Goal: Task Accomplishment & Management: Manage account settings

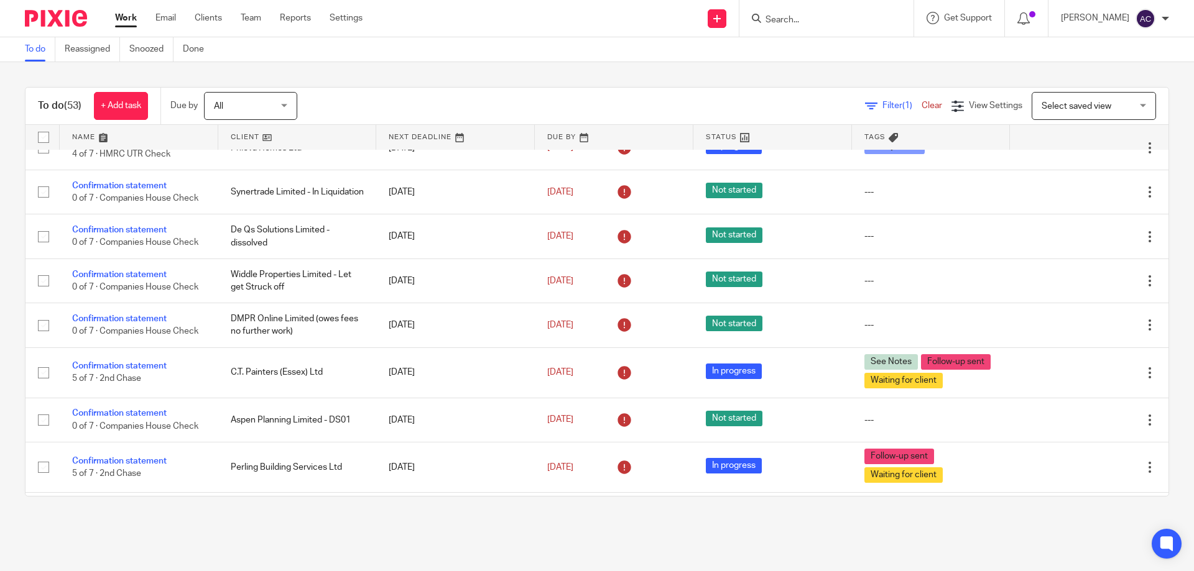
scroll to position [313, 0]
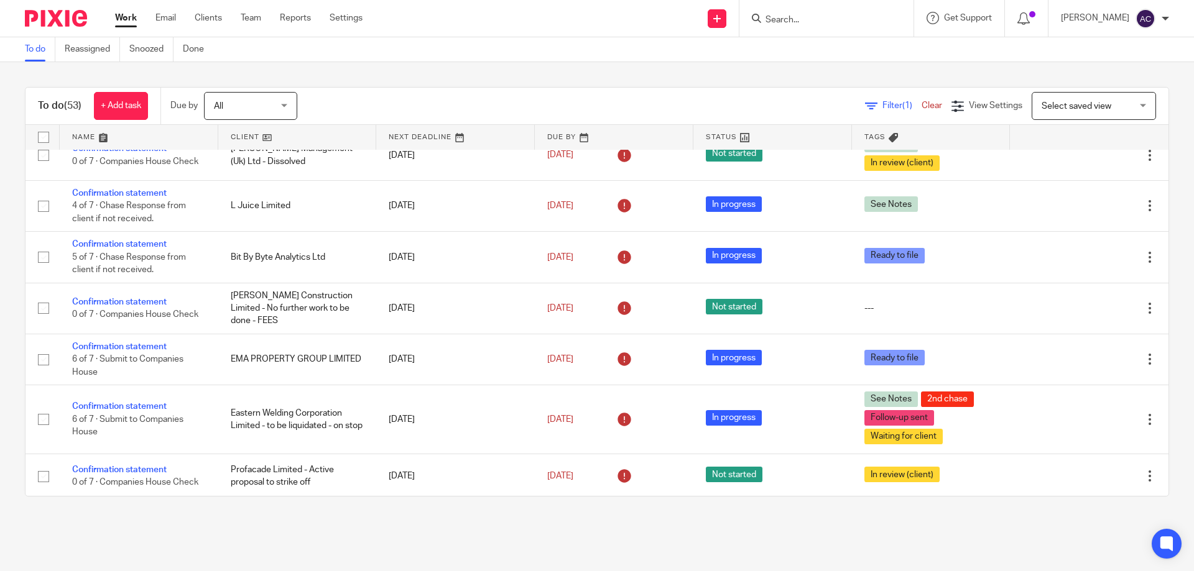
click at [846, 21] on input "Search" at bounding box center [820, 20] width 112 height 11
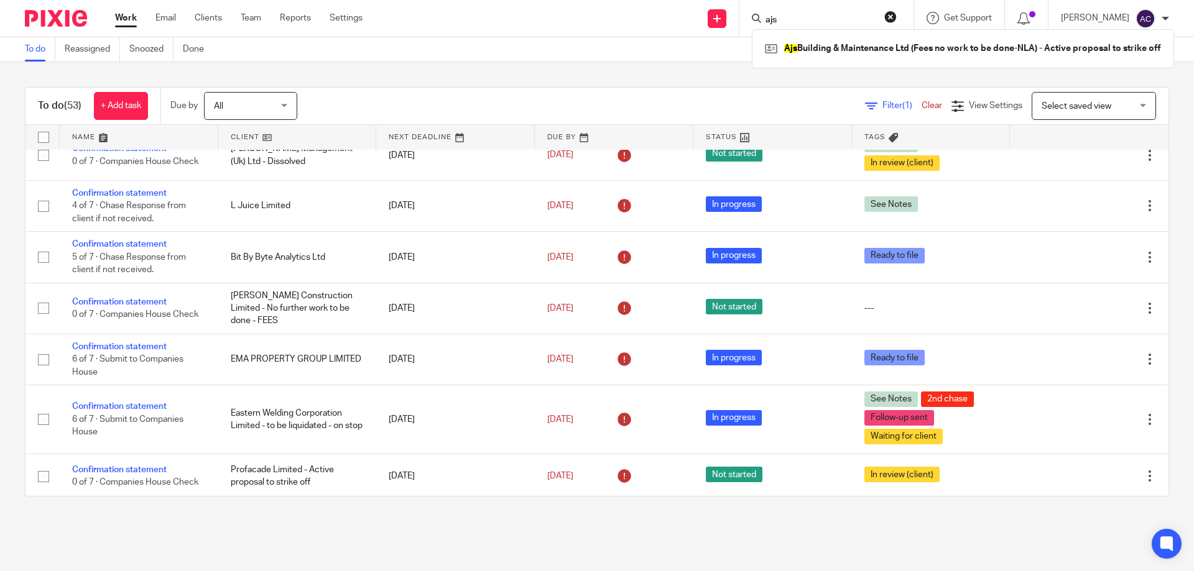
type input "ajs"
click at [604, 64] on div "To do (53) + Add task Due by All All Today Tomorrow This week Next week This mo…" at bounding box center [597, 291] width 1194 height 459
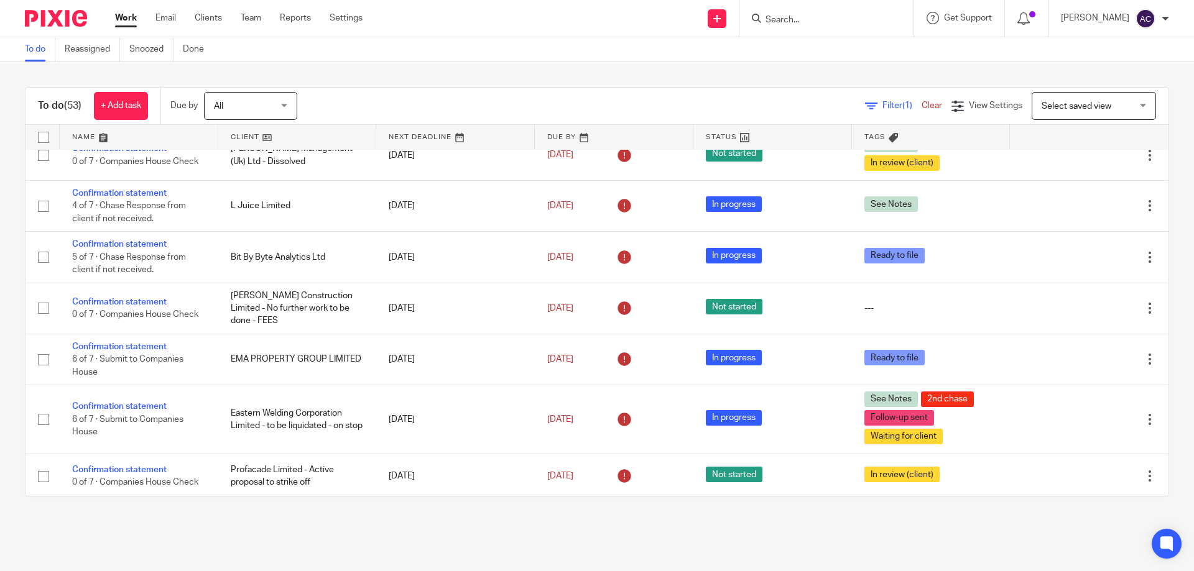
click at [837, 18] on input "Search" at bounding box center [820, 20] width 112 height 11
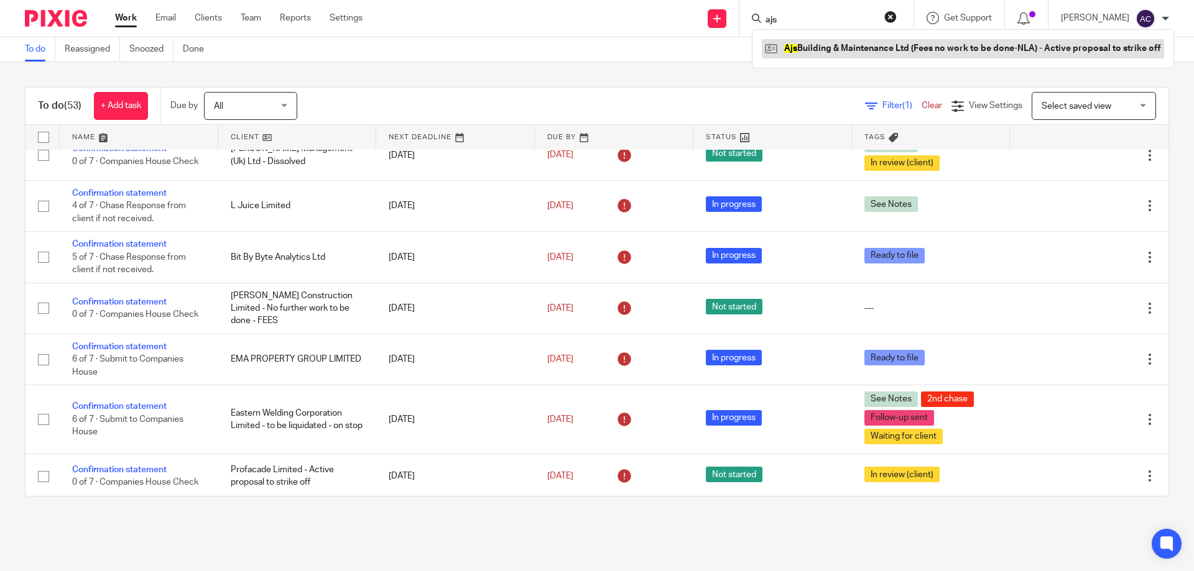
type input "ajs"
click at [822, 44] on link at bounding box center [963, 48] width 402 height 19
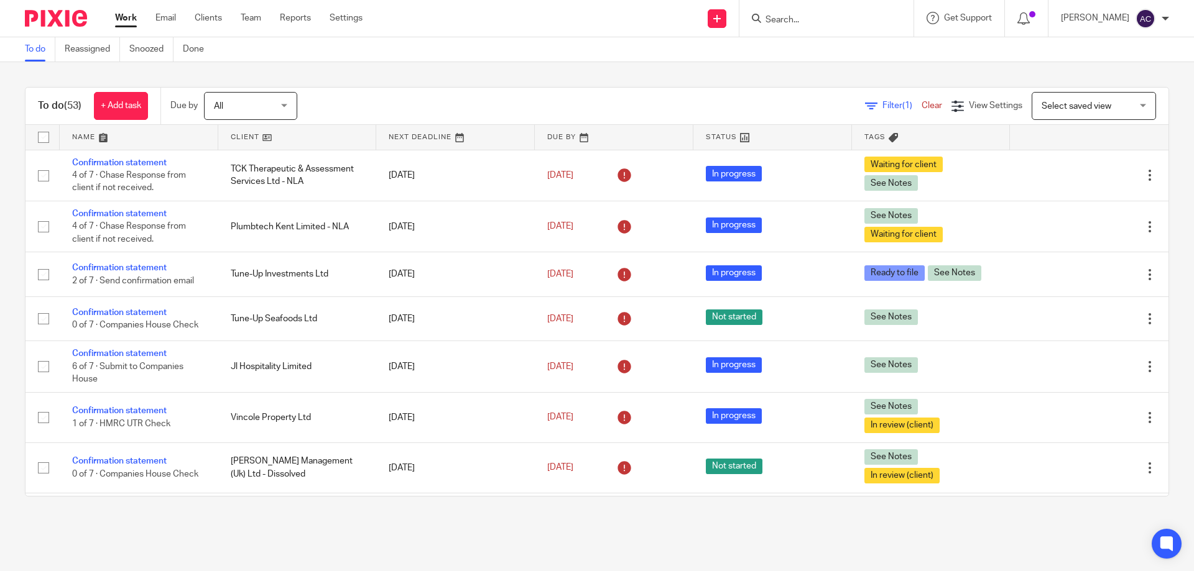
click at [818, 18] on input "Search" at bounding box center [820, 20] width 112 height 11
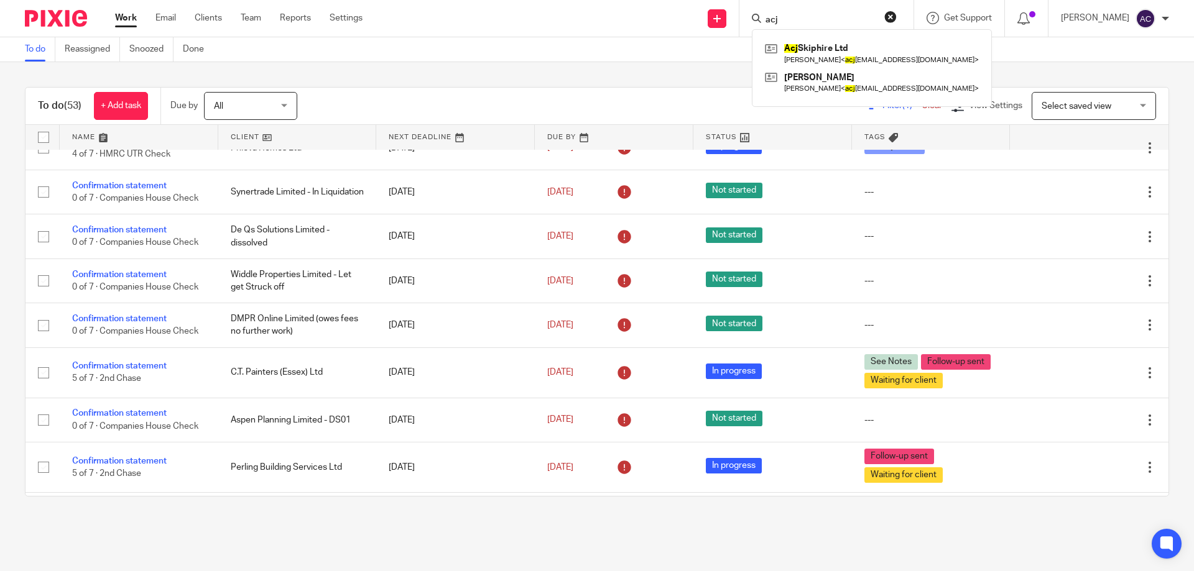
scroll to position [437, 0]
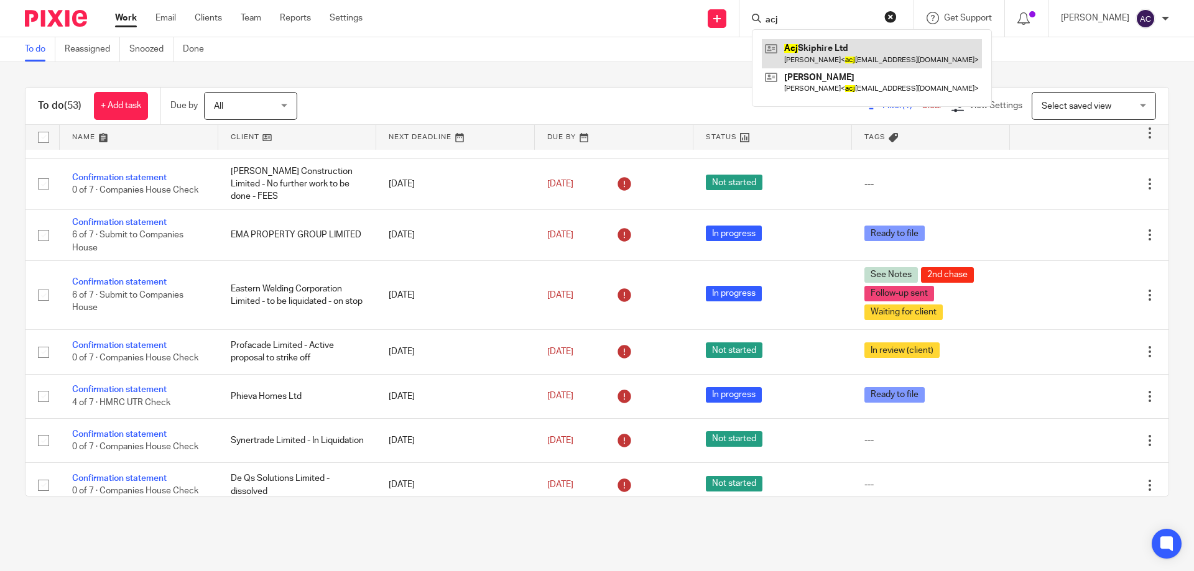
type input "acj"
click at [820, 40] on link at bounding box center [872, 53] width 220 height 29
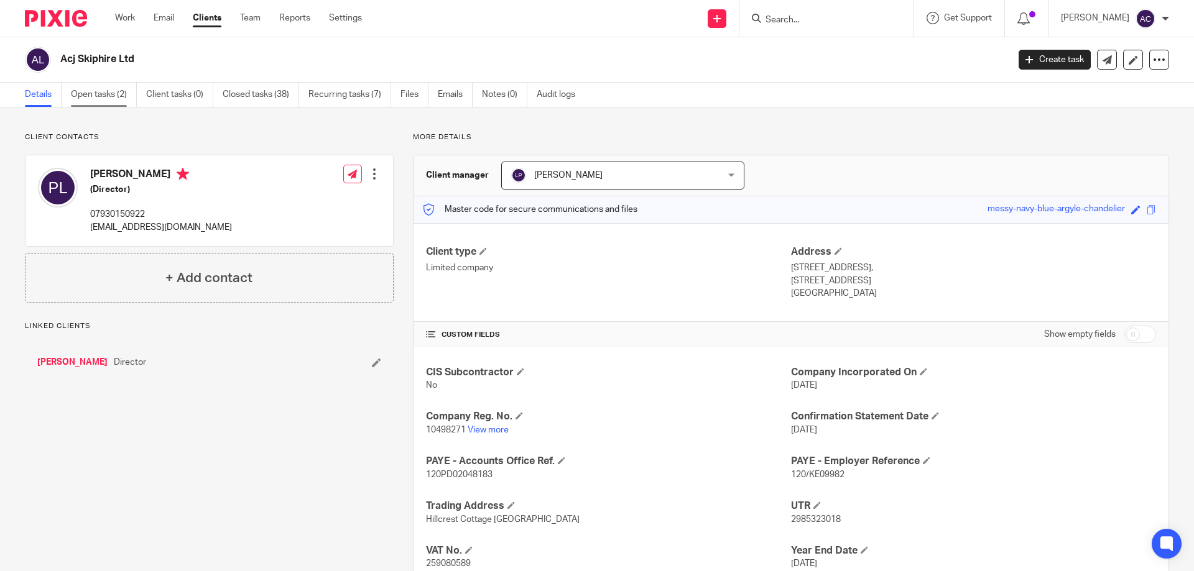
click at [83, 87] on link "Open tasks (2)" at bounding box center [104, 95] width 66 height 24
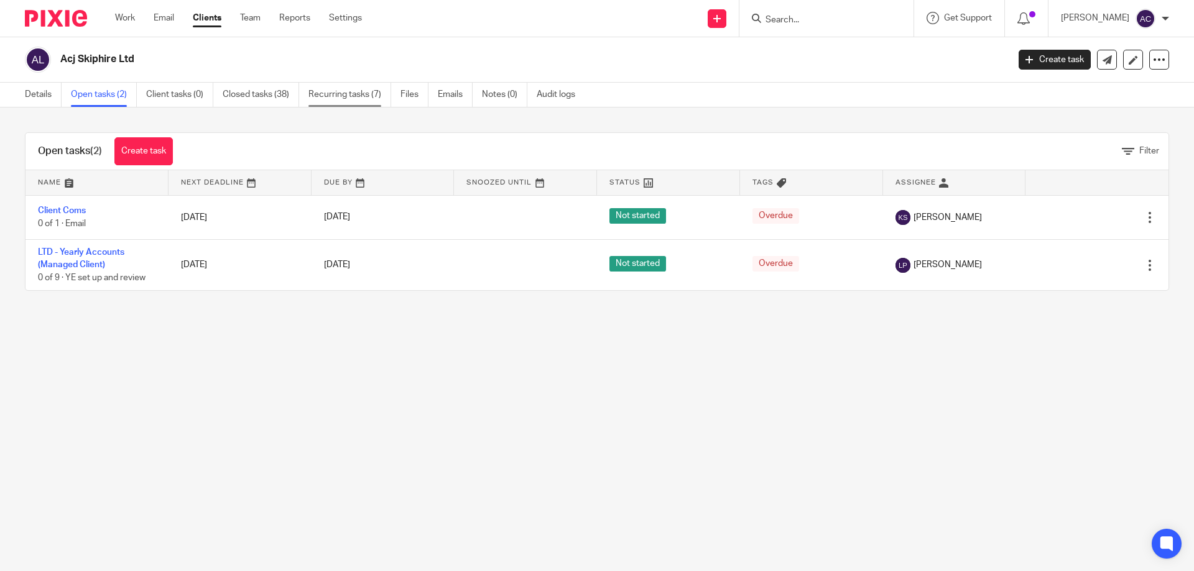
click at [360, 96] on link "Recurring tasks (7)" at bounding box center [349, 95] width 83 height 24
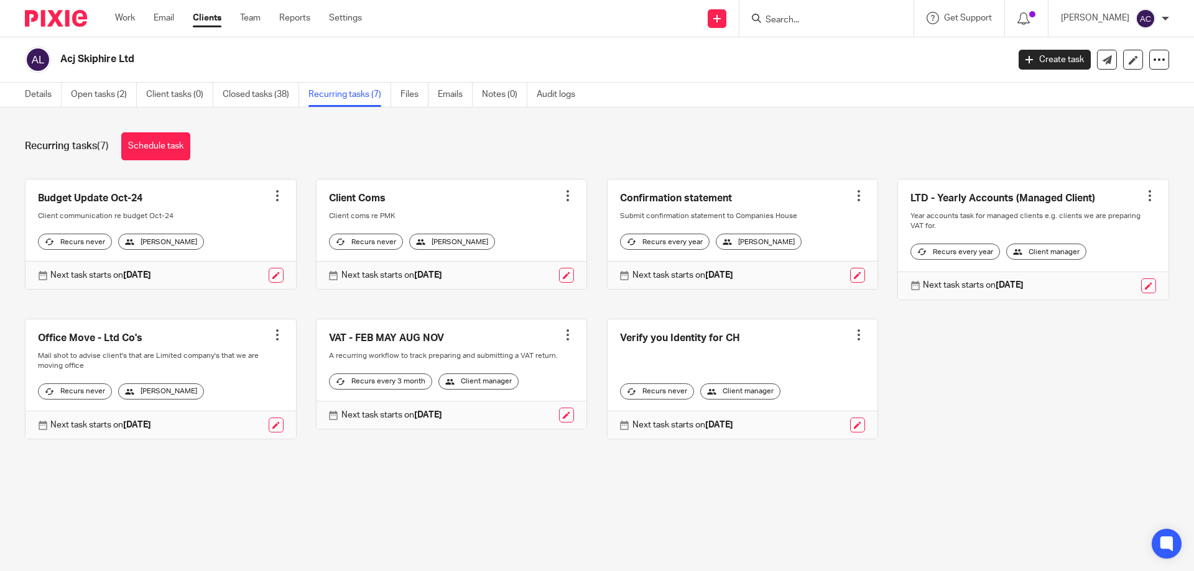
click at [22, 93] on div "Details Open tasks (2) Client tasks (0) Closed tasks (38) Recurring tasks (7) F…" at bounding box center [303, 95] width 606 height 24
click at [37, 99] on link "Details" at bounding box center [43, 95] width 37 height 24
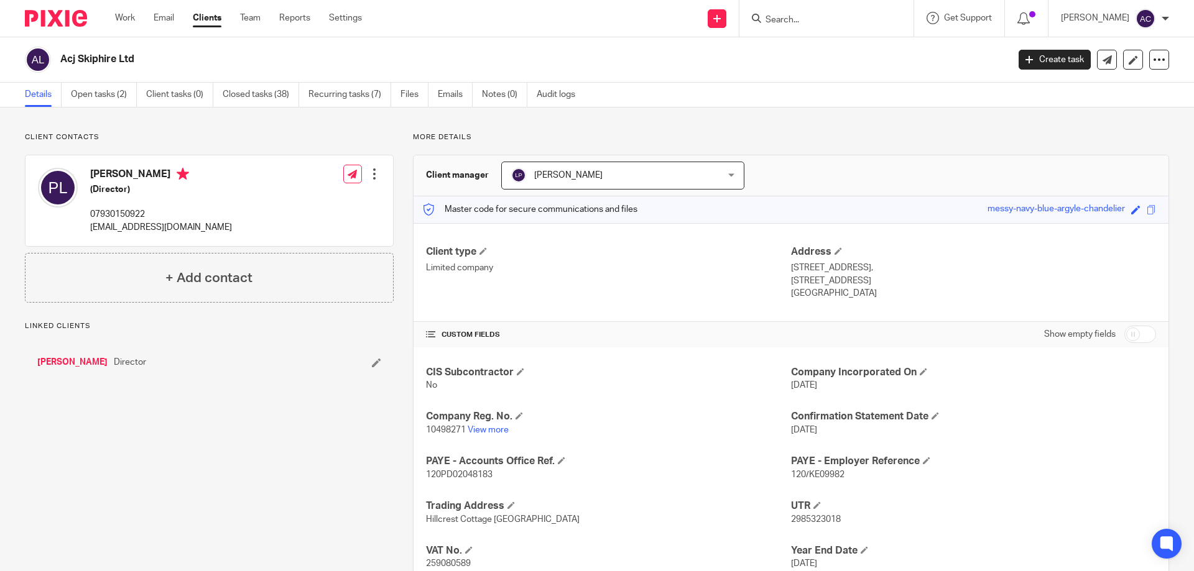
scroll to position [88, 0]
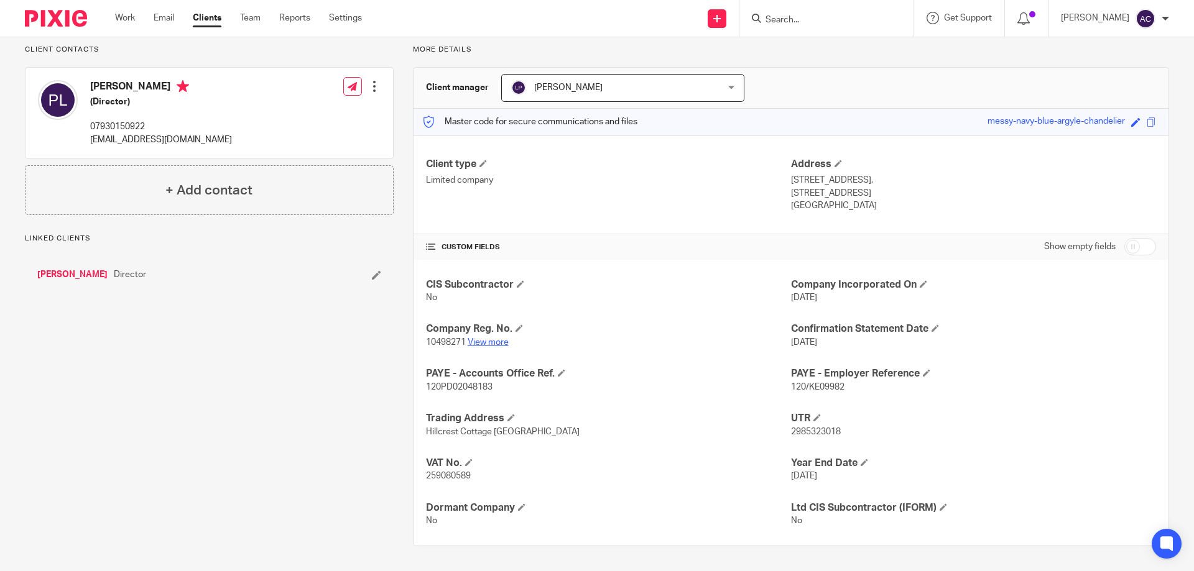
click at [483, 341] on link "View more" at bounding box center [488, 342] width 41 height 9
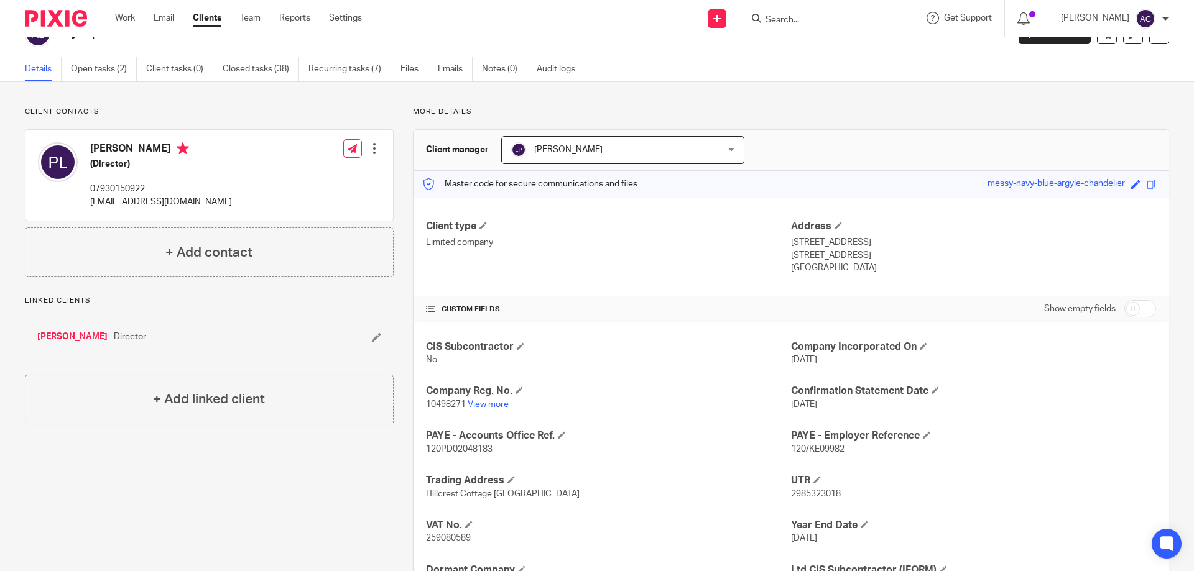
scroll to position [0, 0]
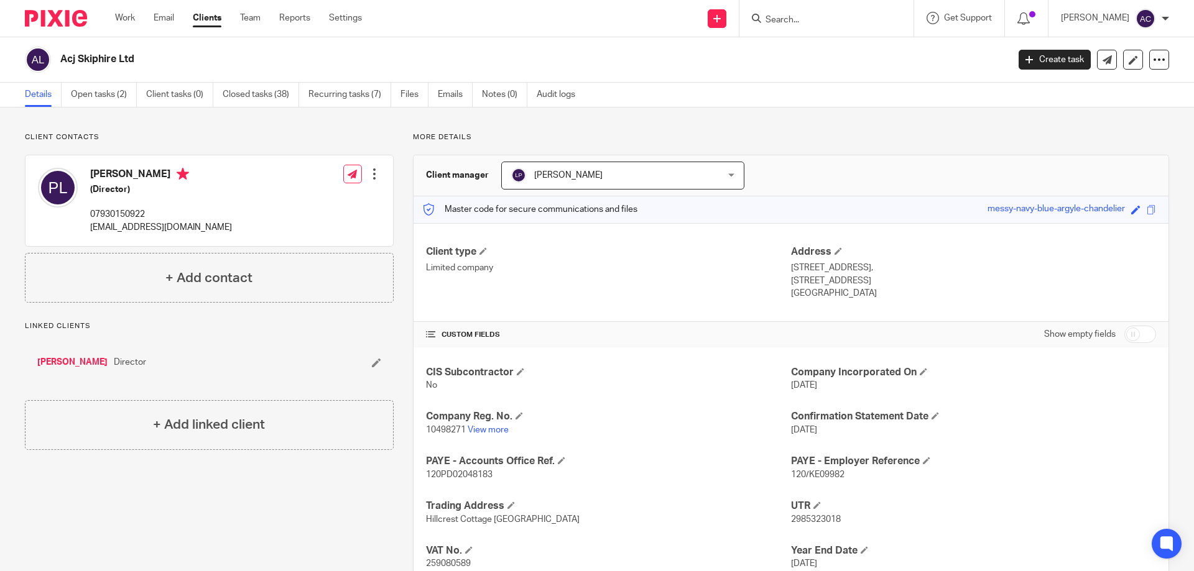
click at [471, 25] on div "Send new email Create task Add client Get Support Contact Support Help Document…" at bounding box center [786, 18] width 813 height 37
click at [812, 25] on input "Search" at bounding box center [820, 20] width 112 height 11
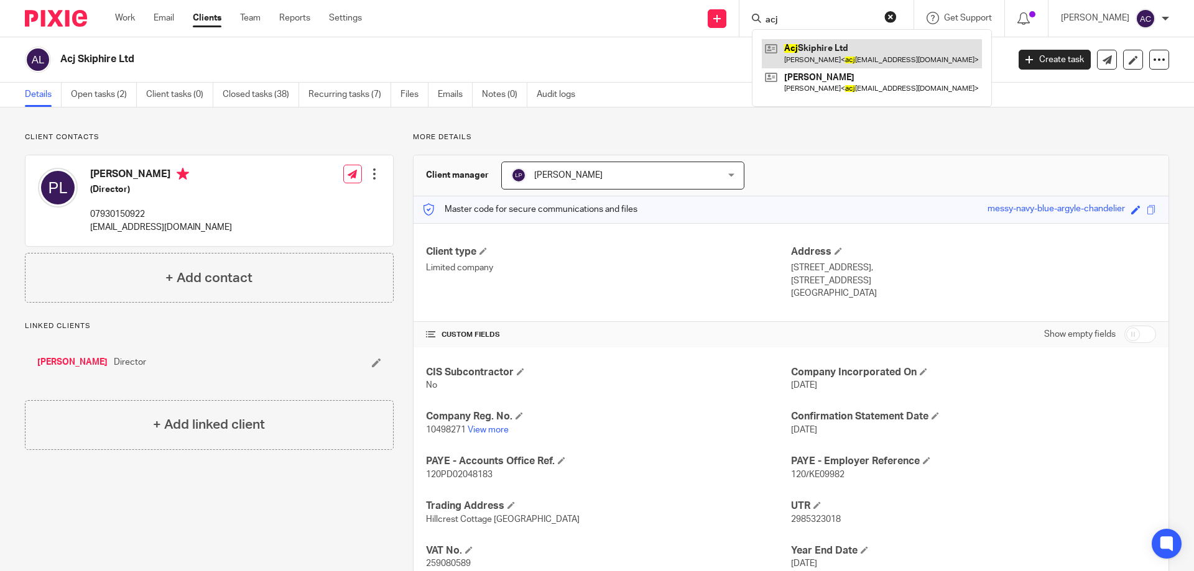
type input "acj"
click at [811, 67] on link at bounding box center [872, 53] width 220 height 29
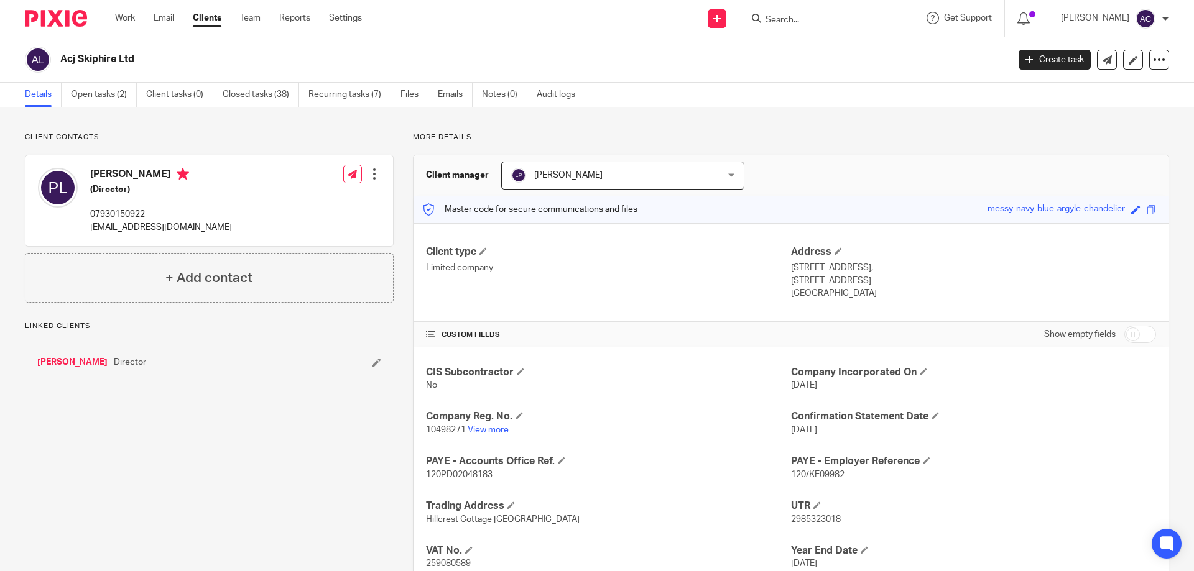
click at [234, 238] on div "[PERSON_NAME] (Director) 07930150922 [EMAIL_ADDRESS][DOMAIN_NAME] Edit contact …" at bounding box center [208, 200] width 367 height 91
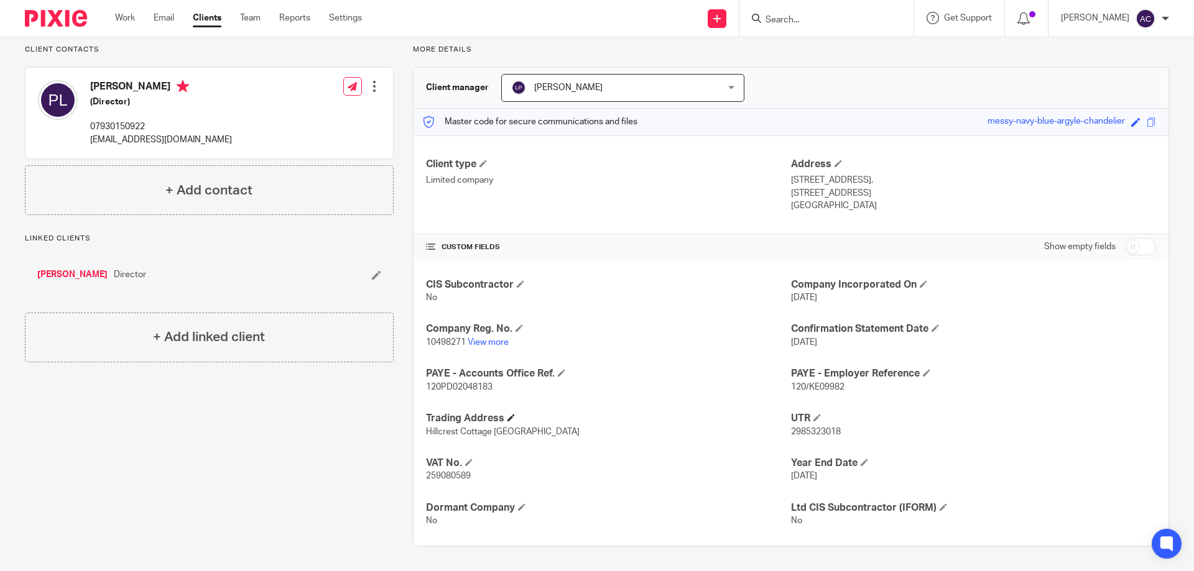
click at [579, 422] on h4 "Trading Address" at bounding box center [608, 418] width 365 height 13
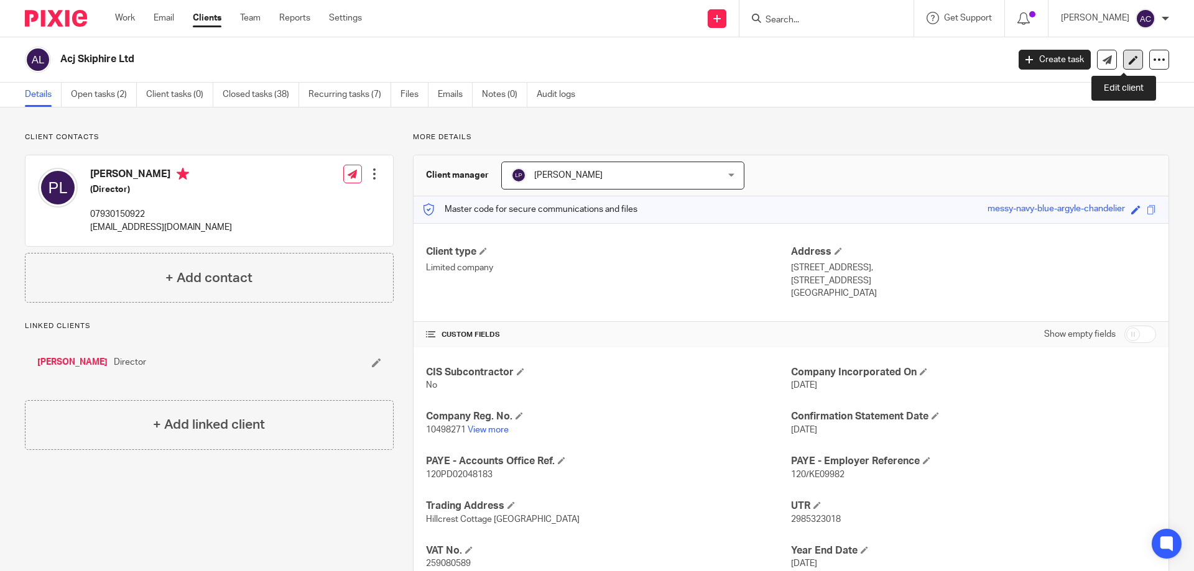
click at [1129, 62] on link at bounding box center [1133, 60] width 20 height 20
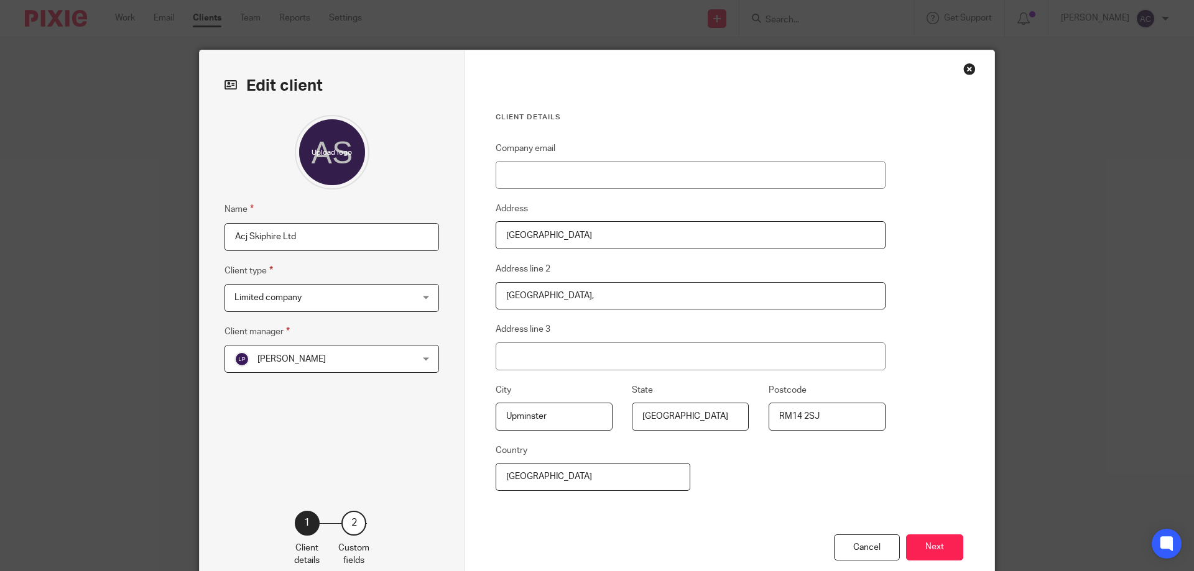
click at [242, 239] on input "Acj Skiphire Ltd" at bounding box center [331, 237] width 214 height 28
click at [987, 180] on div "Client details Company email Address Suite 17, Essex House Address line 2 Stati…" at bounding box center [729, 321] width 530 height 542
click at [251, 238] on input "ACJ Skiphire Ltd" at bounding box center [331, 237] width 214 height 28
type input "ACJ Skiphire Ltd"
click at [924, 553] on button "Next" at bounding box center [934, 548] width 57 height 27
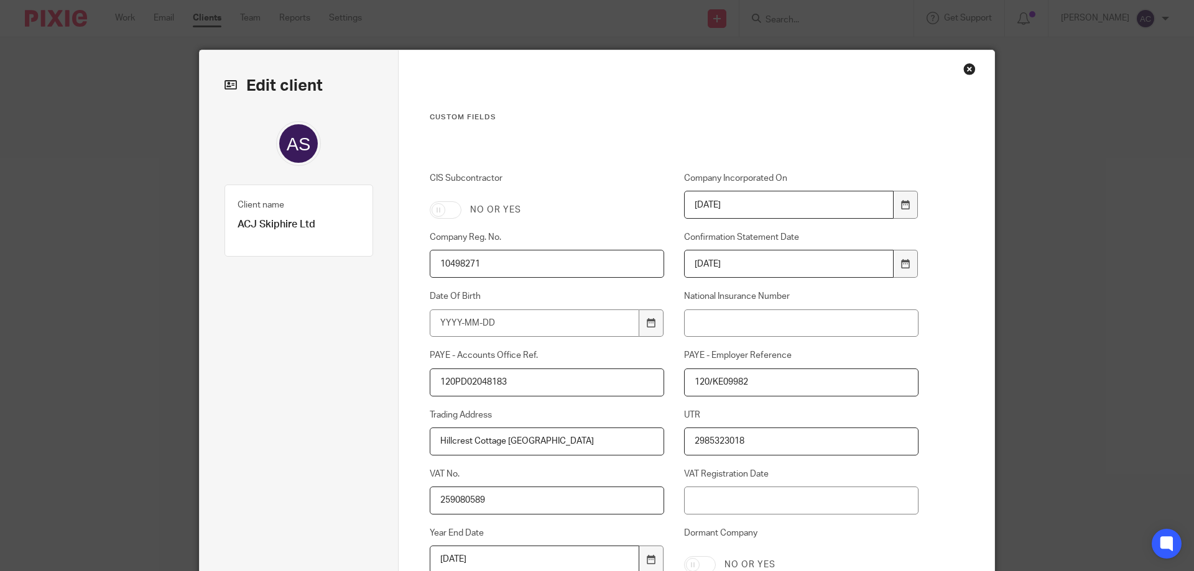
scroll to position [272, 0]
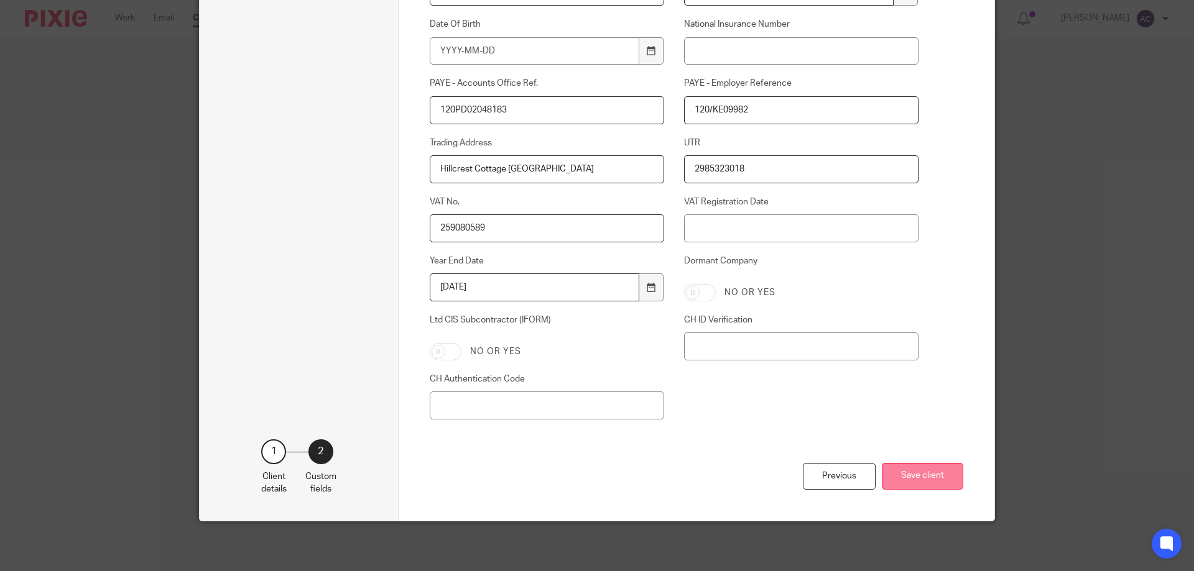
click at [920, 480] on button "Save client" at bounding box center [922, 476] width 81 height 27
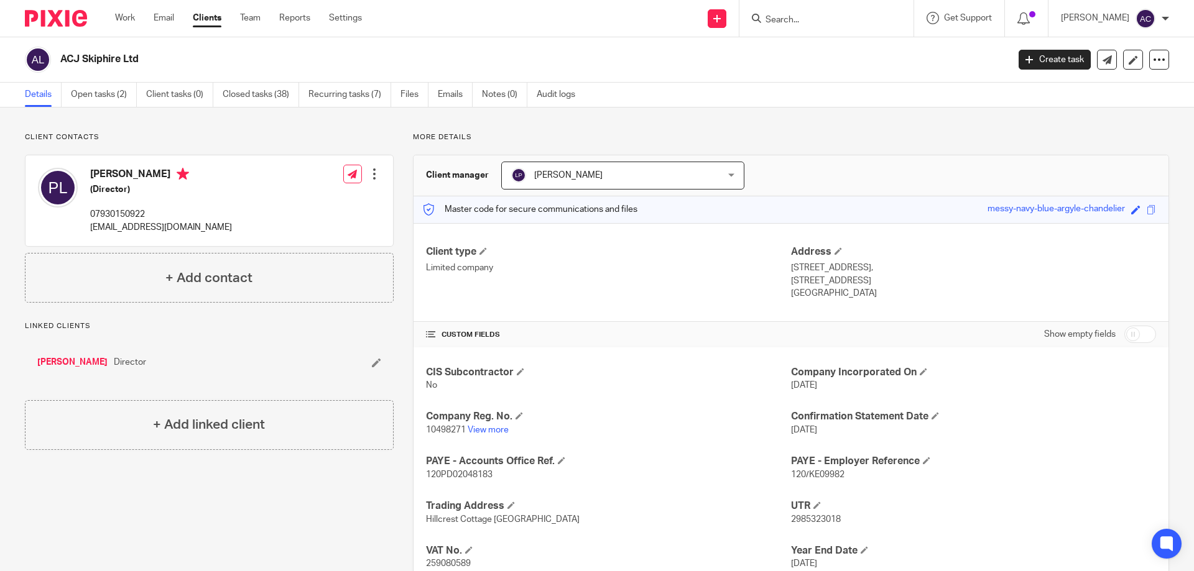
click at [850, 13] on form at bounding box center [830, 19] width 132 height 16
click at [845, 17] on input "Search" at bounding box center [820, 20] width 112 height 11
drag, startPoint x: 874, startPoint y: 16, endPoint x: 865, endPoint y: 18, distance: 8.5
click at [874, 16] on input "Search" at bounding box center [820, 20] width 112 height 11
click at [481, 430] on link "View more" at bounding box center [488, 430] width 41 height 9
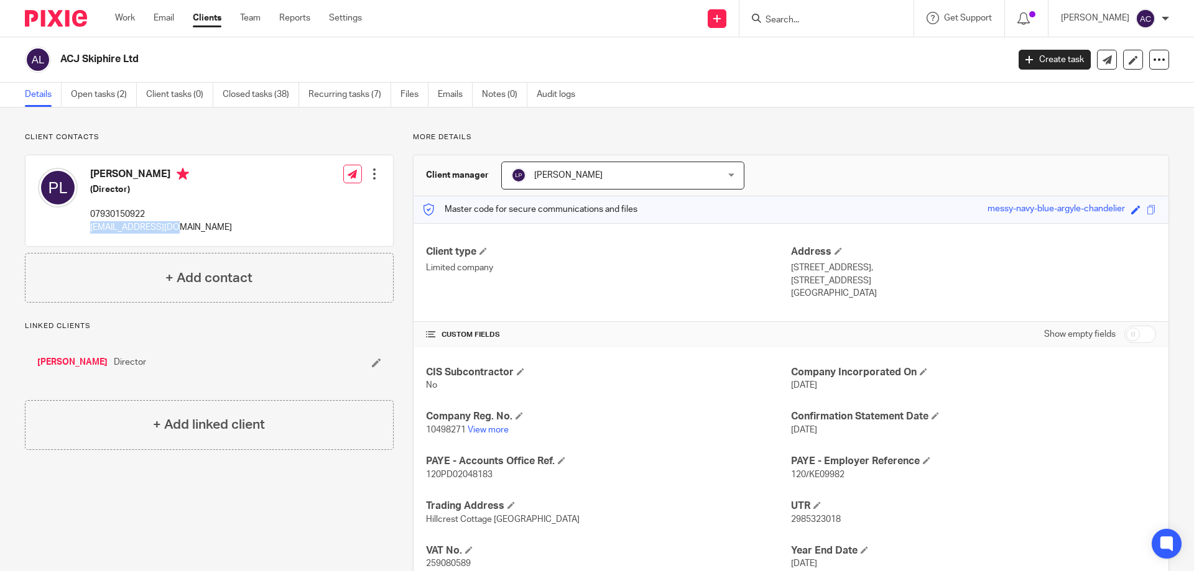
drag, startPoint x: 196, startPoint y: 238, endPoint x: 87, endPoint y: 232, distance: 109.0
click at [87, 232] on div "Paul Lovell (Director) 07930150922 acjskips@gmail.com Edit contact Create clien…" at bounding box center [208, 200] width 367 height 91
copy p "acjskips@gmail.com"
click at [703, 294] on div "Client type Limited company" at bounding box center [608, 273] width 365 height 55
click at [129, 17] on link "Work" at bounding box center [125, 18] width 20 height 12
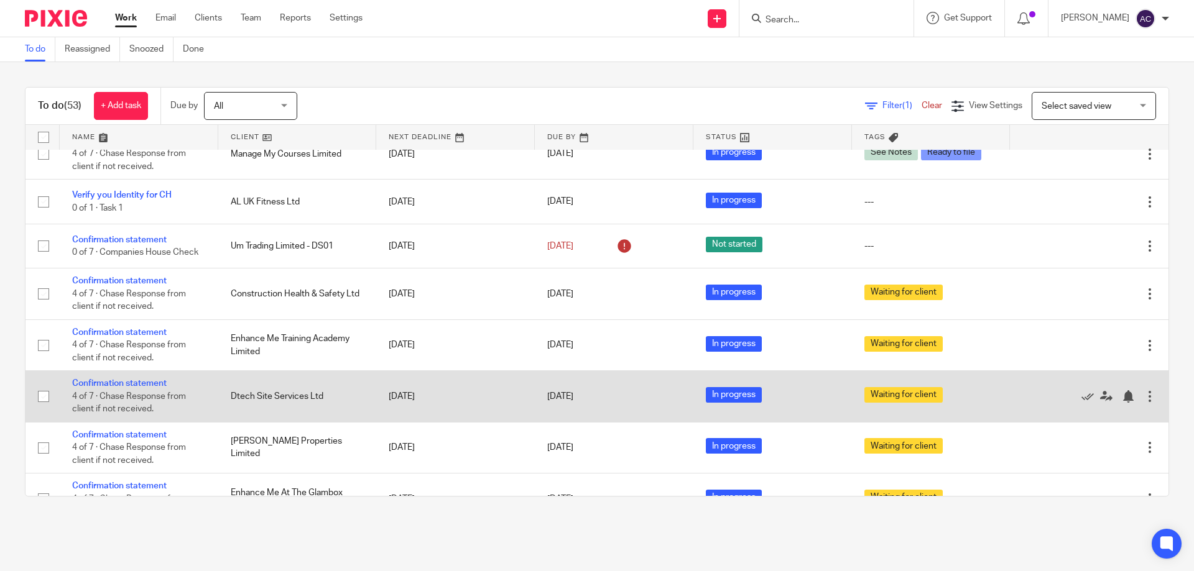
scroll to position [2240, 0]
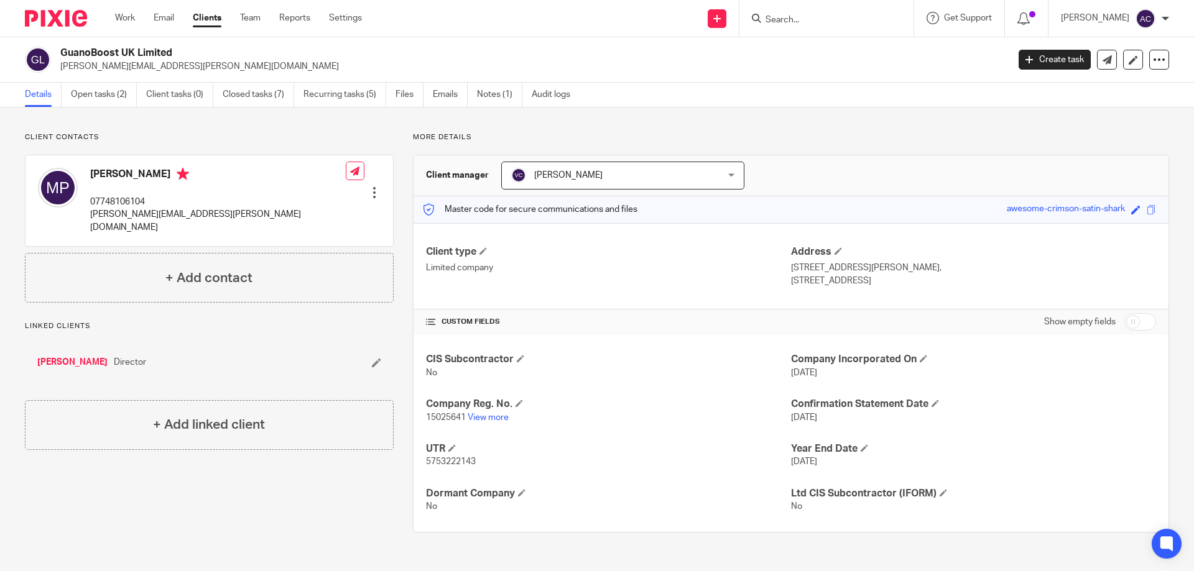
click at [824, 25] on input "Search" at bounding box center [820, 20] width 112 height 11
type input "acj"
click at [812, 43] on link at bounding box center [867, 53] width 210 height 29
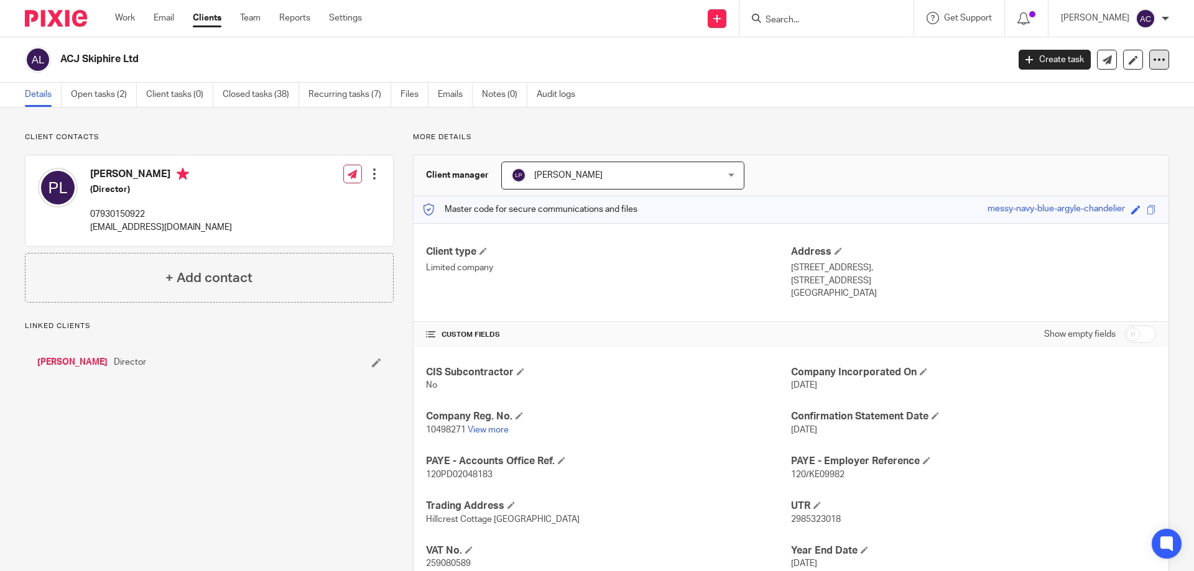
click at [1153, 58] on icon at bounding box center [1159, 59] width 12 height 12
click at [1030, 92] on link "Update from Companies House" at bounding box center [1081, 91] width 137 height 18
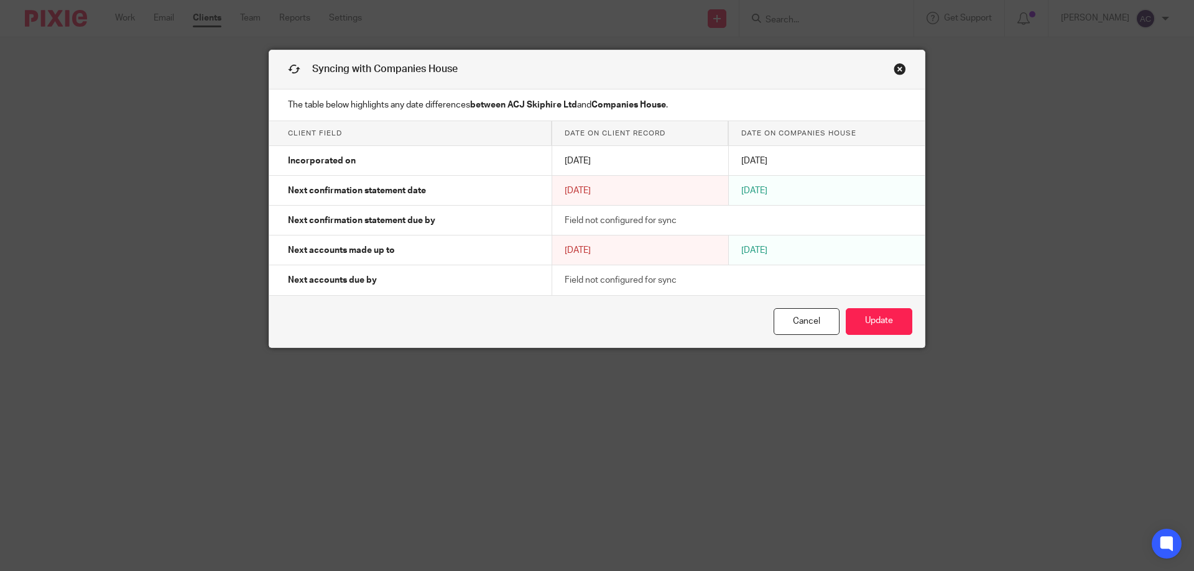
click at [886, 326] on button "Update" at bounding box center [879, 321] width 67 height 27
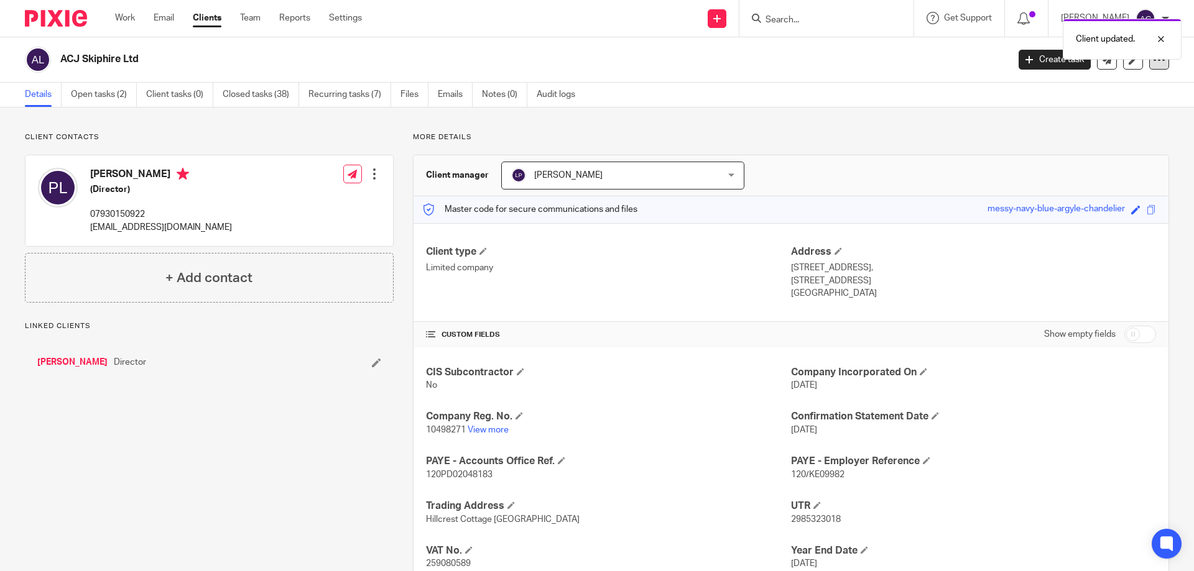
click at [1155, 65] on icon at bounding box center [1159, 59] width 12 height 12
click at [1124, 88] on link "Update from Companies House" at bounding box center [1081, 91] width 137 height 18
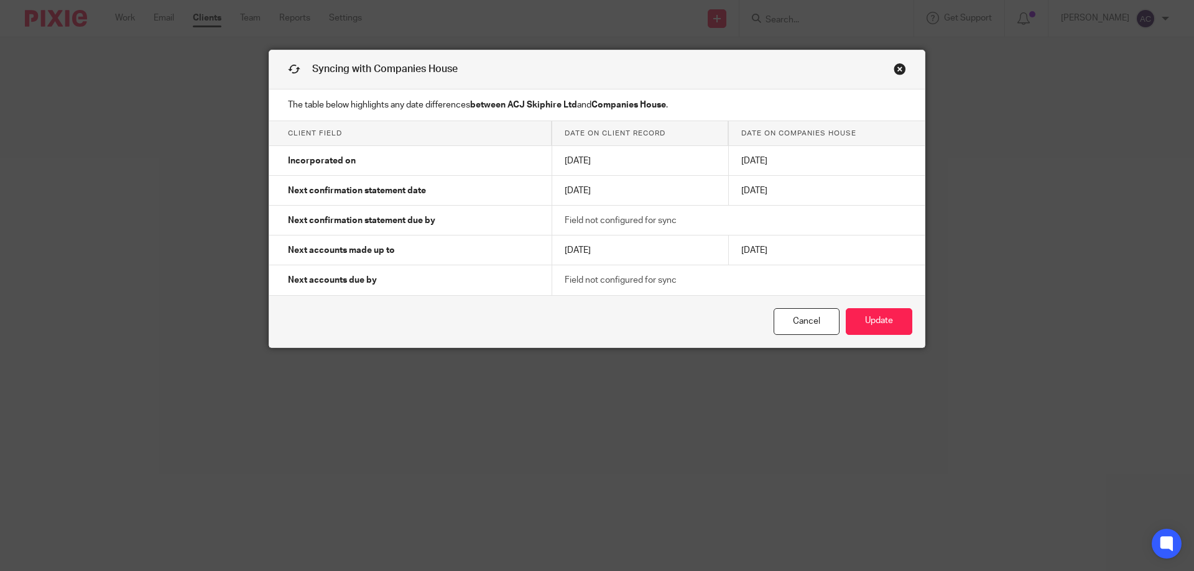
drag, startPoint x: 616, startPoint y: 157, endPoint x: 615, endPoint y: 207, distance: 50.4
click at [615, 207] on tbody "Incorporated on 25 Nov 2016 25 Nov 2016 Next confirmation statement date 24 Nov…" at bounding box center [596, 220] width 655 height 149
click at [879, 168] on td "[DATE]" at bounding box center [827, 161] width 196 height 30
click at [803, 330] on link "Cancel" at bounding box center [806, 321] width 66 height 27
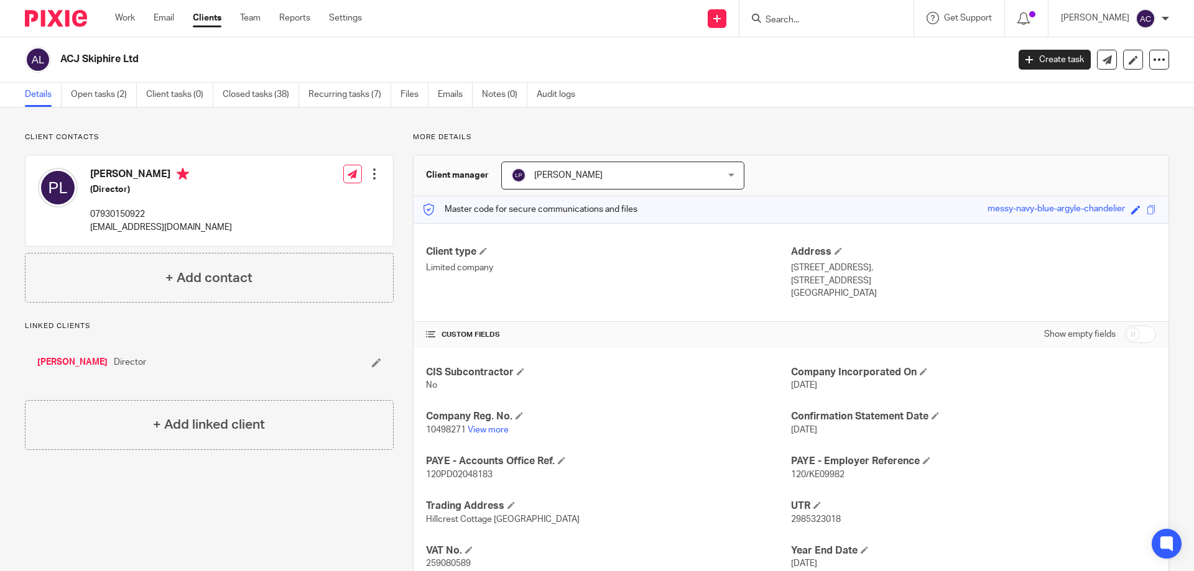
click at [858, 16] on input "Search" at bounding box center [820, 20] width 112 height 11
click at [847, 22] on input "Search" at bounding box center [820, 20] width 112 height 11
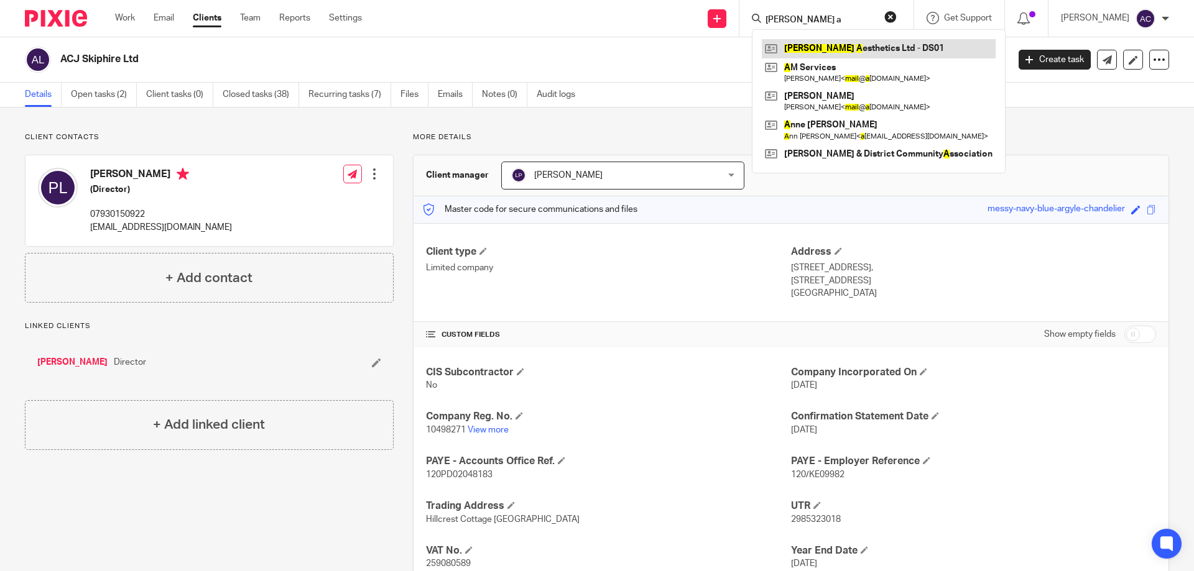
type input "[PERSON_NAME] a"
click at [851, 50] on link at bounding box center [879, 48] width 234 height 19
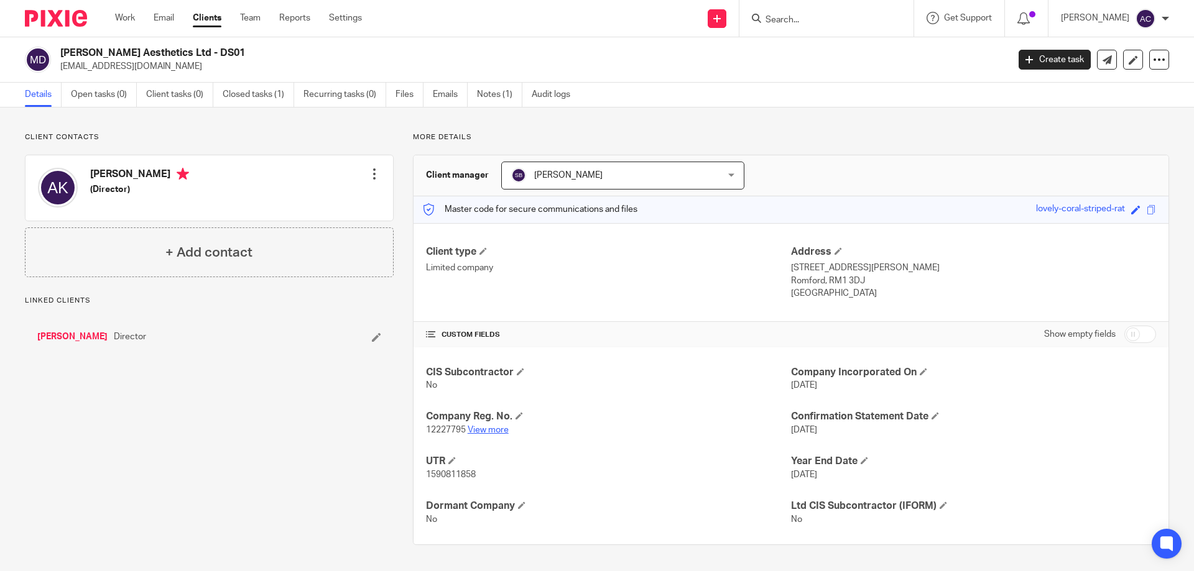
click at [483, 434] on link "View more" at bounding box center [488, 430] width 41 height 9
click at [793, 17] on input "Search" at bounding box center [820, 20] width 112 height 11
type input "v"
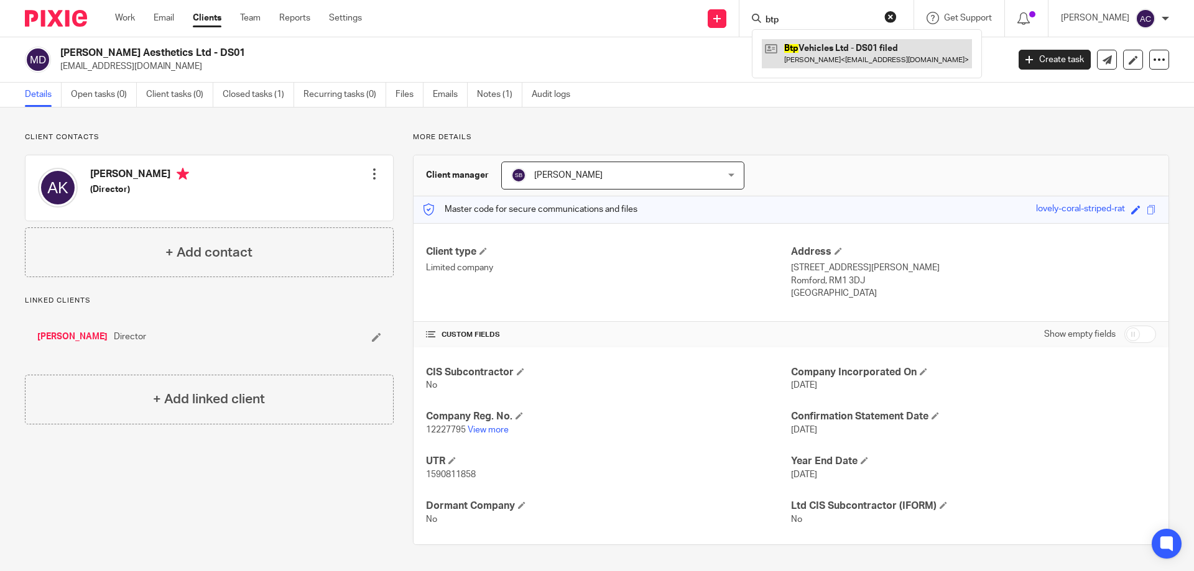
type input "btp"
click at [837, 63] on link at bounding box center [867, 53] width 210 height 29
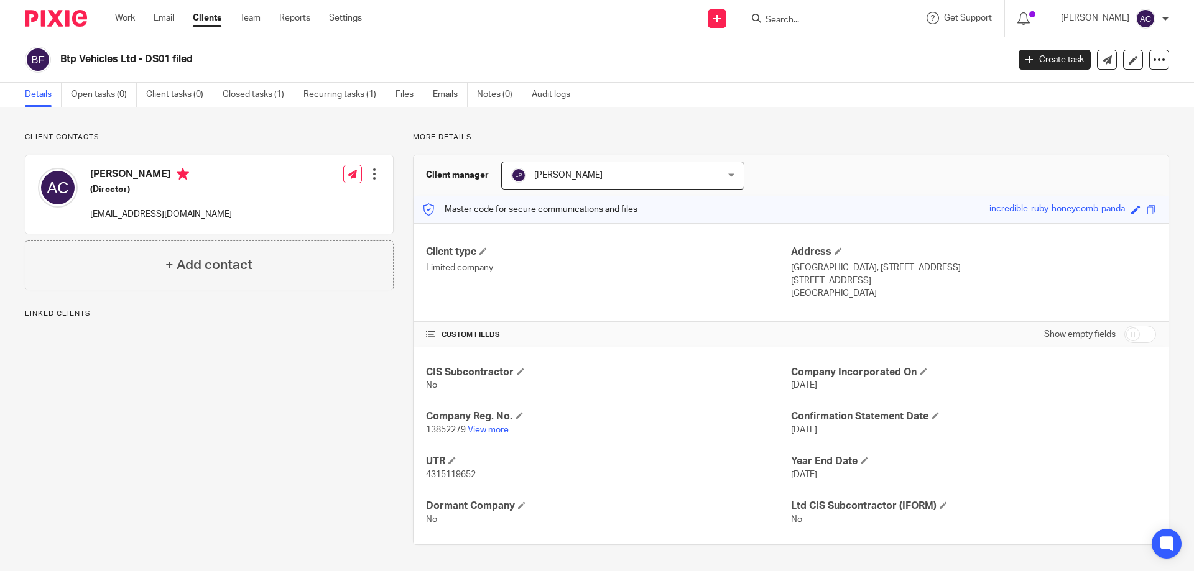
click at [491, 435] on p "13852279 View more" at bounding box center [608, 430] width 365 height 12
click at [492, 430] on link "View more" at bounding box center [488, 430] width 41 height 9
click at [805, 20] on input "Search" at bounding box center [820, 20] width 112 height 11
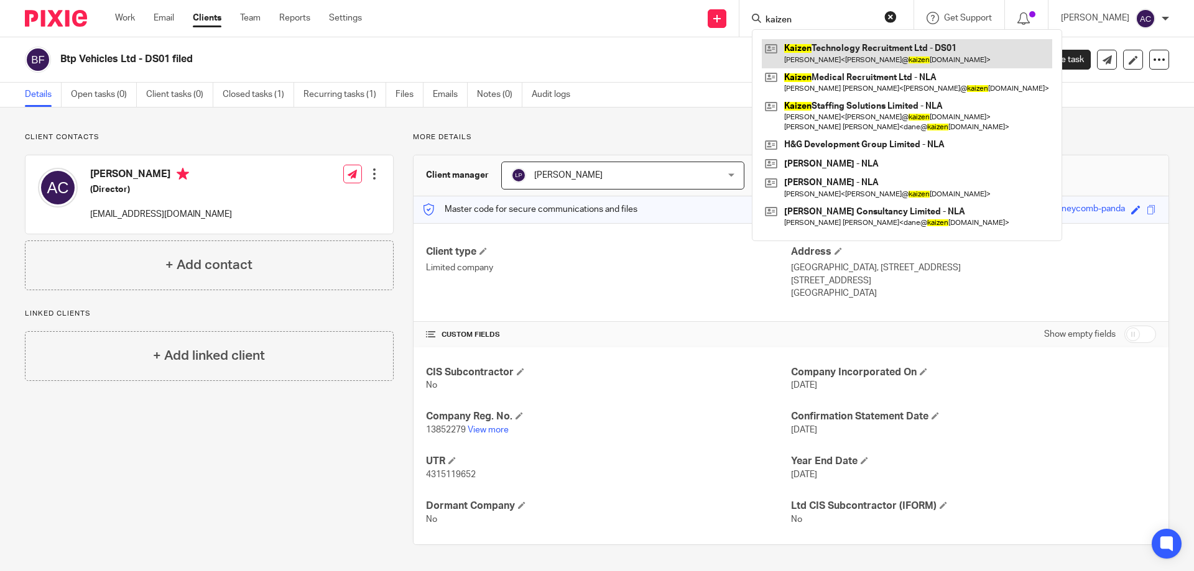
type input "kaizen"
click at [809, 57] on link at bounding box center [907, 53] width 290 height 29
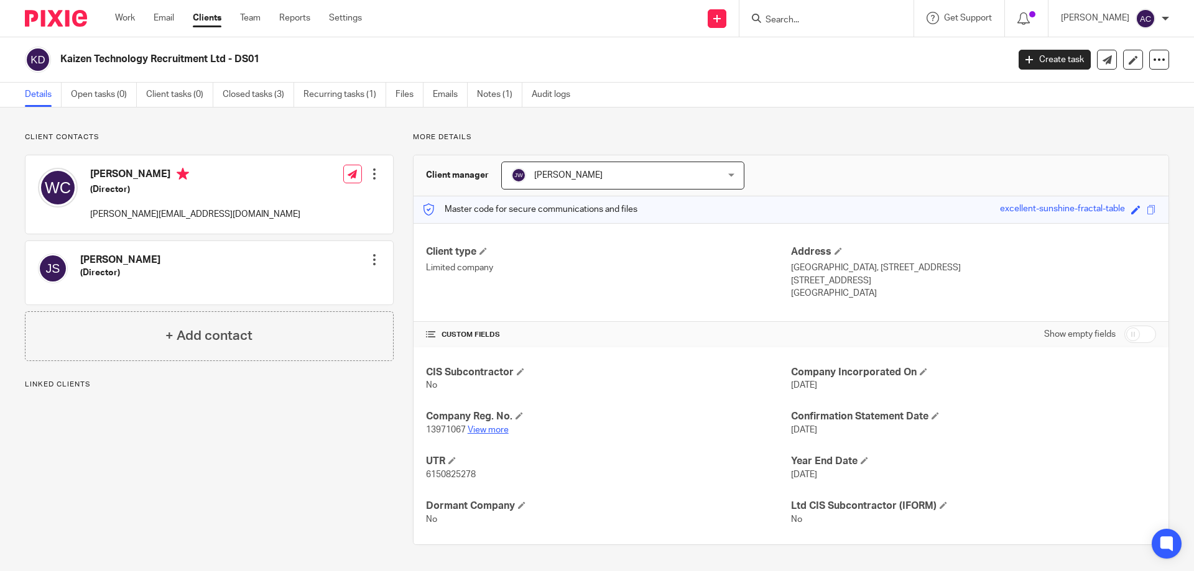
click at [479, 432] on link "View more" at bounding box center [488, 430] width 41 height 9
click at [822, 15] on input "Search" at bounding box center [820, 20] width 112 height 11
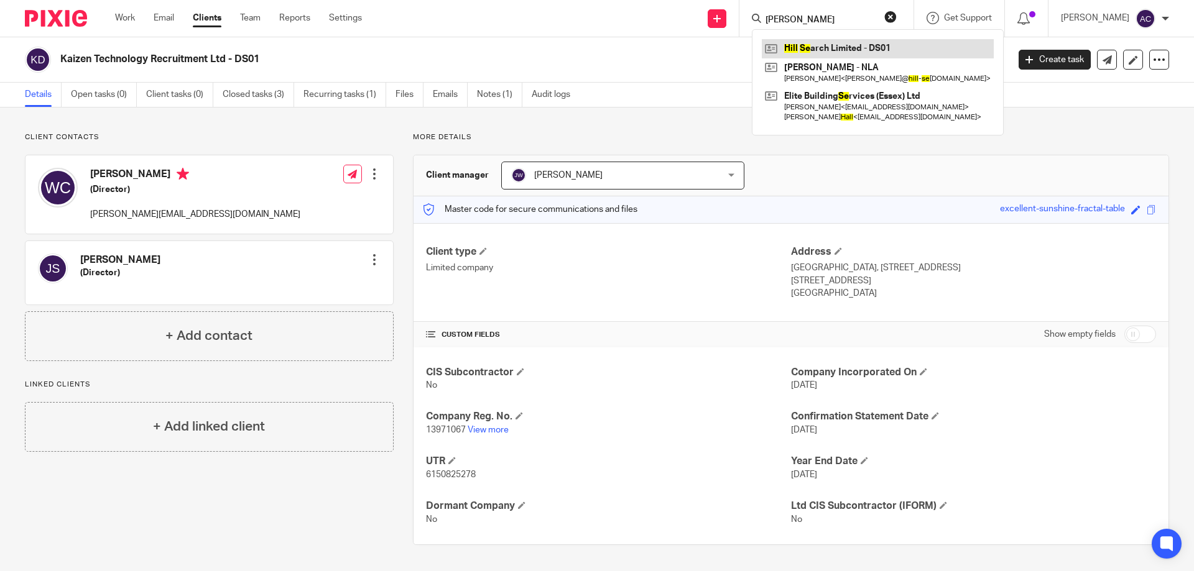
type input "[PERSON_NAME]"
click at [800, 45] on link at bounding box center [878, 48] width 232 height 19
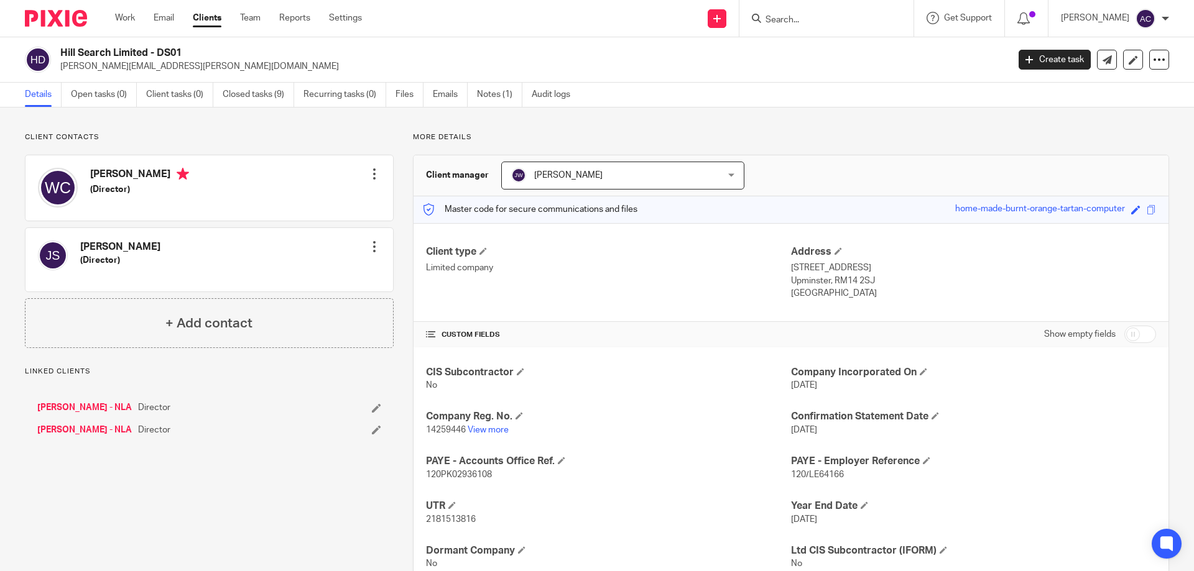
click at [494, 435] on p "14259446 View more" at bounding box center [608, 430] width 365 height 12
click at [487, 429] on link "View more" at bounding box center [488, 430] width 41 height 9
click at [828, 19] on input "Search" at bounding box center [820, 20] width 112 height 11
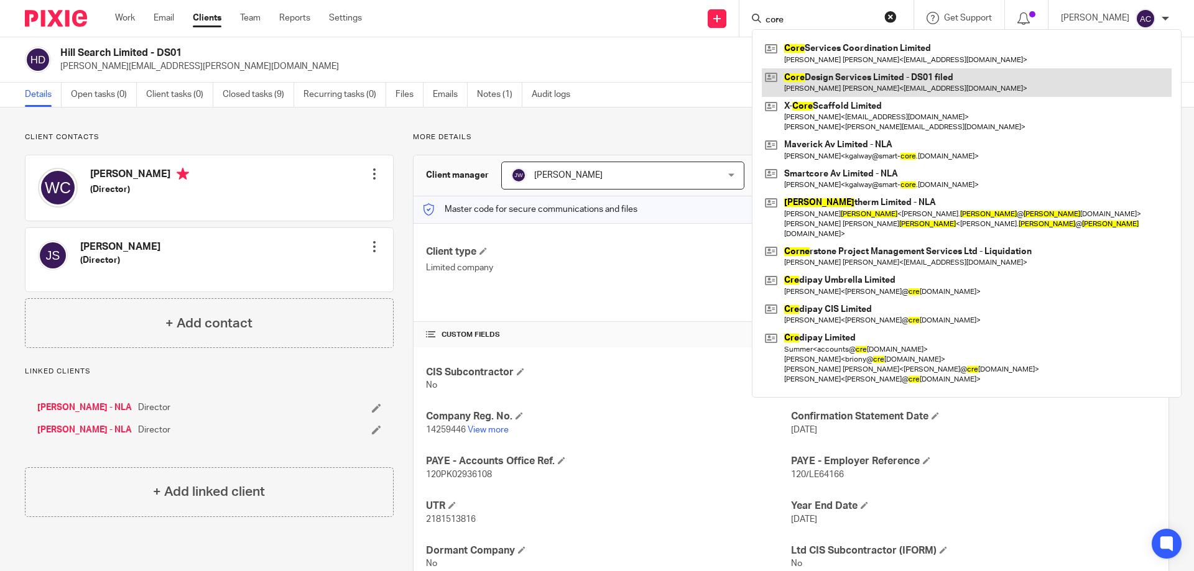
type input "core"
click at [805, 93] on link at bounding box center [967, 82] width 410 height 29
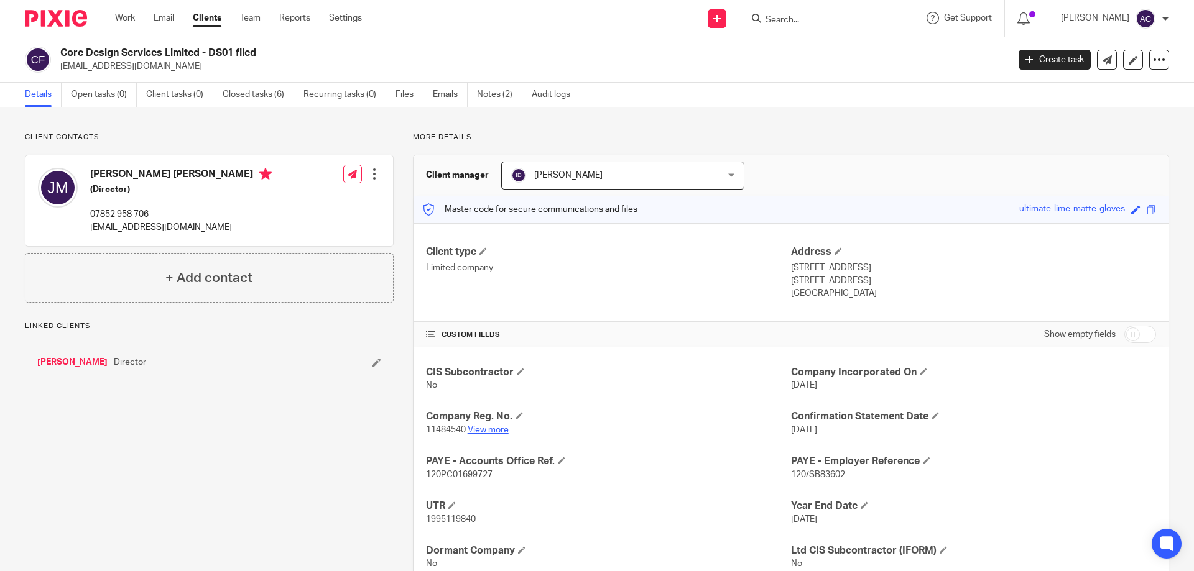
click at [505, 433] on link "View more" at bounding box center [488, 430] width 41 height 9
click at [814, 27] on div at bounding box center [826, 18] width 174 height 37
click at [819, 23] on input "Search" at bounding box center [820, 20] width 112 height 11
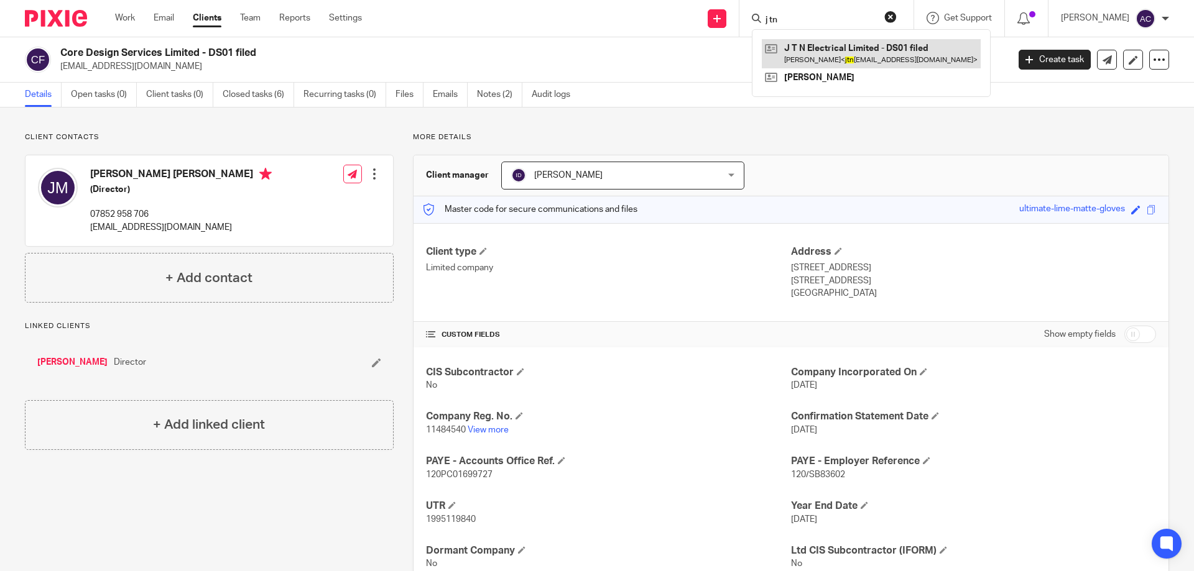
type input "j tn"
click at [811, 60] on link at bounding box center [871, 53] width 219 height 29
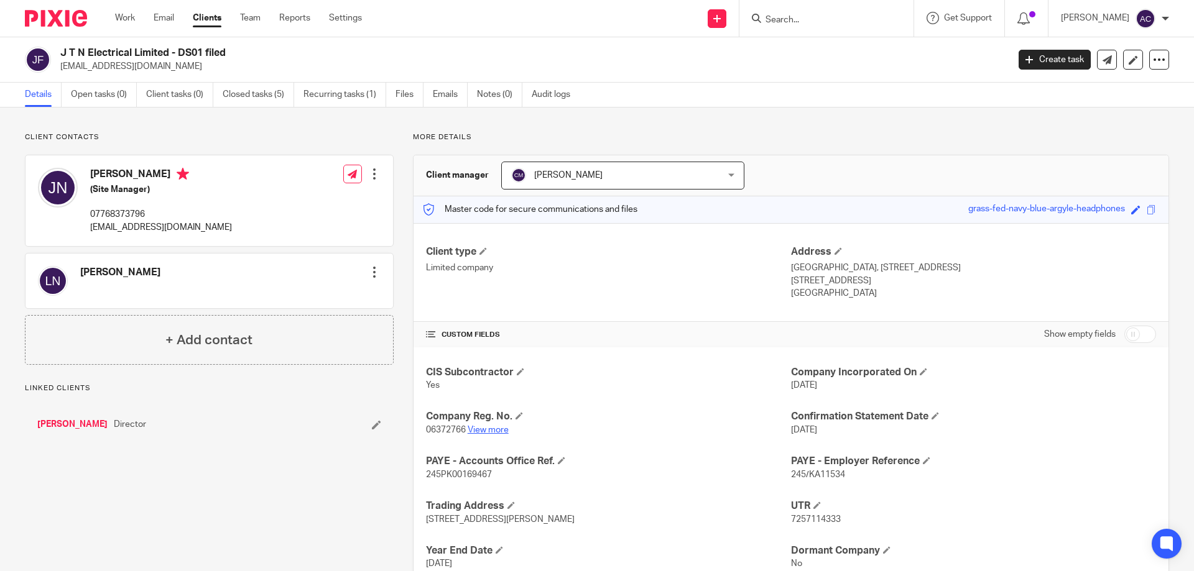
drag, startPoint x: 502, startPoint y: 435, endPoint x: 492, endPoint y: 429, distance: 12.3
click at [501, 434] on p "06372766 View more" at bounding box center [608, 430] width 365 height 12
click at [490, 426] on link "View more" at bounding box center [488, 430] width 41 height 9
click at [809, 19] on input "Search" at bounding box center [820, 20] width 112 height 11
click at [504, 428] on link "View more" at bounding box center [488, 430] width 41 height 9
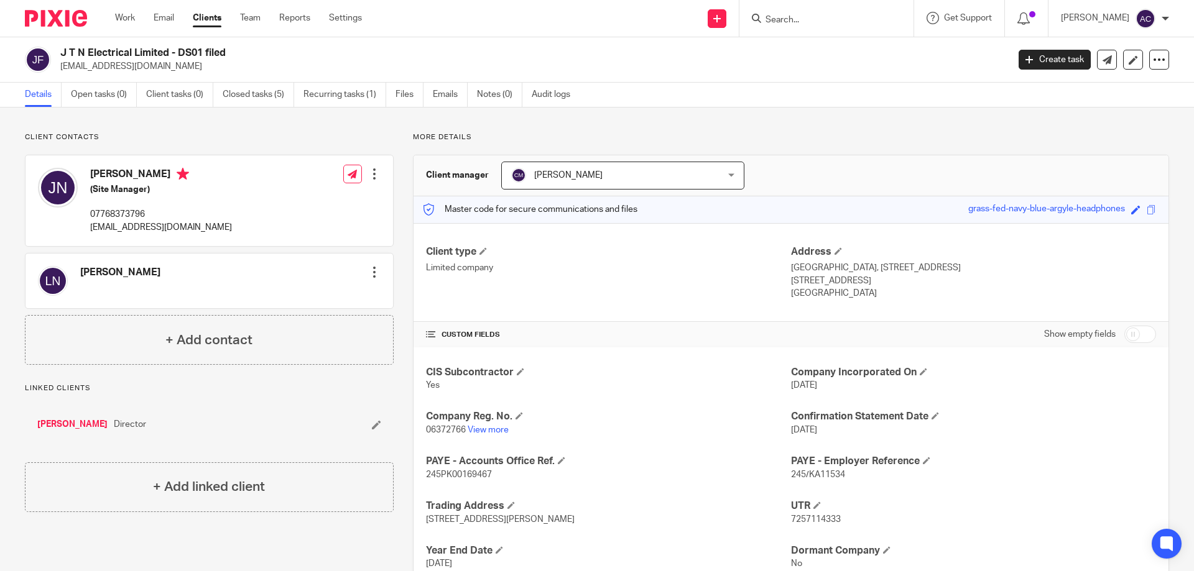
click at [788, 24] on input "Search" at bounding box center [820, 20] width 112 height 11
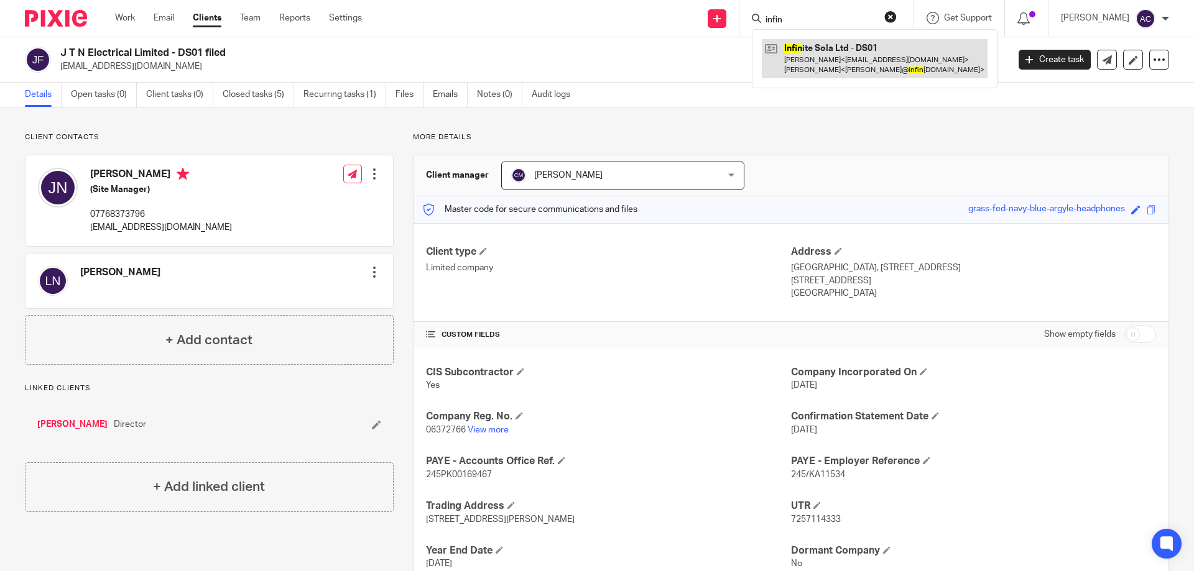
type input "infin"
click at [807, 52] on link at bounding box center [875, 58] width 226 height 39
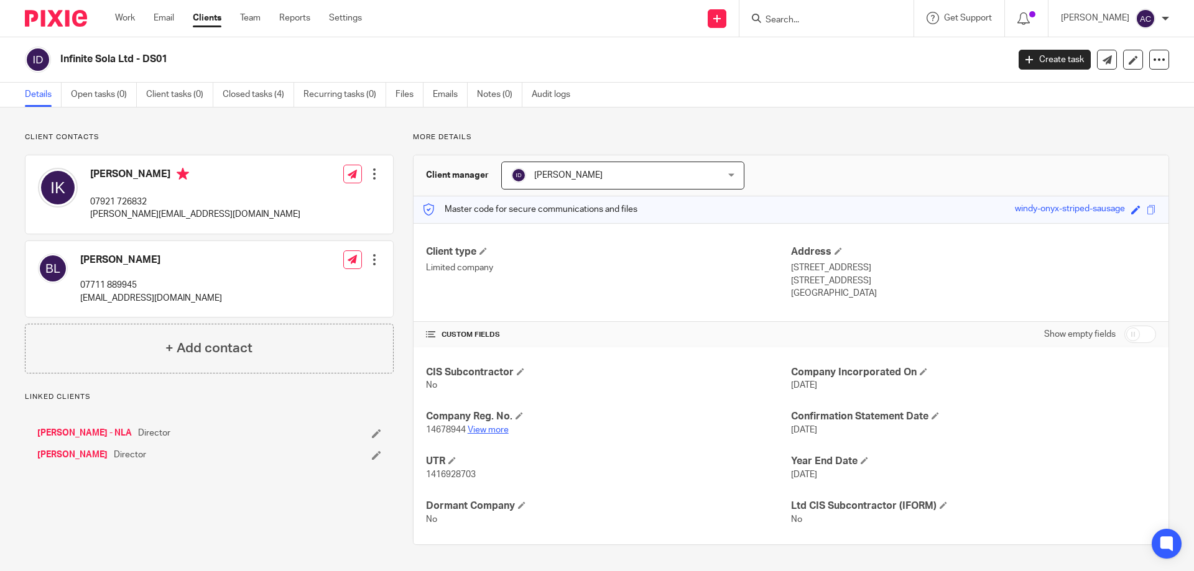
click at [484, 427] on link "View more" at bounding box center [488, 430] width 41 height 9
click at [847, 22] on input "Search" at bounding box center [820, 20] width 112 height 11
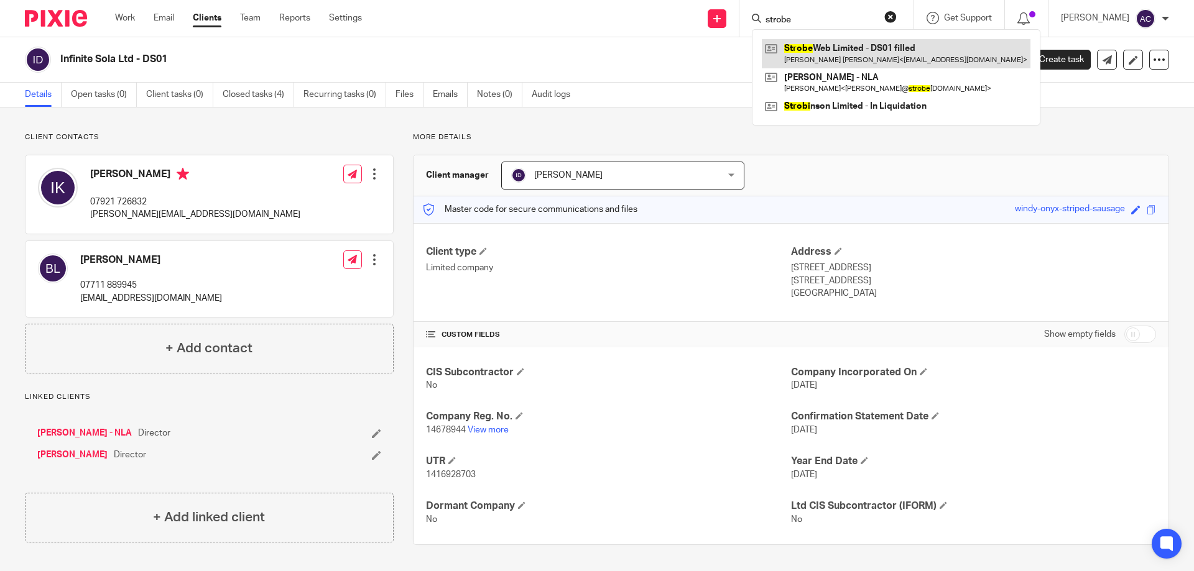
type input "strobe"
click at [817, 41] on link at bounding box center [896, 53] width 269 height 29
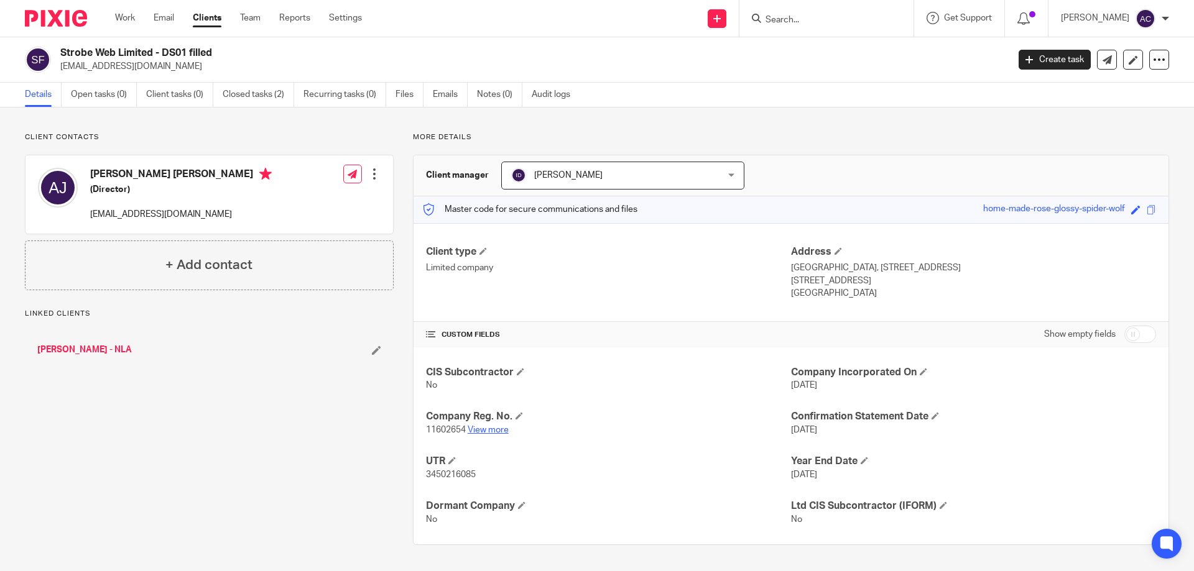
click at [497, 430] on link "View more" at bounding box center [488, 430] width 41 height 9
click at [856, 23] on input "Search" at bounding box center [820, 20] width 112 height 11
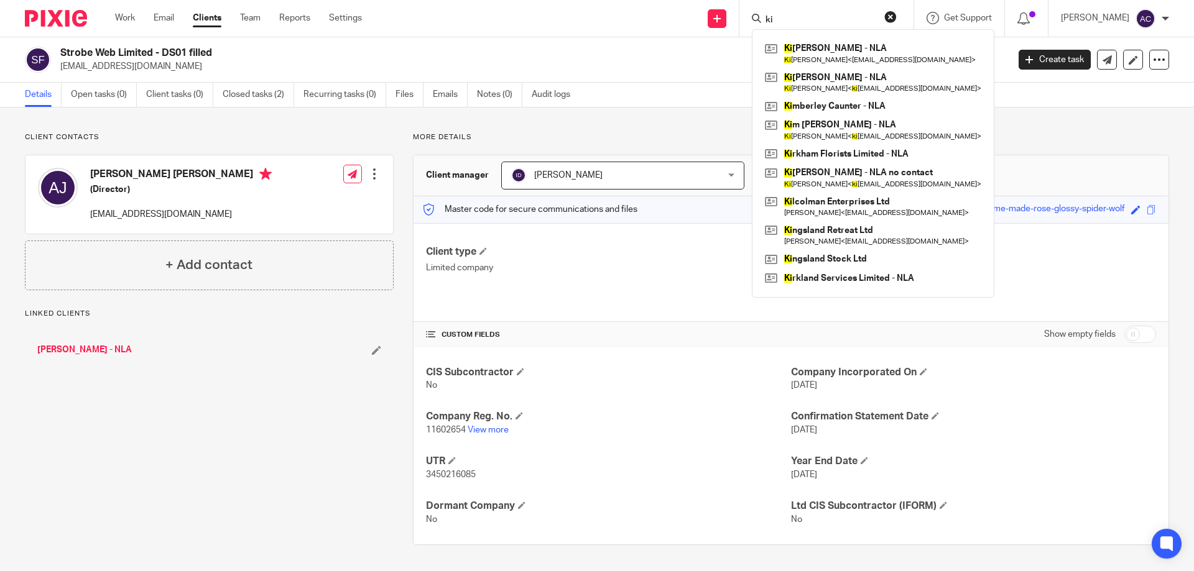
type input "k"
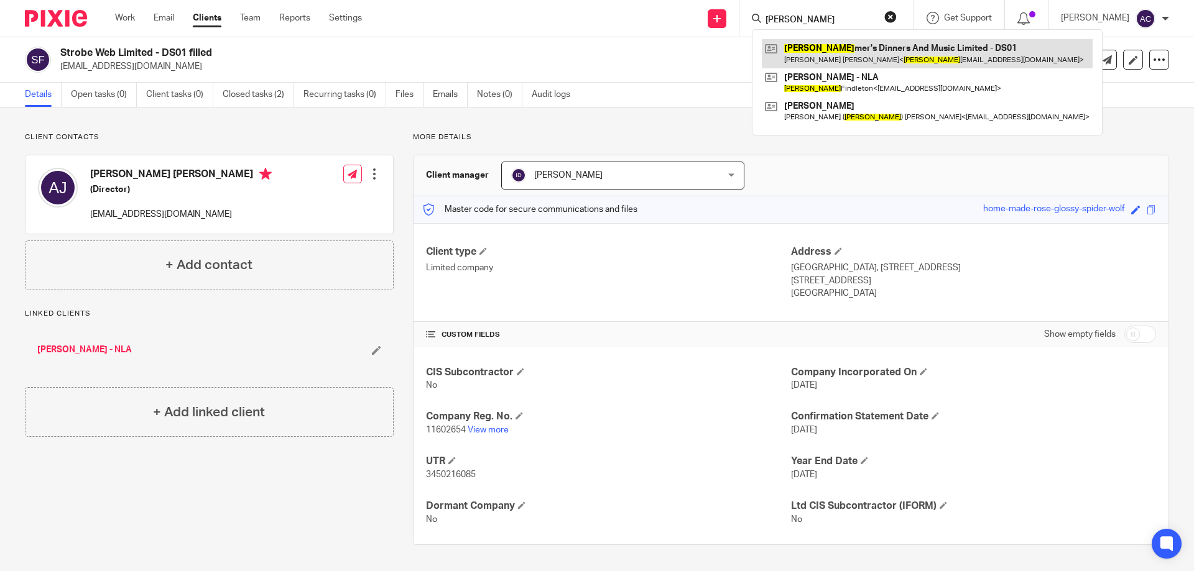
type input "jim"
click at [819, 44] on link at bounding box center [927, 53] width 331 height 29
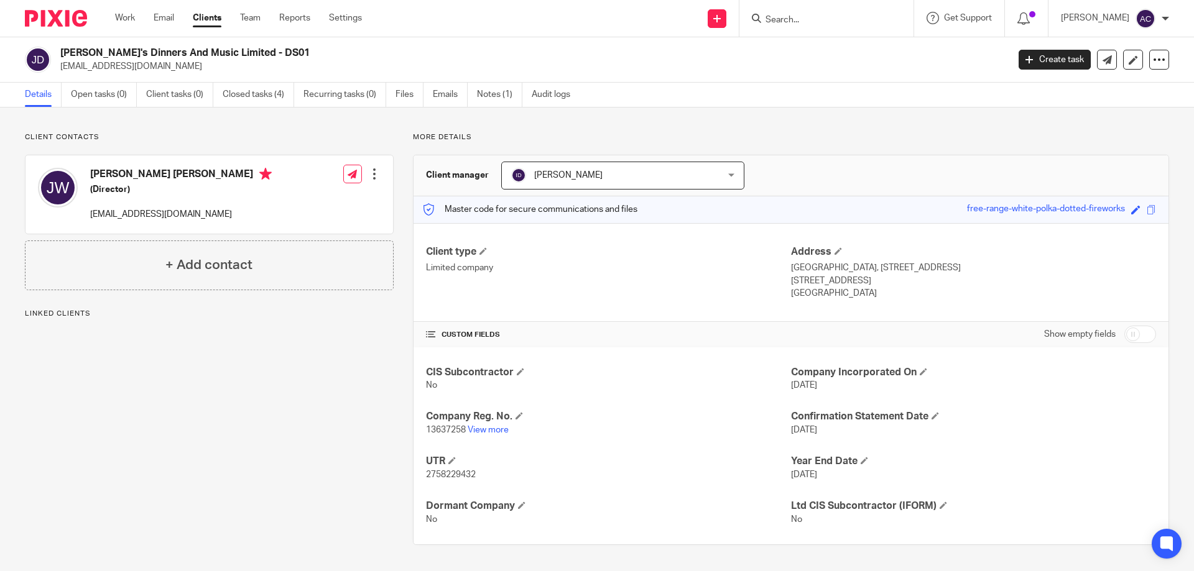
click at [484, 435] on p "13637258 View more" at bounding box center [608, 430] width 365 height 12
click at [490, 428] on link "View more" at bounding box center [488, 430] width 41 height 9
click at [815, 24] on input "Search" at bounding box center [820, 20] width 112 height 11
click at [823, 19] on input "Search" at bounding box center [820, 20] width 112 height 11
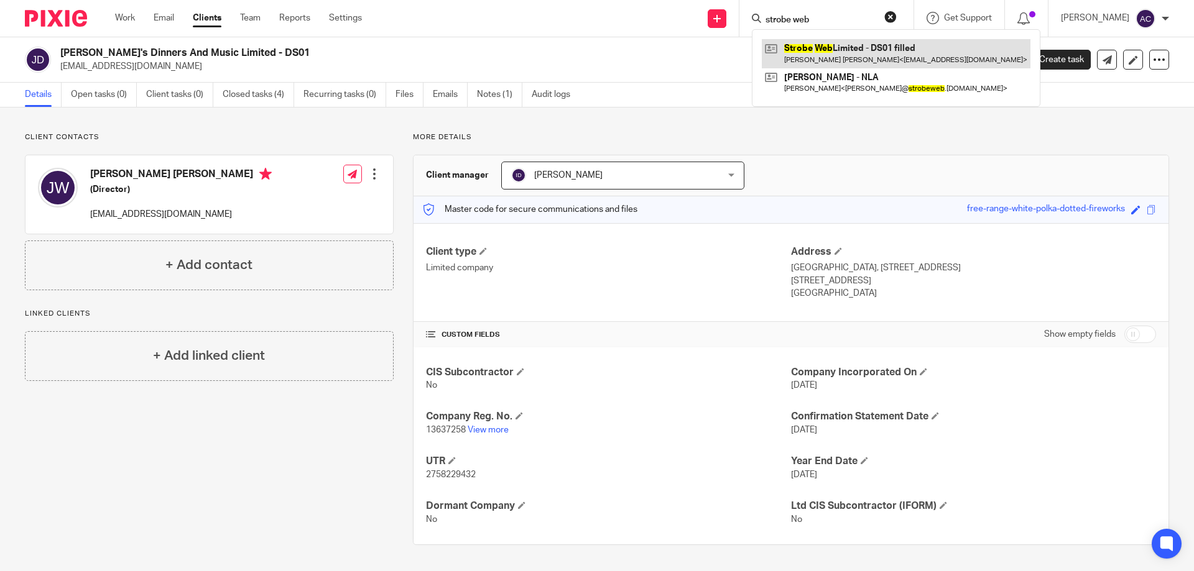
type input "strobe web"
click at [818, 63] on link at bounding box center [896, 53] width 269 height 29
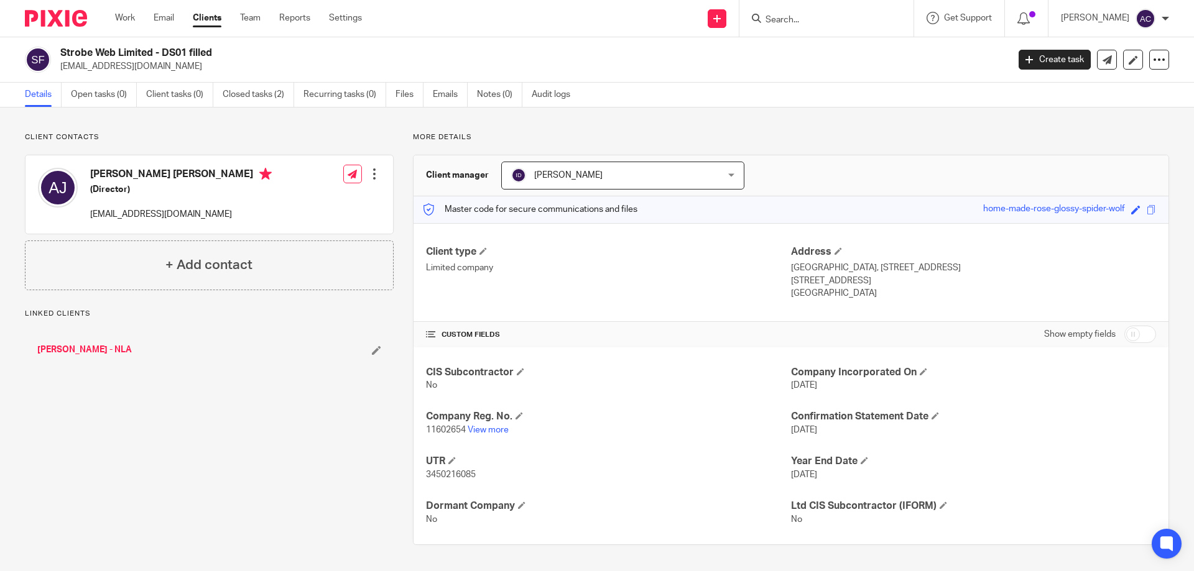
click at [487, 435] on p "11602654 View more" at bounding box center [608, 430] width 365 height 12
click at [489, 432] on link "View more" at bounding box center [488, 430] width 41 height 9
click at [795, 16] on input "Search" at bounding box center [820, 20] width 112 height 11
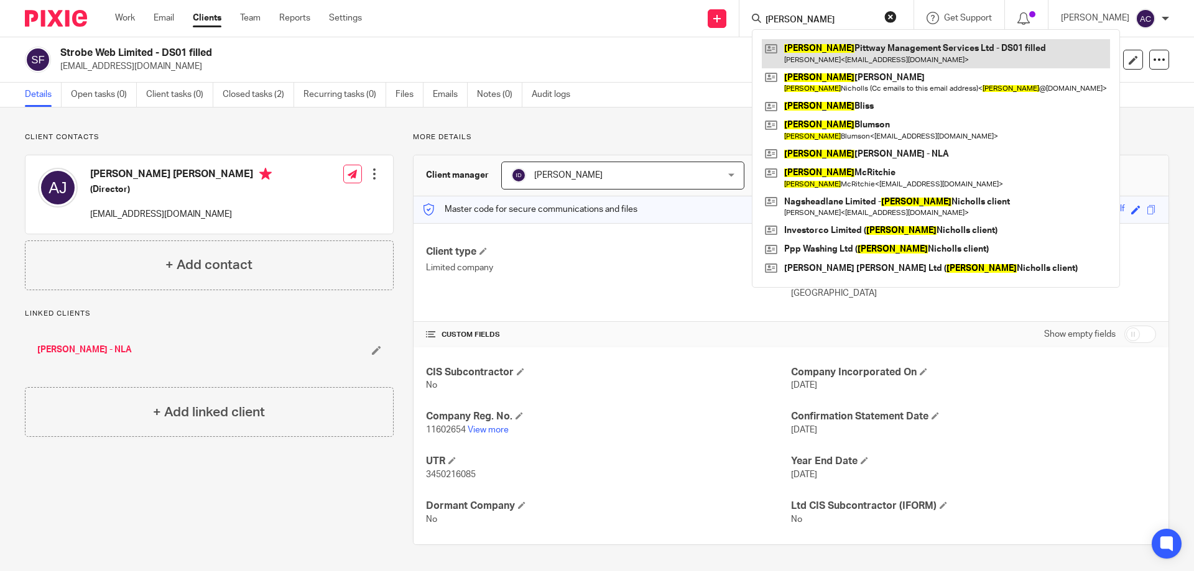
type input "tony"
click at [812, 49] on link at bounding box center [936, 53] width 348 height 29
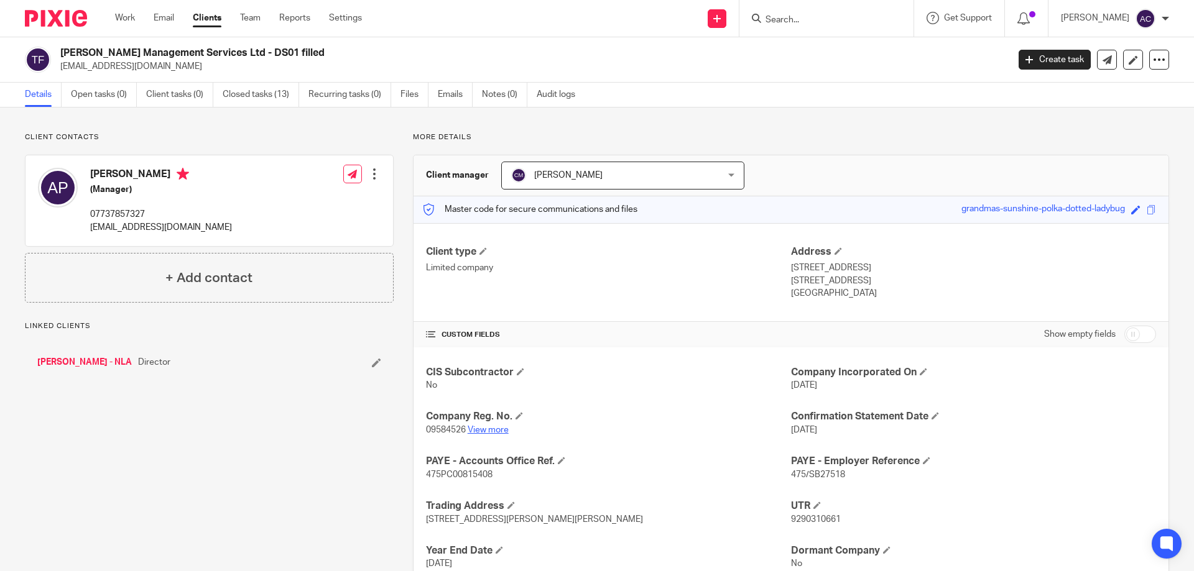
click at [497, 429] on link "View more" at bounding box center [488, 430] width 41 height 9
click at [801, 21] on input "Search" at bounding box center [820, 20] width 112 height 11
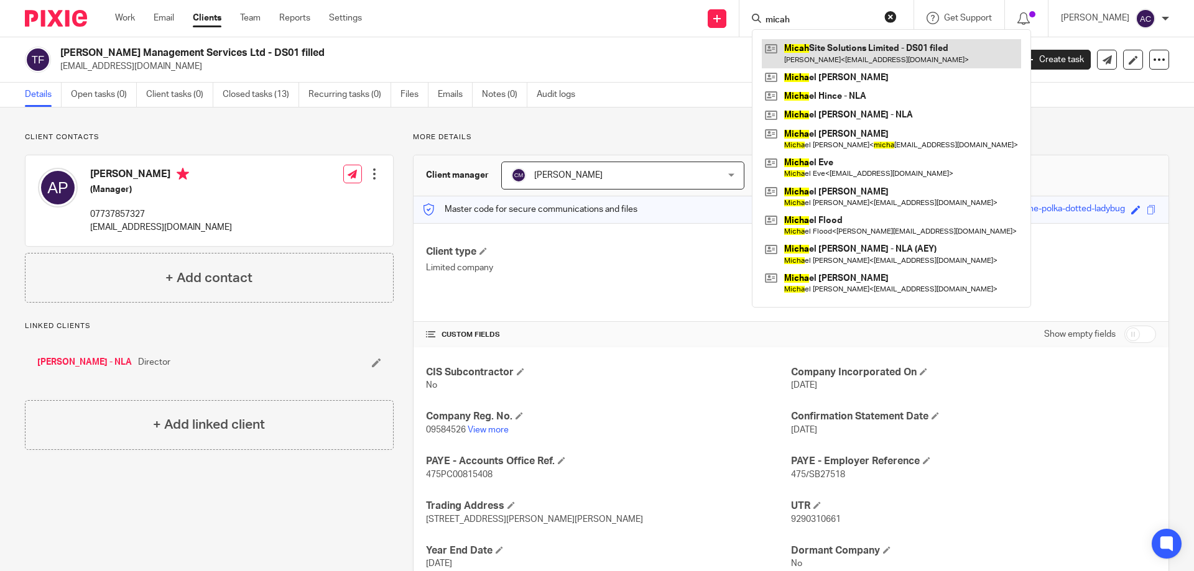
type input "micah"
click at [827, 60] on link at bounding box center [891, 53] width 259 height 29
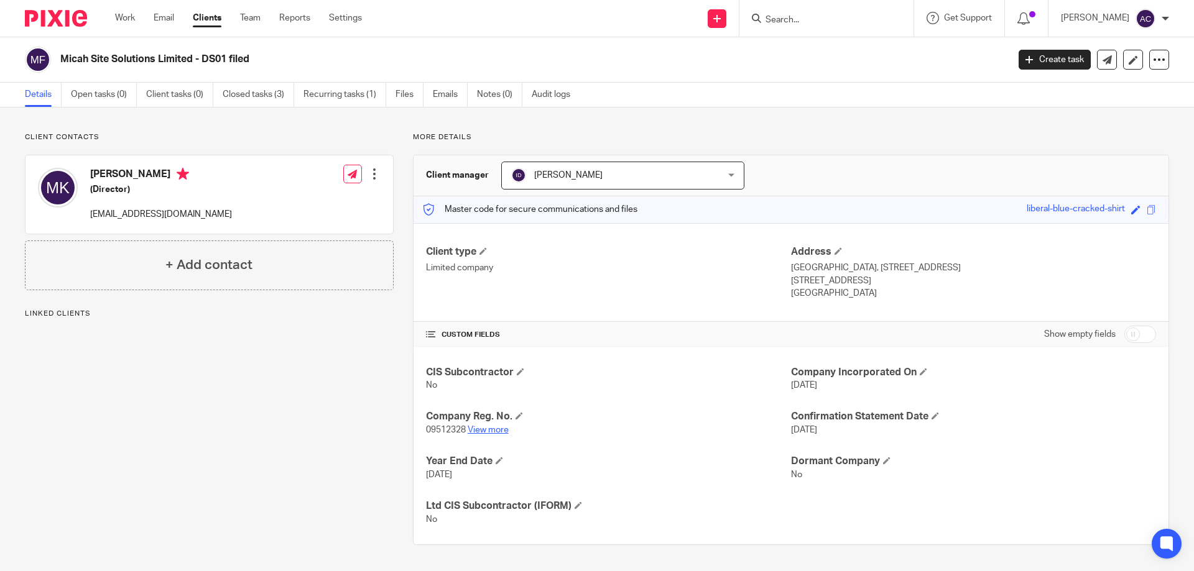
click at [500, 429] on link "View more" at bounding box center [488, 430] width 41 height 9
click at [824, 25] on input "Search" at bounding box center [820, 20] width 112 height 11
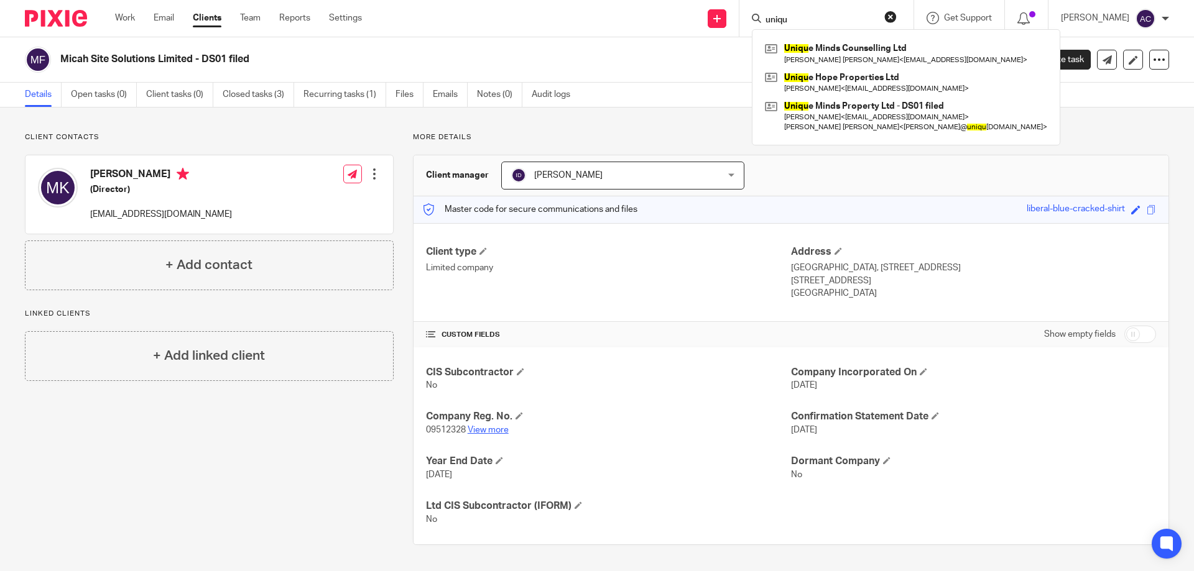
type input "uniqu"
click at [474, 433] on link "View more" at bounding box center [488, 430] width 41 height 9
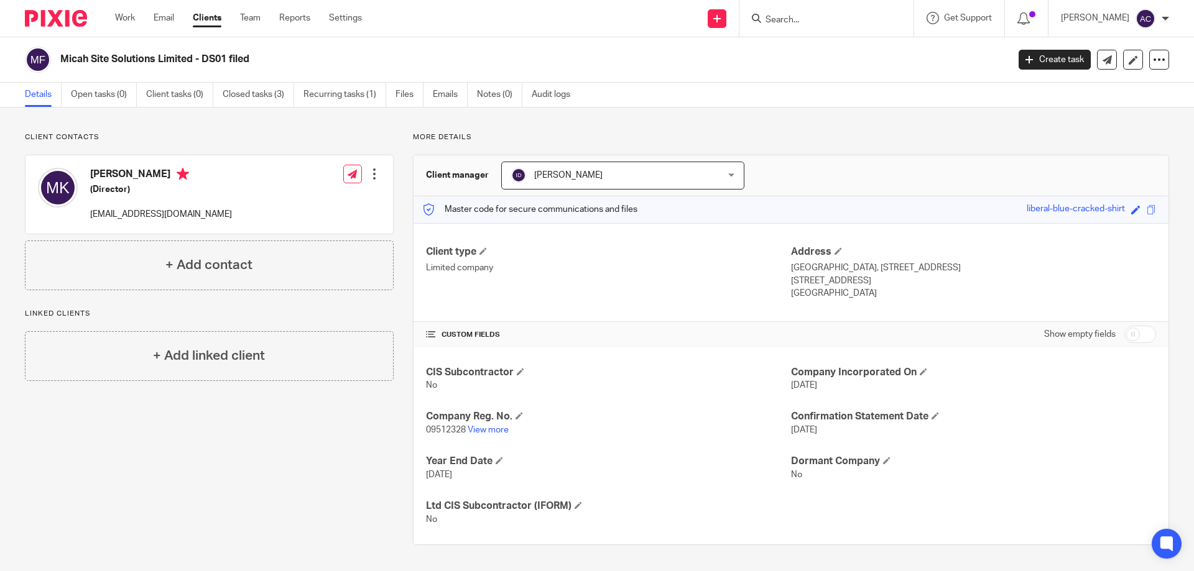
click at [813, 17] on input "Search" at bounding box center [820, 20] width 112 height 11
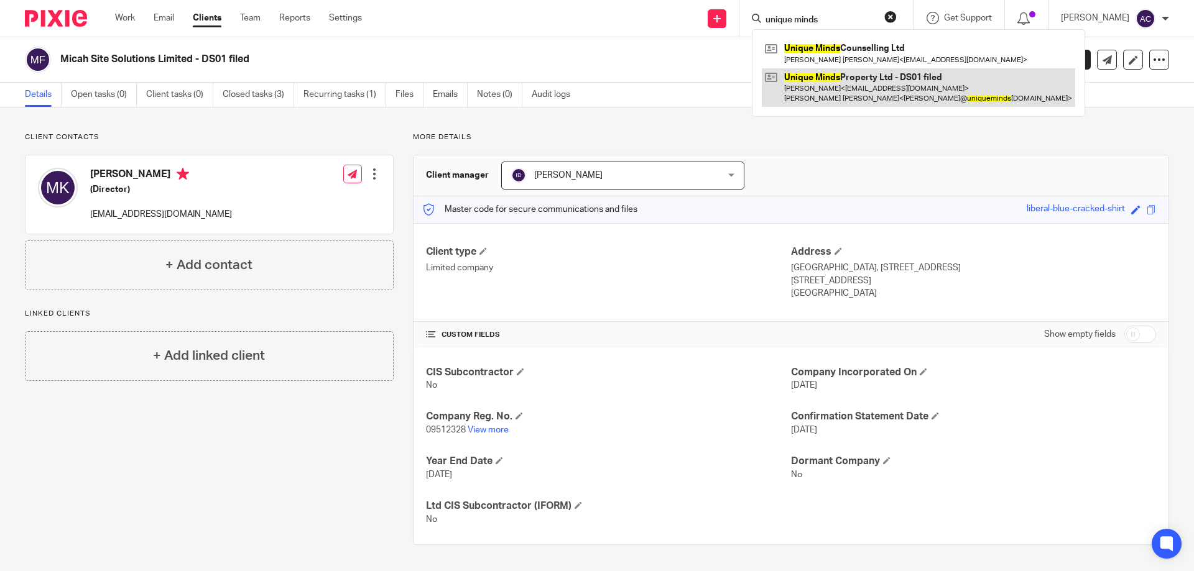
type input "unique minds"
click at [825, 93] on link at bounding box center [918, 87] width 313 height 39
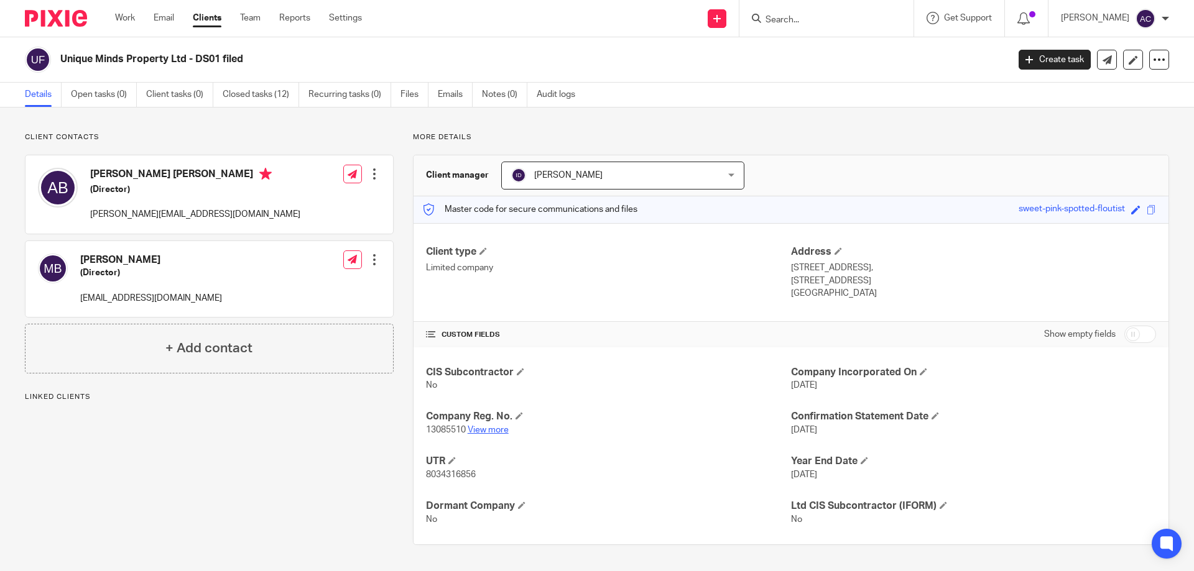
click at [486, 429] on link "View more" at bounding box center [488, 430] width 41 height 9
click at [816, 24] on input "Search" at bounding box center [820, 20] width 112 height 11
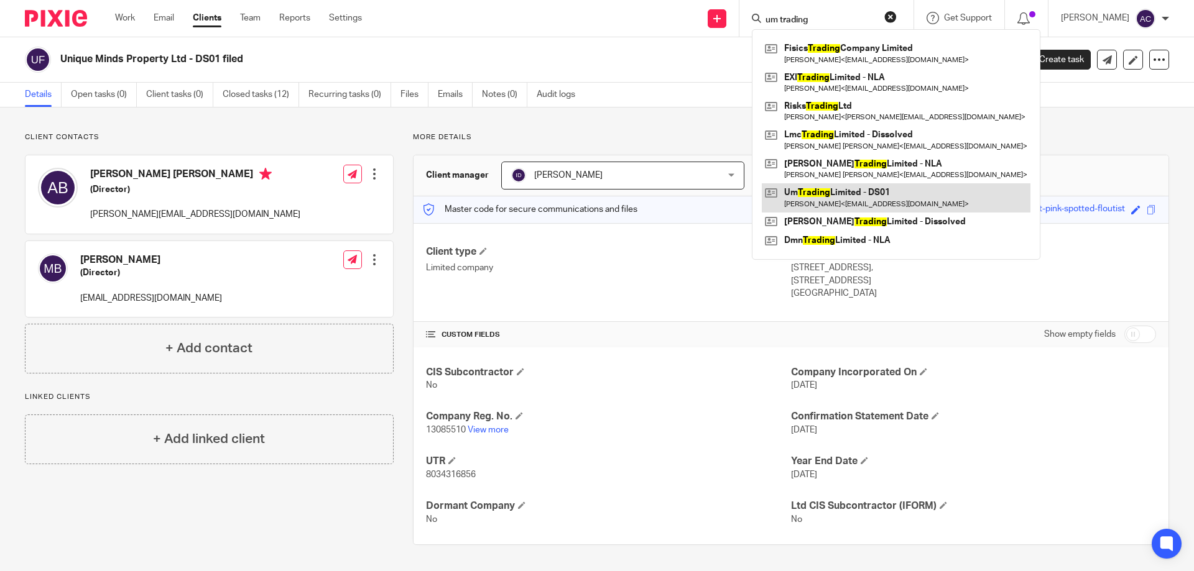
type input "um trading"
click at [827, 195] on link at bounding box center [896, 197] width 269 height 29
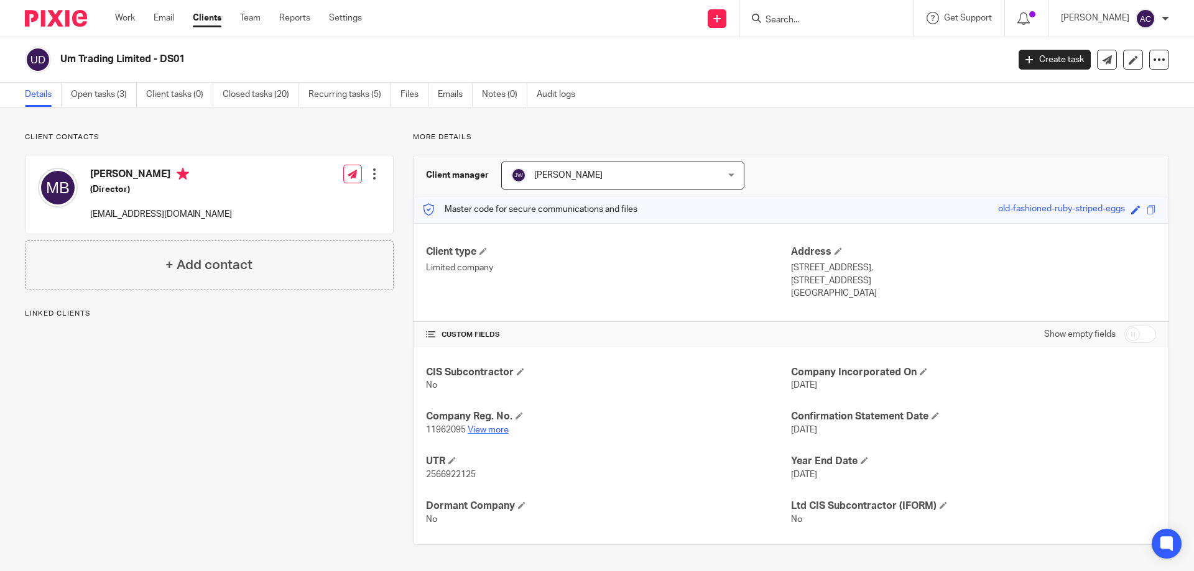
click at [491, 431] on link "View more" at bounding box center [488, 430] width 41 height 9
click at [819, 25] on input "Search" at bounding box center [820, 20] width 112 height 11
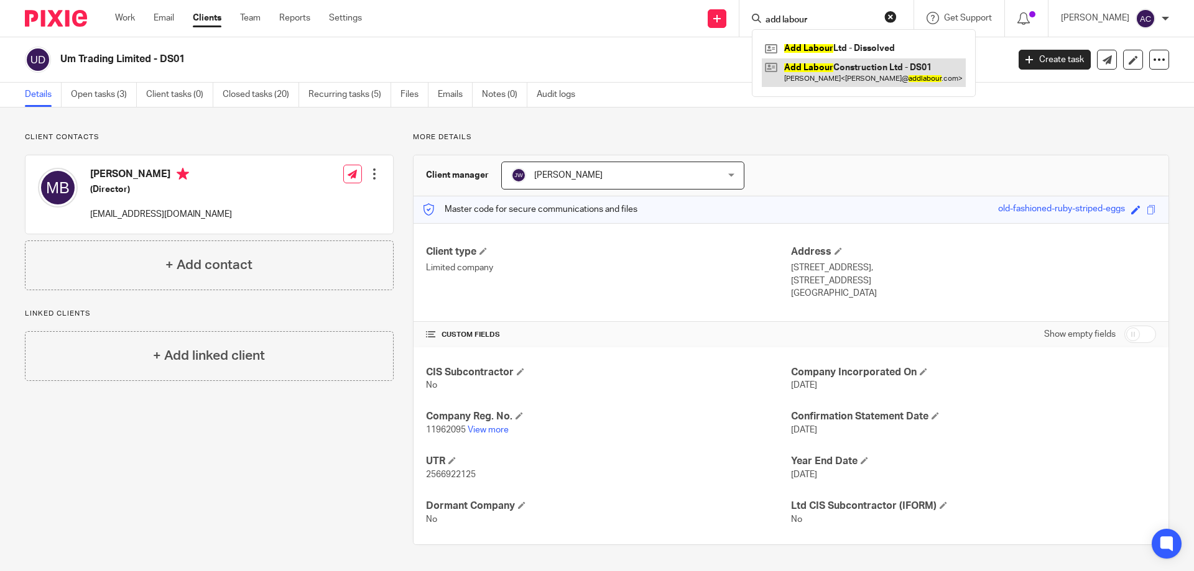
type input "add labour"
click at [847, 80] on link at bounding box center [864, 72] width 204 height 29
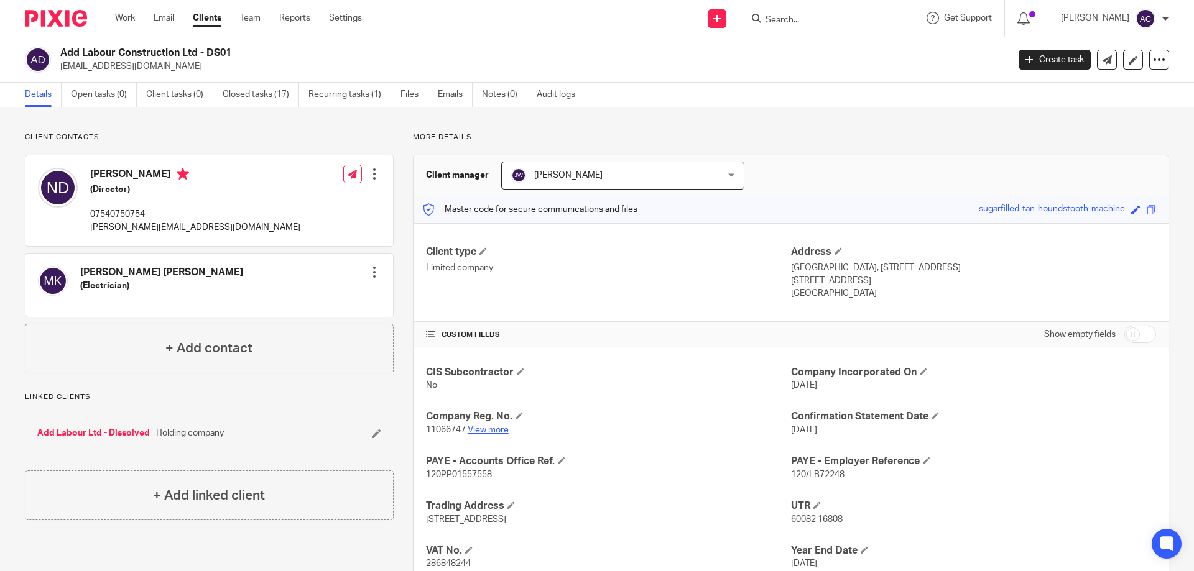
click at [492, 431] on link "View more" at bounding box center [488, 430] width 41 height 9
click at [800, 16] on input "Search" at bounding box center [820, 20] width 112 height 11
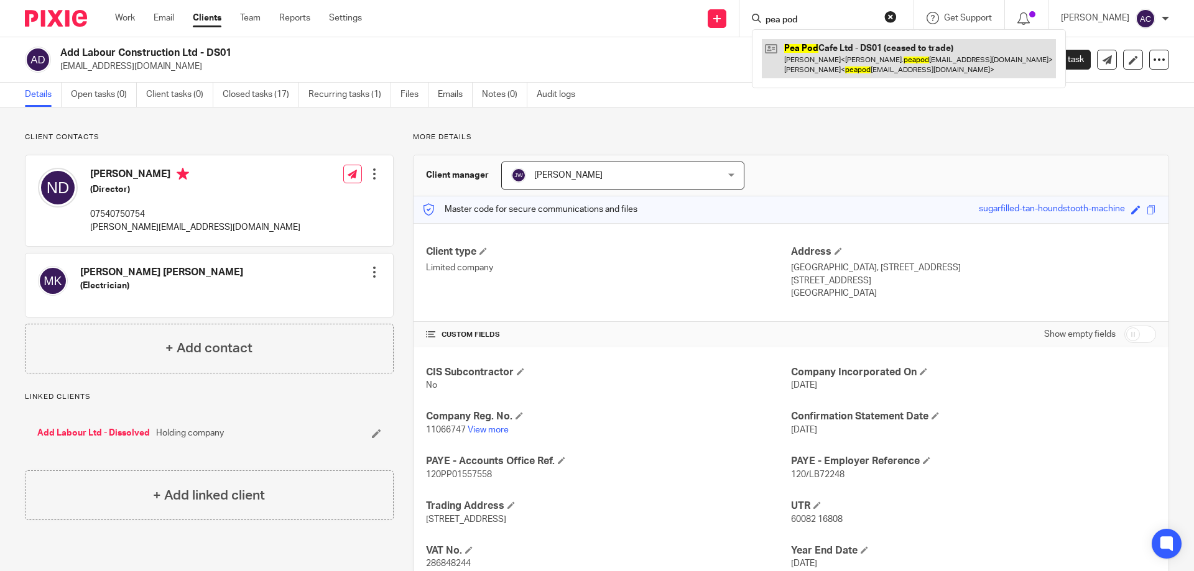
type input "pea pod"
click at [811, 57] on link at bounding box center [909, 58] width 294 height 39
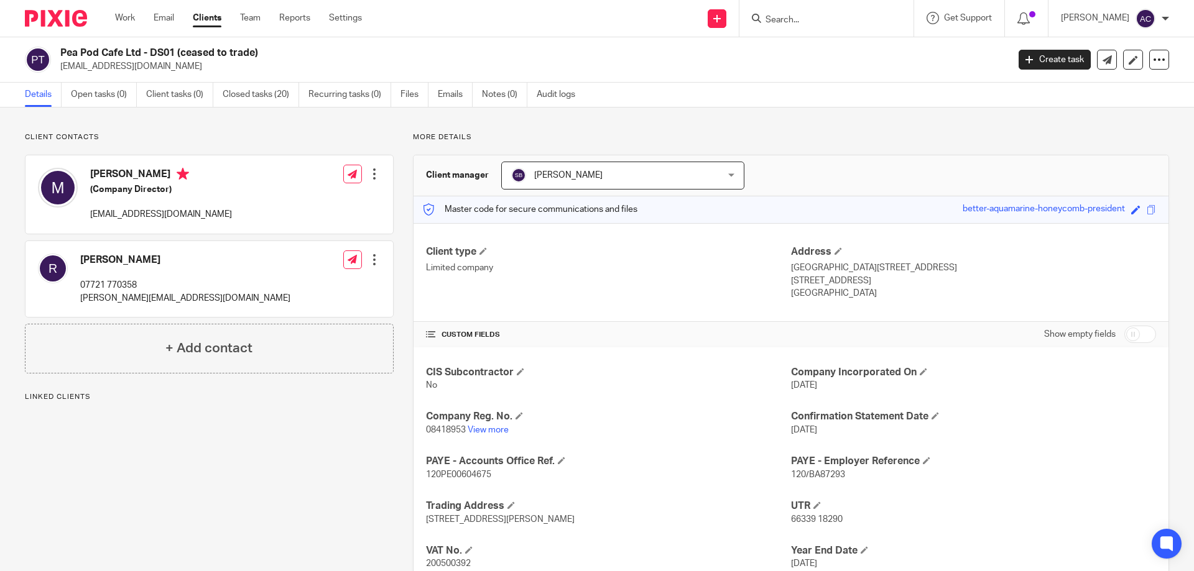
click at [495, 422] on h4 "Company Reg. No." at bounding box center [608, 416] width 365 height 13
click at [496, 428] on link "View more" at bounding box center [488, 430] width 41 height 9
click at [823, 20] on input "Search" at bounding box center [820, 20] width 112 height 11
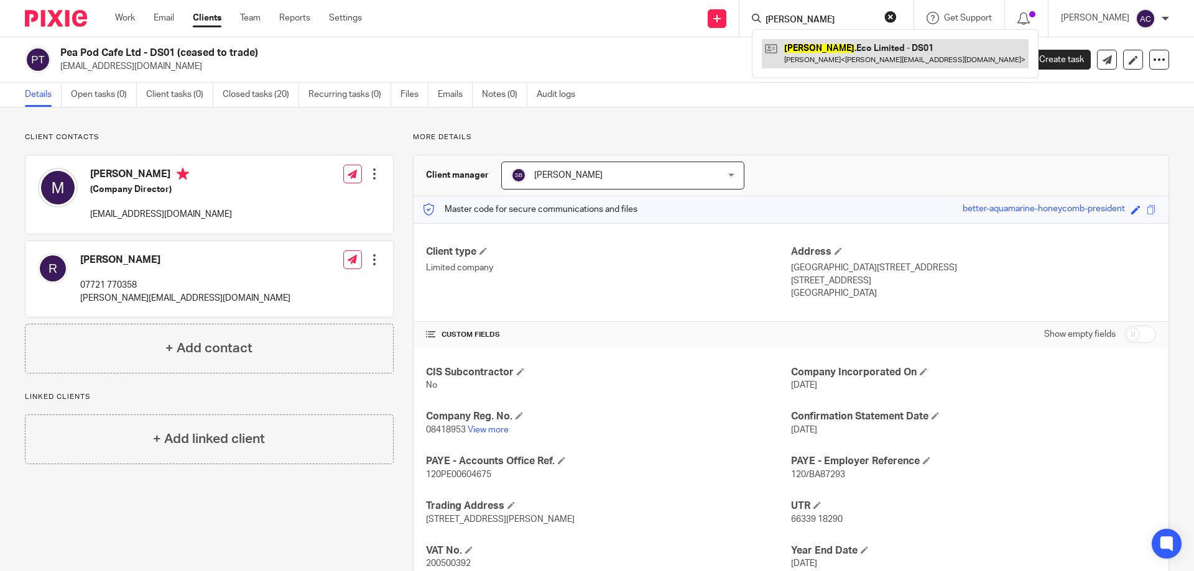
type input "[PERSON_NAME]"
click at [823, 57] on link at bounding box center [895, 53] width 267 height 29
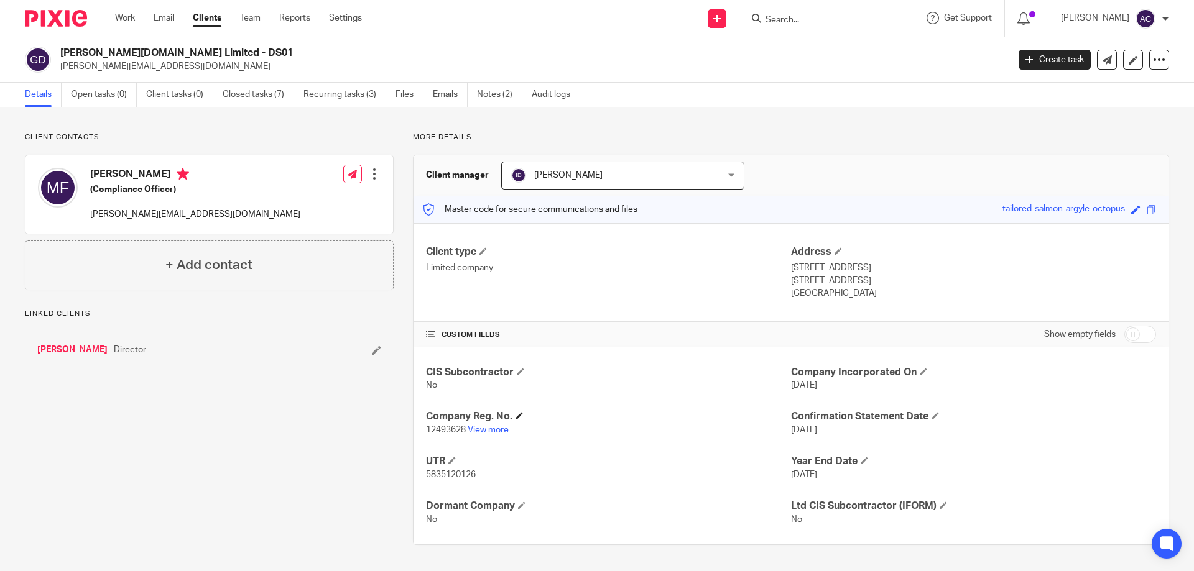
click at [500, 420] on h4 "Company Reg. No." at bounding box center [608, 416] width 365 height 13
click at [493, 435] on p "12493628 View more" at bounding box center [608, 430] width 365 height 12
click at [497, 433] on link "View more" at bounding box center [488, 430] width 41 height 9
click at [843, 25] on input "Search" at bounding box center [820, 20] width 112 height 11
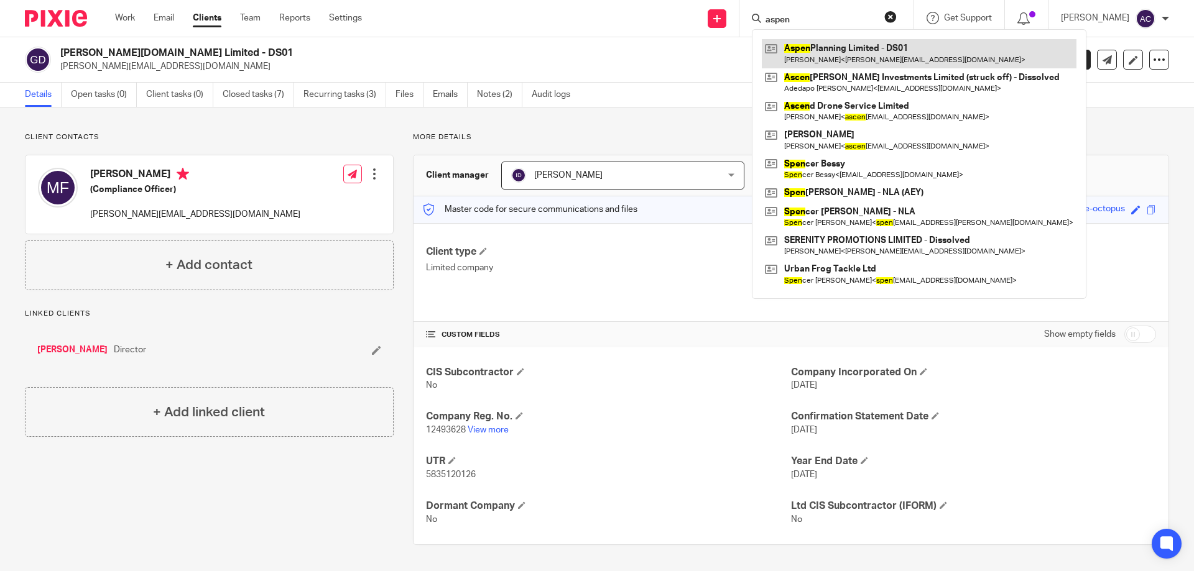
type input "aspen"
click at [816, 62] on link at bounding box center [919, 53] width 315 height 29
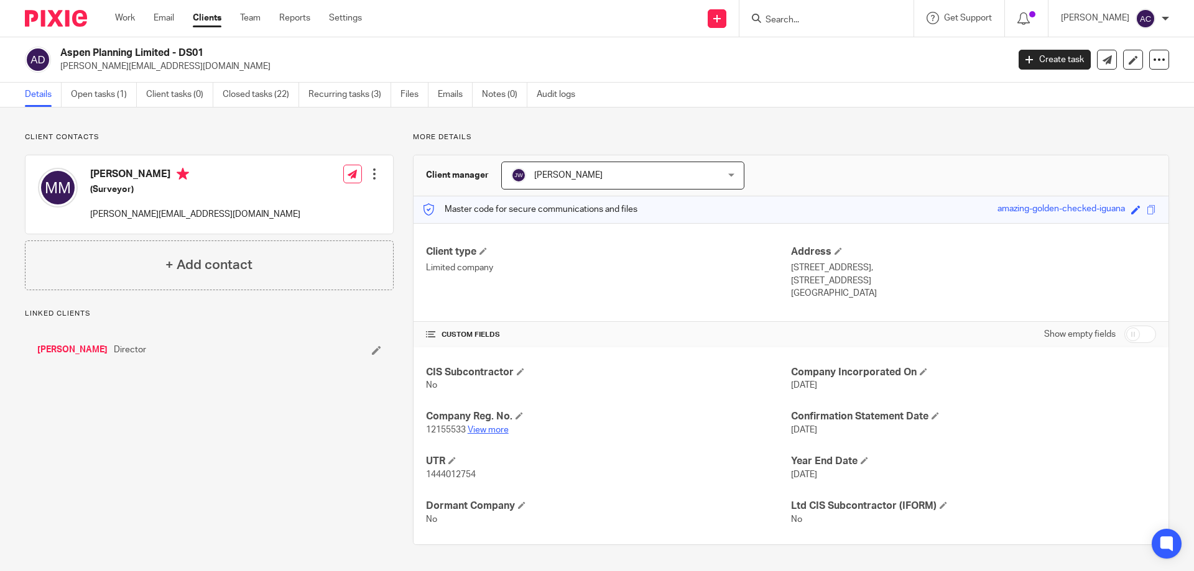
click at [484, 429] on link "View more" at bounding box center [488, 430] width 41 height 9
click at [819, 25] on input "Search" at bounding box center [820, 20] width 112 height 11
click at [820, 14] on form at bounding box center [830, 19] width 132 height 16
click at [814, 17] on input "Search" at bounding box center [820, 20] width 112 height 11
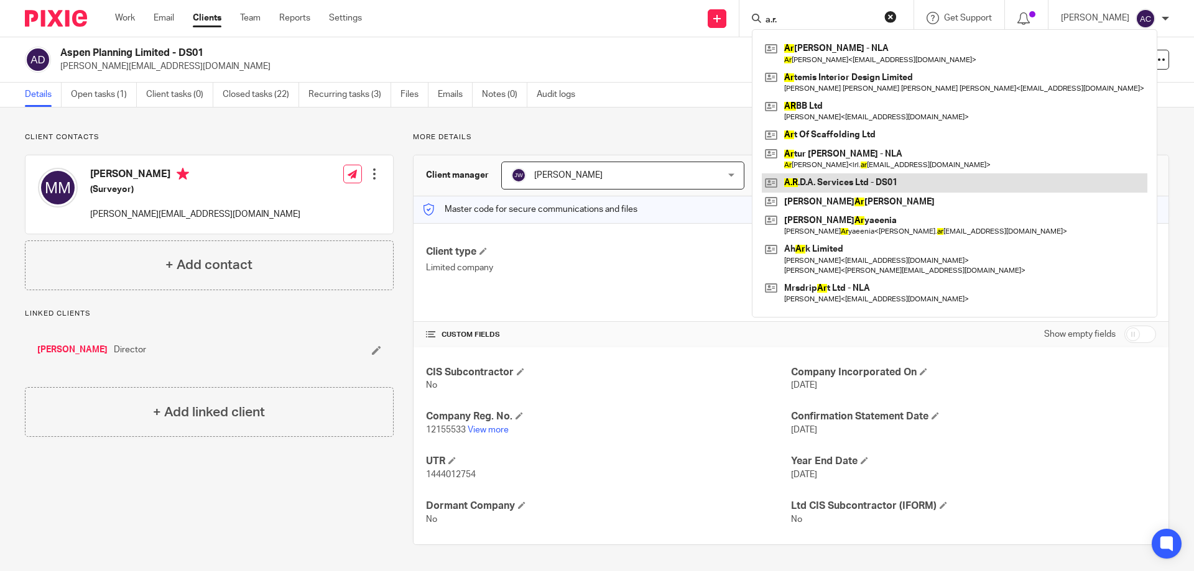
type input "a.r."
click at [824, 186] on link at bounding box center [954, 182] width 385 height 19
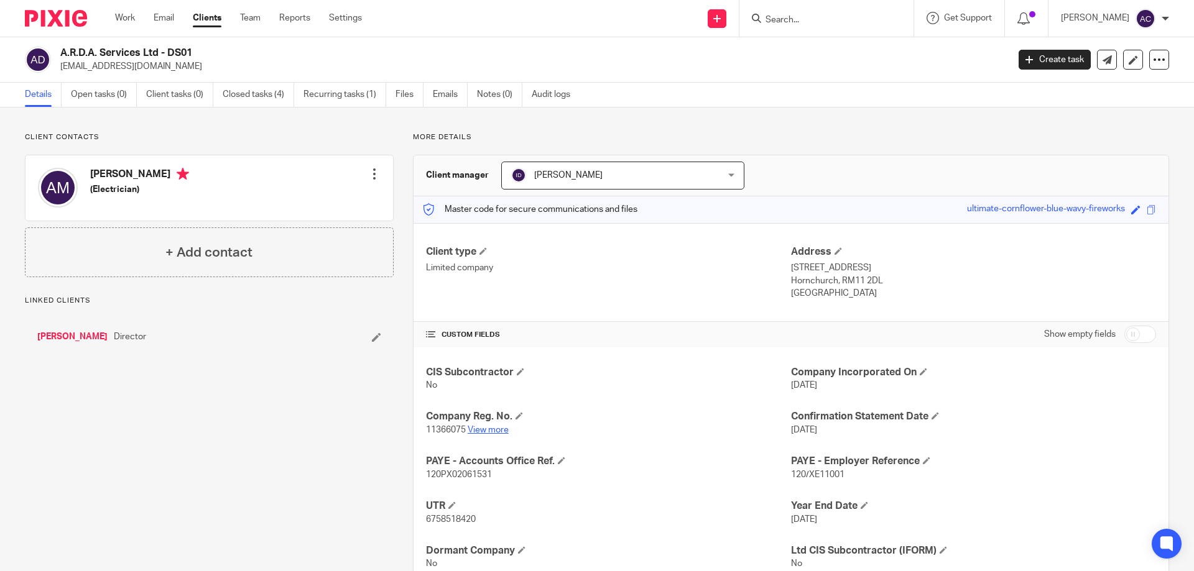
click at [506, 431] on link "View more" at bounding box center [488, 430] width 41 height 9
click at [804, 17] on input "Search" at bounding box center [820, 20] width 112 height 11
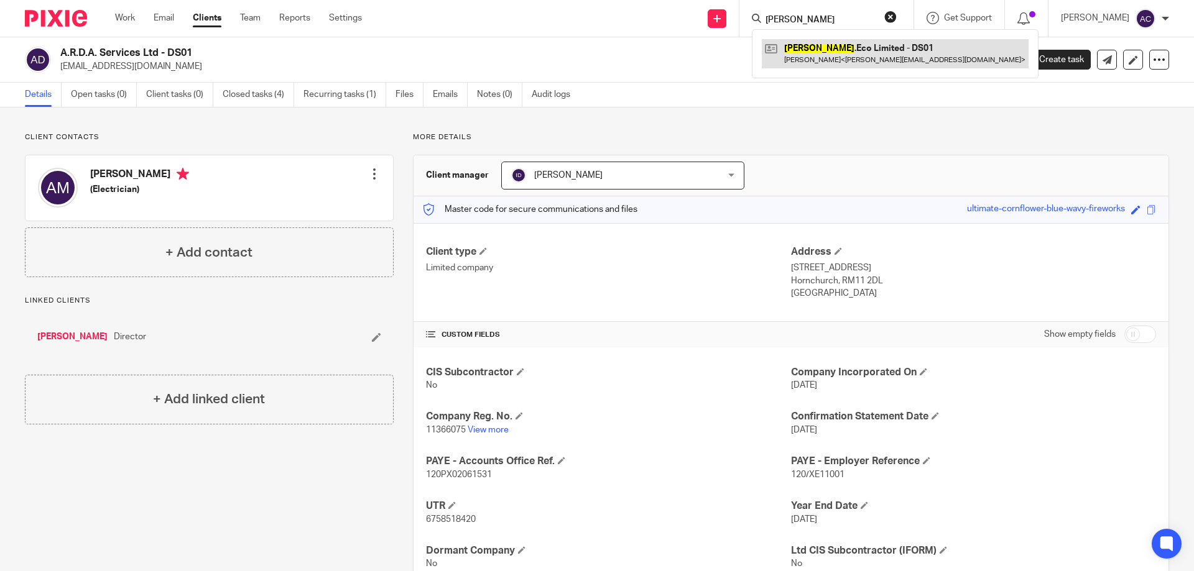
type input "grubb"
click at [806, 47] on link at bounding box center [895, 53] width 267 height 29
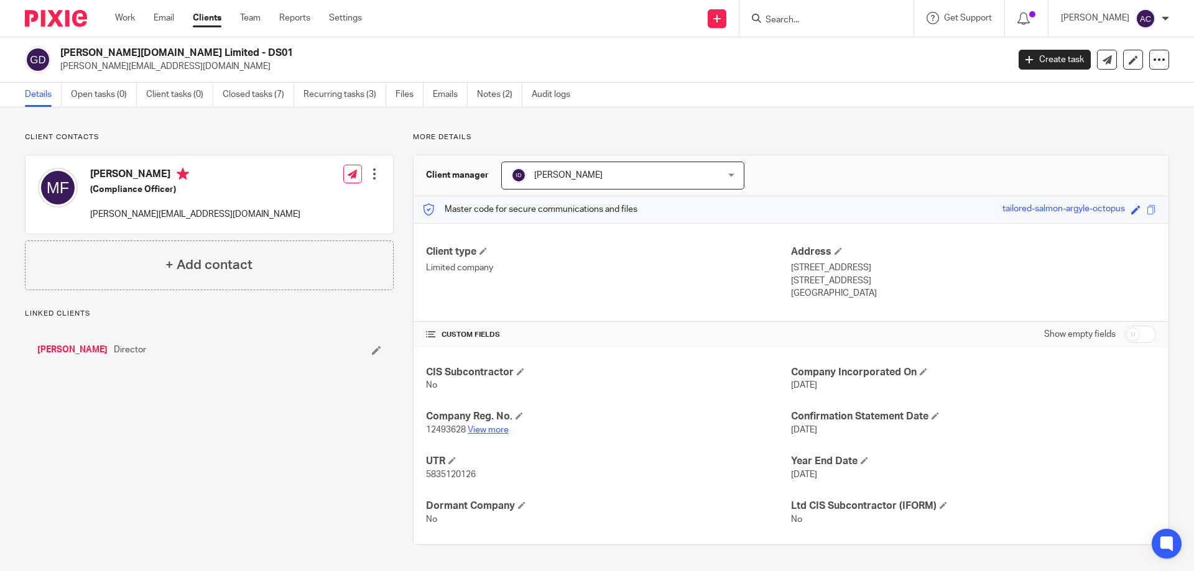
click at [505, 431] on link "View more" at bounding box center [488, 430] width 41 height 9
click at [831, 17] on input "Search" at bounding box center [820, 20] width 112 height 11
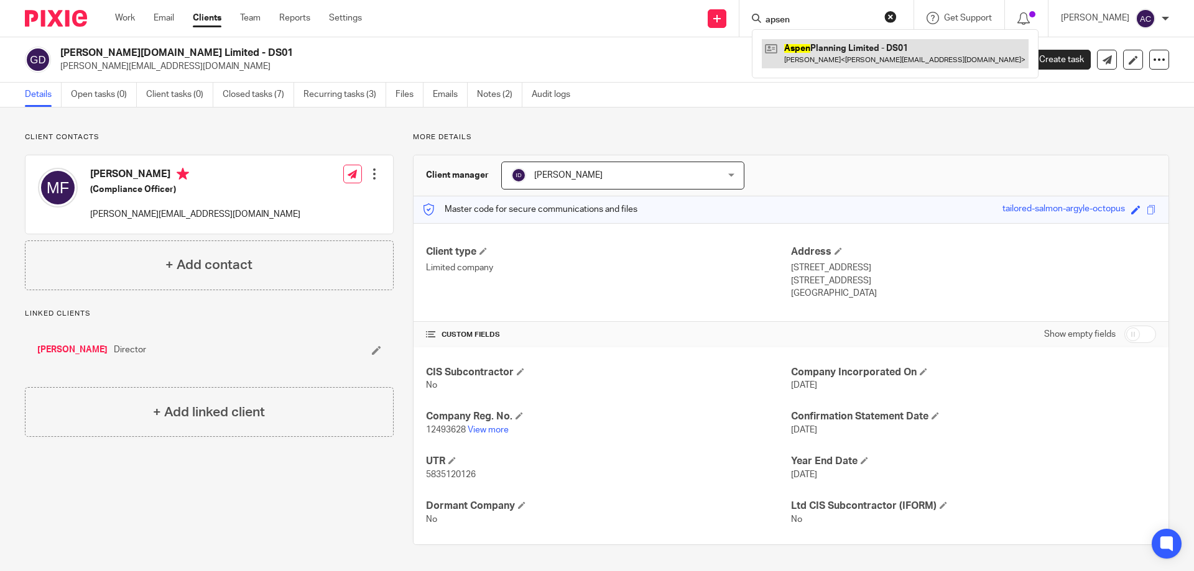
type input "apsen"
click at [796, 49] on link at bounding box center [895, 53] width 267 height 29
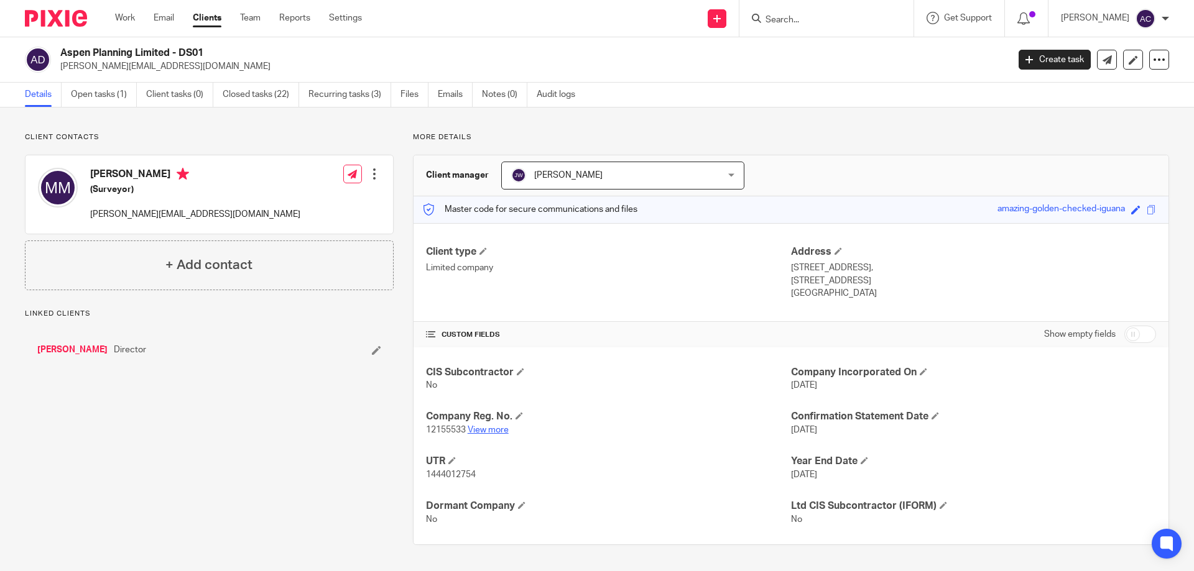
click at [485, 429] on link "View more" at bounding box center [488, 430] width 41 height 9
click at [832, 23] on input "Search" at bounding box center [820, 20] width 112 height 11
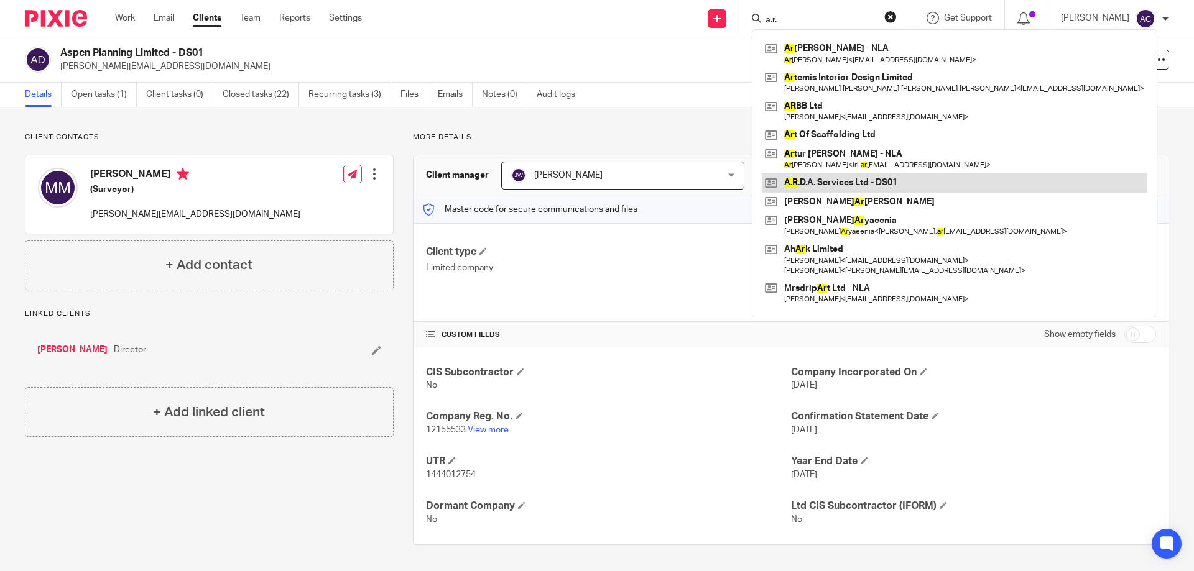
type input "a.r."
click at [811, 185] on link at bounding box center [954, 182] width 385 height 19
click at [842, 182] on link at bounding box center [954, 182] width 385 height 19
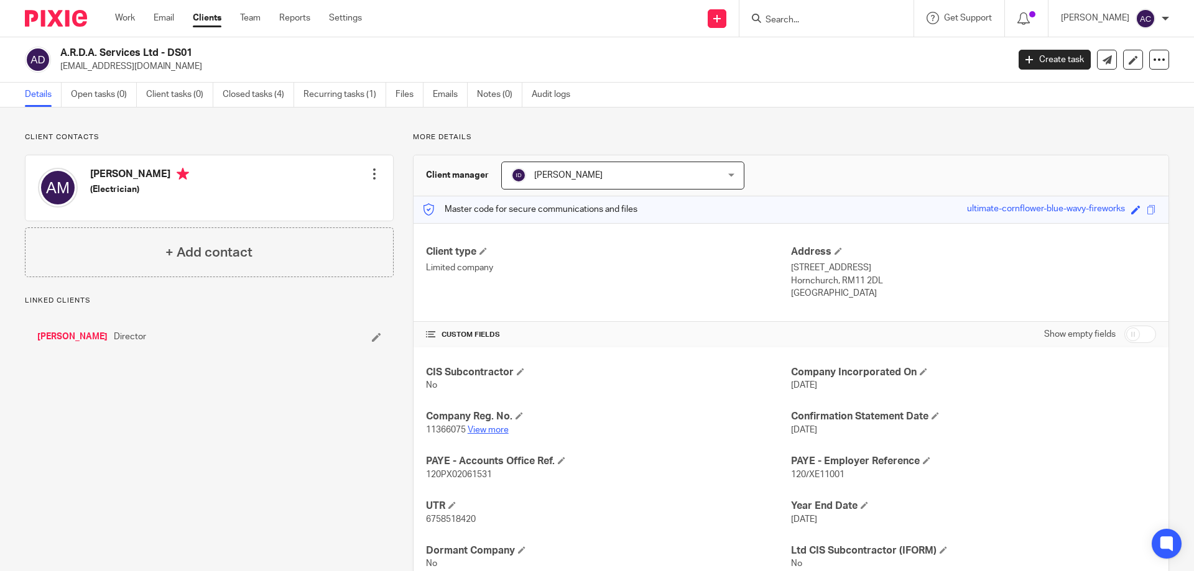
click at [487, 427] on link "View more" at bounding box center [488, 430] width 41 height 9
click at [823, 16] on input "Search" at bounding box center [820, 20] width 112 height 11
type input "lineos"
click at [819, 50] on link at bounding box center [839, 48] width 154 height 19
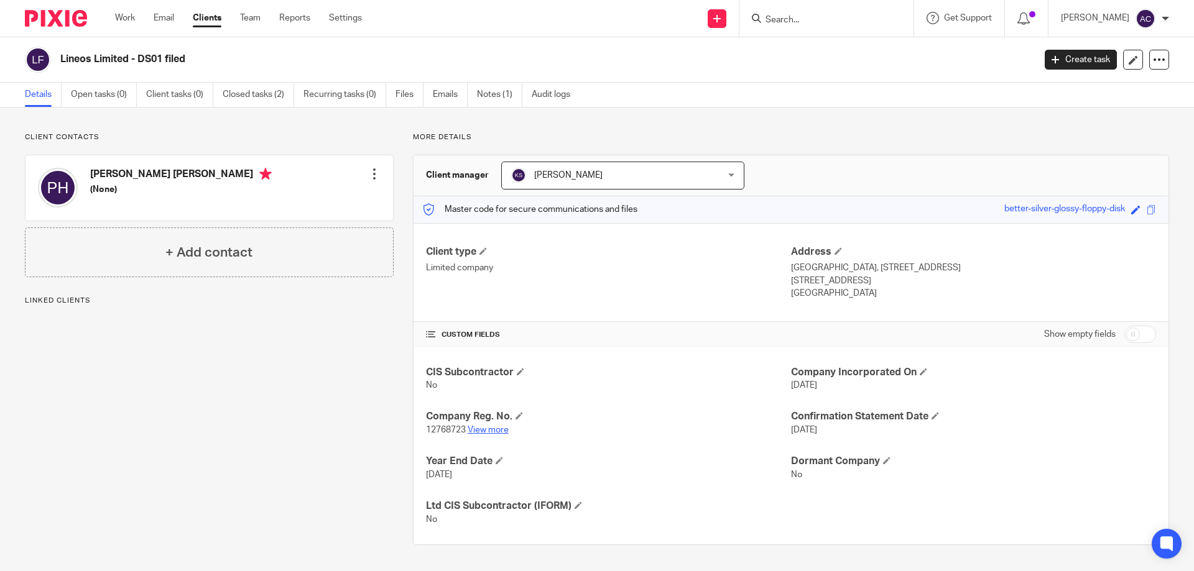
click at [492, 428] on link "View more" at bounding box center [488, 430] width 41 height 9
click at [805, 20] on input "Search" at bounding box center [820, 20] width 112 height 11
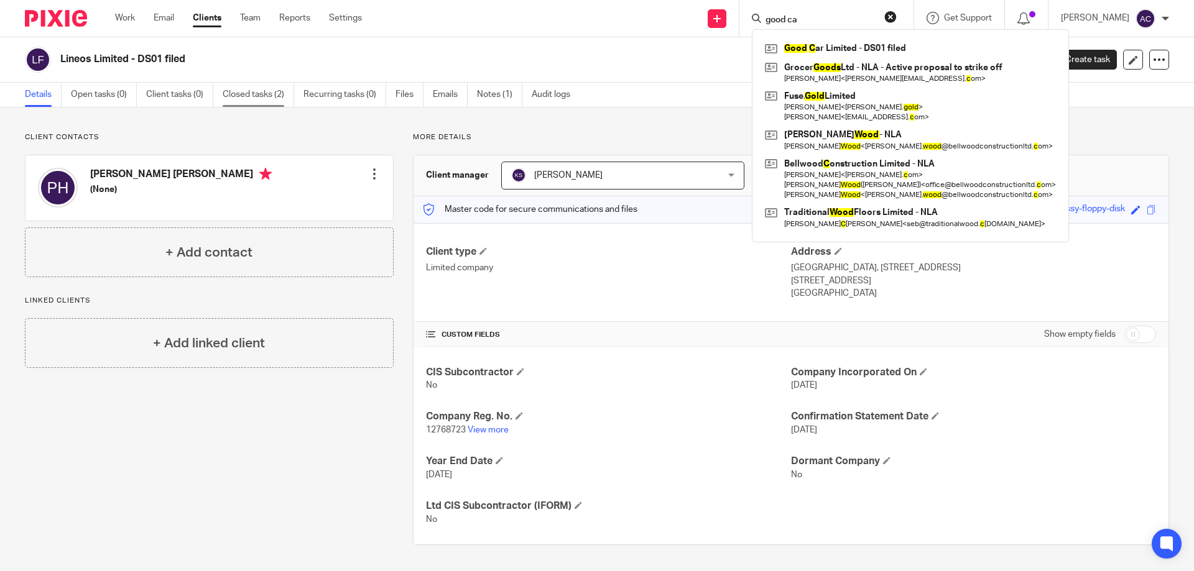
type input "good car"
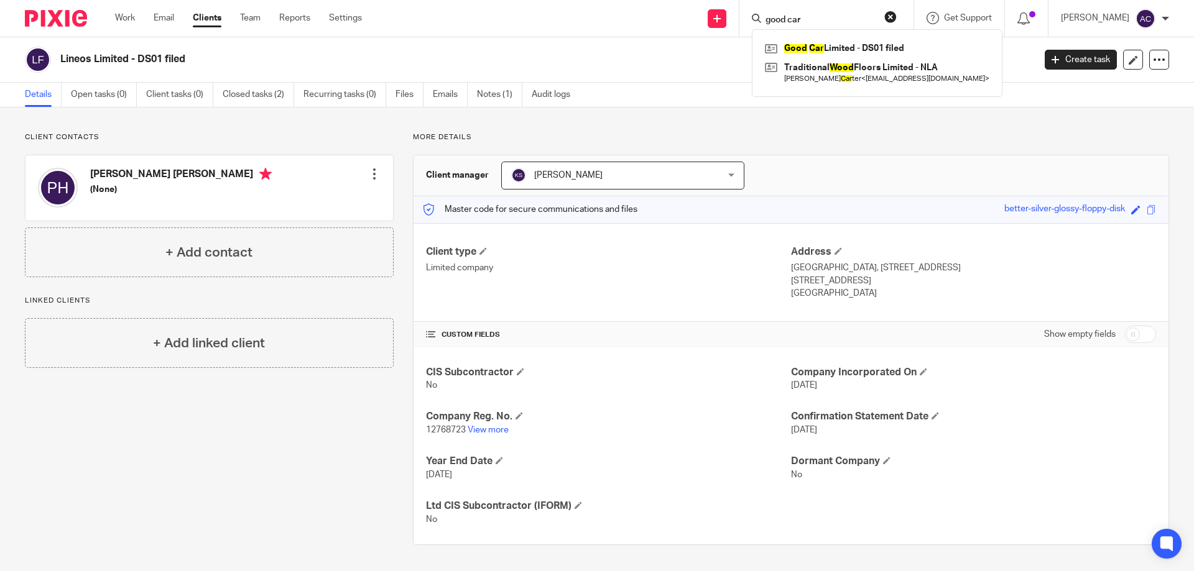
drag, startPoint x: 814, startPoint y: 20, endPoint x: 765, endPoint y: 22, distance: 49.2
click at [765, 22] on div "good car" at bounding box center [824, 19] width 145 height 16
type input "lineos"
click at [842, 57] on link at bounding box center [839, 48] width 154 height 19
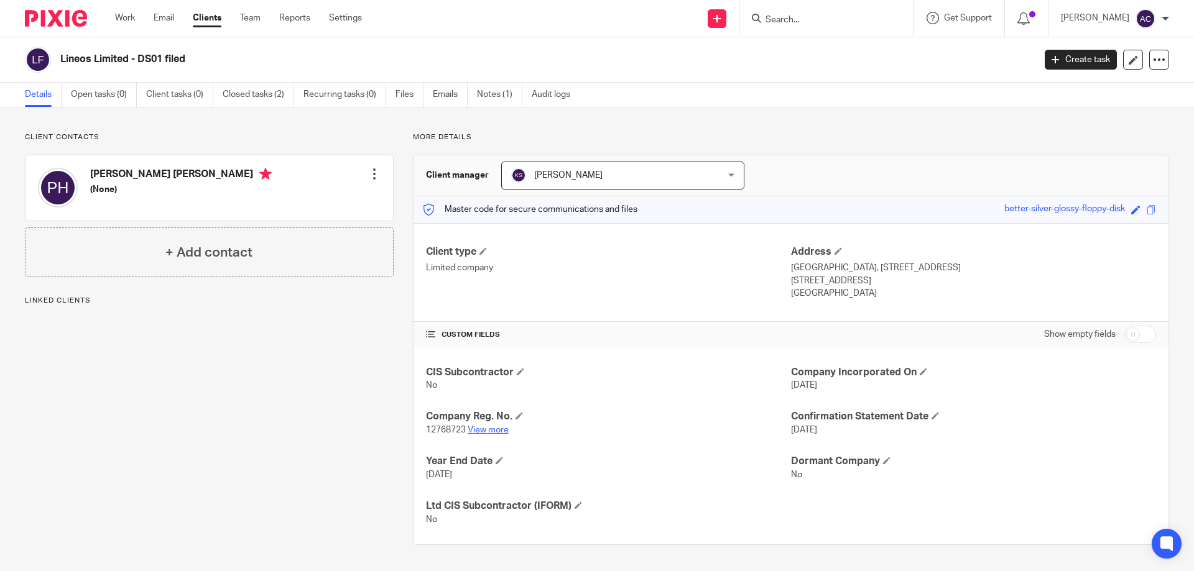
click at [489, 433] on link "View more" at bounding box center [488, 430] width 41 height 9
click at [822, 21] on input "Search" at bounding box center [820, 20] width 112 height 11
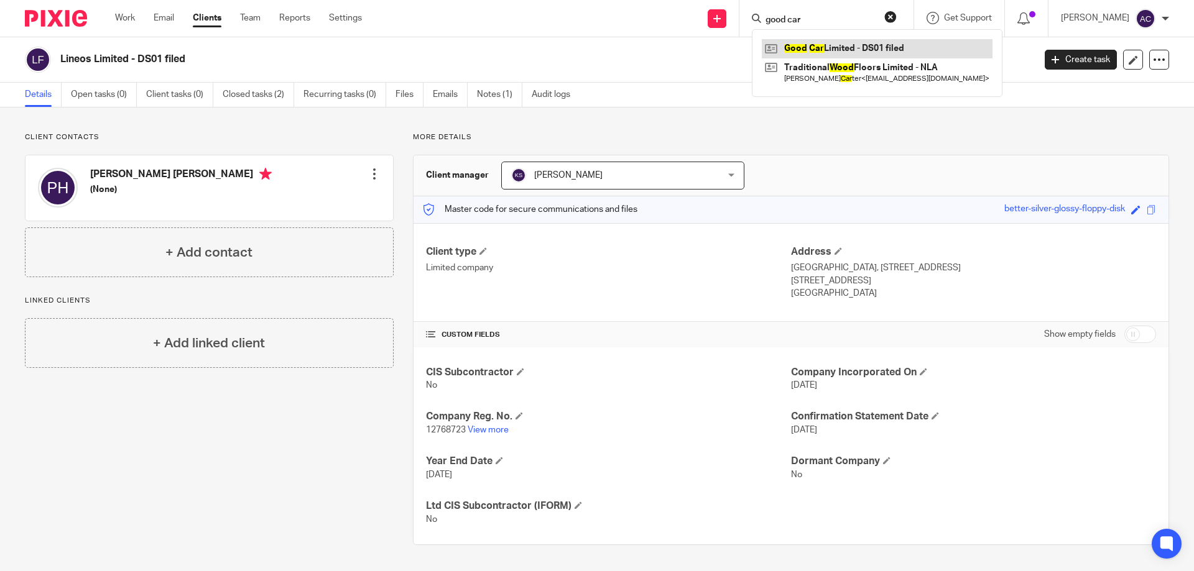
type input "good car"
click at [818, 47] on link at bounding box center [877, 48] width 231 height 19
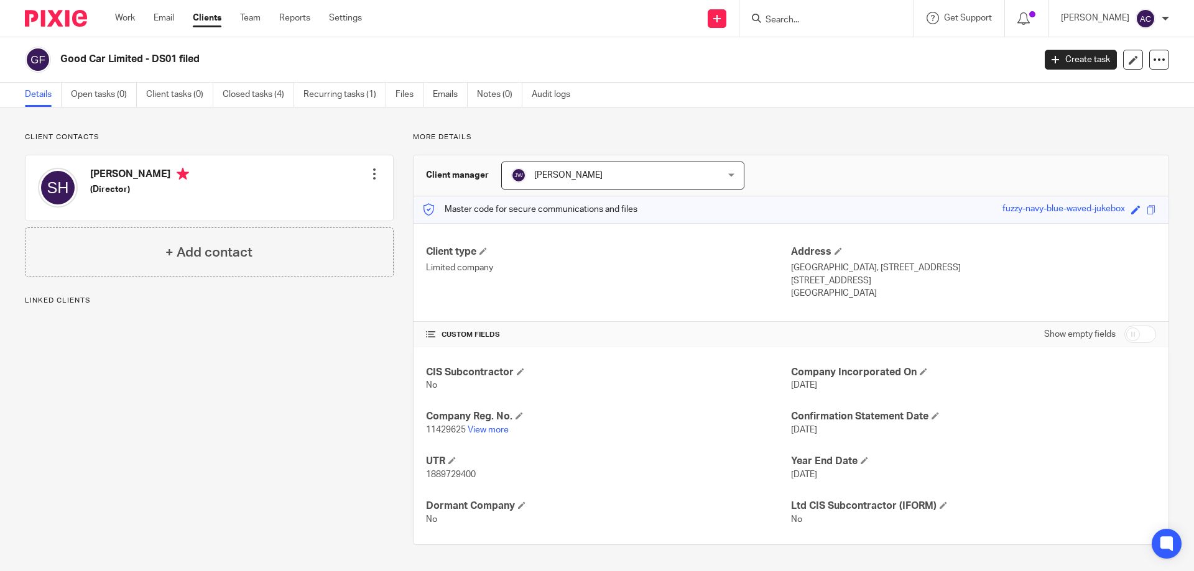
click at [495, 438] on div "CIS Subcontractor No Company Incorporated On 22 Jun 2018 Company Reg. No. 11429…" at bounding box center [790, 446] width 755 height 197
click at [499, 432] on link "View more" at bounding box center [488, 430] width 41 height 9
click at [832, 25] on input "Search" at bounding box center [820, 20] width 112 height 11
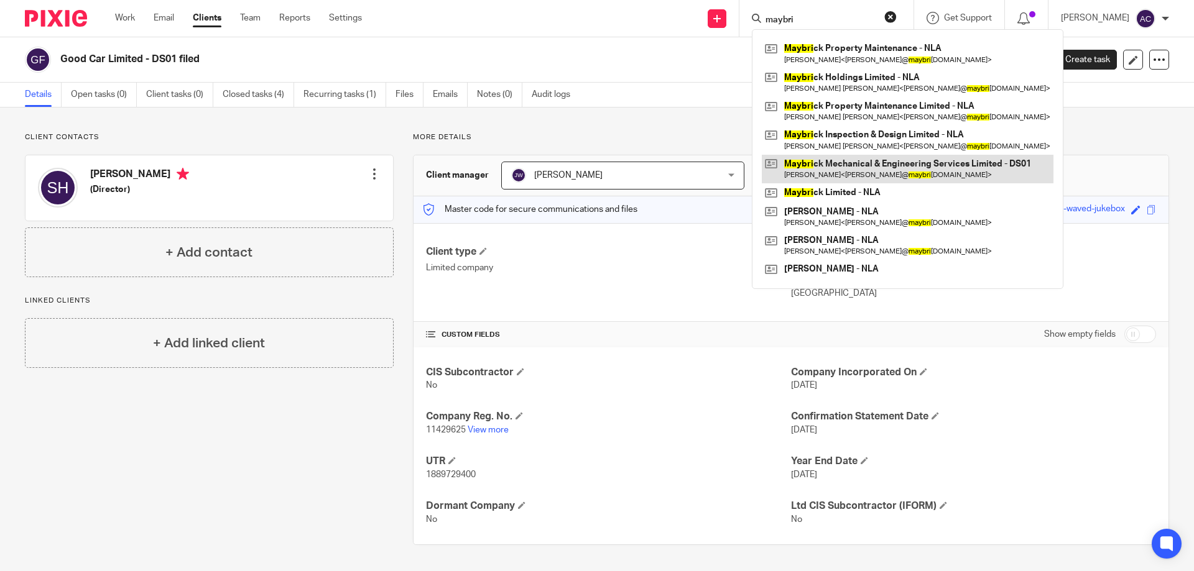
type input "maybri"
click at [842, 165] on link at bounding box center [908, 169] width 292 height 29
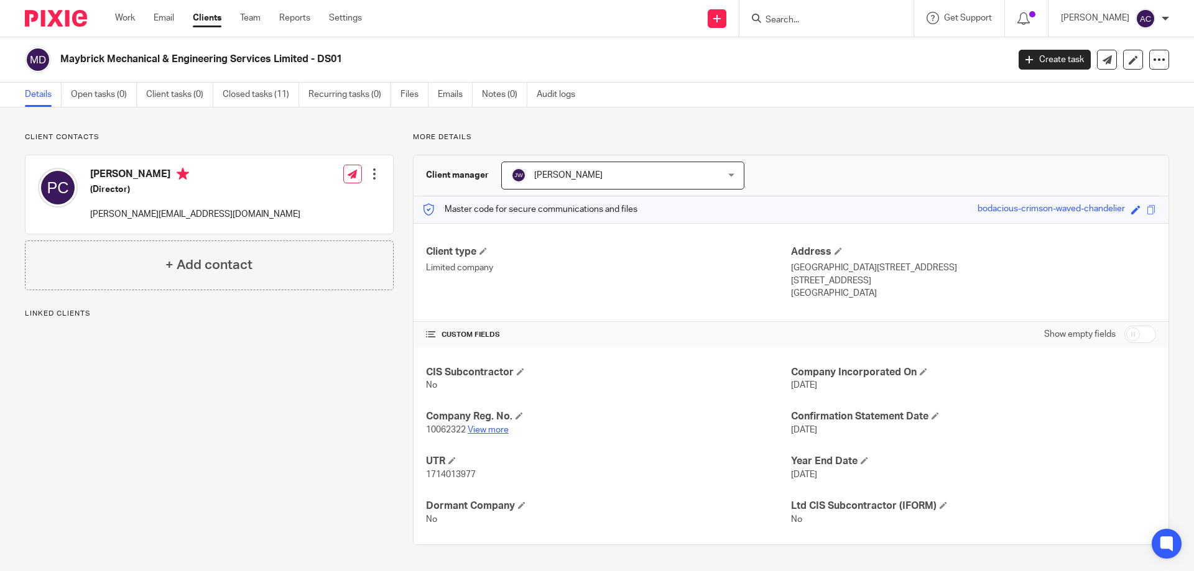
click at [495, 427] on link "View more" at bounding box center [488, 430] width 41 height 9
click at [862, 22] on input "Search" at bounding box center [820, 20] width 112 height 11
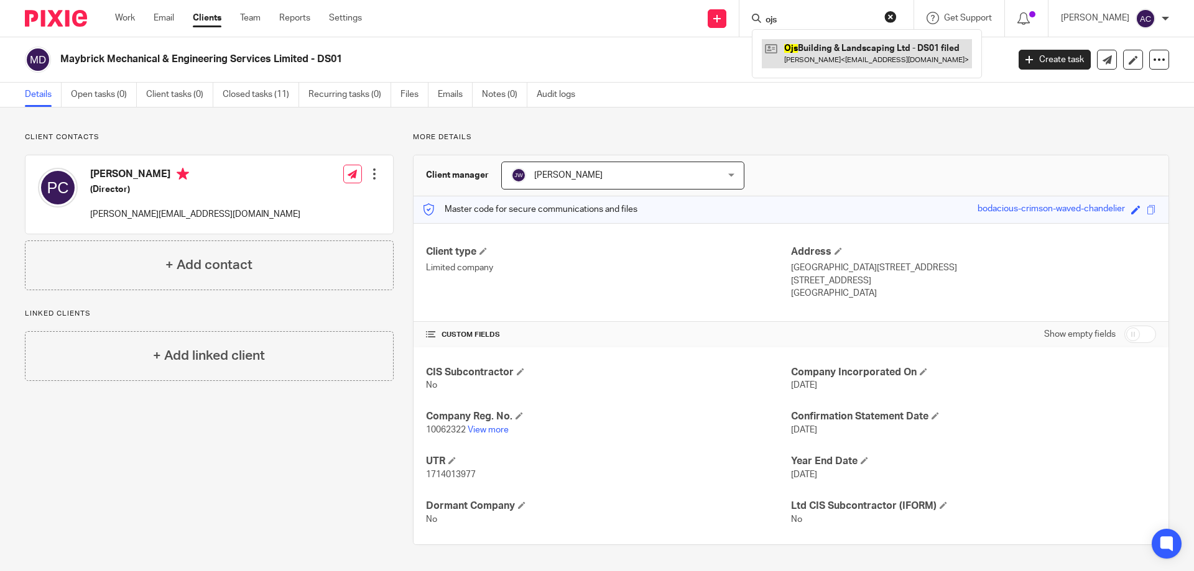
type input "ojs"
click at [857, 44] on link at bounding box center [867, 53] width 210 height 29
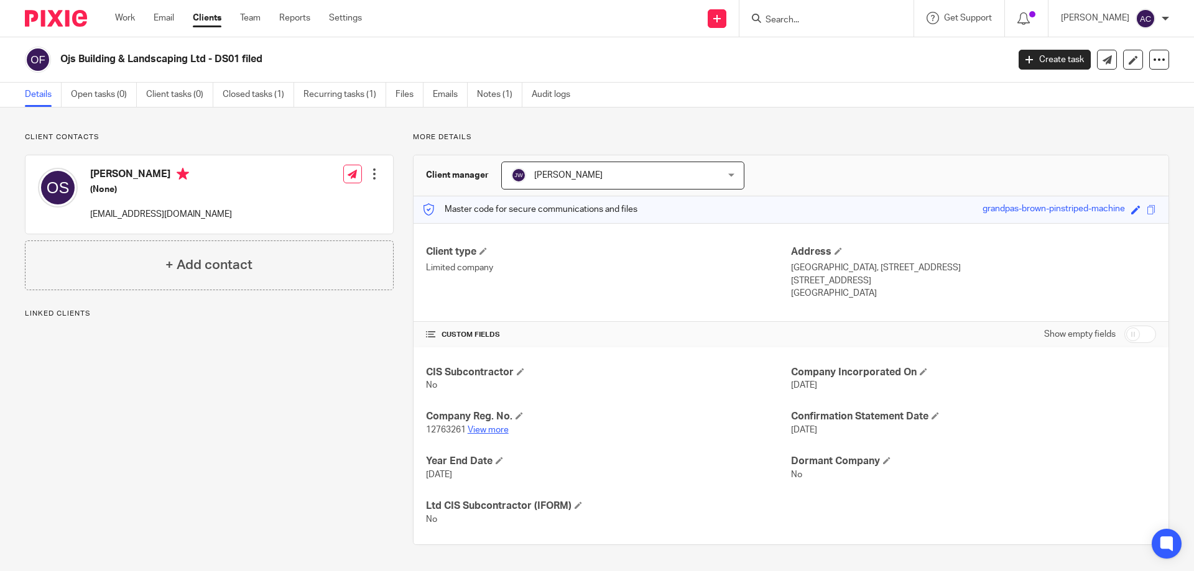
click at [468, 427] on link "View more" at bounding box center [488, 430] width 41 height 9
click at [890, 19] on form at bounding box center [830, 19] width 132 height 16
click at [844, 21] on input "Search" at bounding box center [820, 20] width 112 height 11
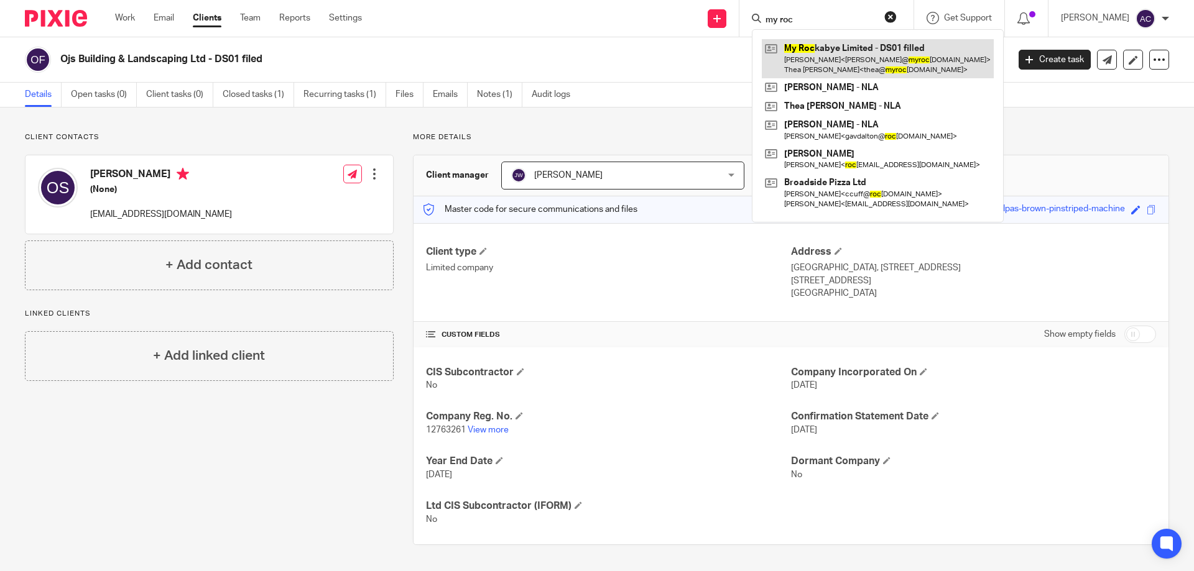
type input "my roc"
click at [832, 48] on link at bounding box center [878, 58] width 232 height 39
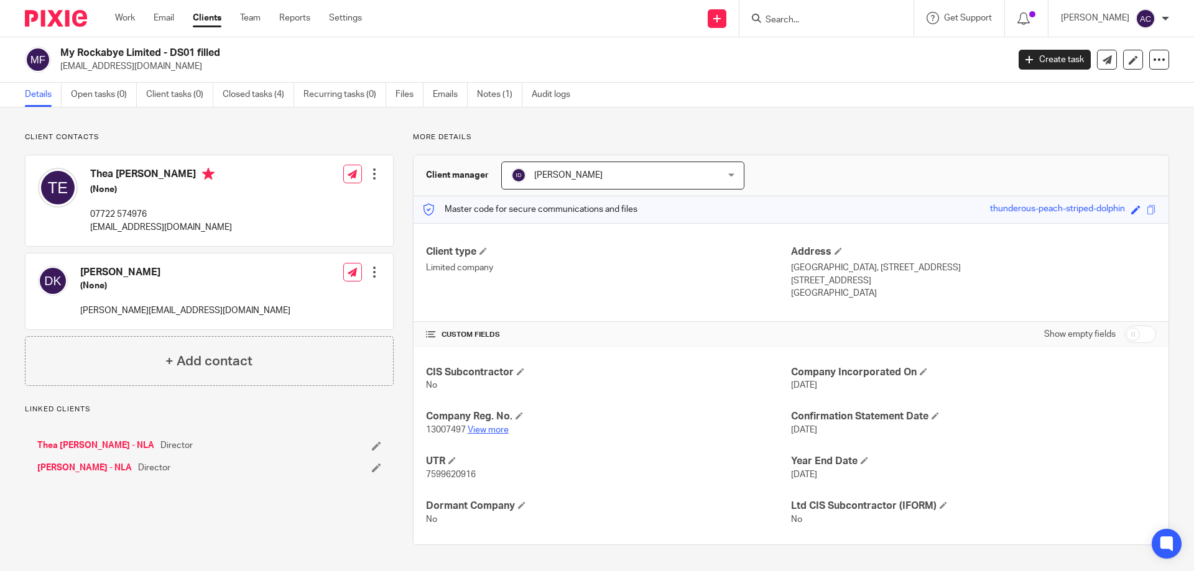
click at [504, 434] on link "View more" at bounding box center [488, 430] width 41 height 9
click at [799, 12] on form at bounding box center [830, 19] width 132 height 16
click at [798, 16] on input "Search" at bounding box center [820, 20] width 112 height 11
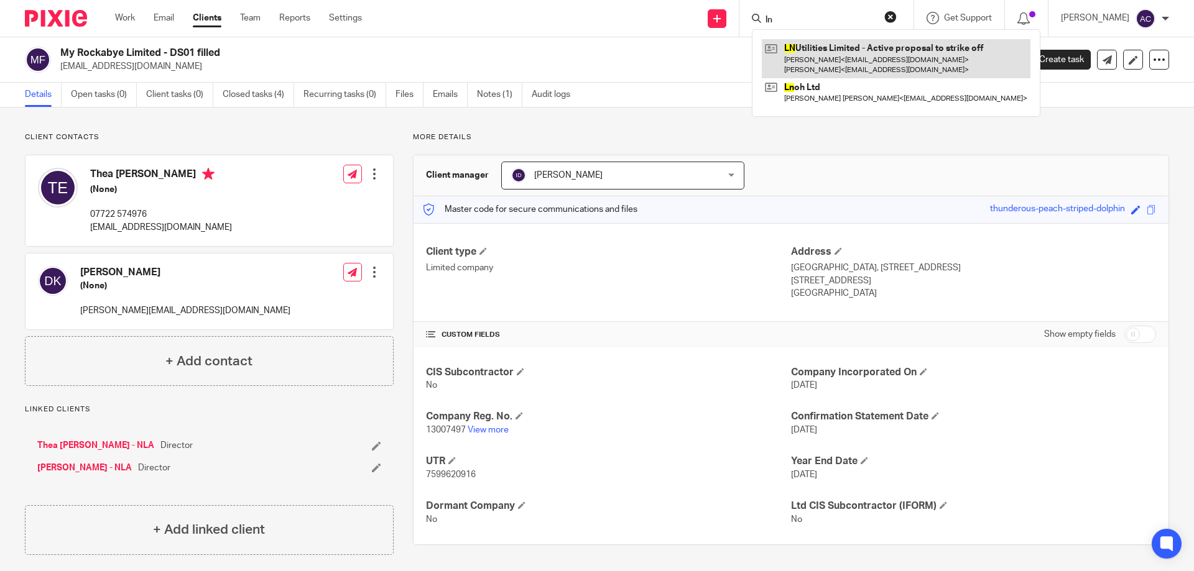
type input "ln"
click at [871, 70] on link at bounding box center [896, 58] width 269 height 39
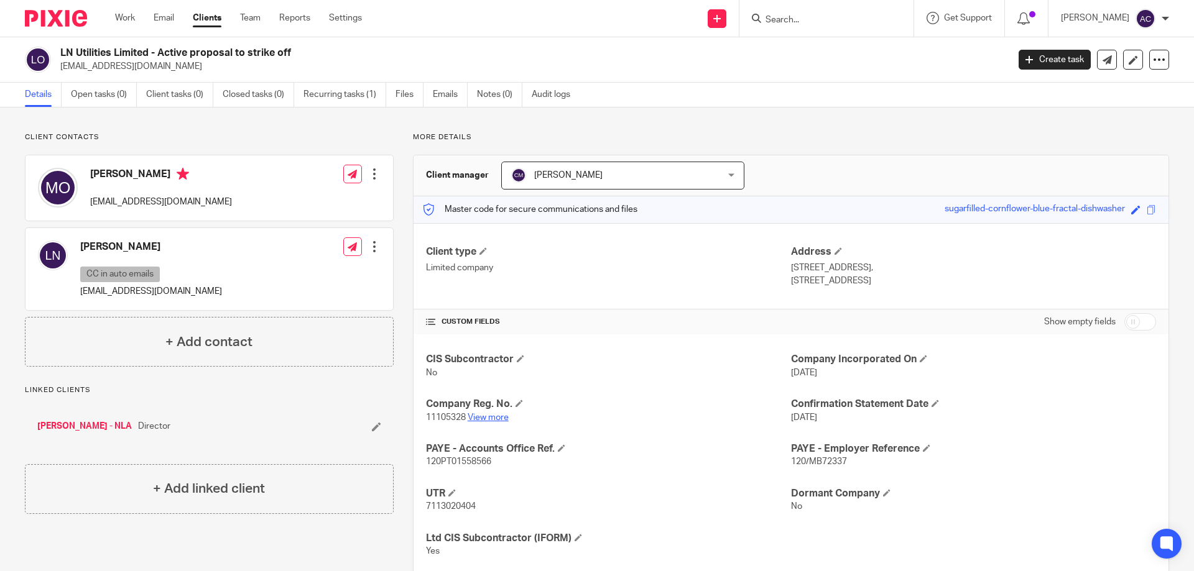
click at [489, 415] on link "View more" at bounding box center [488, 417] width 41 height 9
click at [825, 21] on input "Search" at bounding box center [820, 20] width 112 height 11
type input "rw stock"
click at [819, 40] on link at bounding box center [881, 48] width 239 height 19
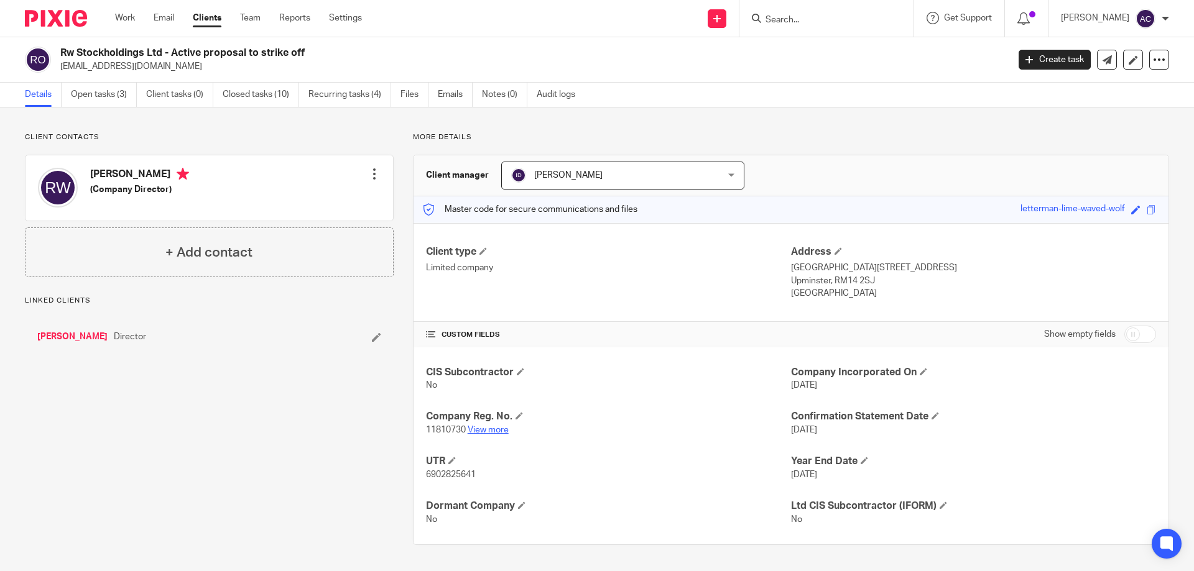
click at [483, 431] on link "View more" at bounding box center [488, 430] width 41 height 9
click at [1128, 62] on icon at bounding box center [1132, 59] width 9 height 9
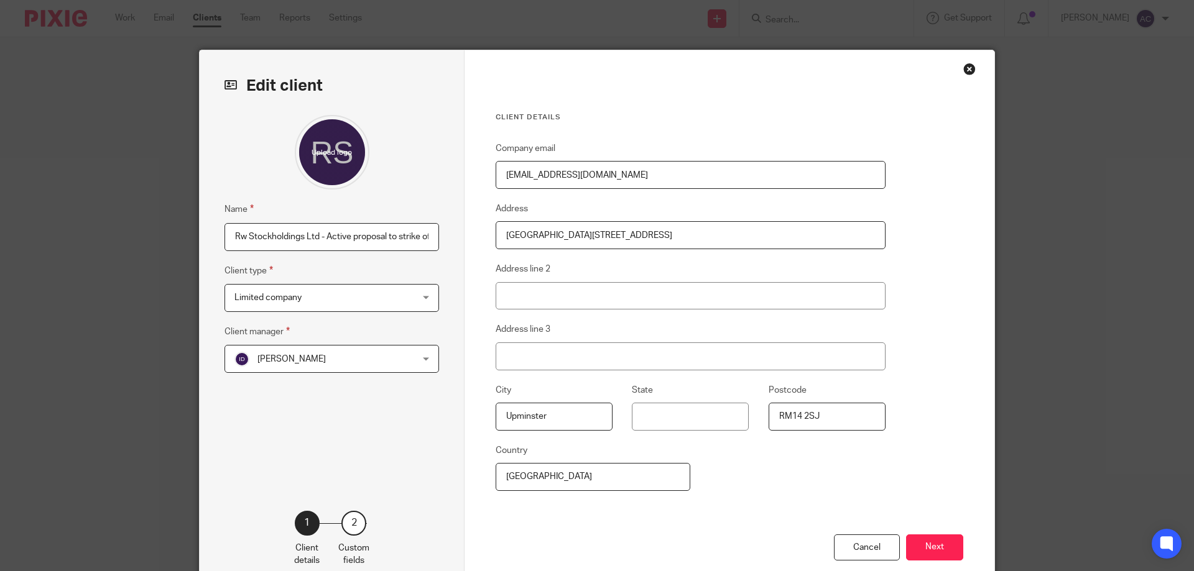
scroll to position [0, 6]
drag, startPoint x: 324, startPoint y: 234, endPoint x: 553, endPoint y: 269, distance: 231.4
click at [553, 269] on div "Edit client Name Rw Stockholdings Ltd - Active proposal to strike off Client ty…" at bounding box center [597, 321] width 795 height 542
type input "Rw Stockholdings Ltd - Dissolved"
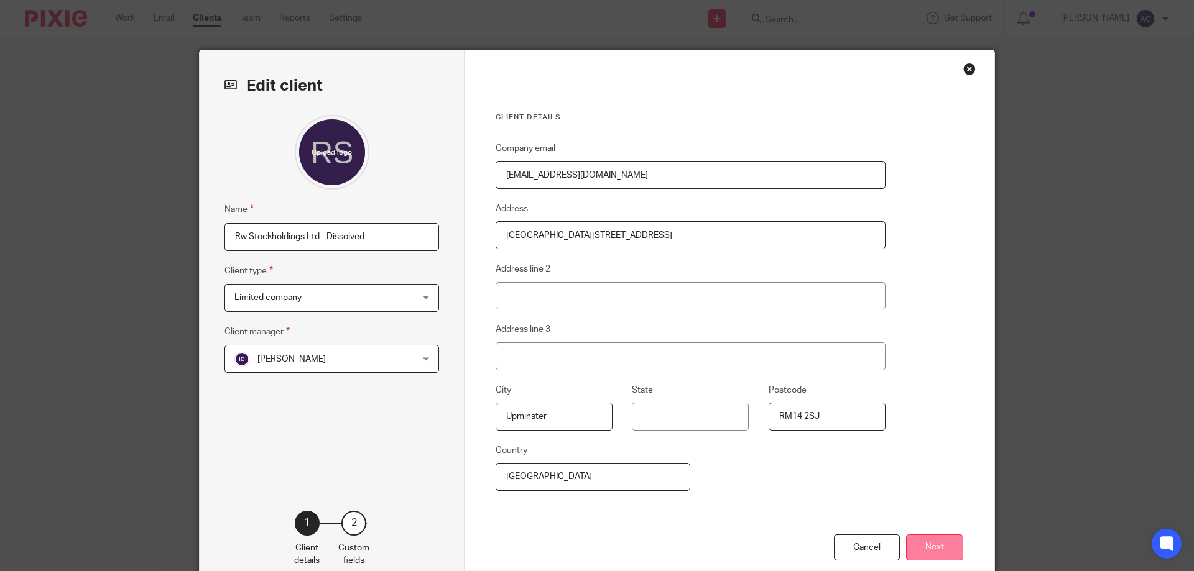
click at [941, 544] on button "Next" at bounding box center [934, 548] width 57 height 27
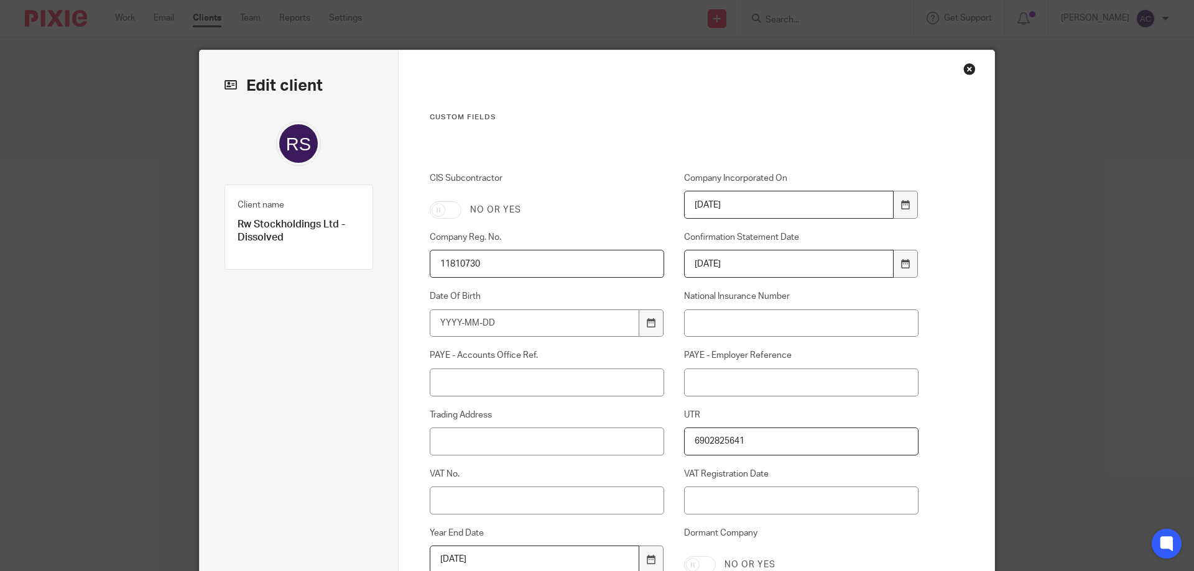
scroll to position [272, 0]
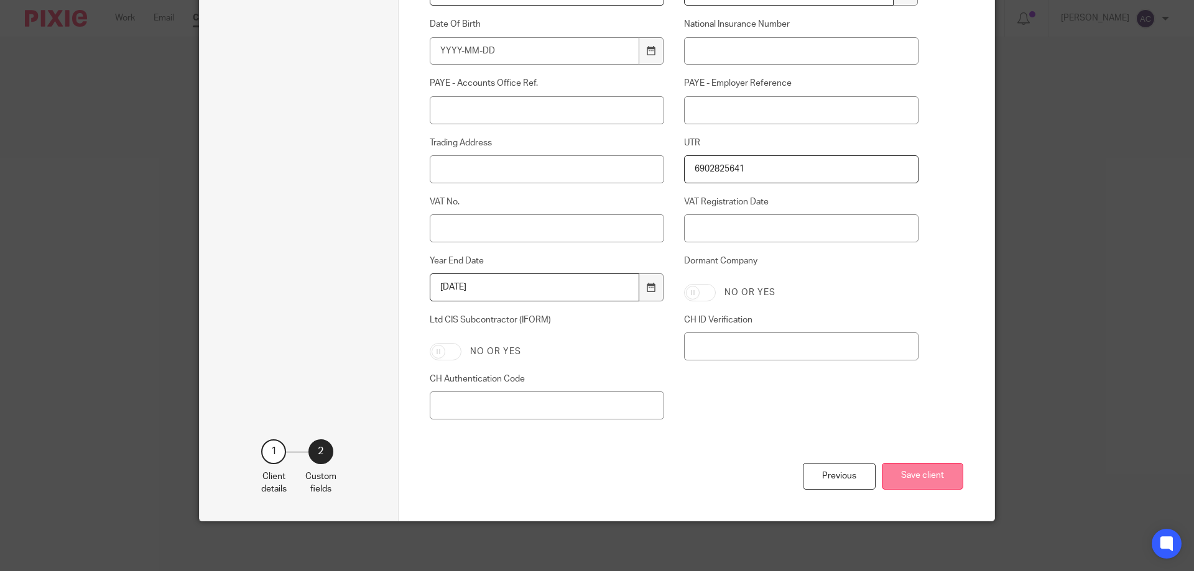
click at [928, 489] on button "Save client" at bounding box center [922, 476] width 81 height 27
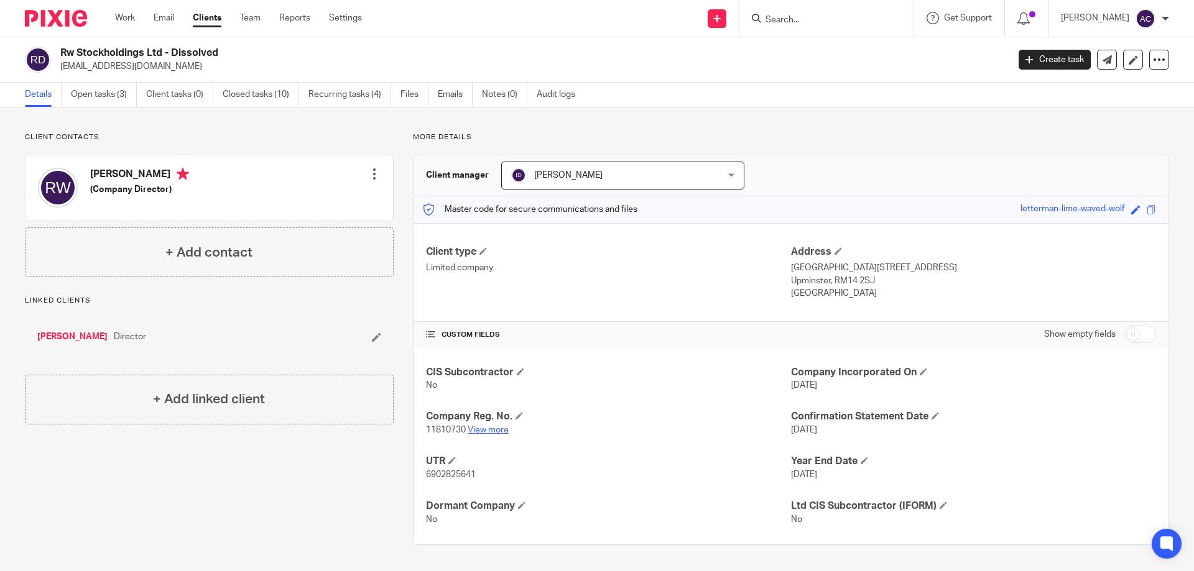
click at [489, 430] on link "View more" at bounding box center [488, 430] width 41 height 9
click at [817, 18] on input "Search" at bounding box center [820, 20] width 112 height 11
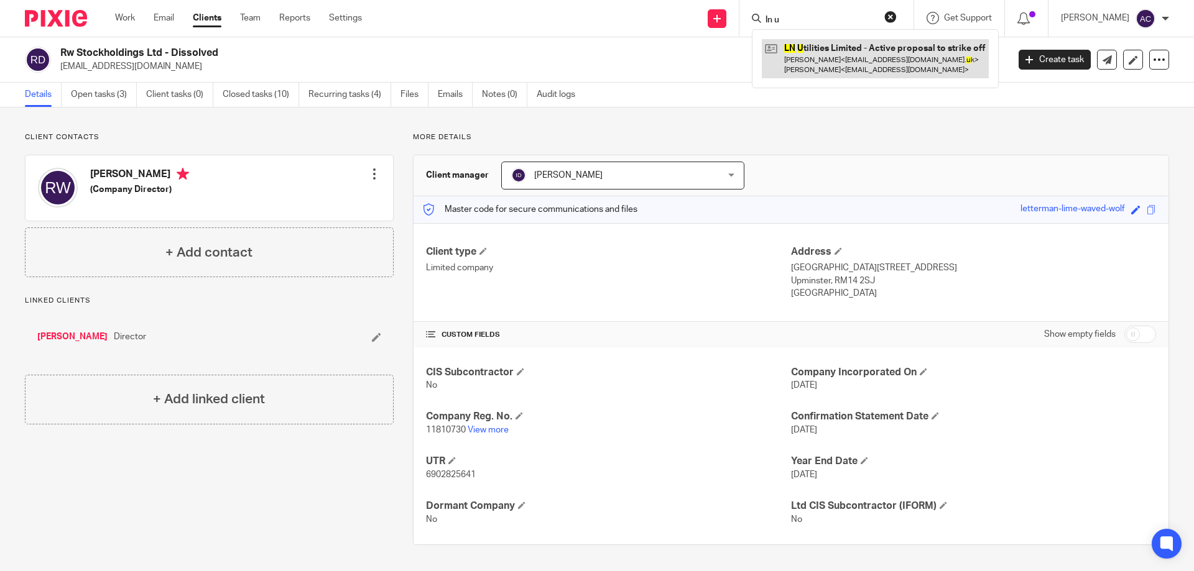
type input "ln u"
click at [816, 74] on link at bounding box center [875, 58] width 227 height 39
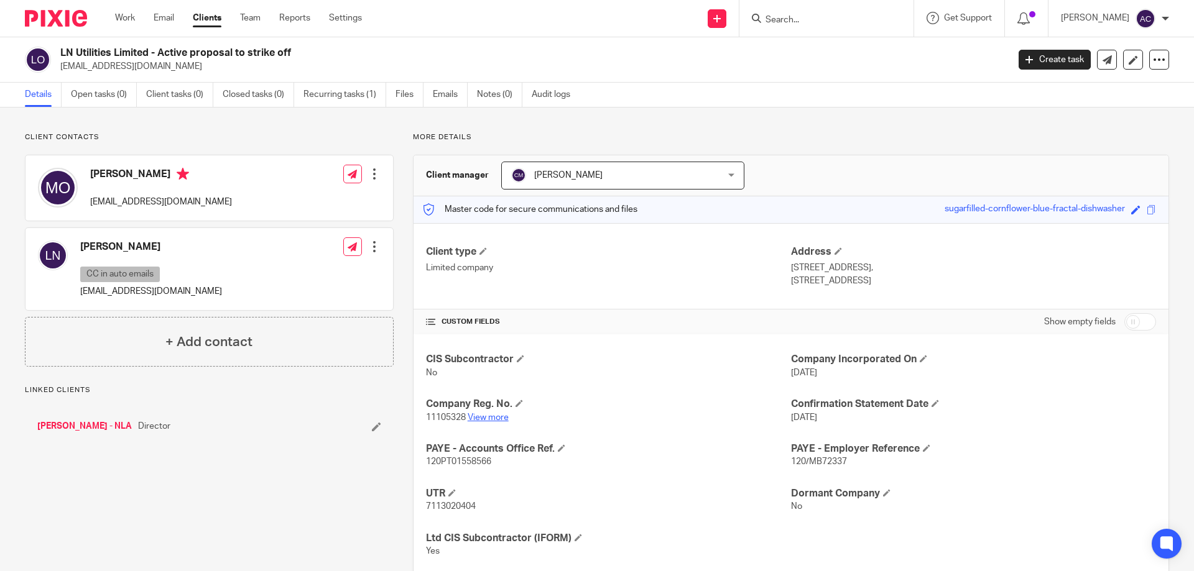
click at [475, 418] on link "View more" at bounding box center [488, 417] width 41 height 9
click at [786, 20] on input "Search" at bounding box center [820, 20] width 112 height 11
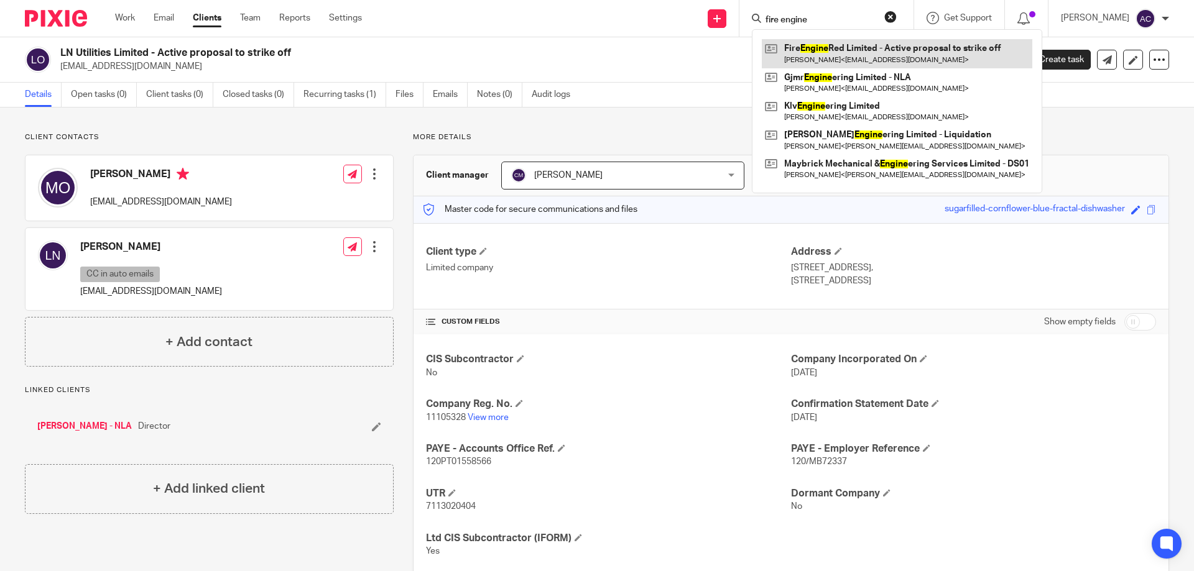
type input "fire engine"
click at [796, 50] on link at bounding box center [897, 53] width 270 height 29
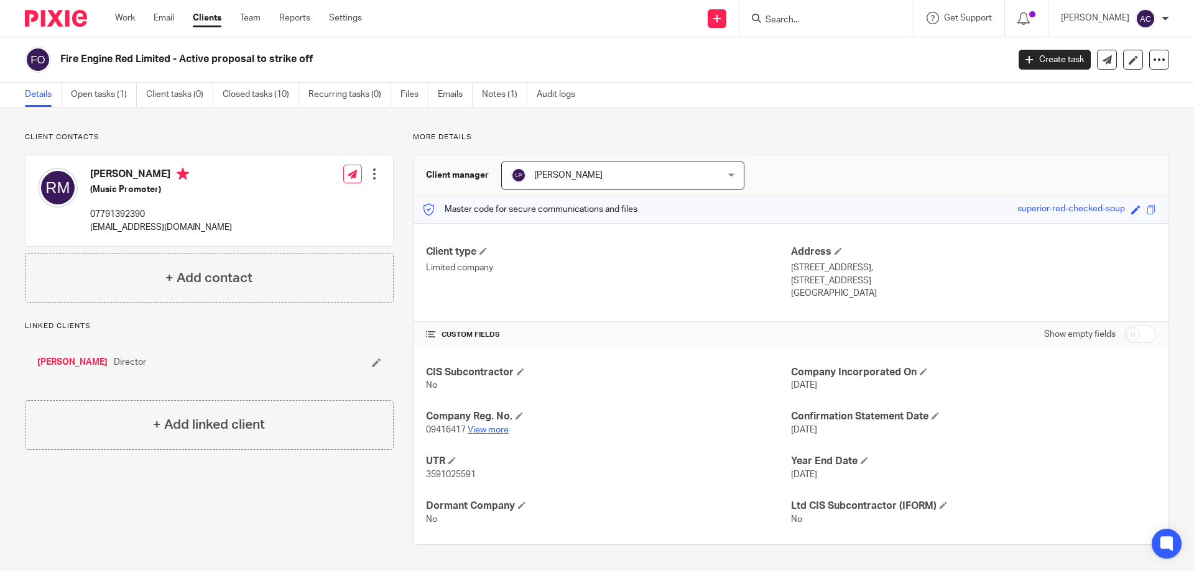
click at [502, 429] on link "View more" at bounding box center [488, 430] width 41 height 9
click at [479, 427] on link "View more" at bounding box center [488, 430] width 41 height 9
click at [795, 21] on input "Search" at bounding box center [820, 20] width 112 height 11
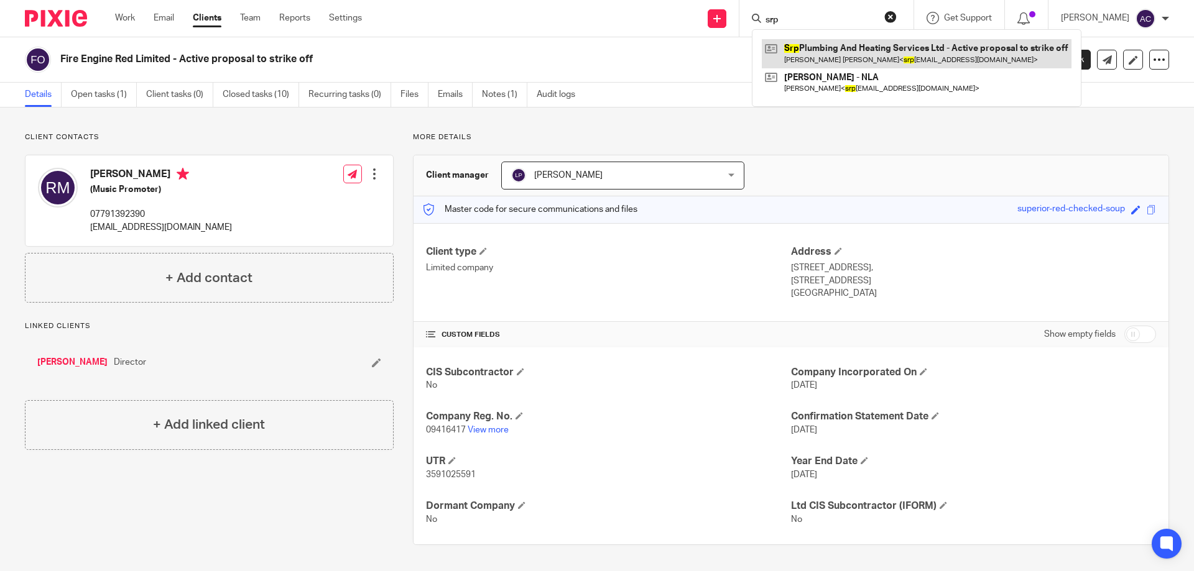
type input "srp"
click at [819, 51] on link at bounding box center [917, 53] width 310 height 29
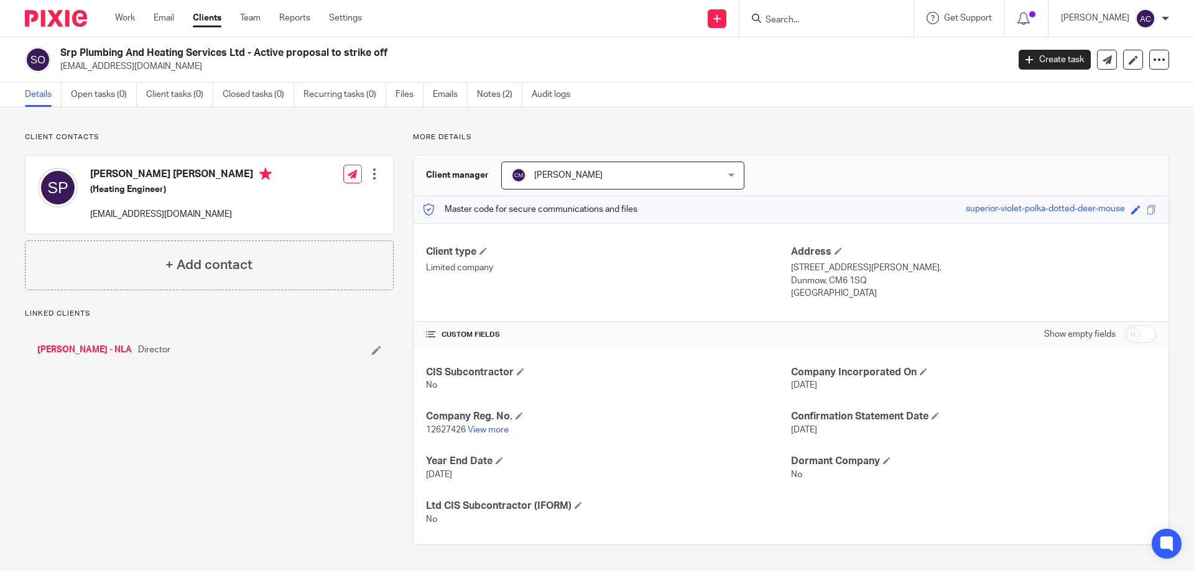
click at [486, 426] on link "View more" at bounding box center [488, 430] width 41 height 9
click at [797, 19] on input "Search" at bounding box center [820, 20] width 112 height 11
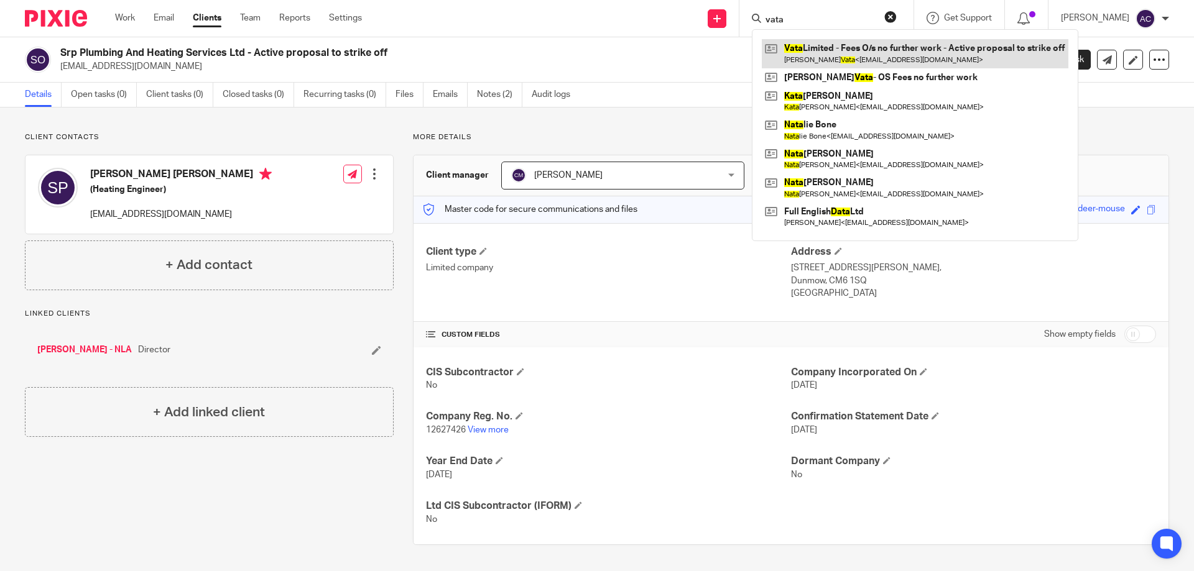
type input "vata"
click at [893, 47] on link at bounding box center [915, 53] width 307 height 29
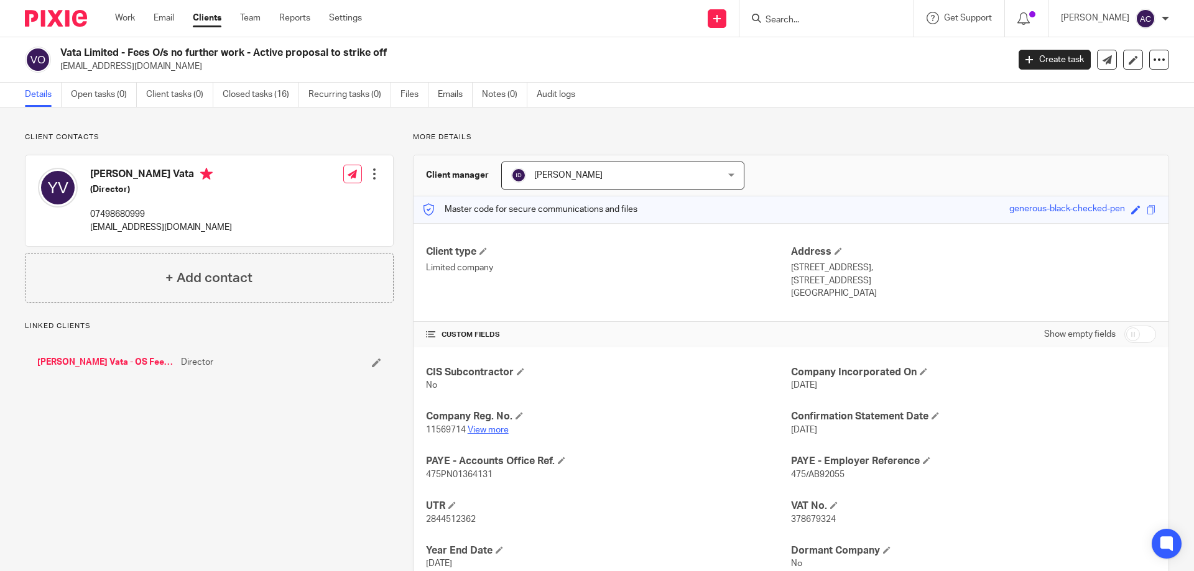
click at [493, 428] on link "View more" at bounding box center [488, 430] width 41 height 9
click at [807, 24] on input "Search" at bounding box center [820, 20] width 112 height 11
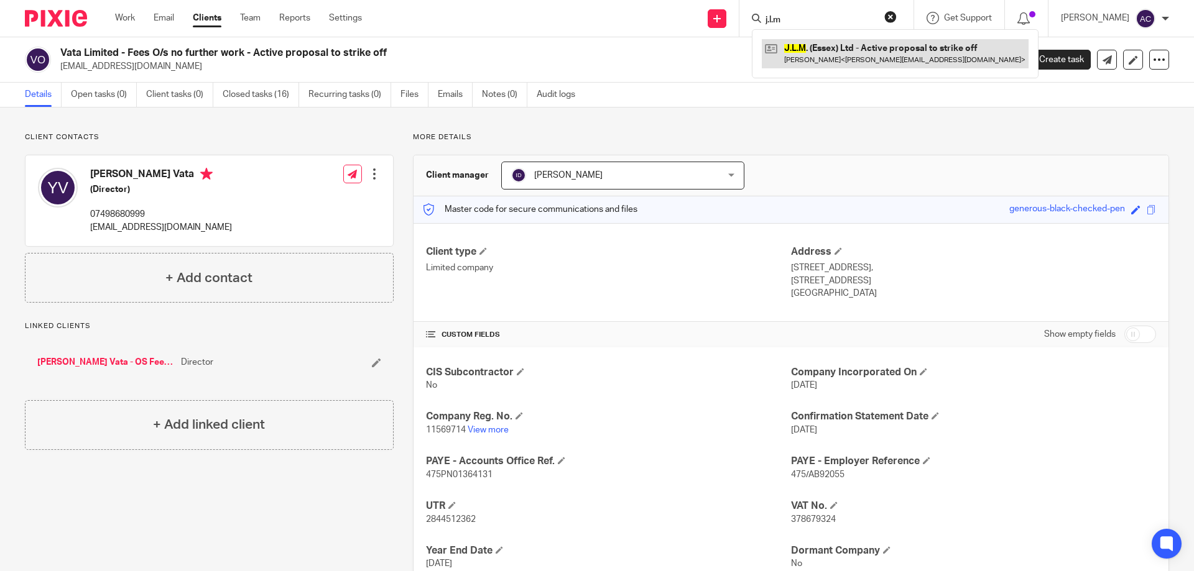
type input "j.l.m"
click at [810, 47] on link at bounding box center [895, 53] width 267 height 29
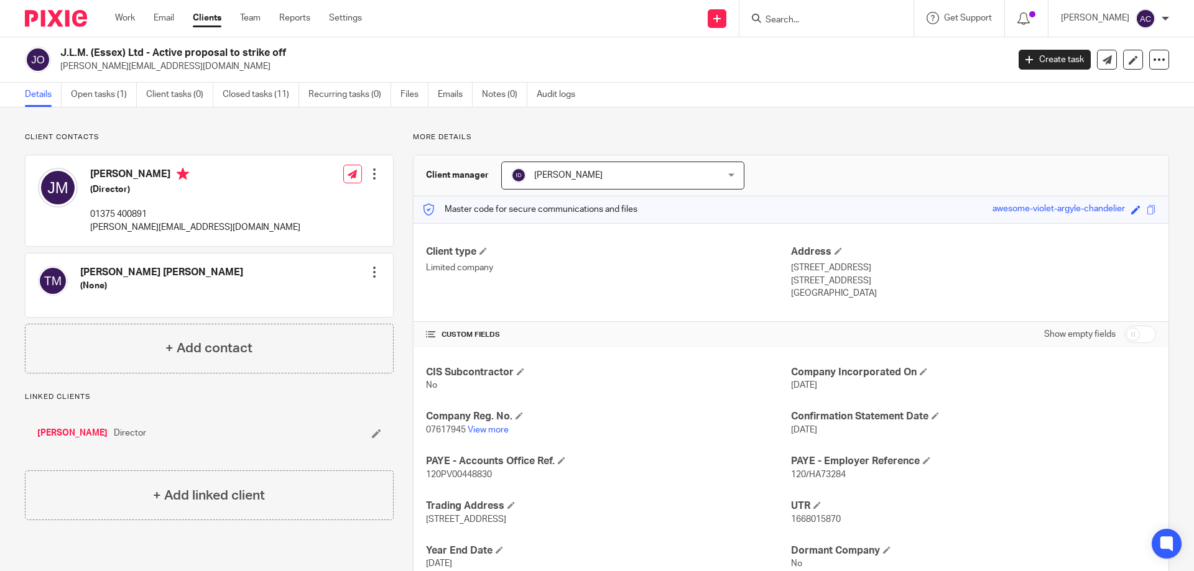
click at [823, 17] on input "Search" at bounding box center [820, 20] width 112 height 11
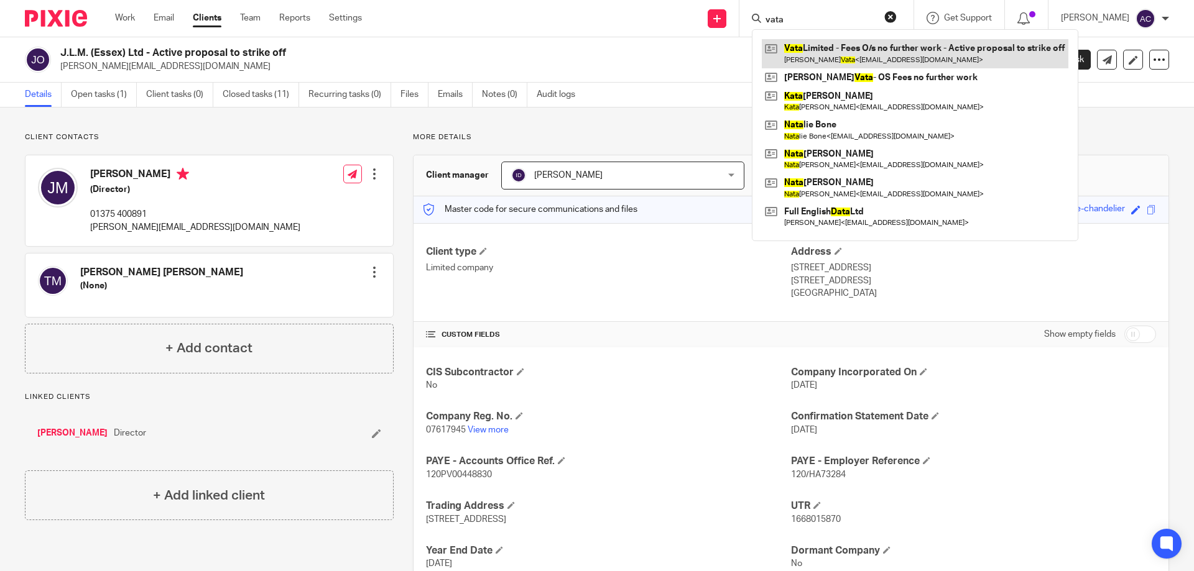
type input "vata"
click at [827, 51] on link at bounding box center [915, 53] width 307 height 29
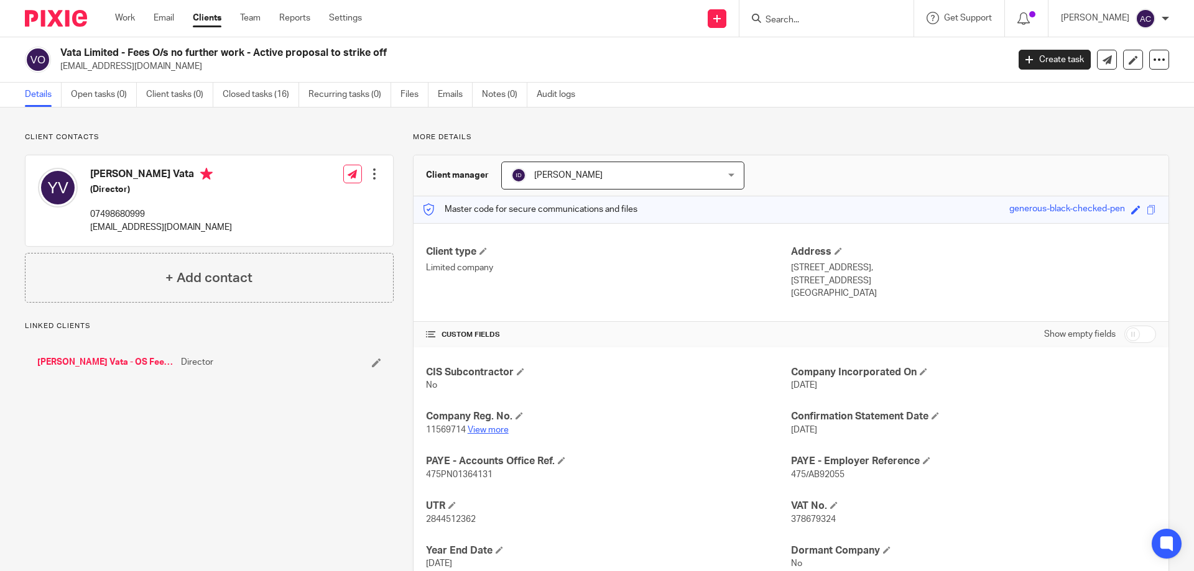
click at [503, 430] on link "View more" at bounding box center [488, 430] width 41 height 9
click at [867, 18] on input "Search" at bounding box center [820, 20] width 112 height 11
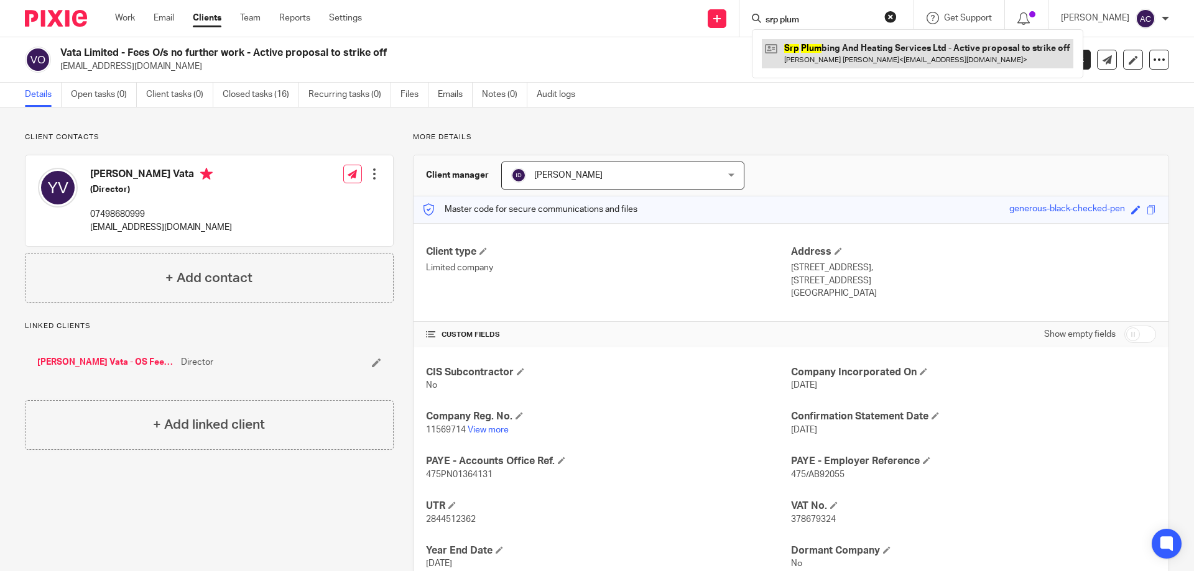
type input "srp plum"
click at [844, 48] on link at bounding box center [917, 53] width 311 height 29
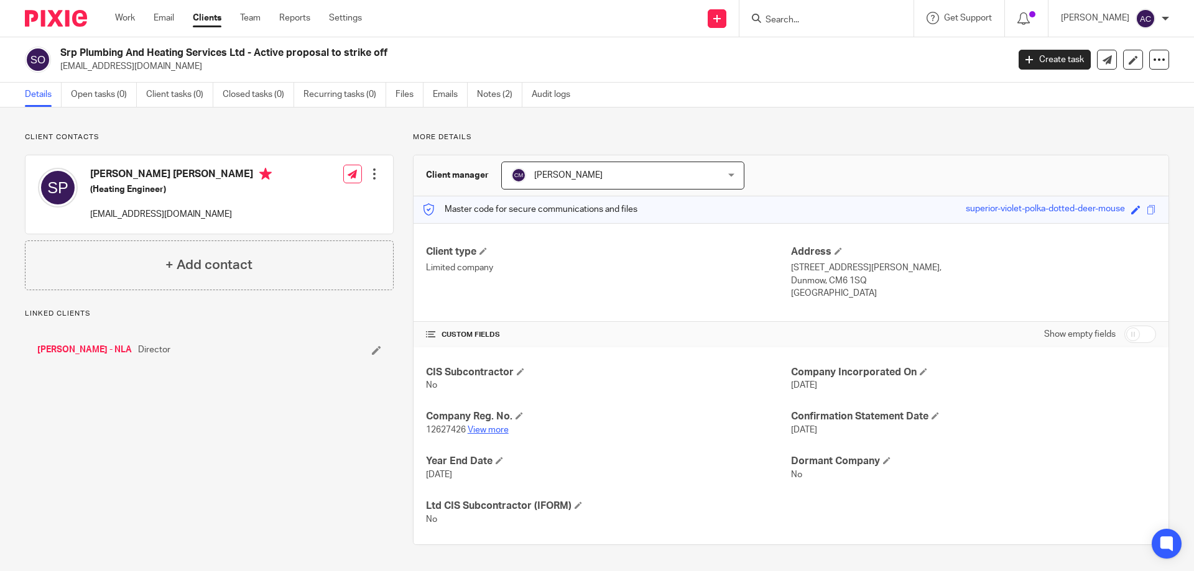
click at [500, 428] on link "View more" at bounding box center [488, 430] width 41 height 9
click at [803, 29] on div at bounding box center [826, 18] width 174 height 37
click at [829, 7] on div at bounding box center [826, 18] width 174 height 37
click at [819, 9] on div at bounding box center [826, 18] width 174 height 37
click at [800, 15] on input "Search" at bounding box center [820, 20] width 112 height 11
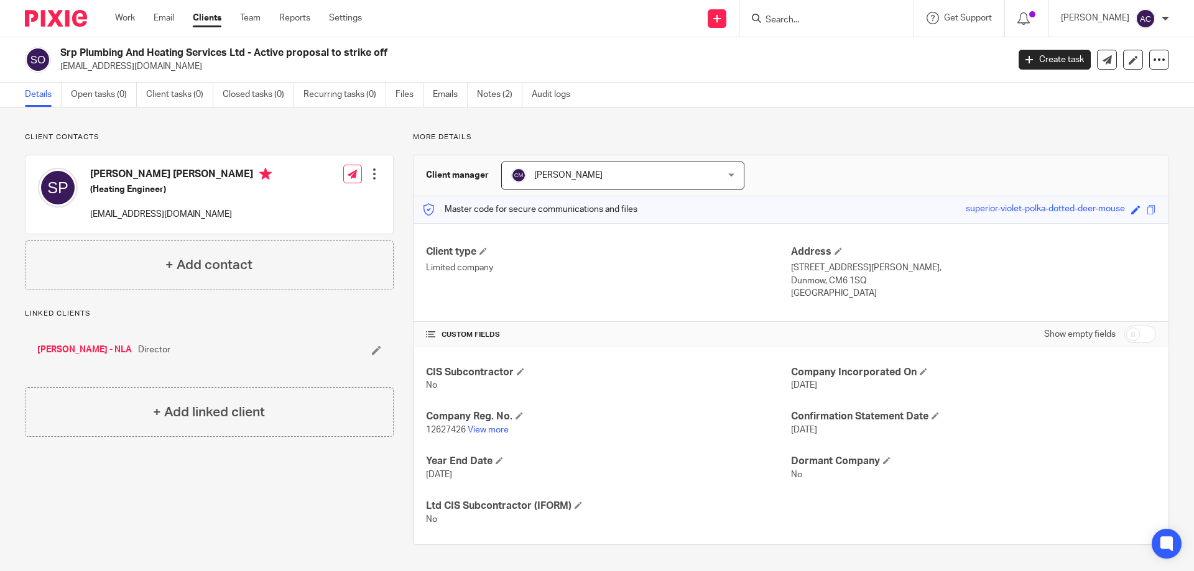
click at [800, 15] on input "Search" at bounding box center [820, 20] width 112 height 11
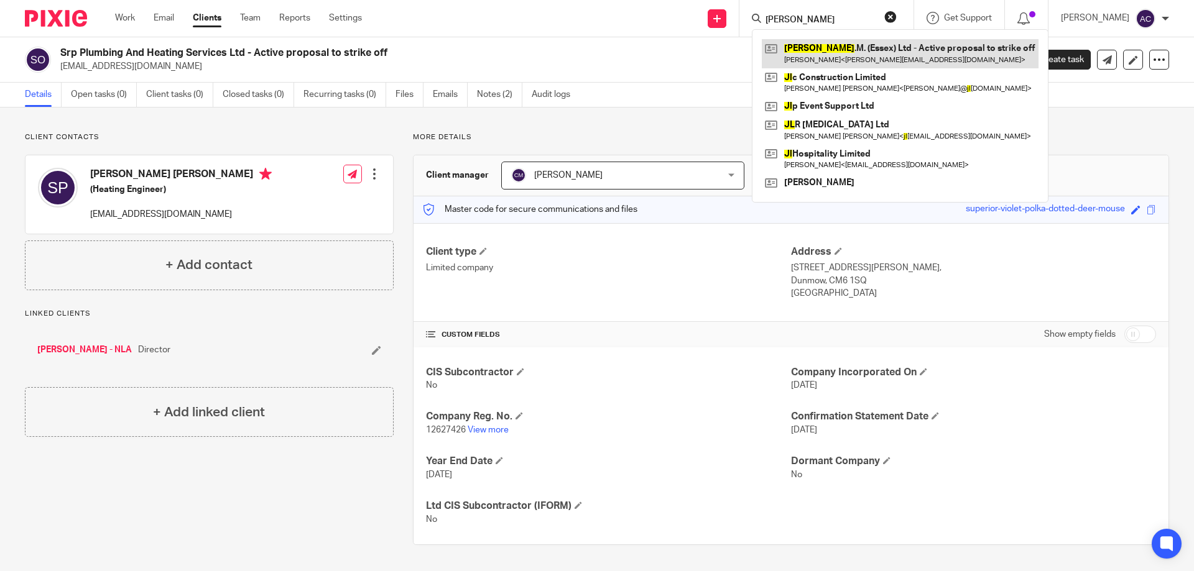
type input "j.l"
click at [811, 45] on link at bounding box center [900, 53] width 277 height 29
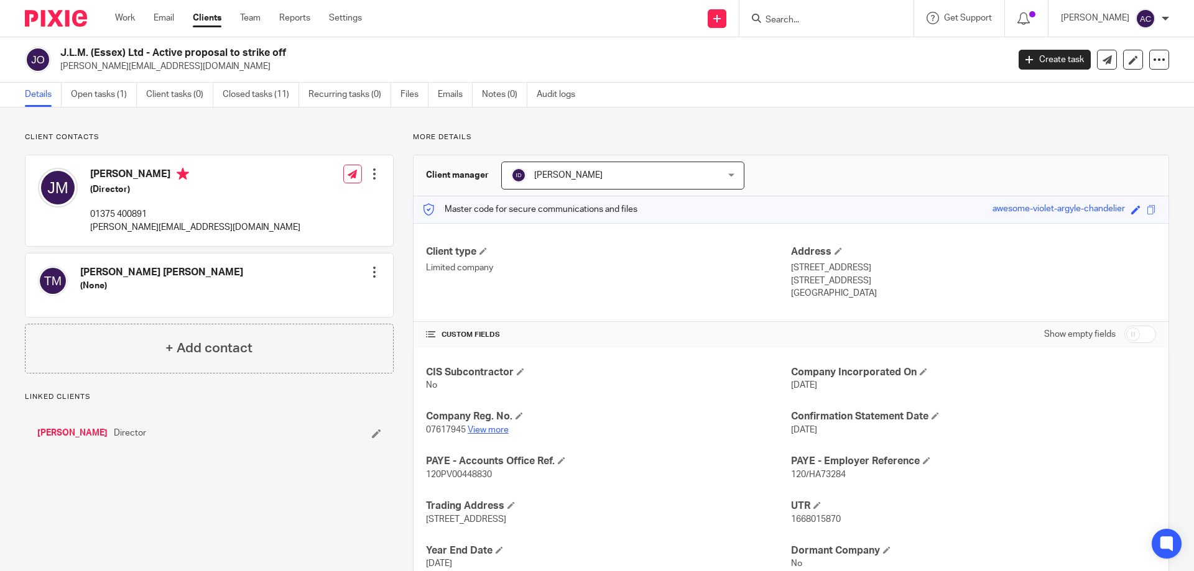
click at [492, 428] on link "View more" at bounding box center [488, 430] width 41 height 9
click at [797, 8] on div at bounding box center [826, 18] width 174 height 37
click at [787, 27] on div at bounding box center [826, 18] width 174 height 37
click at [797, 20] on input "Search" at bounding box center [820, 20] width 112 height 11
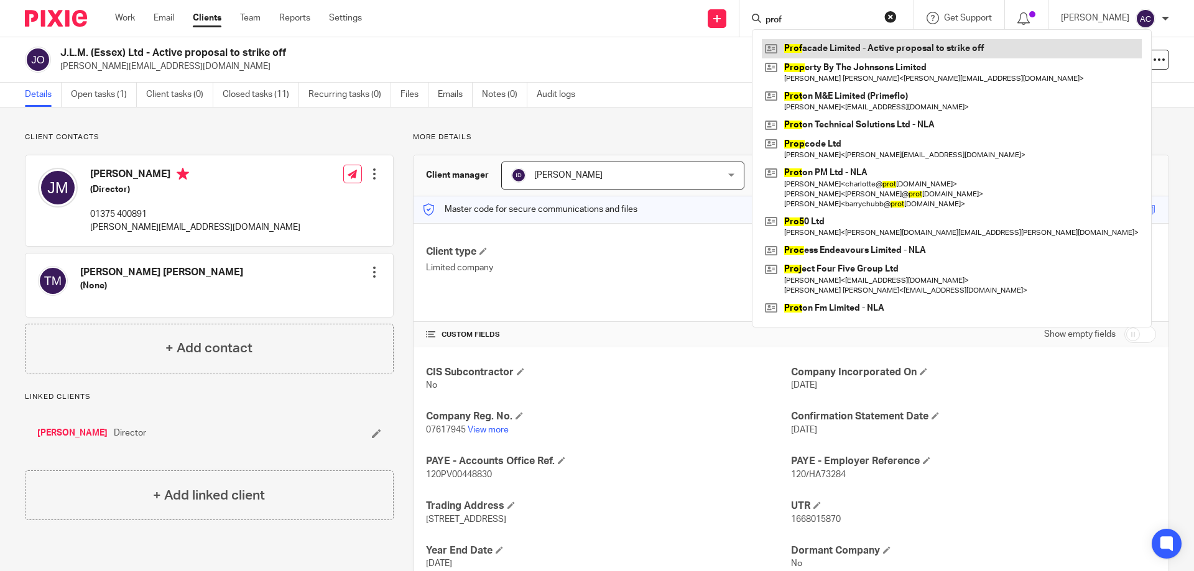
type input "prof"
click at [803, 40] on link at bounding box center [952, 48] width 380 height 19
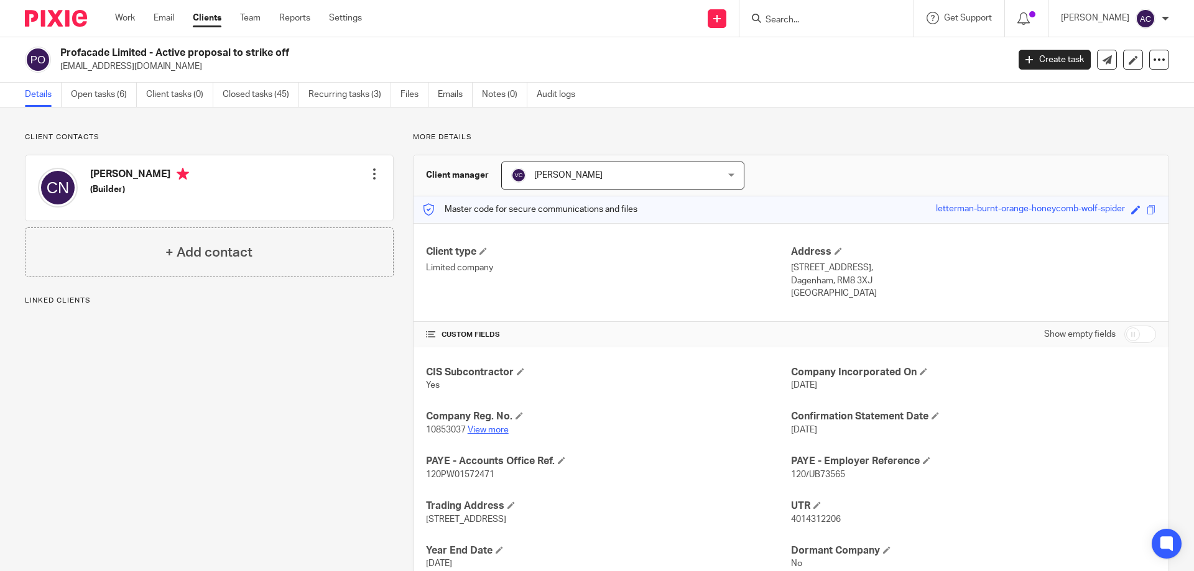
click at [484, 428] on link "View more" at bounding box center [488, 430] width 41 height 9
click at [832, 19] on input "Search" at bounding box center [820, 20] width 112 height 11
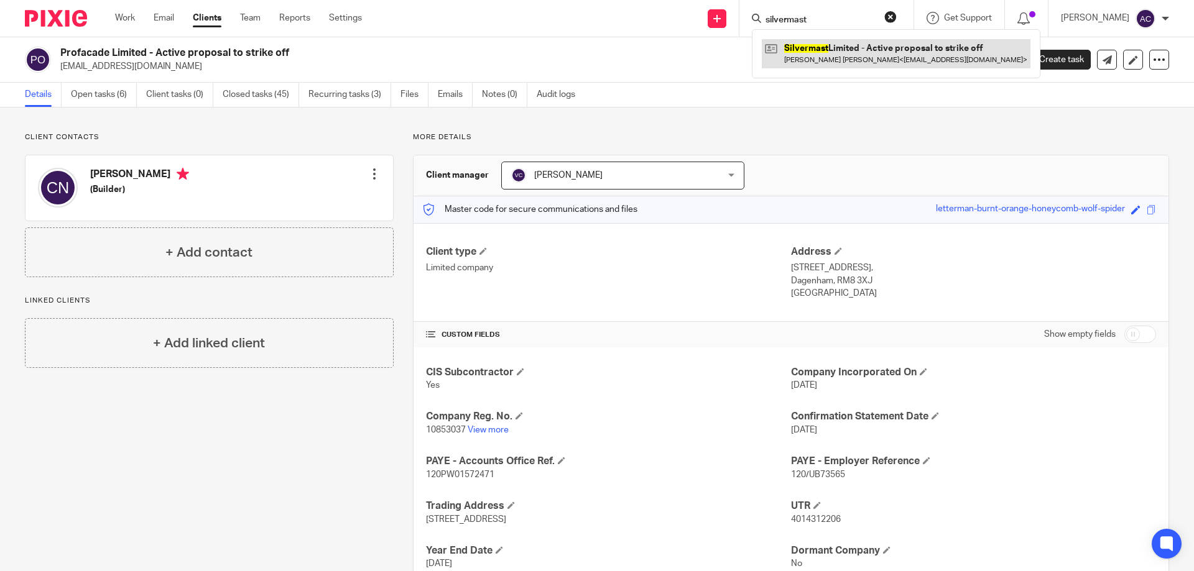
type input "silvermast"
click at [819, 47] on link at bounding box center [896, 53] width 269 height 29
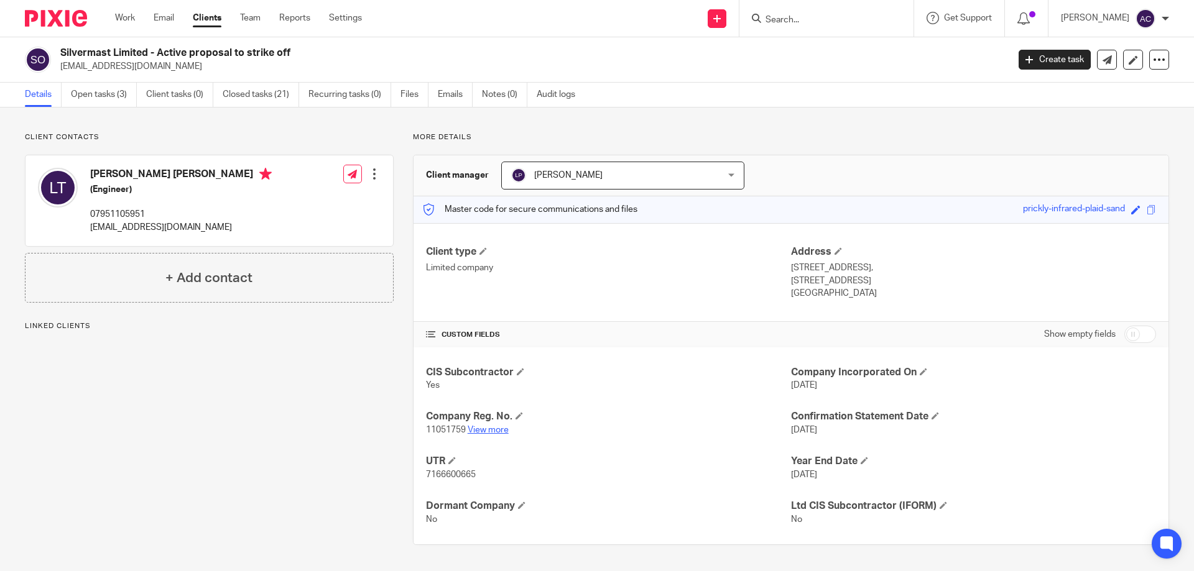
click at [475, 431] on link "View more" at bounding box center [488, 430] width 41 height 9
click at [834, 22] on div at bounding box center [826, 18] width 174 height 37
click at [837, 19] on input "Search" at bounding box center [820, 20] width 112 height 11
type input "d"
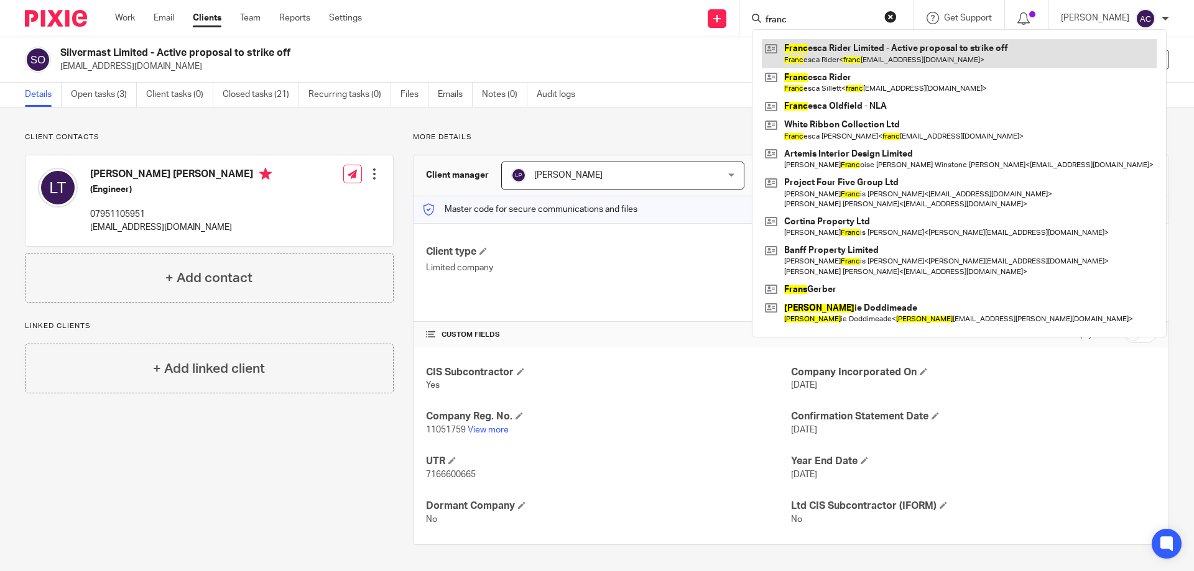
type input "franc"
click at [825, 53] on link at bounding box center [959, 53] width 395 height 29
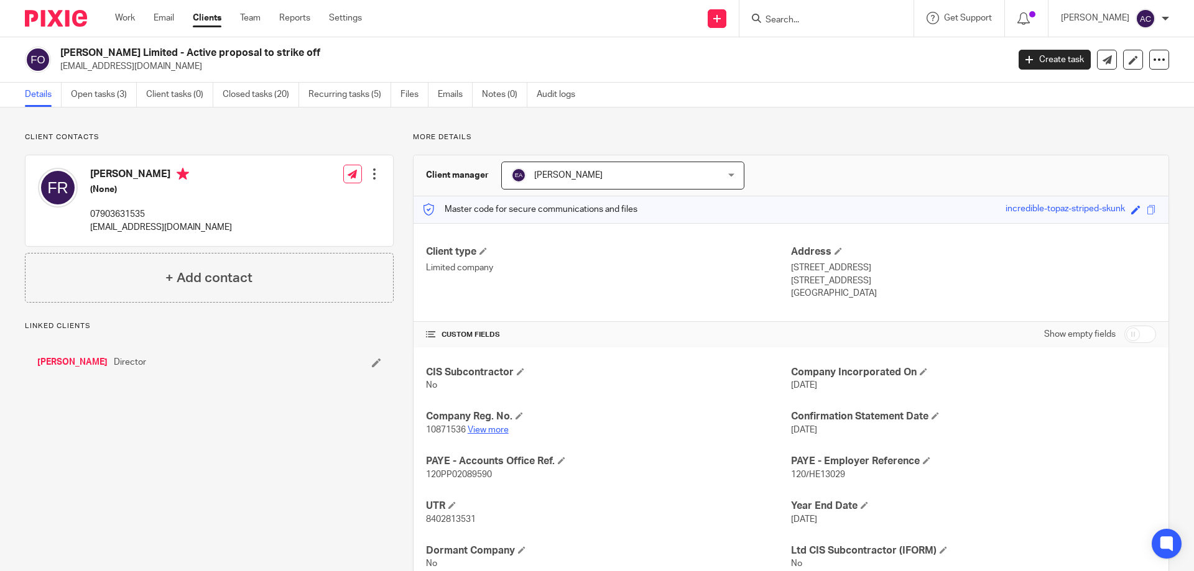
click at [500, 430] on link "View more" at bounding box center [488, 430] width 41 height 9
click at [848, 11] on form at bounding box center [830, 19] width 132 height 16
click at [831, 22] on input "Search" at bounding box center [820, 20] width 112 height 11
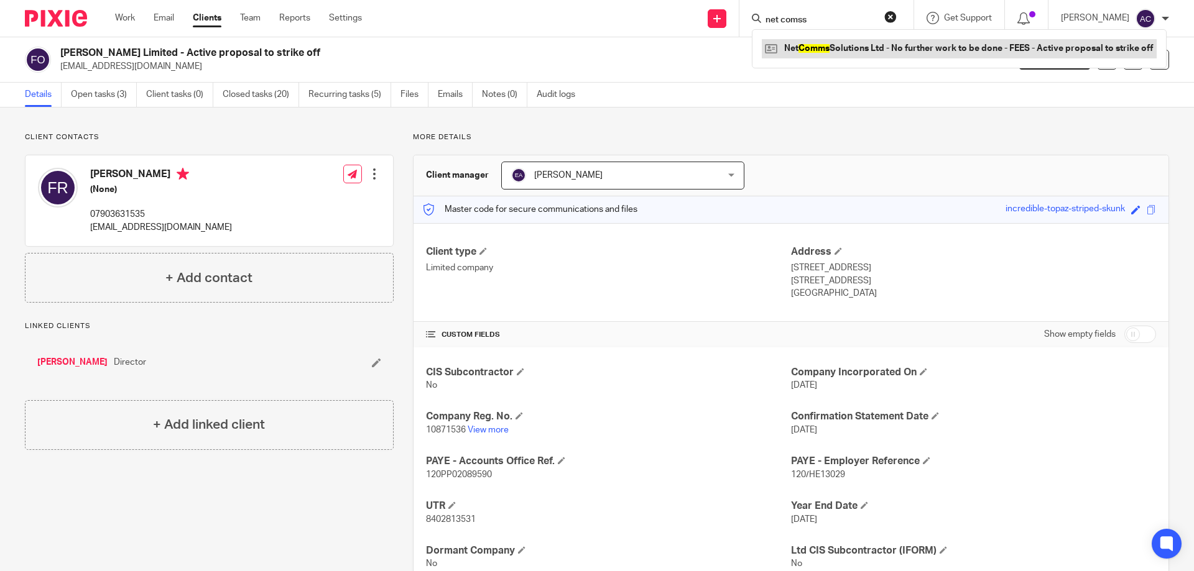
type input "net comss"
click at [839, 47] on link at bounding box center [959, 48] width 395 height 19
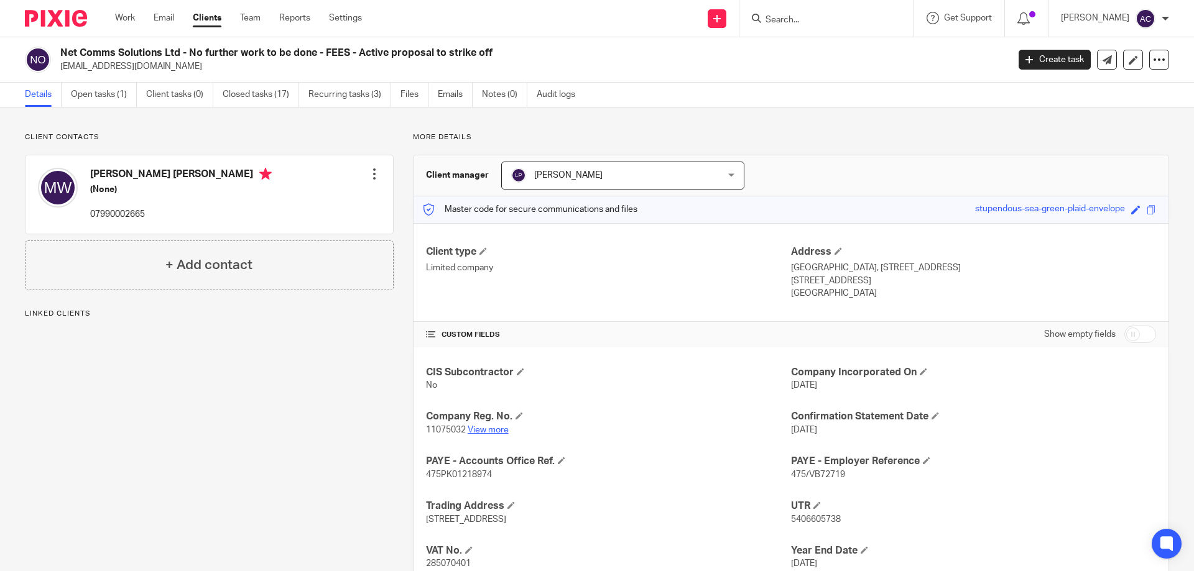
click at [476, 427] on link "View more" at bounding box center [488, 430] width 41 height 9
click at [874, 17] on input "Search" at bounding box center [820, 20] width 112 height 11
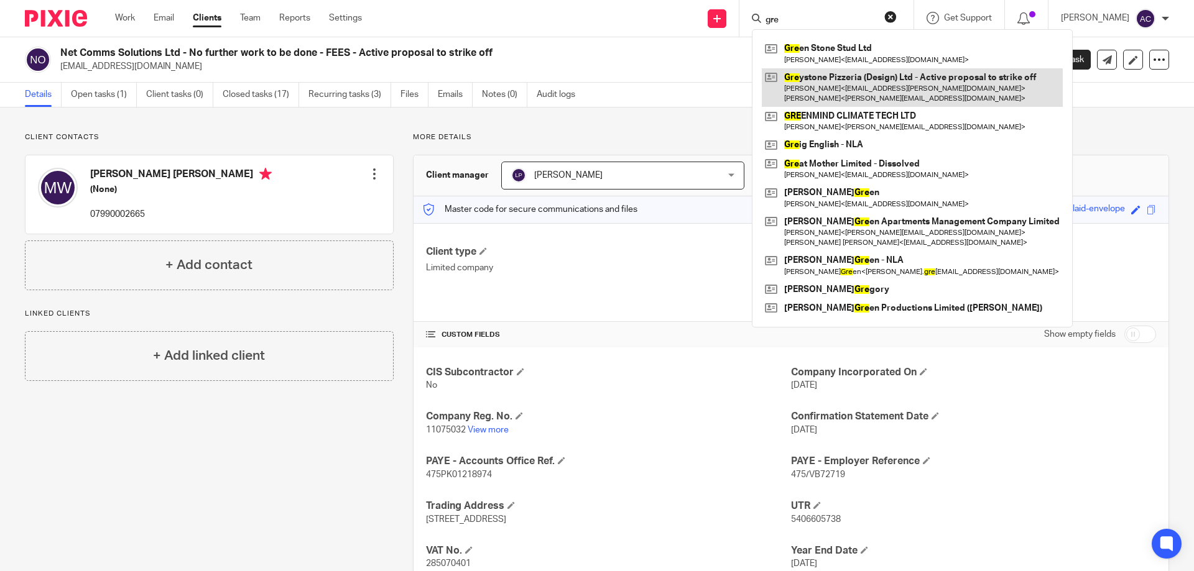
type input "gre"
click at [857, 92] on link at bounding box center [912, 87] width 301 height 39
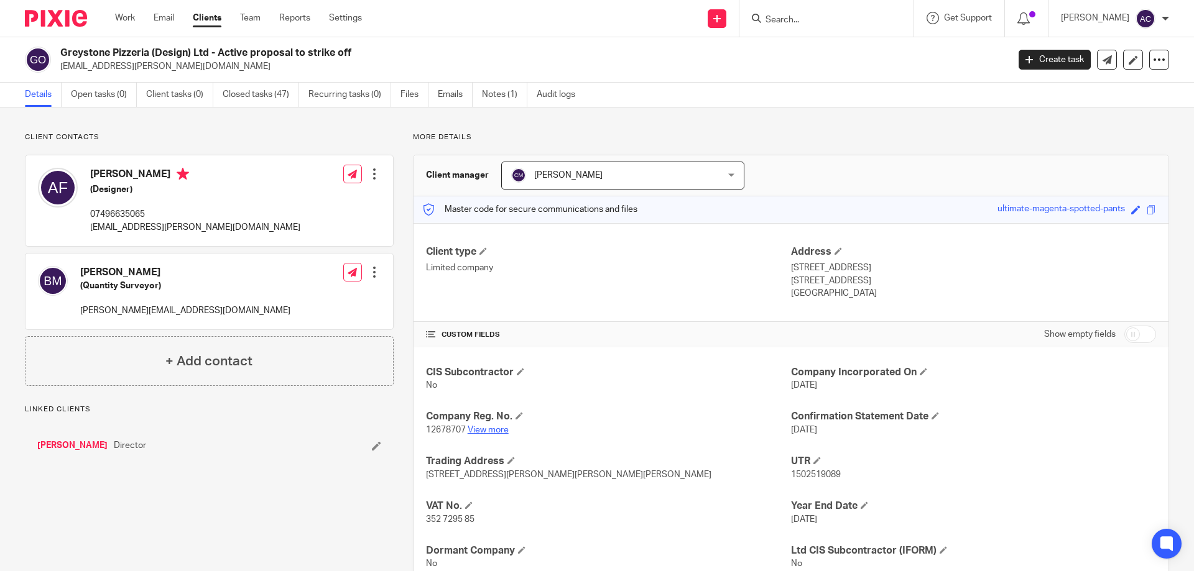
click at [489, 428] on link "View more" at bounding box center [488, 430] width 41 height 9
click at [1128, 61] on icon at bounding box center [1132, 59] width 9 height 9
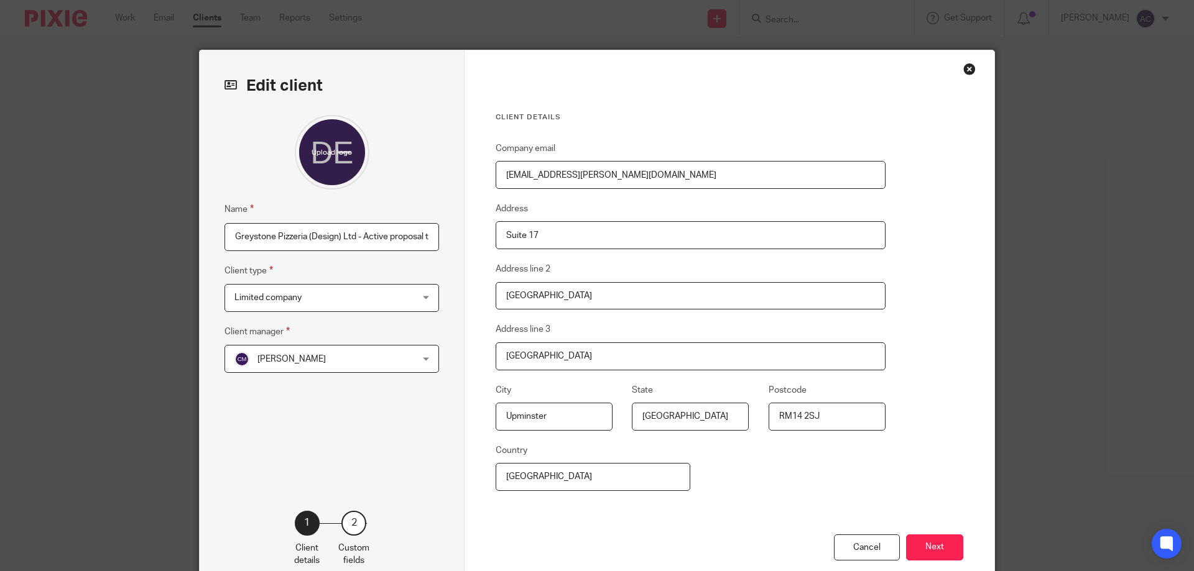
scroll to position [0, 43]
drag, startPoint x: 359, startPoint y: 235, endPoint x: 486, endPoint y: 236, distance: 126.2
click at [491, 231] on div "Edit client Name Greystone Pizzeria (Design) Ltd - Active proposal to strike of…" at bounding box center [597, 321] width 795 height 542
paste input "Liquidation"
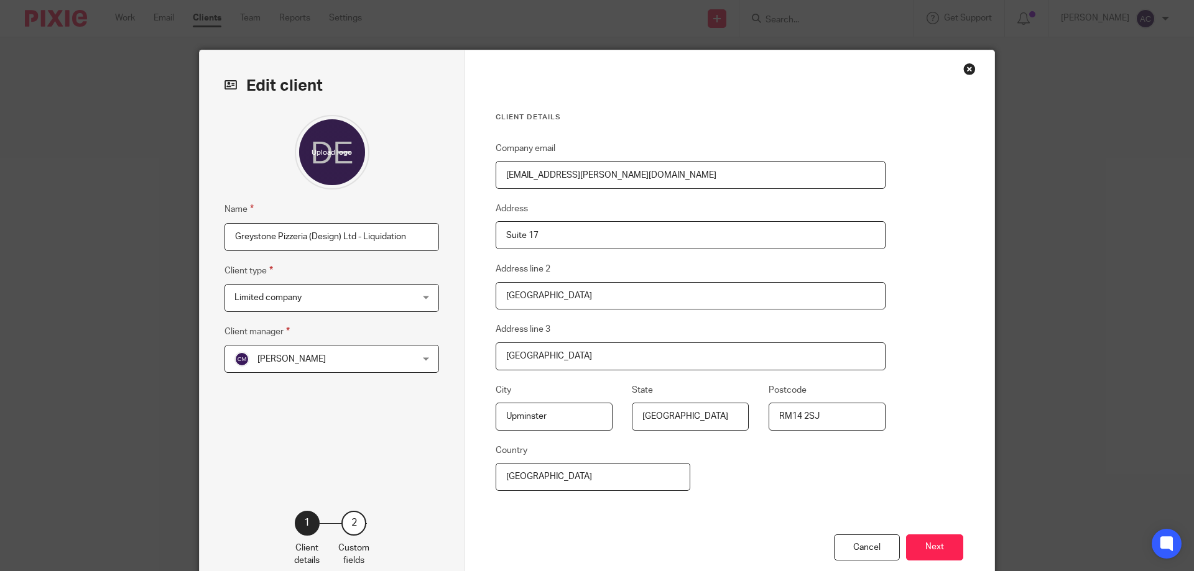
click at [360, 240] on input "Greystone Pizzeria (Design) Ltd - Liquidation" at bounding box center [331, 237] width 214 height 28
type input "Greystone Pizzeria (Design) Ltd - Liquidation"
click at [910, 548] on button "Next" at bounding box center [934, 548] width 57 height 27
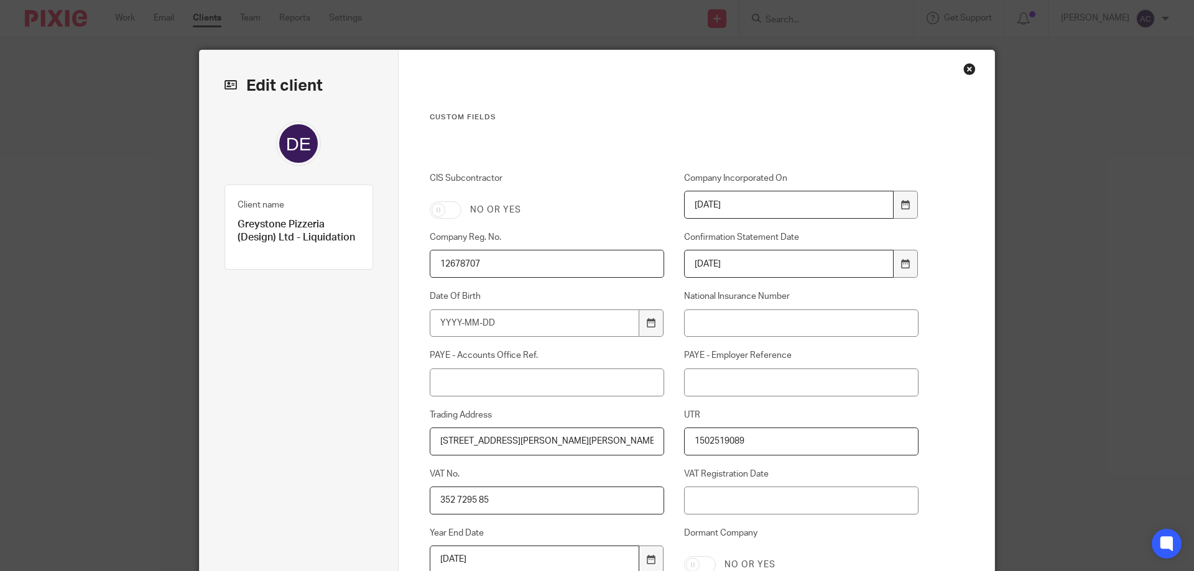
scroll to position [272, 0]
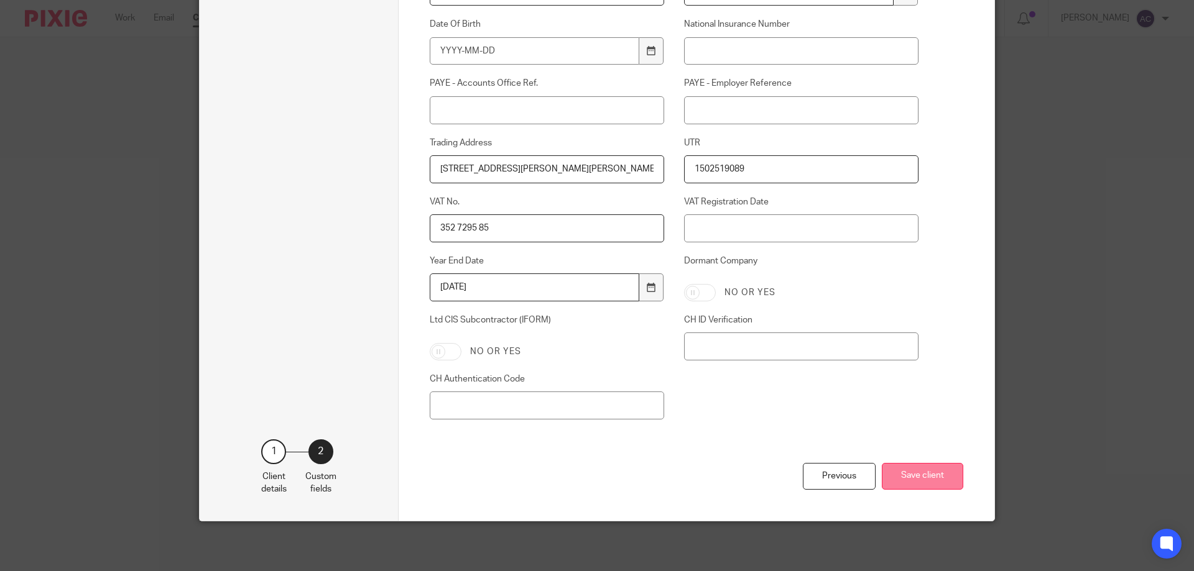
click at [898, 484] on button "Save client" at bounding box center [922, 476] width 81 height 27
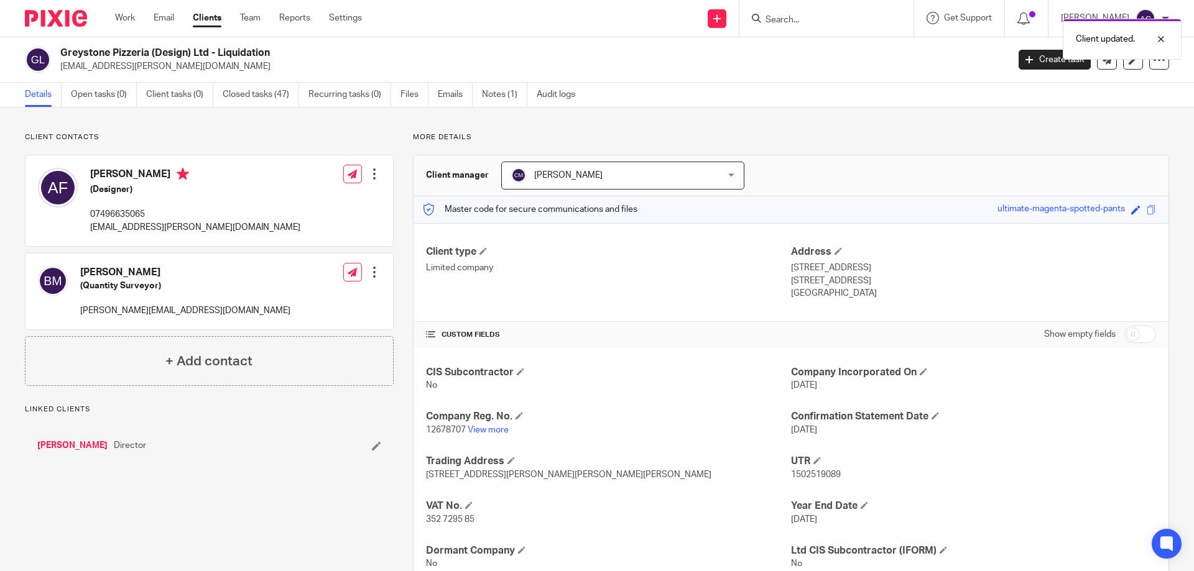
click at [833, 19] on div "Client updated." at bounding box center [889, 35] width 584 height 47
click at [780, 22] on div "Client updated." at bounding box center [889, 35] width 584 height 47
click at [779, 22] on div "Client updated." at bounding box center [889, 35] width 584 height 47
click at [781, 22] on div "Client updated." at bounding box center [889, 35] width 584 height 47
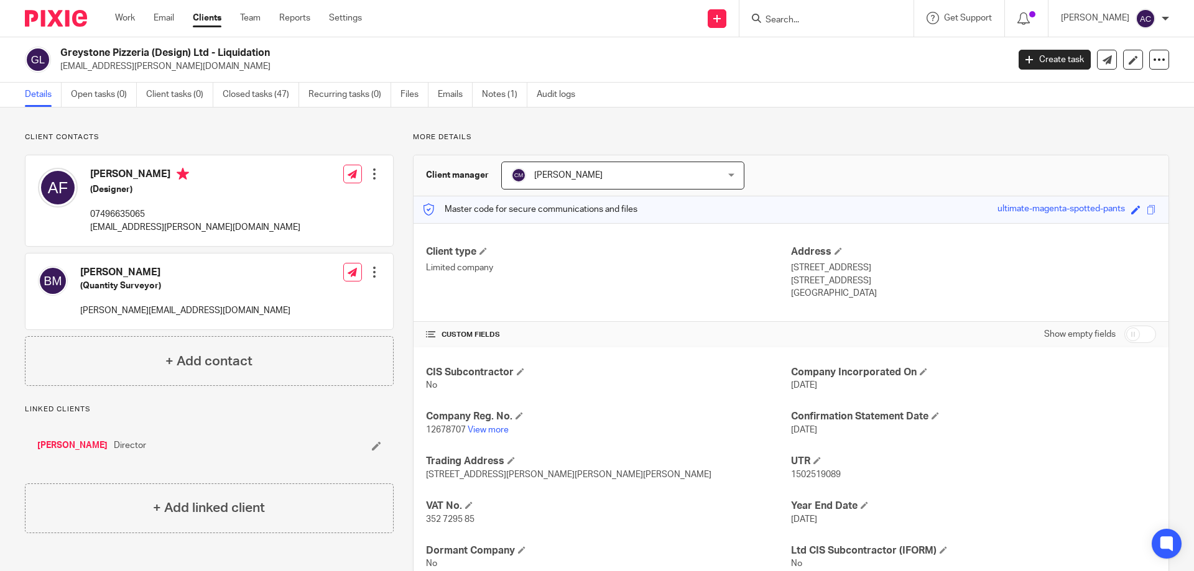
click at [781, 22] on input "Search" at bounding box center [820, 20] width 112 height 11
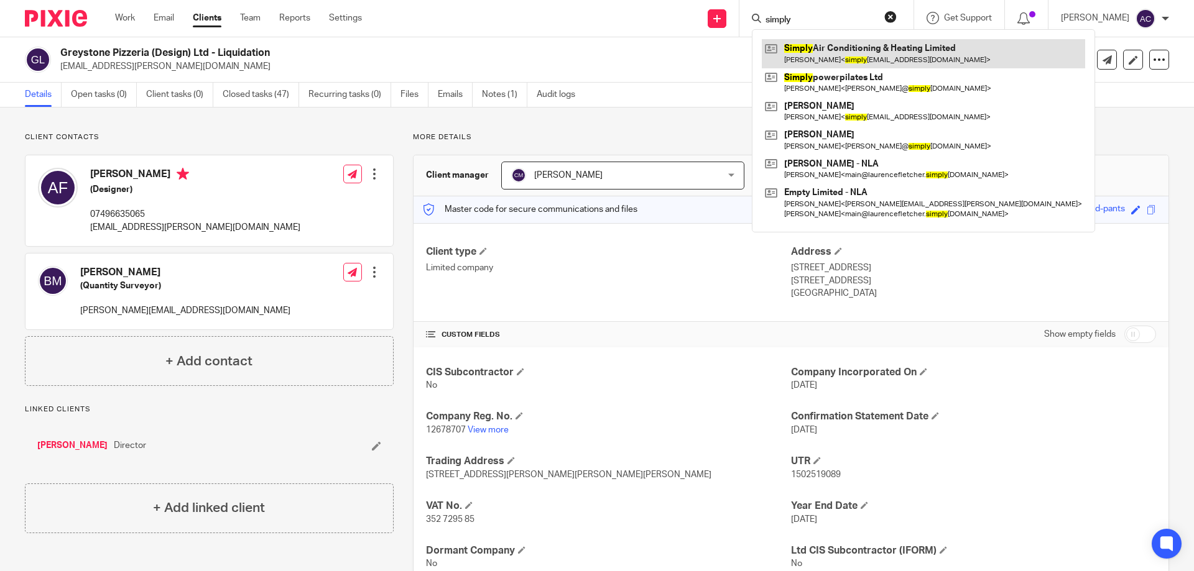
type input "simply"
click at [832, 52] on link at bounding box center [923, 53] width 323 height 29
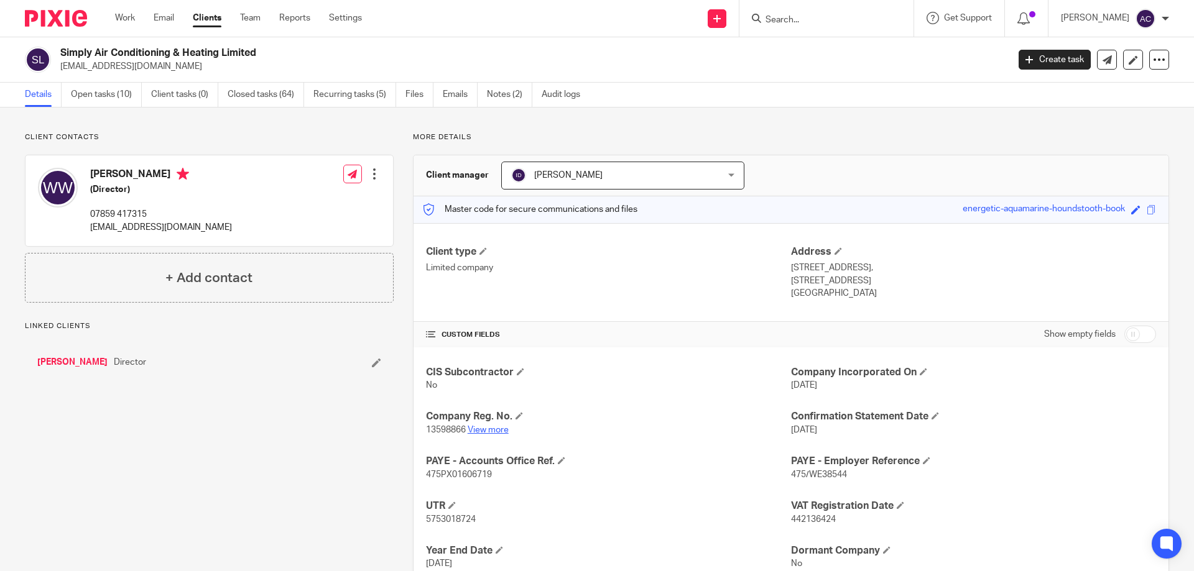
click at [492, 426] on link "View more" at bounding box center [488, 430] width 41 height 9
click at [851, 17] on input "Search" at bounding box center [820, 20] width 112 height 11
type input "n"
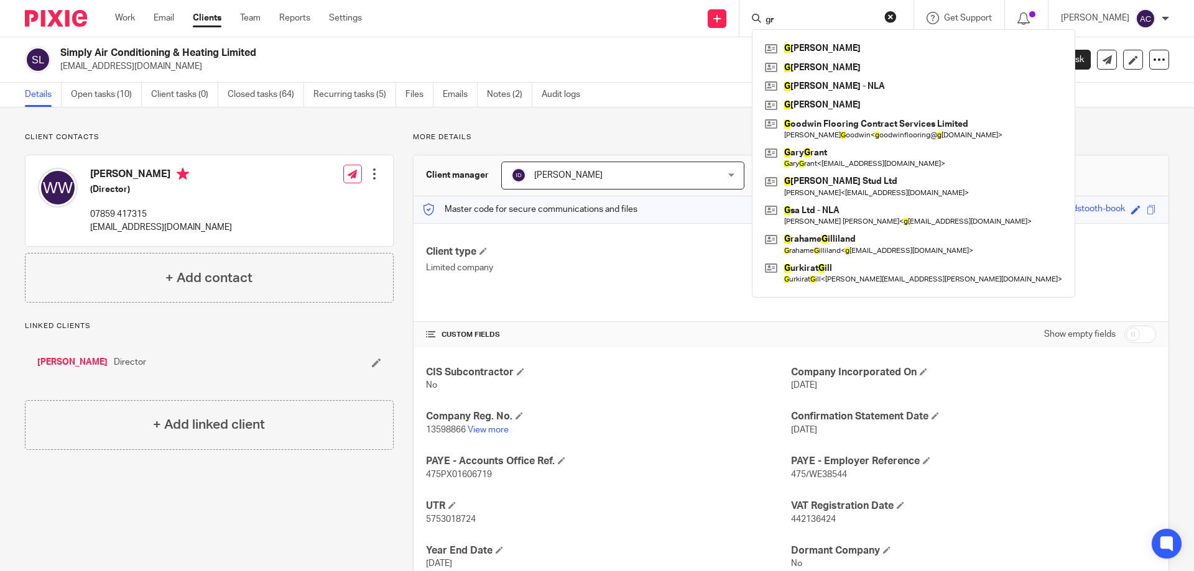
type input "gre"
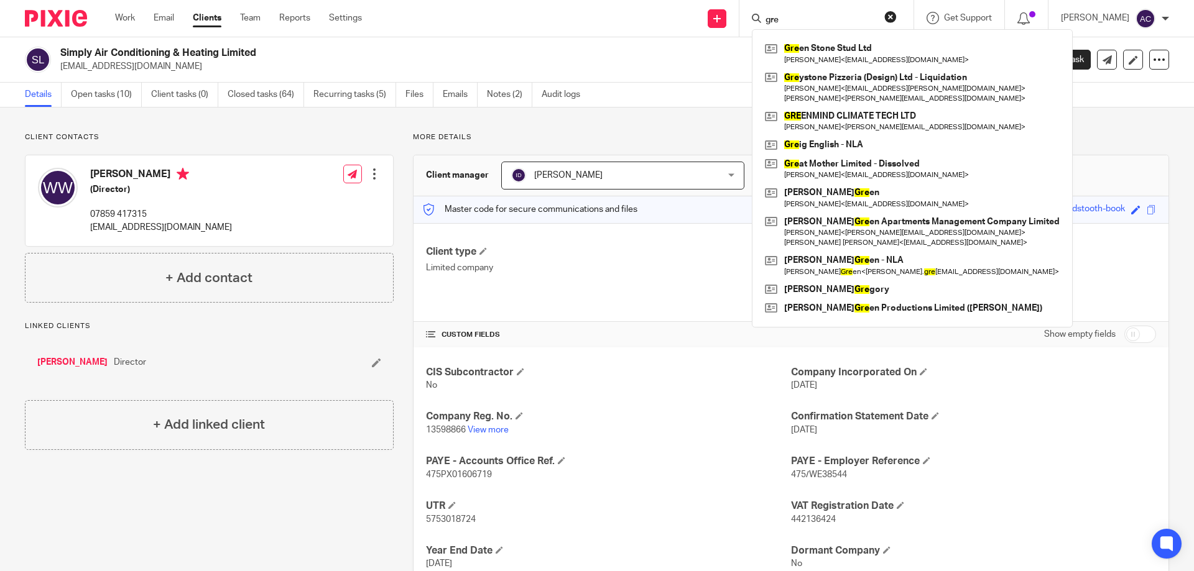
drag, startPoint x: 793, startPoint y: 19, endPoint x: 754, endPoint y: 20, distance: 39.8
click at [749, 18] on div "gre Gre en Stone Stud Ltd Helen Mary Barker < helenaries@hotmail.com > Gre ysto…" at bounding box center [826, 18] width 174 height 37
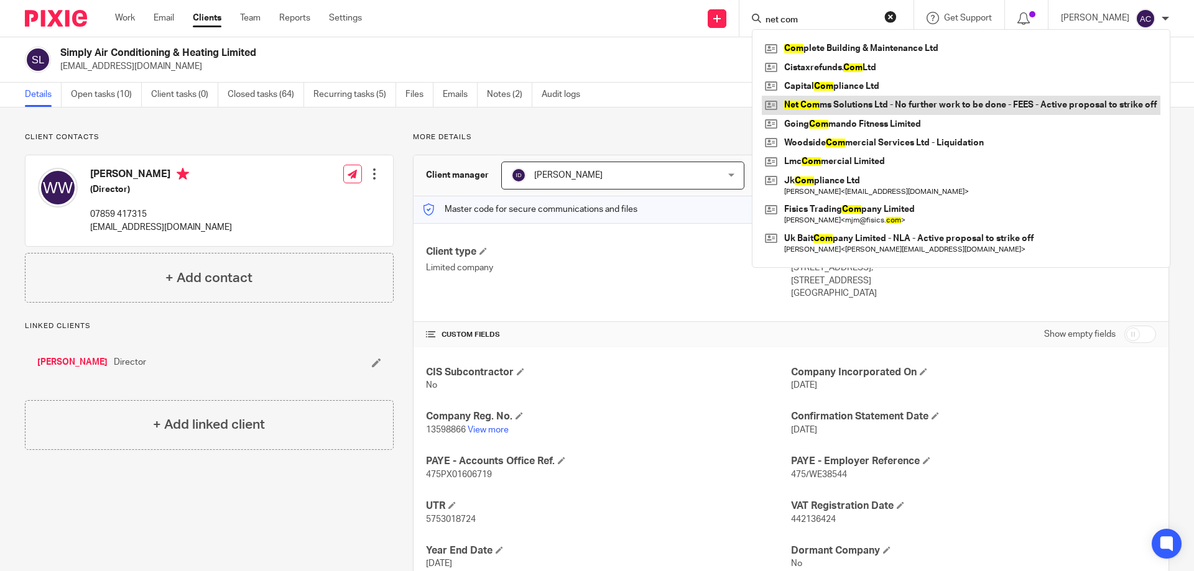
type input "net com"
click at [879, 111] on link at bounding box center [961, 105] width 399 height 19
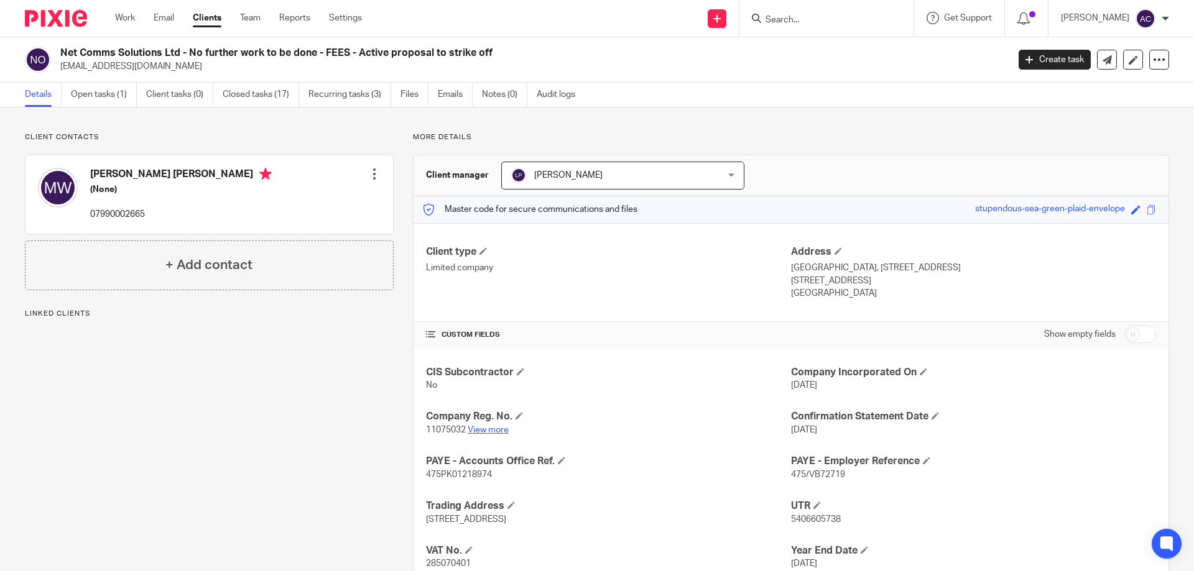
click at [486, 429] on link "View more" at bounding box center [488, 430] width 41 height 9
click at [807, 16] on input "Search" at bounding box center [820, 20] width 112 height 11
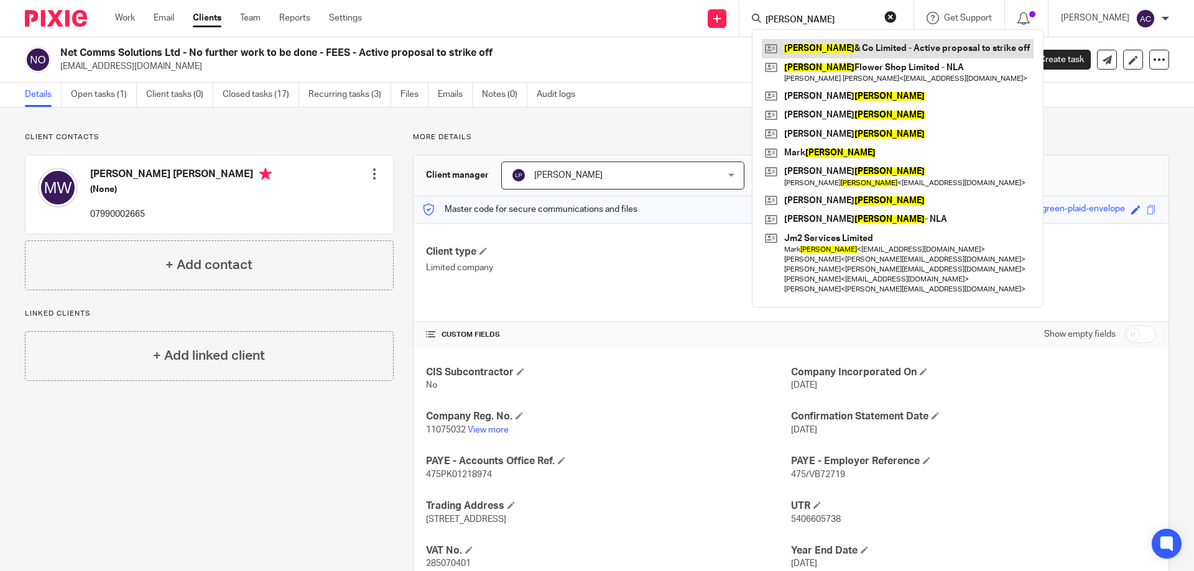
type input "sewell"
click at [842, 40] on link at bounding box center [898, 48] width 272 height 19
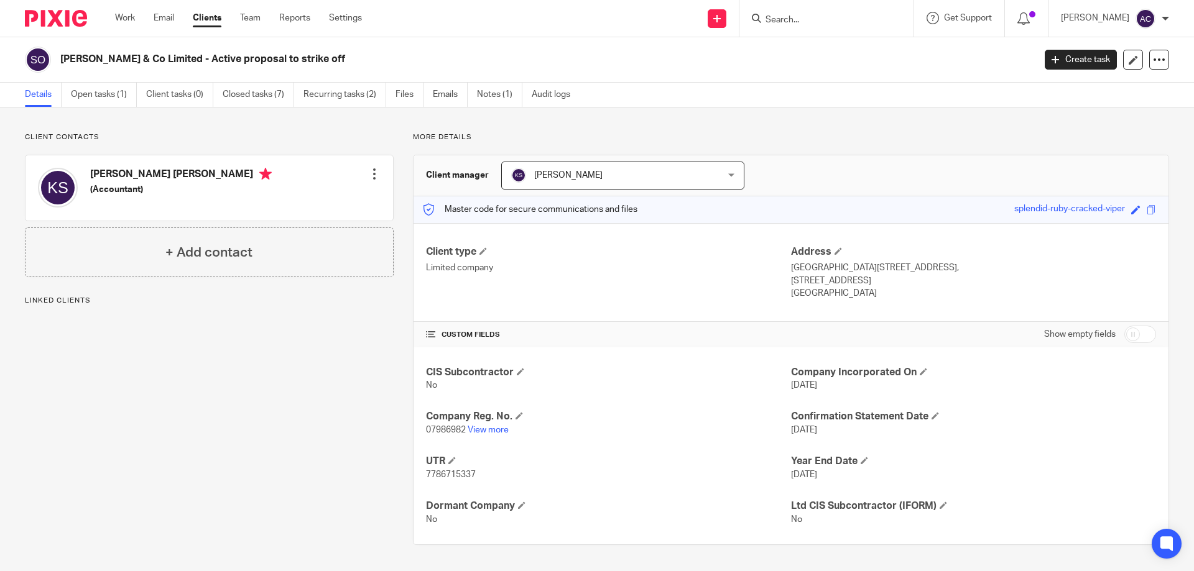
click at [479, 428] on link "View more" at bounding box center [488, 430] width 41 height 9
click at [803, 7] on div at bounding box center [826, 18] width 174 height 37
click at [1128, 60] on icon at bounding box center [1132, 59] width 9 height 9
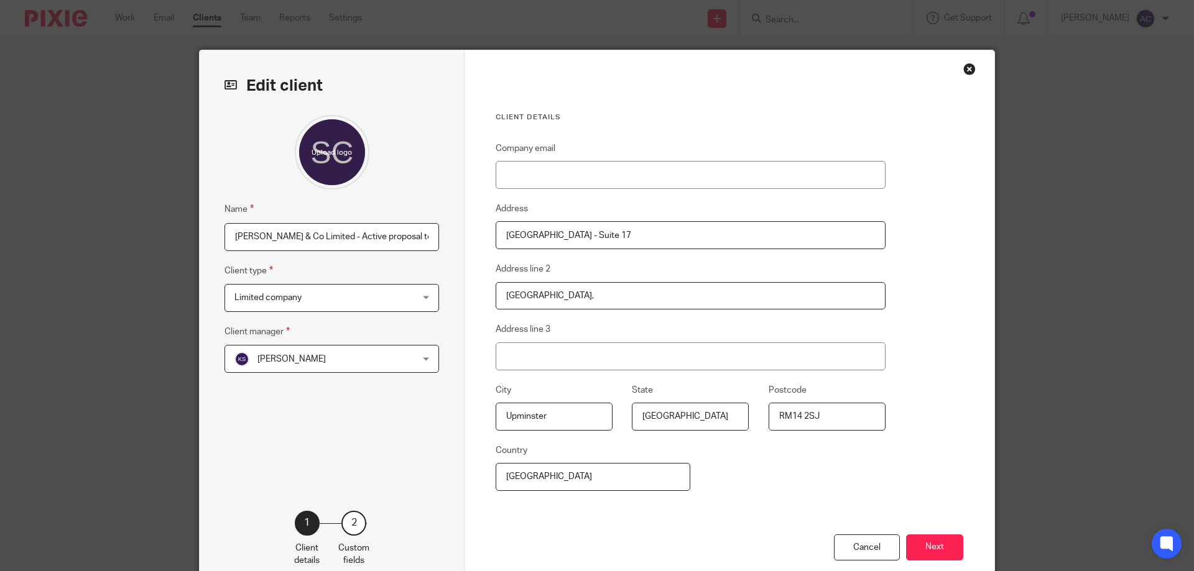
drag, startPoint x: 315, startPoint y: 236, endPoint x: 436, endPoint y: 238, distance: 121.3
click at [431, 235] on input "[PERSON_NAME] & Co Limited - Active proposal to strike off" at bounding box center [331, 237] width 214 height 28
click at [424, 236] on input "[PERSON_NAME] & Co Limited - Active proposal to strike off" at bounding box center [331, 237] width 214 height 28
drag, startPoint x: 424, startPoint y: 236, endPoint x: 318, endPoint y: 235, distance: 106.3
click at [318, 235] on input "[PERSON_NAME] & Co Limited - Active proposal to strike of" at bounding box center [331, 237] width 214 height 28
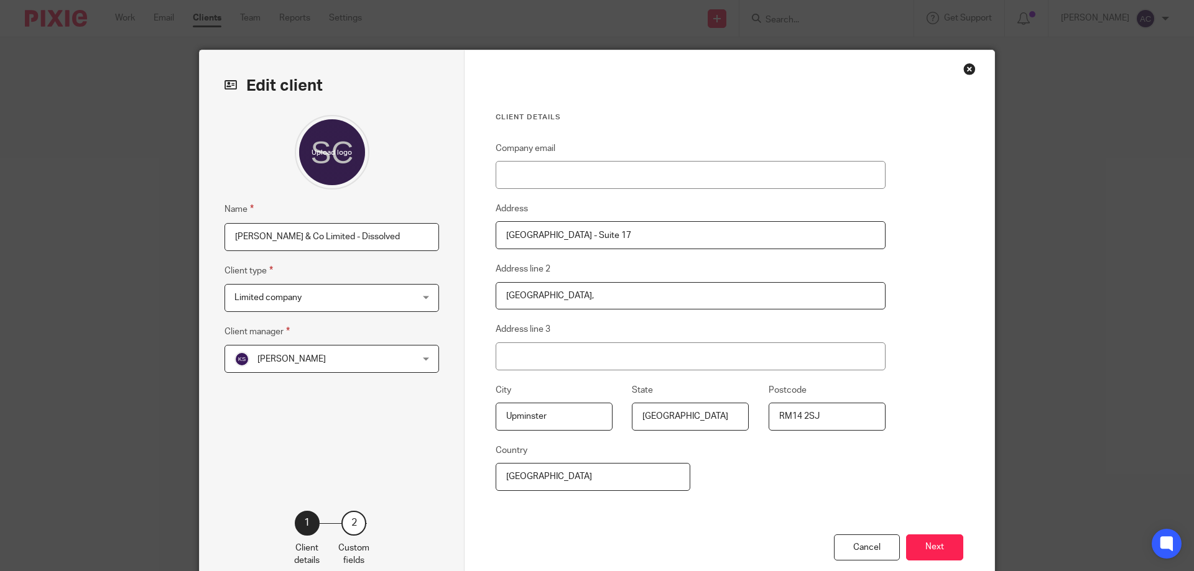
click at [315, 241] on input "[PERSON_NAME] & Co Limited - Dissolved" at bounding box center [331, 237] width 214 height 28
click at [380, 239] on input "[PERSON_NAME] & Co Limited - Dissolved" at bounding box center [331, 237] width 214 height 28
click at [315, 241] on input "[PERSON_NAME] & Co Limited - Dissolved" at bounding box center [331, 237] width 214 height 28
type input "[PERSON_NAME] & Co Limited - Dissolved"
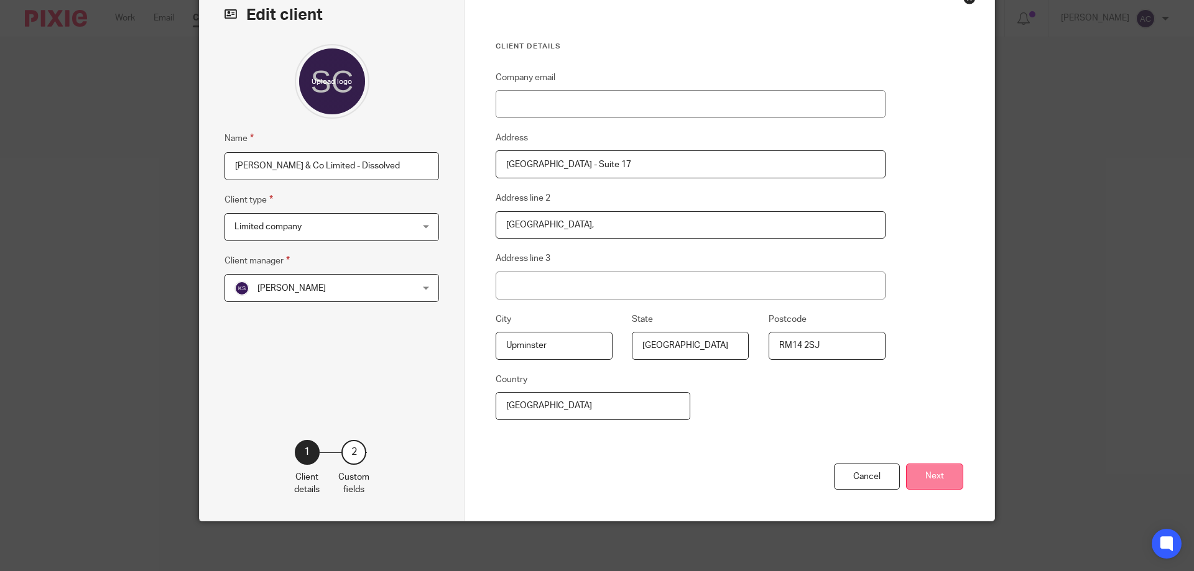
click at [952, 478] on button "Next" at bounding box center [934, 477] width 57 height 27
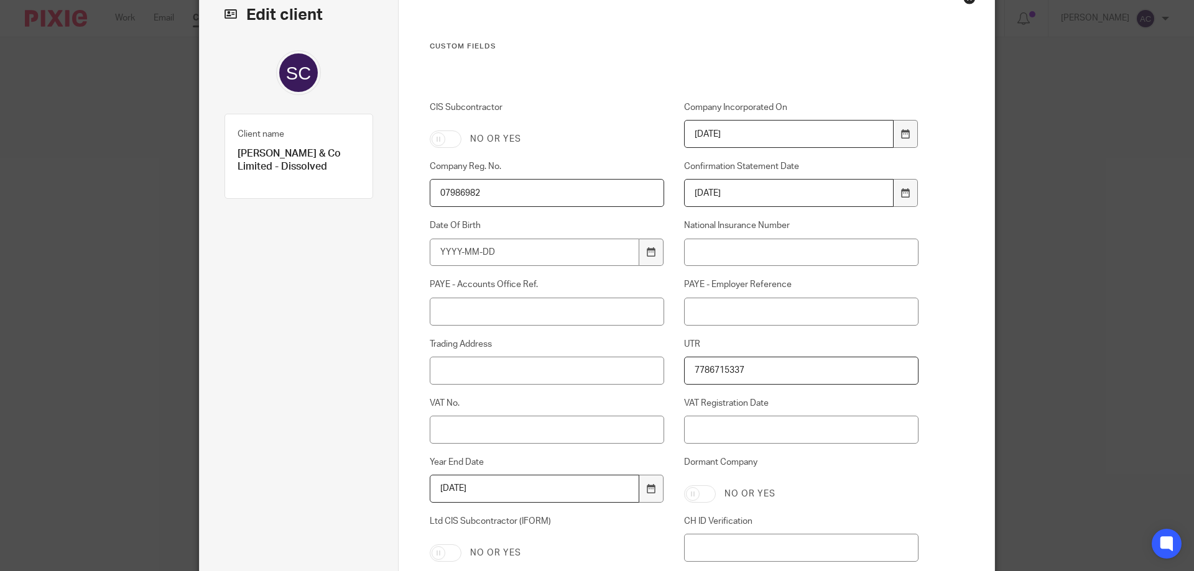
scroll to position [272, 0]
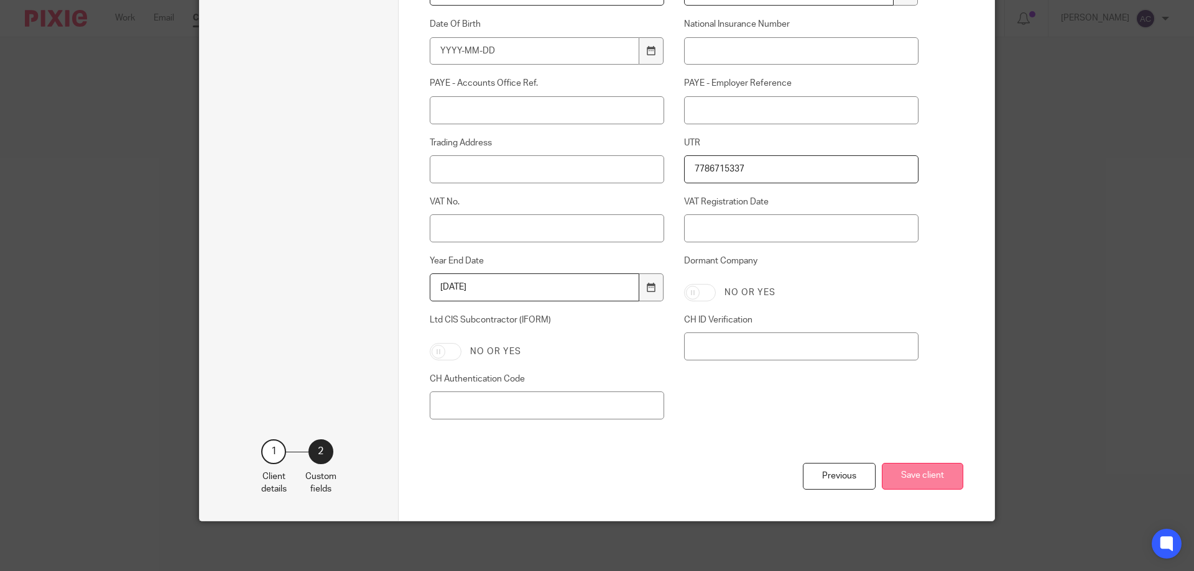
click at [937, 482] on button "Save client" at bounding box center [922, 476] width 81 height 27
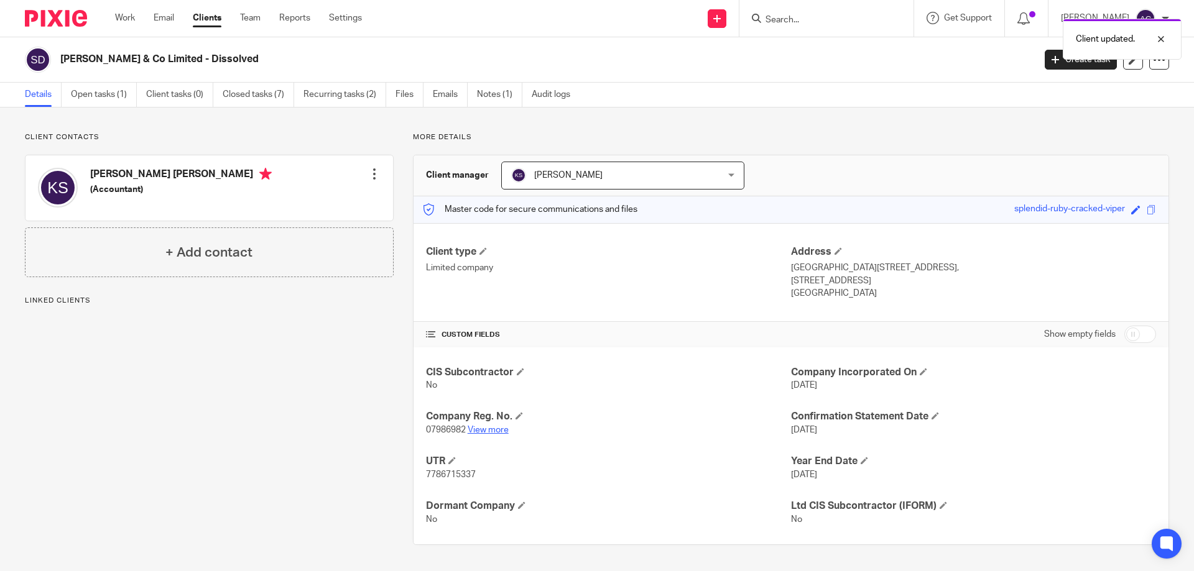
click at [495, 430] on link "View more" at bounding box center [488, 430] width 41 height 9
drag, startPoint x: 819, startPoint y: 28, endPoint x: 825, endPoint y: 24, distance: 6.7
click at [825, 24] on div at bounding box center [826, 18] width 174 height 37
click at [825, 24] on input "Search" at bounding box center [820, 20] width 112 height 11
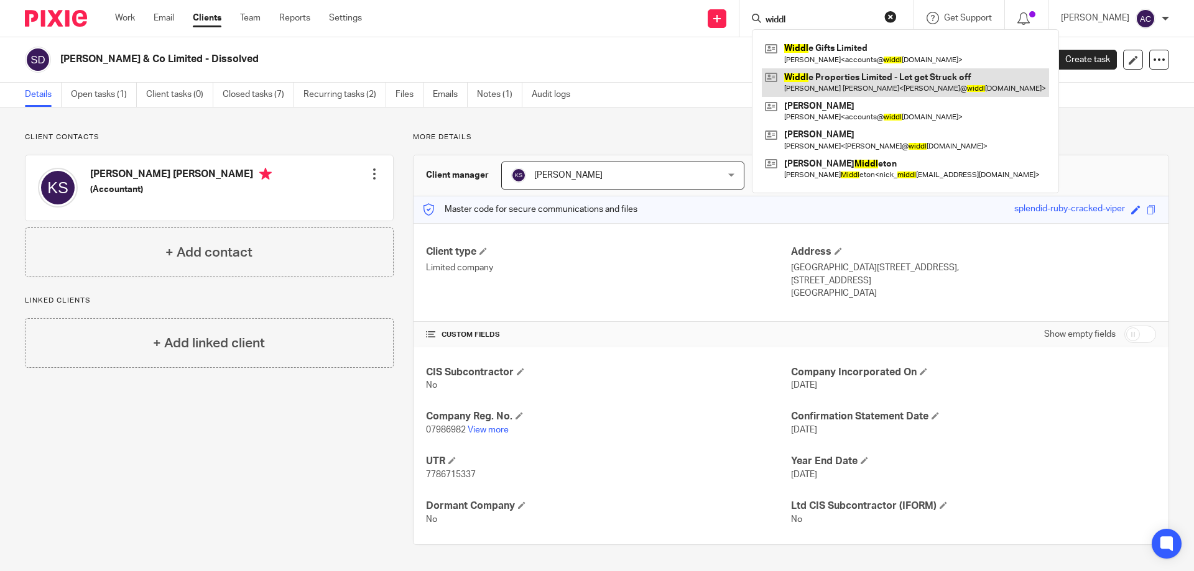
type input "widdl"
click at [836, 76] on link at bounding box center [905, 82] width 287 height 29
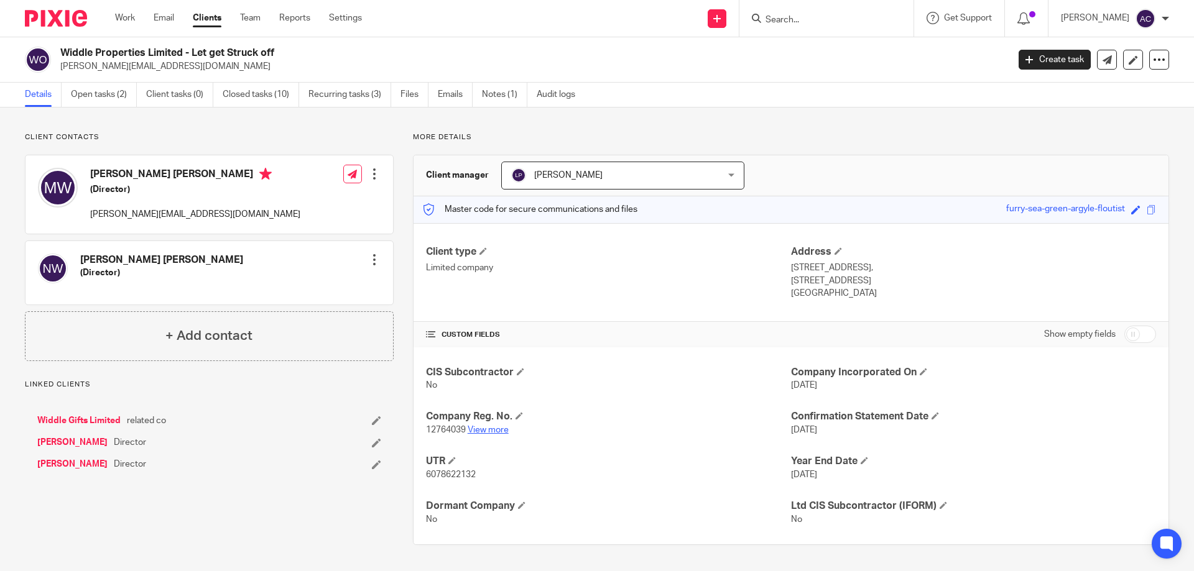
click at [487, 430] on link "View more" at bounding box center [488, 430] width 41 height 9
click at [1128, 55] on icon at bounding box center [1132, 59] width 9 height 9
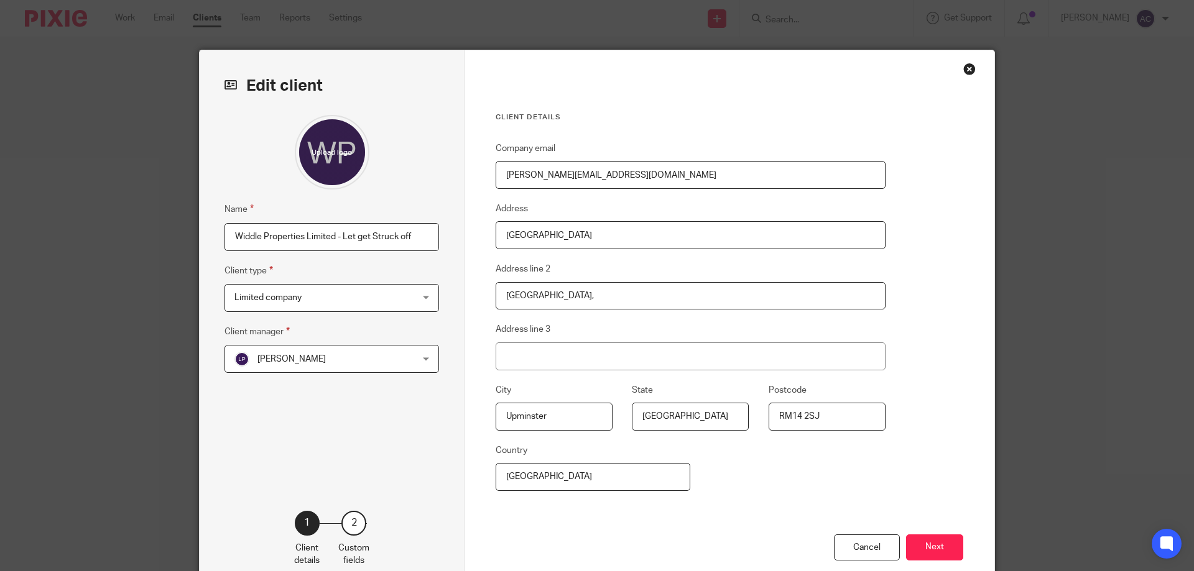
drag, startPoint x: 417, startPoint y: 239, endPoint x: 341, endPoint y: 233, distance: 76.8
click at [341, 233] on input "Widdle Properties Limited - Let get Struck off" at bounding box center [331, 237] width 214 height 28
type input "Widdle Properties Limited - Dissolved"
click at [927, 535] on button "Next" at bounding box center [934, 548] width 57 height 27
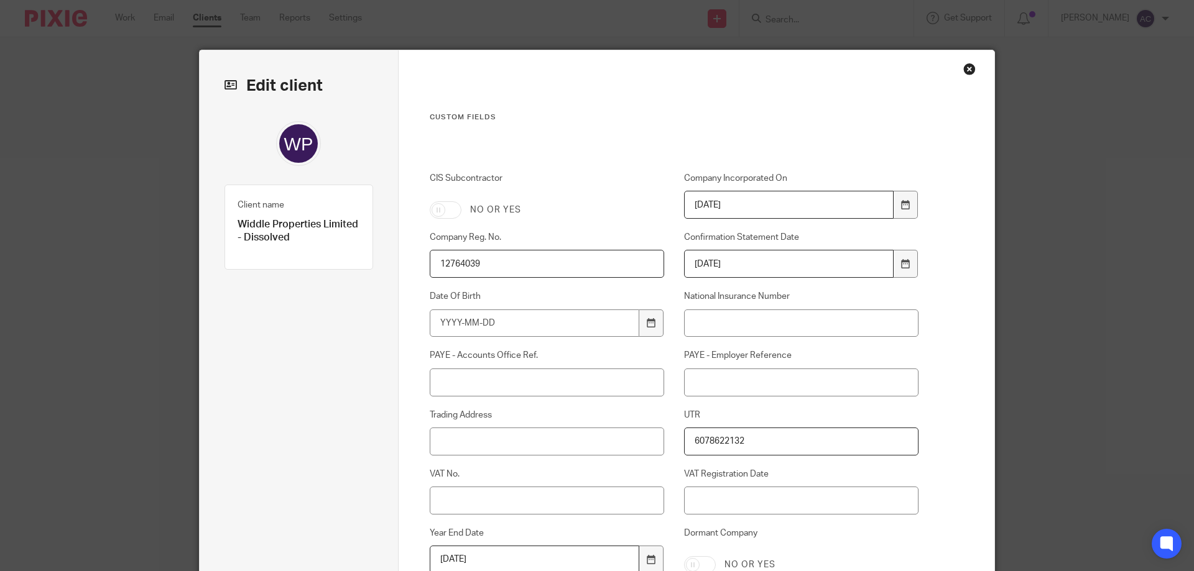
scroll to position [249, 0]
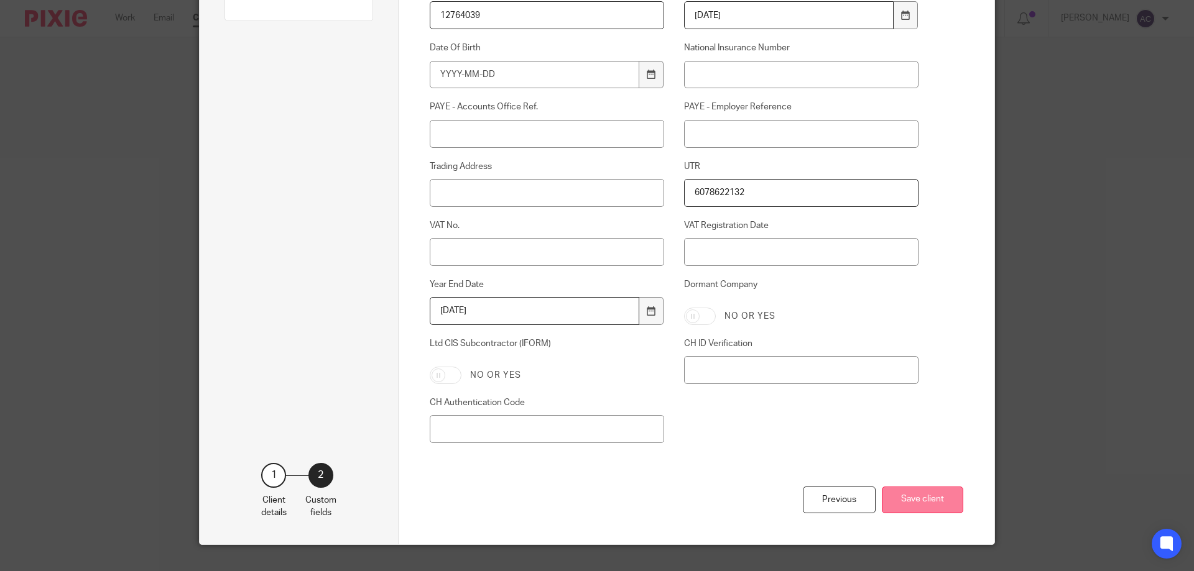
click at [911, 500] on button "Save client" at bounding box center [922, 500] width 81 height 27
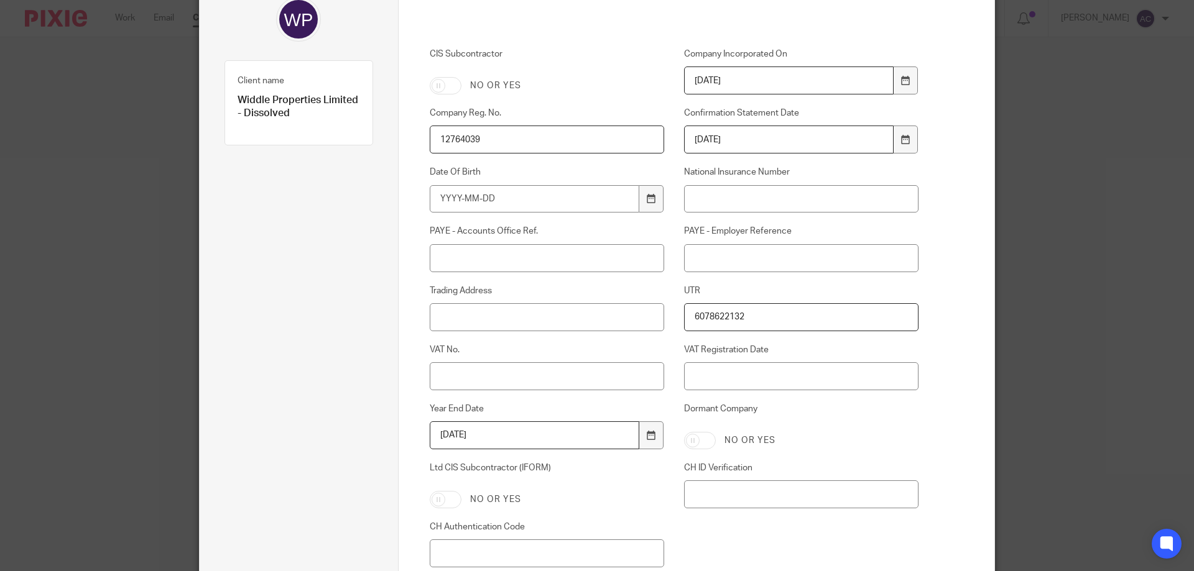
scroll to position [0, 0]
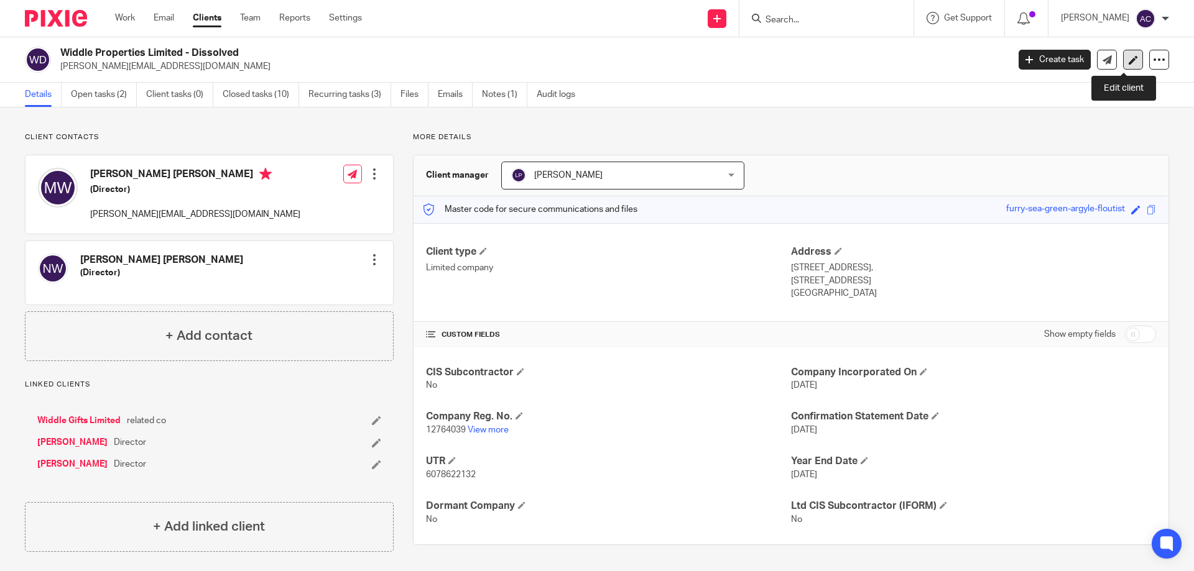
click at [1123, 60] on link at bounding box center [1133, 60] width 20 height 20
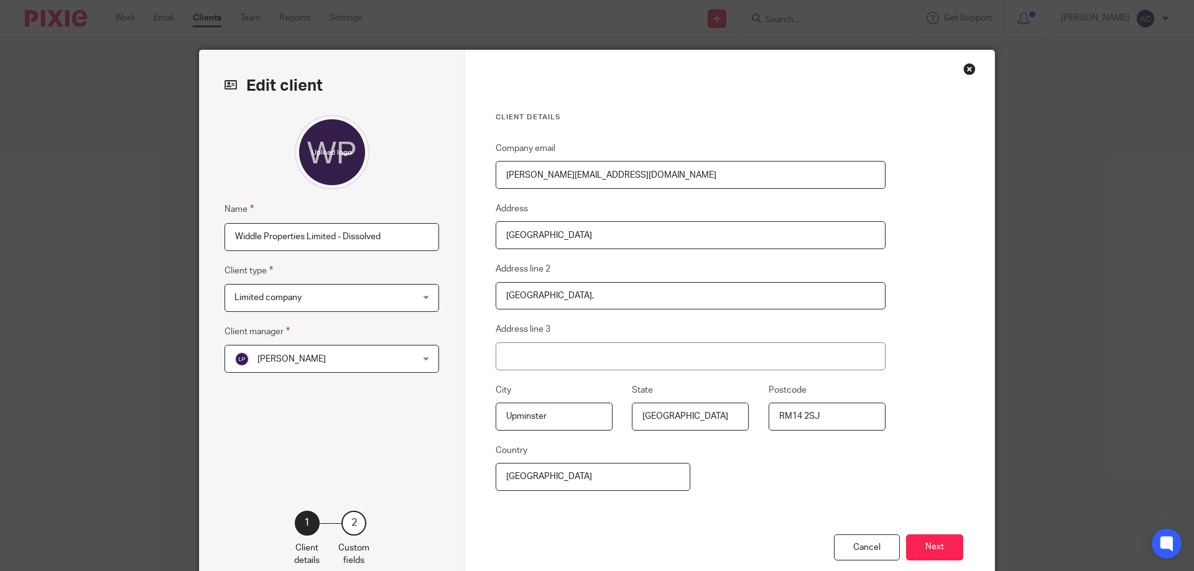
click at [342, 239] on input "Widdle Properties Limited - Dissolved" at bounding box center [331, 237] width 214 height 28
click at [341, 238] on input "Widdle Properties Limited - Dissolved" at bounding box center [331, 237] width 214 height 28
type input "Widdle Properties Limited - Dissolved"
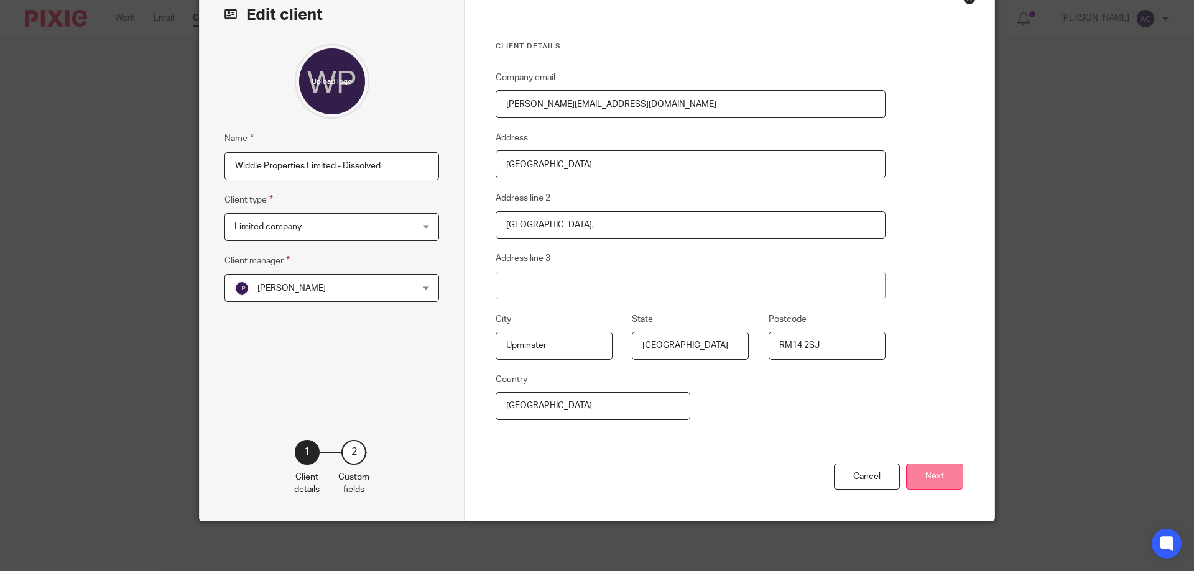
click at [923, 477] on button "Next" at bounding box center [934, 477] width 57 height 27
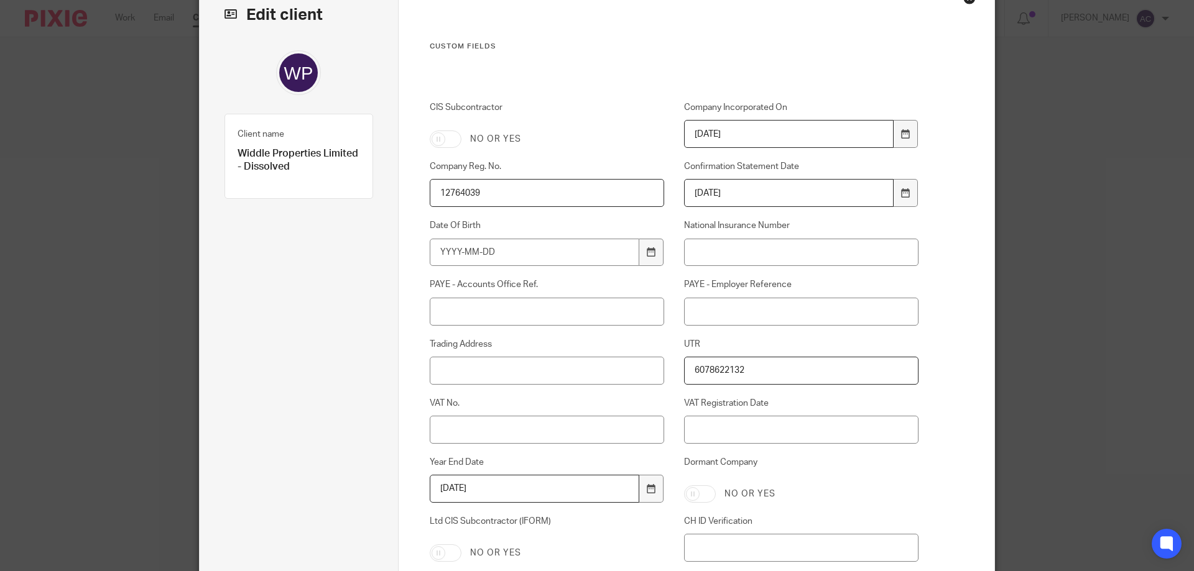
scroll to position [257, 0]
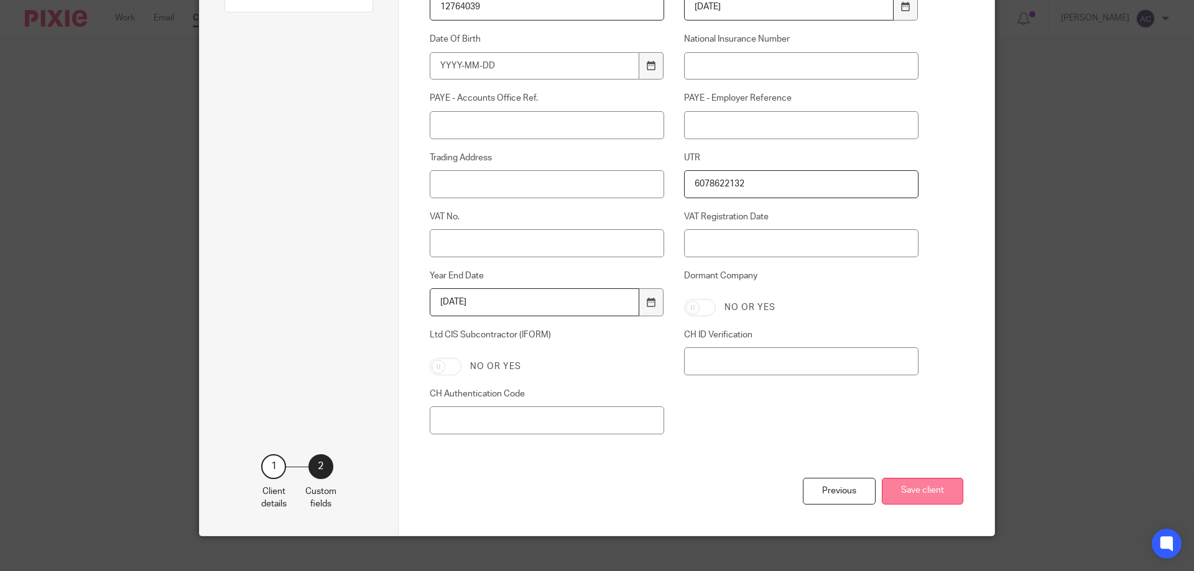
click at [923, 481] on button "Save client" at bounding box center [922, 491] width 81 height 27
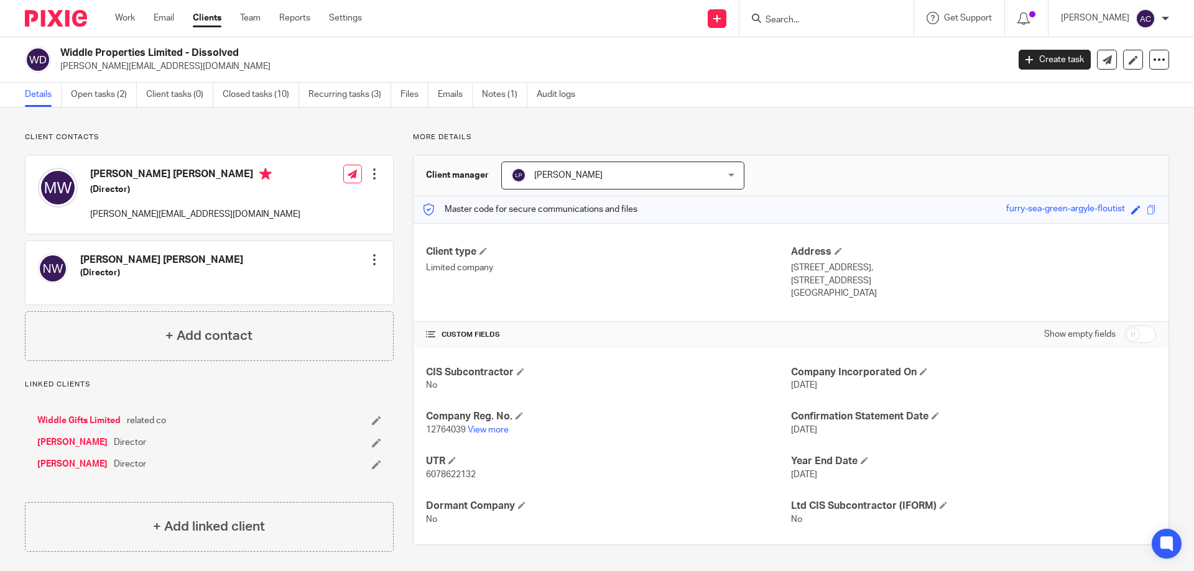
click at [772, 11] on div at bounding box center [824, 19] width 145 height 16
click at [788, 12] on form at bounding box center [830, 19] width 132 height 16
click at [791, 13] on form at bounding box center [830, 19] width 132 height 16
click at [783, 21] on input "Search" at bounding box center [820, 20] width 112 height 11
click at [833, 27] on div at bounding box center [826, 18] width 174 height 37
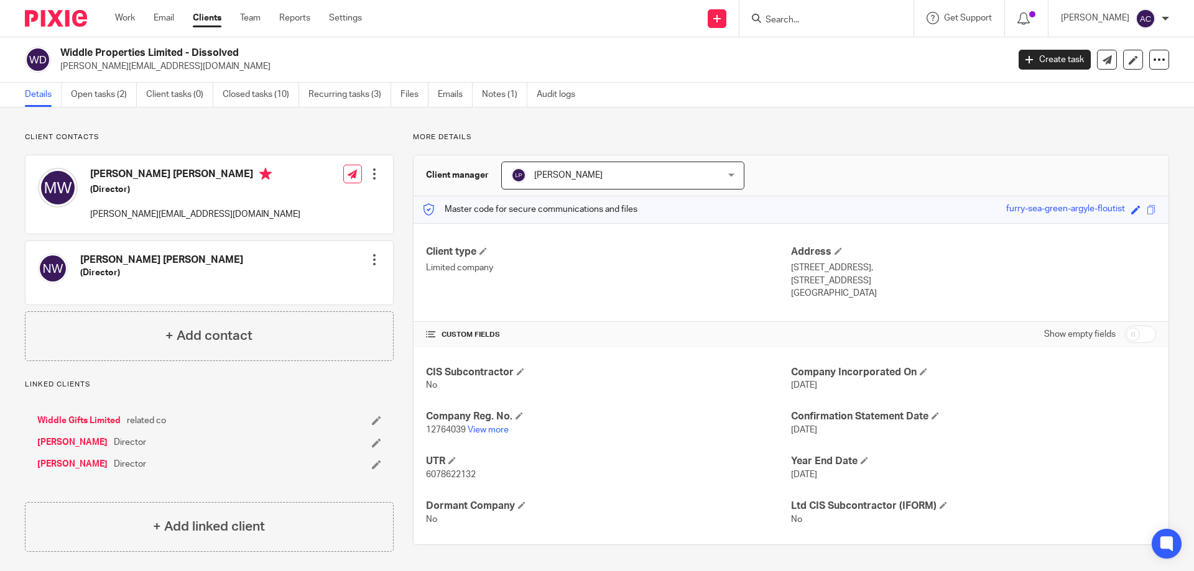
click at [811, 15] on input "Search" at bounding box center [820, 20] width 112 height 11
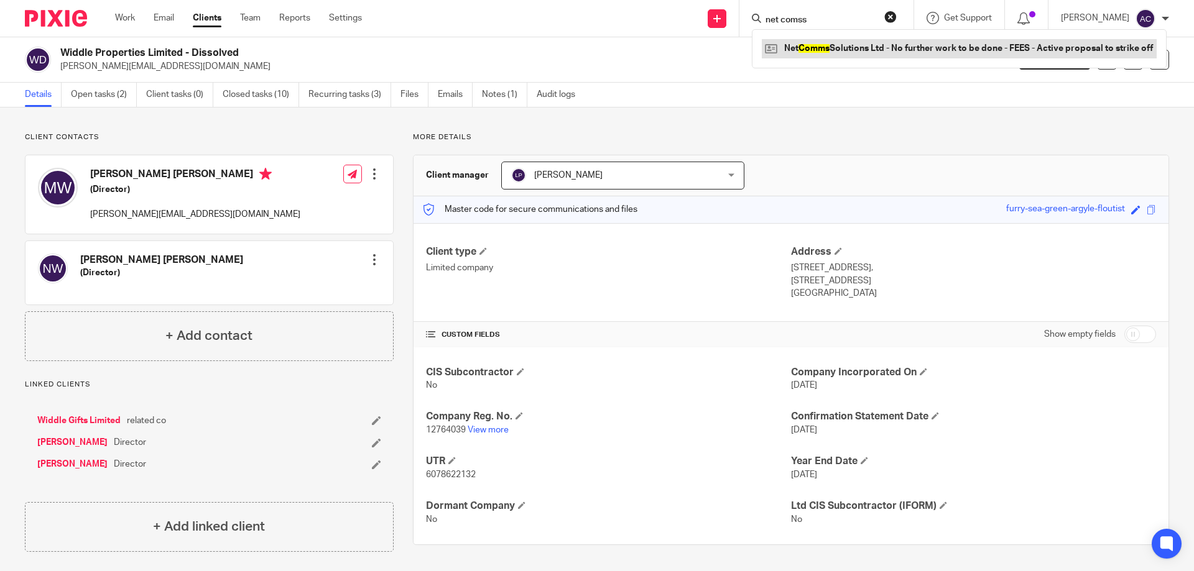
type input "net comss"
click at [831, 53] on link at bounding box center [959, 48] width 395 height 19
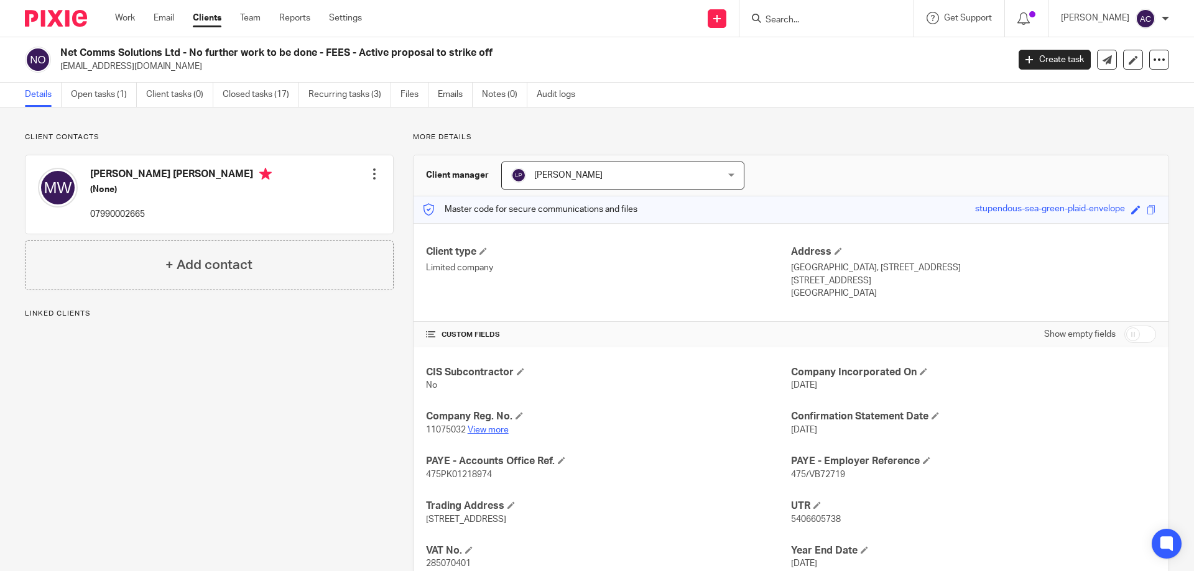
click at [504, 430] on link "View more" at bounding box center [488, 430] width 41 height 9
click at [806, 22] on input "Search" at bounding box center [820, 20] width 112 height 11
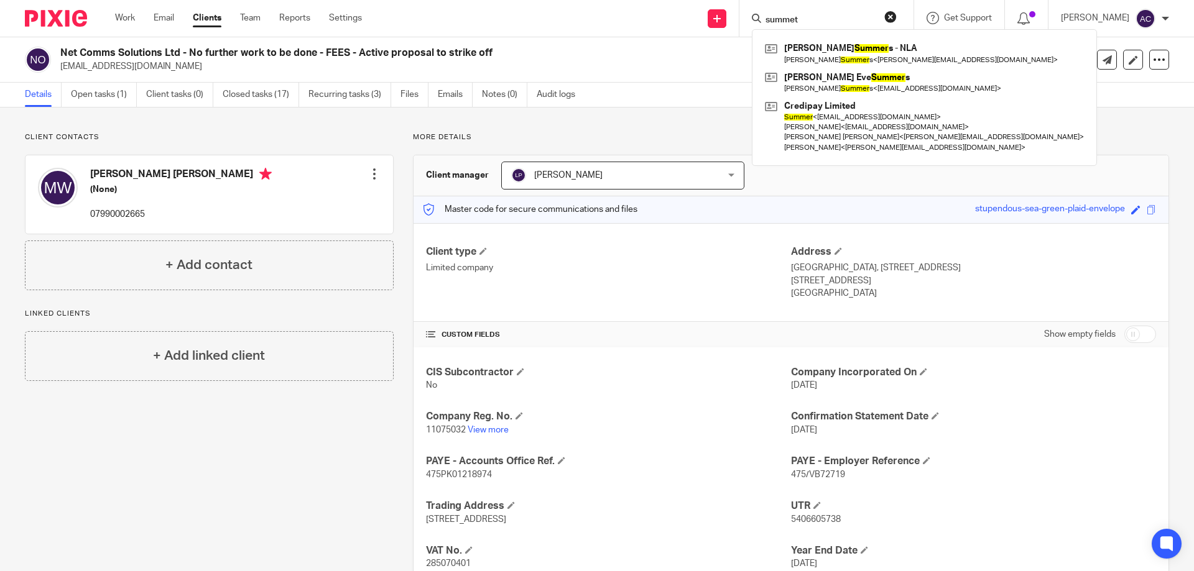
type input "summet"
drag, startPoint x: 826, startPoint y: 22, endPoint x: 765, endPoint y: 19, distance: 61.0
click at [765, 19] on div "summet" at bounding box center [824, 19] width 145 height 16
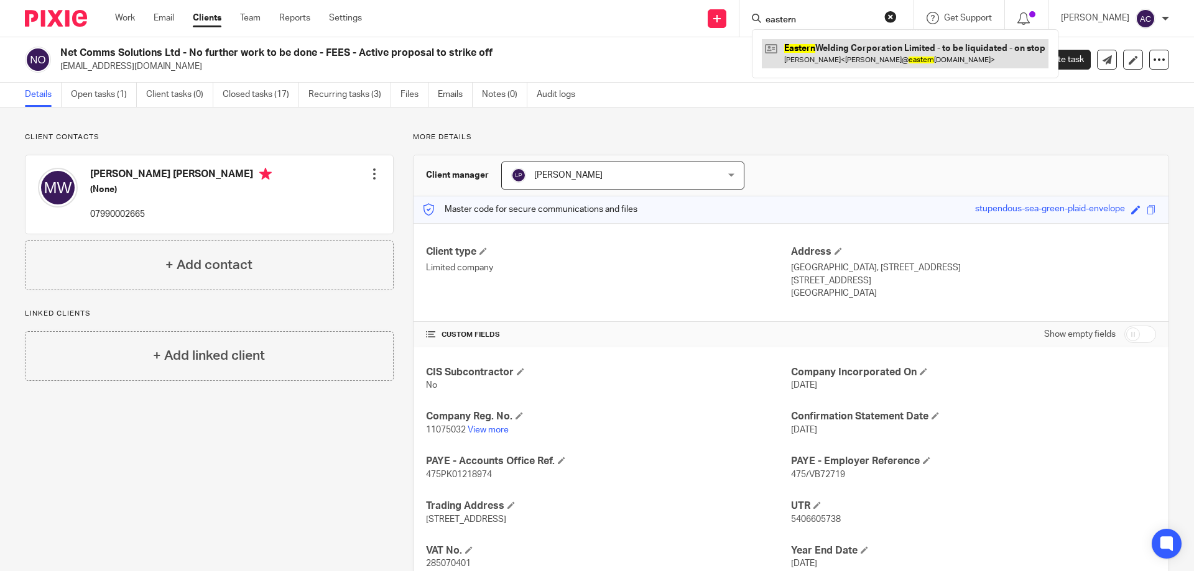
type input "eastern"
click at [968, 62] on link at bounding box center [905, 53] width 287 height 29
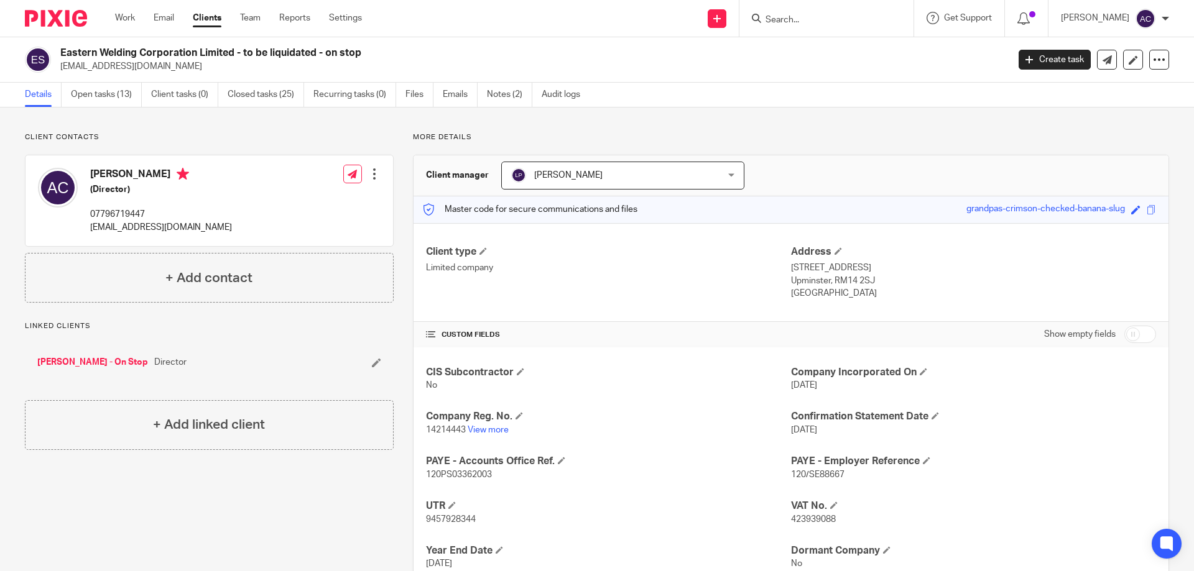
click at [834, 11] on form at bounding box center [830, 19] width 132 height 16
click at [496, 427] on link "View more" at bounding box center [488, 430] width 41 height 9
click at [810, 22] on input "Search" at bounding box center [820, 20] width 112 height 11
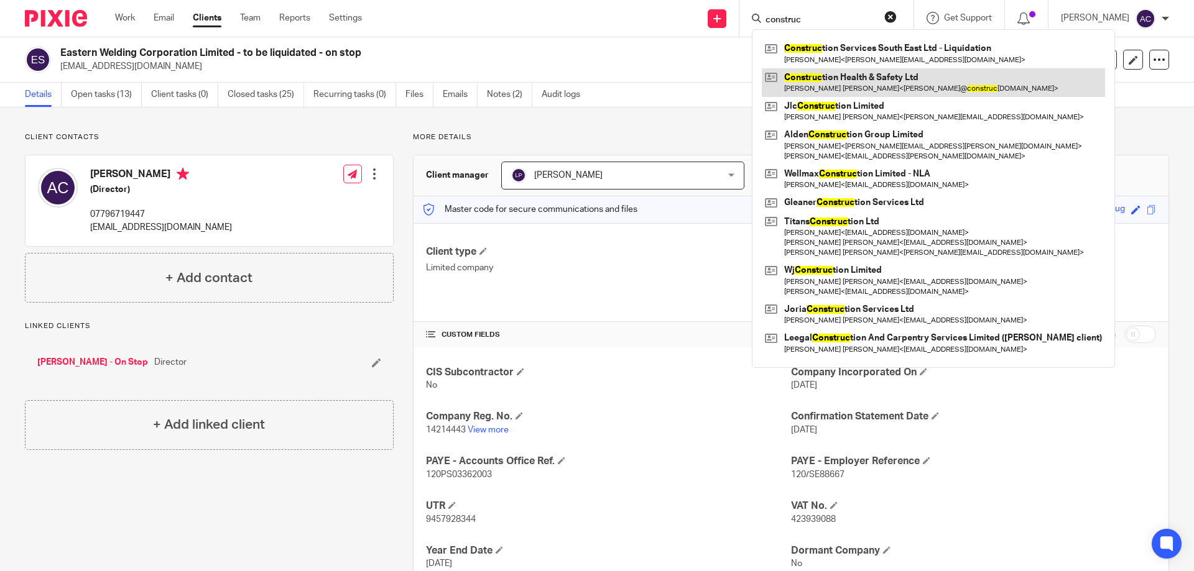
type input "construc"
click at [828, 93] on link at bounding box center [933, 82] width 343 height 29
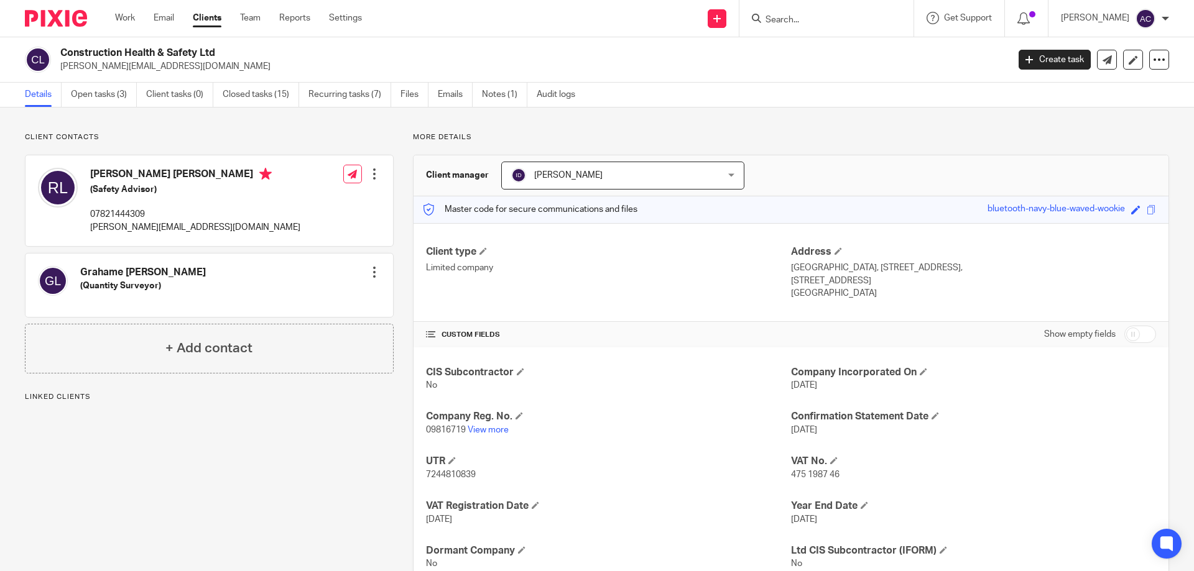
click at [826, 27] on div at bounding box center [826, 18] width 174 height 37
click at [832, 21] on input "Search" at bounding box center [820, 20] width 112 height 11
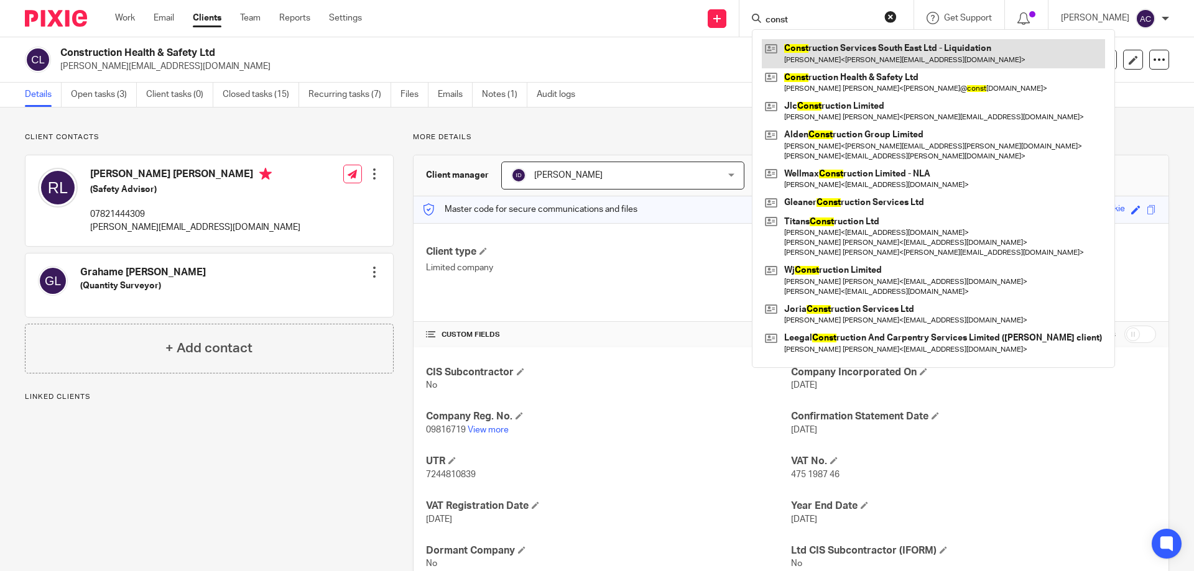
type input "const"
click at [852, 59] on link at bounding box center [933, 53] width 343 height 29
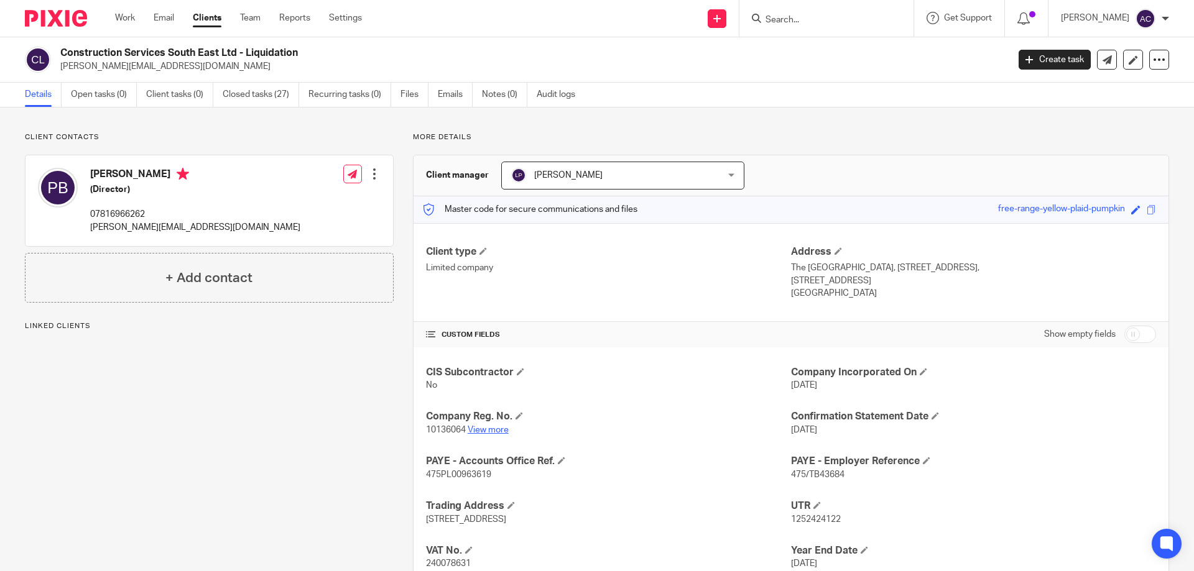
click at [487, 429] on link "View more" at bounding box center [488, 430] width 41 height 9
click at [1128, 61] on icon at bounding box center [1132, 59] width 9 height 9
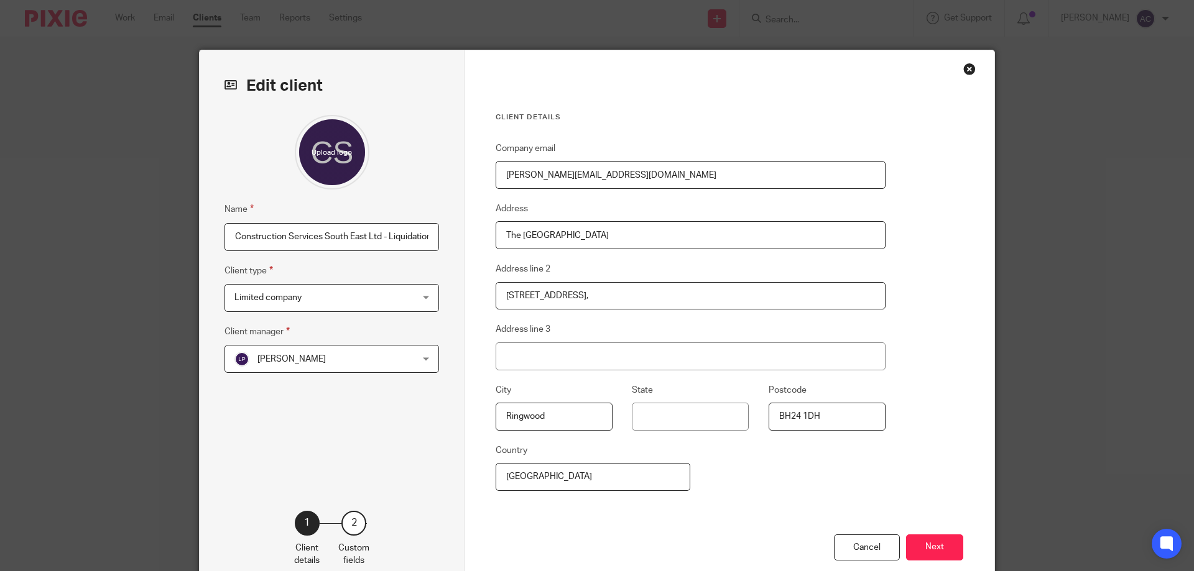
scroll to position [0, 4]
drag, startPoint x: 385, startPoint y: 236, endPoint x: 438, endPoint y: 243, distance: 52.8
click at [438, 241] on div "Edit client Name Construction Services South East Ltd - Liquidation Client type…" at bounding box center [332, 321] width 265 height 542
type input "Construction Services South East Ltd - Dissolved"
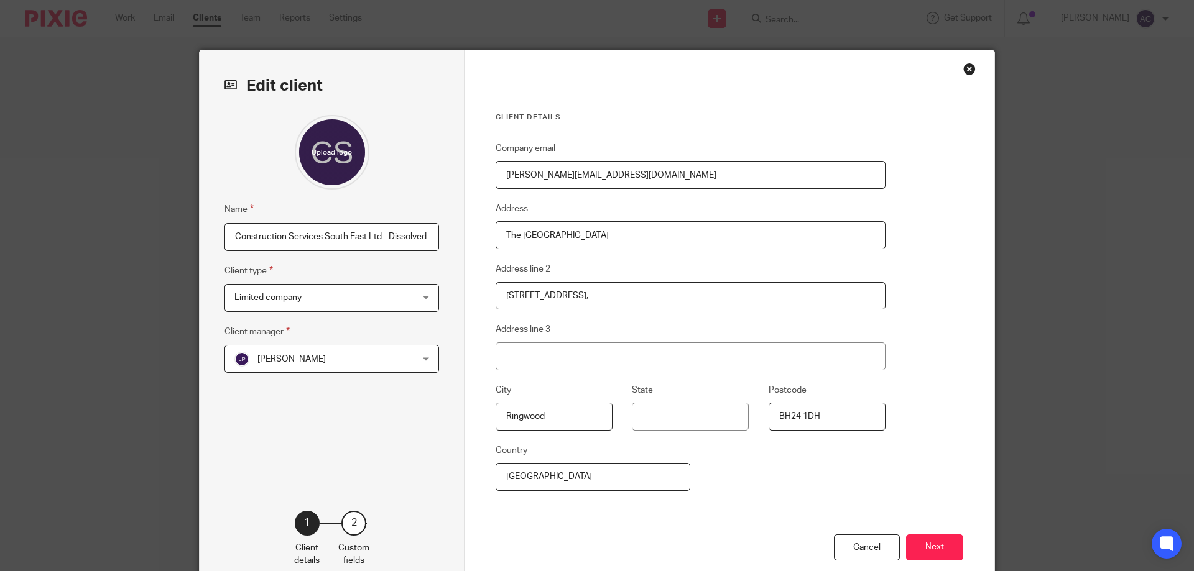
scroll to position [71, 0]
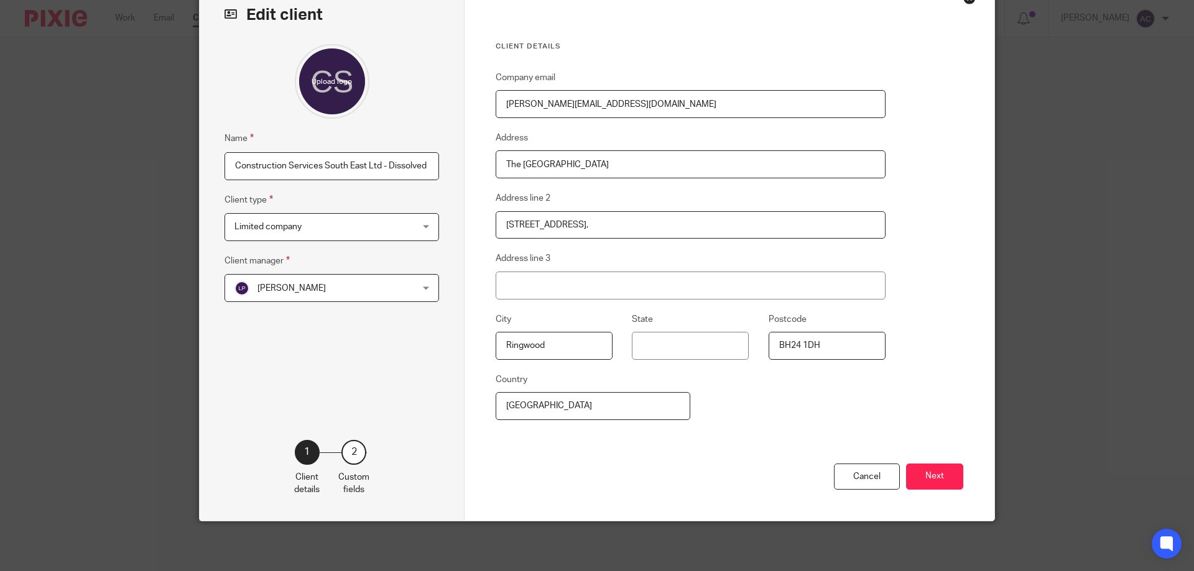
click at [232, 161] on input "Construction Services South East Ltd - Dissolved" at bounding box center [331, 166] width 214 height 28
click at [938, 467] on button "Next" at bounding box center [934, 477] width 57 height 27
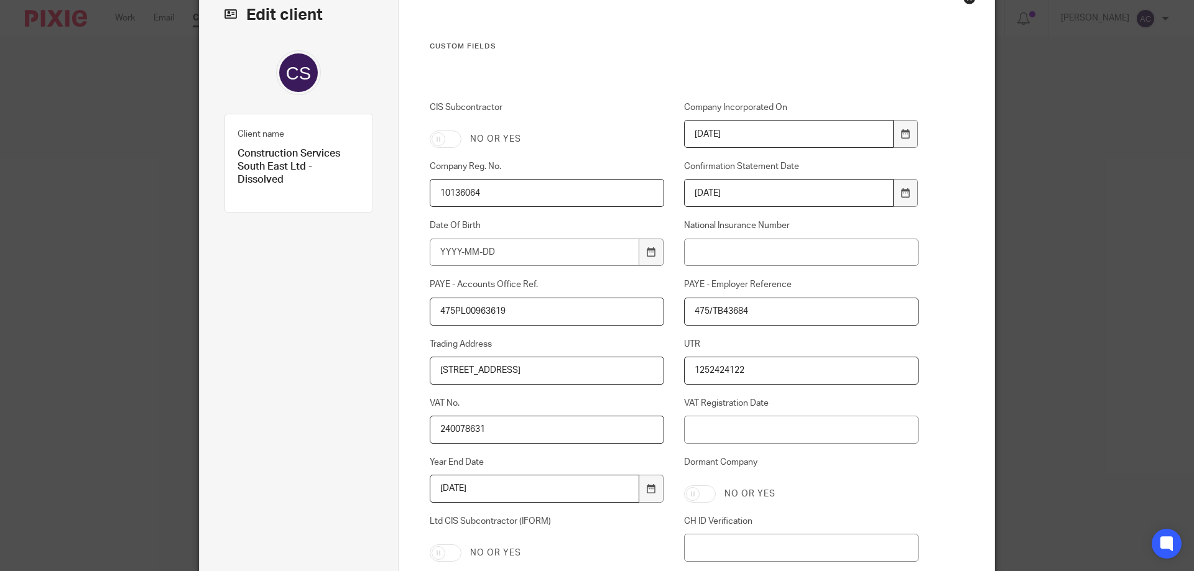
scroll to position [272, 0]
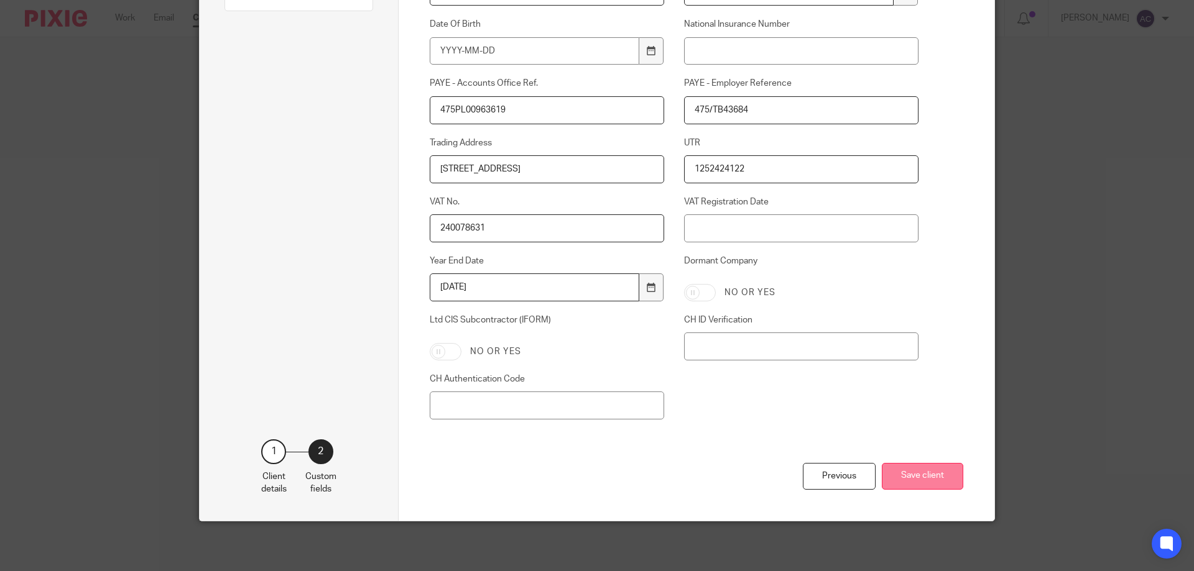
click at [944, 476] on button "Save client" at bounding box center [922, 476] width 81 height 27
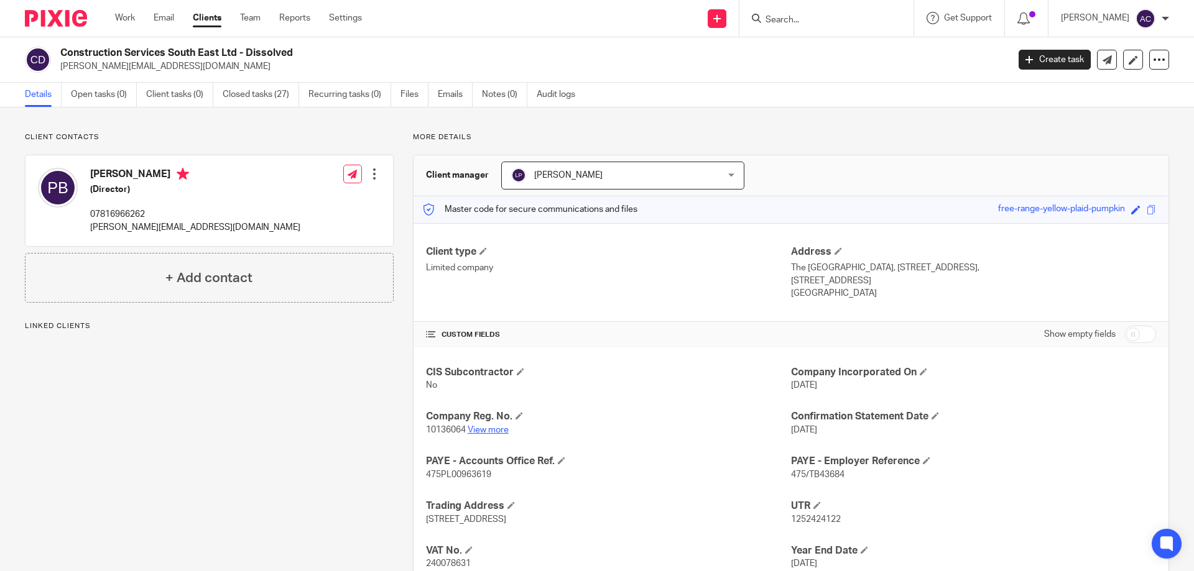
click at [486, 430] on link "View more" at bounding box center [488, 430] width 41 height 9
click at [830, 19] on input "Search" at bounding box center [820, 20] width 112 height 11
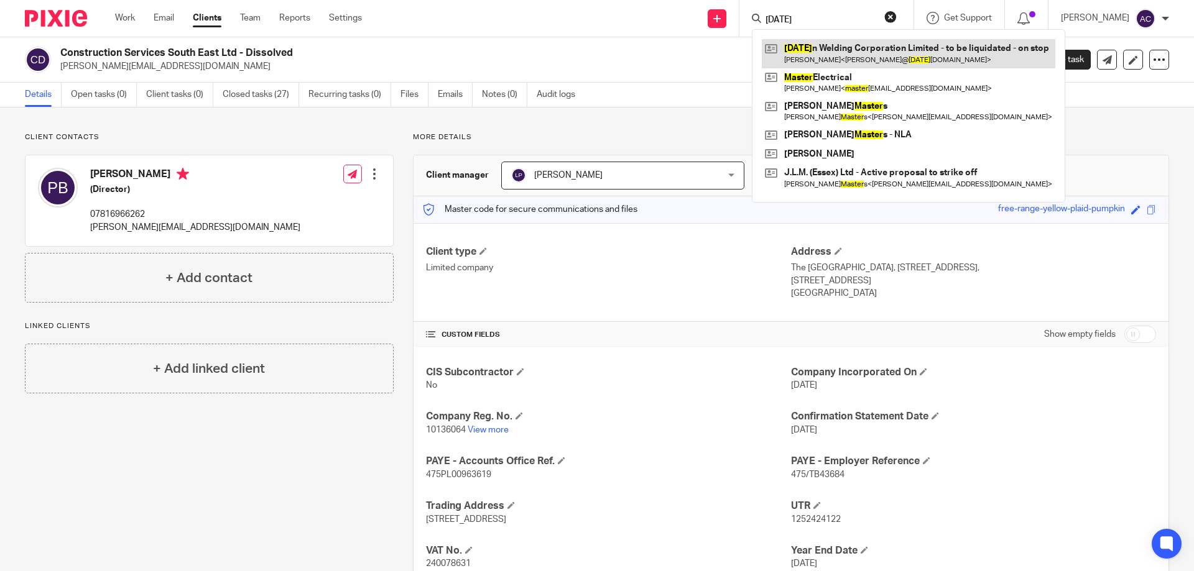
type input "easter"
click at [816, 51] on link at bounding box center [908, 53] width 293 height 29
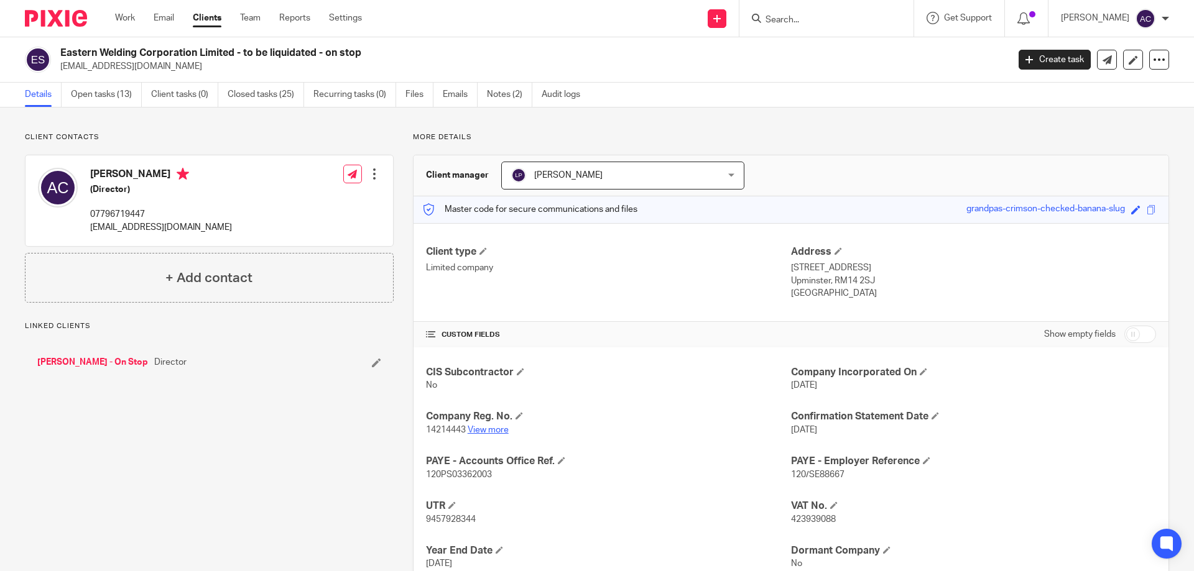
click at [478, 431] on link "View more" at bounding box center [488, 430] width 41 height 9
click at [785, 15] on input "Search" at bounding box center [820, 20] width 112 height 11
click at [801, 25] on input "Search" at bounding box center [820, 20] width 112 height 11
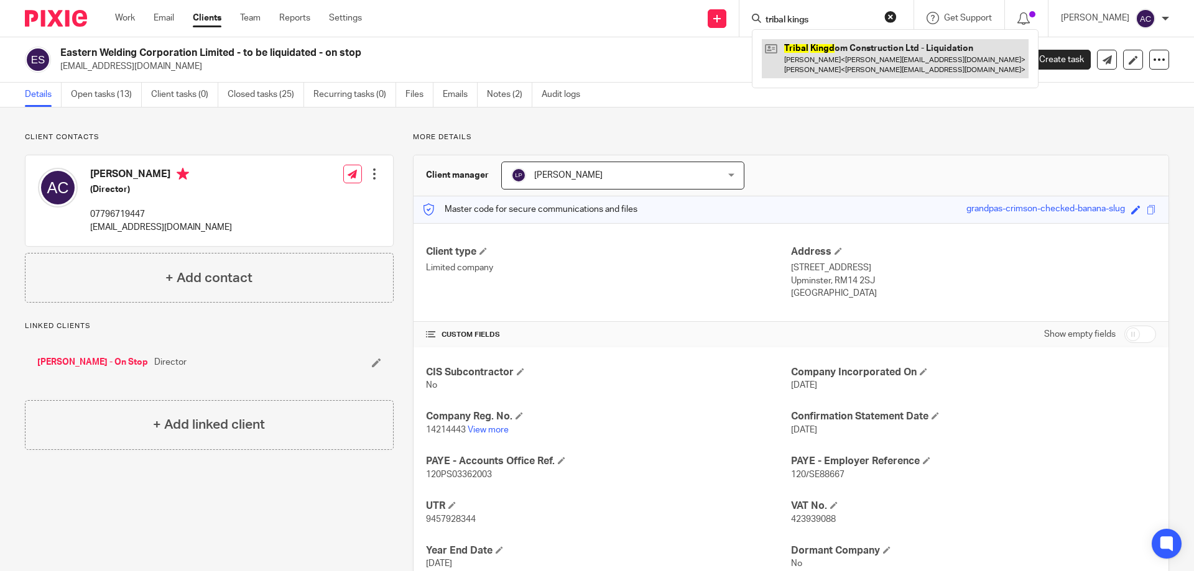
type input "tribal kings"
click at [805, 63] on link at bounding box center [895, 58] width 267 height 39
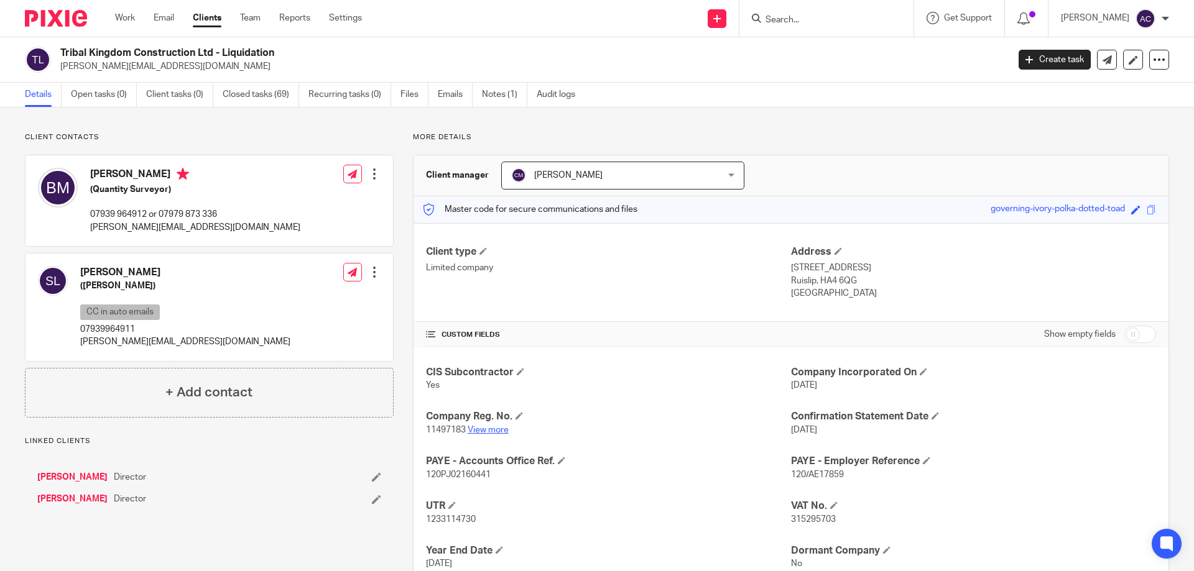
click at [487, 433] on link "View more" at bounding box center [488, 430] width 41 height 9
click at [792, 11] on form at bounding box center [830, 19] width 132 height 16
click at [783, 18] on input "Search" at bounding box center [820, 20] width 112 height 11
type input "fromula"
click at [793, 52] on link at bounding box center [847, 48] width 170 height 19
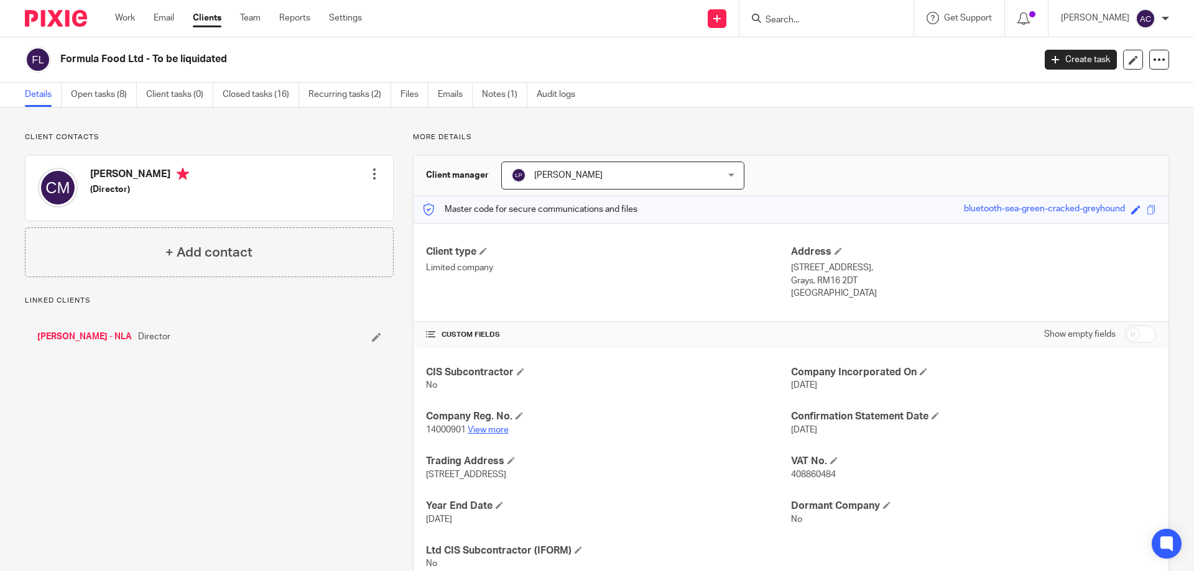
click at [501, 430] on link "View more" at bounding box center [488, 430] width 41 height 9
click at [778, 25] on input "Search" at bounding box center [820, 20] width 112 height 11
type input "tek all"
click at [828, 45] on link at bounding box center [853, 48] width 182 height 19
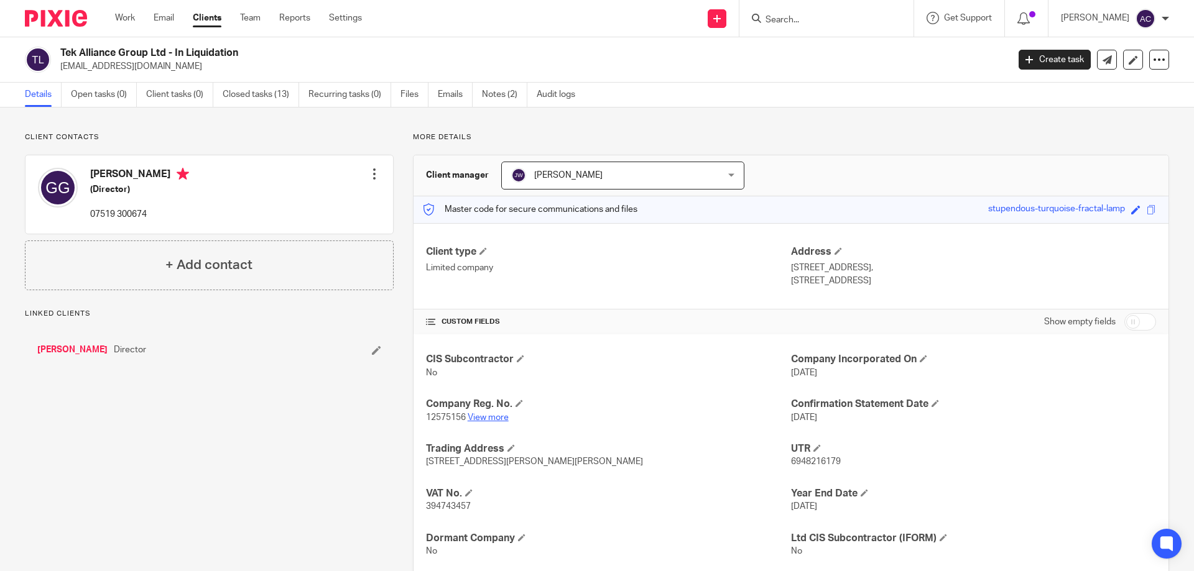
click at [481, 418] on link "View more" at bounding box center [488, 417] width 41 height 9
click at [808, 16] on input "Search" at bounding box center [820, 20] width 112 height 11
type input "tek al"
click at [823, 53] on link at bounding box center [853, 48] width 182 height 19
click at [489, 415] on link "View more" at bounding box center [488, 417] width 41 height 9
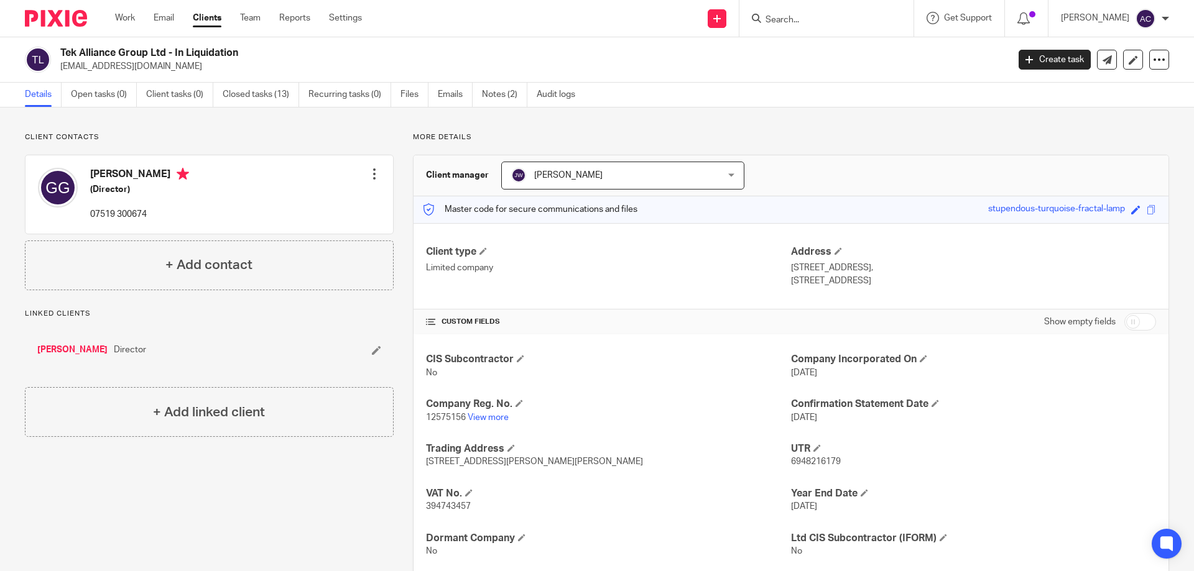
click at [813, 16] on form at bounding box center [830, 19] width 132 height 16
click at [809, 18] on input "Search" at bounding box center [820, 20] width 112 height 11
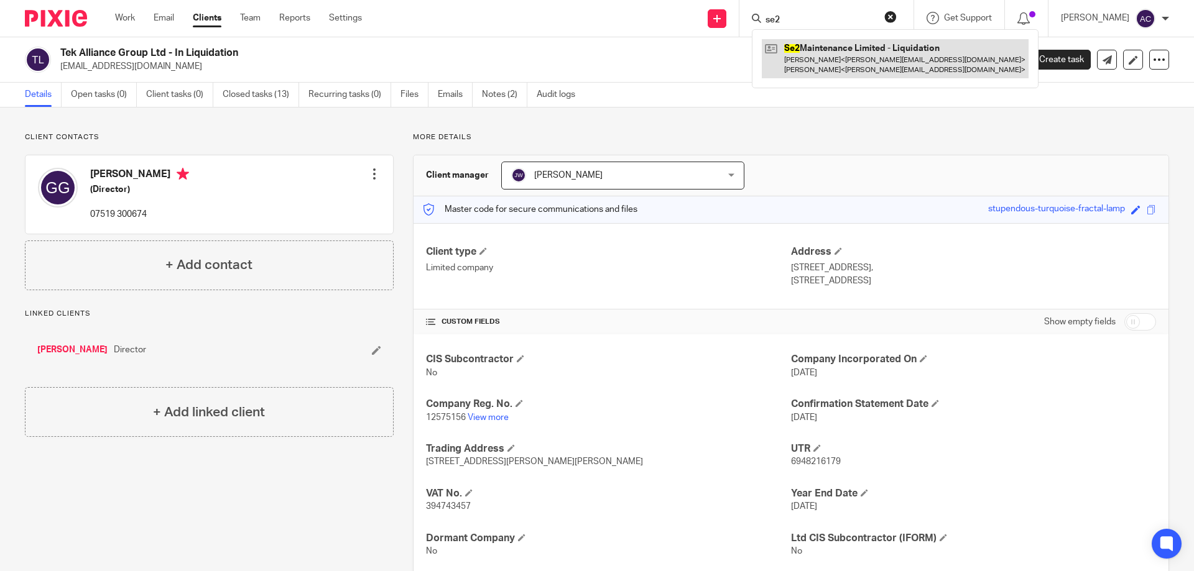
type input "se2"
click at [817, 55] on link at bounding box center [895, 58] width 267 height 39
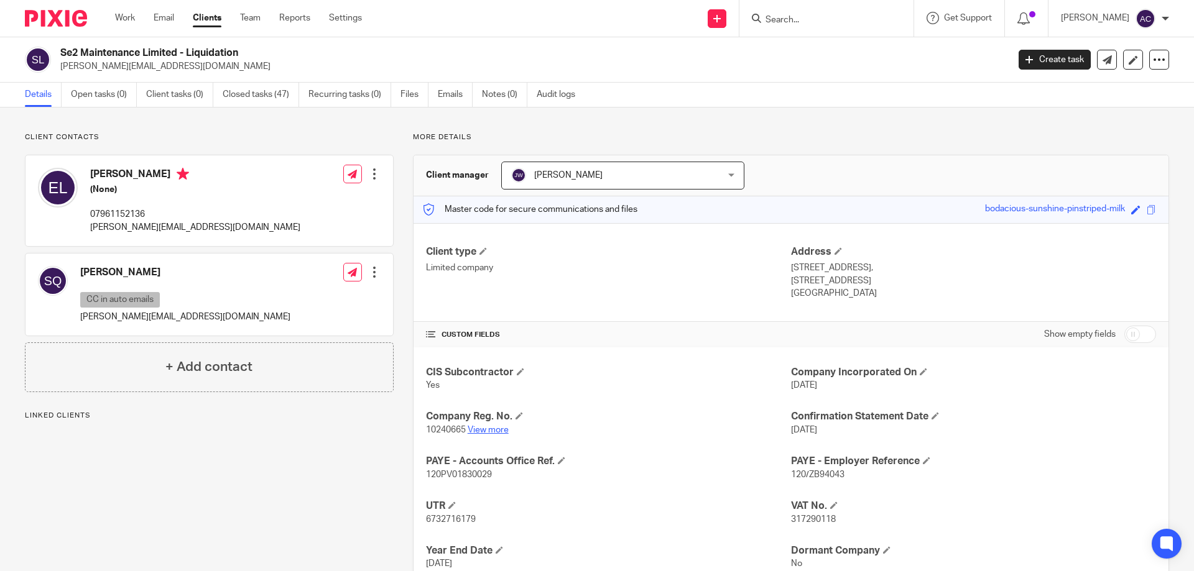
click at [490, 427] on link "View more" at bounding box center [488, 430] width 41 height 9
click at [811, 17] on input "Search" at bounding box center [820, 20] width 112 height 11
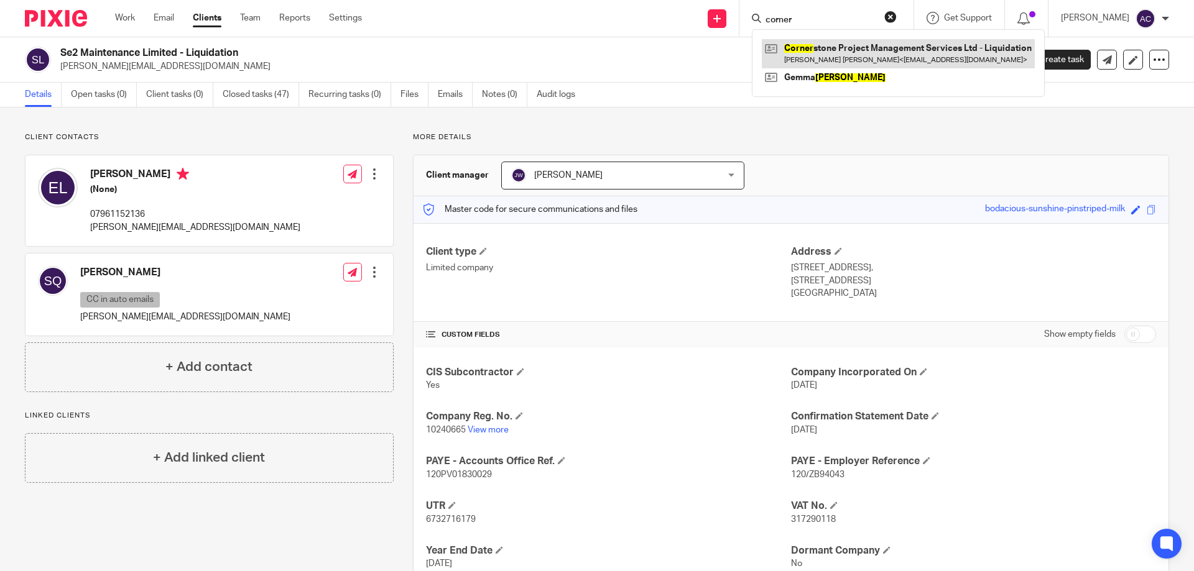
type input "corner"
click at [805, 55] on link at bounding box center [898, 53] width 273 height 29
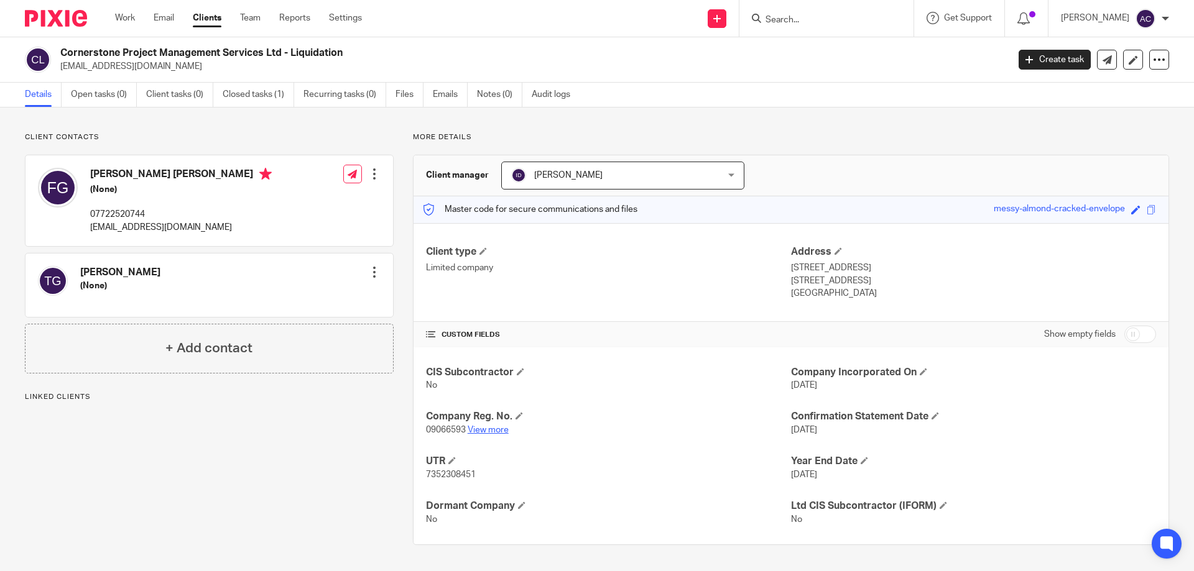
click at [479, 427] on link "View more" at bounding box center [488, 430] width 41 height 9
click at [1128, 57] on icon at bounding box center [1132, 59] width 9 height 9
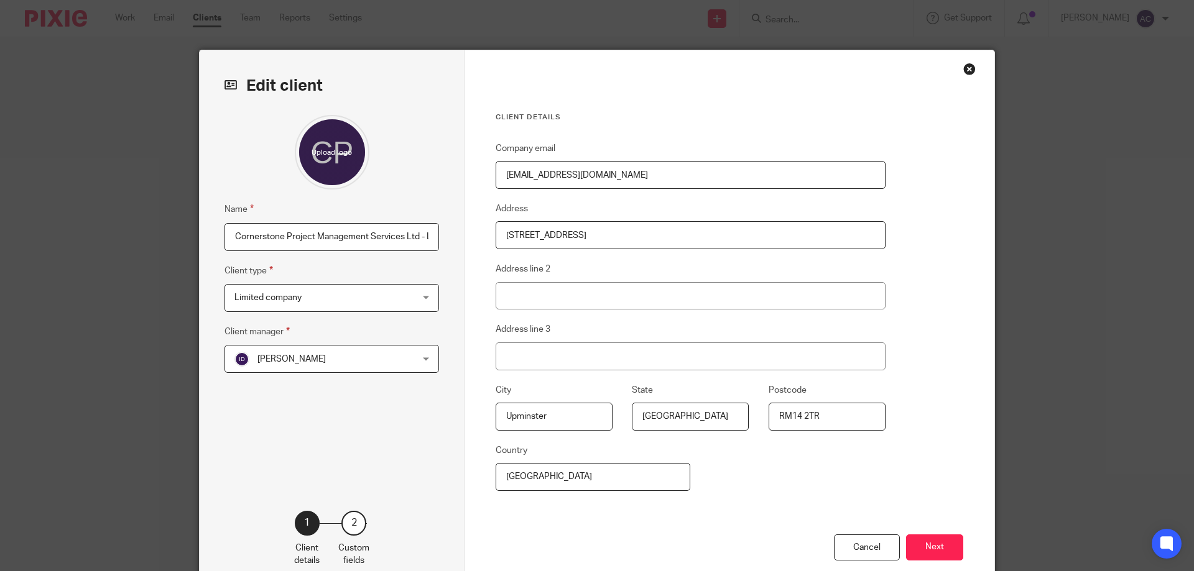
scroll to position [0, 42]
drag, startPoint x: 421, startPoint y: 233, endPoint x: 517, endPoint y: 246, distance: 97.3
click at [517, 246] on div "Edit client Name Cornerstone Project Management Services Ltd - Liquidation Clie…" at bounding box center [597, 321] width 795 height 542
type input "Cornerstone Project Management Services Ltd - Dissolved"
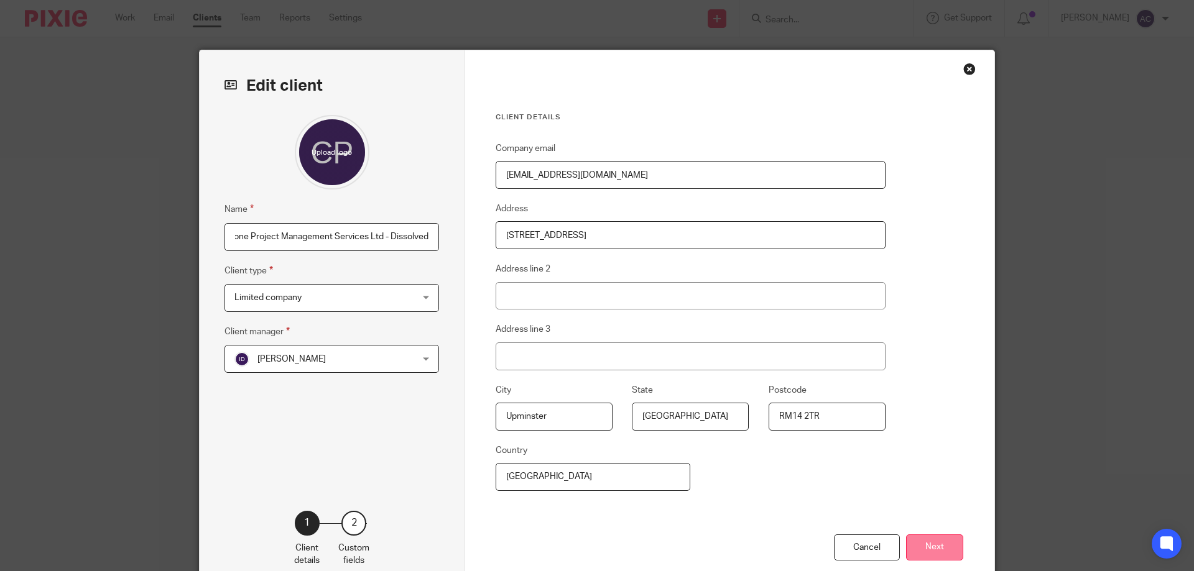
click at [938, 538] on button "Next" at bounding box center [934, 548] width 57 height 27
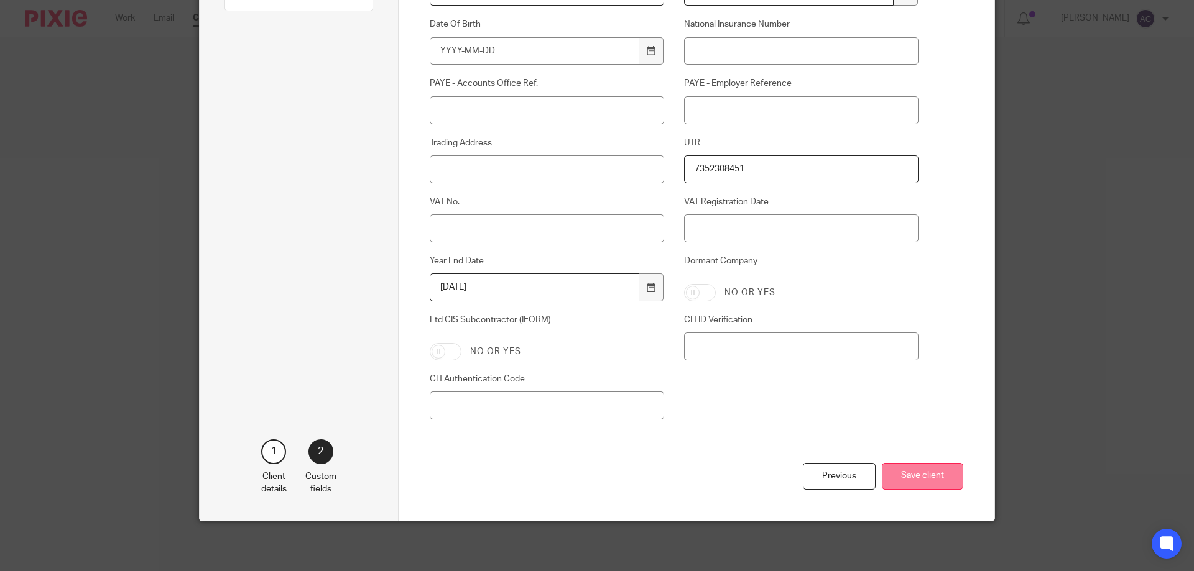
click at [933, 470] on button "Save client" at bounding box center [922, 476] width 81 height 27
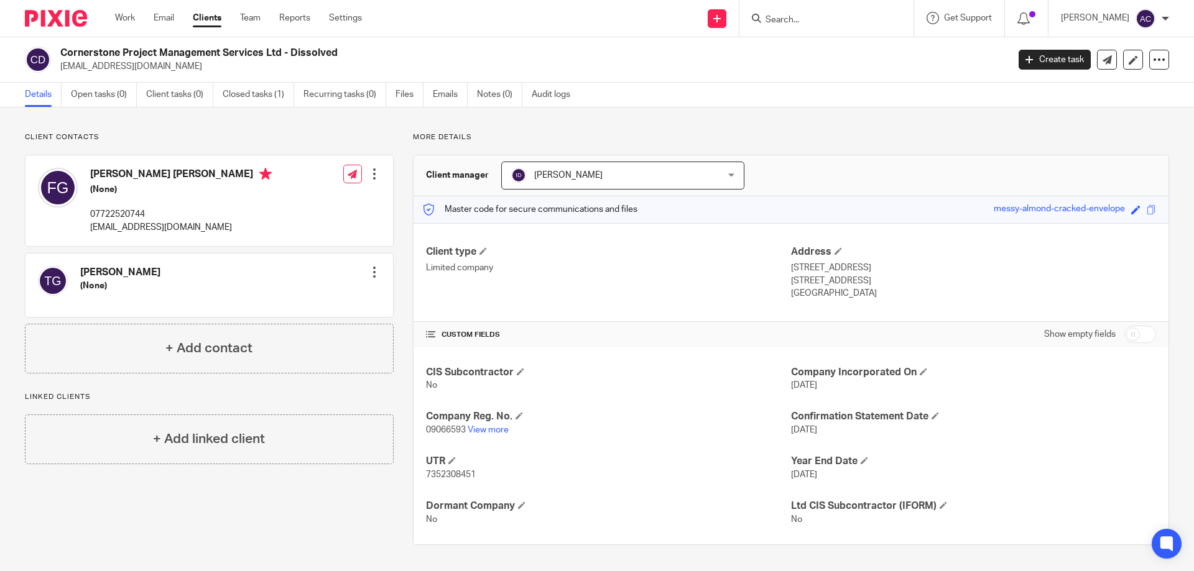
click at [852, 16] on input "Search" at bounding box center [820, 20] width 112 height 11
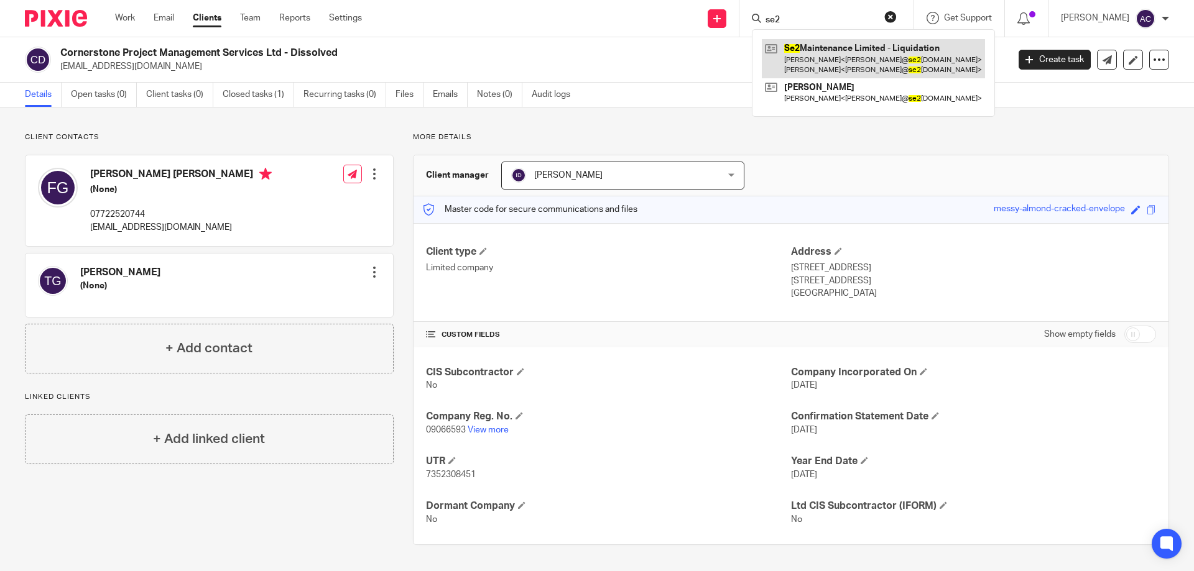
type input "se2"
click at [837, 58] on link at bounding box center [873, 58] width 223 height 39
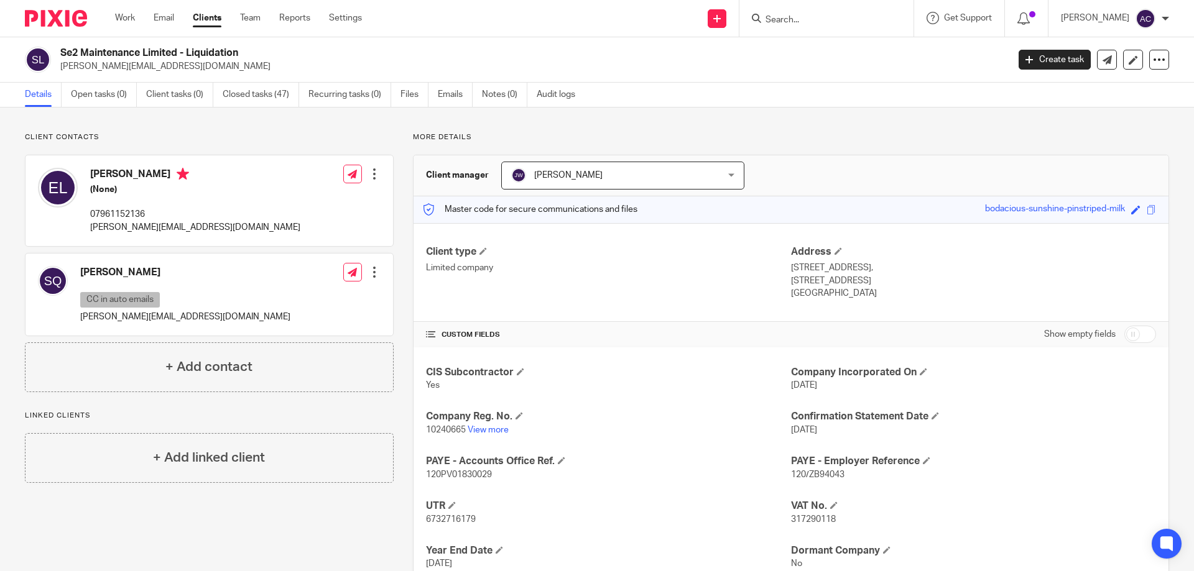
click at [486, 435] on p "10240665 View more" at bounding box center [608, 430] width 365 height 12
click at [492, 428] on link "View more" at bounding box center [488, 430] width 41 height 9
click at [829, 17] on input "Search" at bounding box center [820, 20] width 112 height 11
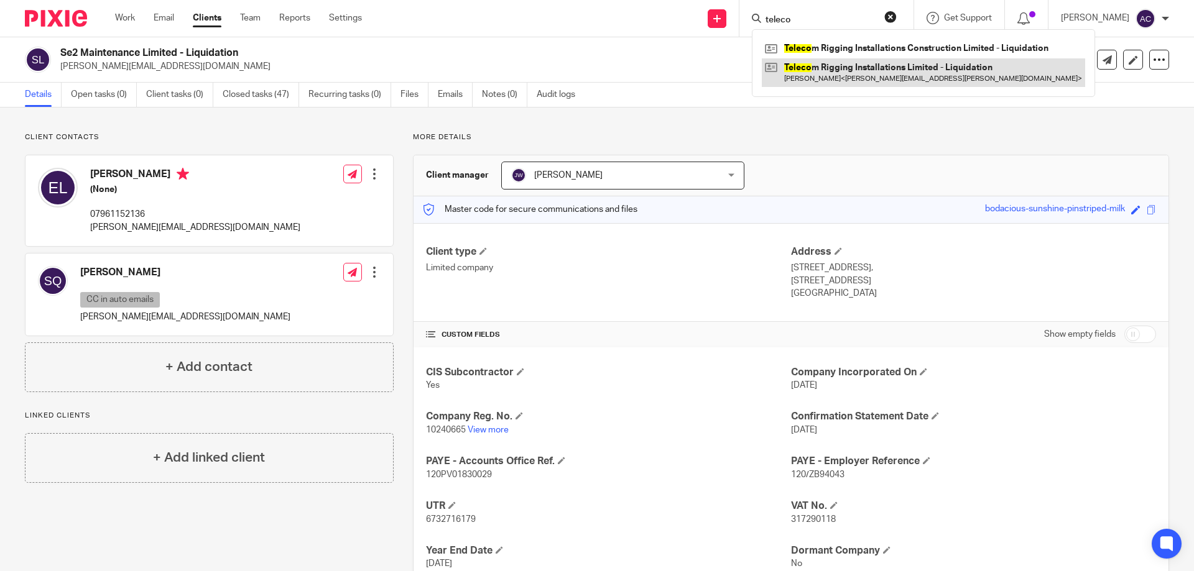
type input "teleco"
click at [851, 68] on link at bounding box center [923, 72] width 323 height 29
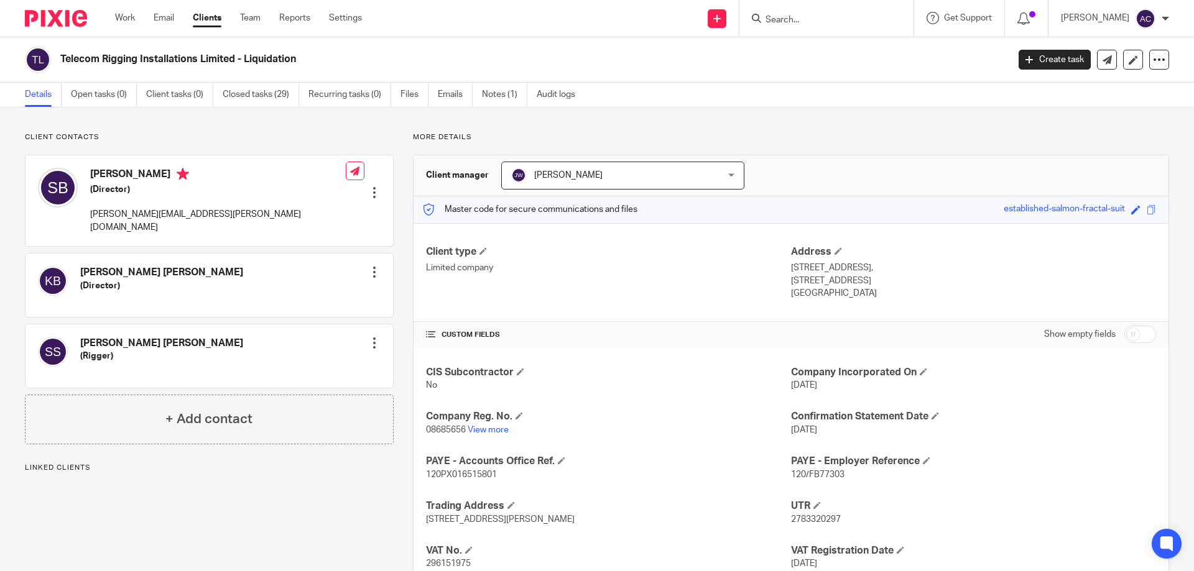
click at [497, 437] on div "CIS Subcontractor No Company Incorporated On [DATE] Company Reg. No. 08685656 V…" at bounding box center [790, 513] width 755 height 331
click at [497, 434] on link "View more" at bounding box center [488, 430] width 41 height 9
click at [834, 25] on input "Search" at bounding box center [820, 20] width 112 height 11
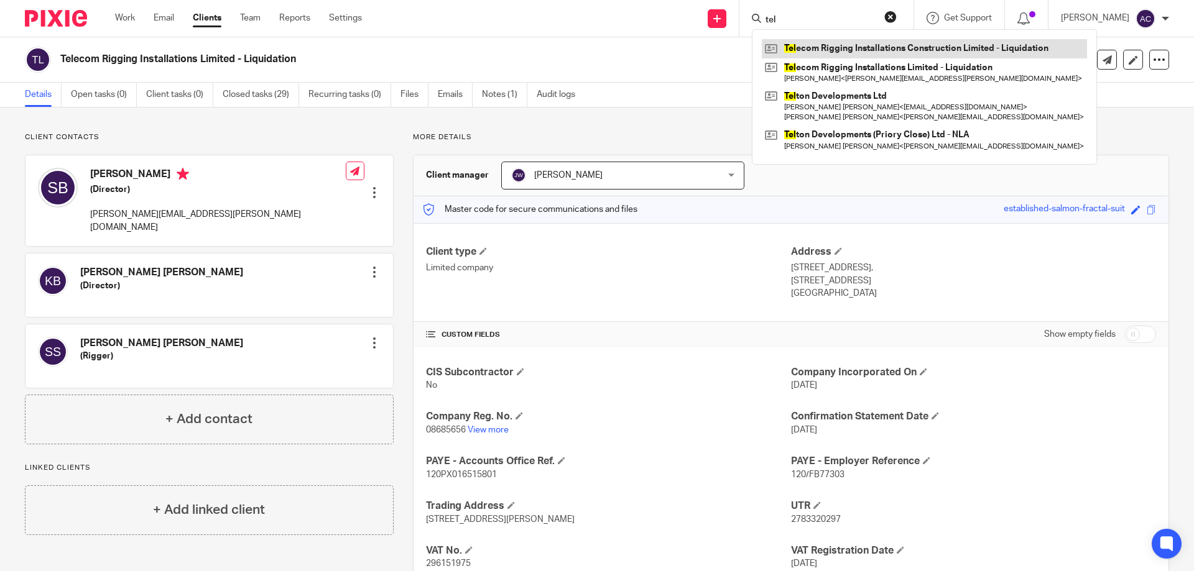
type input "tel"
click at [841, 52] on link at bounding box center [924, 48] width 325 height 19
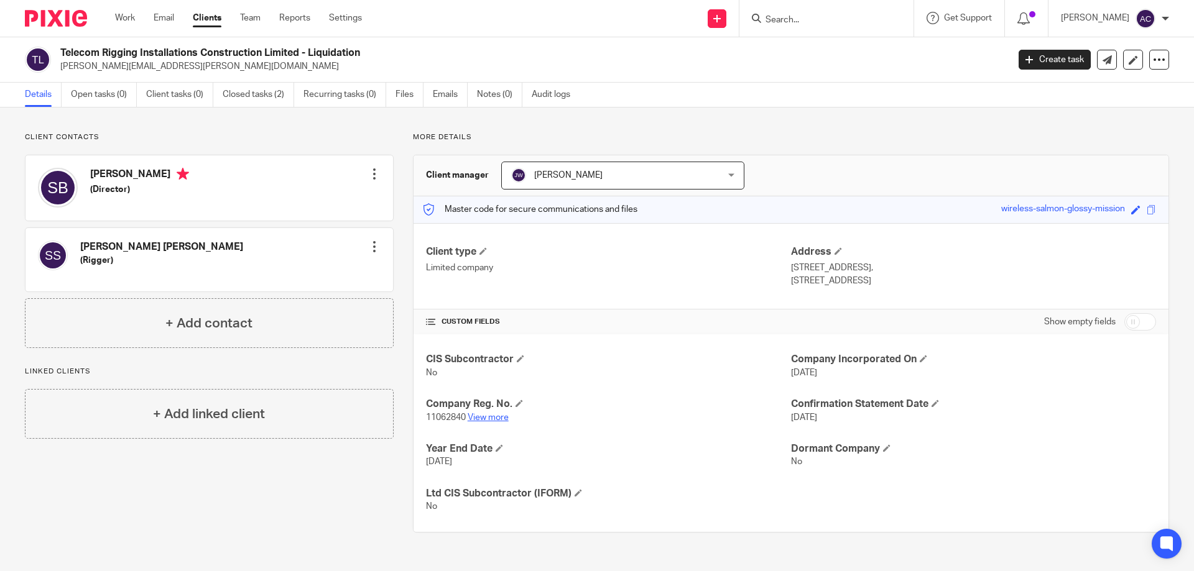
click at [468, 418] on link "View more" at bounding box center [488, 417] width 41 height 9
click at [802, 17] on input "Search" at bounding box center [820, 20] width 112 height 11
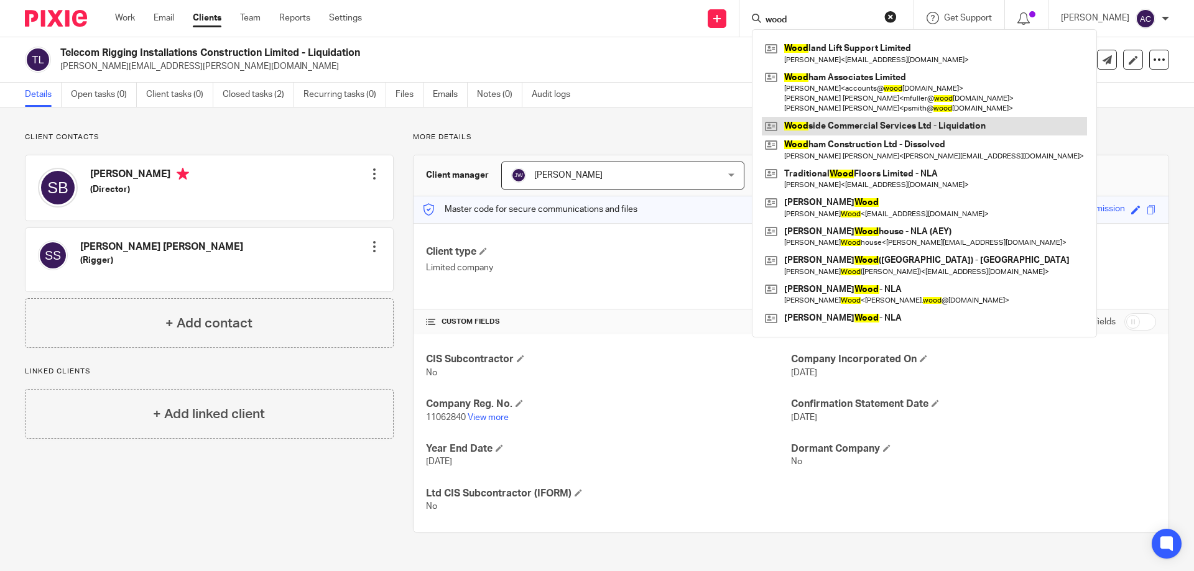
type input "wood"
click at [849, 125] on link at bounding box center [924, 126] width 325 height 19
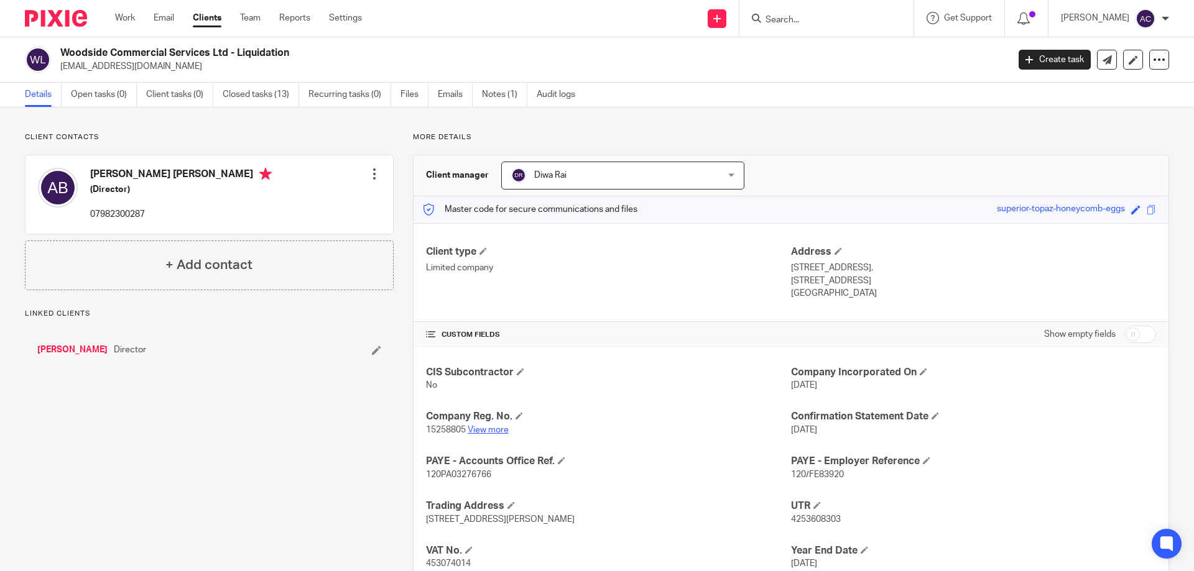
click at [479, 427] on link "View more" at bounding box center [488, 430] width 41 height 9
click at [810, 27] on div at bounding box center [826, 18] width 174 height 37
click at [824, 19] on input "Search" at bounding box center [820, 20] width 112 height 11
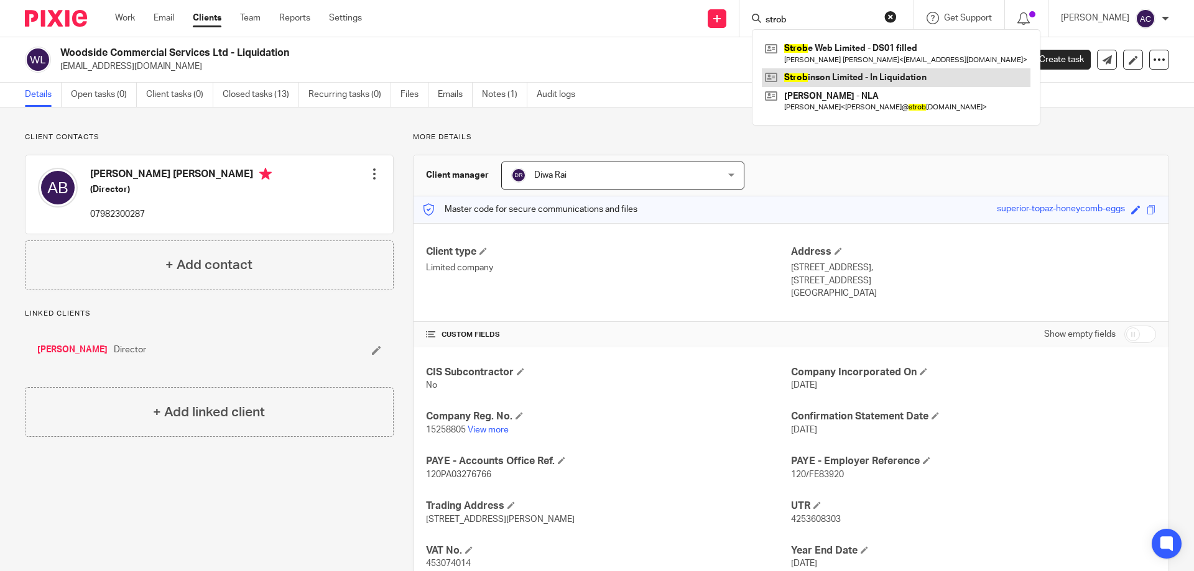
type input "strob"
click at [820, 71] on link at bounding box center [896, 77] width 269 height 19
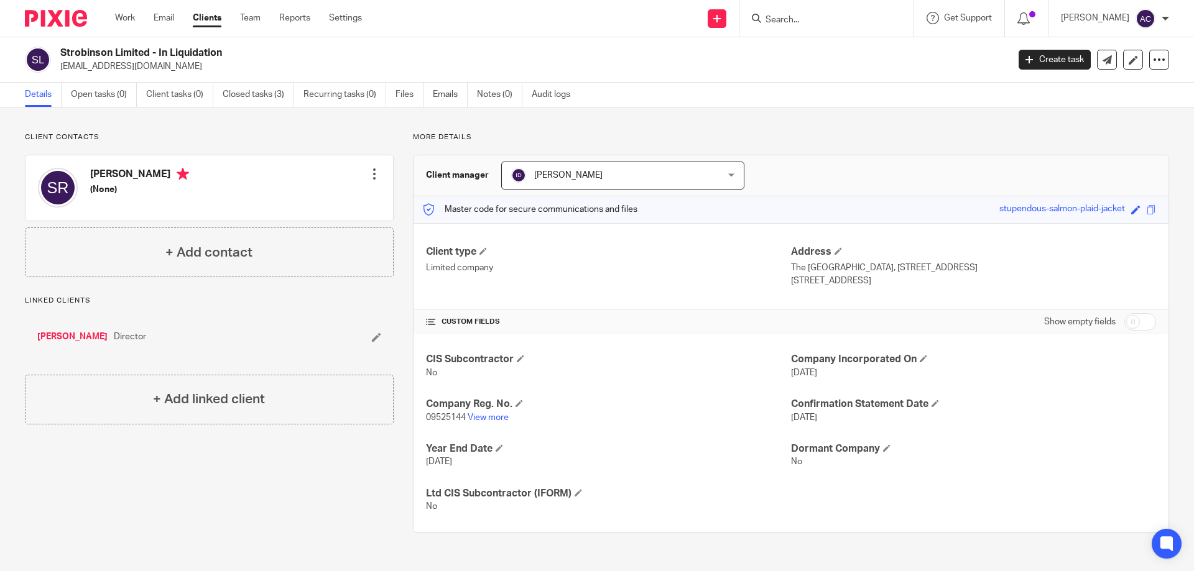
click at [203, 146] on div "Client contacts Sebastian Robinson (None) Edit contact Create client from conta…" at bounding box center [209, 204] width 369 height 145
click at [501, 421] on link "View more" at bounding box center [488, 417] width 41 height 9
click at [495, 130] on div "Client contacts Sebastian Robinson (None) Edit contact Create client from conta…" at bounding box center [597, 333] width 1194 height 450
click at [1123, 65] on link at bounding box center [1133, 60] width 20 height 20
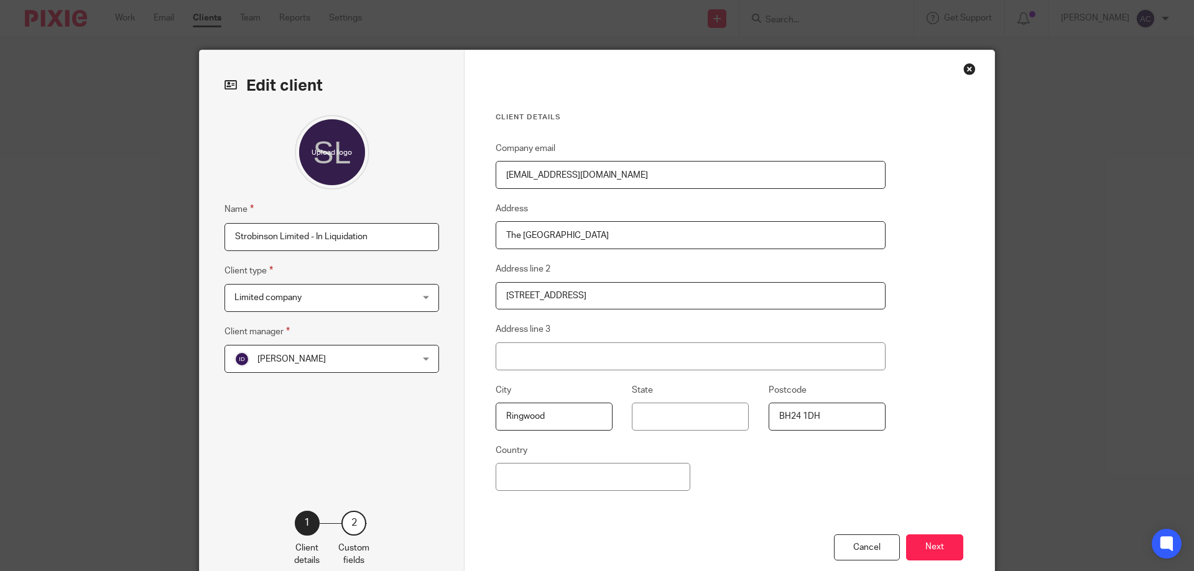
drag, startPoint x: 392, startPoint y: 241, endPoint x: 312, endPoint y: 232, distance: 80.7
click at [312, 232] on input "Strobinson Limited - In Liquidation" at bounding box center [331, 237] width 214 height 28
click at [371, 236] on input "Strobinson Limited - In Liquidation" at bounding box center [331, 237] width 214 height 28
drag, startPoint x: 366, startPoint y: 235, endPoint x: 311, endPoint y: 231, distance: 54.8
click at [311, 231] on input "Strobinson Limited - In Liquidation" at bounding box center [331, 237] width 214 height 28
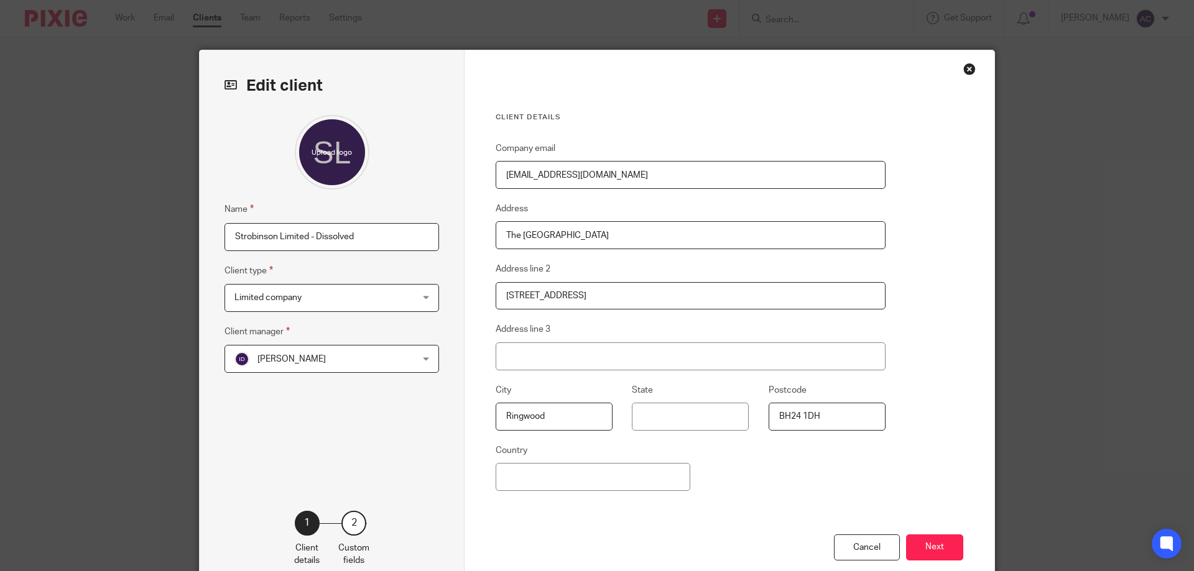
click at [313, 233] on input "Strobinson Limited - Dissolved" at bounding box center [331, 237] width 214 height 28
type input "Strobinson Limited - Dissolved"
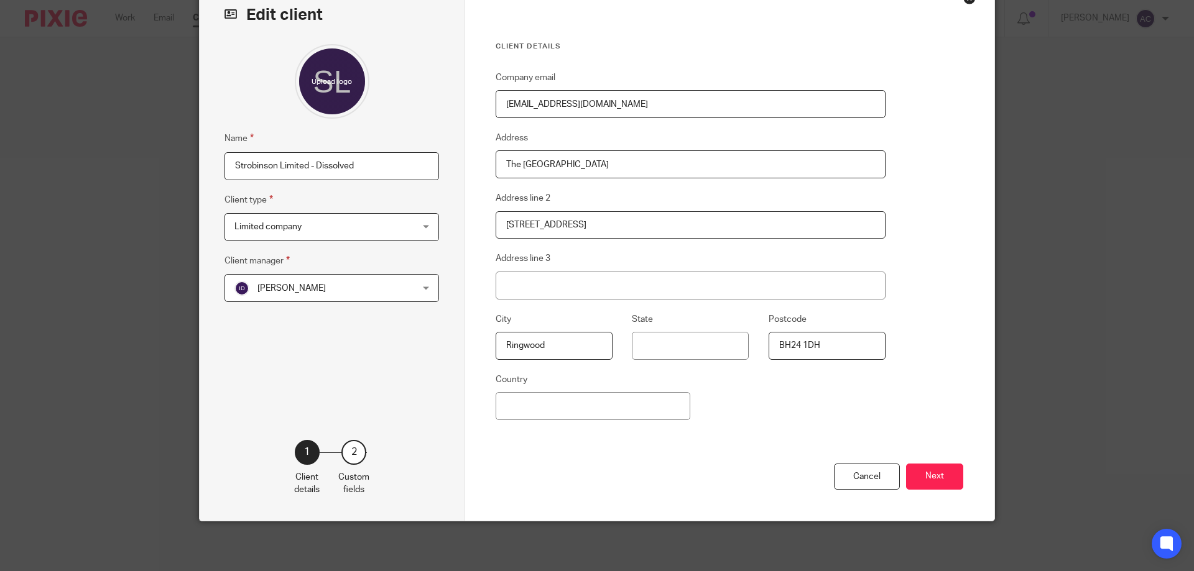
click at [969, 324] on div "Client details Company email sebthomasrobinson@gmail.com Address The Old Town H…" at bounding box center [729, 250] width 530 height 542
click at [944, 472] on button "Next" at bounding box center [934, 477] width 57 height 27
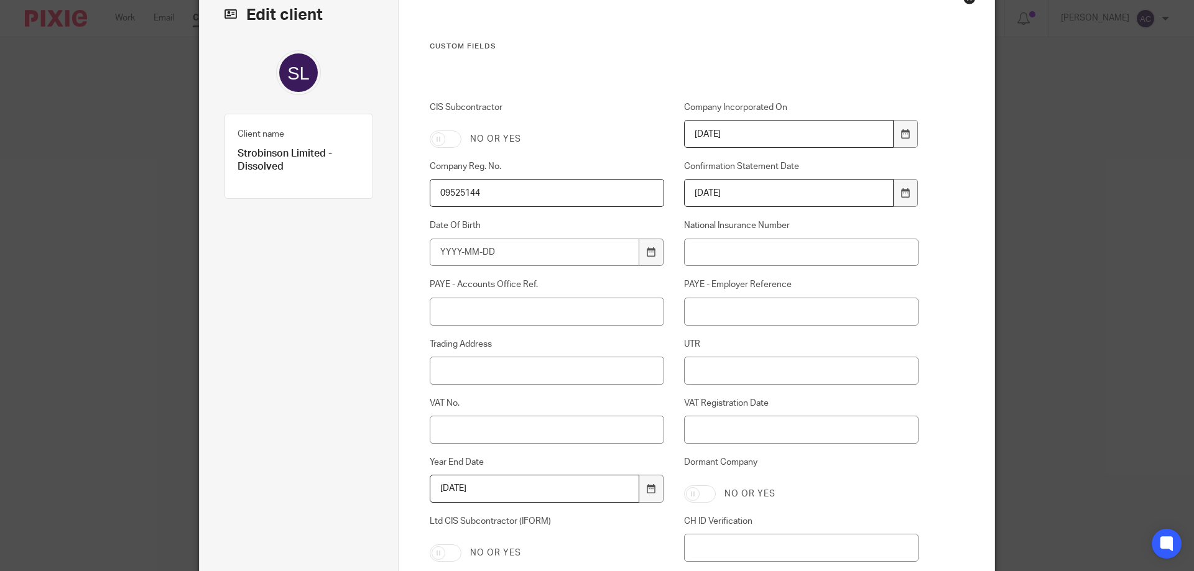
scroll to position [272, 0]
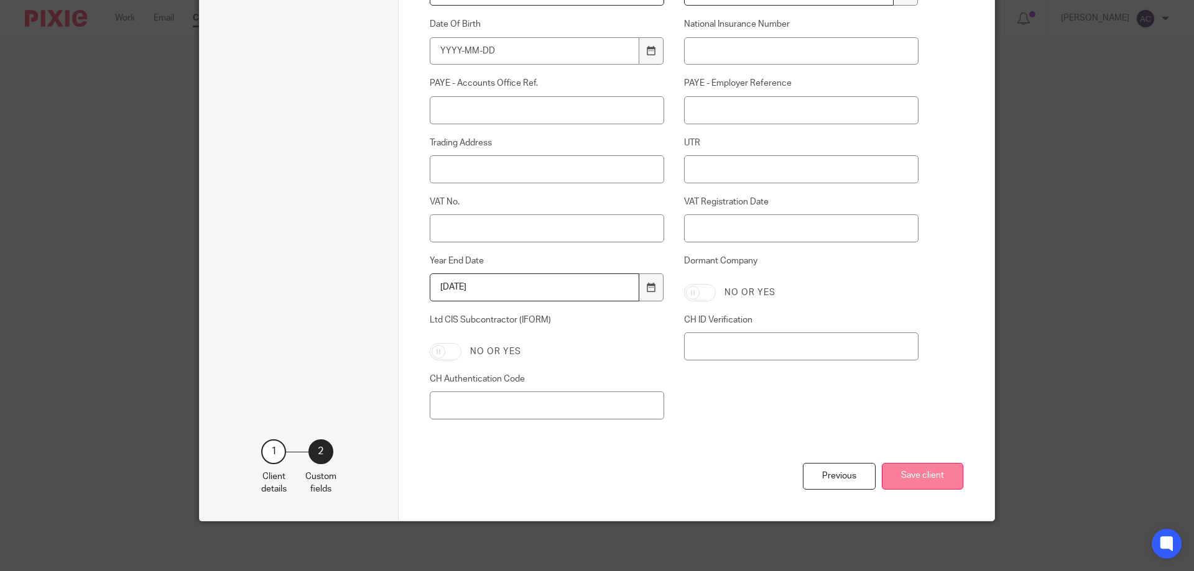
click at [934, 477] on button "Save client" at bounding box center [922, 476] width 81 height 27
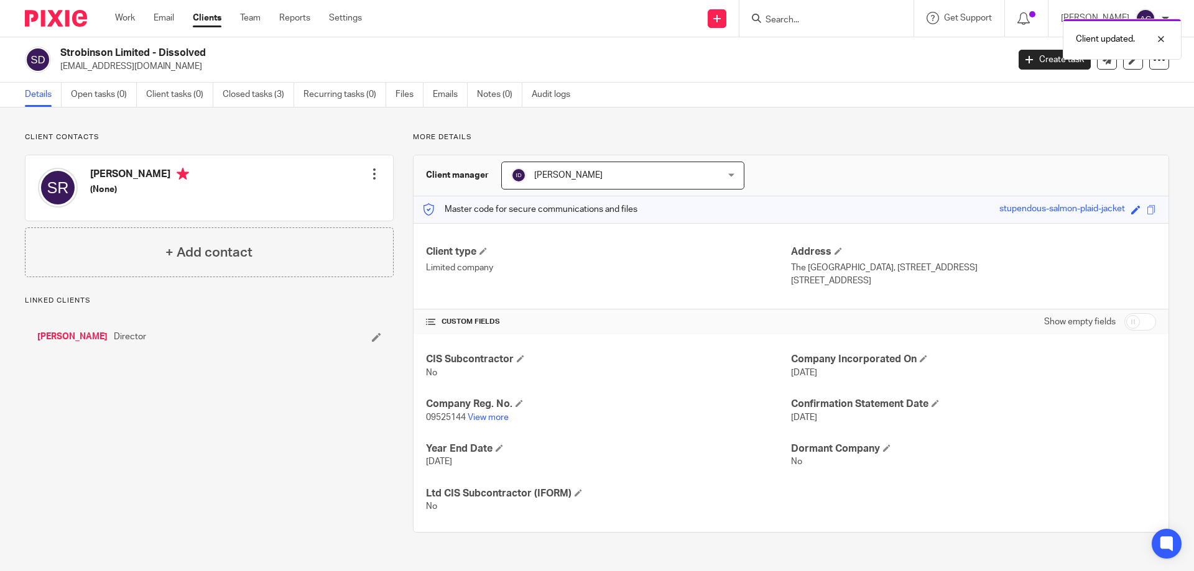
click at [837, 21] on div "Client updated." at bounding box center [889, 35] width 584 height 47
click at [816, 25] on div "Client updated." at bounding box center [889, 35] width 584 height 47
click at [800, 25] on div "Client updated." at bounding box center [889, 35] width 584 height 47
click at [803, 18] on div "Client updated." at bounding box center [889, 35] width 584 height 47
click at [803, 18] on input "Search" at bounding box center [820, 20] width 112 height 11
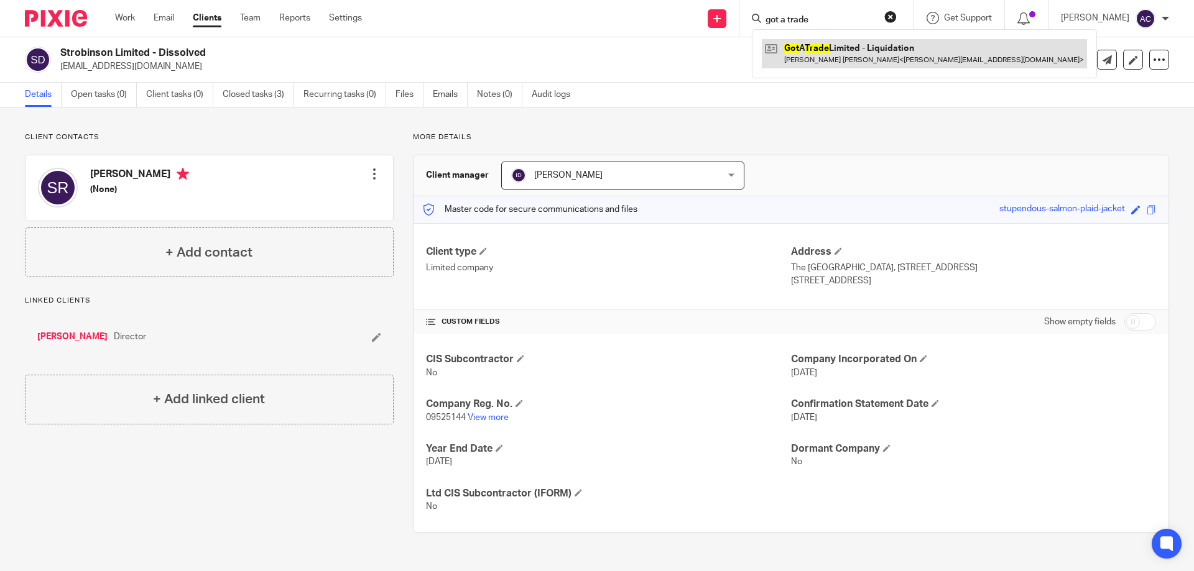
type input "got a trade"
click at [818, 56] on link at bounding box center [924, 53] width 325 height 29
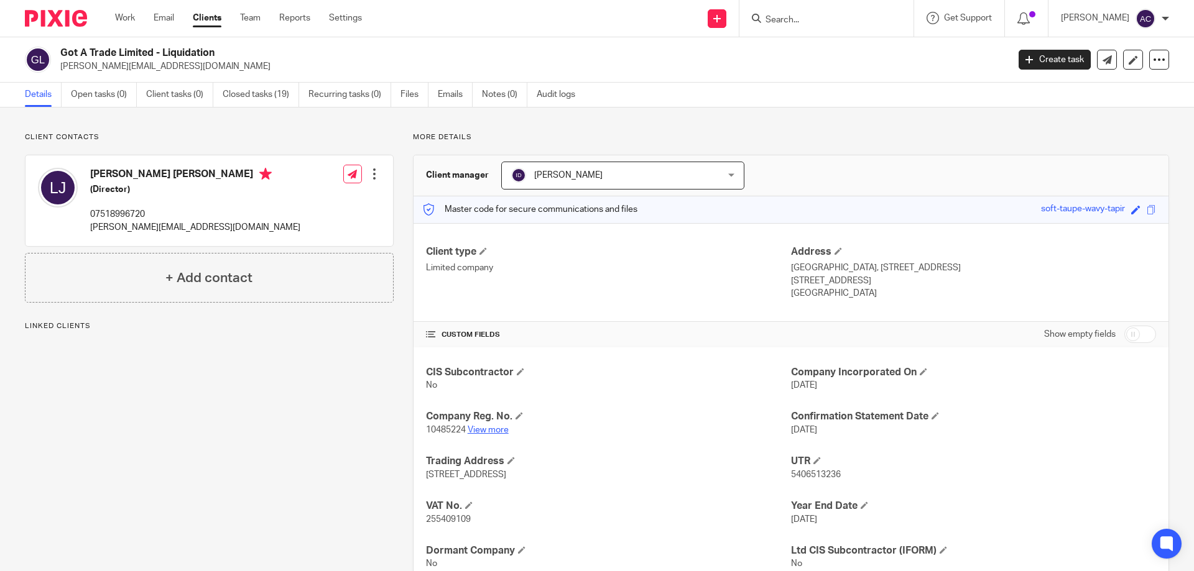
click at [480, 430] on link "View more" at bounding box center [488, 430] width 41 height 9
click at [1128, 57] on icon at bounding box center [1132, 59] width 9 height 9
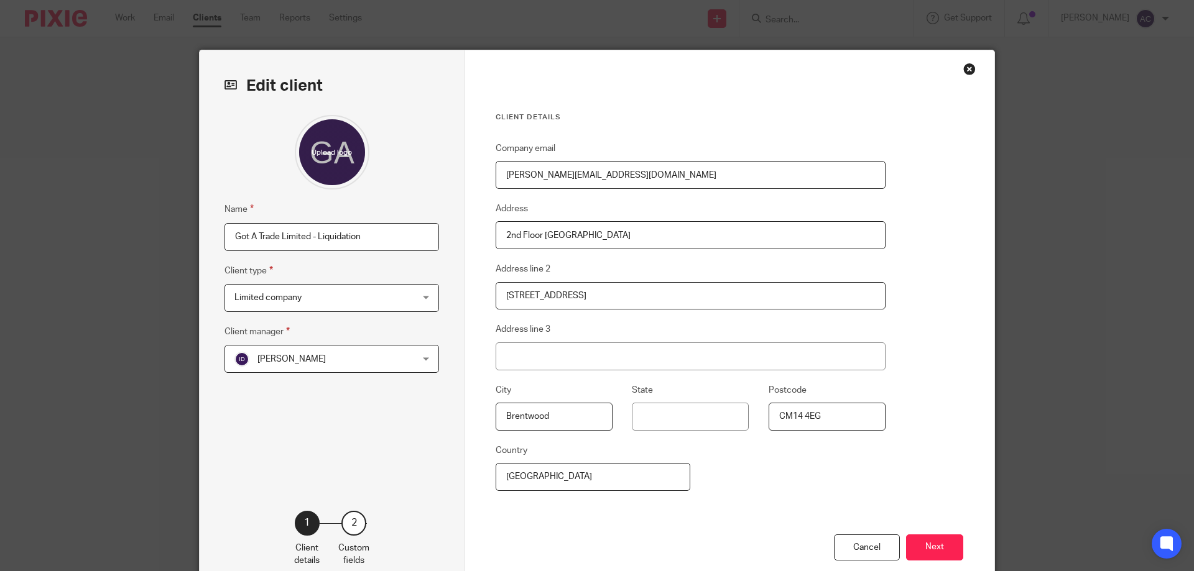
click at [364, 241] on input "Got A Trade Limited - Liquidation" at bounding box center [331, 237] width 214 height 28
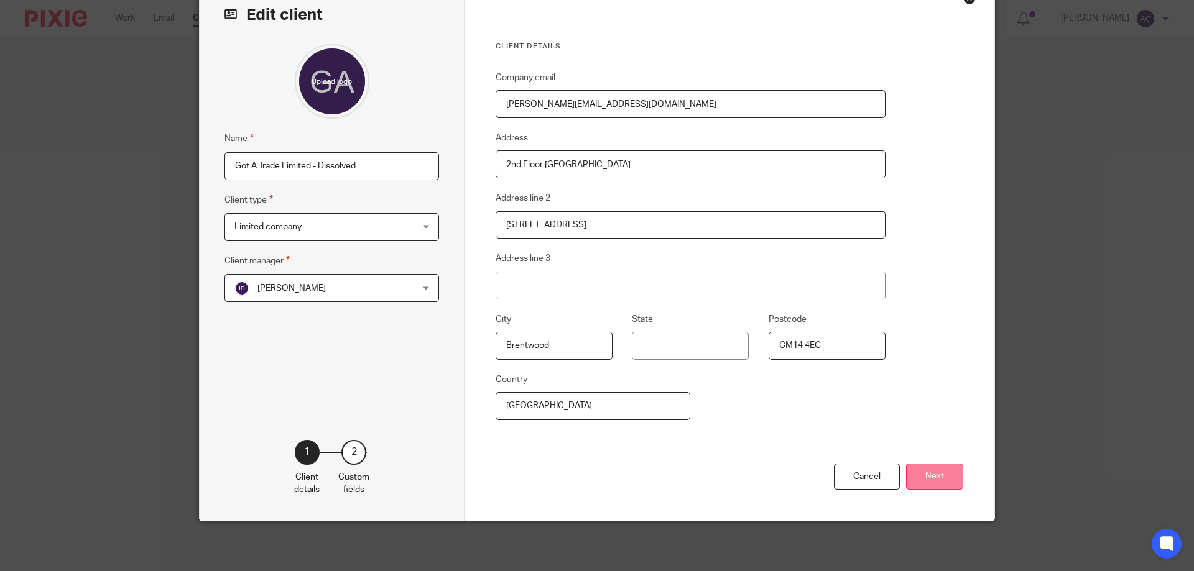
type input "Got A Trade Limited - Dissolved"
click at [936, 469] on button "Next" at bounding box center [934, 477] width 57 height 27
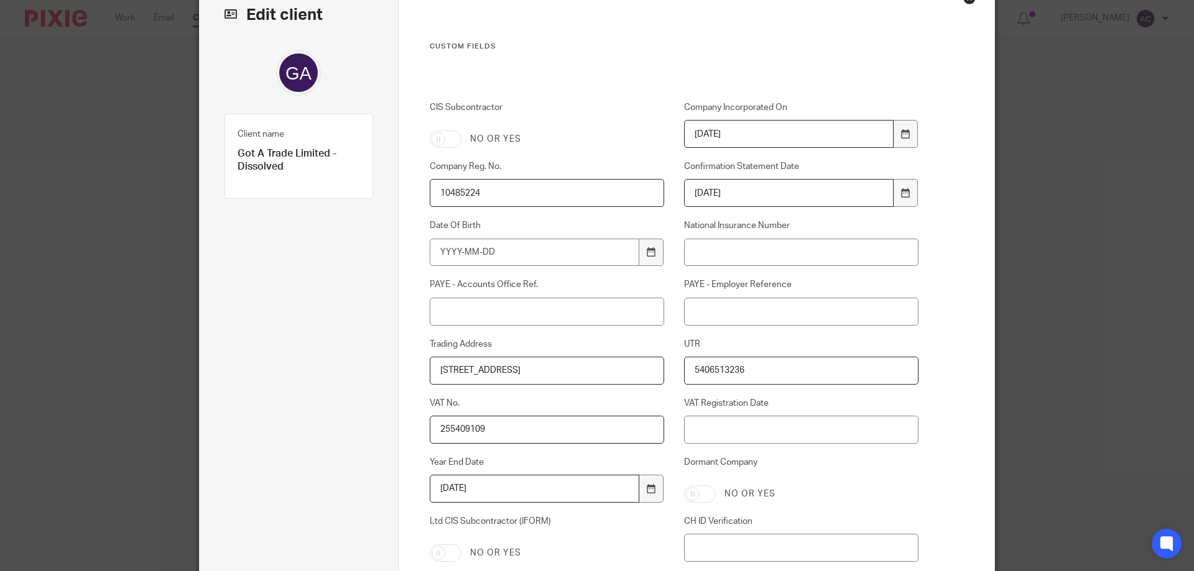
scroll to position [272, 0]
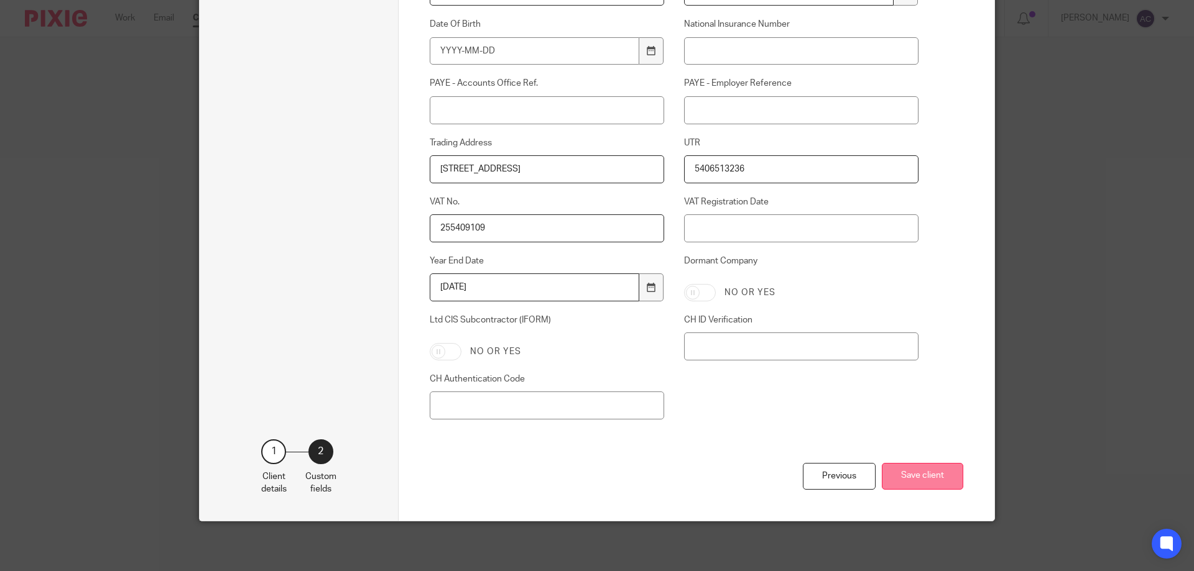
click at [891, 476] on button "Save client" at bounding box center [922, 476] width 81 height 27
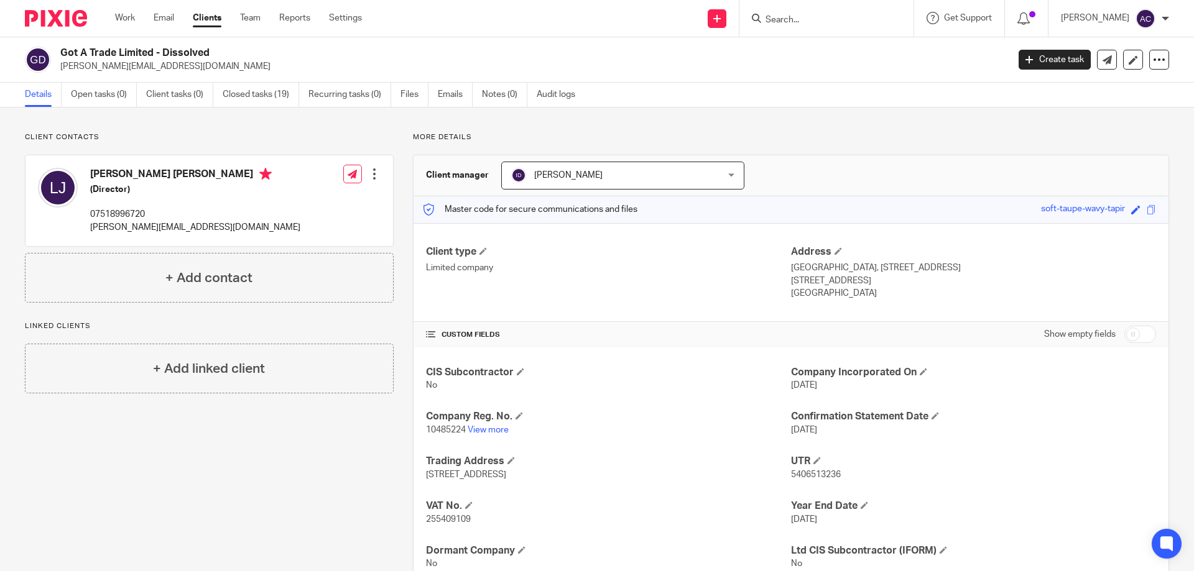
click at [818, 18] on input "Search" at bounding box center [820, 20] width 112 height 11
type input "c&C uk con"
click at [872, 55] on link at bounding box center [867, 53] width 210 height 29
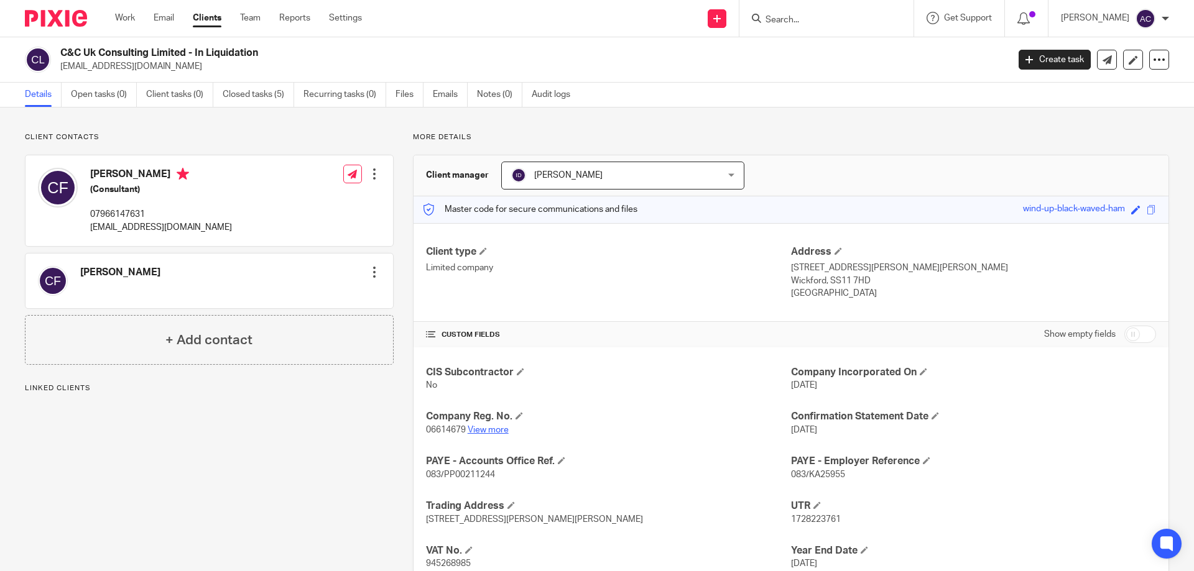
click at [502, 431] on link "View more" at bounding box center [488, 430] width 41 height 9
click at [1128, 55] on icon at bounding box center [1132, 59] width 9 height 9
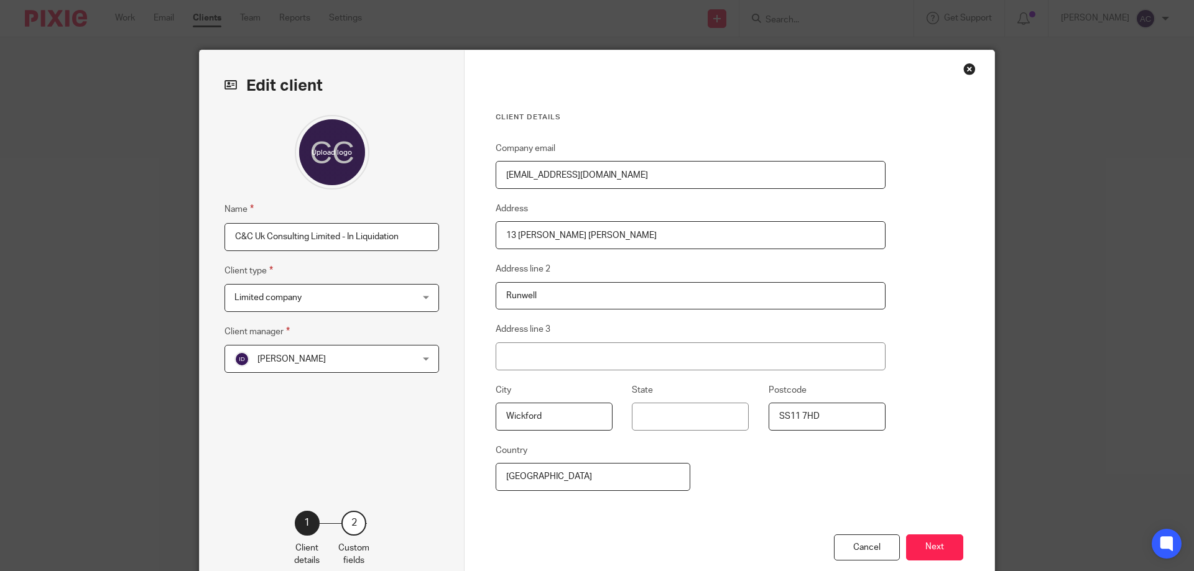
drag, startPoint x: 423, startPoint y: 234, endPoint x: 344, endPoint y: 234, distance: 79.6
click at [344, 234] on input "C&C Uk Consulting Limited - In Liquidation" at bounding box center [331, 237] width 214 height 28
type input "C&C Uk Consulting Limited - Dissolved"
click at [943, 541] on button "Next" at bounding box center [934, 548] width 57 height 27
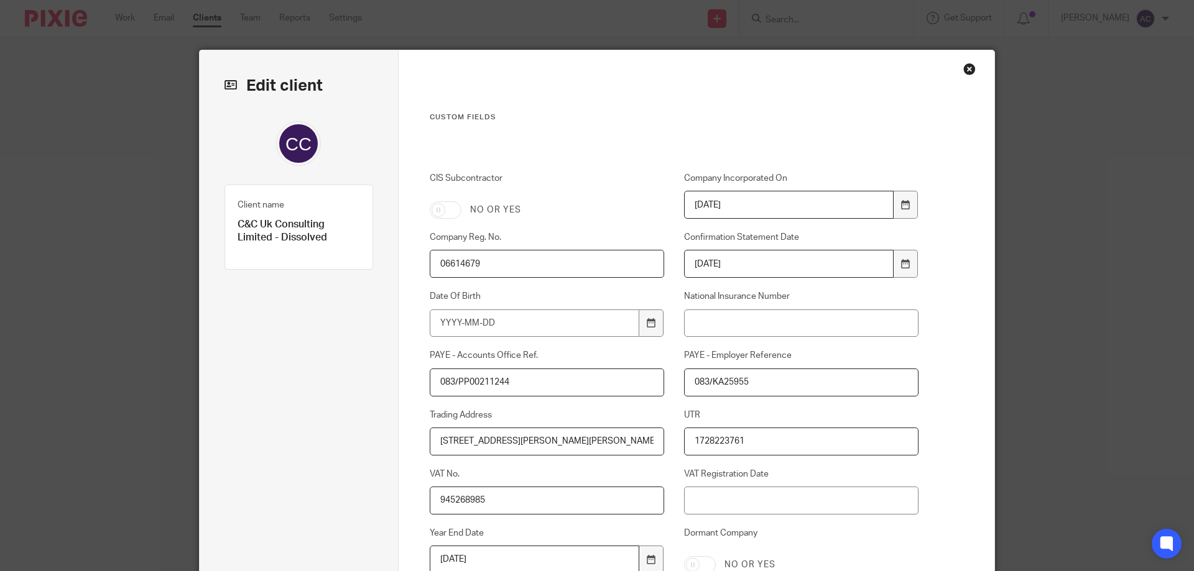
scroll to position [249, 0]
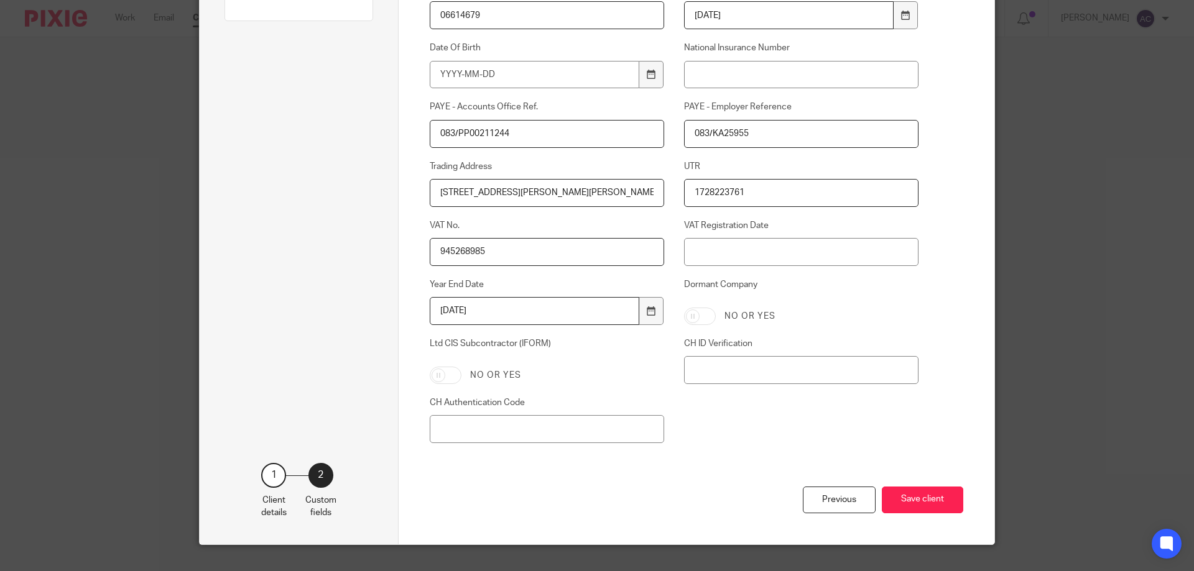
click at [923, 495] on button "Save client" at bounding box center [922, 500] width 81 height 27
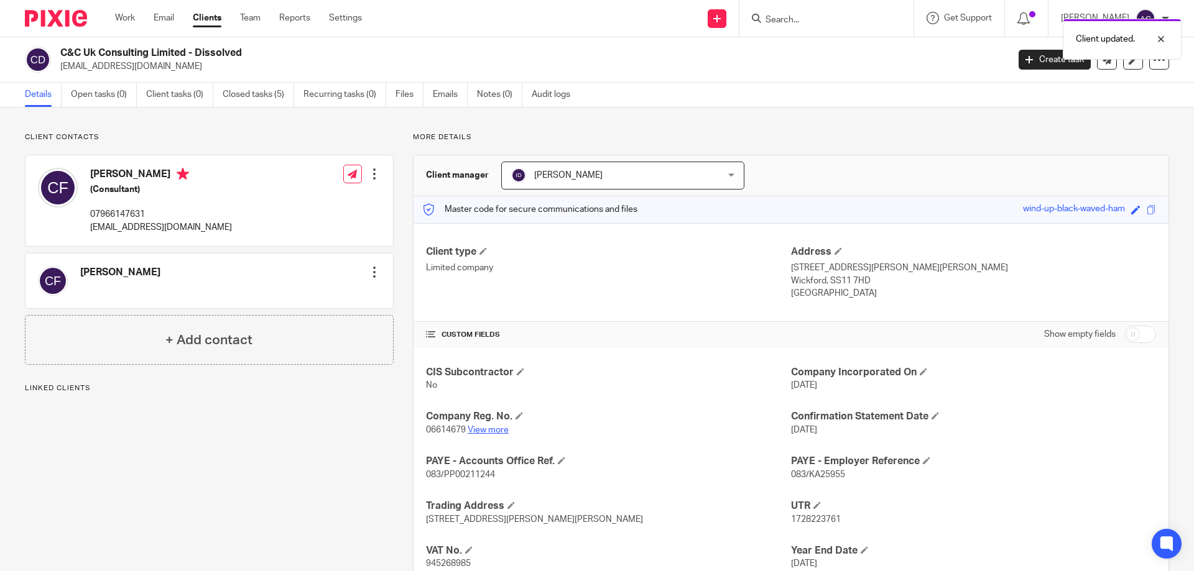
click at [492, 426] on link "View more" at bounding box center [488, 430] width 41 height 9
click at [471, 428] on link "View more" at bounding box center [488, 430] width 41 height 9
click at [821, 19] on input "Search" at bounding box center [820, 20] width 112 height 11
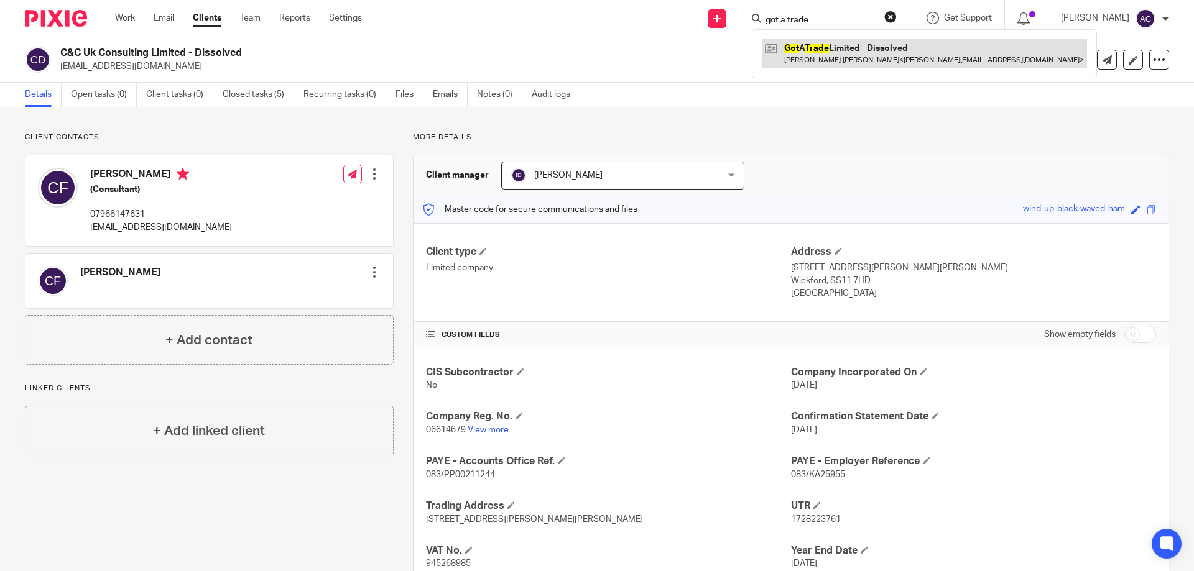
type input "got a trade"
click at [802, 52] on link at bounding box center [924, 53] width 325 height 29
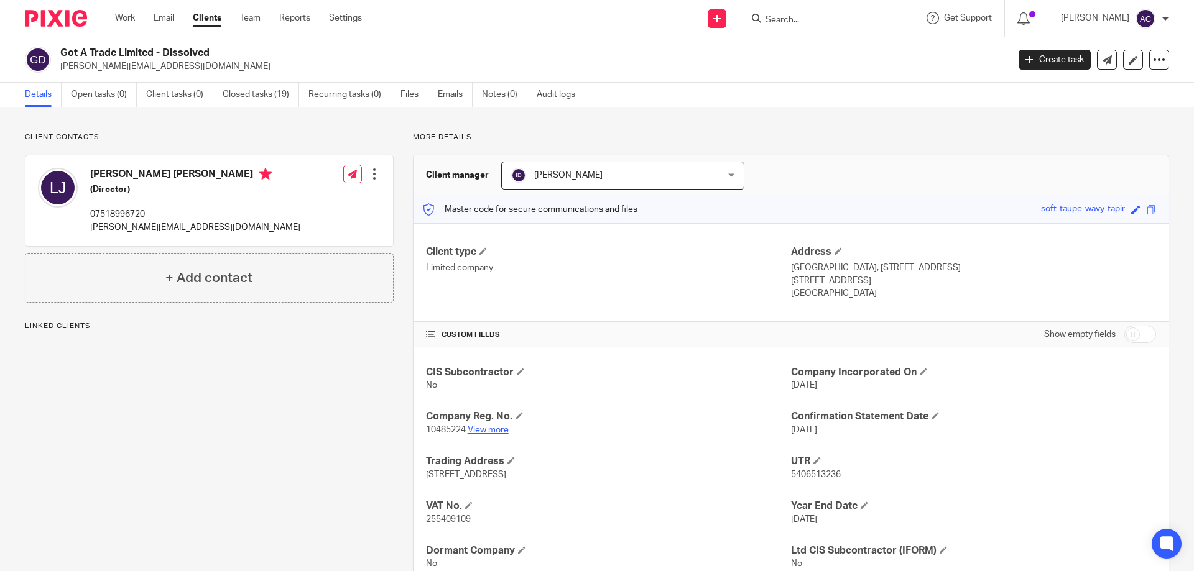
click at [492, 431] on link "View more" at bounding box center [488, 430] width 41 height 9
click at [791, 21] on input "Search" at bounding box center [820, 20] width 112 height 11
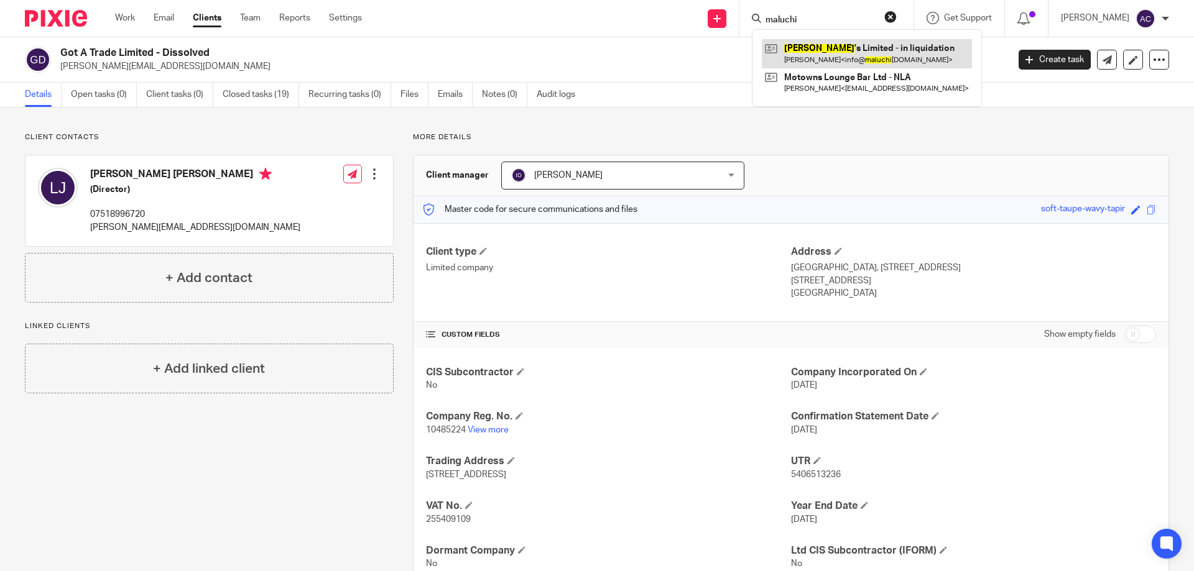
type input "maluchi"
click at [799, 45] on link at bounding box center [867, 53] width 210 height 29
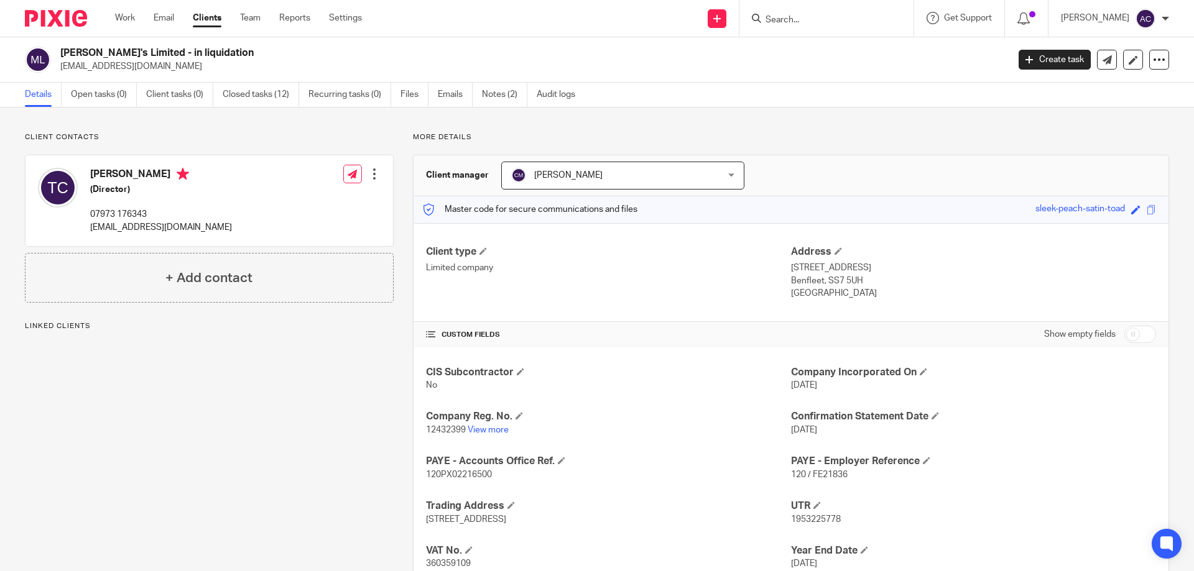
click at [209, 223] on p "[EMAIL_ADDRESS][DOMAIN_NAME]" at bounding box center [161, 227] width 142 height 12
click at [105, 81] on div "[PERSON_NAME]'s Limited - in liquidation [EMAIL_ADDRESS][DOMAIN_NAME] Create ta…" at bounding box center [597, 59] width 1194 height 45
click at [481, 430] on link "View more" at bounding box center [488, 430] width 41 height 9
click at [1128, 63] on icon at bounding box center [1132, 59] width 9 height 9
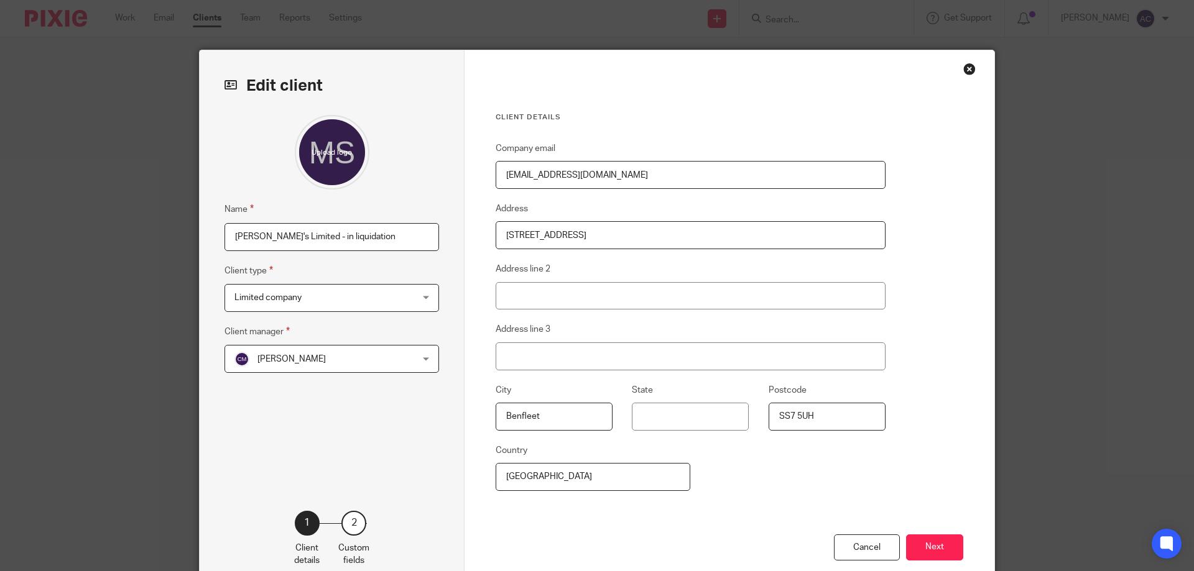
drag, startPoint x: 373, startPoint y: 235, endPoint x: 308, endPoint y: 230, distance: 65.5
click at [308, 230] on input "Maluchi's Limited - in liquidation" at bounding box center [331, 237] width 214 height 28
type input "[PERSON_NAME]'s Limited - Dissolved"
click at [929, 549] on button "Next" at bounding box center [934, 548] width 57 height 27
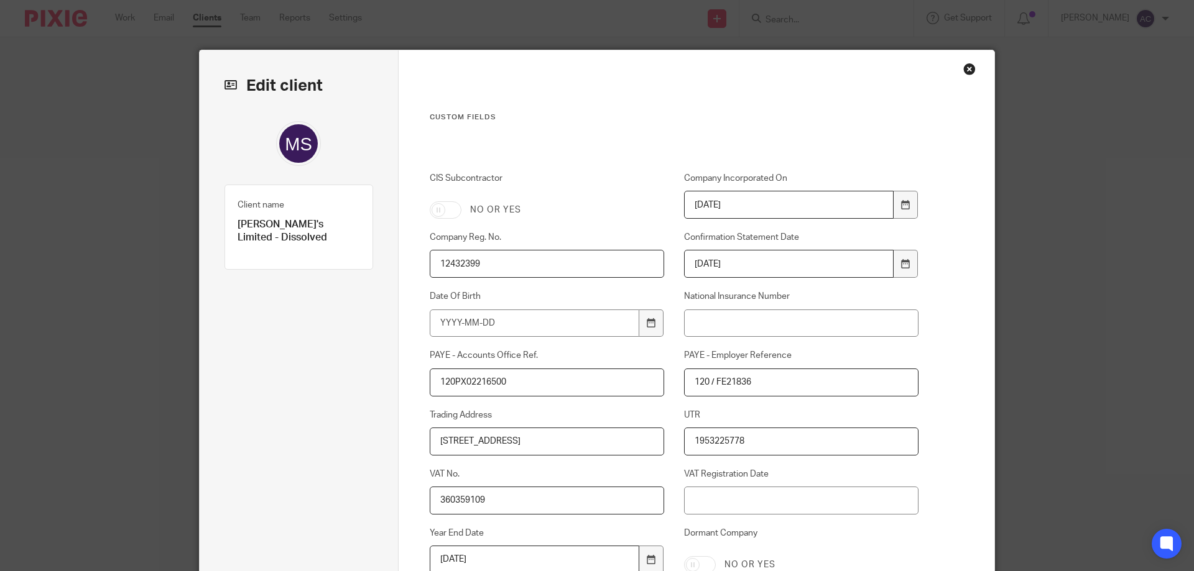
scroll to position [272, 0]
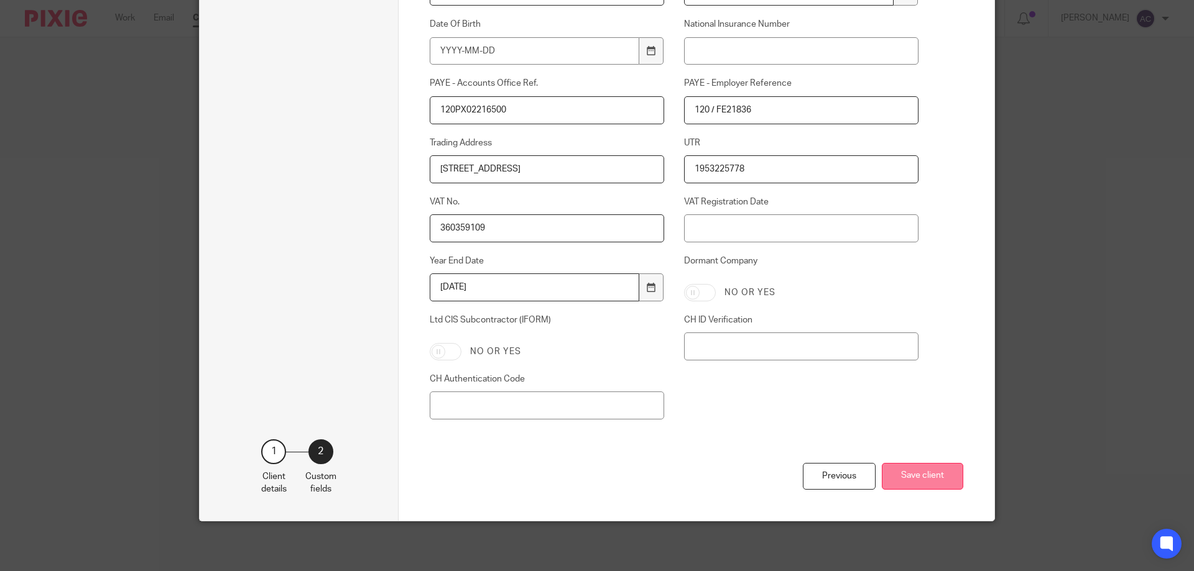
click at [923, 467] on button "Save client" at bounding box center [922, 476] width 81 height 27
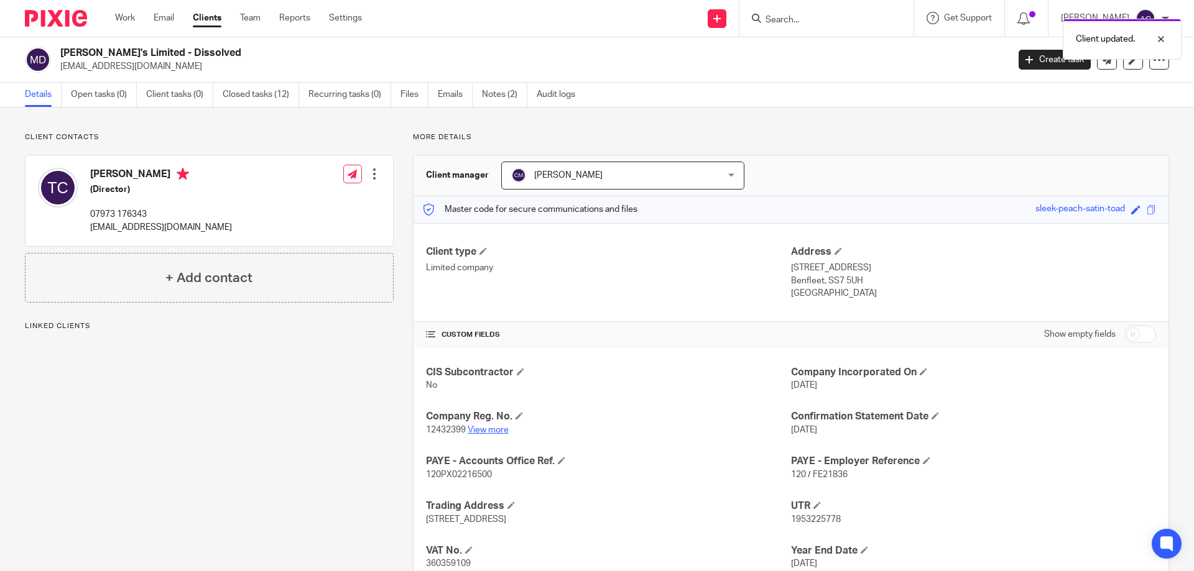
click at [476, 427] on link "View more" at bounding box center [488, 430] width 41 height 9
click at [816, 22] on input "Search" at bounding box center [820, 20] width 112 height 11
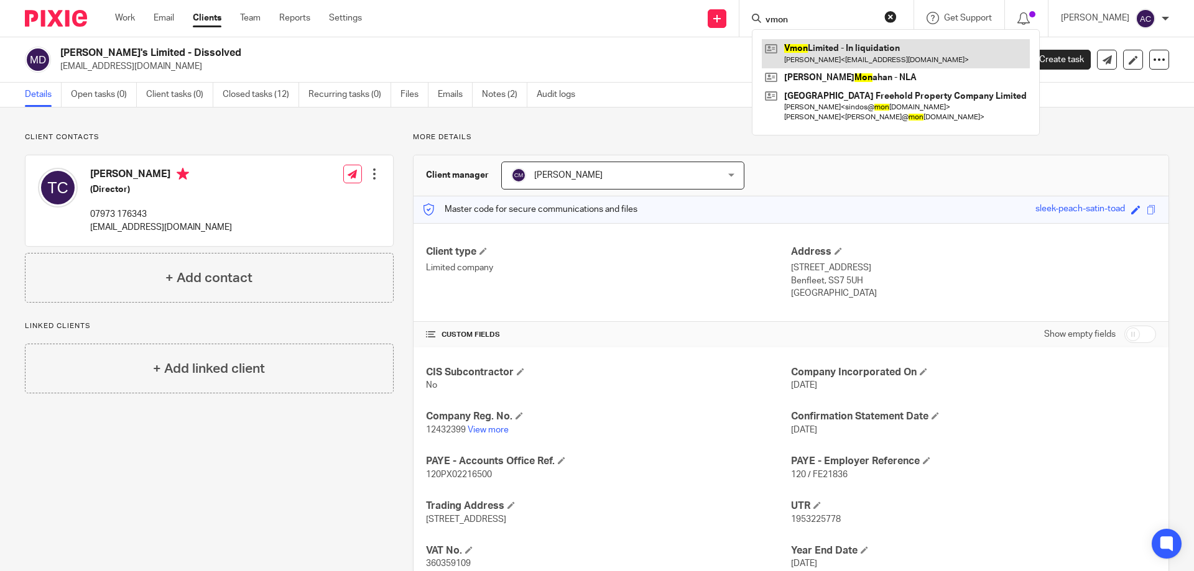
type input "vmon"
click at [869, 52] on link at bounding box center [896, 53] width 268 height 29
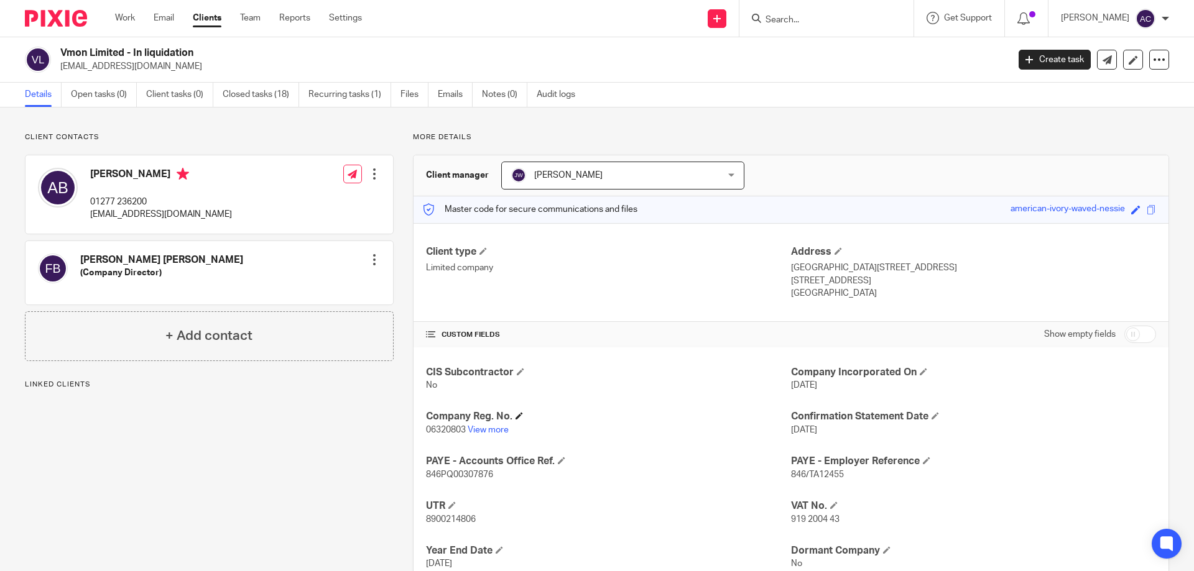
click at [499, 423] on h4 "Company Reg. No." at bounding box center [608, 416] width 365 height 13
click at [491, 431] on link "View more" at bounding box center [488, 430] width 41 height 9
click at [1128, 59] on icon at bounding box center [1132, 59] width 9 height 9
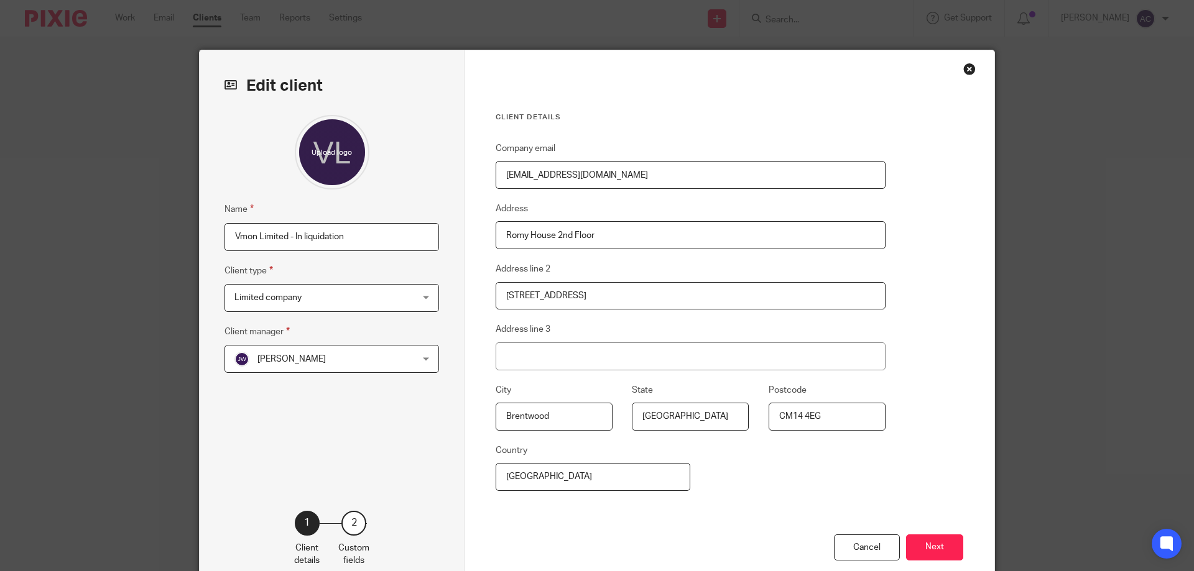
drag, startPoint x: 377, startPoint y: 247, endPoint x: 292, endPoint y: 233, distance: 86.4
click at [292, 233] on input "Vmon Limited - In liquidation" at bounding box center [331, 237] width 214 height 28
type input "Vmon Limited - Dissolved"
click at [936, 545] on button "Next" at bounding box center [934, 548] width 57 height 27
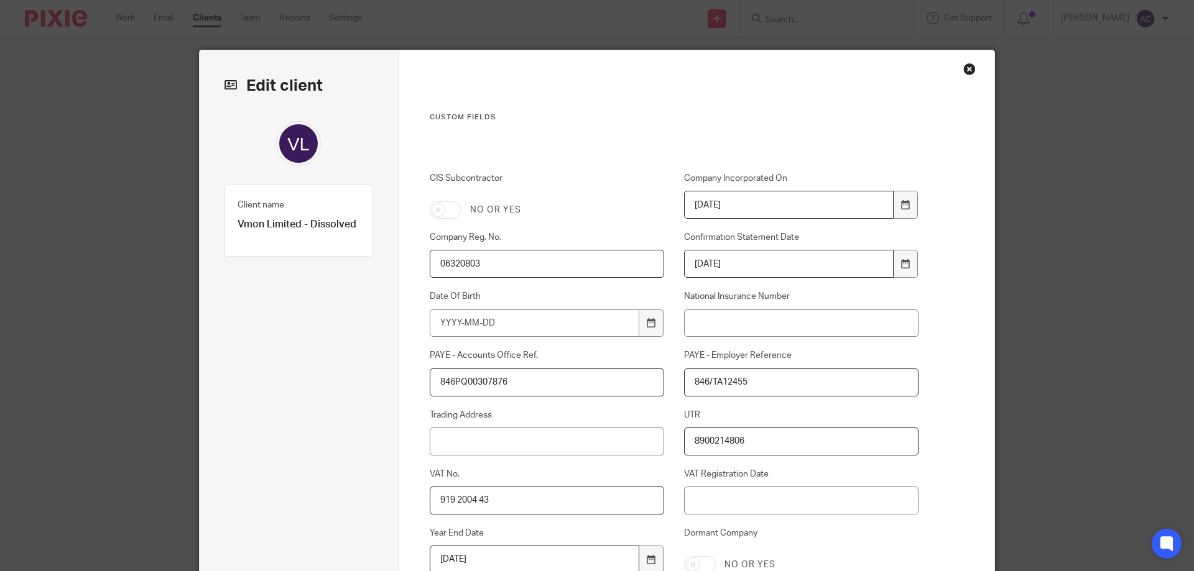
scroll to position [249, 0]
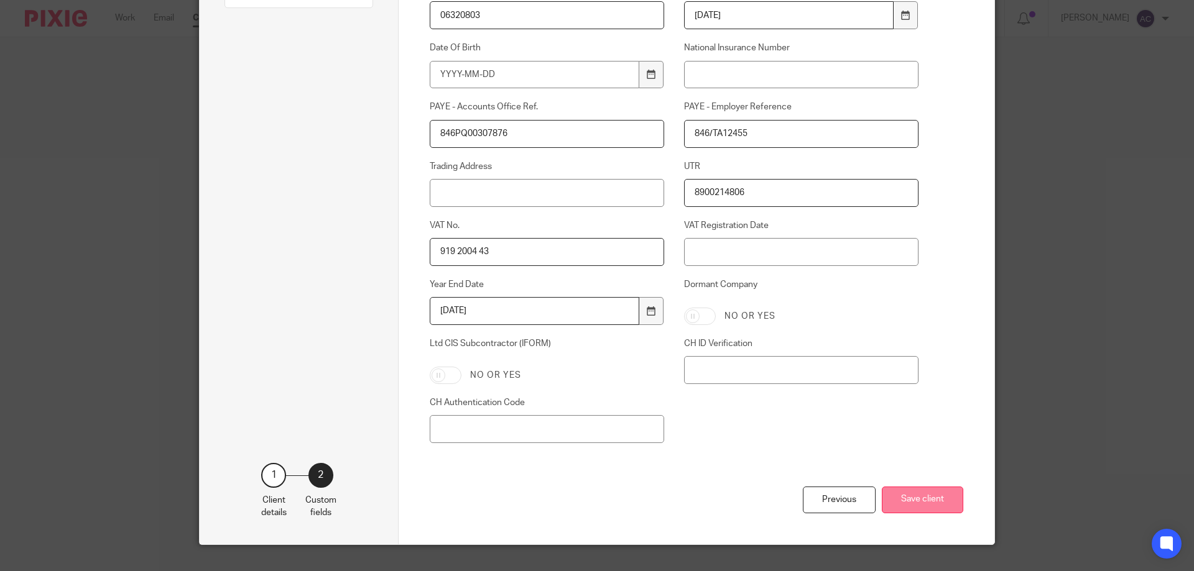
click at [941, 505] on button "Save client" at bounding box center [922, 500] width 81 height 27
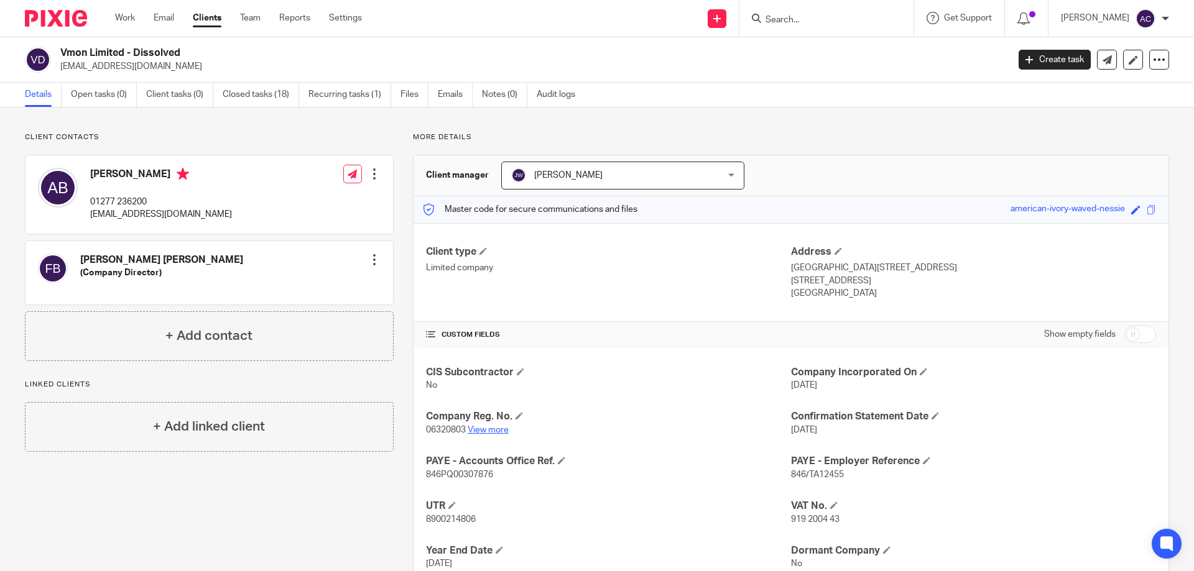
click at [497, 430] on link "View more" at bounding box center [488, 430] width 41 height 9
click at [786, 29] on div at bounding box center [826, 18] width 174 height 37
click at [791, 22] on input "Search" at bounding box center [820, 20] width 112 height 11
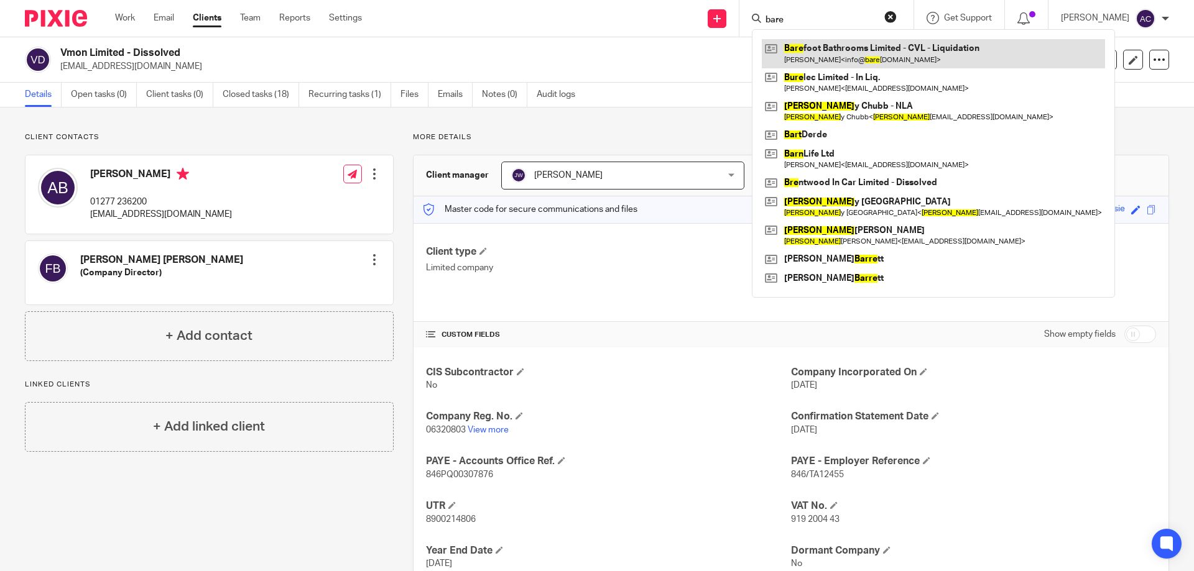
type input "bare"
click at [836, 64] on link at bounding box center [933, 53] width 343 height 29
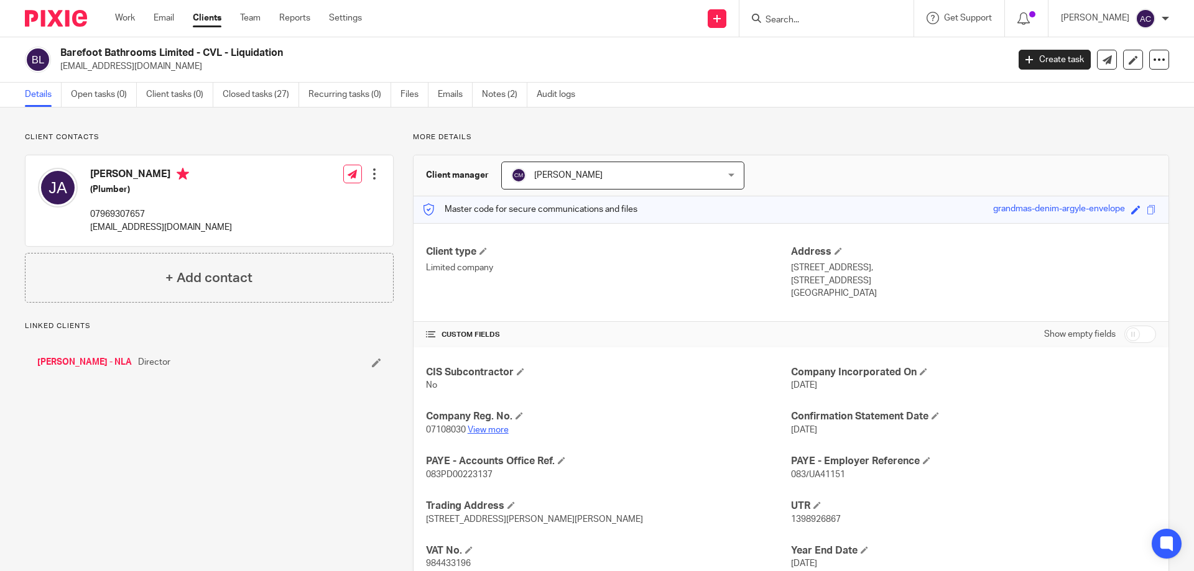
click at [500, 430] on link "View more" at bounding box center [488, 430] width 41 height 9
click at [799, 21] on input "Search" at bounding box center [820, 20] width 112 height 11
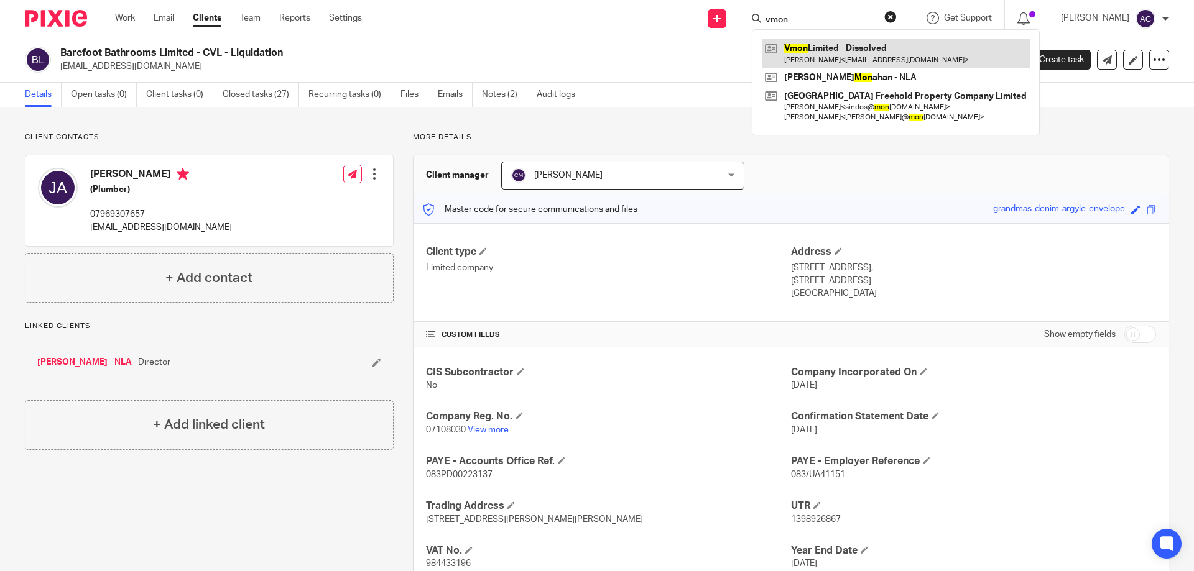
type input "vmon"
click at [900, 63] on link at bounding box center [896, 53] width 268 height 29
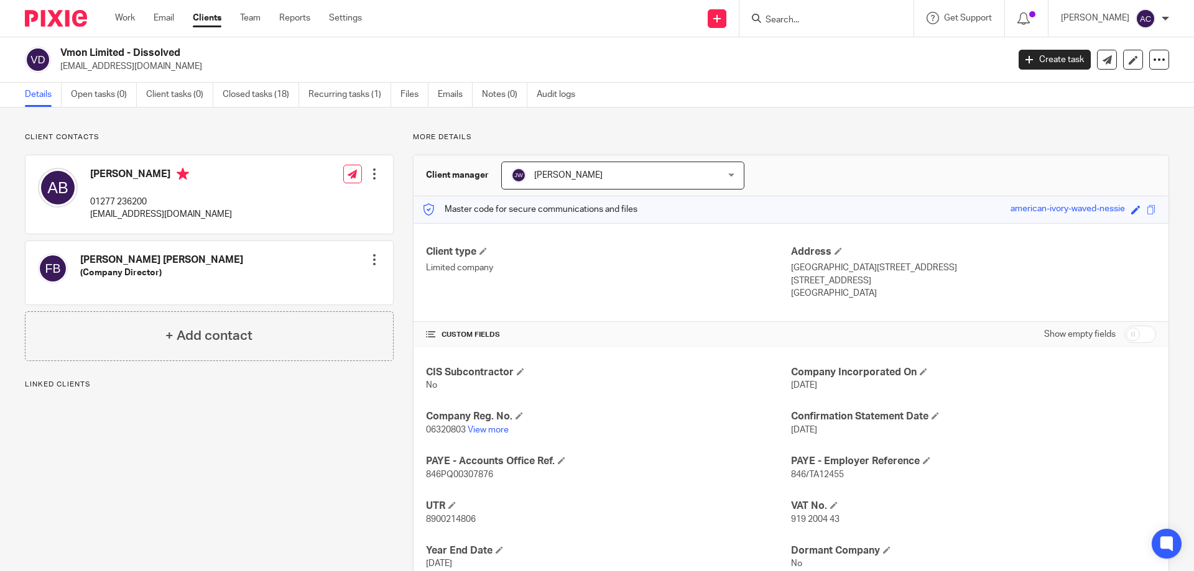
click at [494, 426] on link "View more" at bounding box center [488, 430] width 41 height 9
click at [852, 17] on input "Search" at bounding box center [820, 20] width 112 height 11
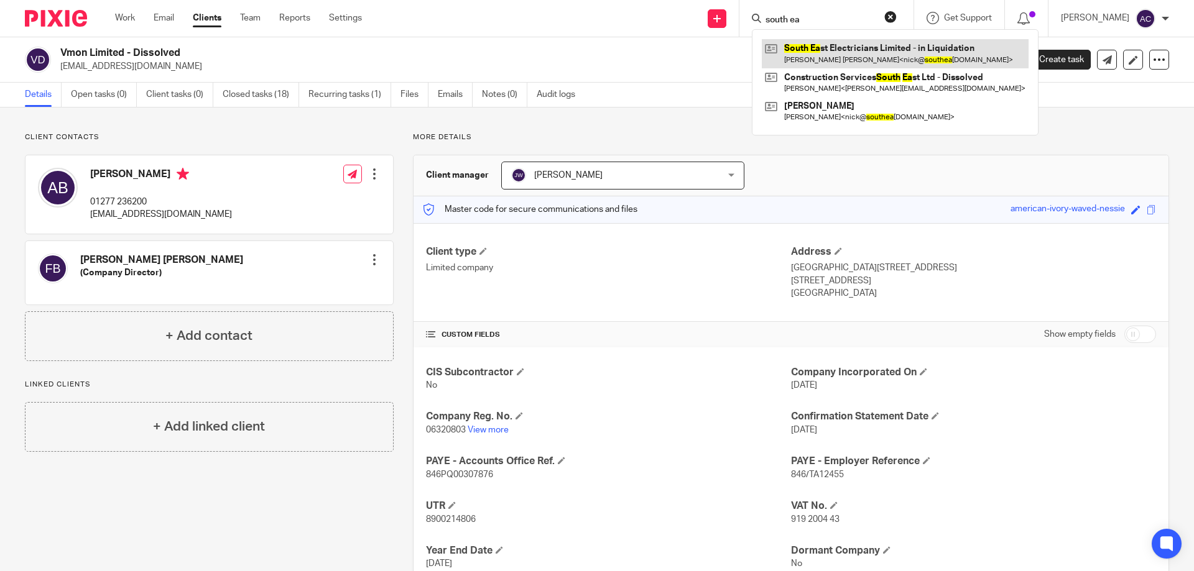
type input "south ea"
click at [851, 60] on link at bounding box center [895, 53] width 267 height 29
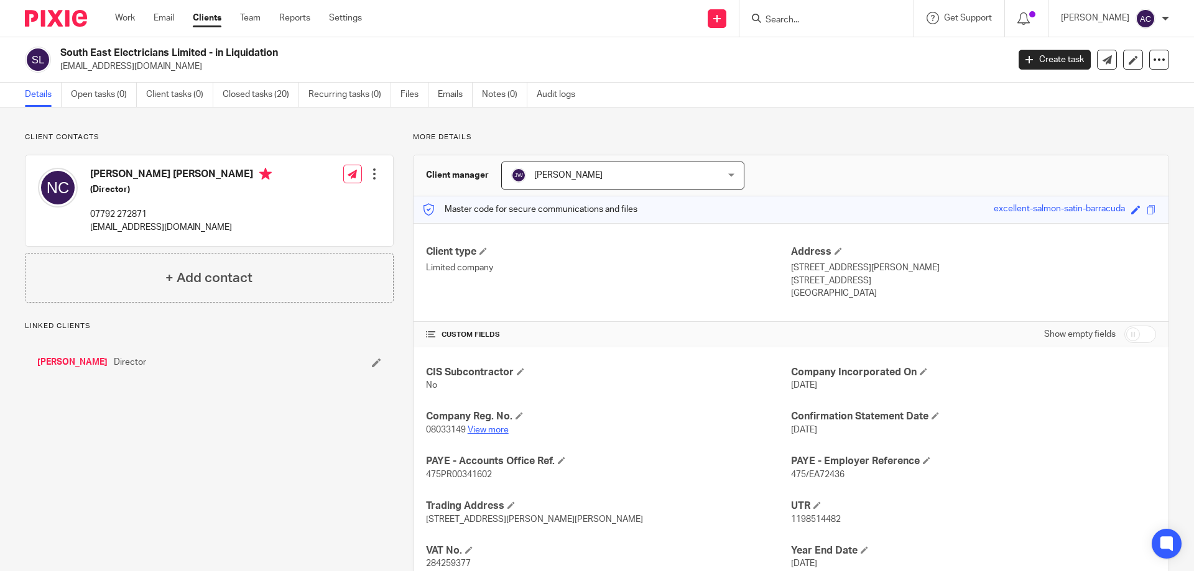
click at [499, 431] on link "View more" at bounding box center [488, 430] width 41 height 9
click at [816, 30] on div at bounding box center [826, 18] width 174 height 37
click at [819, 27] on div at bounding box center [826, 18] width 174 height 37
click at [823, 22] on input "Search" at bounding box center [820, 20] width 112 height 11
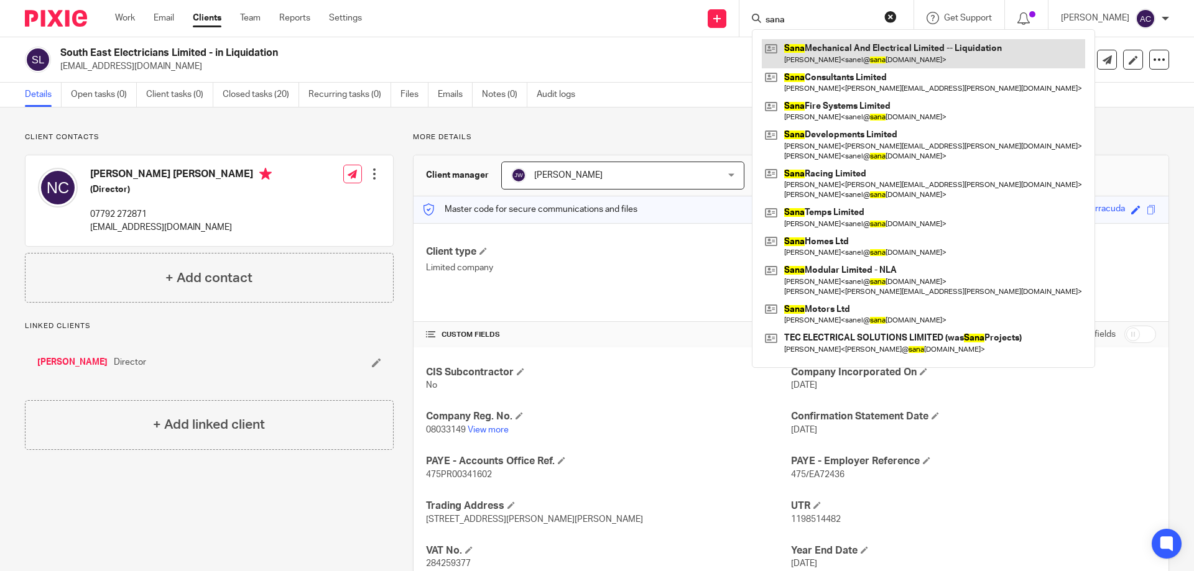
type input "sana"
click at [832, 43] on link at bounding box center [923, 53] width 323 height 29
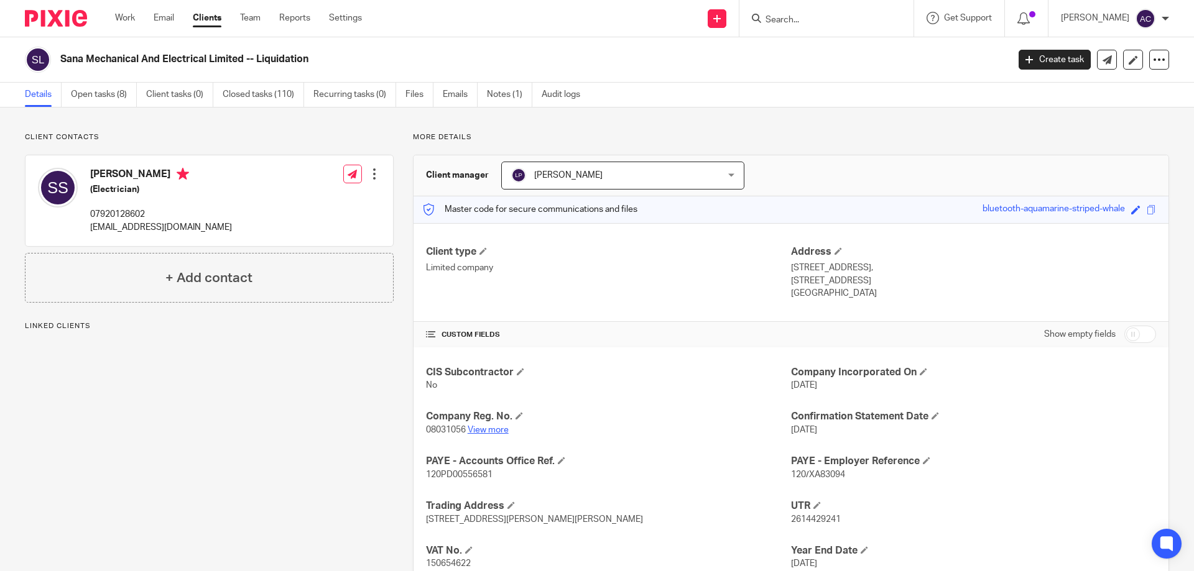
click at [491, 429] on link "View more" at bounding box center [488, 430] width 41 height 9
click at [470, 423] on h4 "Company Reg. No." at bounding box center [608, 416] width 365 height 13
click at [471, 425] on p "08031056 View more" at bounding box center [608, 430] width 365 height 12
click at [471, 426] on link "View more" at bounding box center [488, 430] width 41 height 9
click at [854, 27] on div at bounding box center [826, 18] width 174 height 37
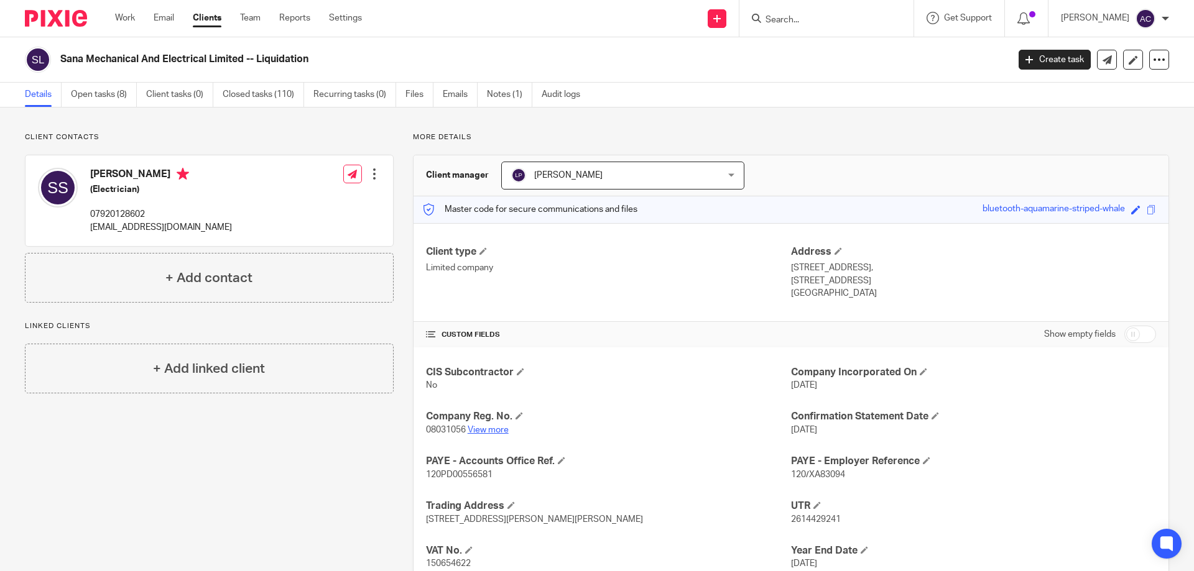
click at [489, 432] on link "View more" at bounding box center [488, 430] width 41 height 9
click at [788, 21] on input "Search" at bounding box center [820, 20] width 112 height 11
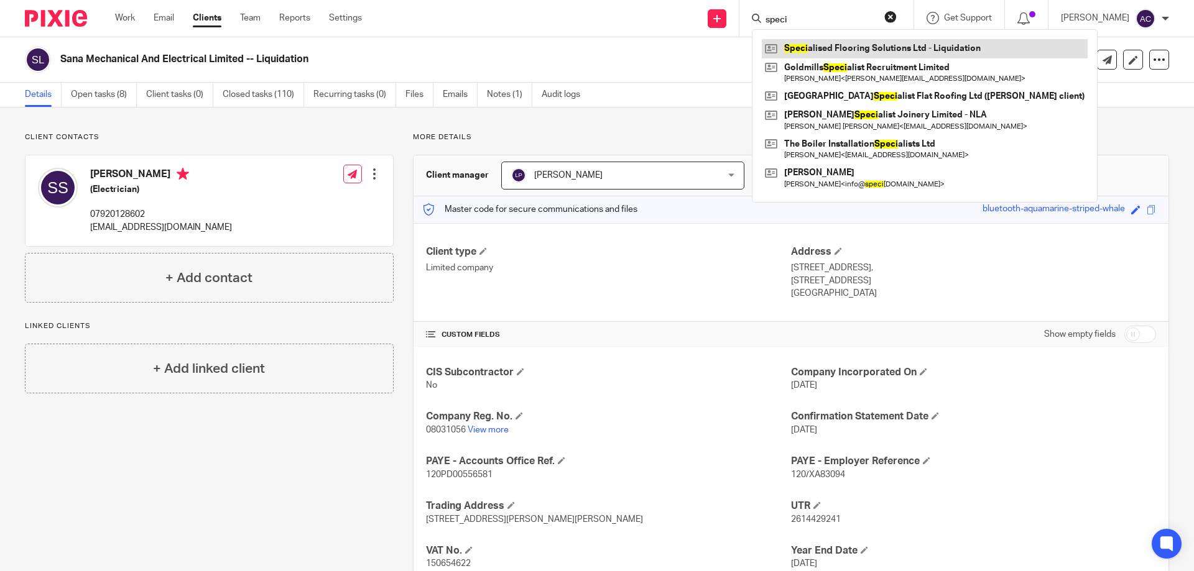
type input "speci"
click at [801, 53] on link at bounding box center [925, 48] width 326 height 19
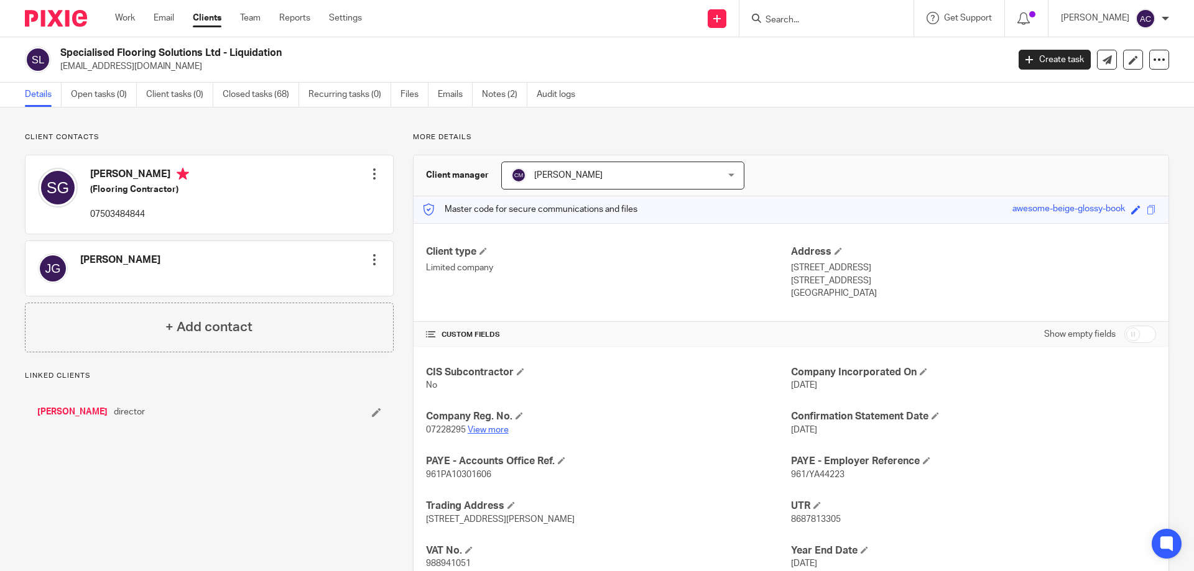
click at [490, 431] on link "View more" at bounding box center [488, 430] width 41 height 9
click at [823, 16] on input "Search" at bounding box center [820, 20] width 112 height 11
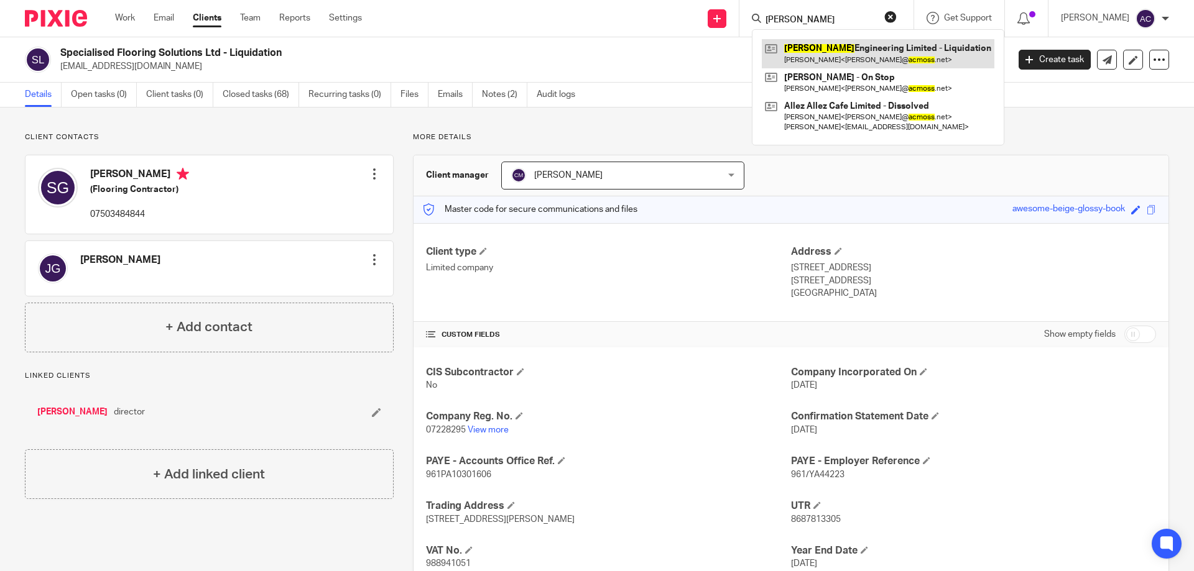
type input "[PERSON_NAME]"
click at [824, 47] on link at bounding box center [878, 53] width 233 height 29
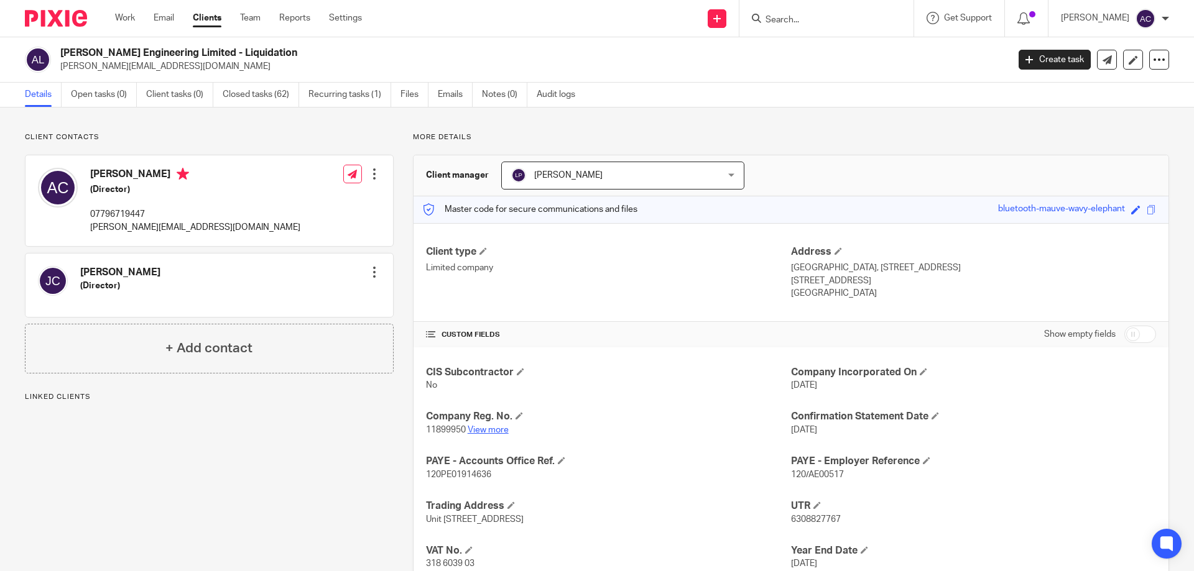
click at [502, 427] on link "View more" at bounding box center [488, 430] width 41 height 9
click at [1130, 60] on link at bounding box center [1133, 60] width 20 height 20
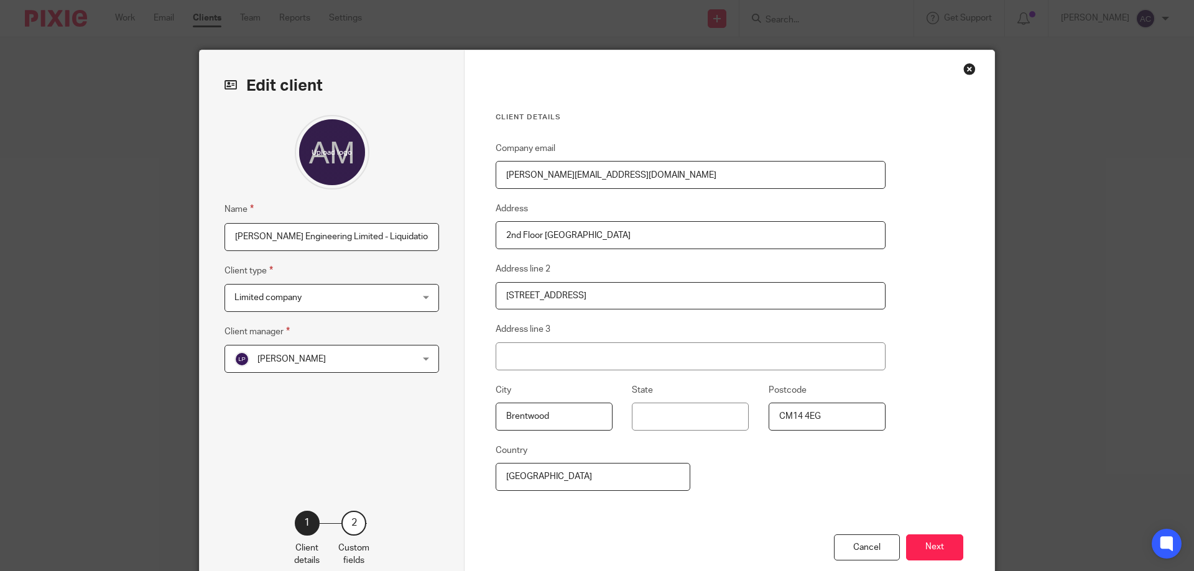
drag, startPoint x: 404, startPoint y: 238, endPoint x: 354, endPoint y: 229, distance: 51.1
click at [354, 229] on input "[PERSON_NAME] Engineering Limited - Liquidation" at bounding box center [331, 237] width 214 height 28
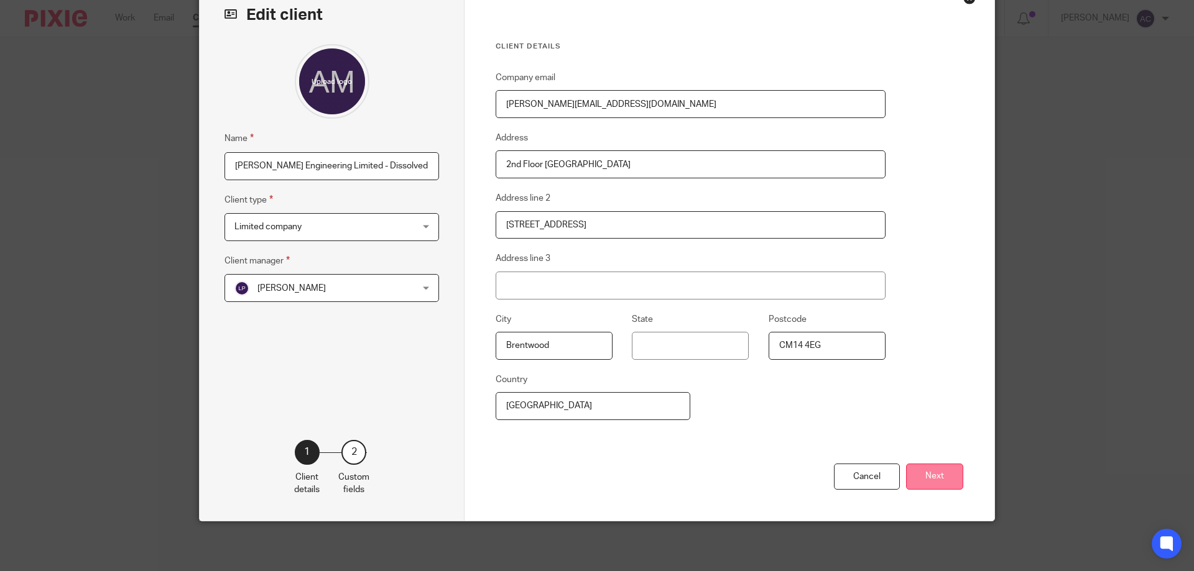
type input "[PERSON_NAME] Engineering Limited - Dissolved"
click at [917, 480] on button "Next" at bounding box center [934, 477] width 57 height 27
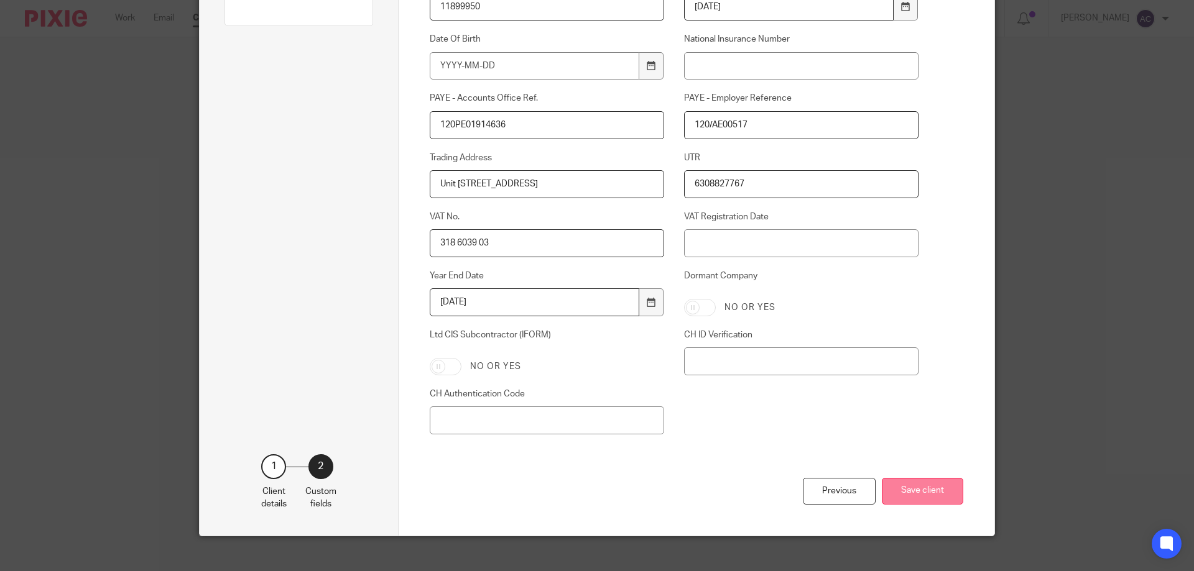
click at [925, 493] on button "Save client" at bounding box center [922, 491] width 81 height 27
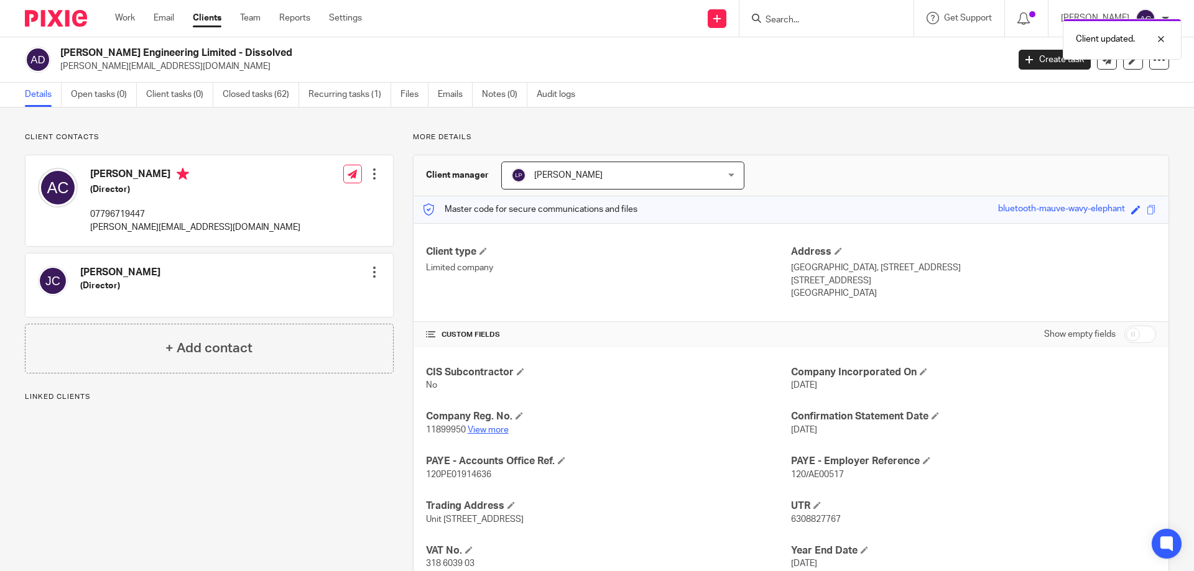
click at [493, 427] on link "View more" at bounding box center [488, 430] width 41 height 9
click at [798, 17] on input "Search" at bounding box center [820, 20] width 112 height 11
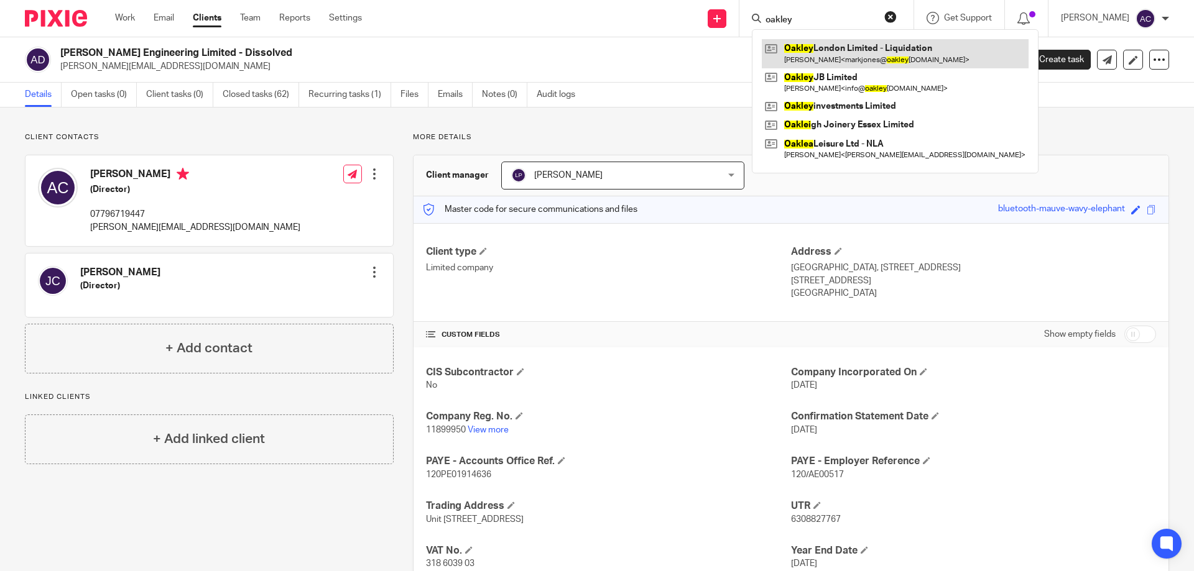
type input "oakley"
click at [809, 50] on link at bounding box center [895, 53] width 267 height 29
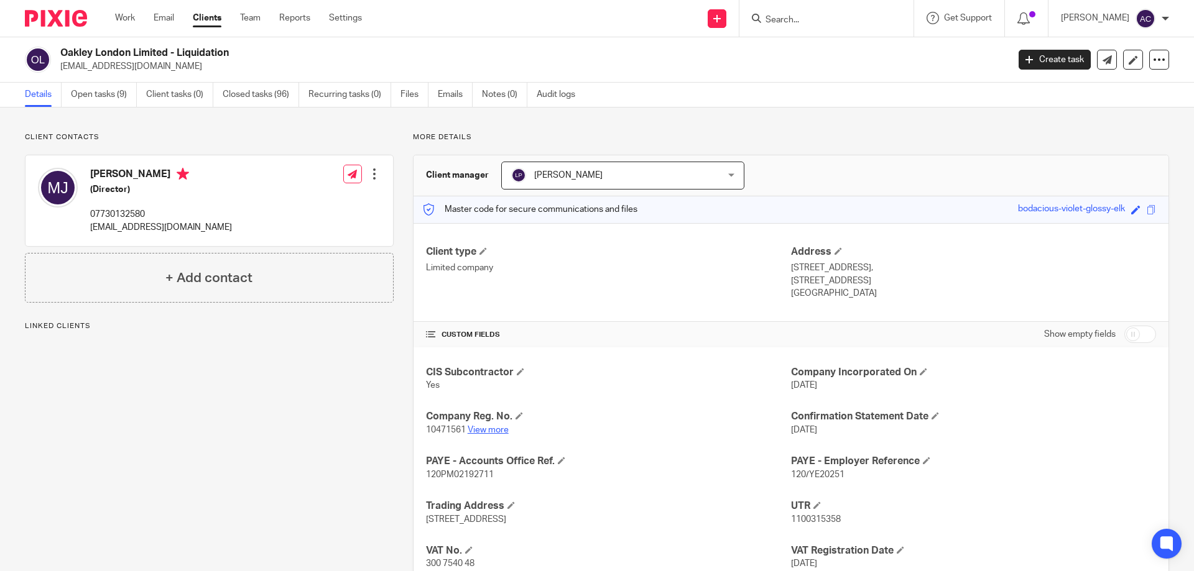
click at [491, 432] on link "View more" at bounding box center [488, 430] width 41 height 9
click at [875, 22] on input "Search" at bounding box center [820, 20] width 112 height 11
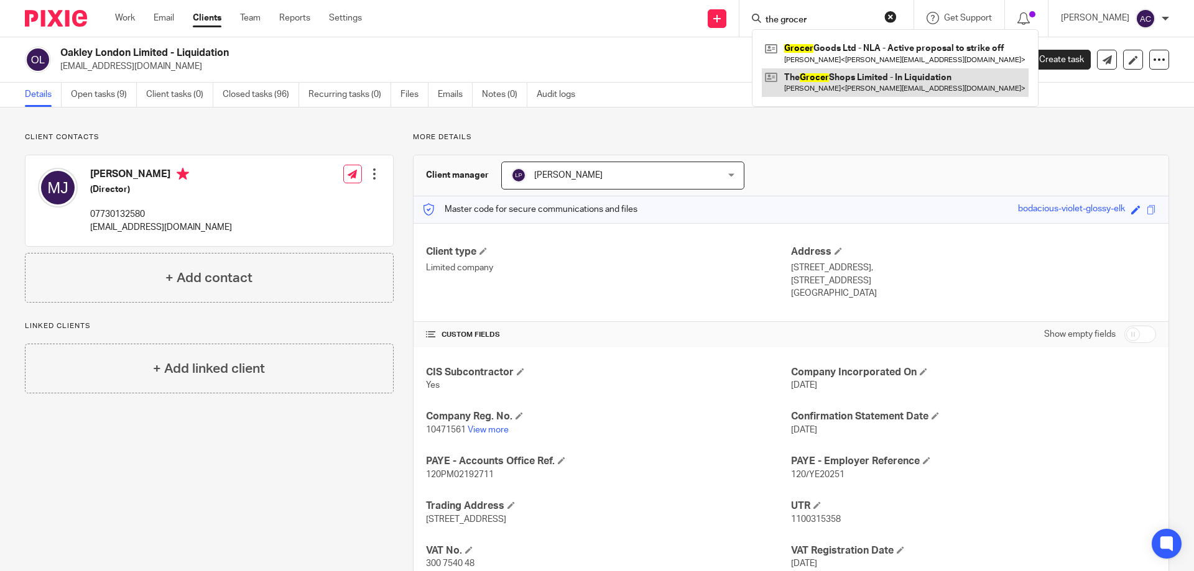
type input "the grocer"
click at [841, 85] on link at bounding box center [895, 82] width 267 height 29
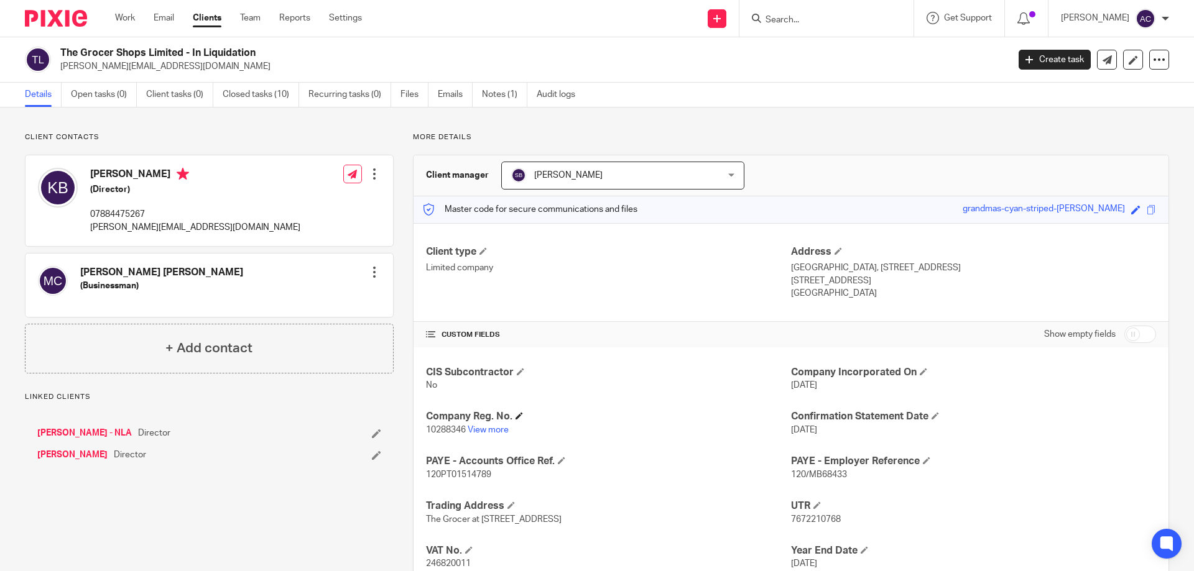
scroll to position [88, 0]
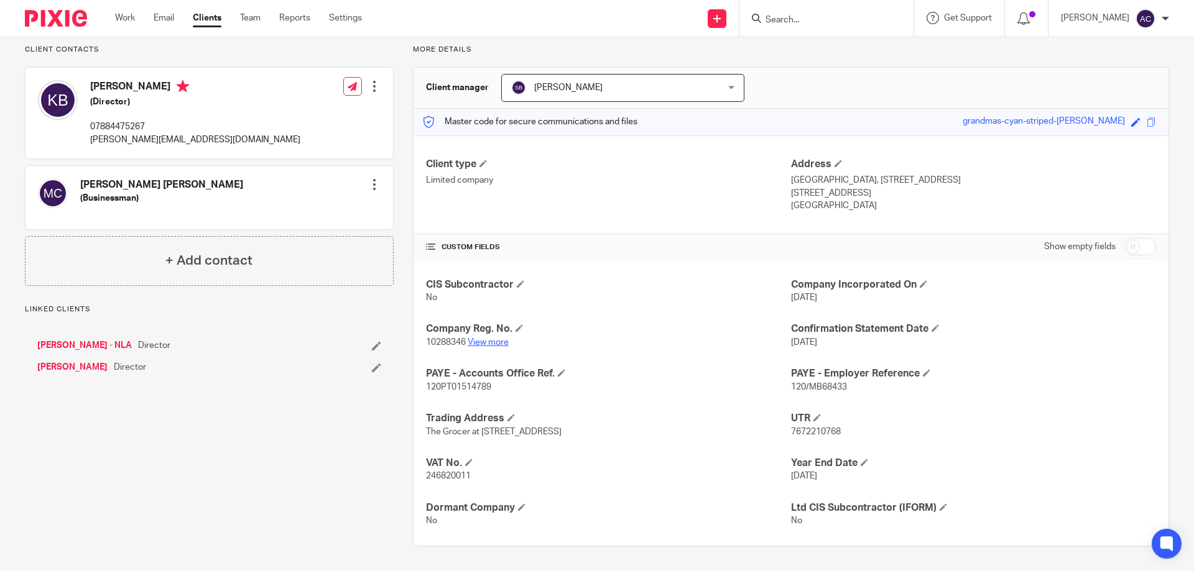
click at [478, 338] on link "View more" at bounding box center [488, 342] width 41 height 9
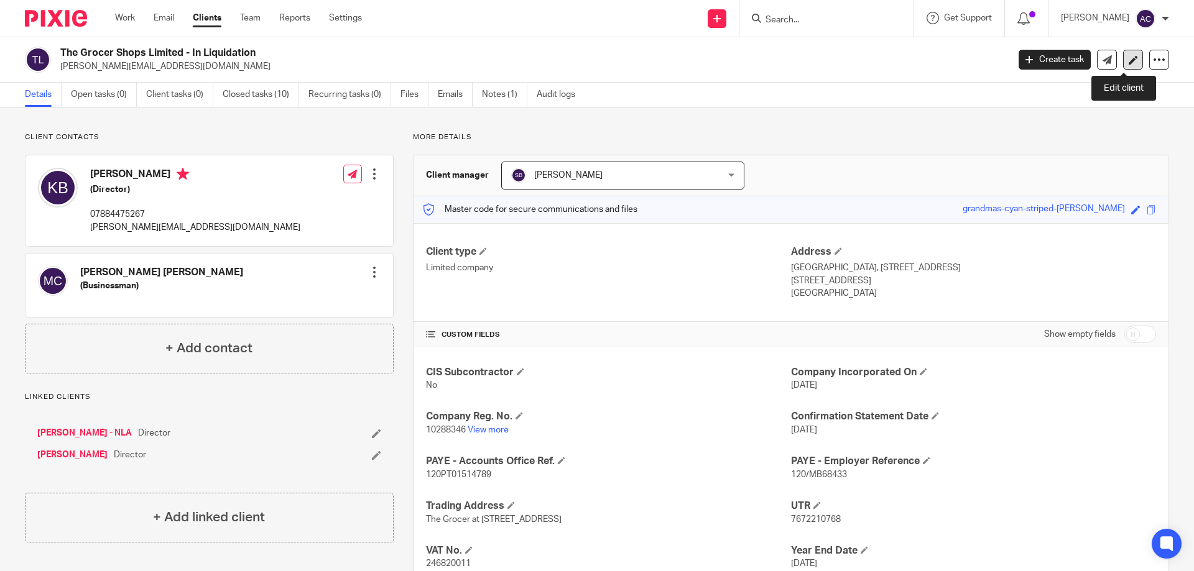
click at [1128, 57] on icon at bounding box center [1132, 59] width 9 height 9
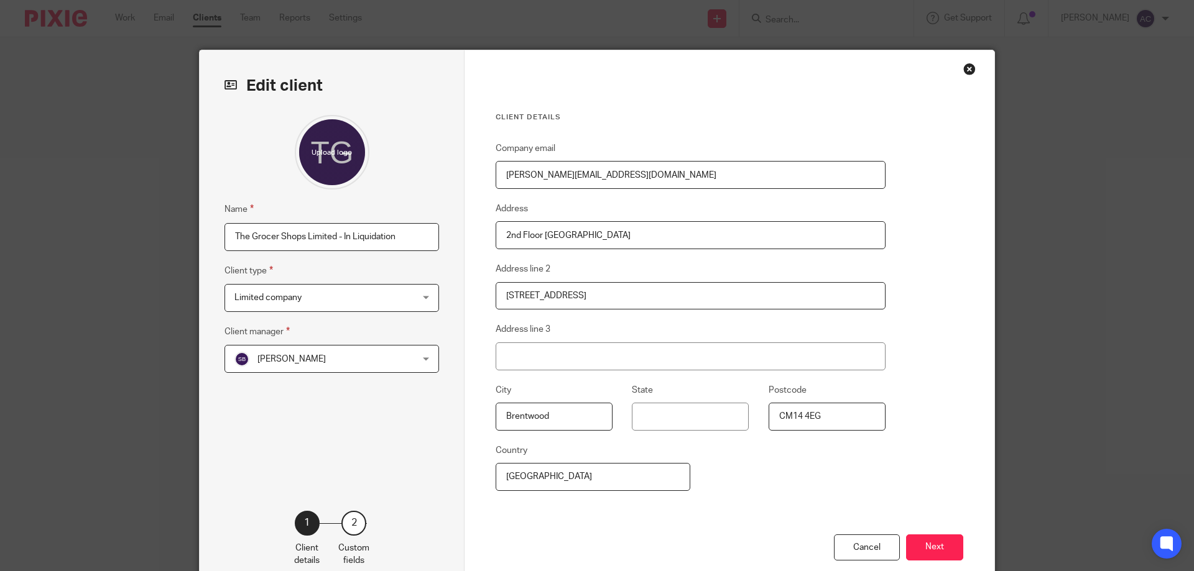
drag, startPoint x: 406, startPoint y: 234, endPoint x: 340, endPoint y: 235, distance: 65.9
click at [340, 235] on input "The Grocer Shops Limited - In Liquidation" at bounding box center [331, 237] width 214 height 28
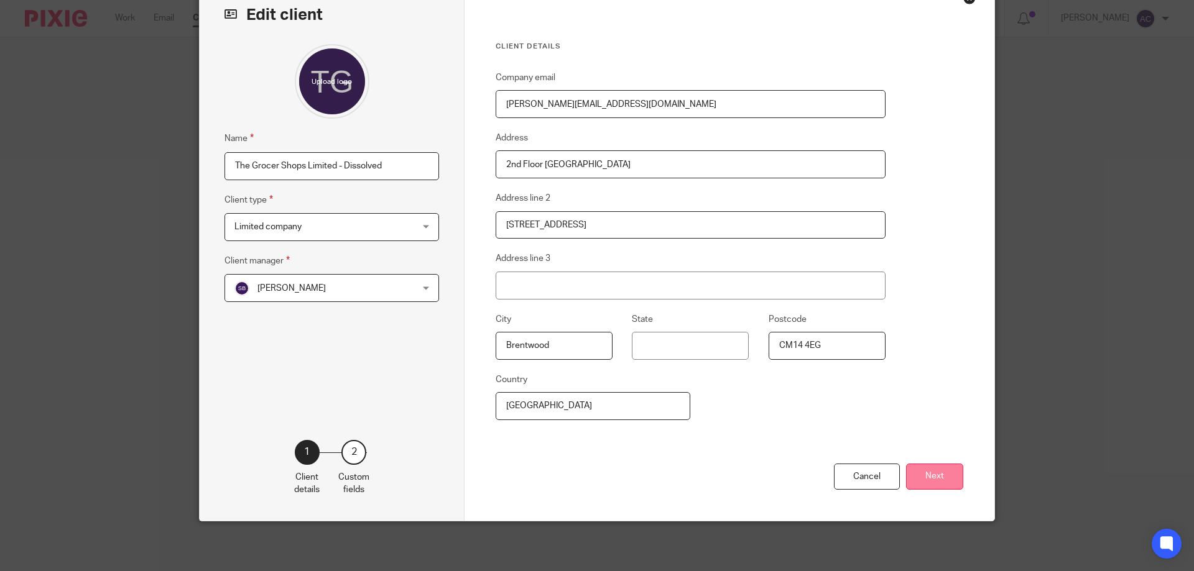
type input "The Grocer Shops Limited - Dissolved"
click at [944, 473] on button "Next" at bounding box center [934, 477] width 57 height 27
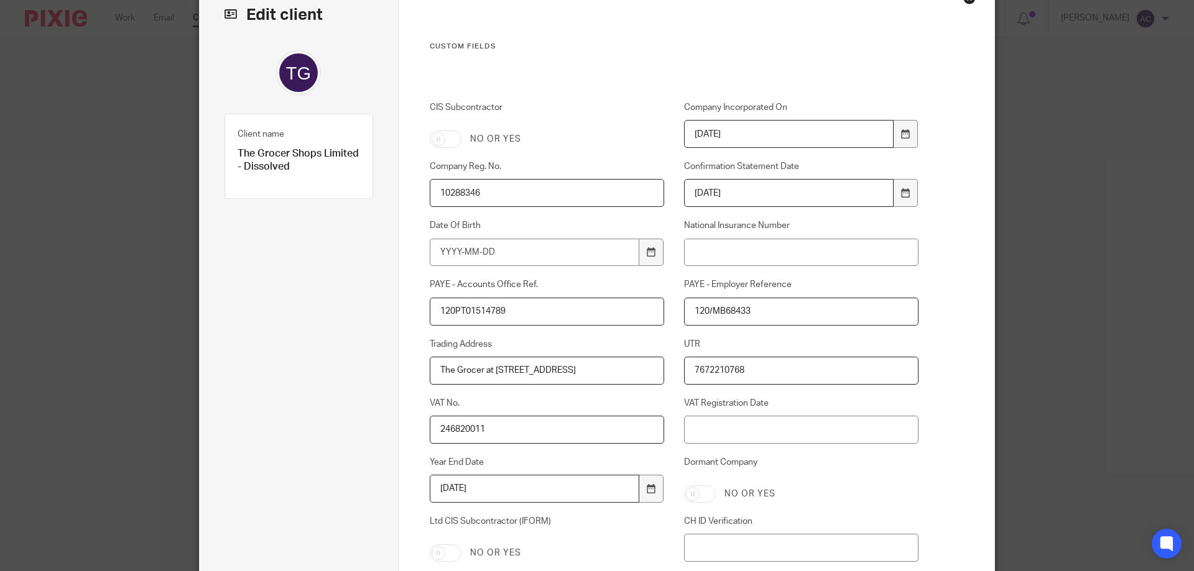
scroll to position [195, 0]
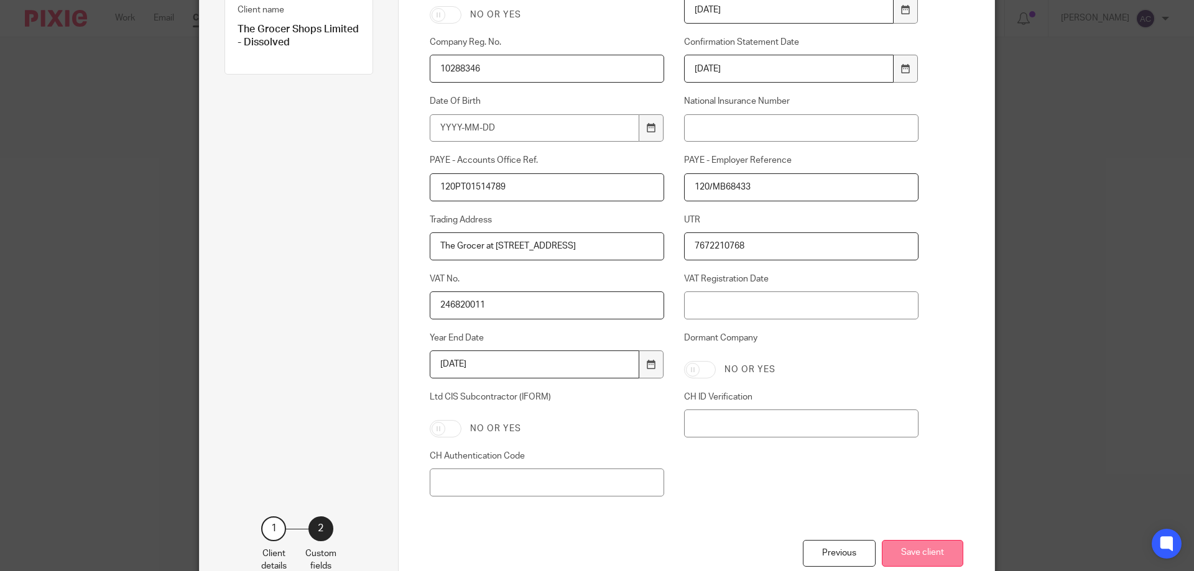
click at [929, 545] on button "Save client" at bounding box center [922, 553] width 81 height 27
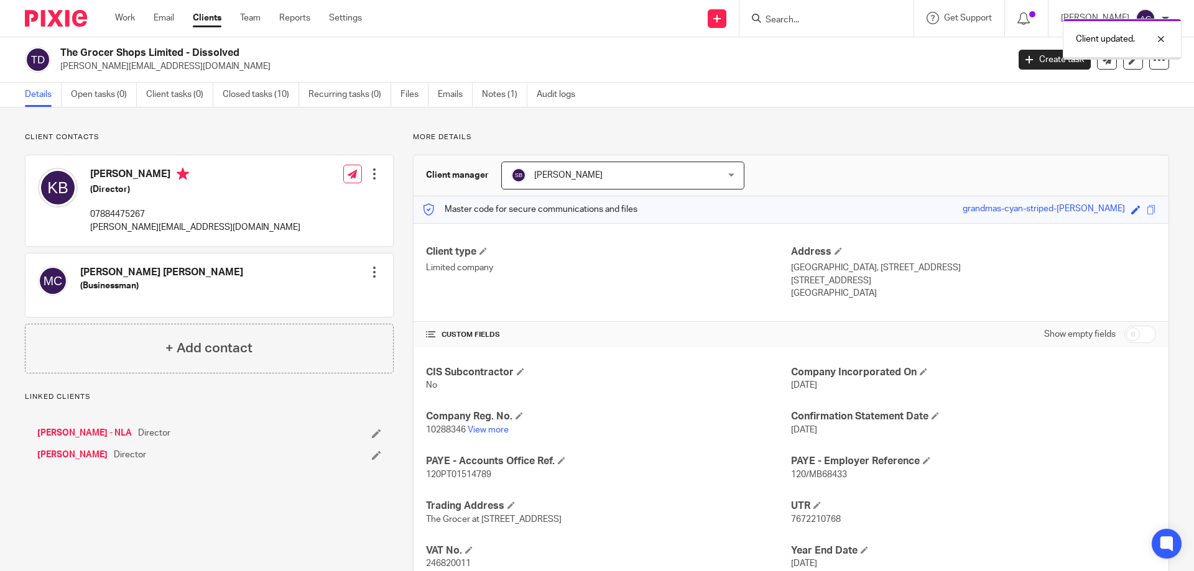
scroll to position [88, 0]
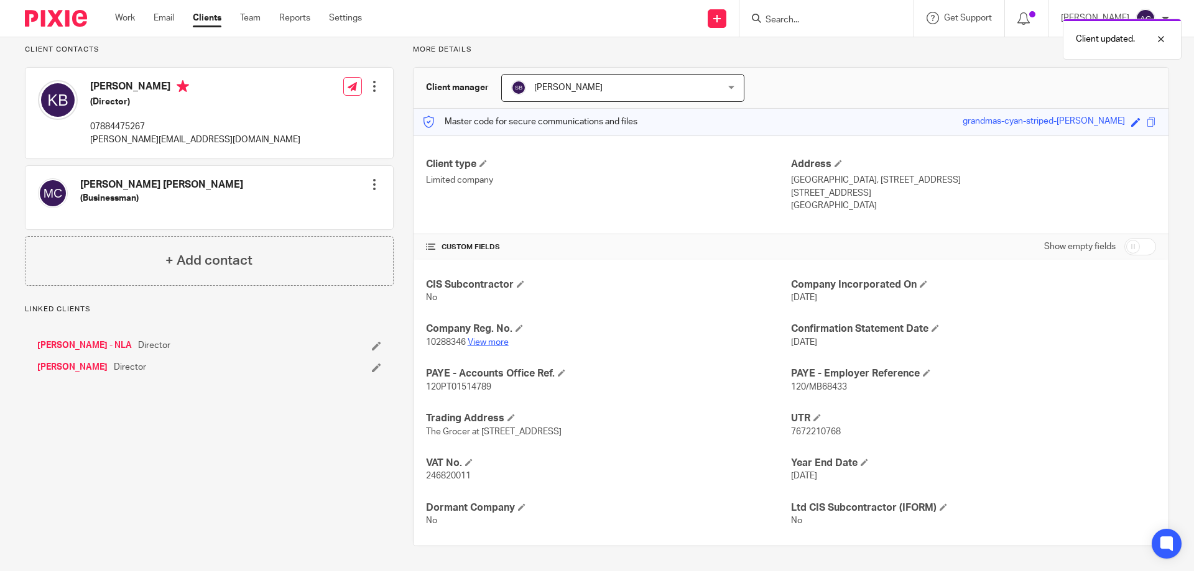
click at [492, 341] on link "View more" at bounding box center [488, 342] width 41 height 9
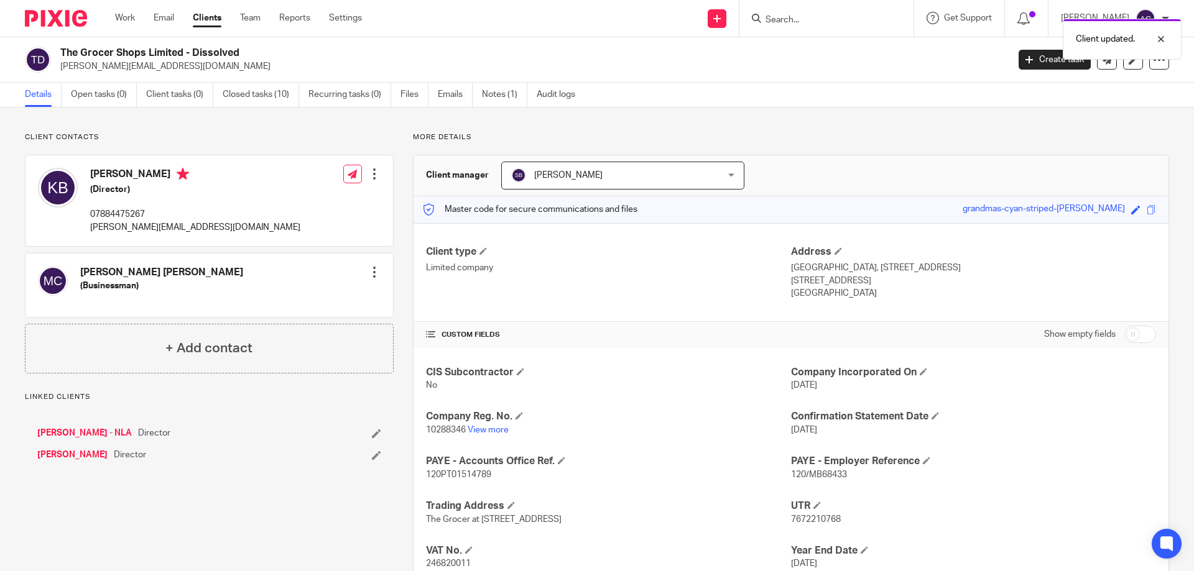
click at [798, 22] on div "Client updated." at bounding box center [889, 35] width 584 height 47
click at [803, 17] on input "Search" at bounding box center [820, 20] width 112 height 11
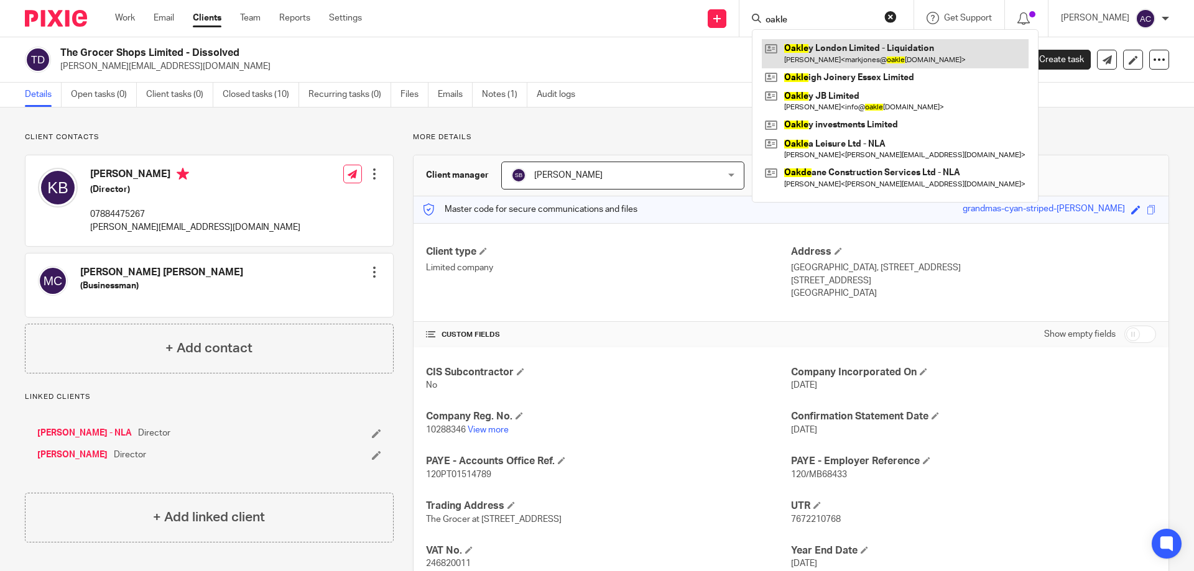
type input "oakle"
click at [812, 58] on link at bounding box center [895, 53] width 267 height 29
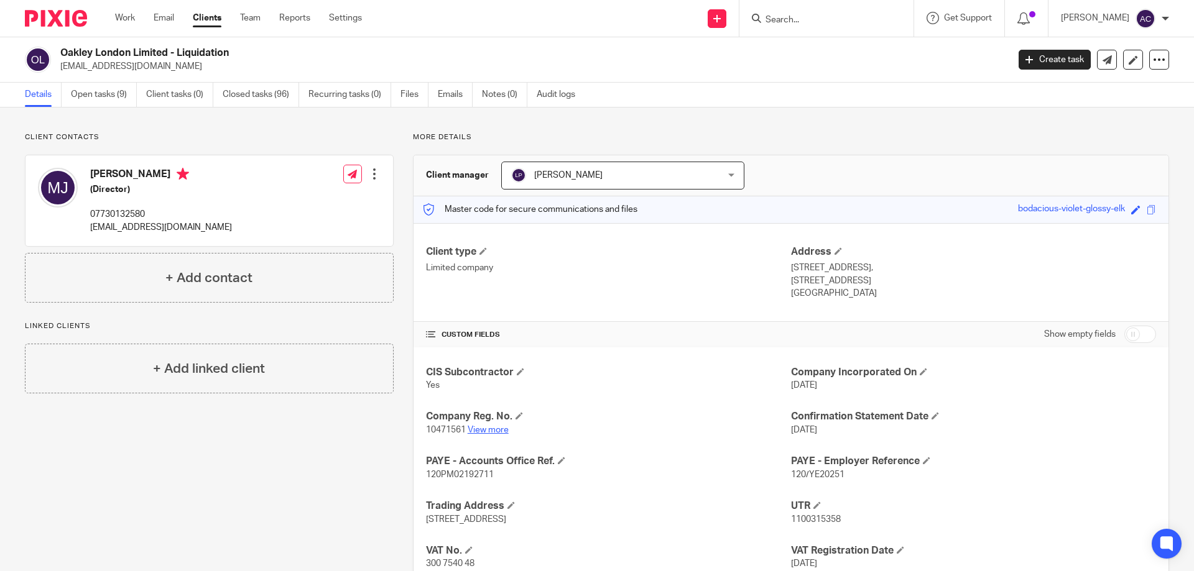
click at [471, 427] on link "View more" at bounding box center [488, 430] width 41 height 9
click at [812, 28] on div at bounding box center [826, 18] width 174 height 37
click at [814, 18] on input "Search" at bounding box center [820, 20] width 112 height 11
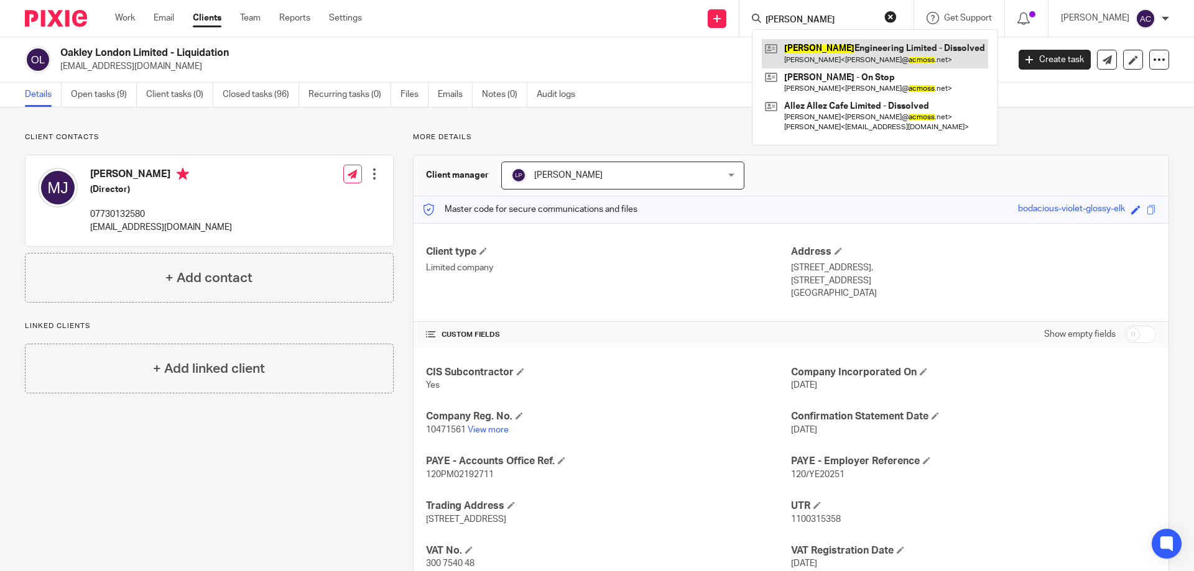
type input "ac moss"
click at [814, 64] on link at bounding box center [875, 53] width 226 height 29
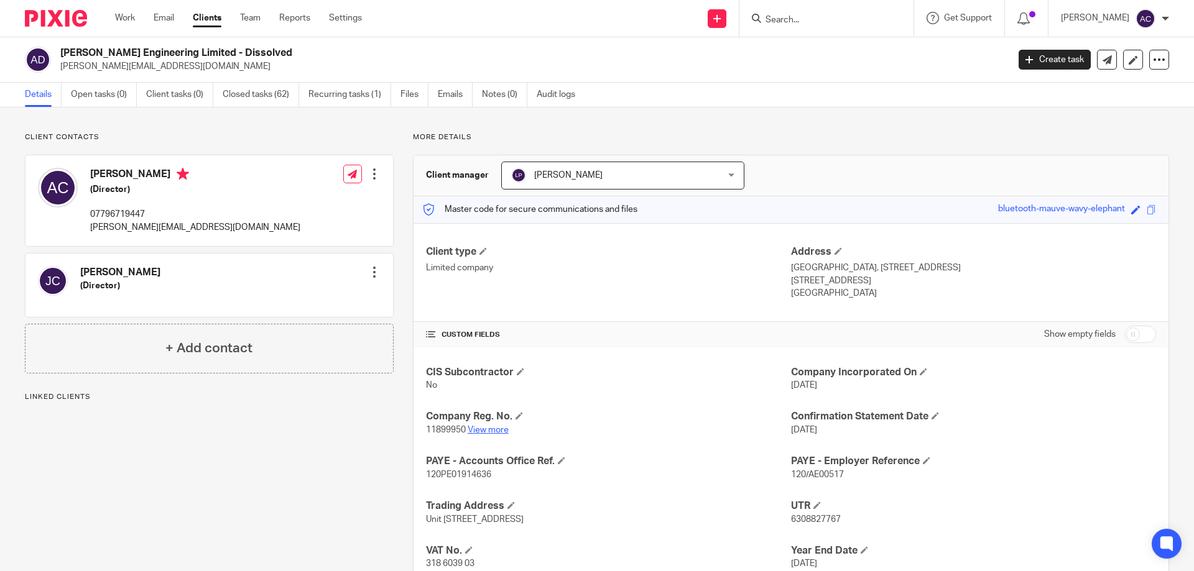
click at [479, 428] on link "View more" at bounding box center [488, 430] width 41 height 9
click at [821, 18] on input "Search" at bounding box center [820, 20] width 112 height 11
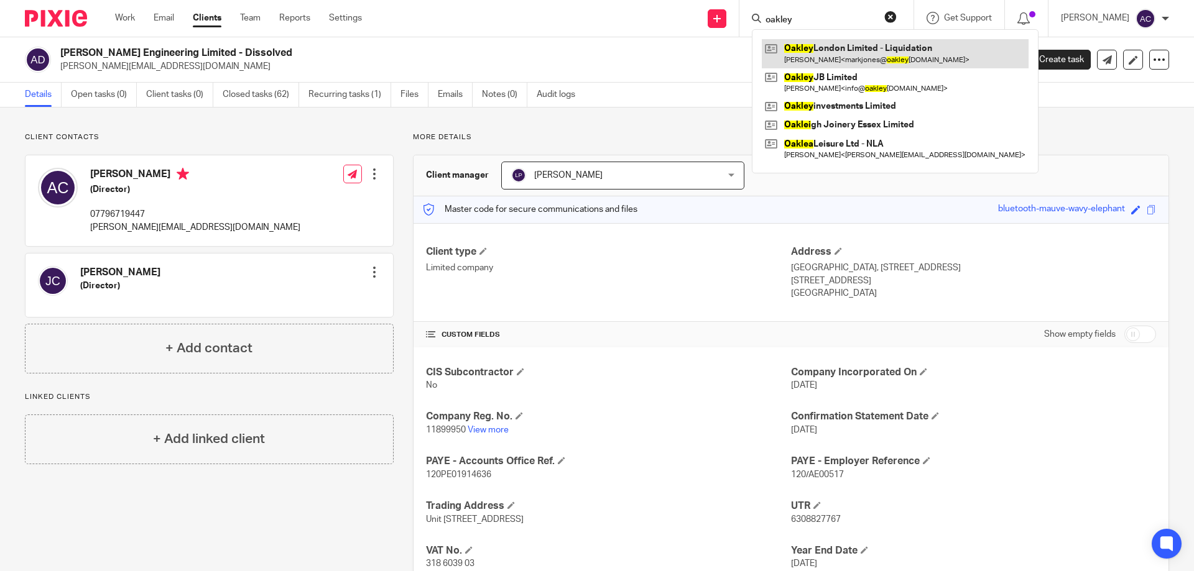
type input "oakley"
click at [841, 43] on link at bounding box center [895, 53] width 267 height 29
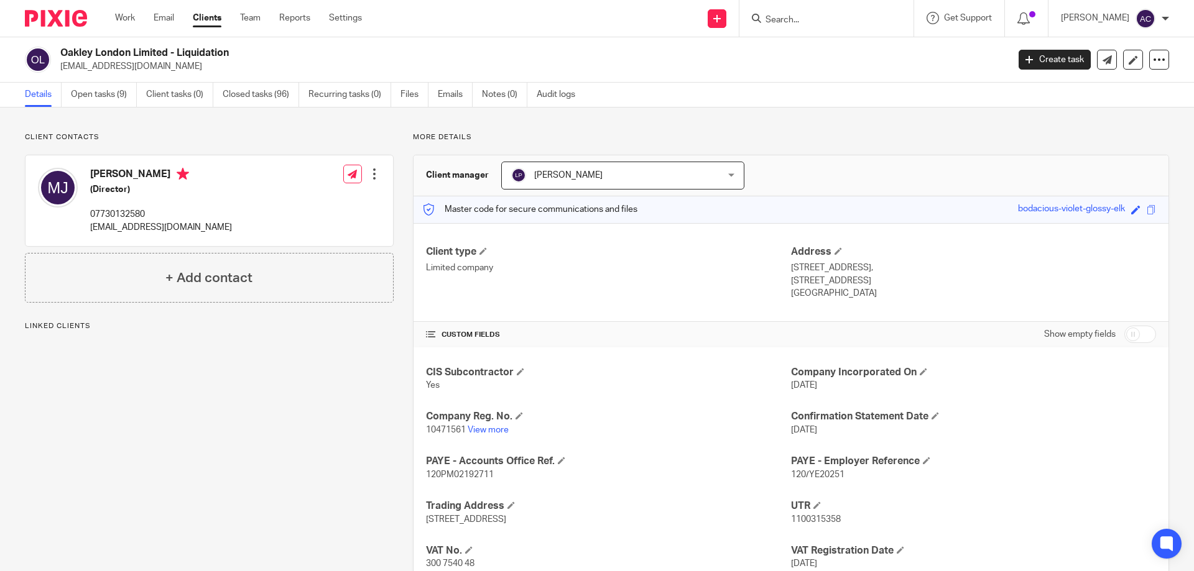
click at [483, 425] on p "10471561 View more" at bounding box center [608, 430] width 365 height 12
click at [481, 429] on link "View more" at bounding box center [488, 430] width 41 height 9
click at [814, 21] on input "Search" at bounding box center [820, 20] width 112 height 11
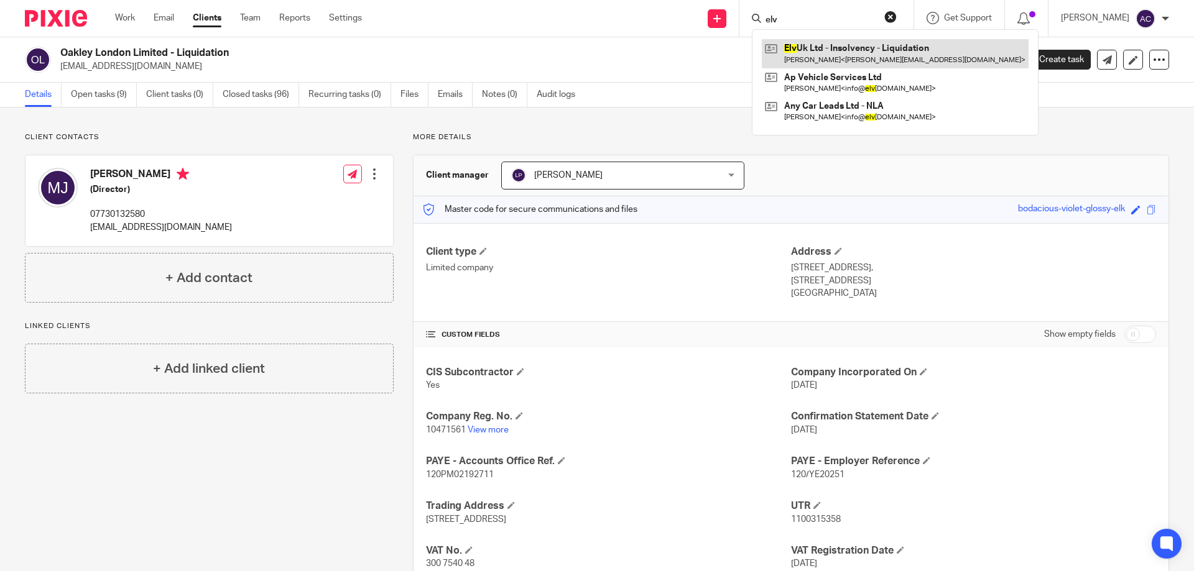
type input "elv"
click at [805, 65] on link at bounding box center [895, 53] width 267 height 29
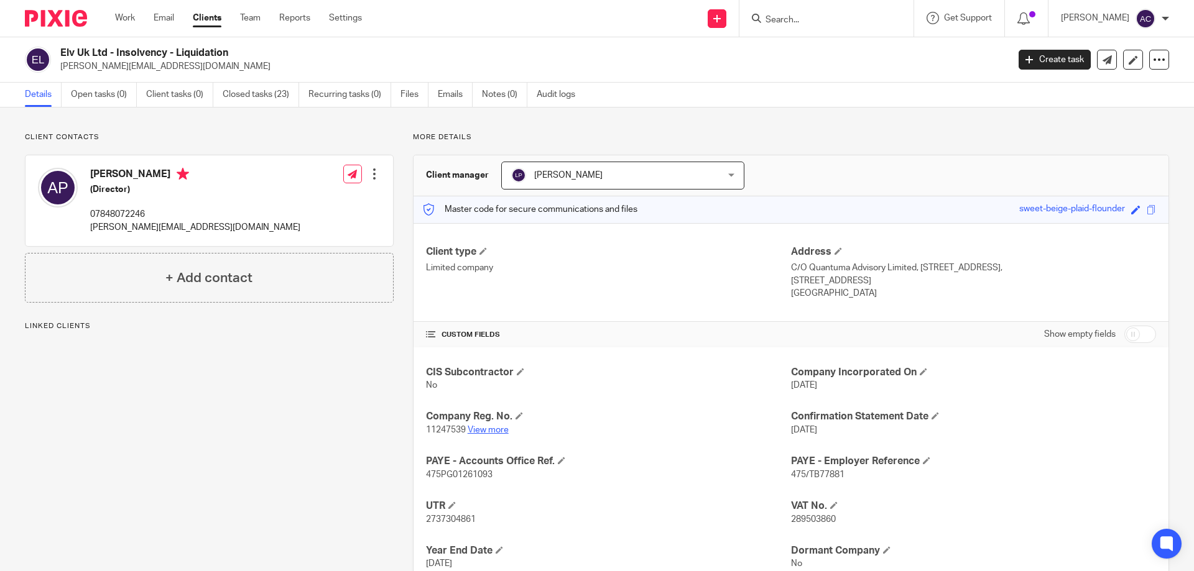
click at [485, 426] on link "View more" at bounding box center [488, 430] width 41 height 9
click at [839, 24] on input "Search" at bounding box center [820, 20] width 112 height 11
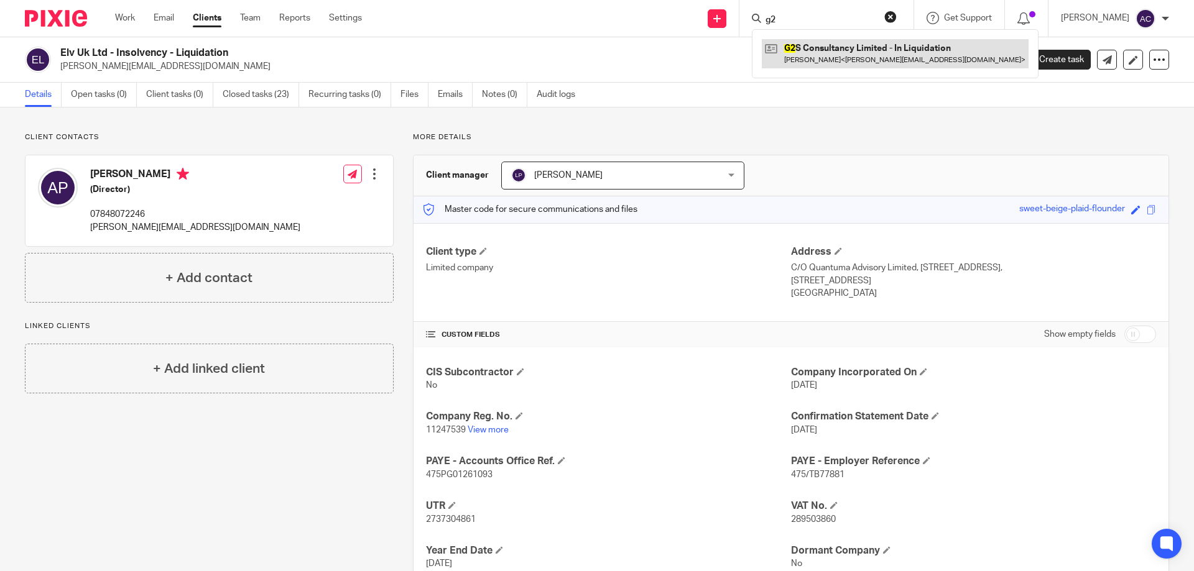
type input "g2"
click at [816, 44] on link at bounding box center [895, 53] width 267 height 29
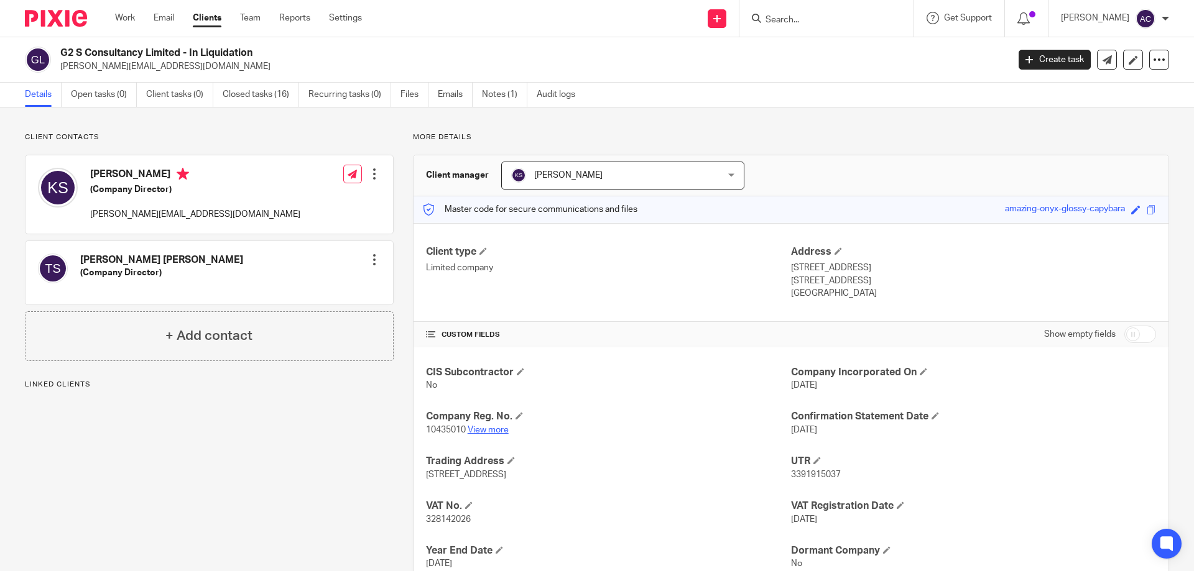
click at [492, 429] on link "View more" at bounding box center [488, 430] width 41 height 9
click at [773, 13] on form at bounding box center [830, 19] width 132 height 16
click at [782, 17] on input "Search" at bounding box center [820, 20] width 112 height 11
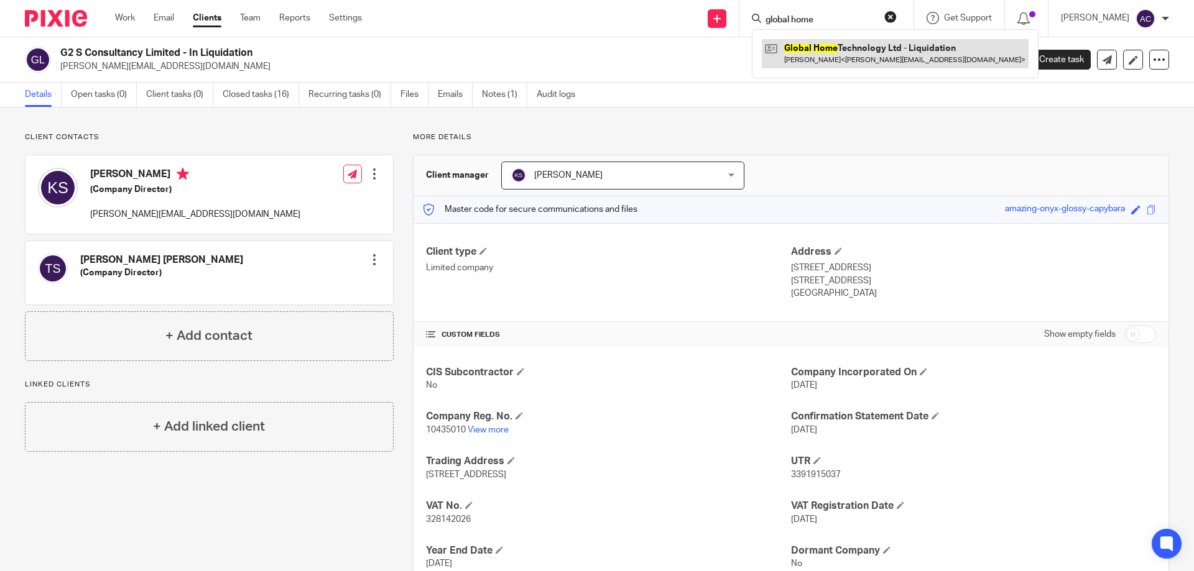
type input "global home"
click at [796, 53] on link at bounding box center [895, 53] width 267 height 29
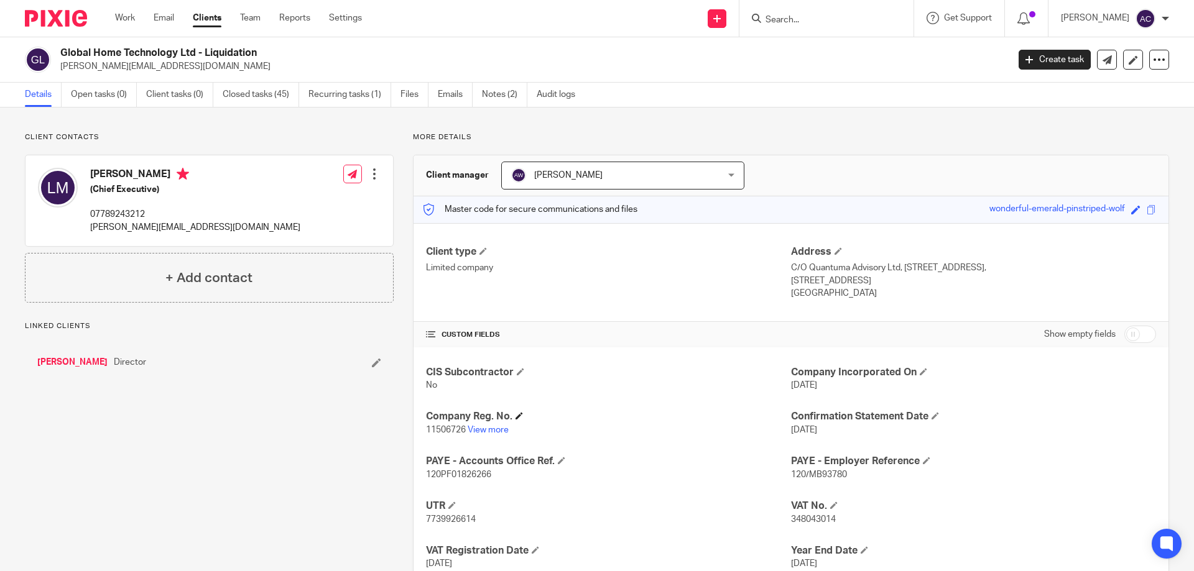
click at [489, 423] on h4 "Company Reg. No." at bounding box center [608, 416] width 365 height 13
click at [489, 430] on link "View more" at bounding box center [488, 430] width 41 height 9
click at [848, 22] on input "Search" at bounding box center [820, 20] width 112 height 11
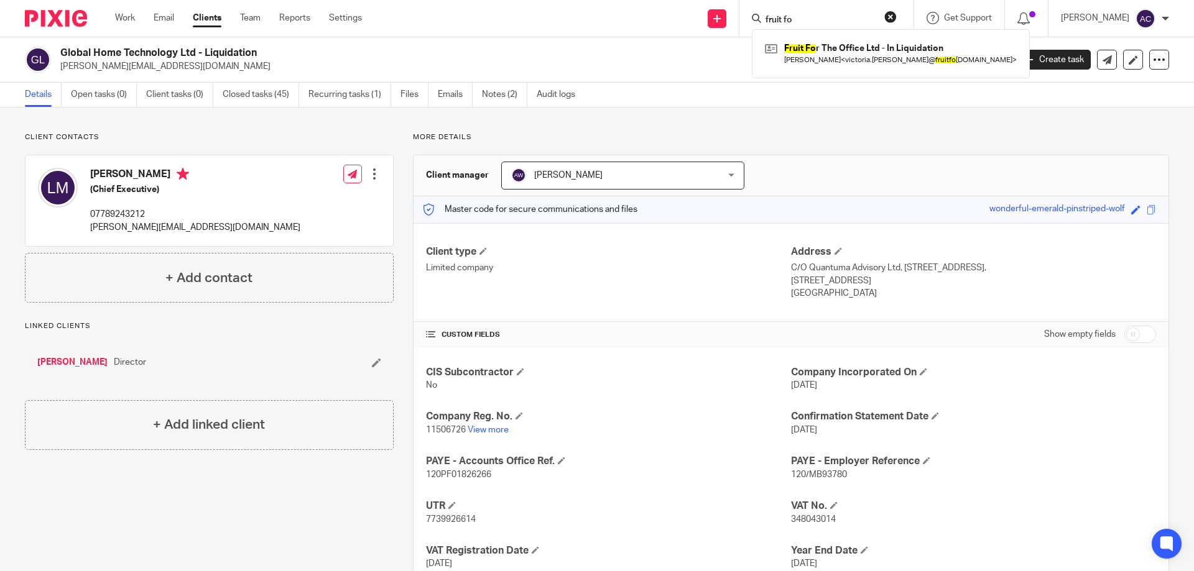
type input "fruit fo"
click at [841, 38] on div "Fruit Fo r The Office Ltd - In Liquidation Victoria Harden < victoria.harden@ f…" at bounding box center [891, 53] width 278 height 48
click at [836, 44] on link at bounding box center [891, 53] width 258 height 29
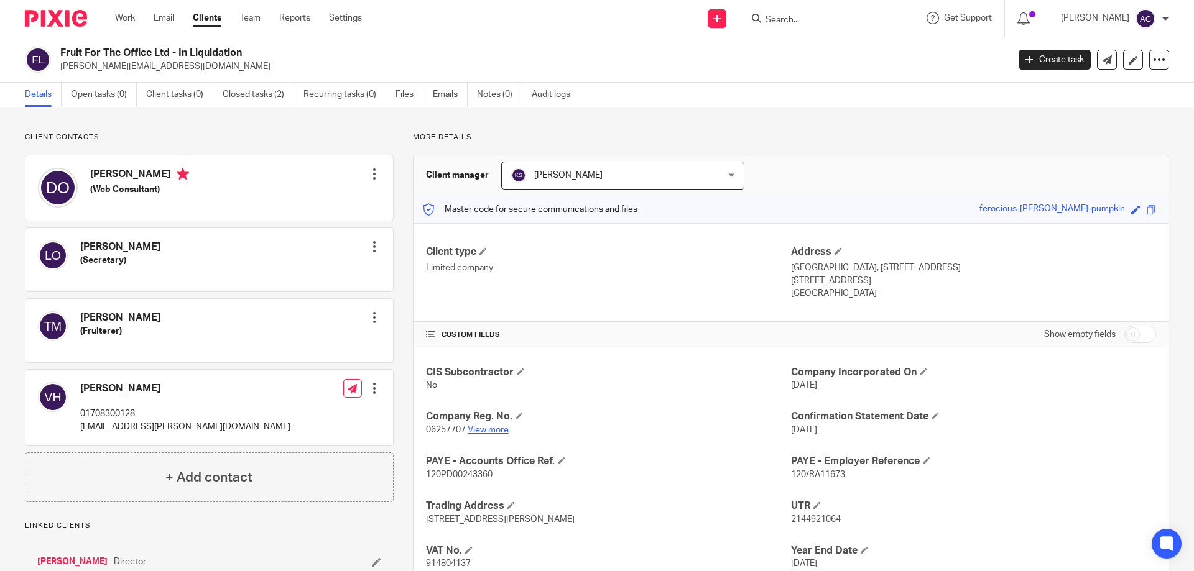
click at [493, 432] on link "View more" at bounding box center [488, 430] width 41 height 9
click at [785, 15] on input "Search" at bounding box center [820, 20] width 112 height 11
type input "[PERSON_NAME]"
click at [816, 44] on link at bounding box center [869, 53] width 214 height 29
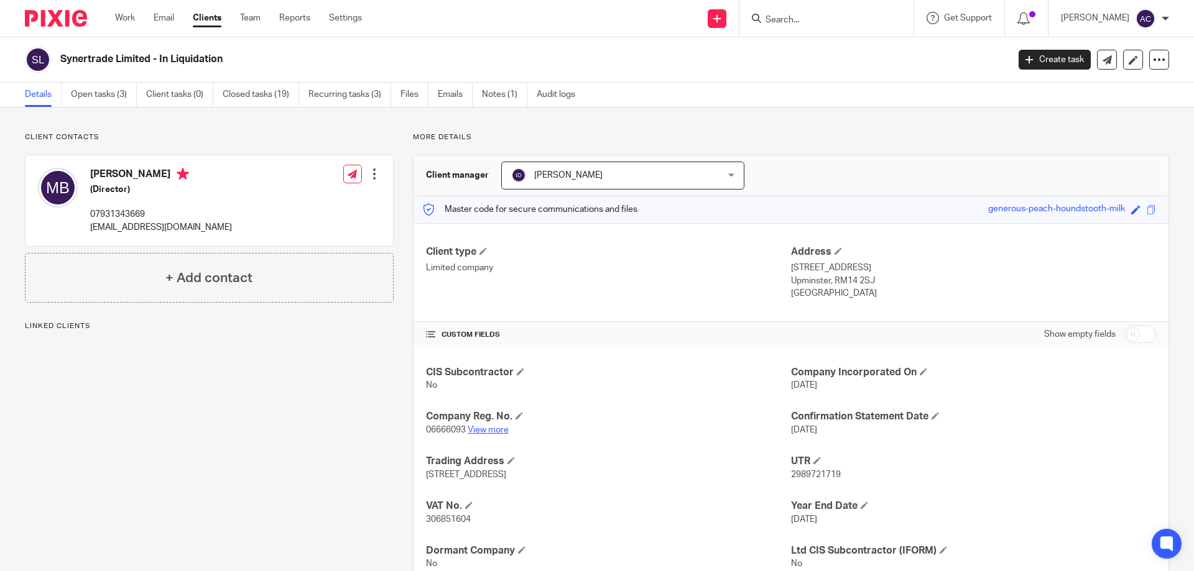
click at [488, 426] on link "View more" at bounding box center [488, 430] width 41 height 9
click at [790, 16] on input "Search" at bounding box center [820, 20] width 112 height 11
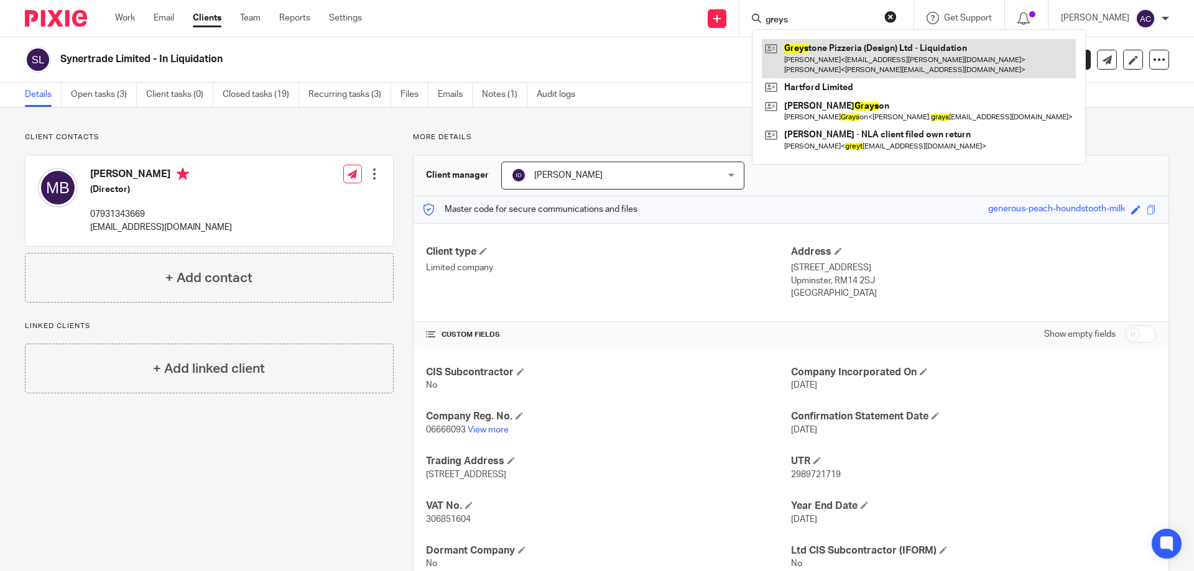
type input "greys"
click at [824, 49] on link at bounding box center [919, 58] width 314 height 39
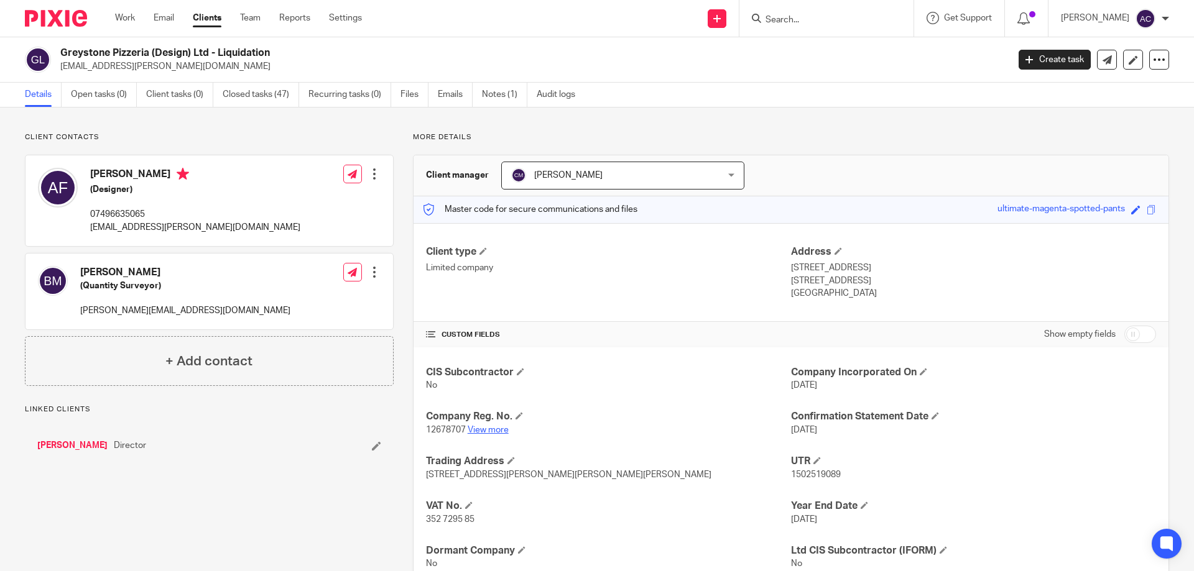
click at [508, 431] on p "12678707 View more" at bounding box center [608, 430] width 365 height 12
click at [503, 430] on link "View more" at bounding box center [488, 430] width 41 height 9
click at [829, 11] on form at bounding box center [830, 19] width 132 height 16
click at [819, 16] on input "Search" at bounding box center [820, 20] width 112 height 11
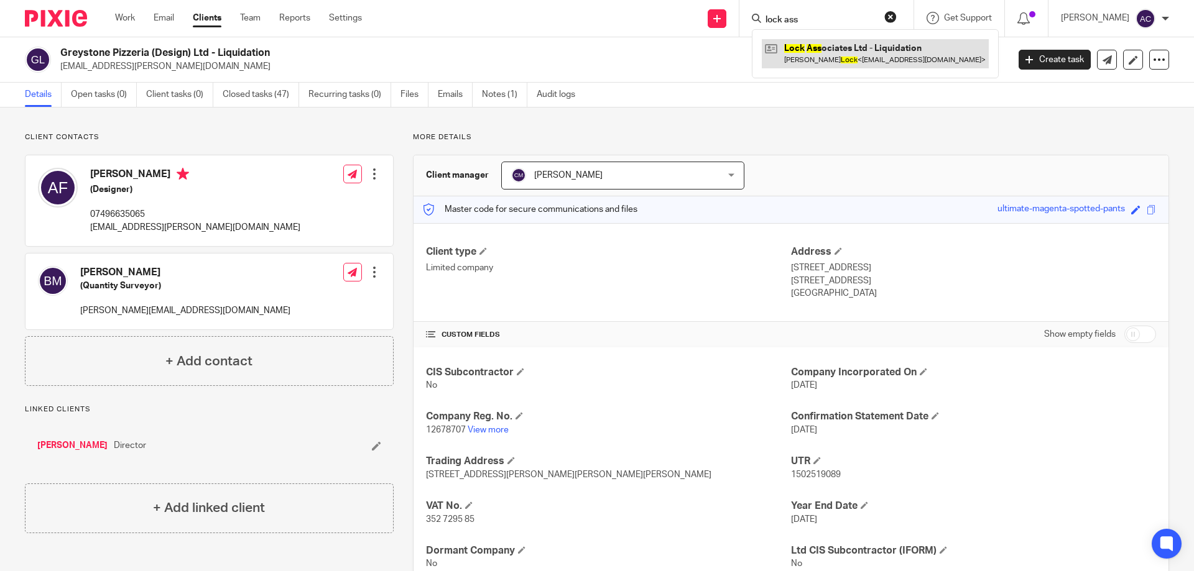
type input "lock ass"
click at [829, 40] on link at bounding box center [875, 53] width 227 height 29
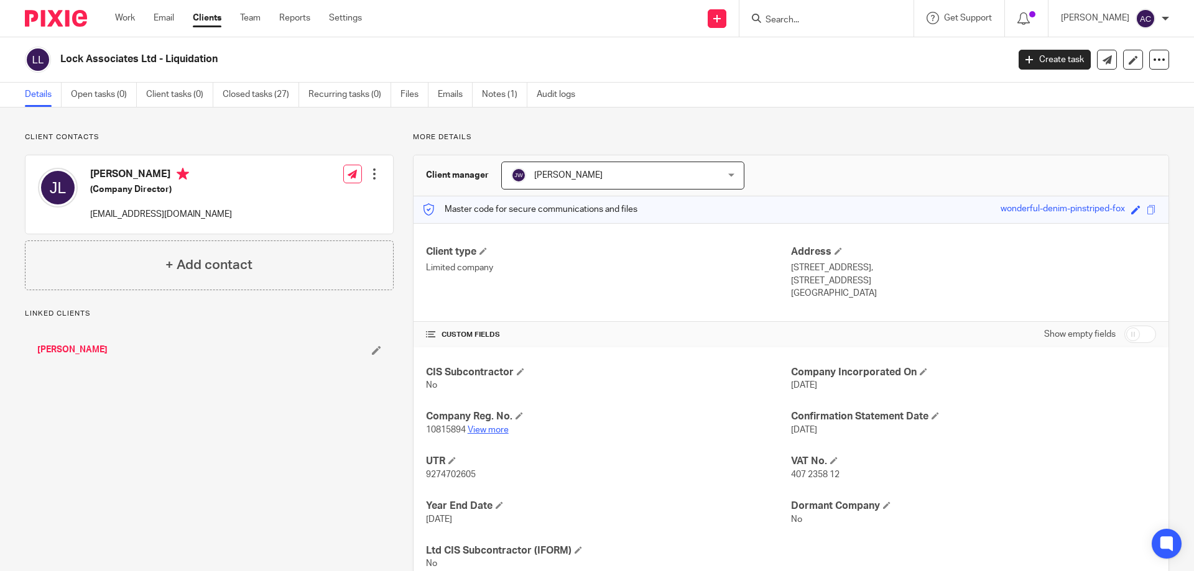
click at [487, 433] on link "View more" at bounding box center [488, 430] width 41 height 9
click at [819, 9] on div at bounding box center [826, 18] width 174 height 37
click at [808, 20] on input "Search" at bounding box center [820, 20] width 112 height 11
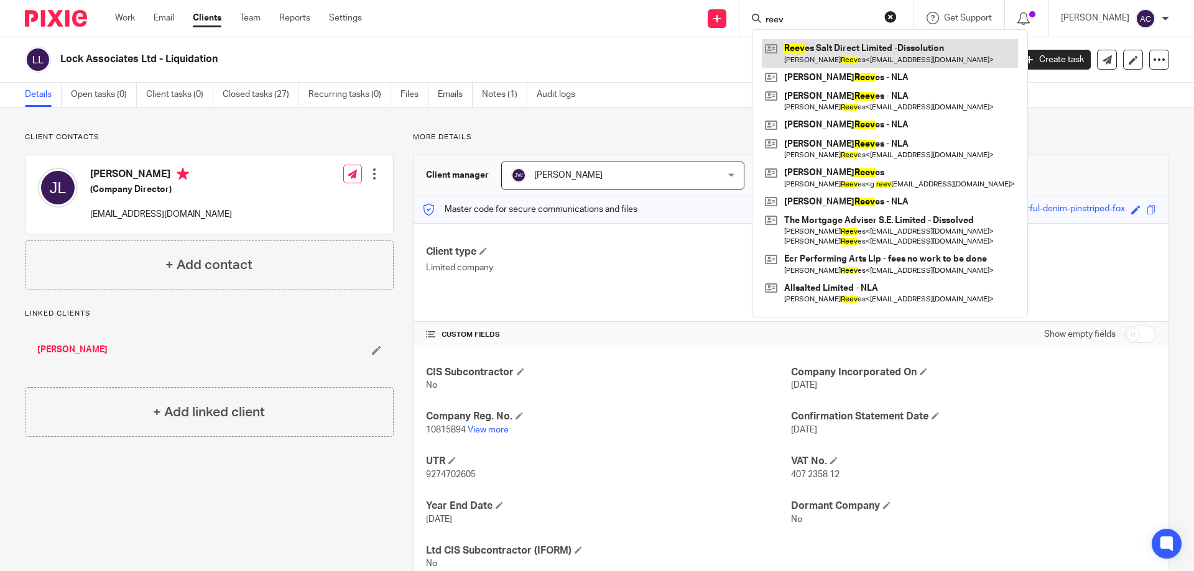
type input "reev"
click at [823, 50] on link at bounding box center [890, 53] width 256 height 29
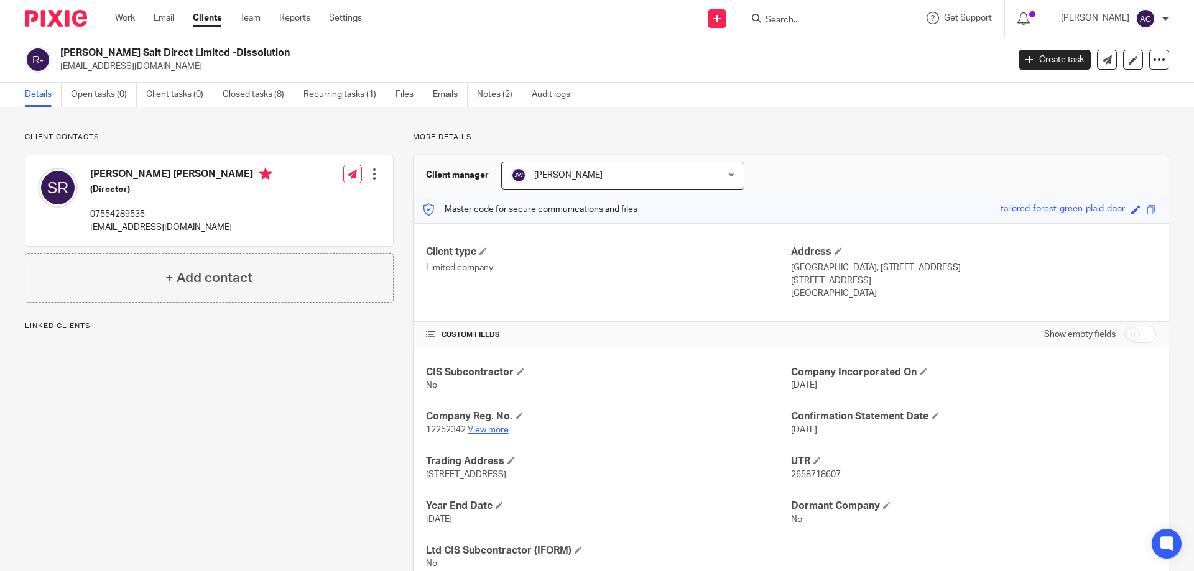
click at [503, 434] on link "View more" at bounding box center [488, 430] width 41 height 9
click at [1128, 63] on icon at bounding box center [1132, 59] width 9 height 9
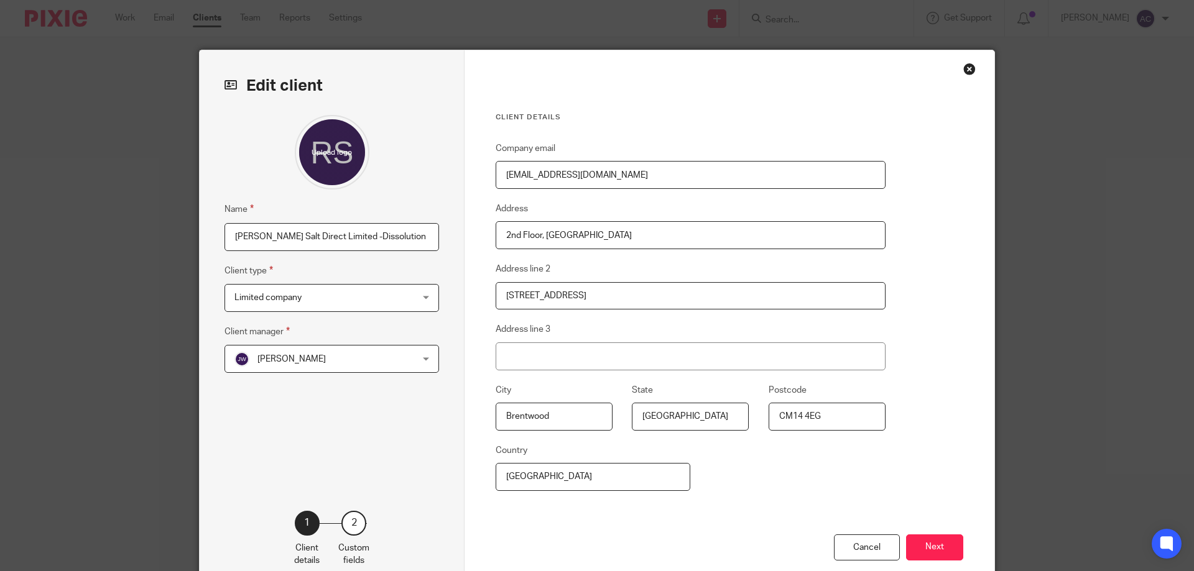
click at [405, 239] on input "Reeves Salt Direct Limited -Dissolution" at bounding box center [331, 237] width 214 height 28
click at [338, 236] on input "Reeves Salt Direct Limited -Dissolution" at bounding box center [331, 237] width 214 height 28
click at [402, 240] on input "Reeves Salt Direct Limited - Dissolution" at bounding box center [331, 237] width 214 height 28
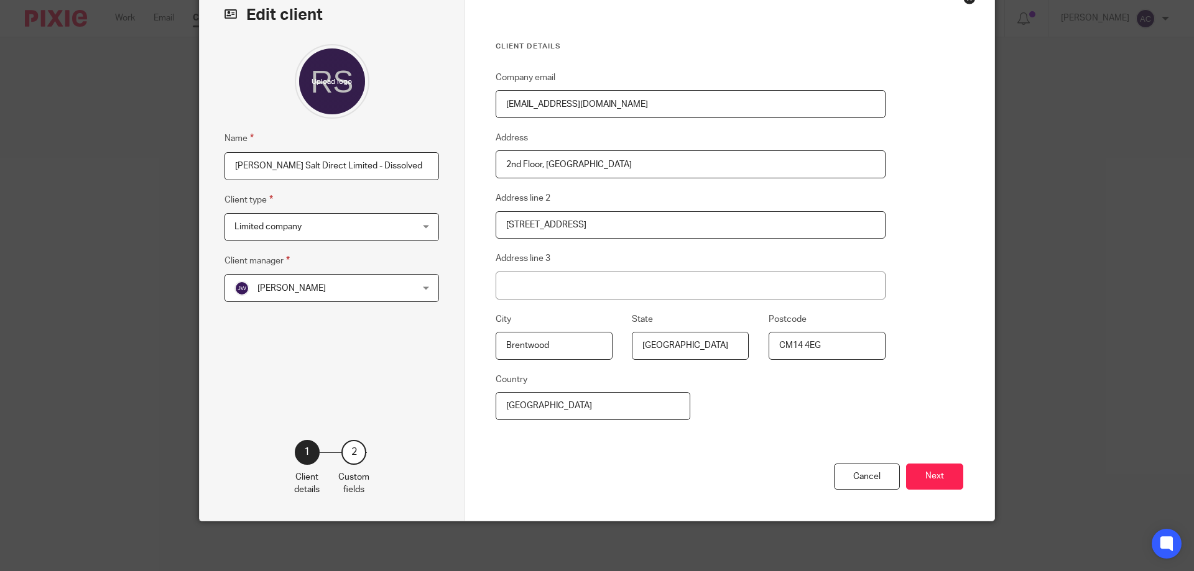
drag, startPoint x: 410, startPoint y: 169, endPoint x: 338, endPoint y: 157, distance: 72.6
click at [338, 157] on input "[PERSON_NAME] Salt Direct Limited - Dissolved" at bounding box center [331, 166] width 214 height 28
click at [388, 172] on input "Reeves Salt Direct Limited - Dissolved" at bounding box center [331, 166] width 214 height 28
type input "Reeves Salt Direct Limited - Dissolved"
click at [920, 474] on button "Next" at bounding box center [934, 477] width 57 height 27
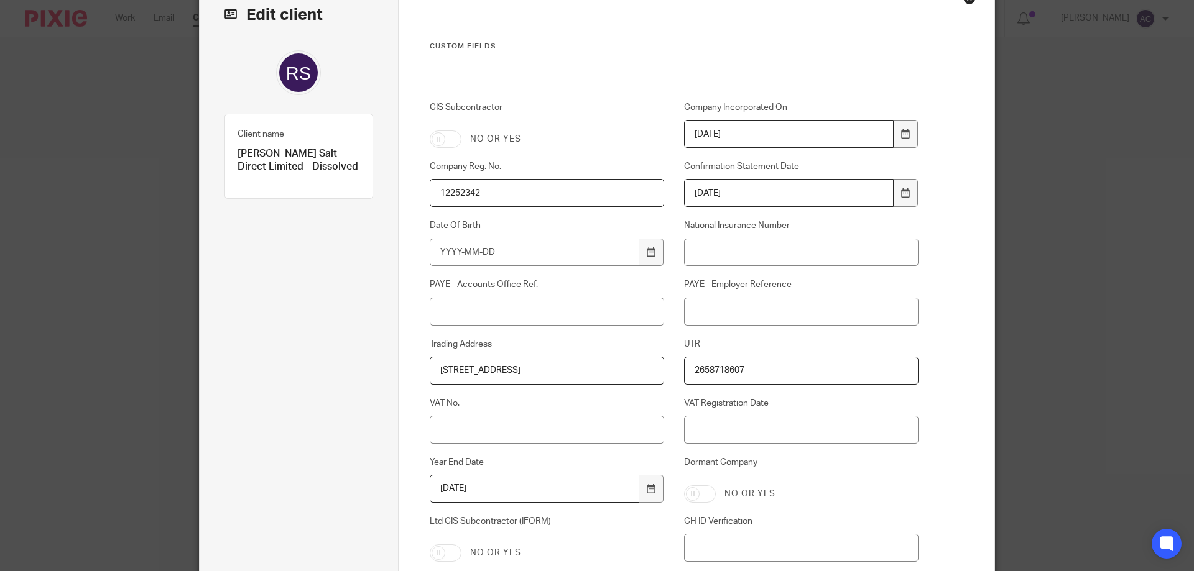
scroll to position [272, 0]
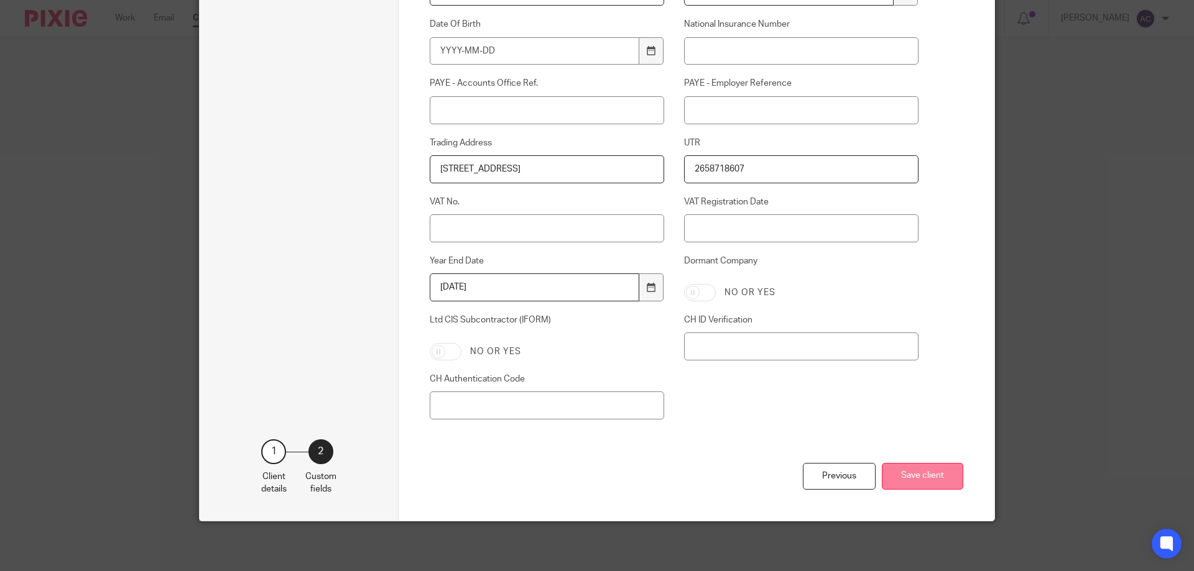
click at [929, 474] on button "Save client" at bounding box center [922, 476] width 81 height 27
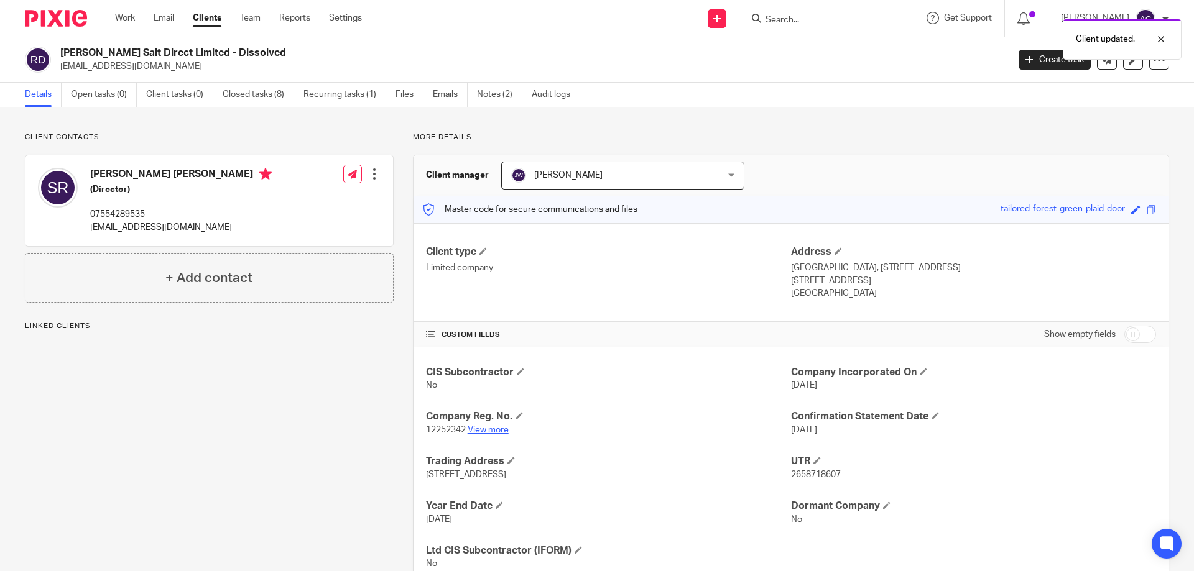
click at [481, 430] on link "View more" at bounding box center [488, 430] width 41 height 9
click at [818, 12] on form at bounding box center [830, 19] width 132 height 16
click at [811, 16] on input "Search" at bounding box center [820, 20] width 112 height 11
type input "o"
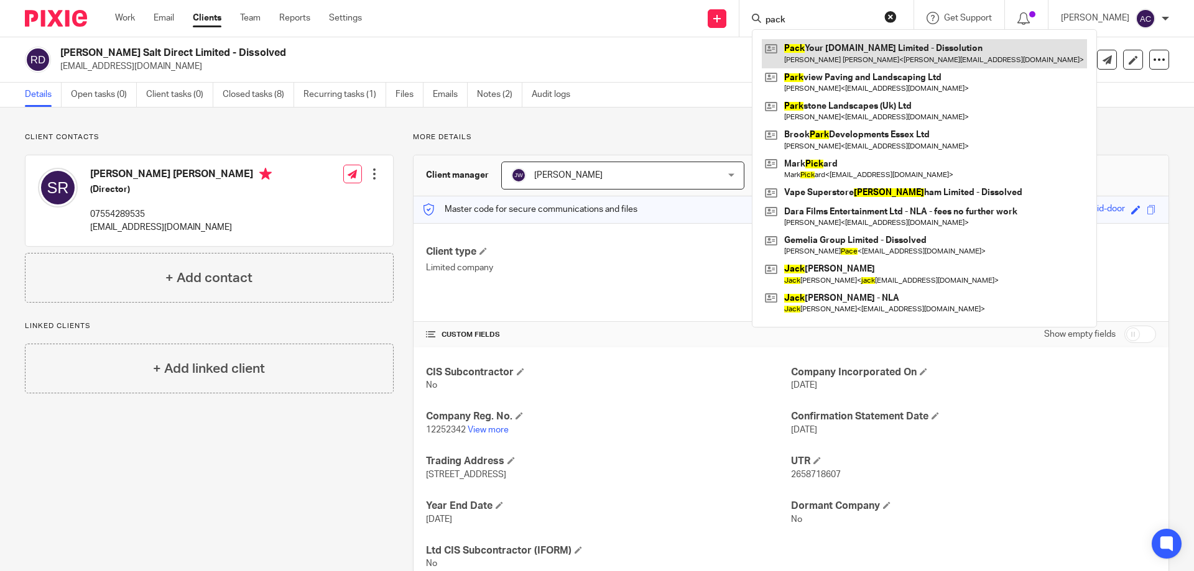
type input "pack"
click at [804, 54] on link at bounding box center [924, 53] width 325 height 29
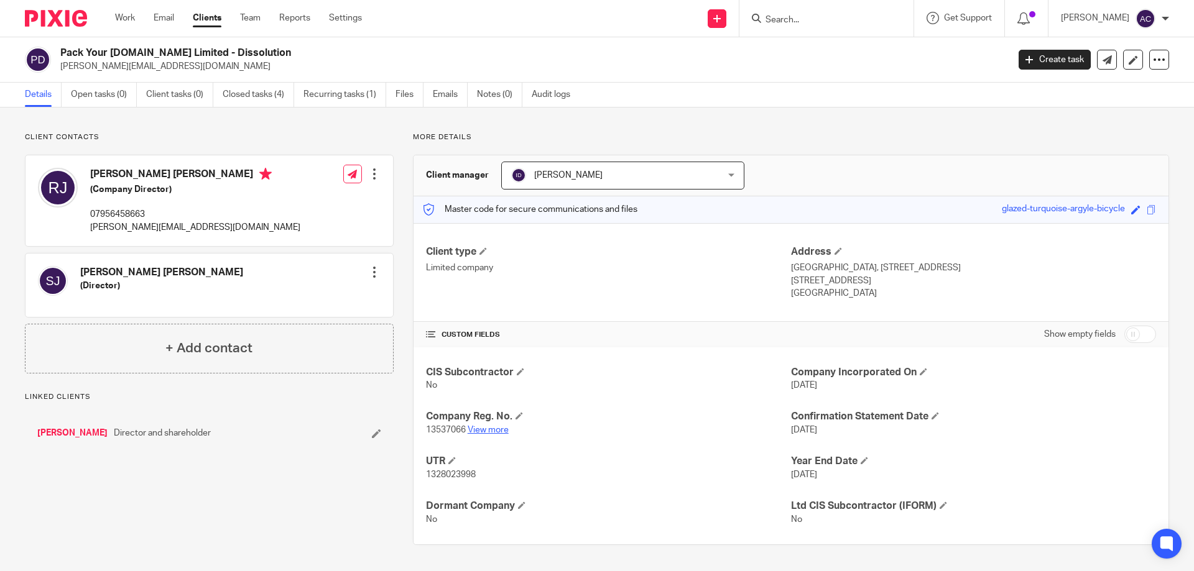
click at [496, 428] on link "View more" at bounding box center [488, 430] width 41 height 9
click at [1128, 60] on icon at bounding box center [1132, 59] width 9 height 9
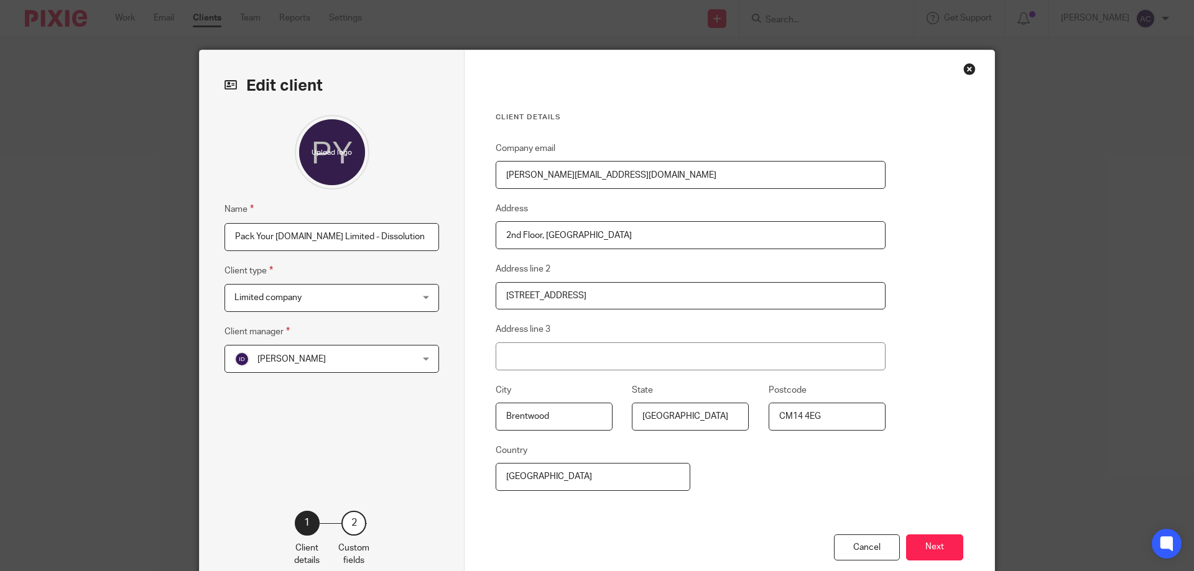
drag, startPoint x: 417, startPoint y: 236, endPoint x: 347, endPoint y: 231, distance: 69.8
click at [347, 231] on input "Pack Your [DOMAIN_NAME] Limited - Dissolution" at bounding box center [331, 237] width 214 height 28
paste input "Dissolved"
click at [348, 240] on input "Pack Your Test.Com Limited - Dissolved" at bounding box center [331, 237] width 214 height 28
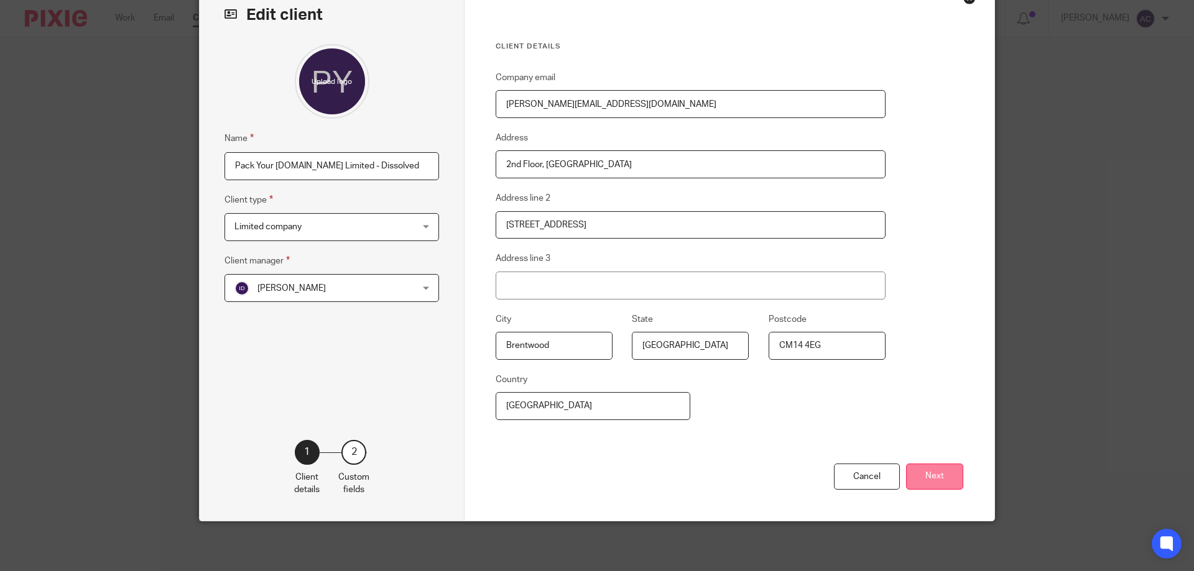
type input "Pack Your [DOMAIN_NAME] Limited - Dissolved"
click at [934, 468] on button "Next" at bounding box center [934, 477] width 57 height 27
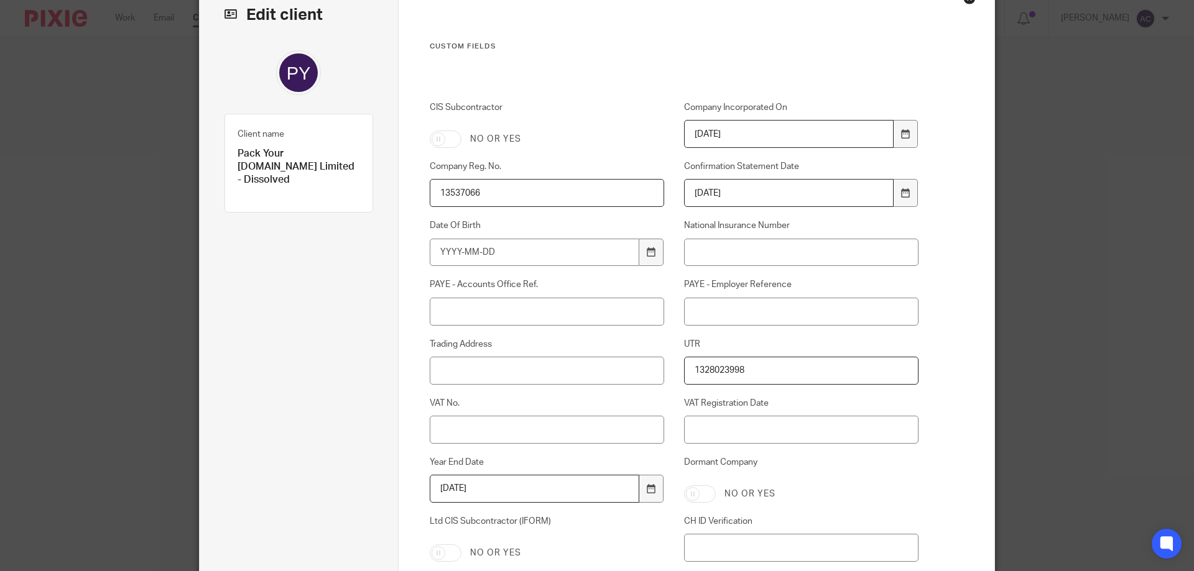
scroll to position [272, 0]
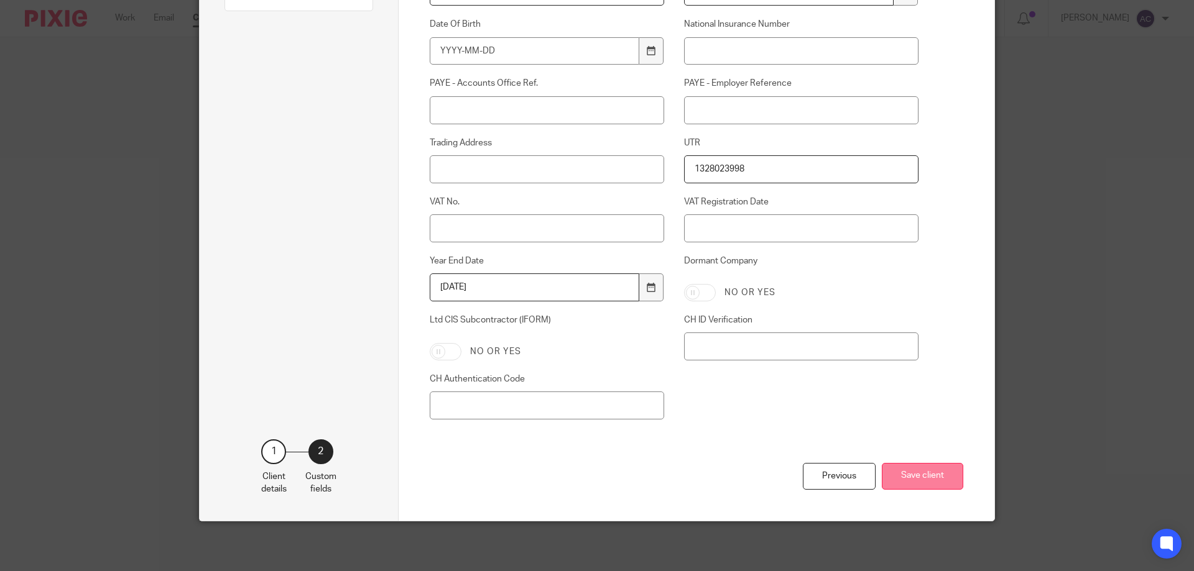
click at [936, 472] on button "Save client" at bounding box center [922, 476] width 81 height 27
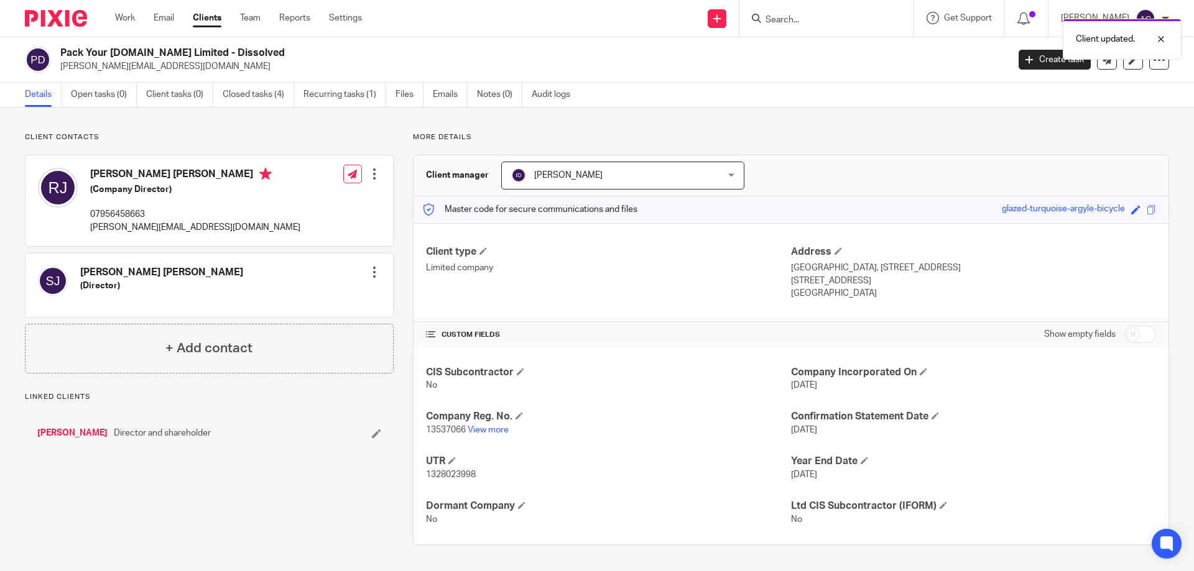
click at [803, 26] on div "Client updated." at bounding box center [889, 35] width 584 height 47
click at [806, 23] on div "Client updated." at bounding box center [889, 35] width 584 height 47
click at [792, 11] on form at bounding box center [830, 19] width 132 height 16
click at [788, 18] on div "Client updated." at bounding box center [889, 35] width 584 height 47
click at [802, 18] on input "Search" at bounding box center [820, 20] width 112 height 11
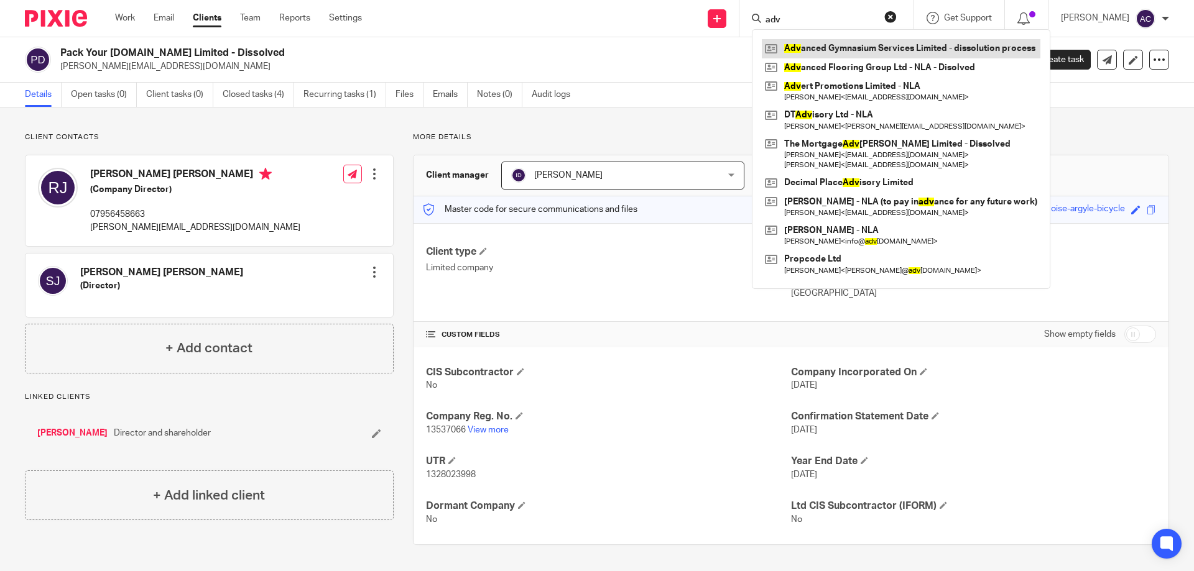
type input "adv"
click at [817, 40] on link at bounding box center [901, 48] width 279 height 19
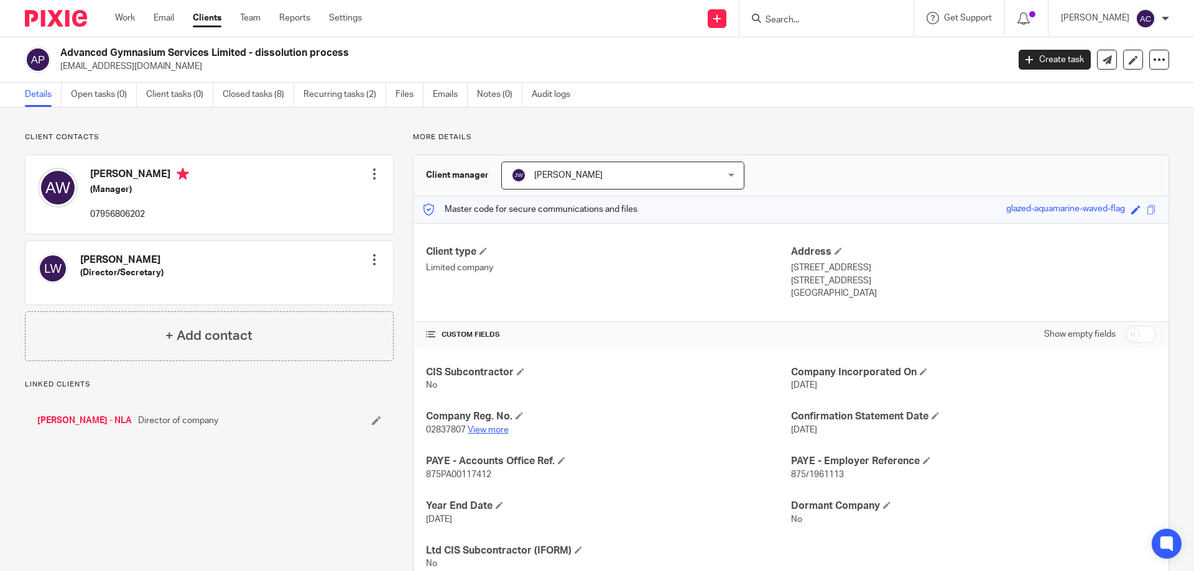
click at [487, 427] on link "View more" at bounding box center [488, 430] width 41 height 9
click at [1124, 54] on link at bounding box center [1133, 60] width 20 height 20
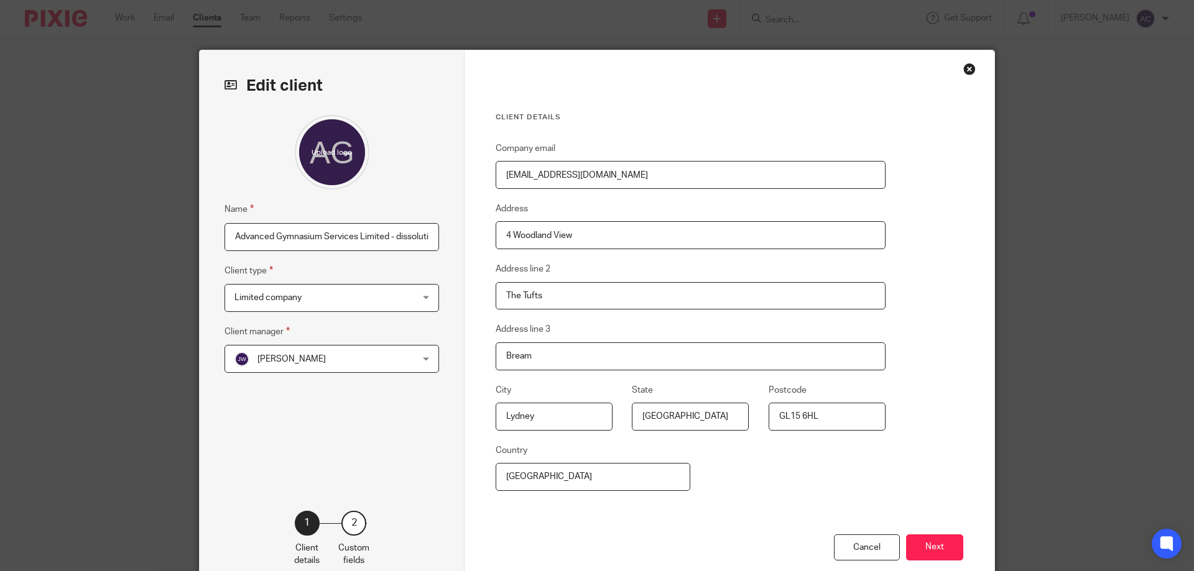
scroll to position [0, 45]
drag, startPoint x: 392, startPoint y: 236, endPoint x: 452, endPoint y: 241, distance: 59.8
click at [452, 241] on div "Edit client Name Advanced Gymnasium Services Limited - dissolution process Clie…" at bounding box center [332, 321] width 265 height 542
paste input "Dissolved"
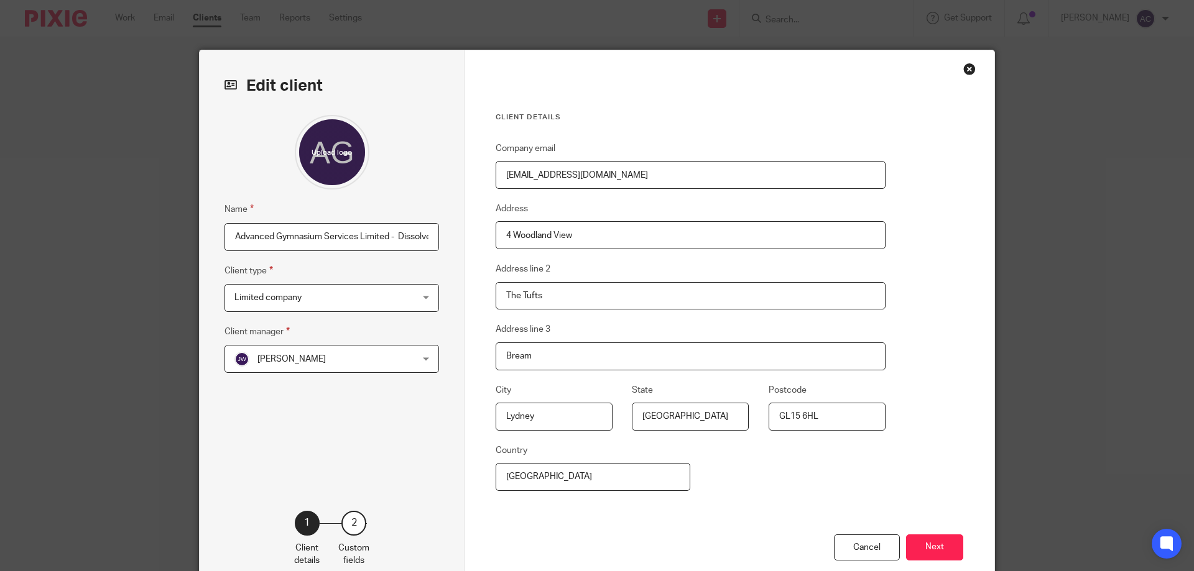
scroll to position [0, 9]
click at [384, 236] on input "Advanced Gymnasium Services Limited - Dissolved" at bounding box center [331, 237] width 214 height 28
type input "Advanced Gymnasium Services Limited - Dissolved"
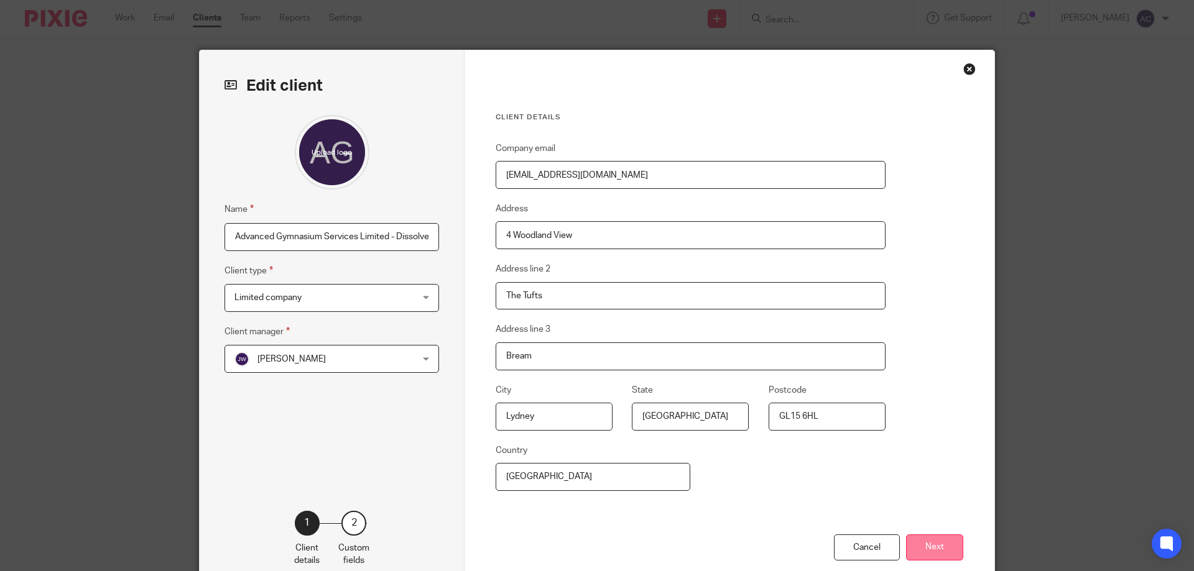
click at [931, 536] on button "Next" at bounding box center [934, 548] width 57 height 27
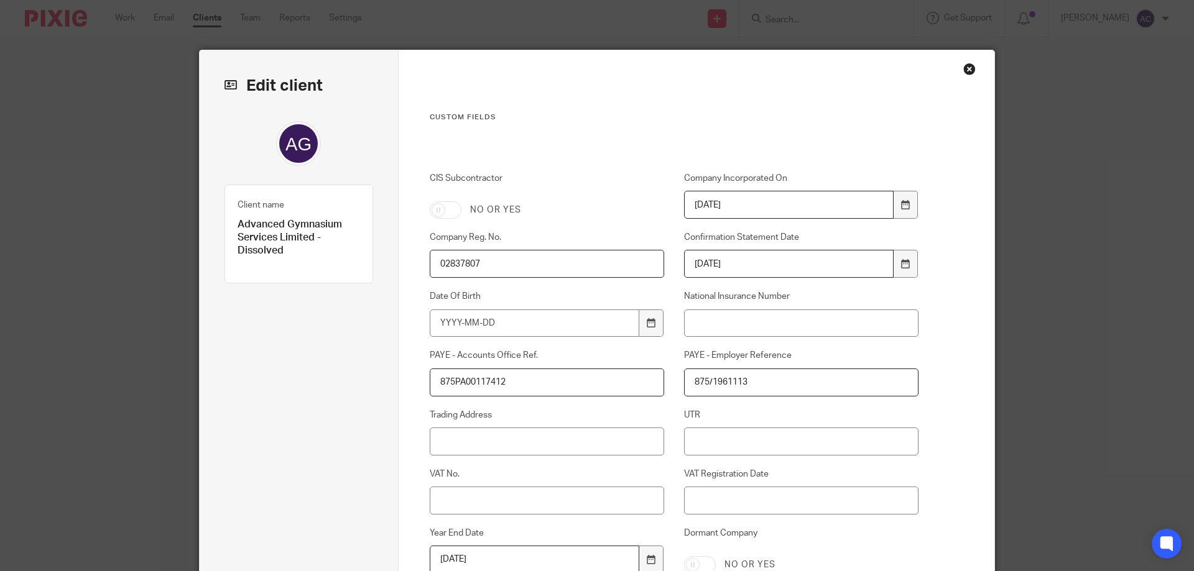
scroll to position [249, 0]
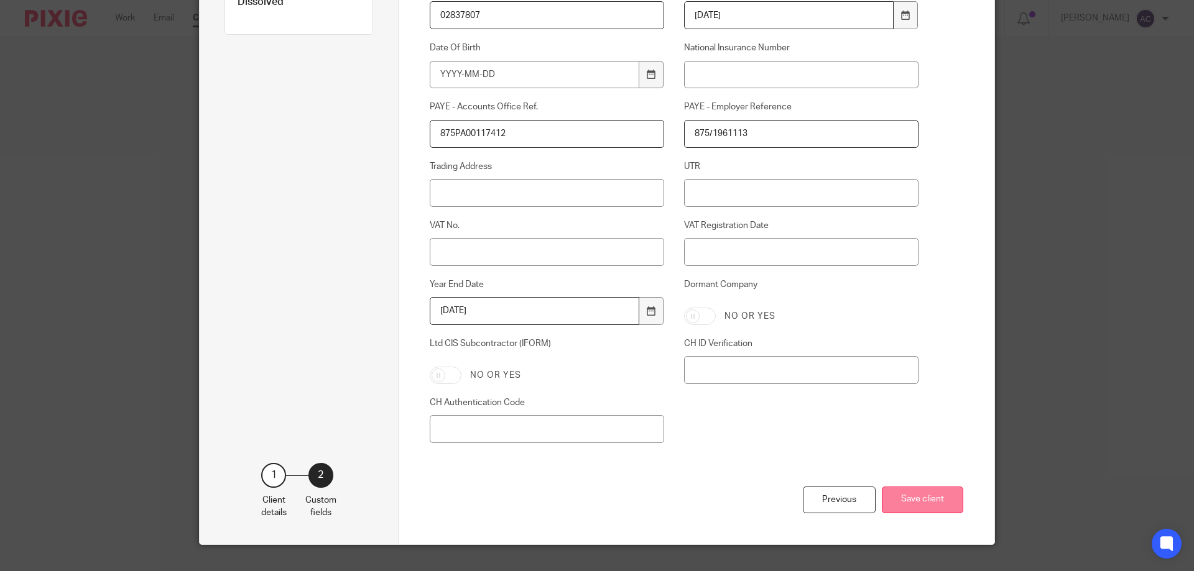
click at [922, 508] on button "Save client" at bounding box center [922, 500] width 81 height 27
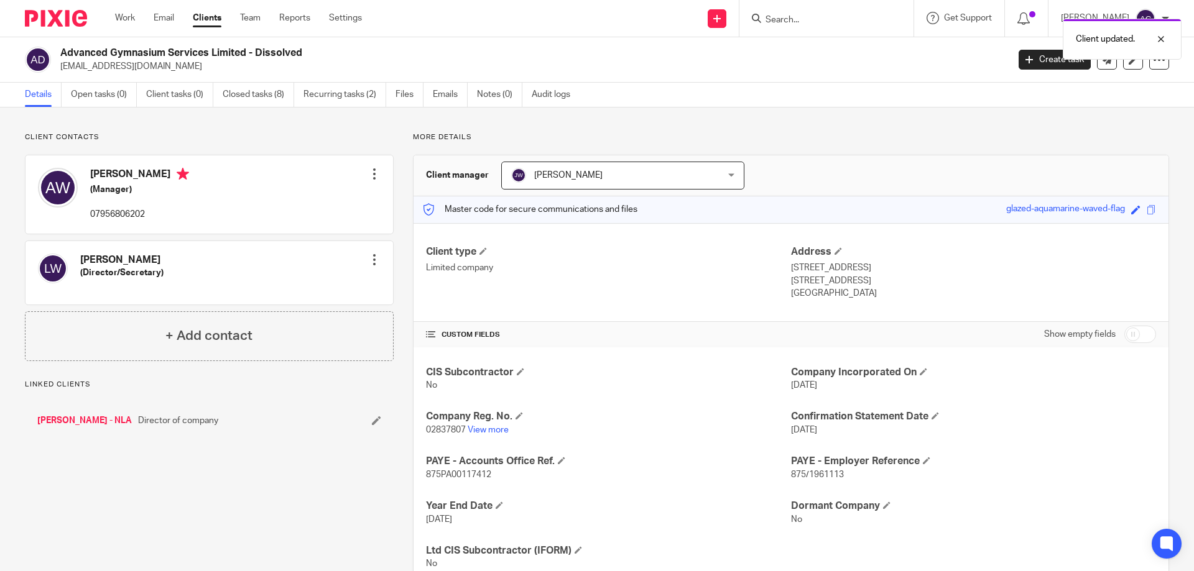
click at [845, 18] on div "Client updated." at bounding box center [889, 35] width 584 height 47
click at [793, 25] on div "Client updated." at bounding box center [889, 35] width 584 height 47
click at [812, 19] on div "Client updated." at bounding box center [889, 35] width 584 height 47
click at [801, 20] on div "Client updated." at bounding box center [889, 35] width 584 height 47
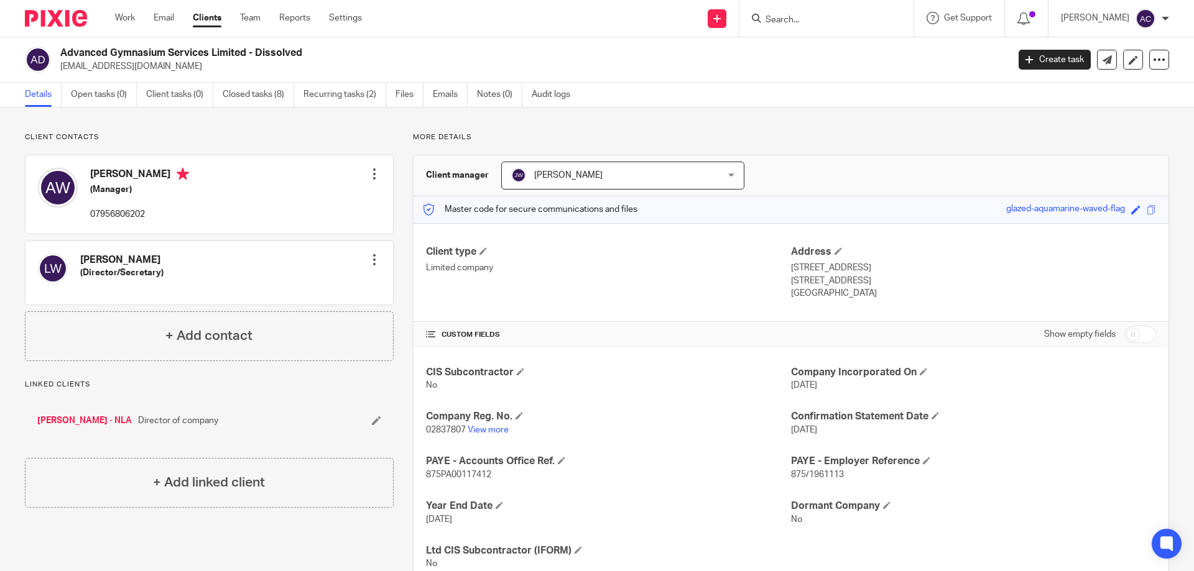
click at [801, 20] on input "Search" at bounding box center [820, 20] width 112 height 11
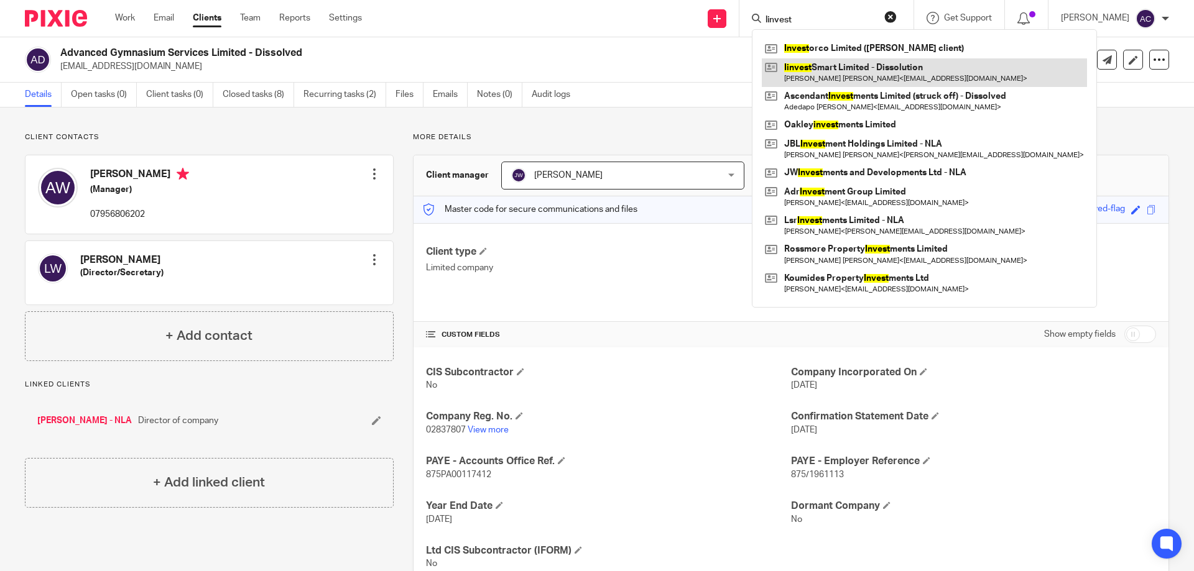
type input "linvest"
click at [818, 66] on link at bounding box center [924, 72] width 325 height 29
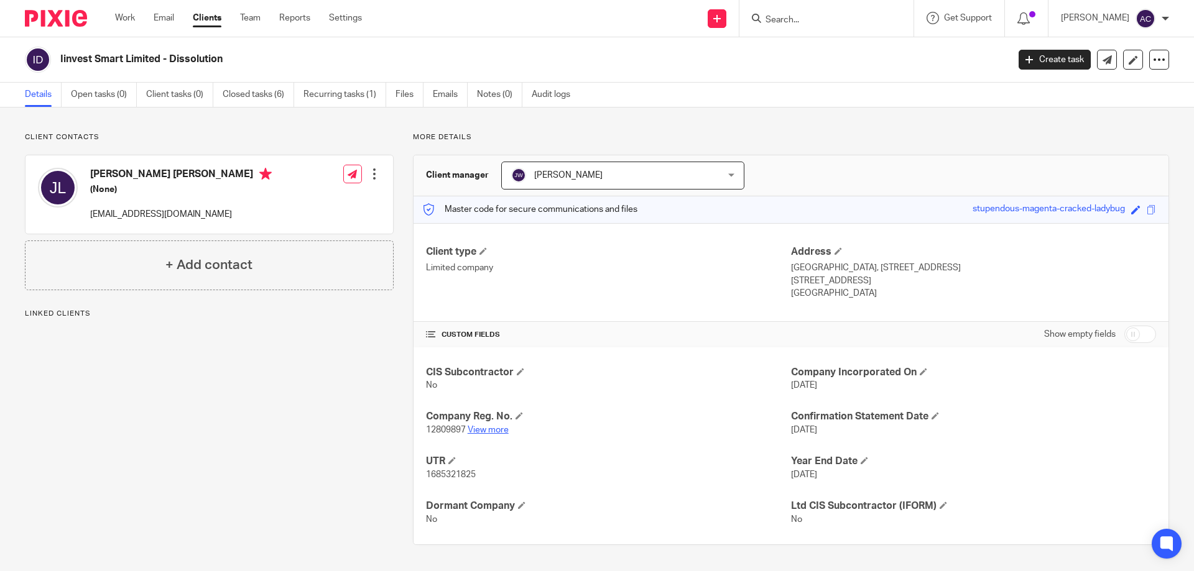
click at [490, 434] on link "View more" at bounding box center [488, 430] width 41 height 9
click at [1128, 62] on link at bounding box center [1133, 60] width 20 height 20
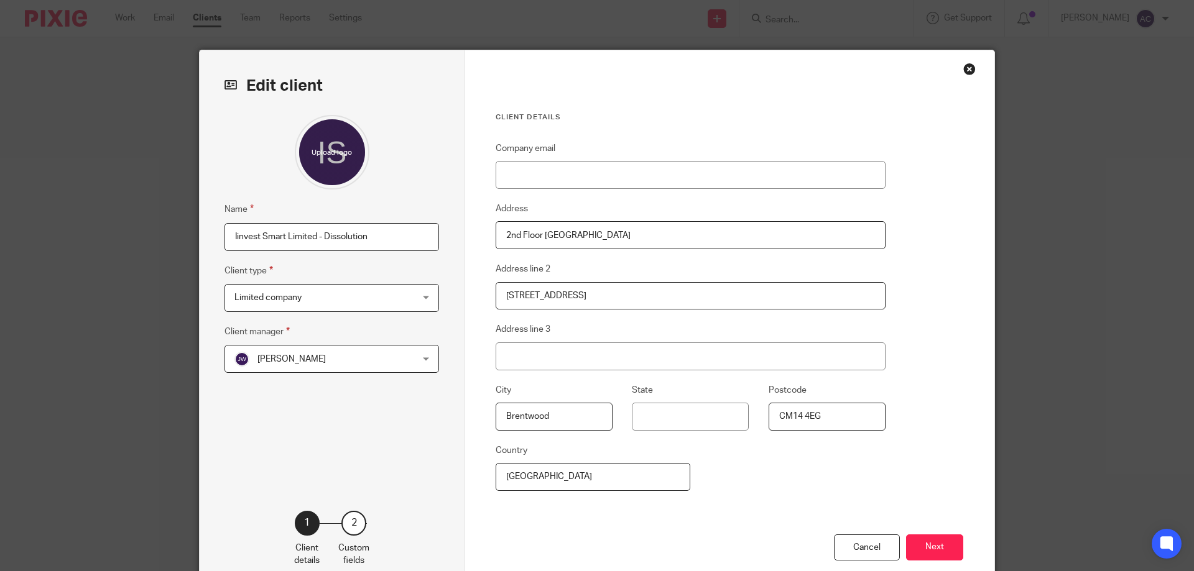
drag, startPoint x: 362, startPoint y: 238, endPoint x: 323, endPoint y: 238, distance: 39.8
click at [323, 238] on input "Iinvest Smart Limited - Dissolution" at bounding box center [331, 237] width 214 height 28
paste input "Dissolved"
click at [320, 229] on input "Iinvest Smart Limited - Dissolved" at bounding box center [331, 237] width 214 height 28
click at [322, 234] on input "Iinvest Smart Limited - Dissolved" at bounding box center [331, 237] width 214 height 28
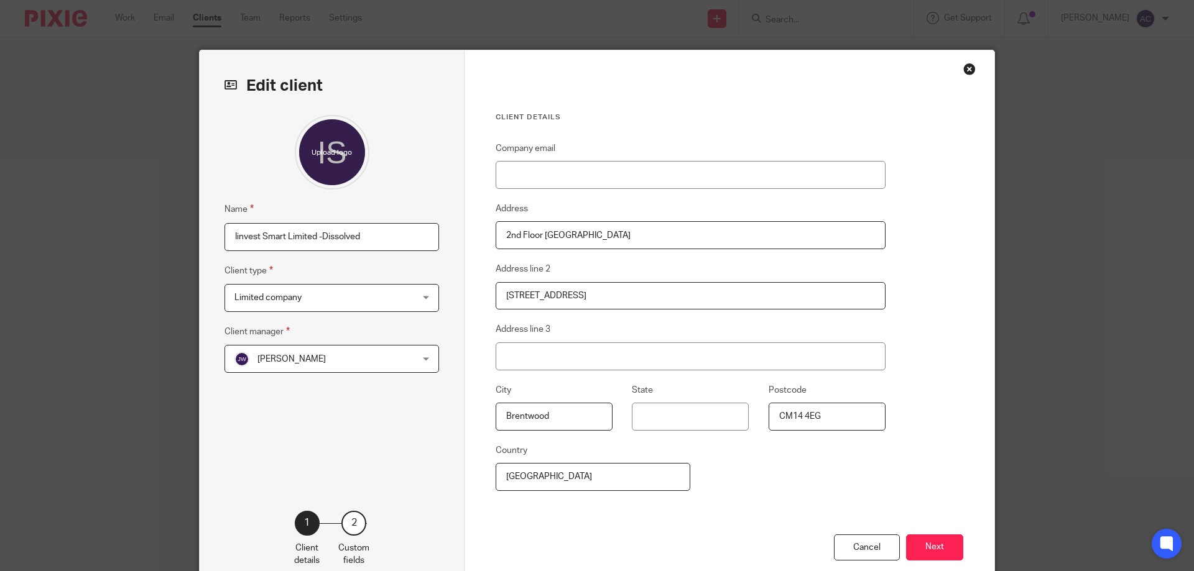
type input "Iinvest Smart Limited - Dissolved"
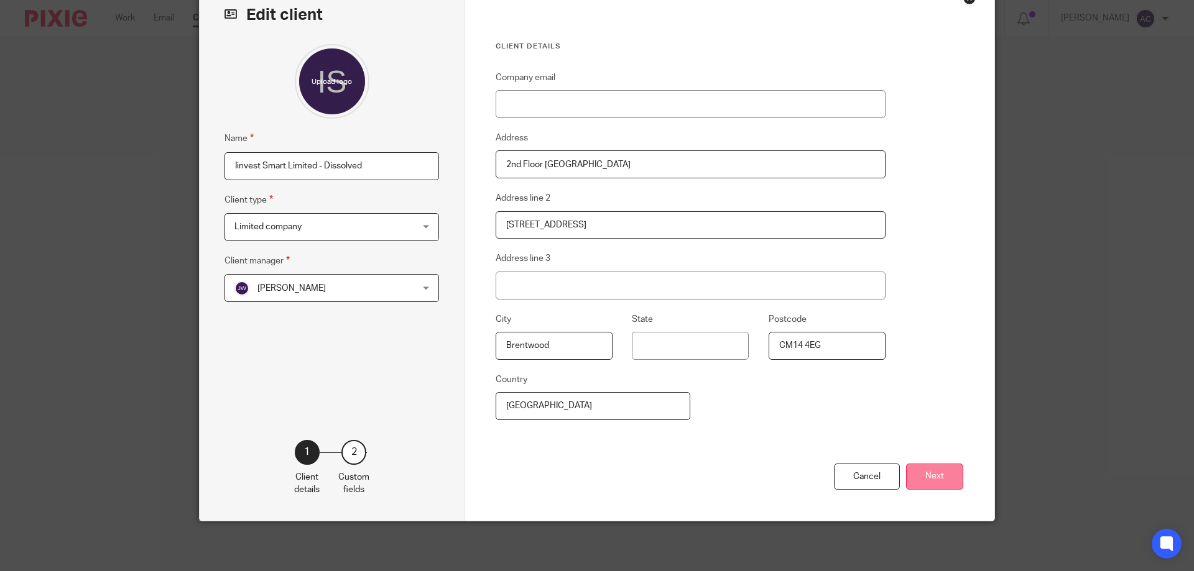
click at [928, 469] on button "Next" at bounding box center [934, 477] width 57 height 27
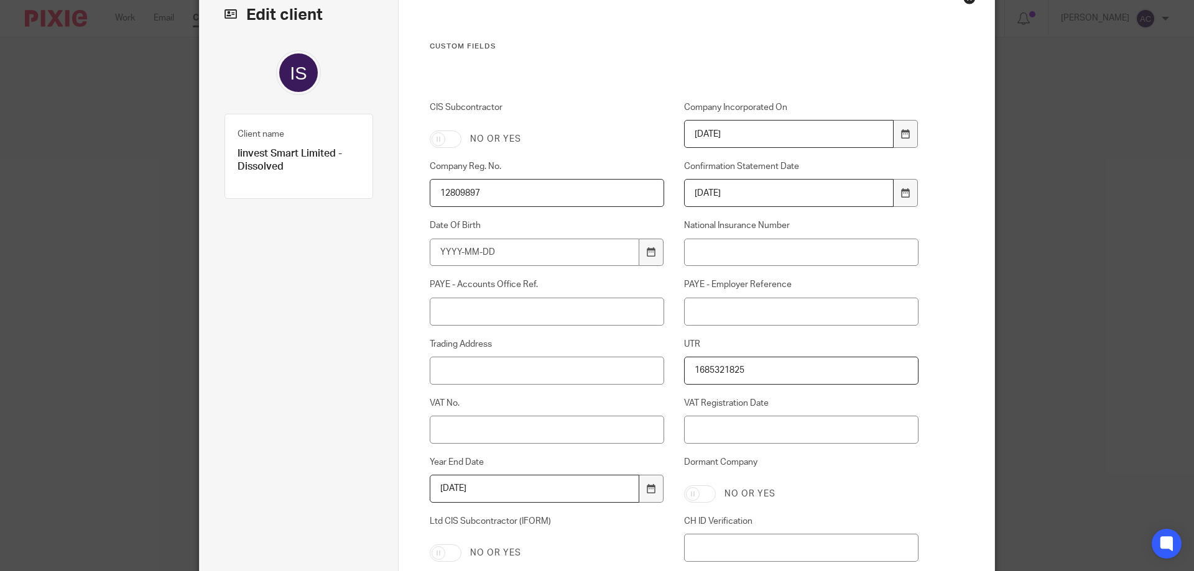
scroll to position [272, 0]
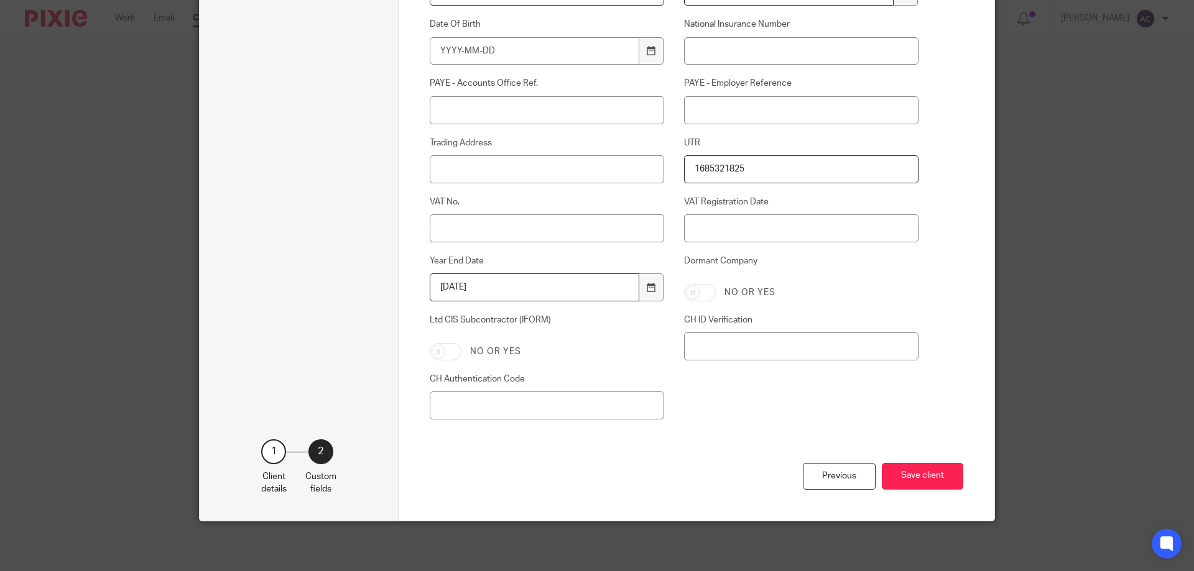
click at [928, 469] on button "Save client" at bounding box center [922, 476] width 81 height 27
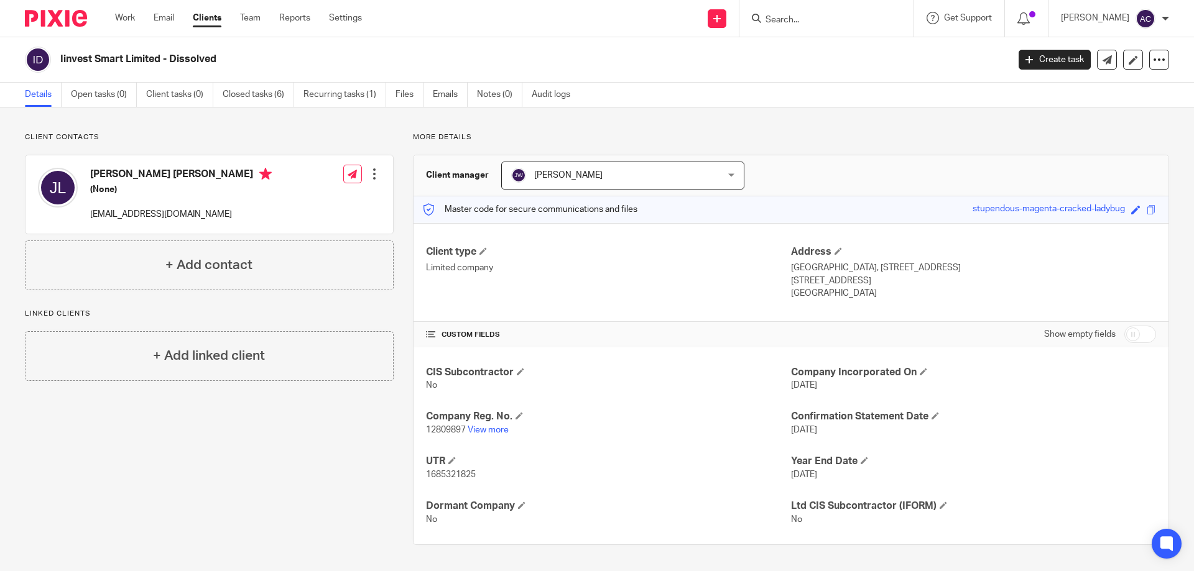
click at [781, 19] on input "Search" at bounding box center [820, 20] width 112 height 11
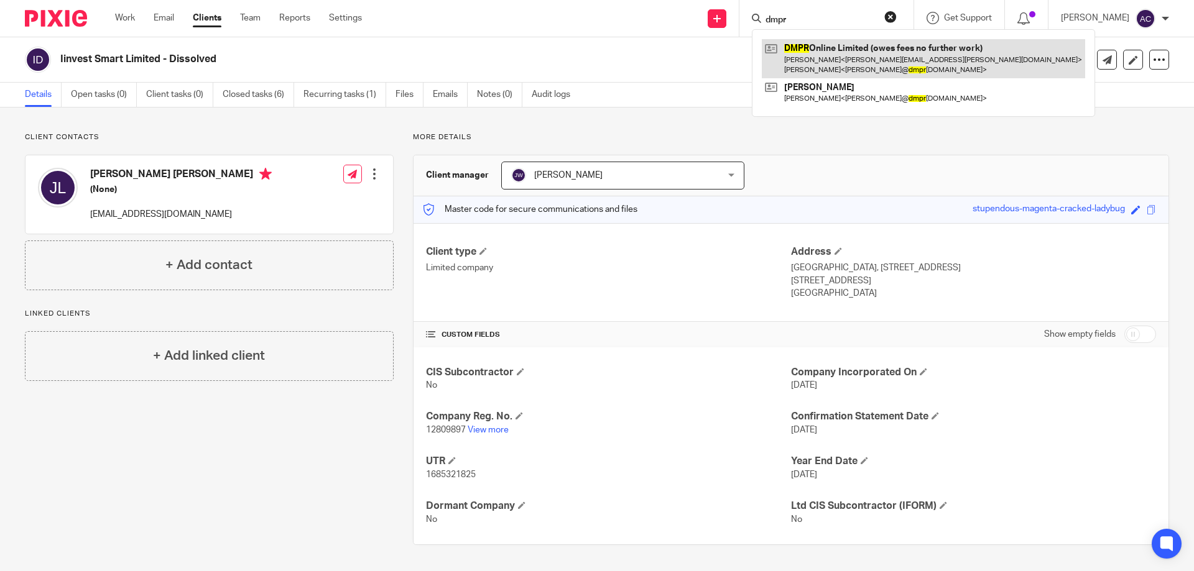
type input "dmpr"
click at [957, 50] on link at bounding box center [923, 58] width 323 height 39
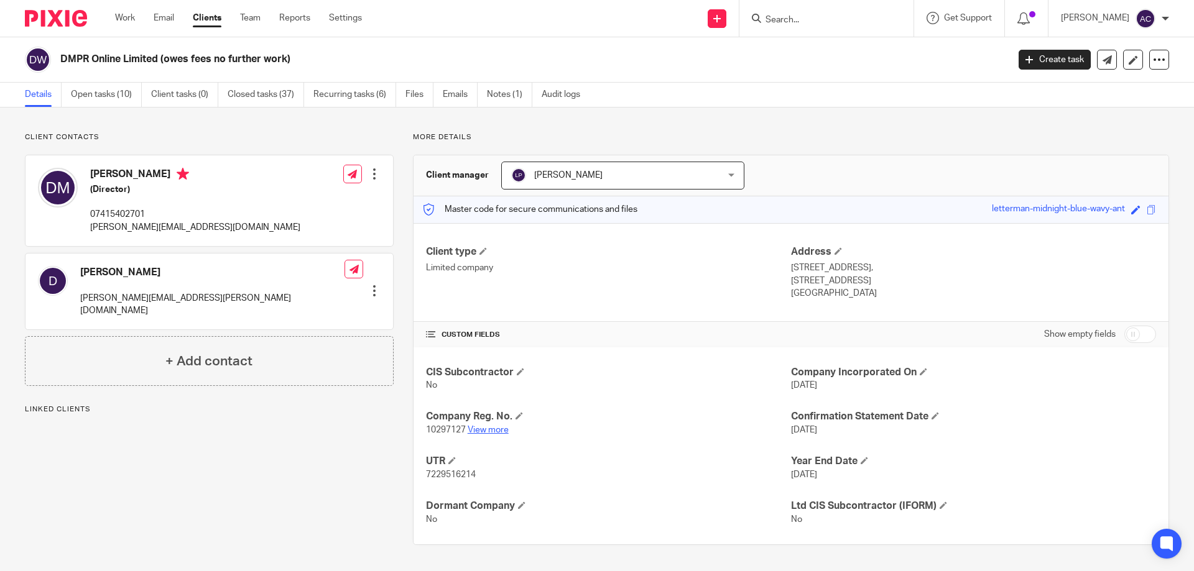
click at [479, 427] on link "View more" at bounding box center [488, 430] width 41 height 9
click at [803, 18] on input "Search" at bounding box center [820, 20] width 112 height 11
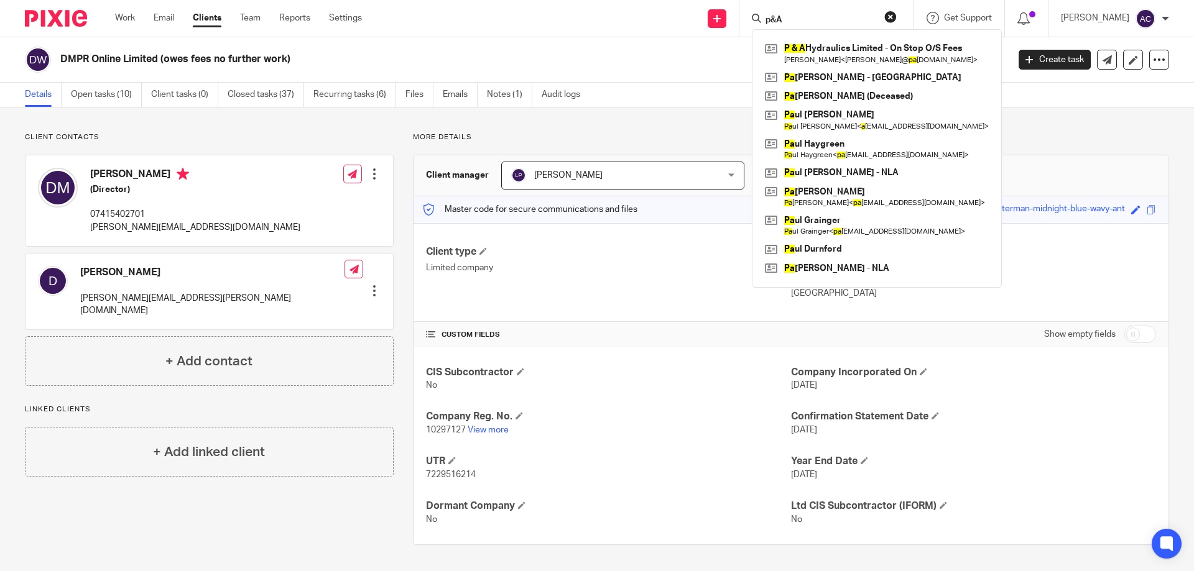
type input "p&A"
click button "submit" at bounding box center [0, 0] width 0 height 0
click at [869, 49] on link at bounding box center [877, 53] width 230 height 29
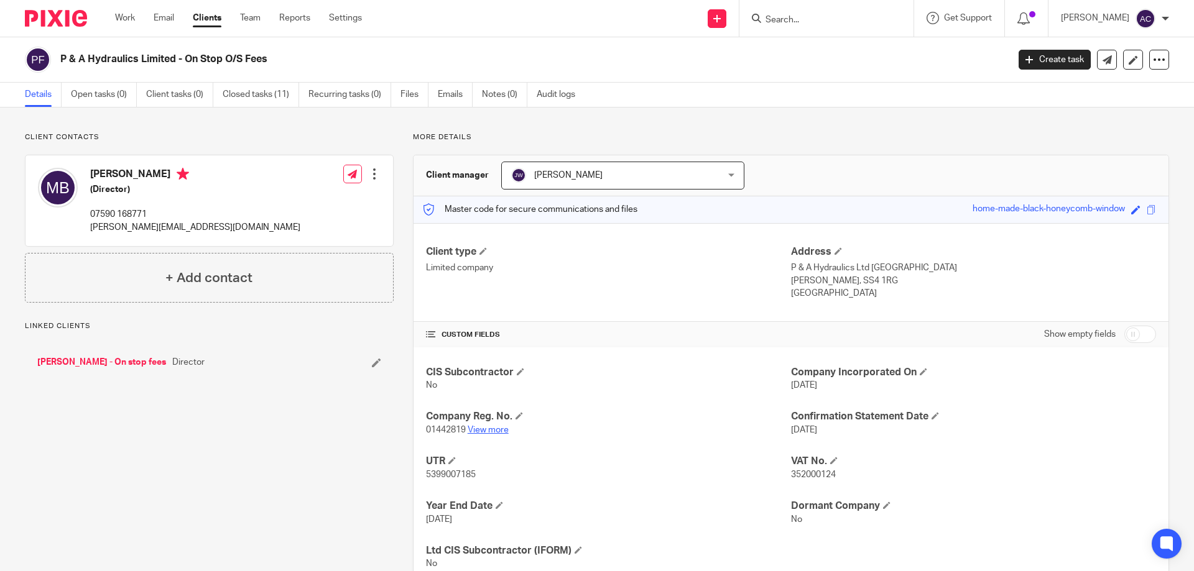
click at [500, 434] on link "View more" at bounding box center [488, 430] width 41 height 9
click at [491, 433] on link "View more" at bounding box center [488, 430] width 41 height 9
click at [869, 17] on input "Search" at bounding box center [820, 20] width 112 height 11
click at [844, 30] on div at bounding box center [826, 18] width 174 height 37
click at [860, 17] on input "Search" at bounding box center [820, 20] width 112 height 11
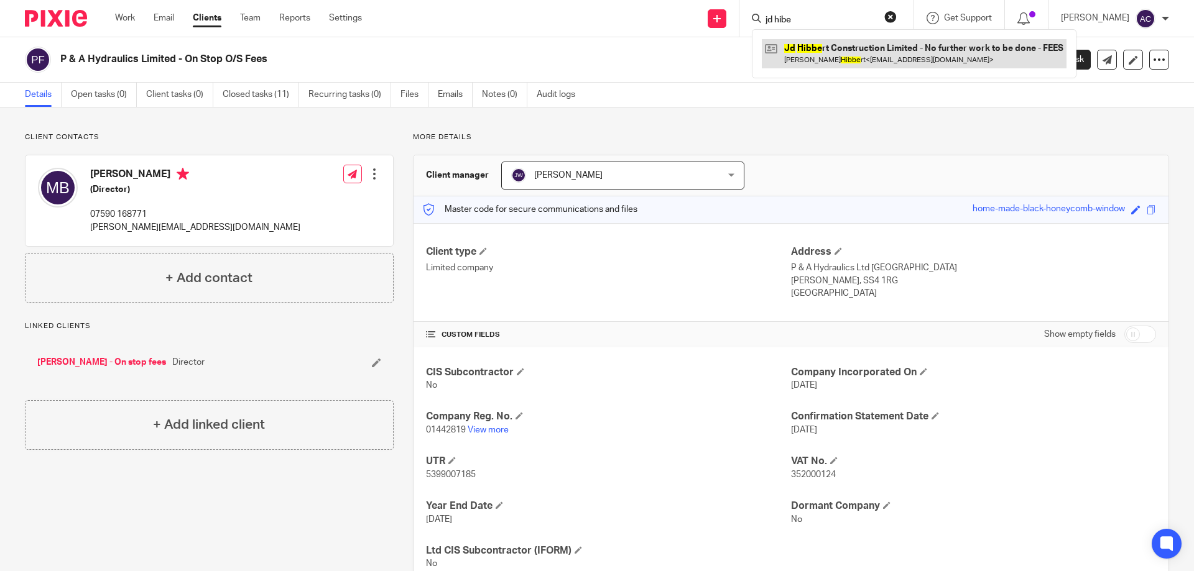
type input "jd hibe"
click at [875, 52] on link at bounding box center [914, 53] width 305 height 29
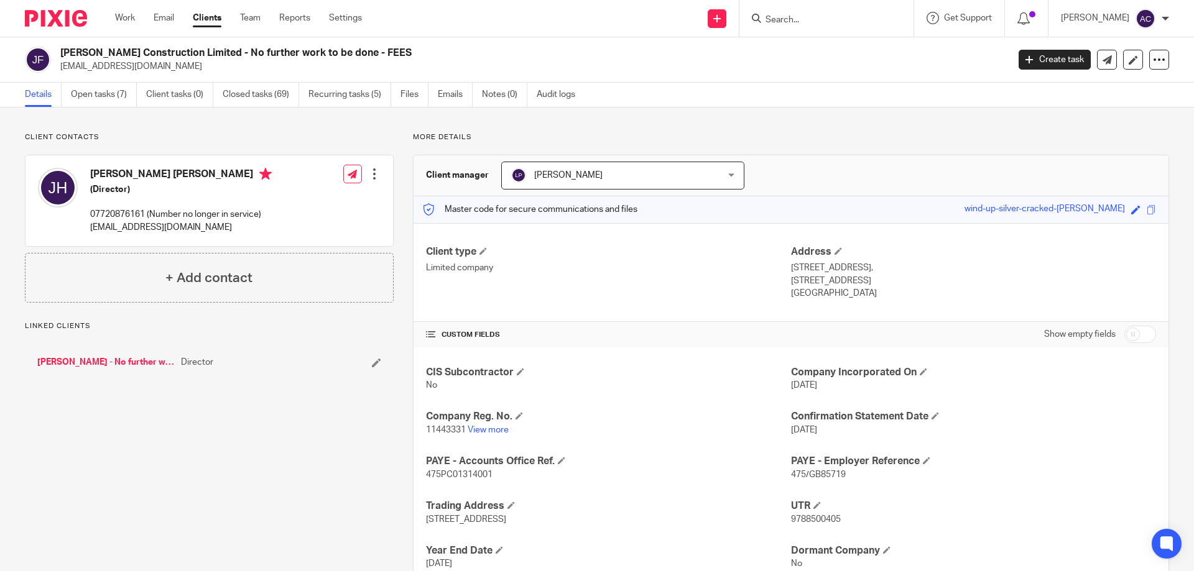
scroll to position [88, 0]
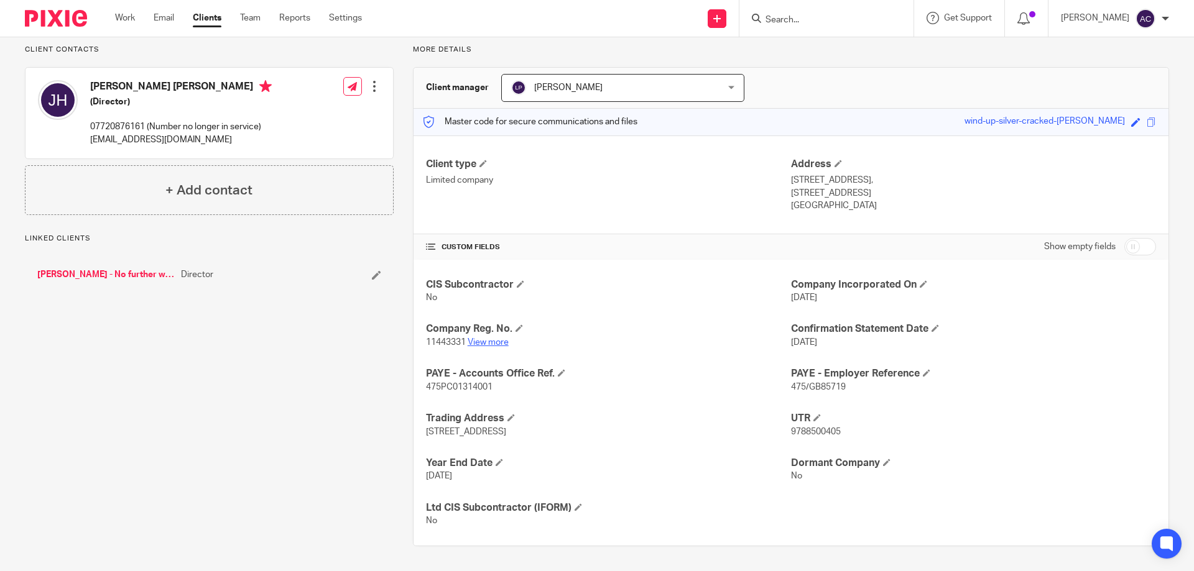
click at [501, 340] on link "View more" at bounding box center [488, 342] width 41 height 9
click at [834, 15] on input "Search" at bounding box center [820, 20] width 112 height 11
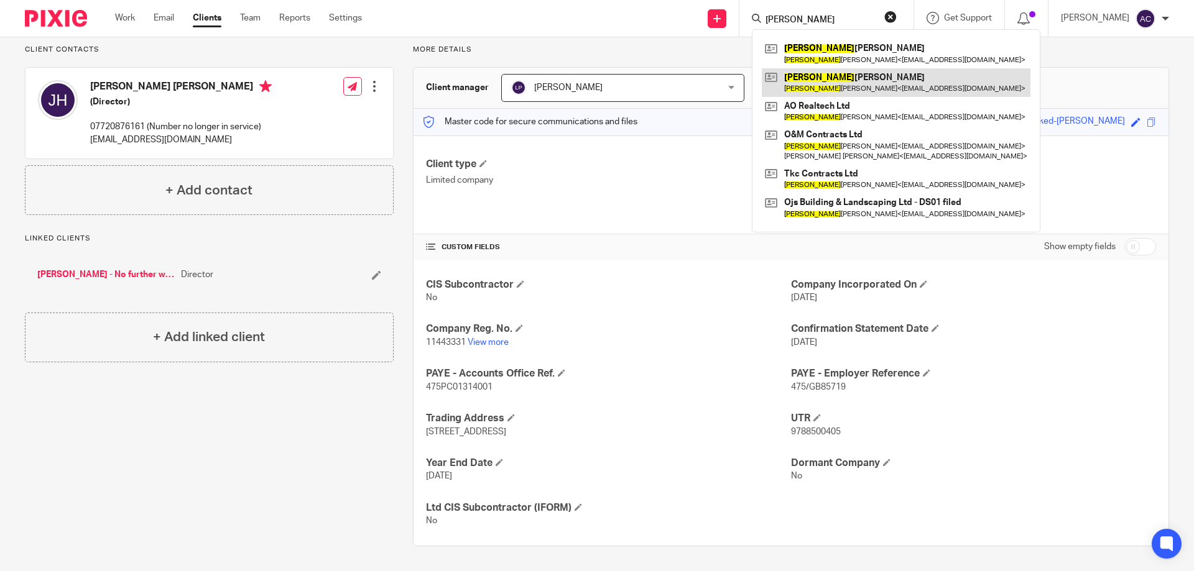
type input "oliver"
click at [819, 76] on link at bounding box center [896, 82] width 269 height 29
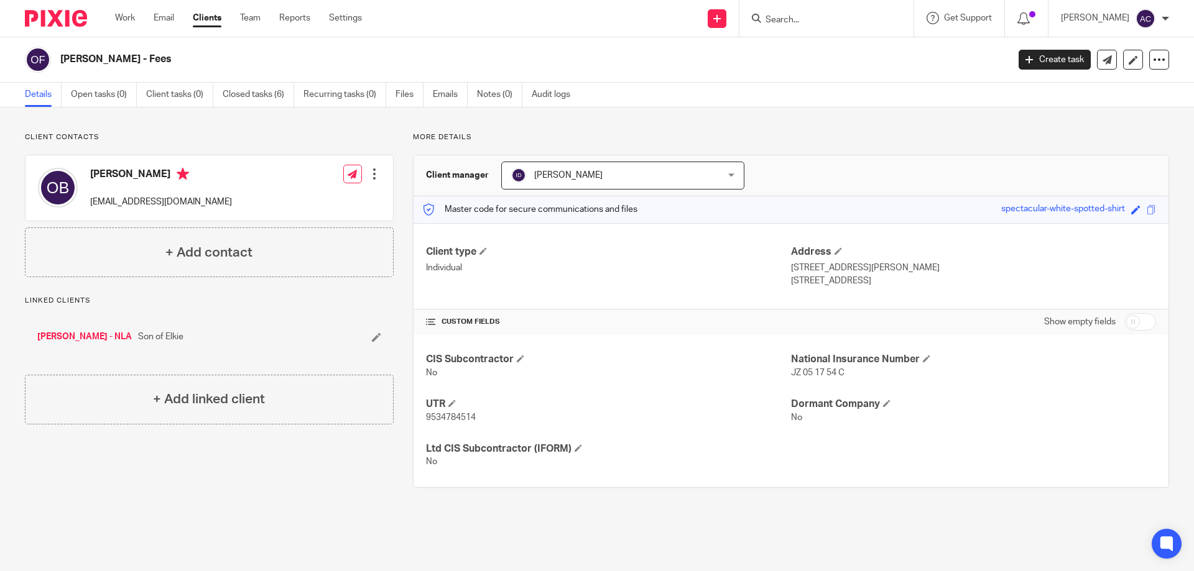
drag, startPoint x: 864, startPoint y: 16, endPoint x: 858, endPoint y: 19, distance: 7.0
click at [864, 16] on input "Search" at bounding box center [820, 20] width 112 height 11
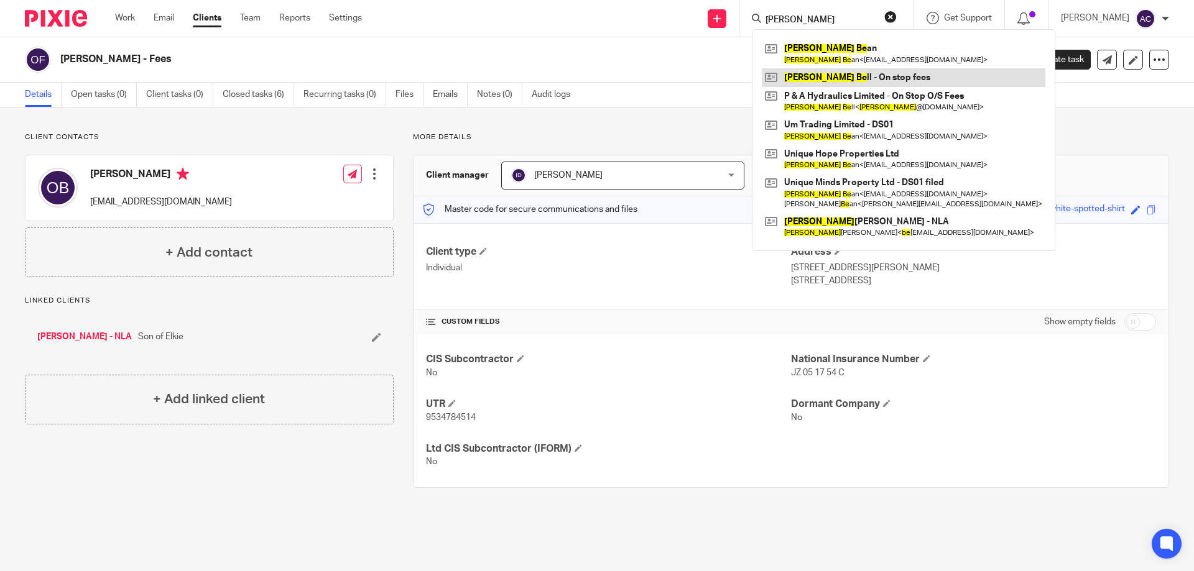
type input "[PERSON_NAME]"
click at [843, 76] on link at bounding box center [904, 77] width 284 height 19
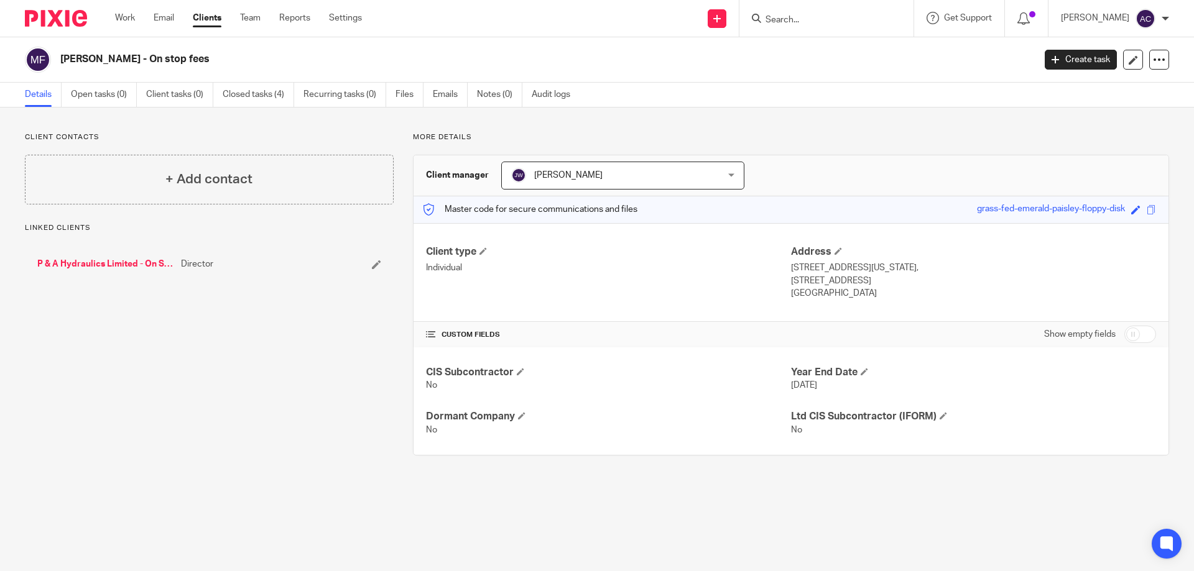
click at [793, 16] on input "Search" at bounding box center [820, 20] width 112 height 11
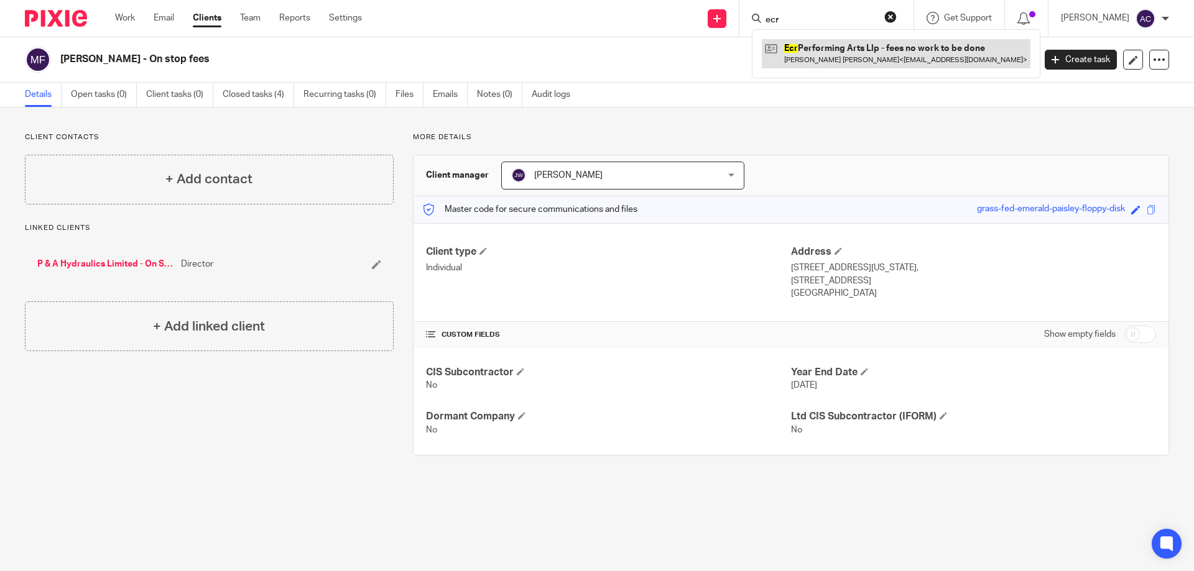
type input "ecr"
click at [833, 57] on link at bounding box center [896, 53] width 269 height 29
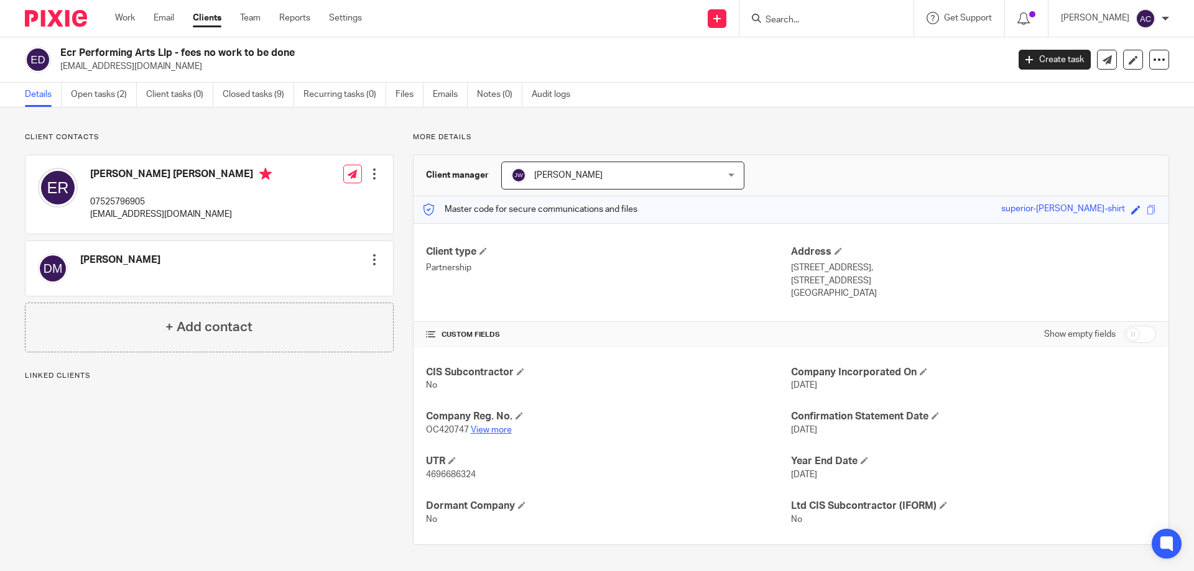
click at [501, 433] on link "View more" at bounding box center [491, 430] width 41 height 9
click at [426, 40] on div "Ecr Performing Arts Llp - fees no work to be done emmachloereeves@gmail.com Cre…" at bounding box center [597, 59] width 1194 height 45
click at [834, 32] on div at bounding box center [826, 18] width 174 height 37
click at [839, 22] on input "Search" at bounding box center [820, 20] width 112 height 11
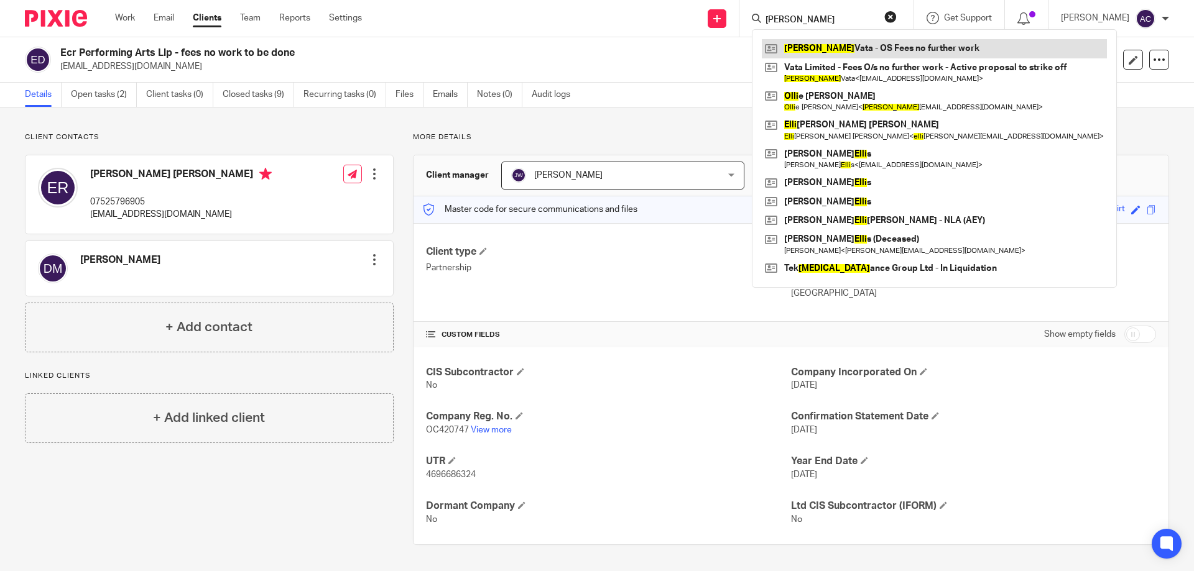
type input "ylli"
click at [831, 51] on link at bounding box center [934, 48] width 345 height 19
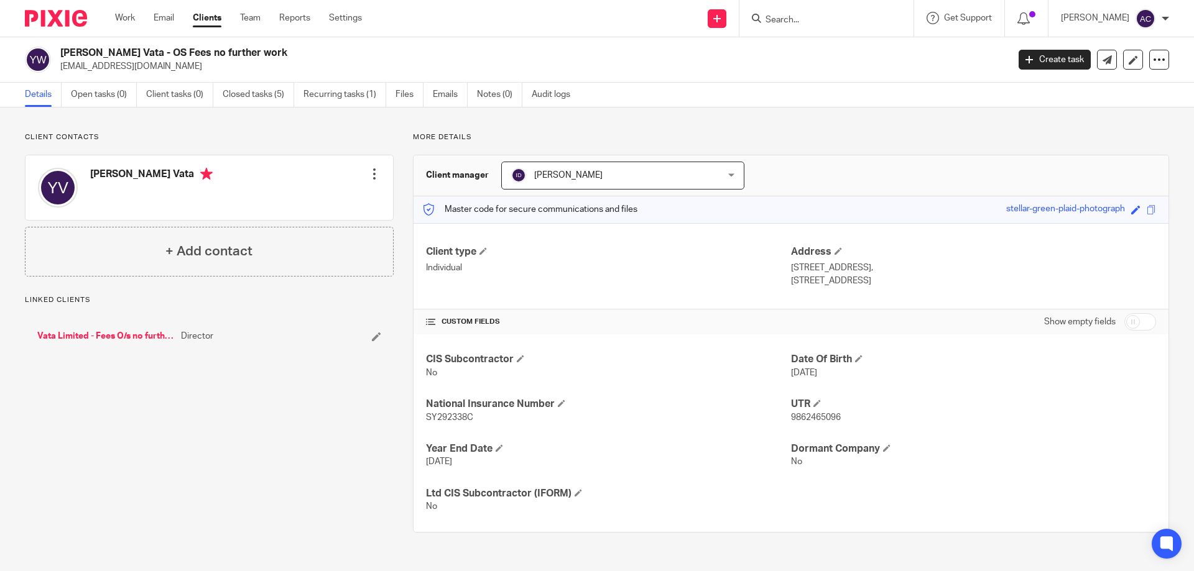
click at [133, 335] on link "Vata Limited - Fees O/s no further work - Active proposal to strike off" at bounding box center [105, 336] width 137 height 12
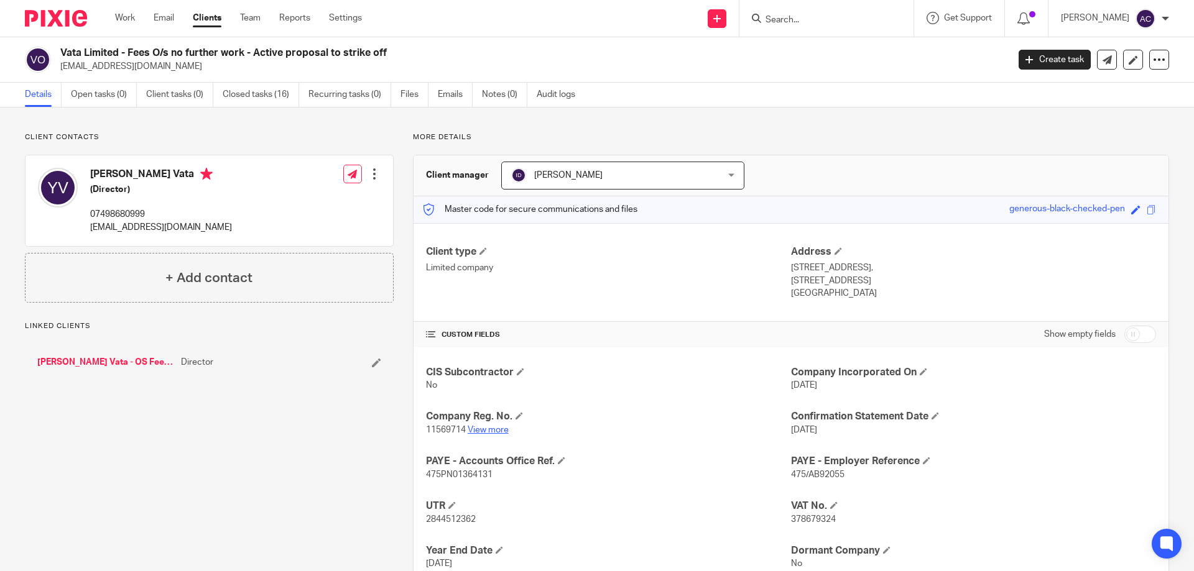
click at [478, 426] on link "View more" at bounding box center [488, 430] width 41 height 9
click at [808, 22] on input "Search" at bounding box center [820, 20] width 112 height 11
click at [805, 16] on input "Search" at bounding box center [820, 20] width 112 height 11
click at [800, 15] on input "Search" at bounding box center [820, 20] width 112 height 11
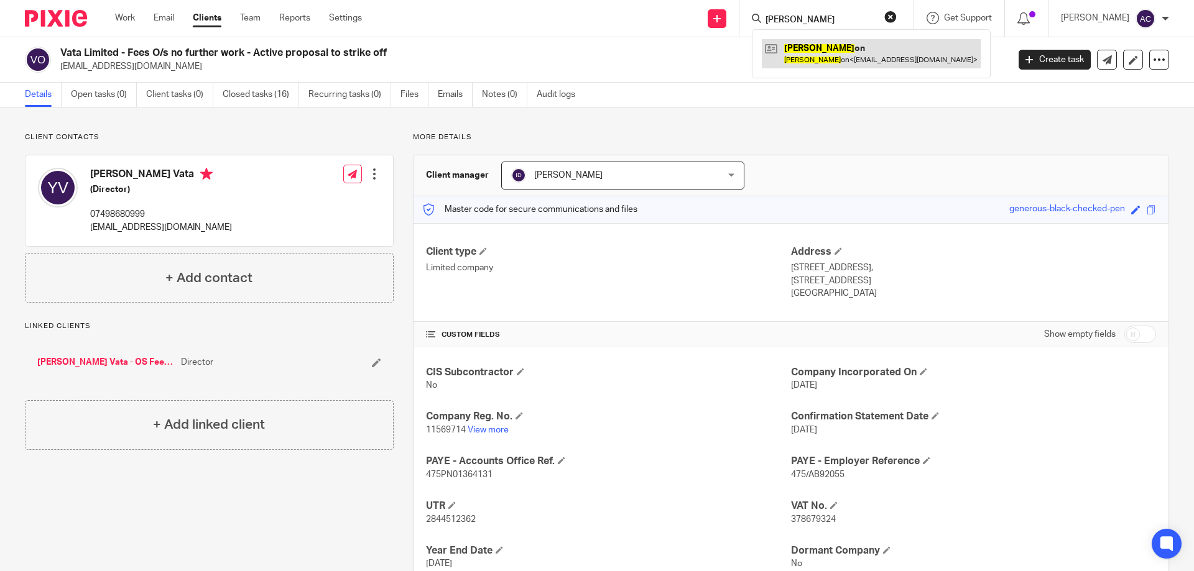
type input "[PERSON_NAME]"
click at [831, 48] on link at bounding box center [871, 53] width 219 height 29
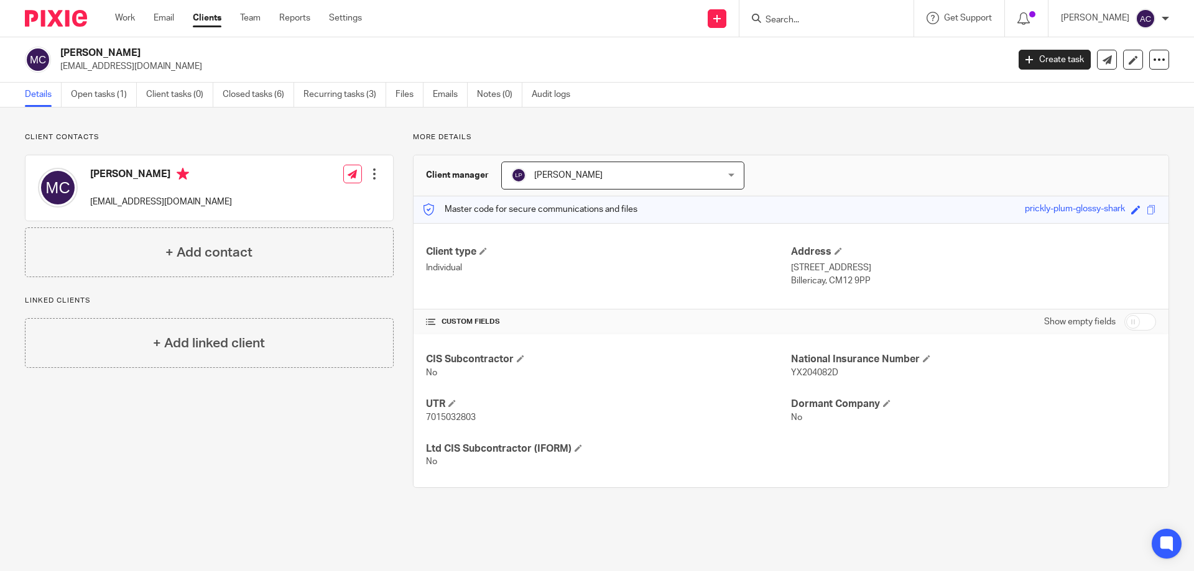
click at [832, 24] on input "Search" at bounding box center [820, 20] width 112 height 11
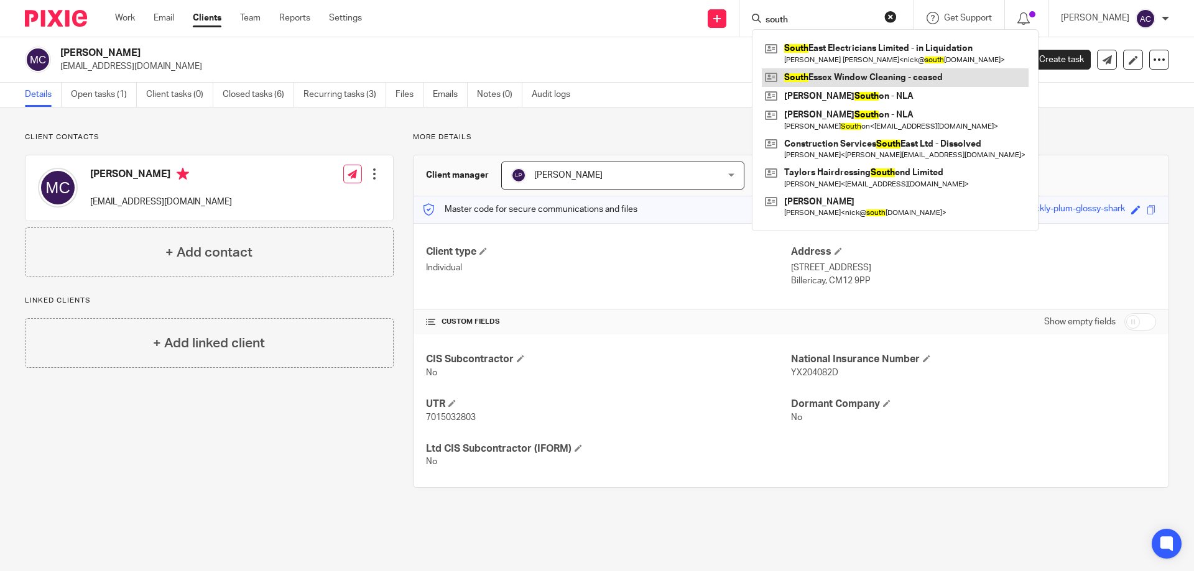
type input "south"
click at [826, 70] on link at bounding box center [895, 77] width 267 height 19
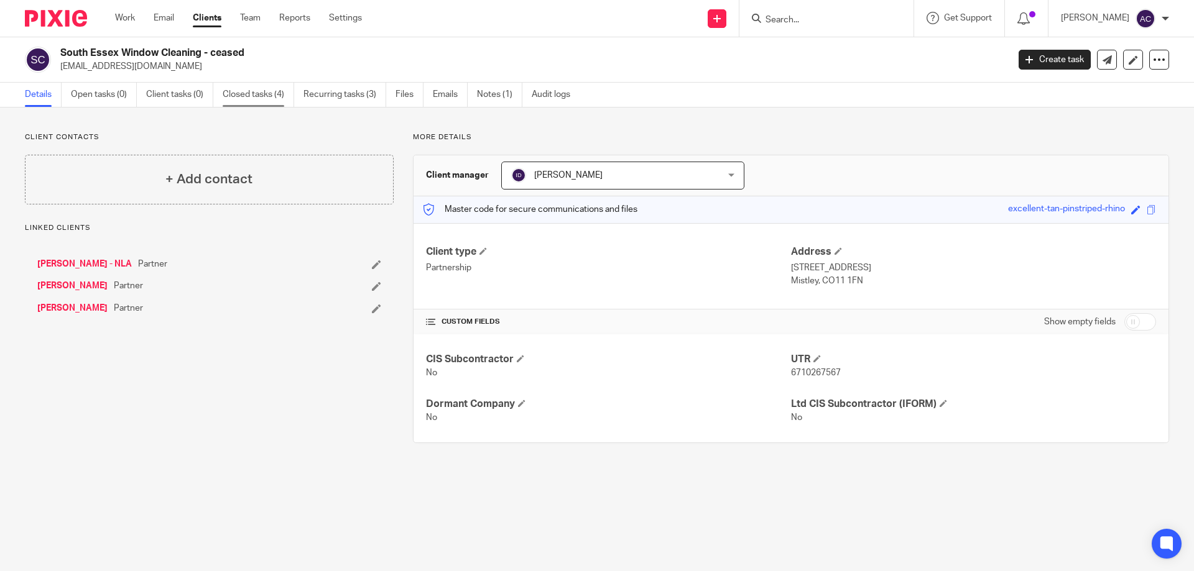
click at [256, 96] on link "Closed tasks (4)" at bounding box center [258, 95] width 71 height 24
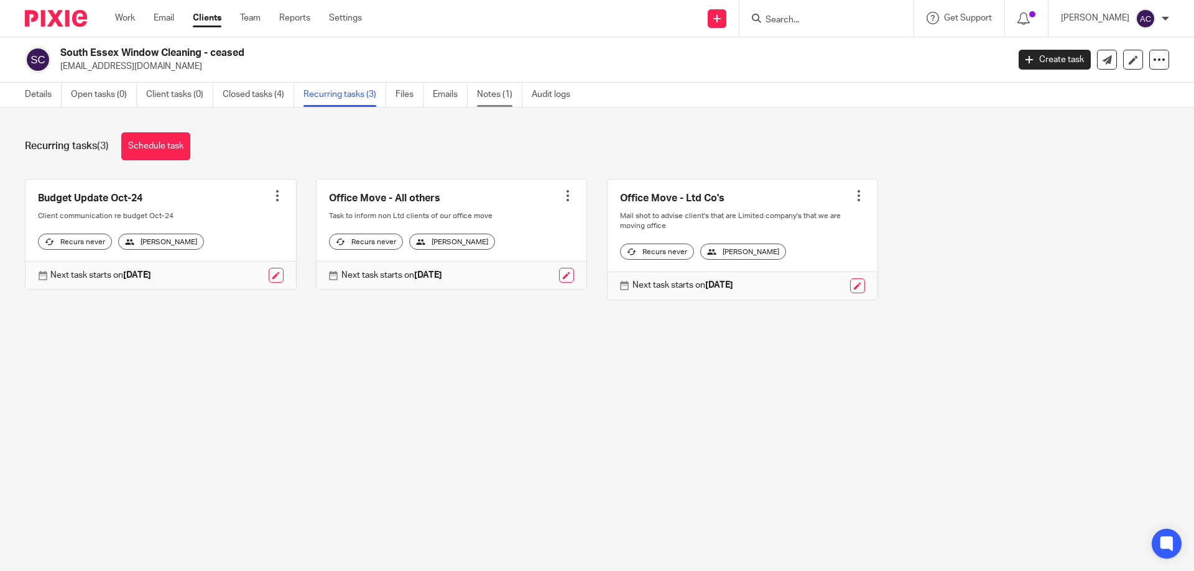
click at [509, 92] on link "Notes (1)" at bounding box center [499, 95] width 45 height 24
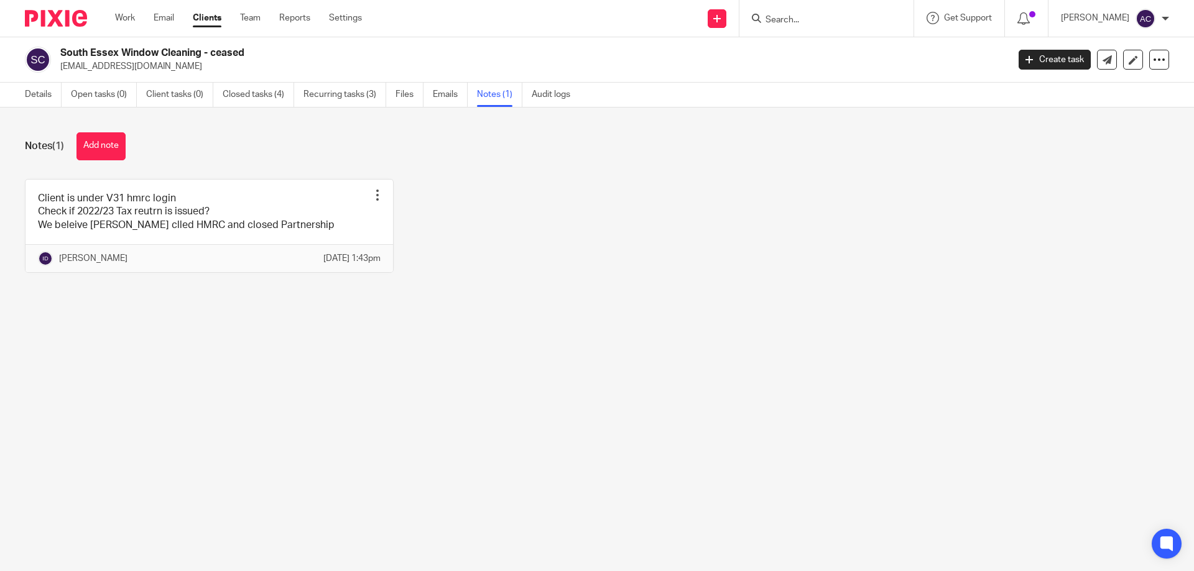
click at [52, 94] on link "Details" at bounding box center [43, 95] width 37 height 24
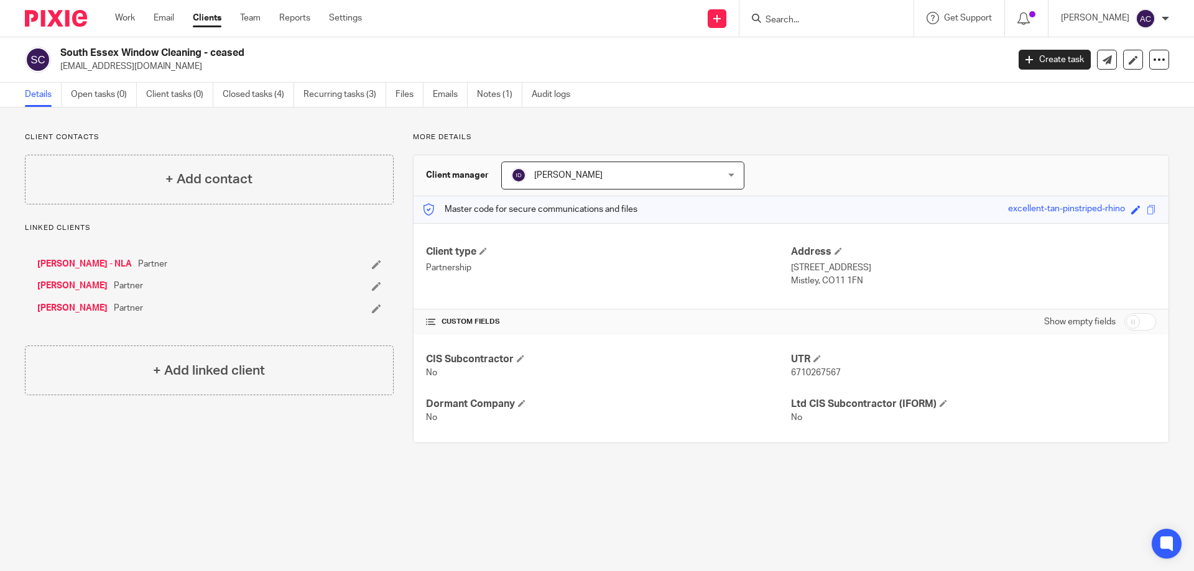
click at [827, 21] on input "Search" at bounding box center [820, 20] width 112 height 11
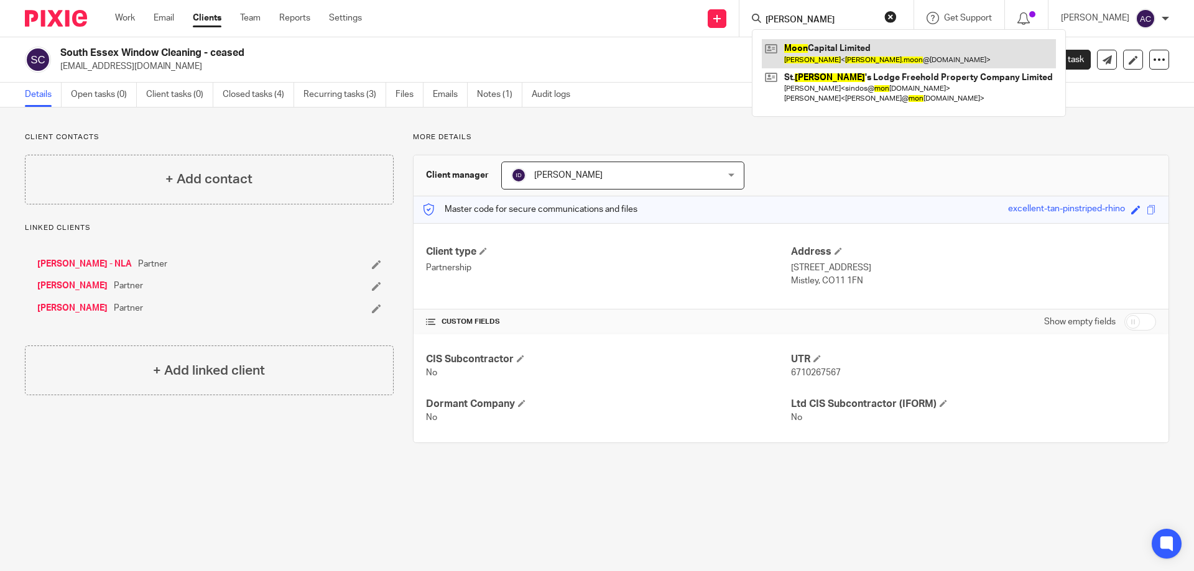
type input "gary moon"
click at [818, 55] on link at bounding box center [909, 53] width 294 height 29
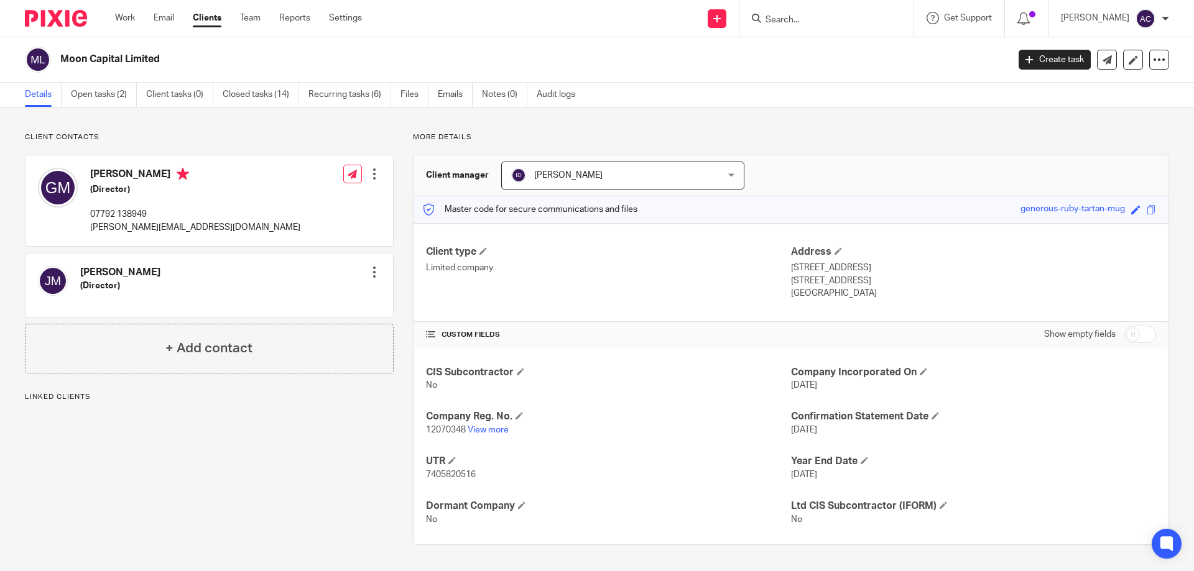
click at [1135, 339] on input "checkbox" at bounding box center [1140, 334] width 32 height 17
checkbox input "true"
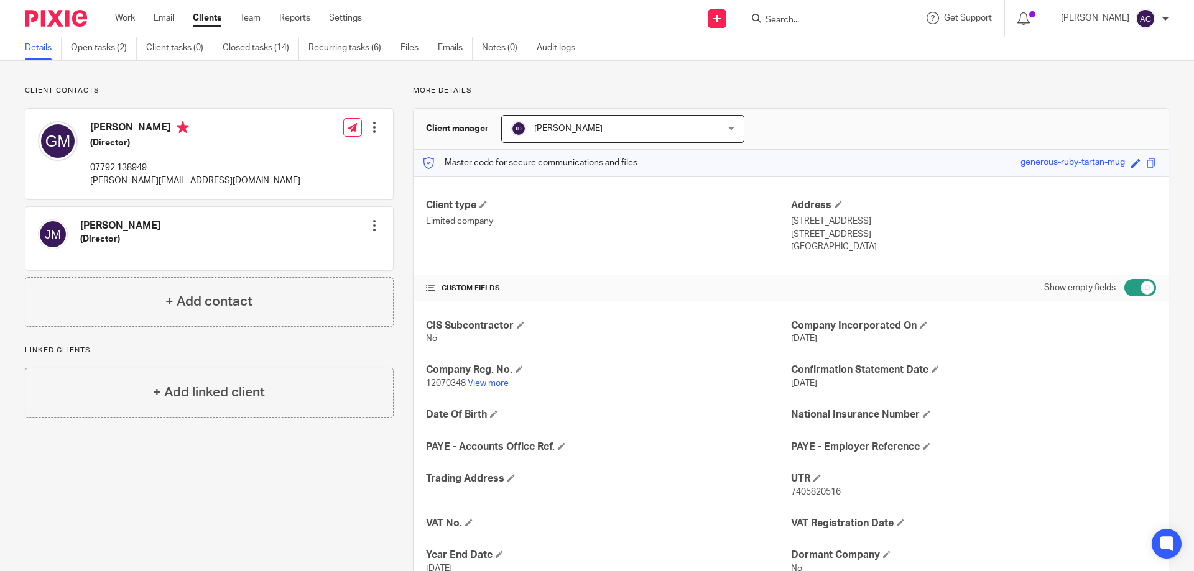
scroll to position [171, 0]
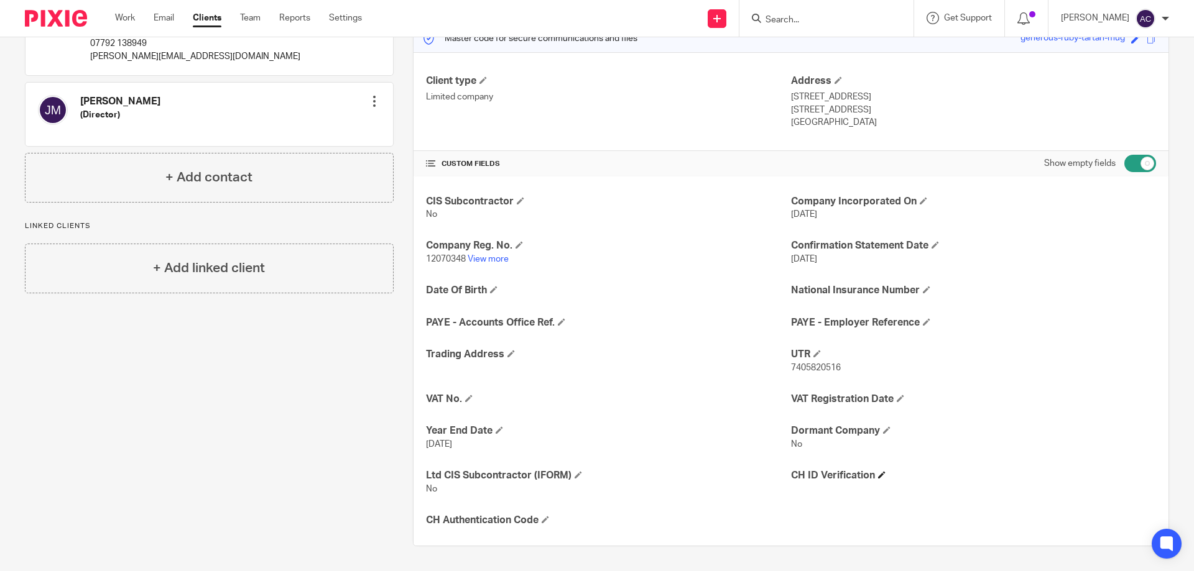
click at [880, 471] on h4 "CH ID Verification" at bounding box center [973, 475] width 365 height 13
click at [878, 472] on span at bounding box center [881, 474] width 7 height 7
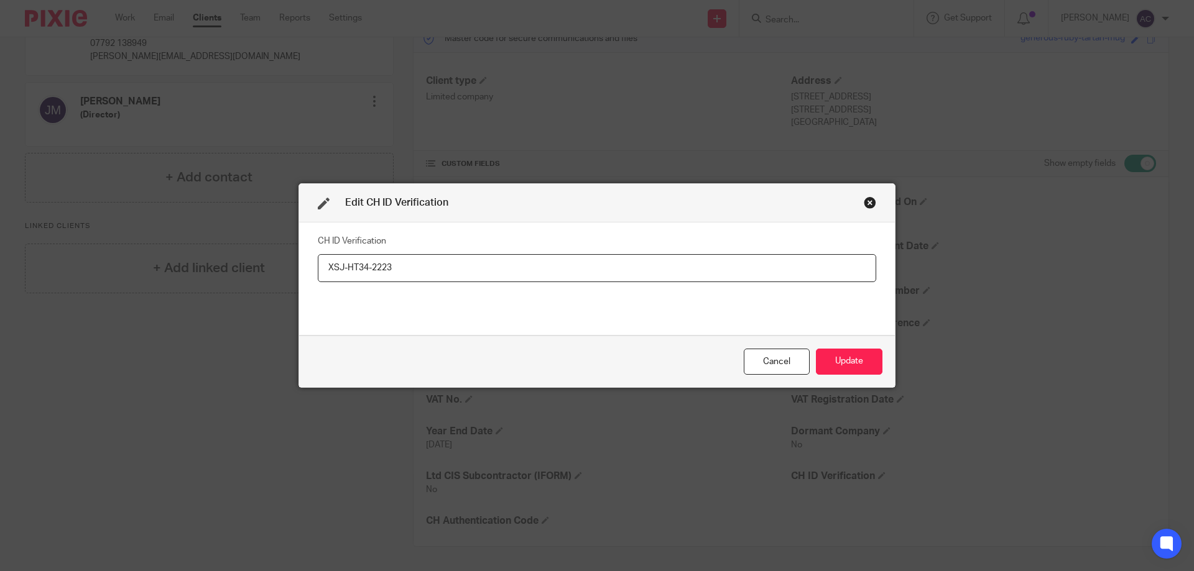
click at [321, 263] on input "XSJ-HT34-2223" at bounding box center [597, 268] width 558 height 28
type input "XSJ-HT34-2223"
click at [849, 359] on button "Update" at bounding box center [849, 362] width 67 height 27
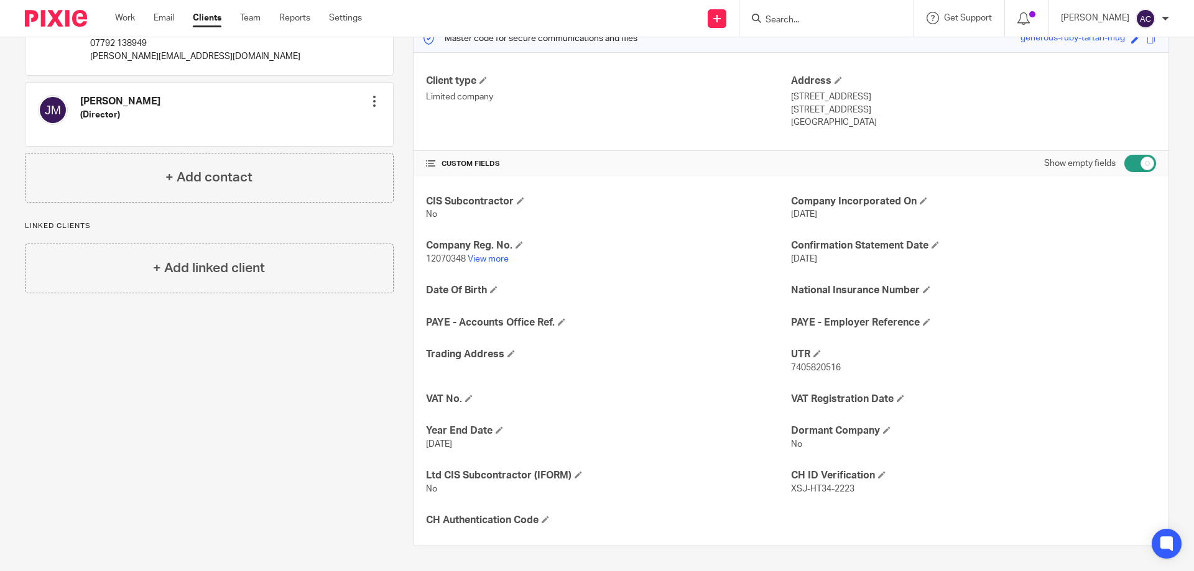
click at [821, 17] on input "Search" at bounding box center [820, 20] width 112 height 11
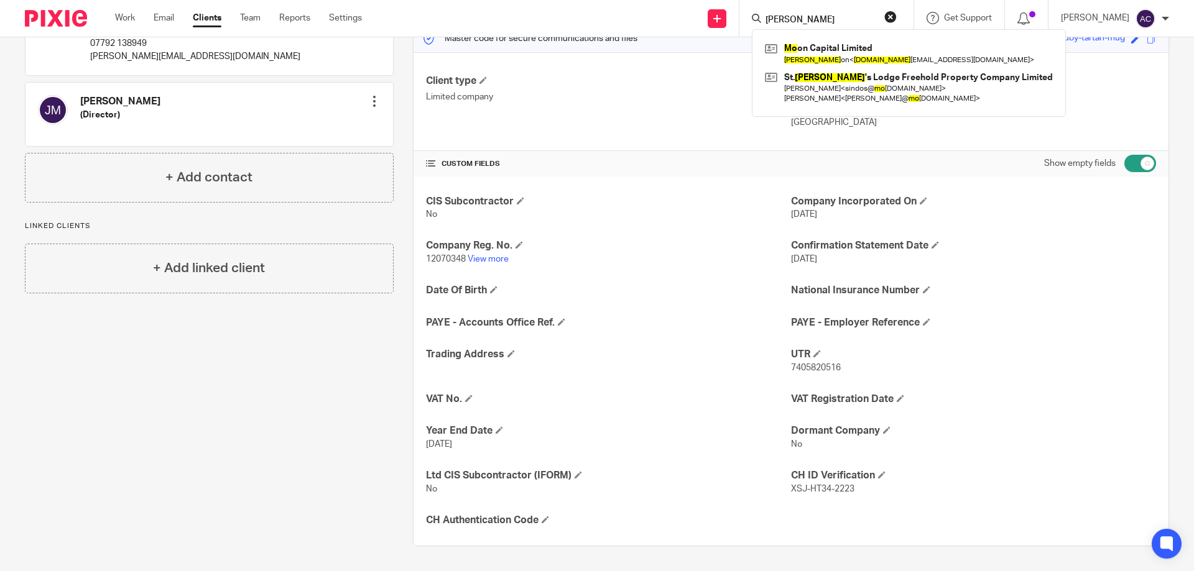
type input "gary mo"
click at [1026, 389] on div "CIS Subcontractor No Company Incorporated On 26 Jun 2019 Company Reg. No. 12070…" at bounding box center [790, 362] width 755 height 370
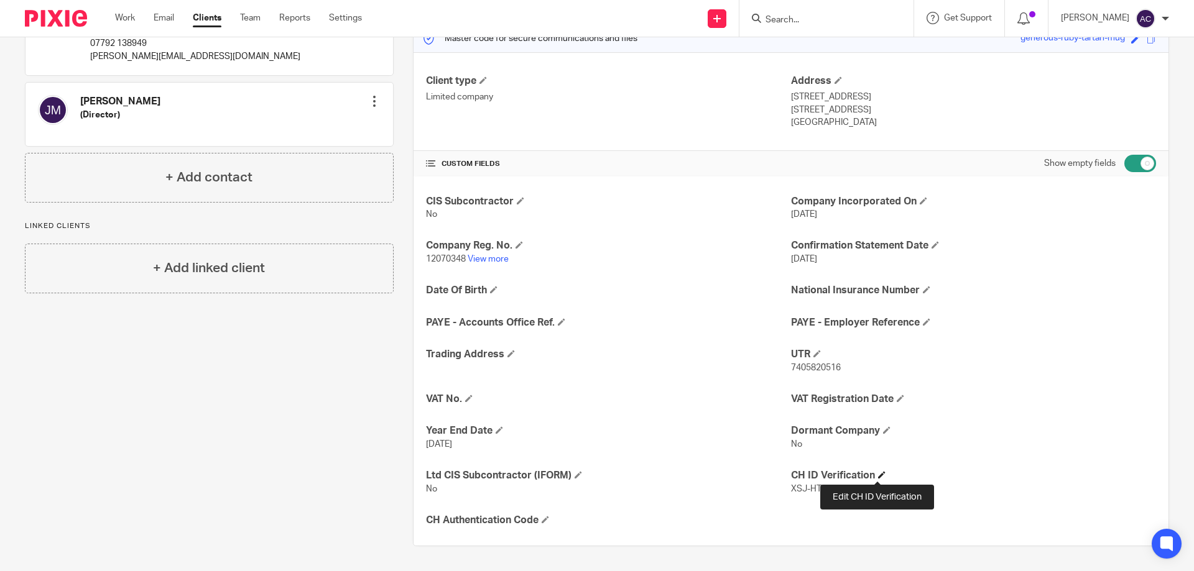
click at [879, 473] on span at bounding box center [881, 474] width 7 height 7
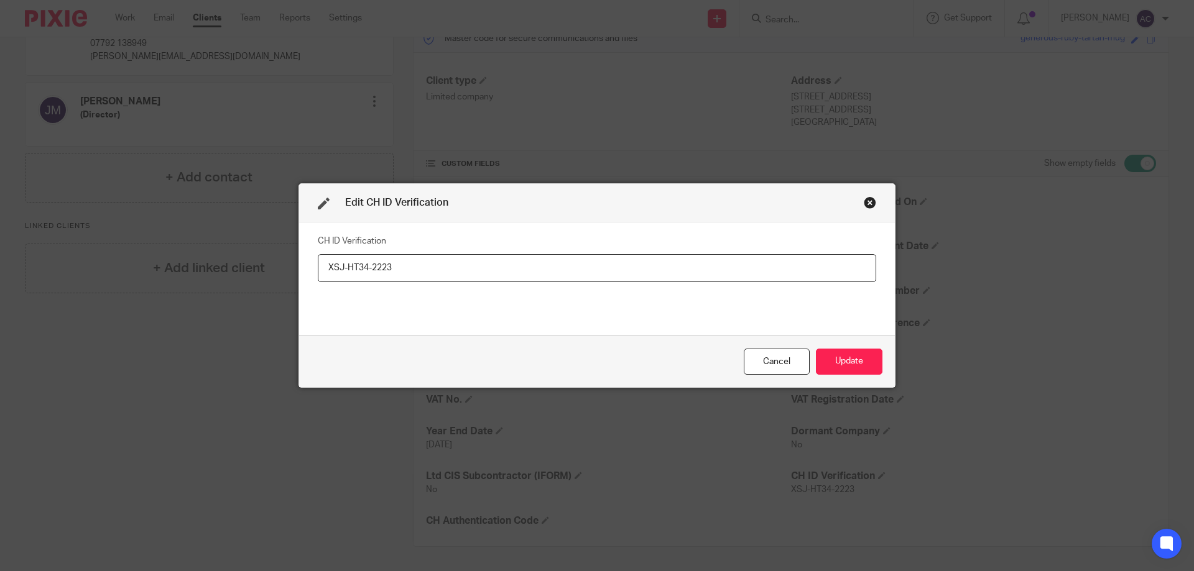
drag, startPoint x: 469, startPoint y: 270, endPoint x: 292, endPoint y: 257, distance: 177.7
click at [292, 257] on div "Edit CH ID Verification CH ID Verification XSJ-HT34-2223 Cancel Update" at bounding box center [597, 285] width 1194 height 571
click at [834, 364] on button "Update" at bounding box center [849, 362] width 67 height 27
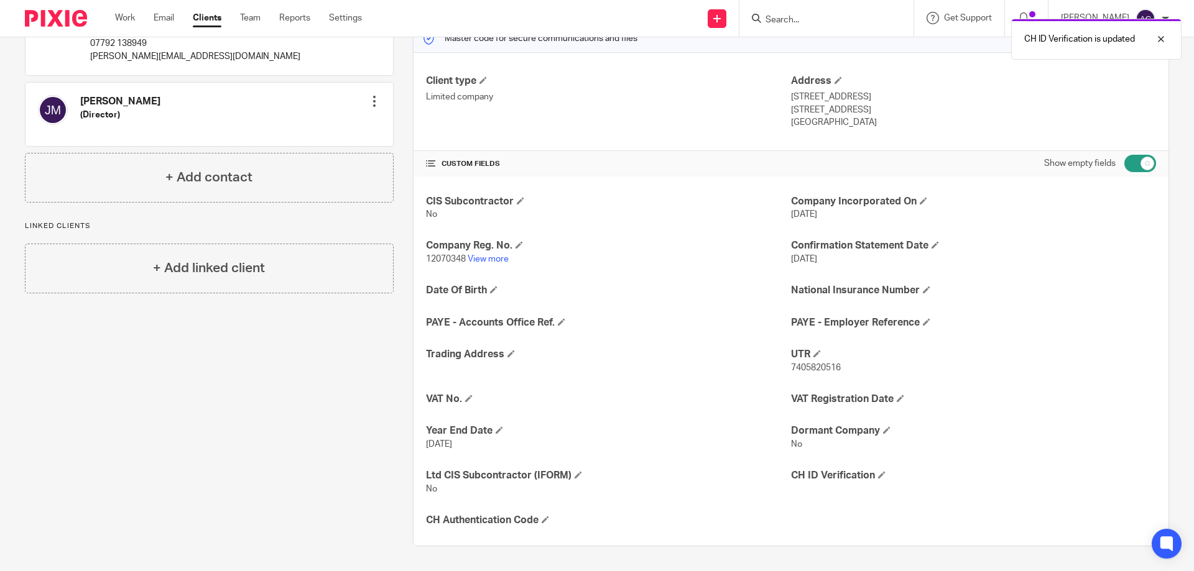
scroll to position [0, 0]
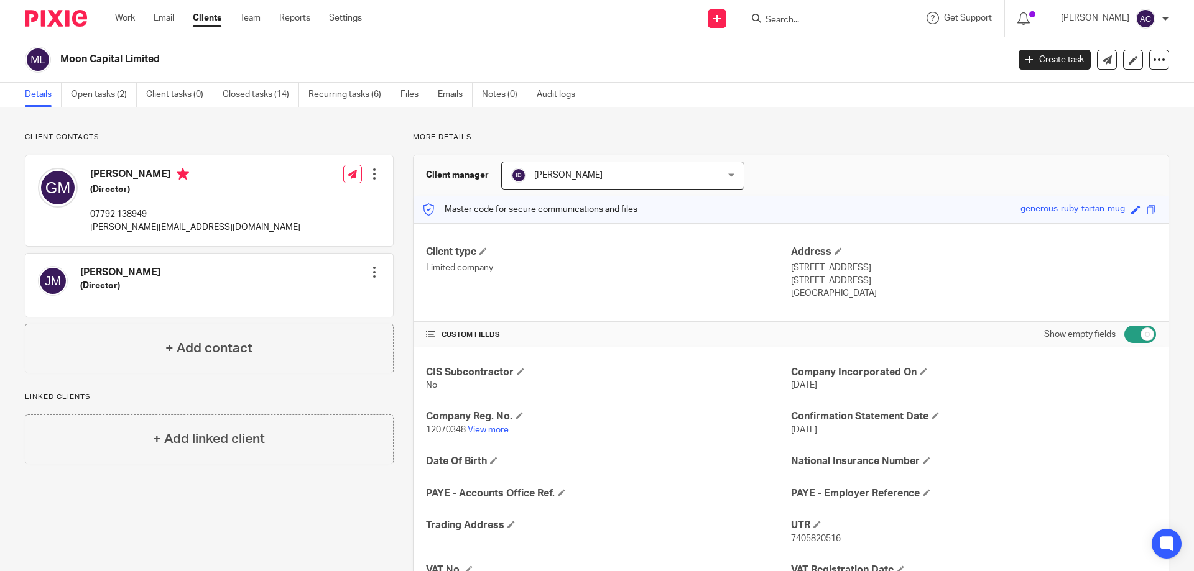
drag, startPoint x: 631, startPoint y: 333, endPoint x: 108, endPoint y: 312, distance: 523.9
click at [631, 333] on h4 "CUSTOM FIELDS" at bounding box center [608, 335] width 365 height 10
click at [824, 20] on input "Search" at bounding box center [820, 20] width 112 height 11
type input "lmm"
click at [829, 44] on link at bounding box center [867, 53] width 210 height 29
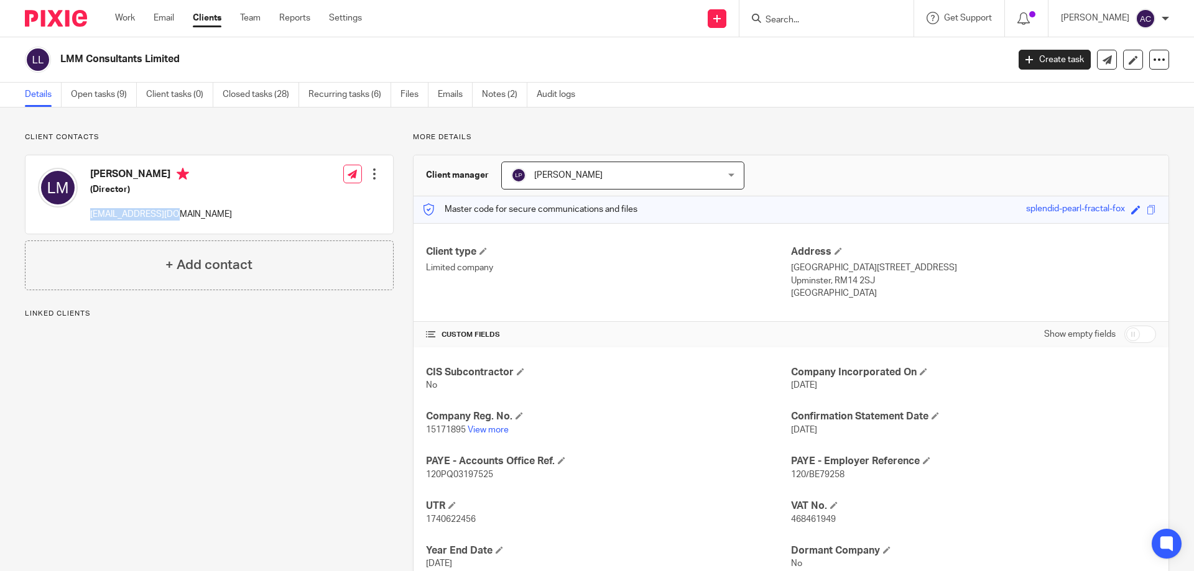
drag, startPoint x: 0, startPoint y: 0, endPoint x: 96, endPoint y: 212, distance: 232.9
click at [86, 215] on div "Leah Merrill (Director) leahmerrill@me.com Edit contact Create client from cont…" at bounding box center [208, 194] width 367 height 78
copy p "leahmerrill@me.com"
click at [439, 94] on link "Emails" at bounding box center [455, 95] width 35 height 24
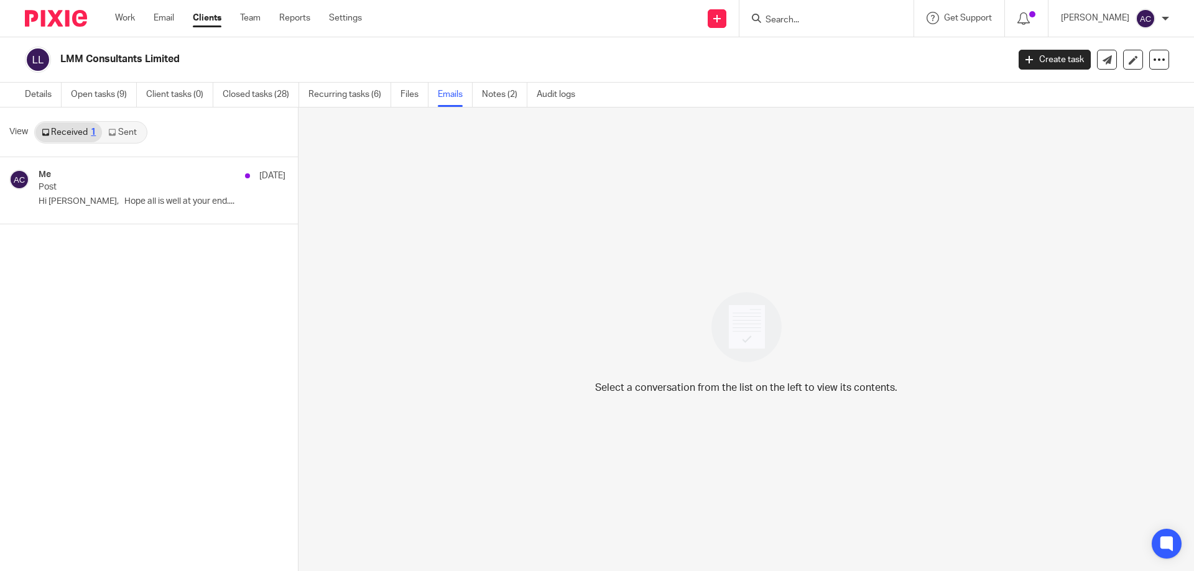
click at [128, 130] on link "Sent" at bounding box center [124, 132] width 44 height 20
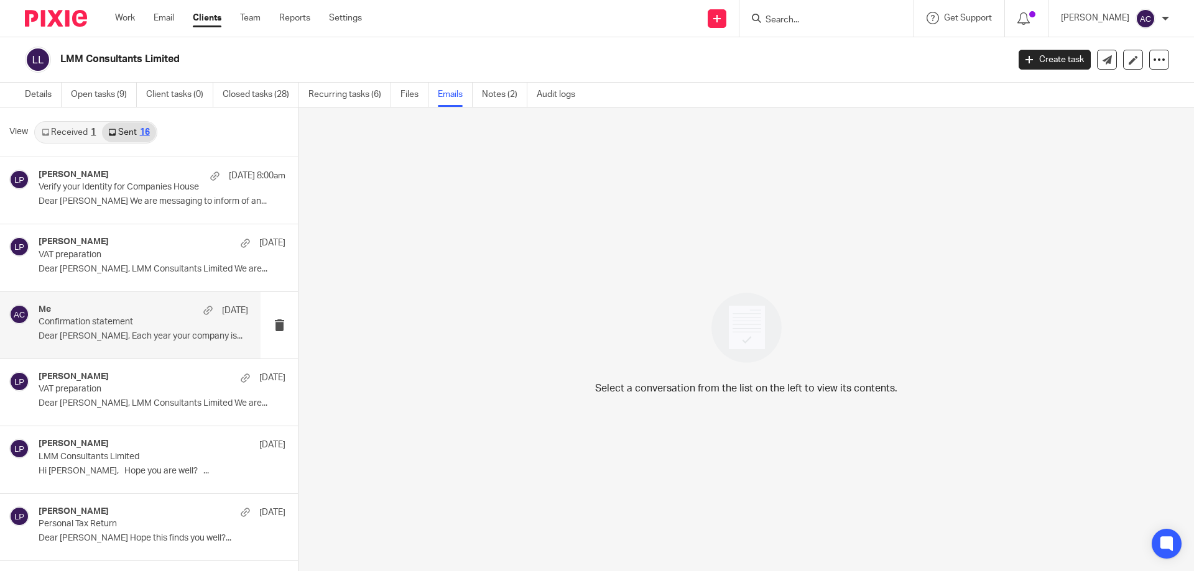
click at [113, 331] on div "Me 30 Sep Confirmation statement Dear Leah, Each year your company is..." at bounding box center [144, 326] width 210 height 42
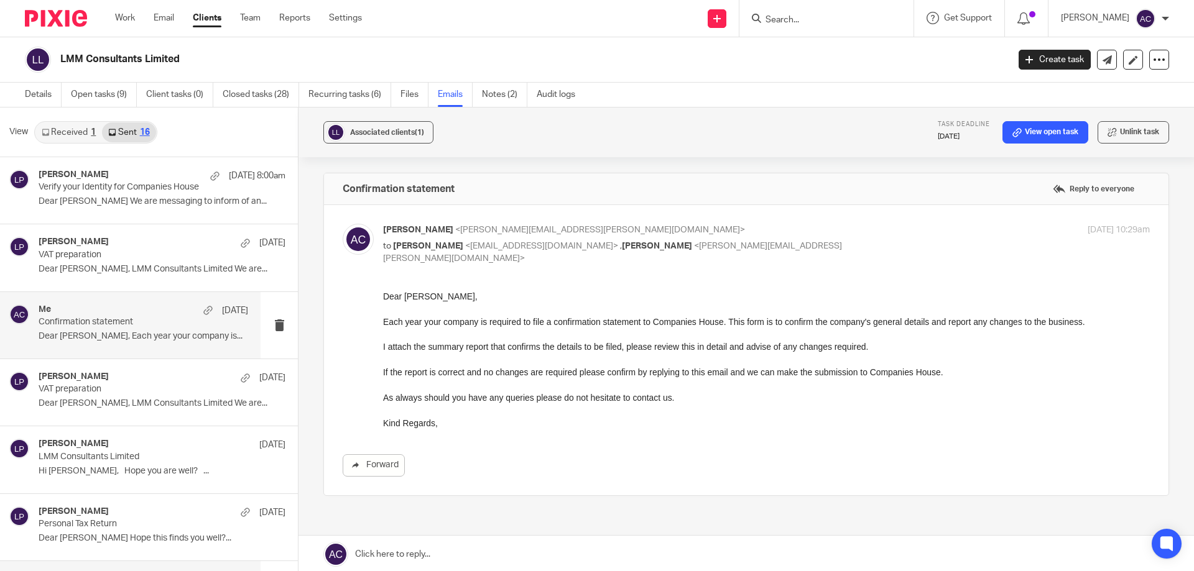
scroll to position [124, 0]
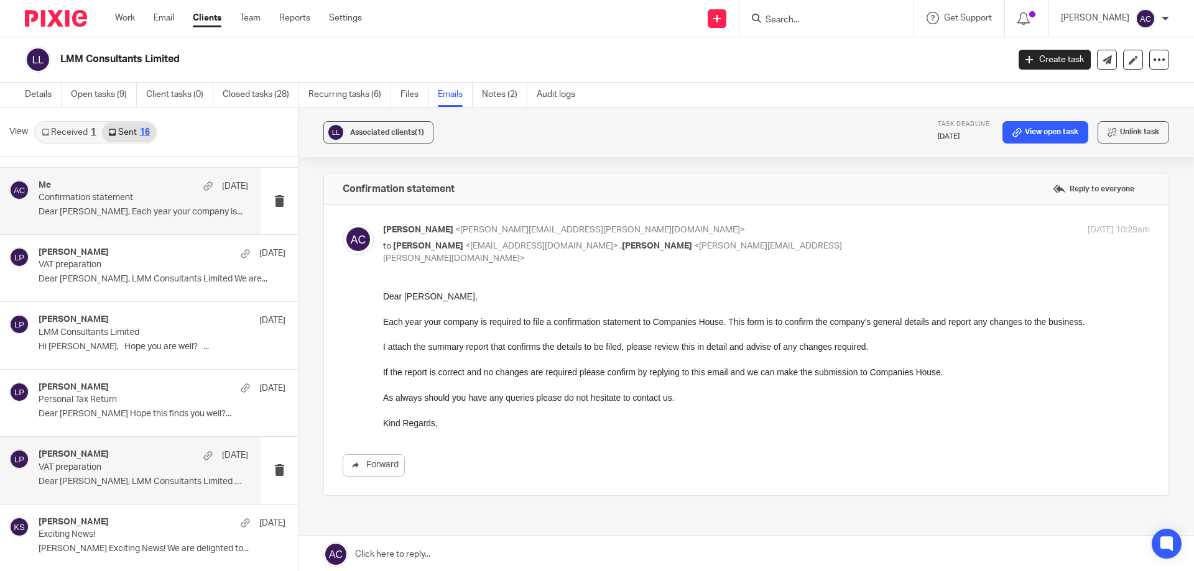
click at [91, 460] on h4 "Lewis Parker" at bounding box center [74, 455] width 70 height 11
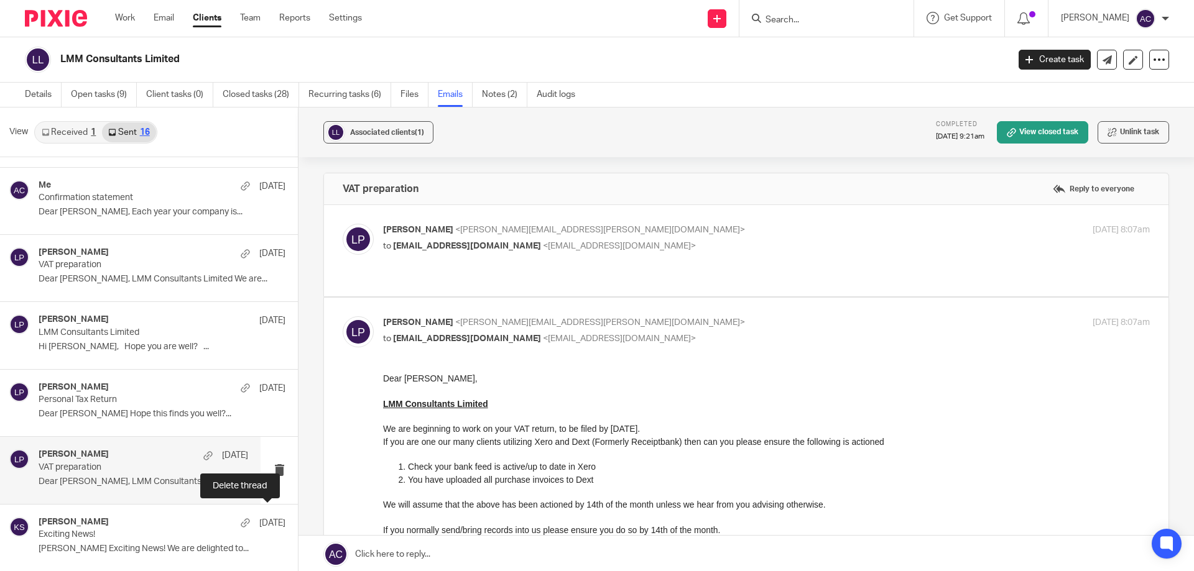
scroll to position [0, 0]
click at [599, 259] on div "Lewis Parker <lewis.parker@plan-a.co.uk> to leahmerrill@me.com <leahmerrill@me.…" at bounding box center [746, 251] width 807 height 54
click at [450, 268] on label at bounding box center [746, 250] width 844 height 91
click at [343, 224] on input "checkbox" at bounding box center [342, 223] width 1 height 1
checkbox input "true"
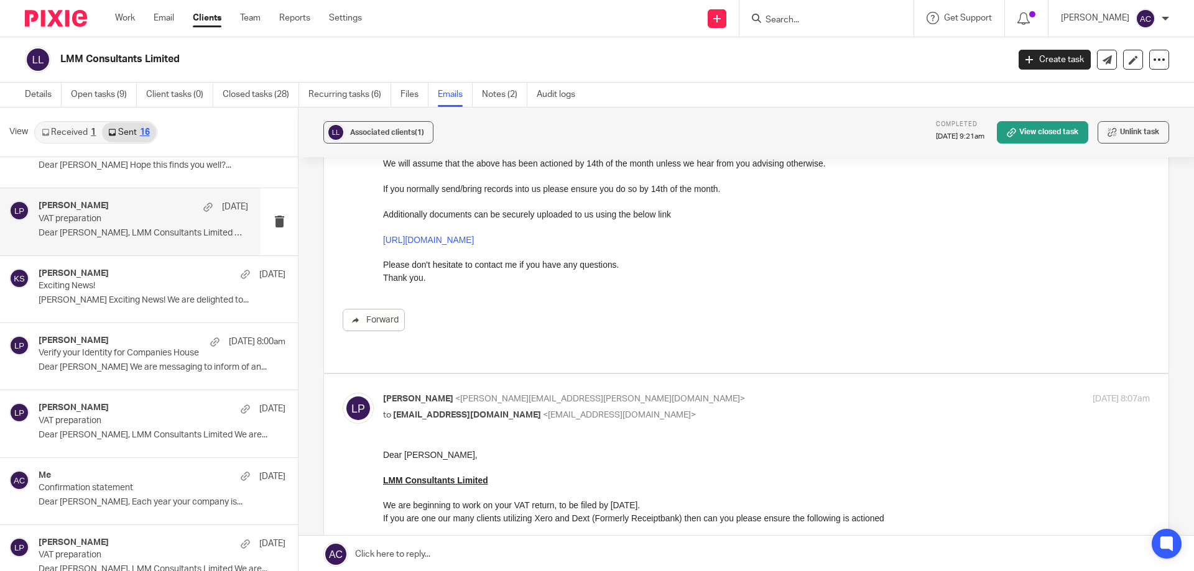
scroll to position [560, 0]
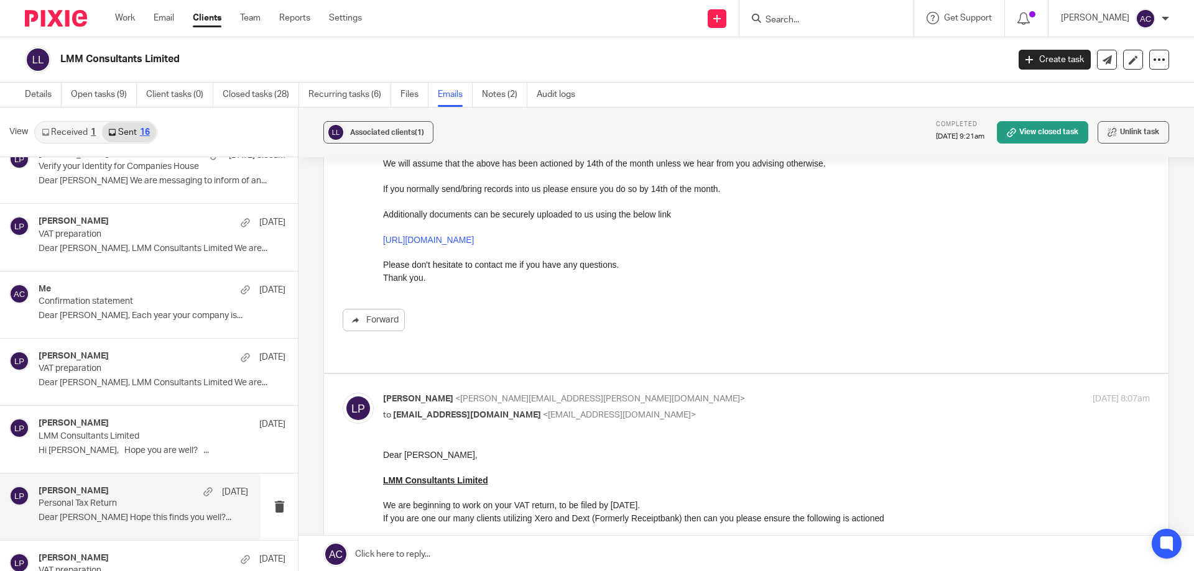
click at [78, 497] on div "Lewis Parker 6 Apr" at bounding box center [144, 492] width 210 height 12
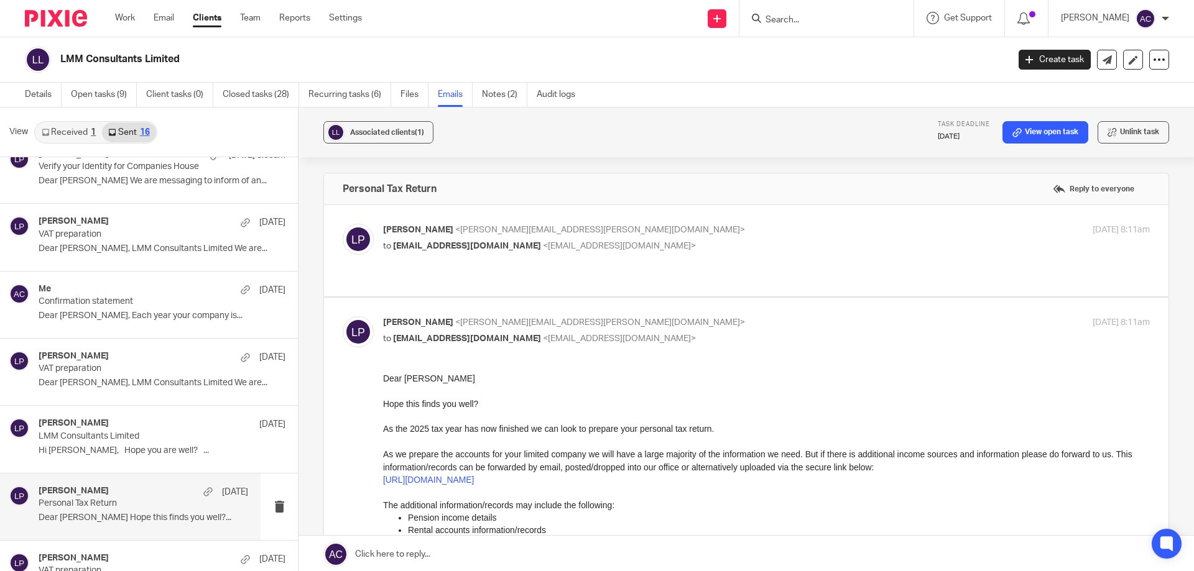
scroll to position [0, 0]
click at [108, 459] on div "Lewis Parker 24 Jun LMM Consultants Limited Hi Leah, Hope you are well? ..." at bounding box center [144, 439] width 210 height 42
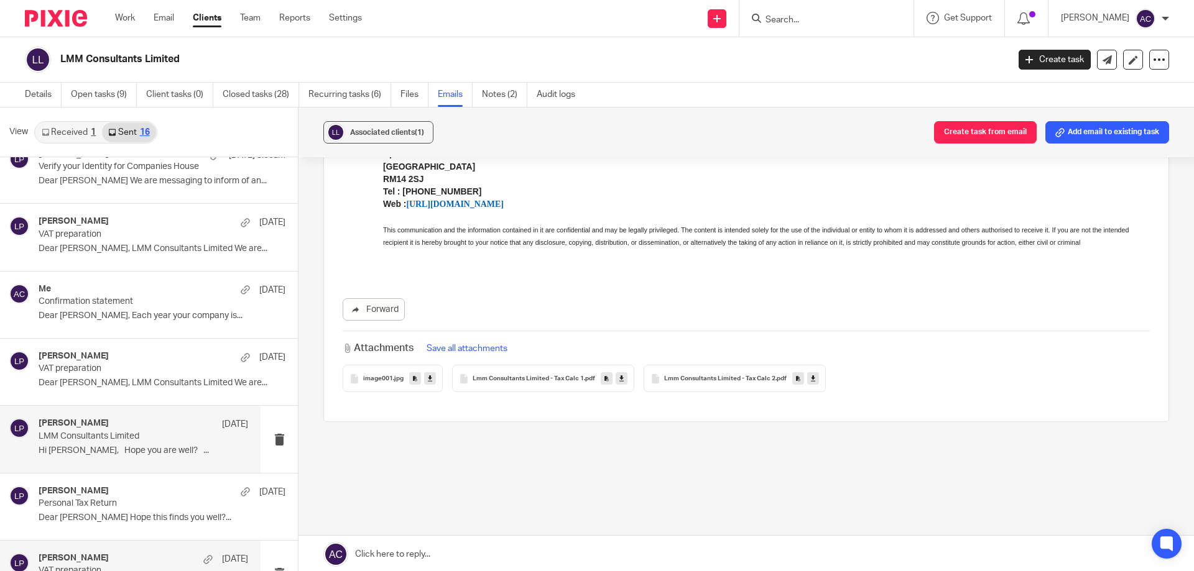
scroll to position [662, 0]
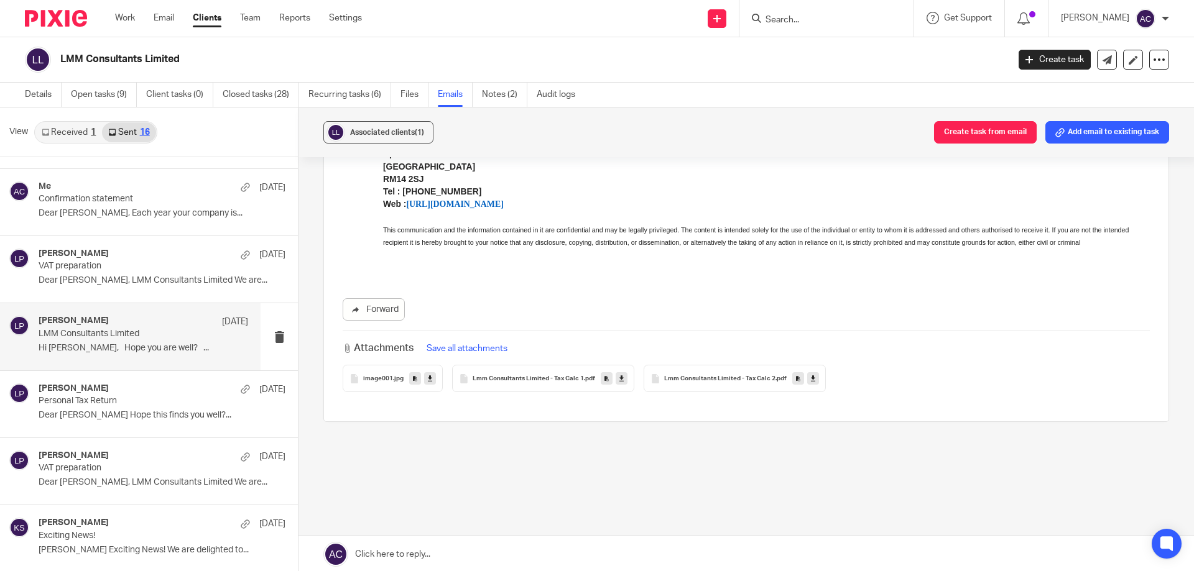
click at [49, 131] on icon at bounding box center [45, 132] width 7 height 7
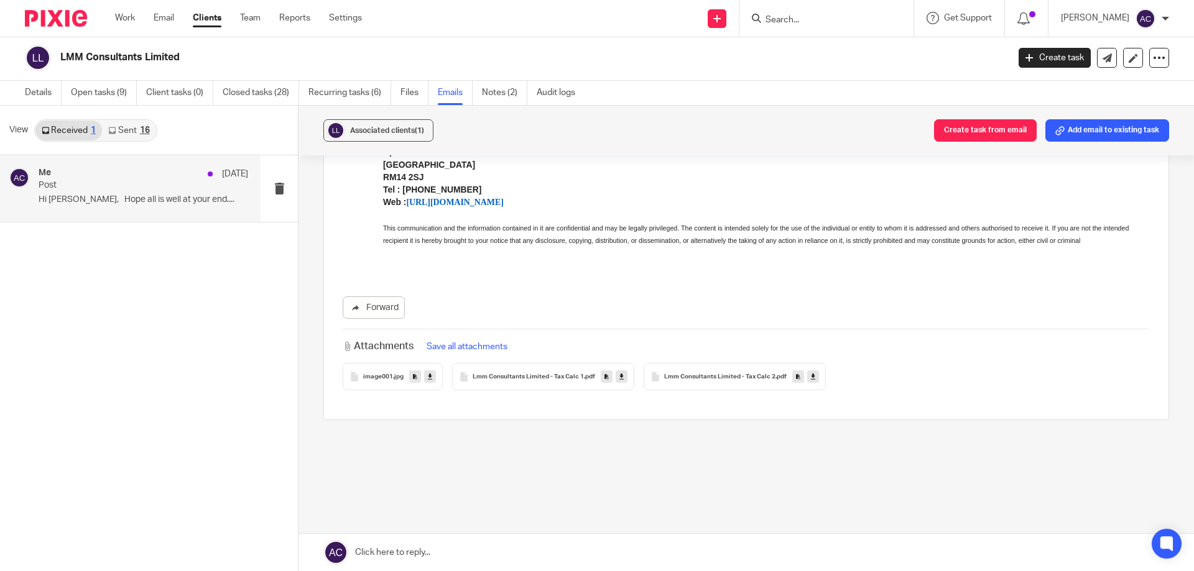
click at [109, 205] on p "Hi Leah, Hope all is well at your end...." at bounding box center [144, 200] width 210 height 11
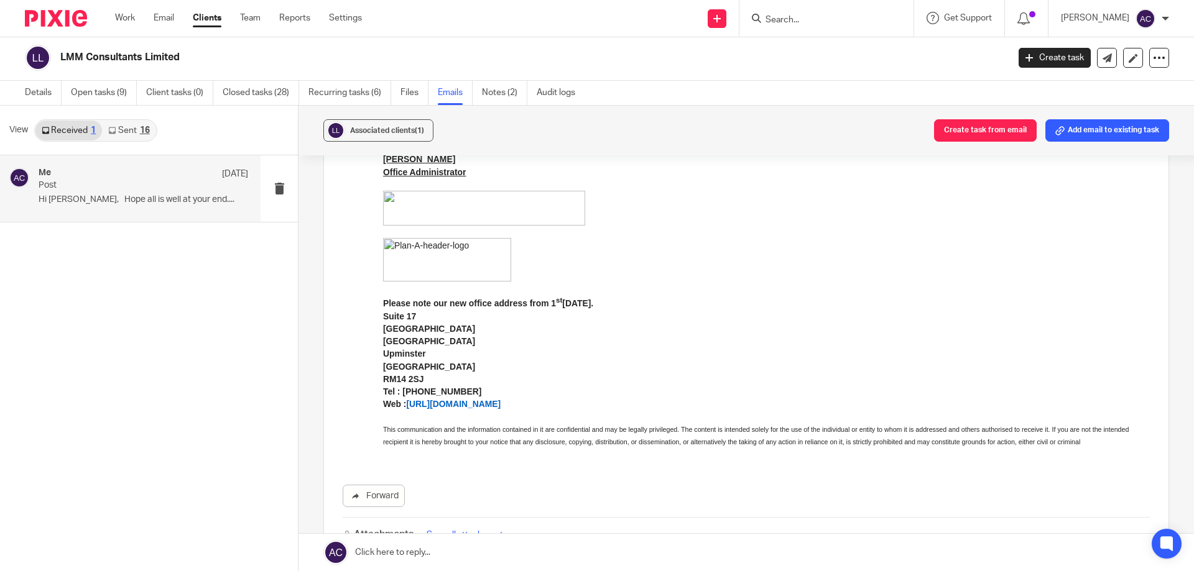
scroll to position [438, 0]
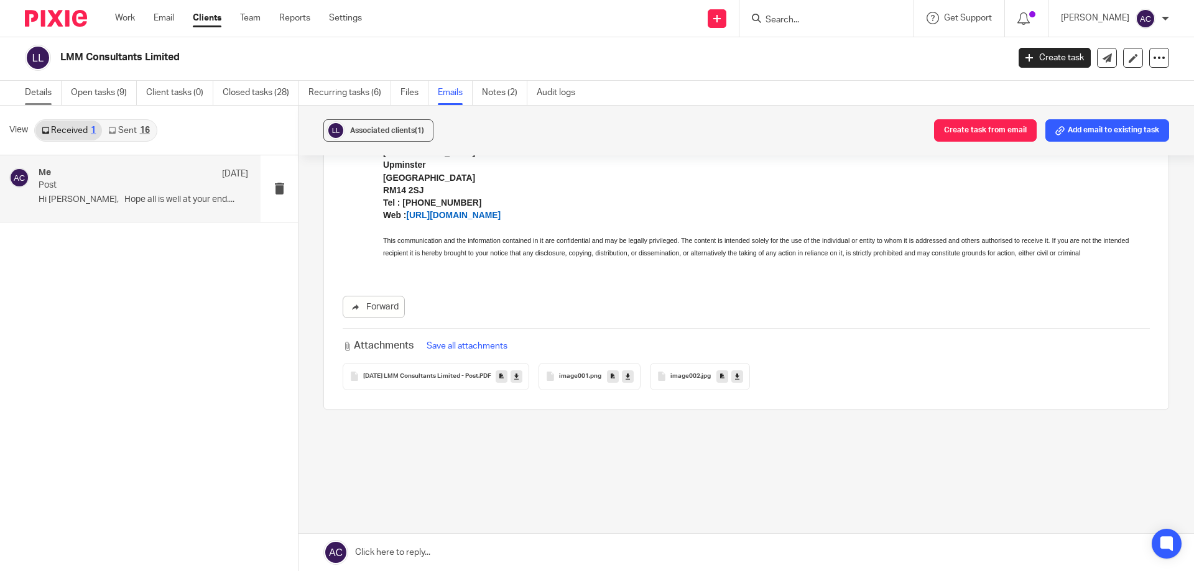
drag, startPoint x: 44, startPoint y: 93, endPoint x: 164, endPoint y: 254, distance: 200.0
click at [44, 93] on link "Details" at bounding box center [43, 93] width 37 height 24
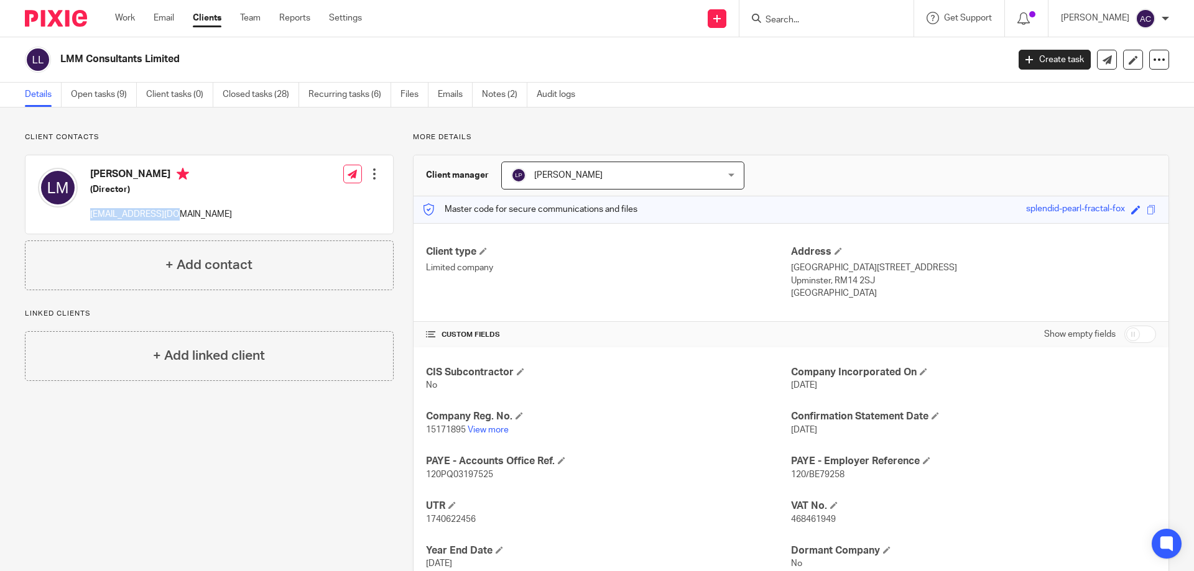
drag, startPoint x: 200, startPoint y: 214, endPoint x: 90, endPoint y: 216, distance: 110.1
click at [90, 216] on div "[PERSON_NAME] (Director) [EMAIL_ADDRESS][DOMAIN_NAME] Edit contact Create clien…" at bounding box center [208, 194] width 367 height 78
copy p "[EMAIL_ADDRESS][DOMAIN_NAME]"
click at [218, 196] on div "[PERSON_NAME] (Director) [EMAIL_ADDRESS][DOMAIN_NAME] Edit contact Create clien…" at bounding box center [208, 194] width 367 height 78
click at [806, 23] on input "Search" at bounding box center [820, 20] width 112 height 11
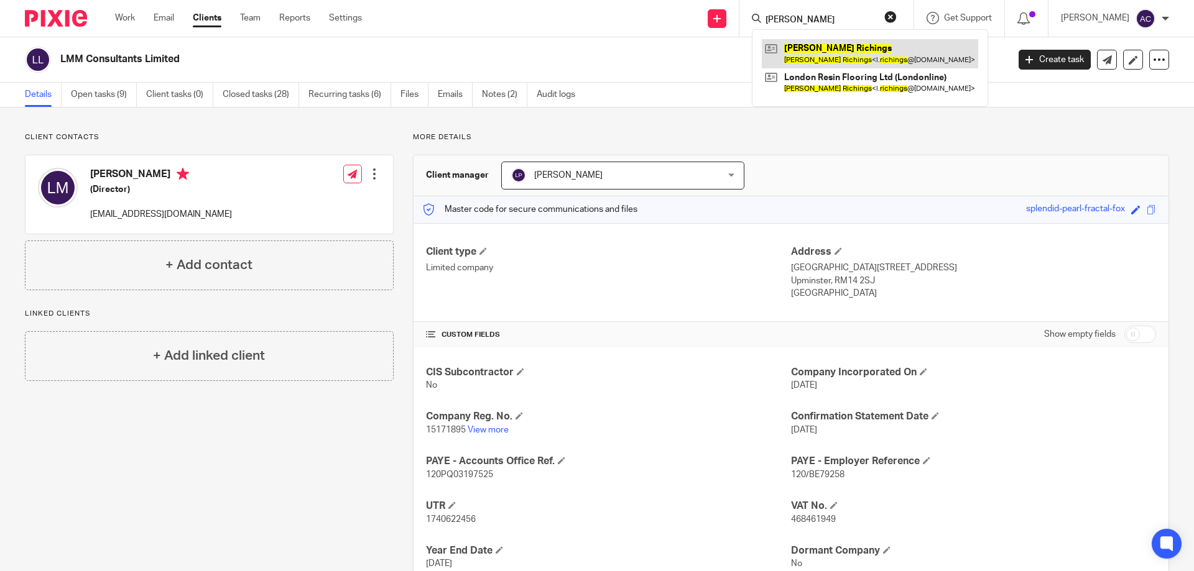
type input "lee richings"
click at [801, 57] on link at bounding box center [870, 53] width 216 height 29
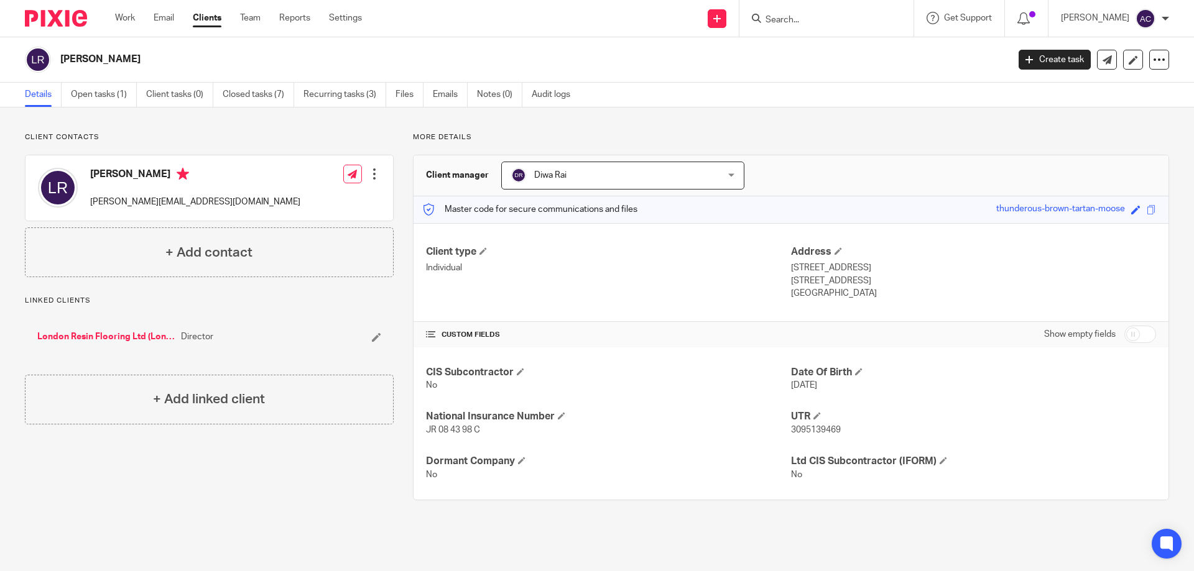
click at [806, 30] on div at bounding box center [826, 18] width 174 height 37
click at [818, 24] on input "Search" at bounding box center [820, 20] width 112 height 11
type input "r"
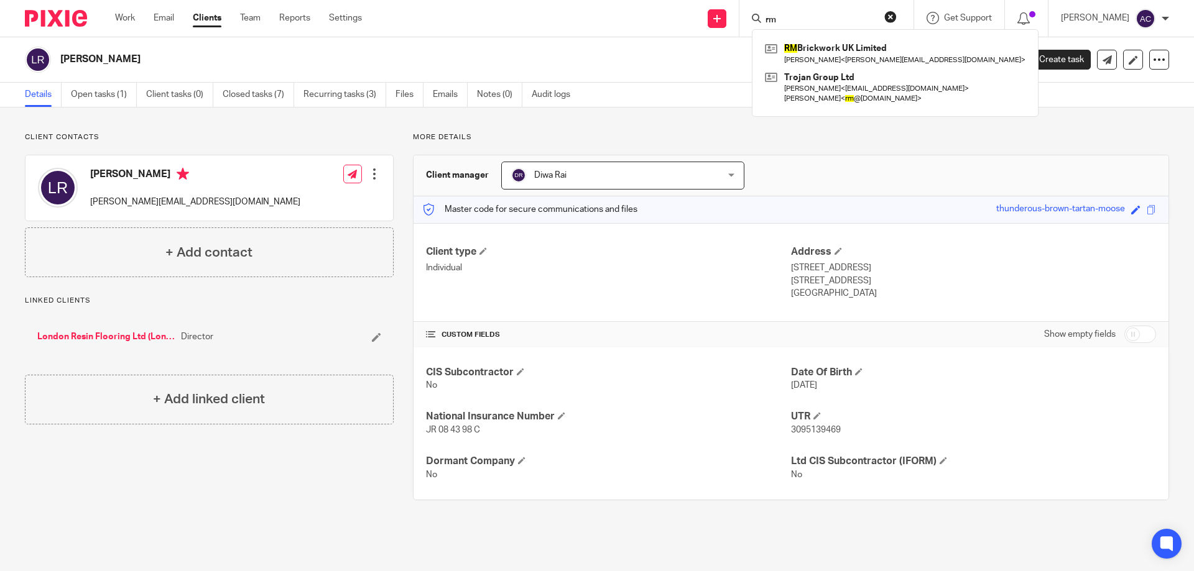
type input "rm"
drag, startPoint x: 91, startPoint y: 84, endPoint x: 84, endPoint y: 88, distance: 7.8
click at [91, 85] on link "Open tasks (1)" at bounding box center [104, 95] width 66 height 24
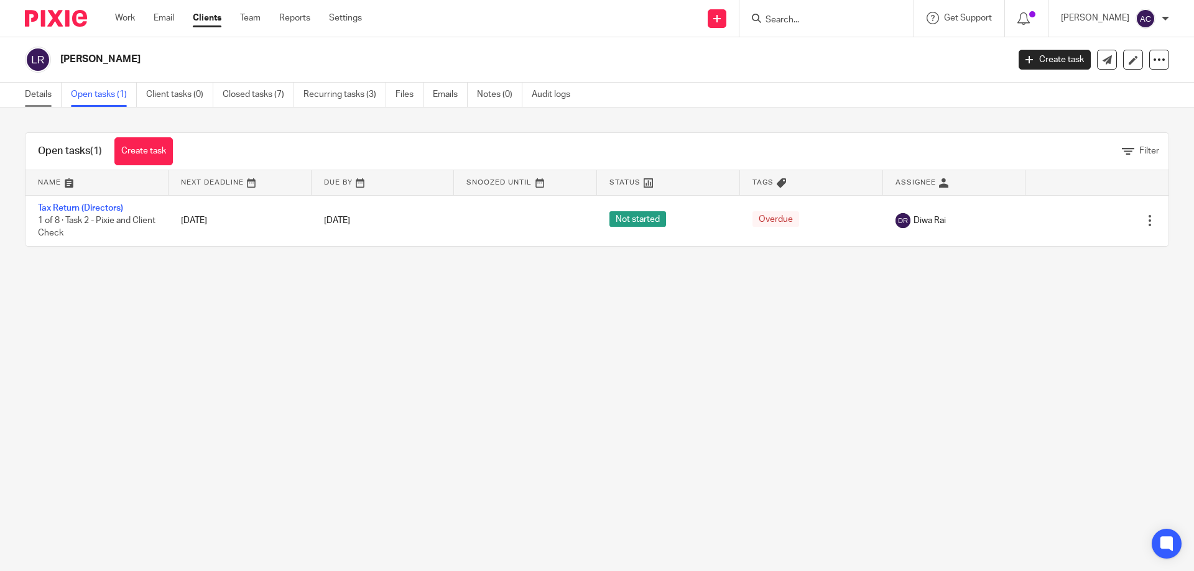
click at [42, 105] on link "Details" at bounding box center [43, 95] width 37 height 24
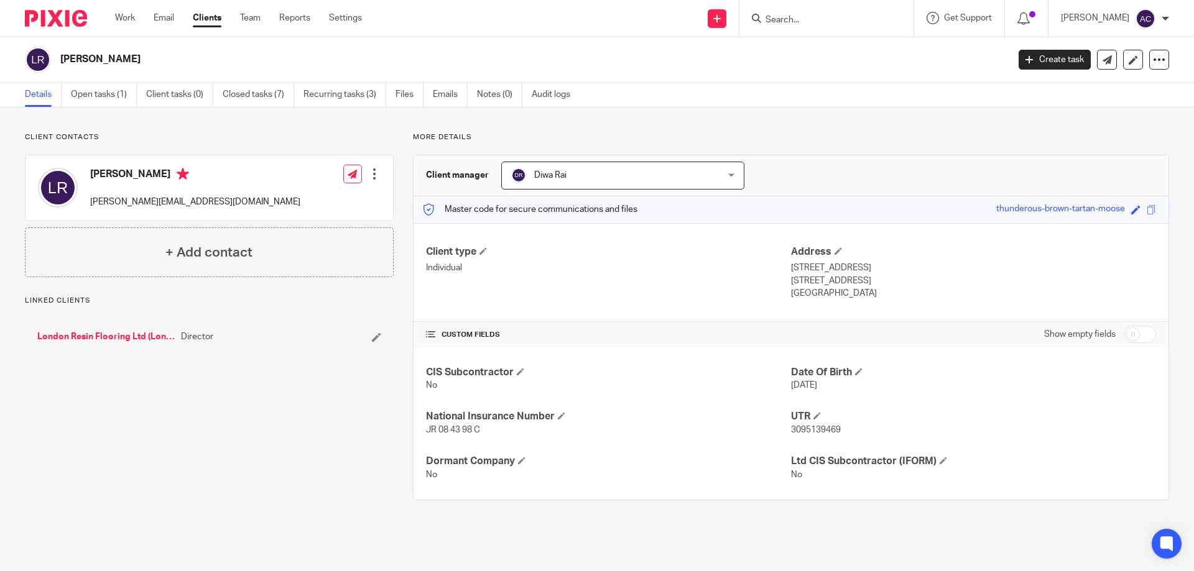
click at [129, 340] on link "London Resin Flooring Ltd (Londonline)" at bounding box center [105, 337] width 137 height 12
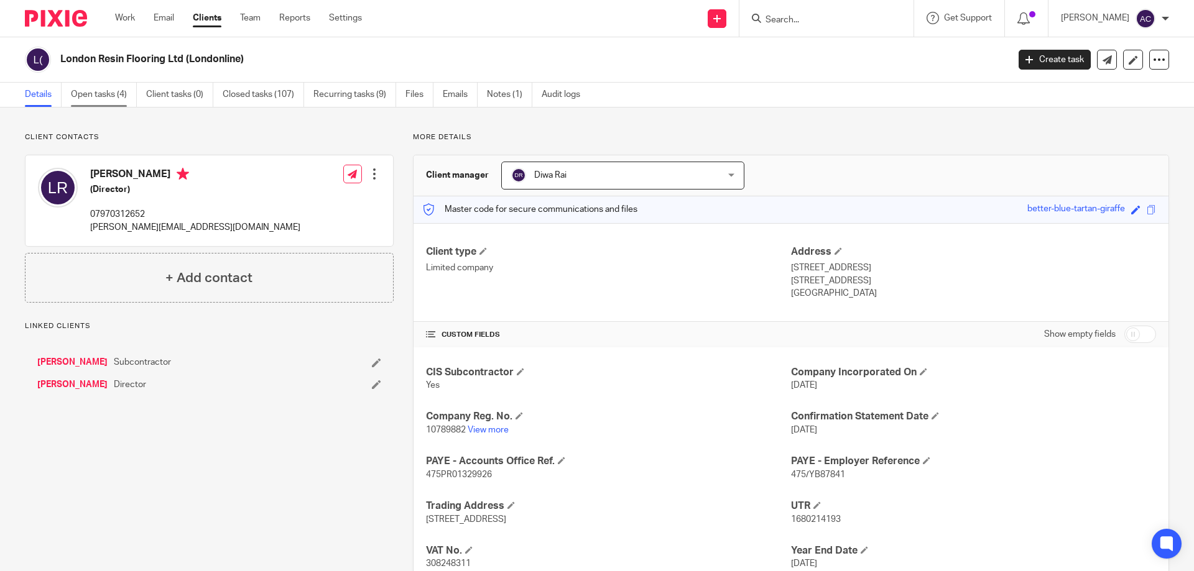
click at [105, 99] on link "Open tasks (4)" at bounding box center [104, 95] width 66 height 24
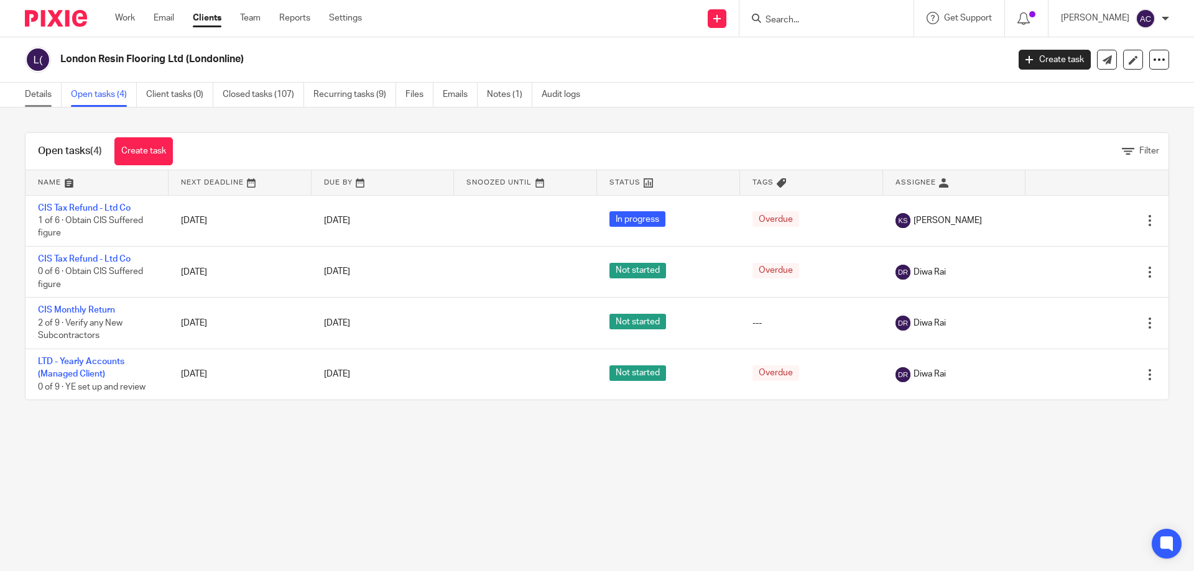
click at [57, 101] on link "Details" at bounding box center [43, 95] width 37 height 24
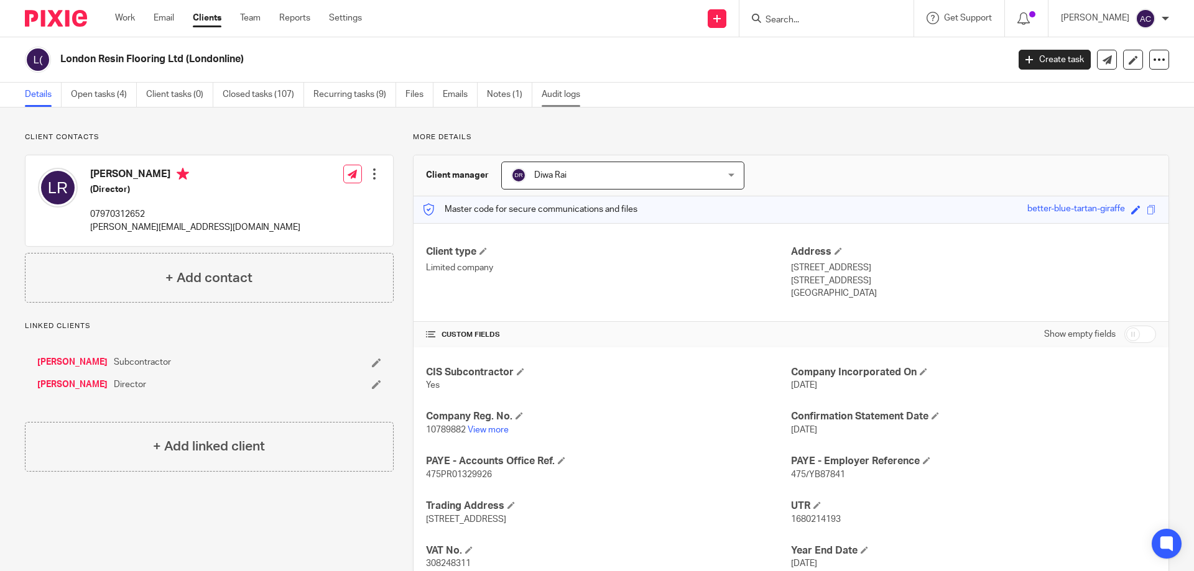
click at [565, 86] on link "Audit logs" at bounding box center [566, 95] width 48 height 24
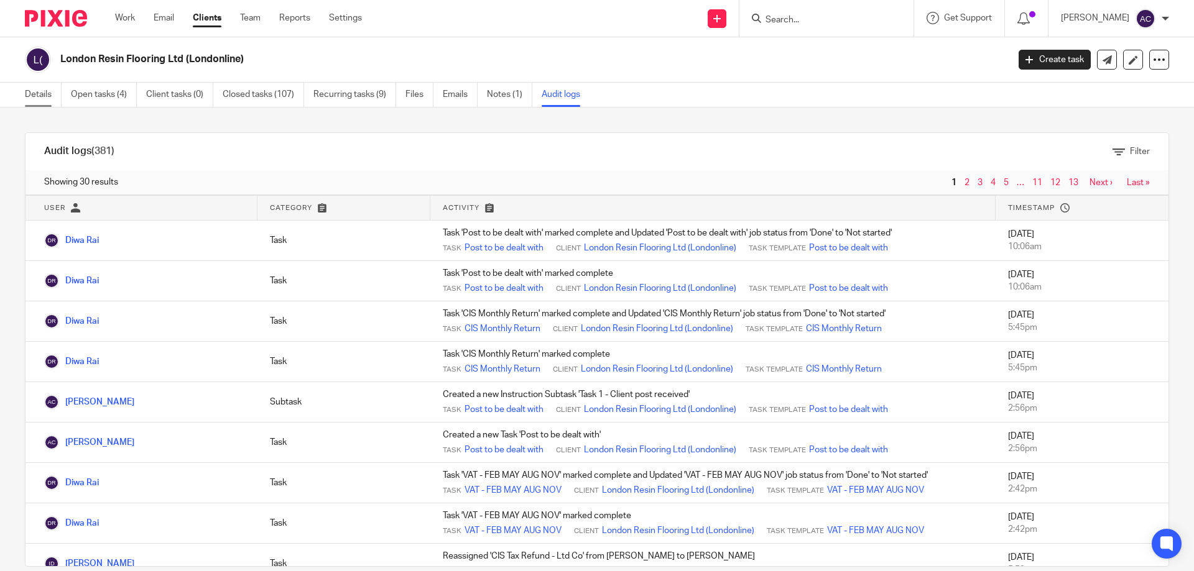
click at [58, 95] on link "Details" at bounding box center [43, 95] width 37 height 24
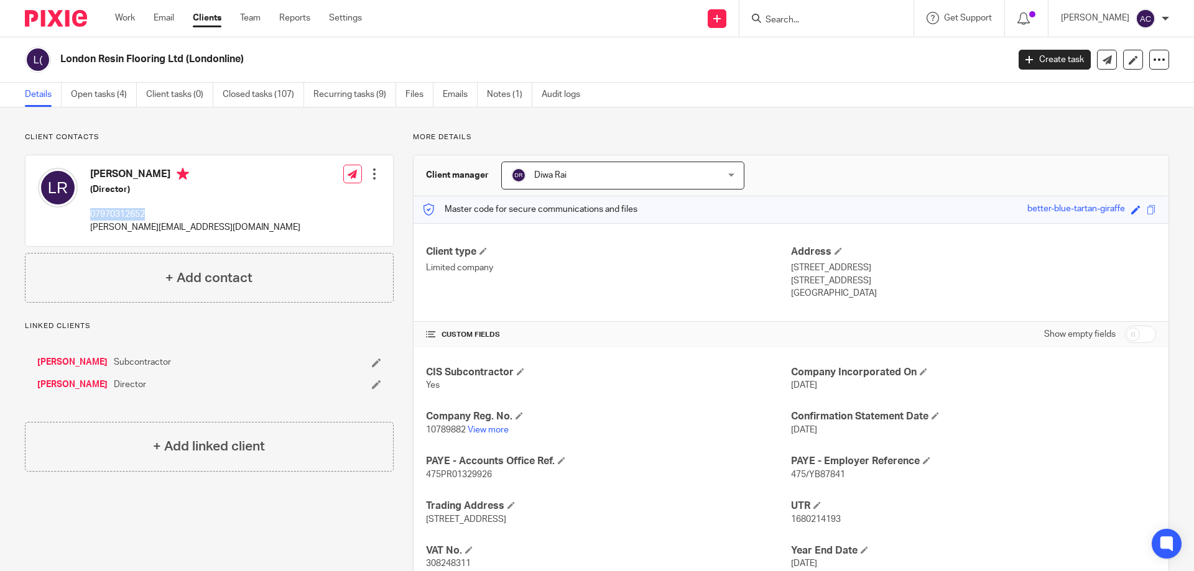
drag, startPoint x: 128, startPoint y: 211, endPoint x: 84, endPoint y: 213, distance: 44.2
click at [84, 213] on div "Lee Richings (Director) 07970312652 l.richings@ldnresinflooring.com" at bounding box center [169, 201] width 262 height 78
click at [795, 18] on input "Search" at bounding box center [820, 20] width 112 height 11
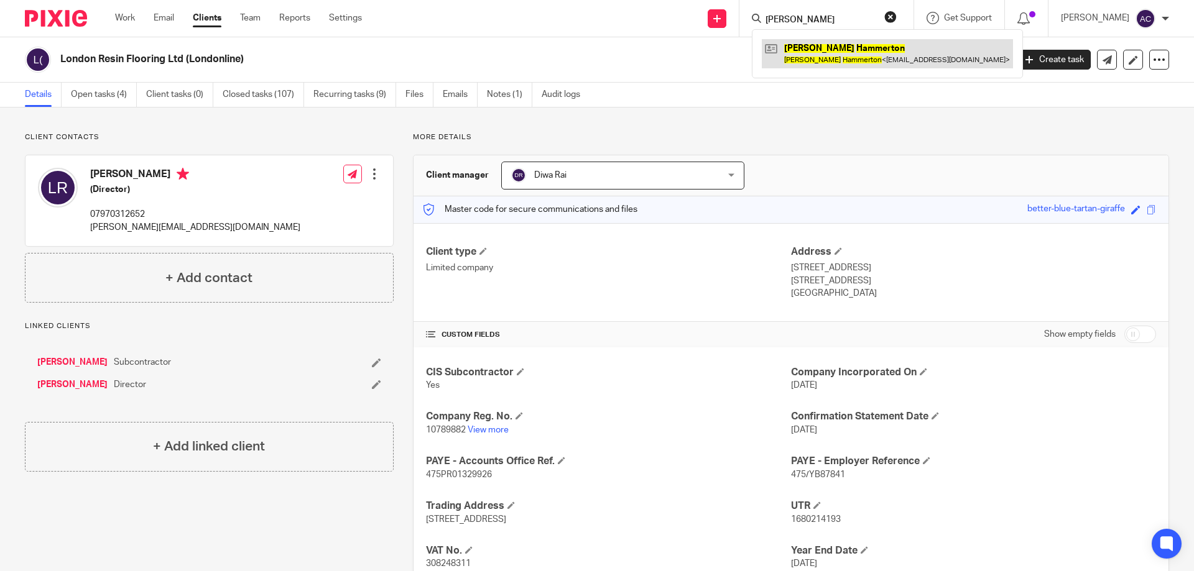
type input "stev hammerton"
click at [838, 66] on link at bounding box center [887, 53] width 251 height 29
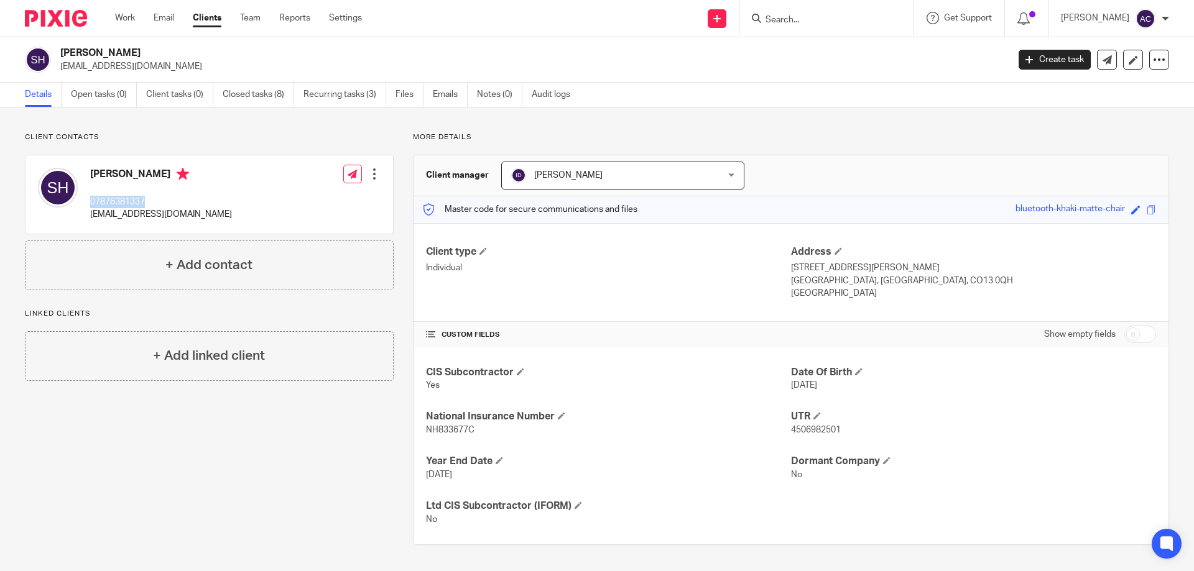
drag, startPoint x: 151, startPoint y: 195, endPoint x: 88, endPoint y: 202, distance: 63.2
click at [88, 202] on div "Steve Hammerton 07876381337 stevenhammerton12@gmail.com" at bounding box center [135, 195] width 194 height 66
copy p "07876381337"
click at [257, 204] on div "Steve Hammerton 07876381337 stevenhammerton12@gmail.com Edit contact Create cli…" at bounding box center [208, 194] width 367 height 78
click at [785, 28] on div at bounding box center [826, 18] width 174 height 37
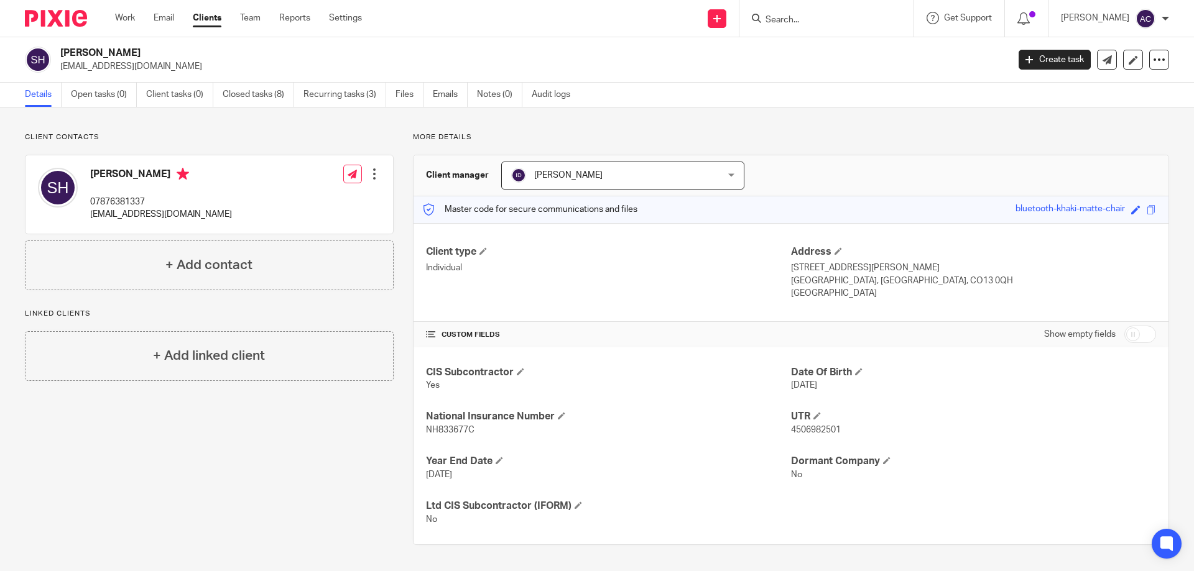
click at [790, 21] on input "Search" at bounding box center [820, 20] width 112 height 11
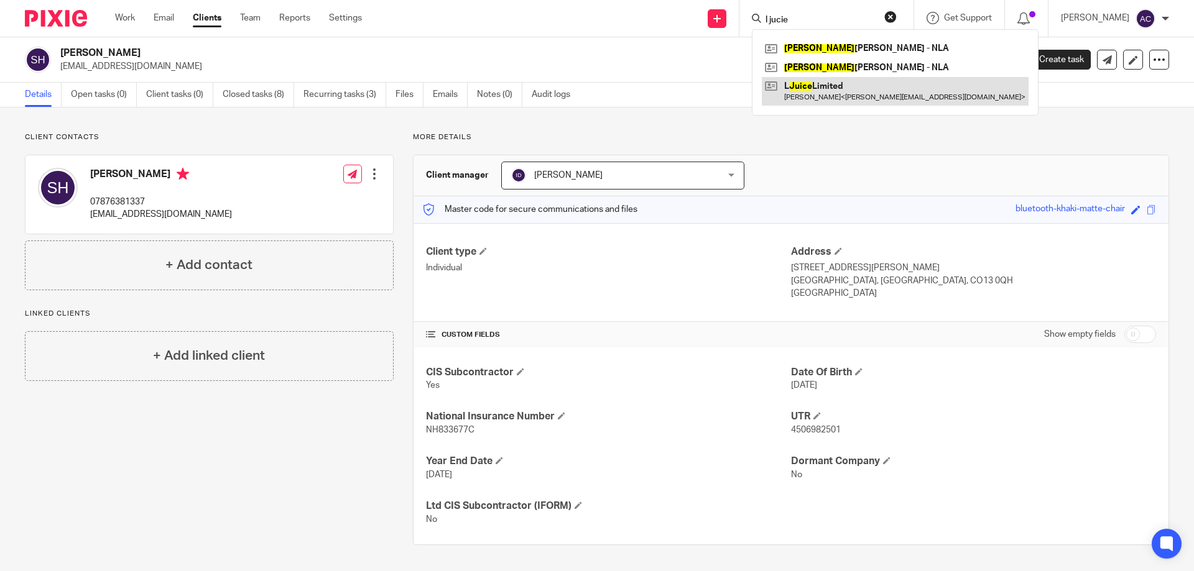
type input "l jucie"
click at [875, 98] on link at bounding box center [895, 91] width 267 height 29
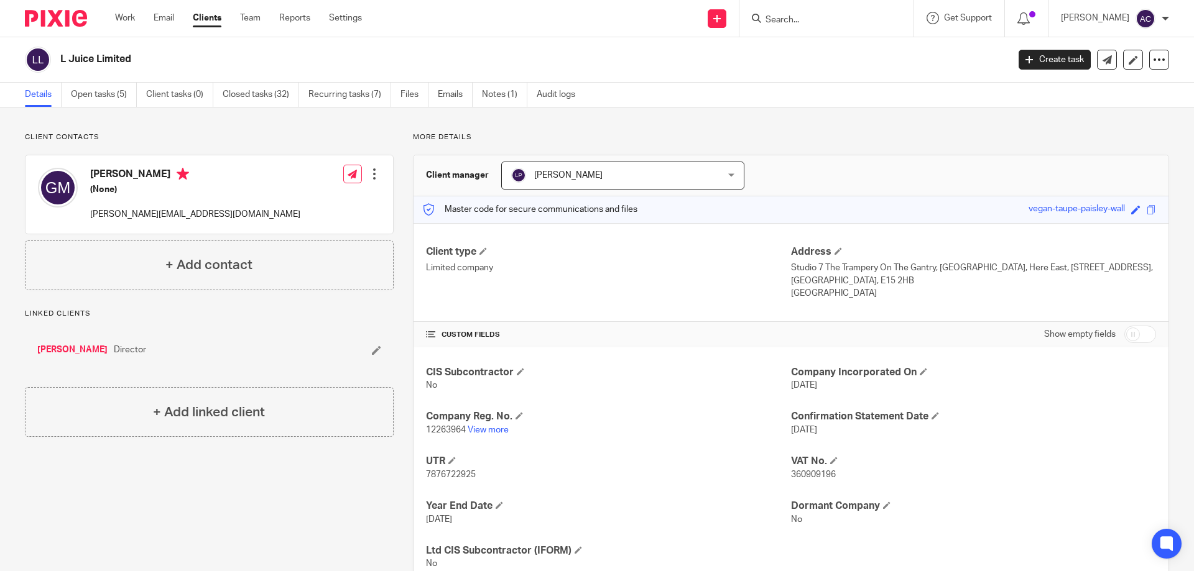
click at [497, 35] on div "Send new email Create task Add client Get Support Contact Support Help Document…" at bounding box center [786, 18] width 813 height 37
click at [390, 46] on div "L Juice Limited Create task Update from Companies House Export data Merge Archi…" at bounding box center [597, 59] width 1194 height 45
click at [788, 19] on input "Search" at bounding box center [820, 20] width 112 height 11
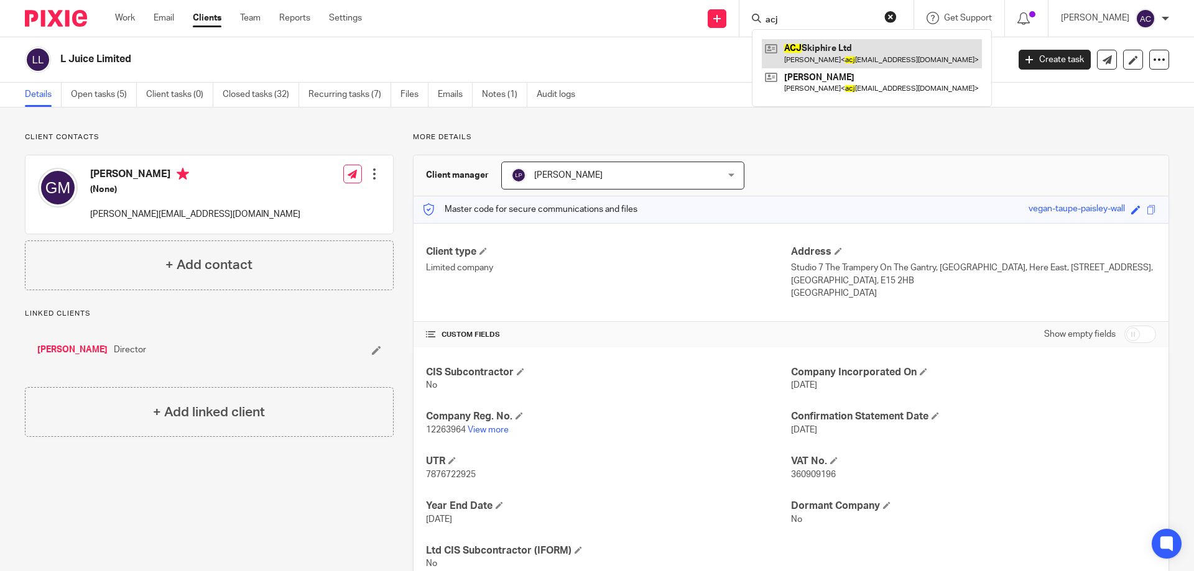
type input "acj"
click at [809, 50] on link at bounding box center [872, 53] width 220 height 29
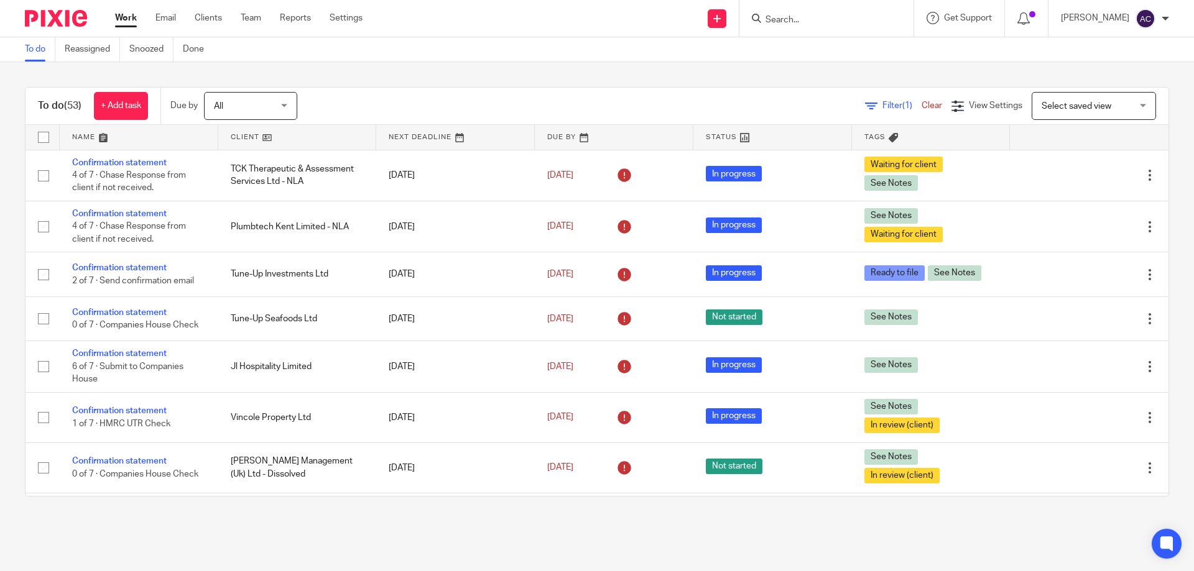
scroll to position [2240, 0]
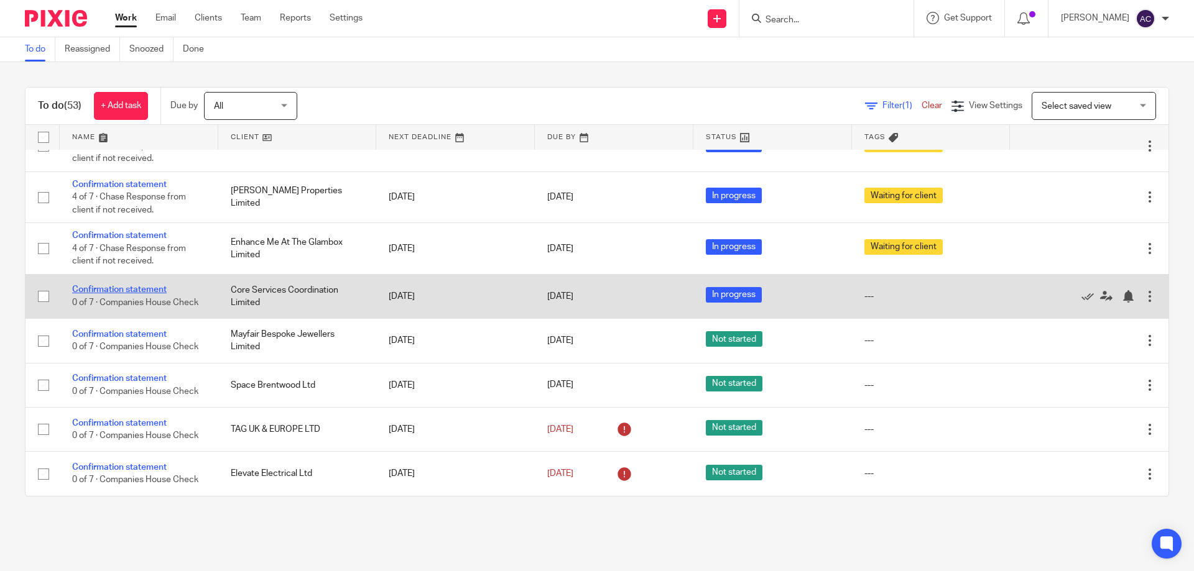
click at [124, 290] on link "Confirmation statement" at bounding box center [119, 289] width 95 height 9
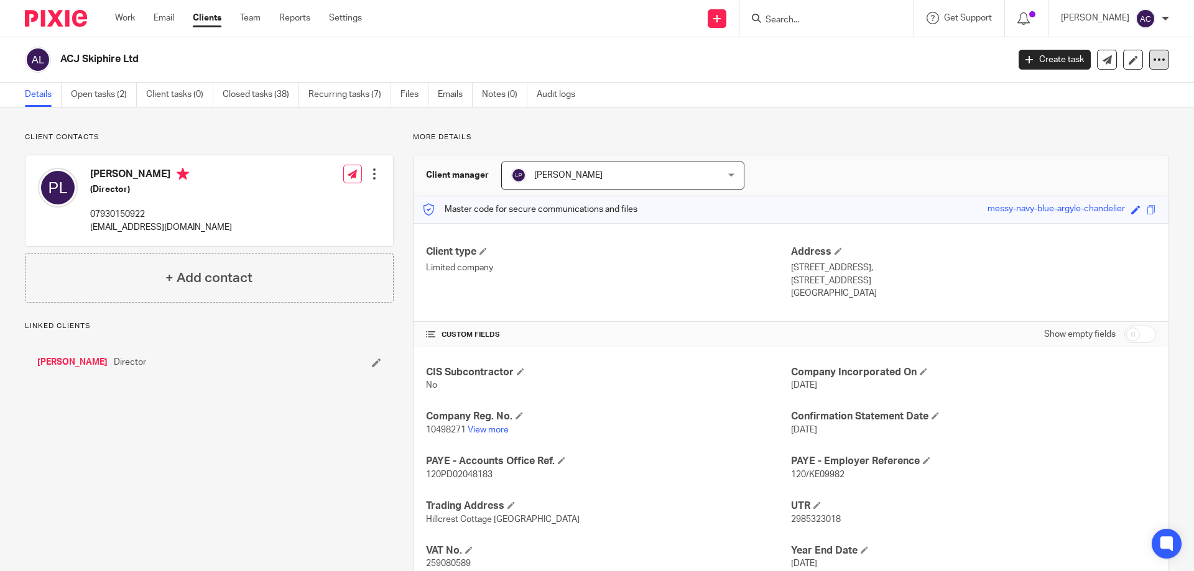
click at [1153, 58] on icon at bounding box center [1159, 59] width 12 height 12
click at [1119, 85] on link "Update from Companies House" at bounding box center [1081, 91] width 137 height 18
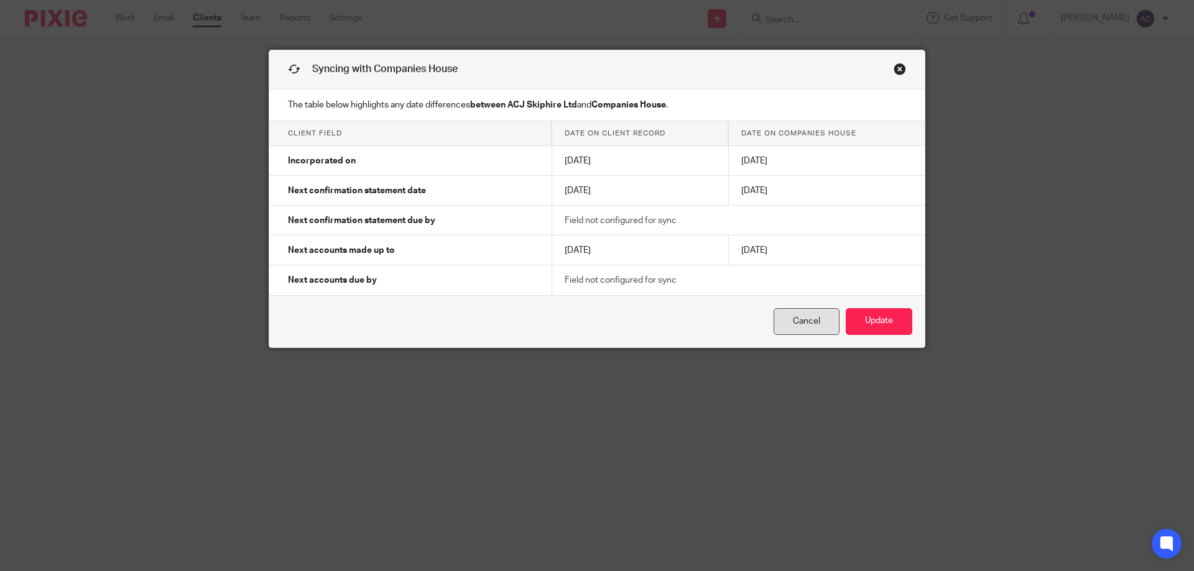
click at [804, 322] on link "Cancel" at bounding box center [806, 321] width 66 height 27
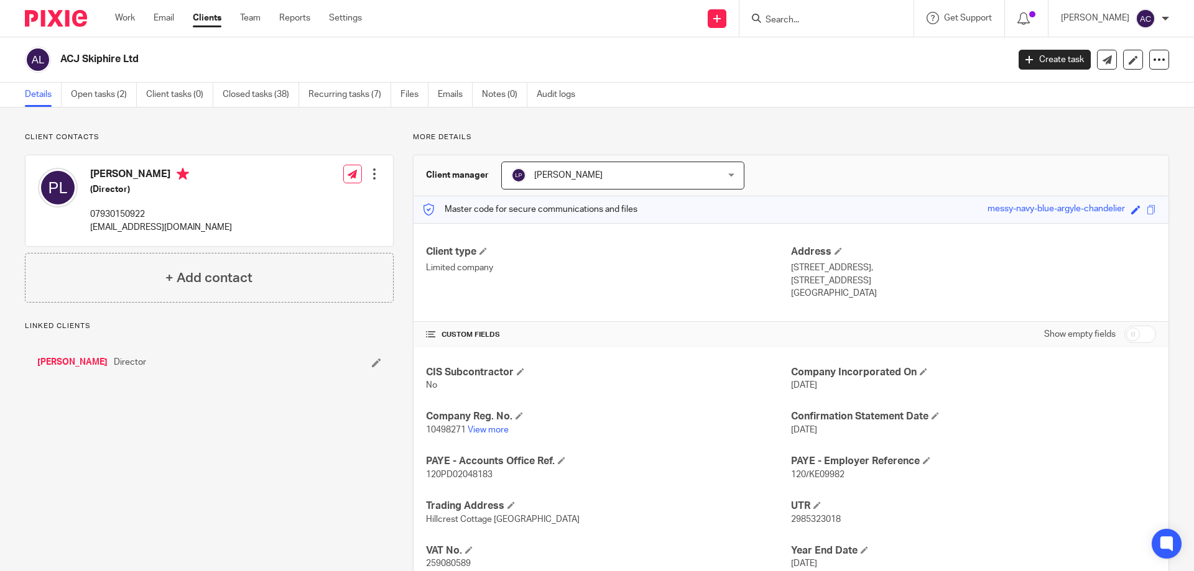
scroll to position [88, 0]
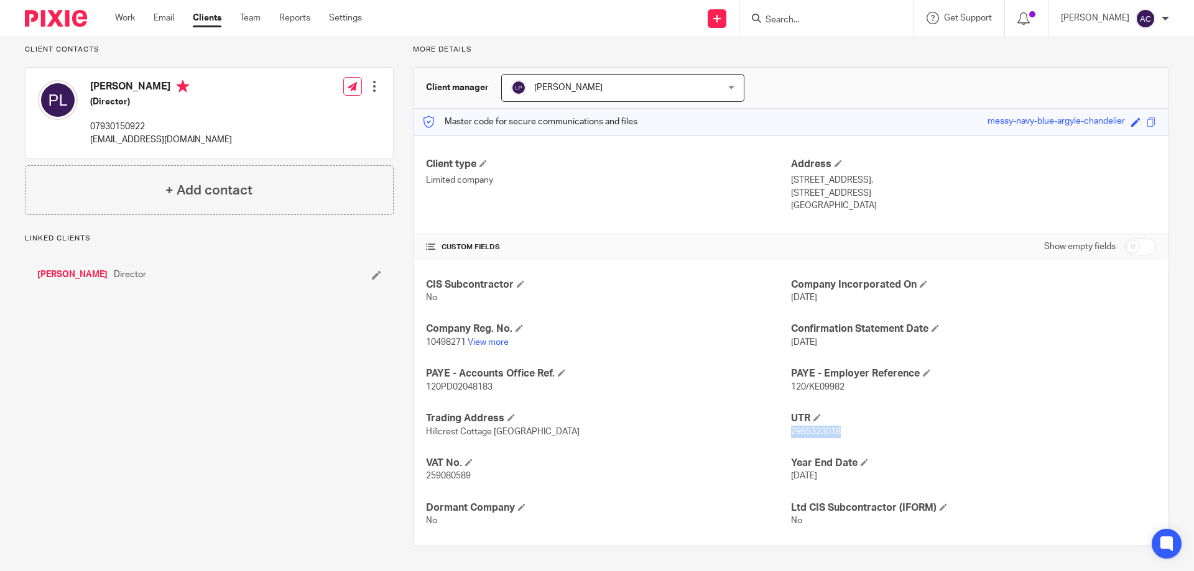
drag, startPoint x: 848, startPoint y: 427, endPoint x: 786, endPoint y: 432, distance: 62.4
click at [791, 432] on p "2985323018" at bounding box center [973, 432] width 365 height 12
click at [815, 20] on input "Search" at bounding box center [820, 20] width 112 height 11
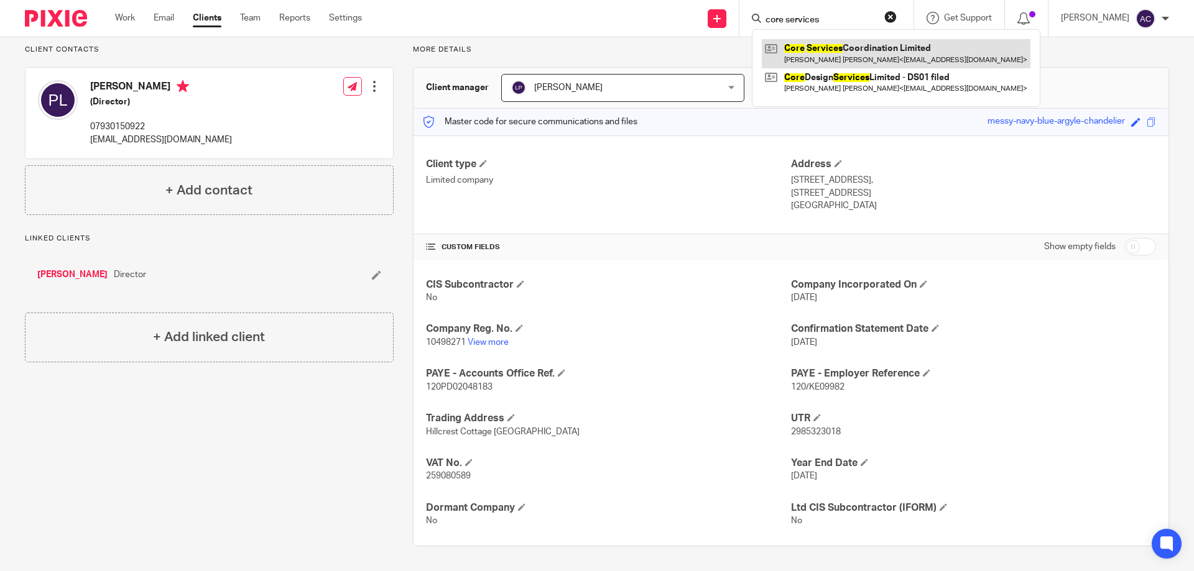
type input "core services"
click at [829, 58] on link at bounding box center [896, 53] width 269 height 29
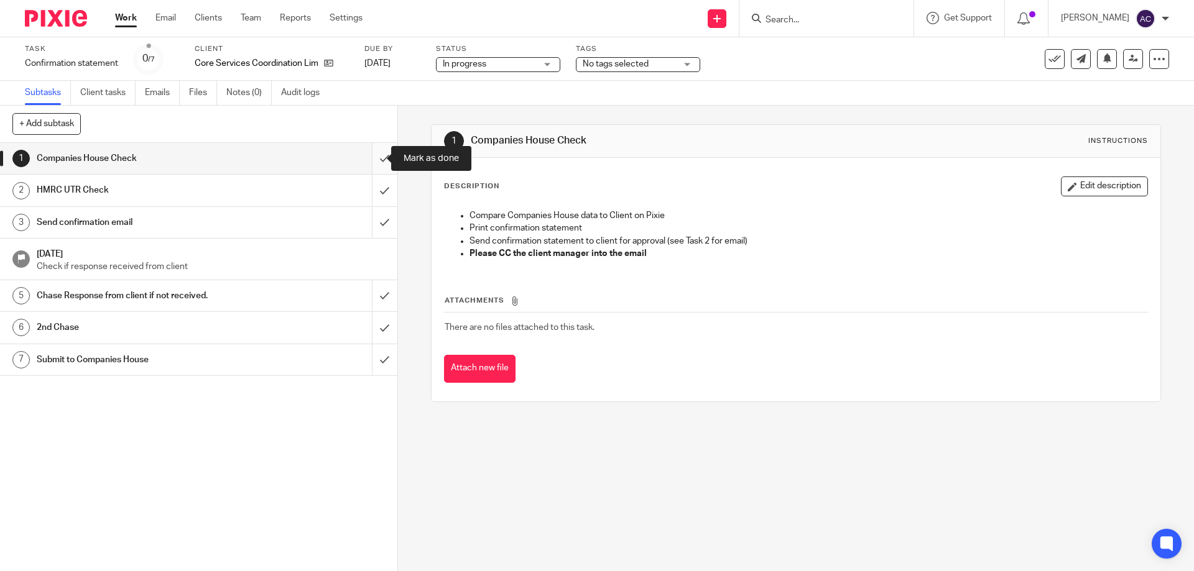
click at [382, 152] on input "submit" at bounding box center [198, 158] width 397 height 31
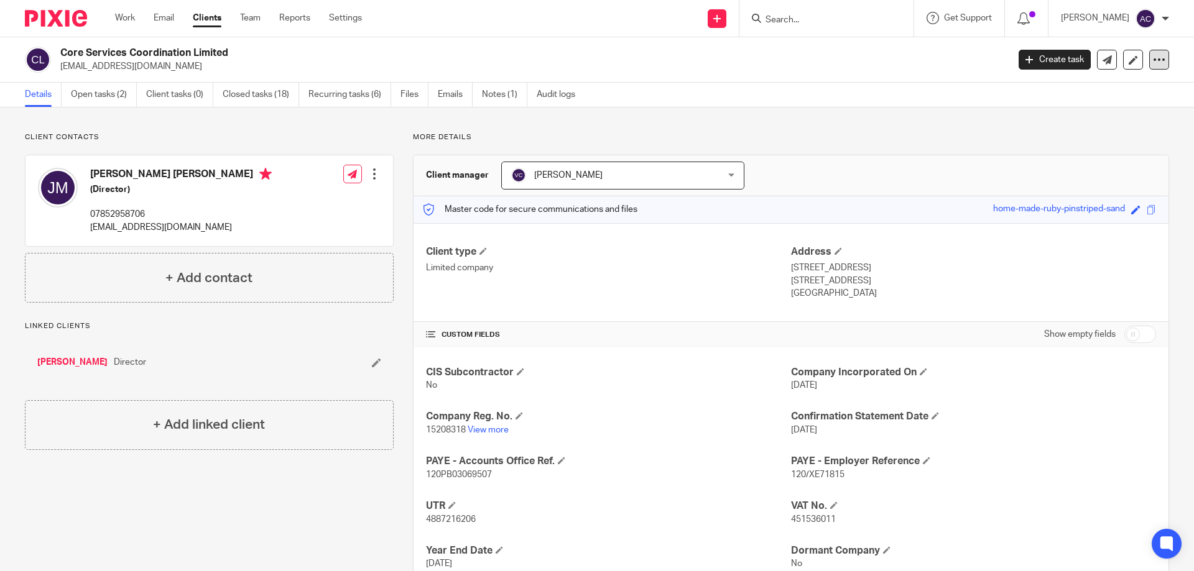
click at [1155, 55] on icon at bounding box center [1159, 59] width 12 height 12
click at [1070, 86] on link "Update from Companies House" at bounding box center [1081, 91] width 137 height 18
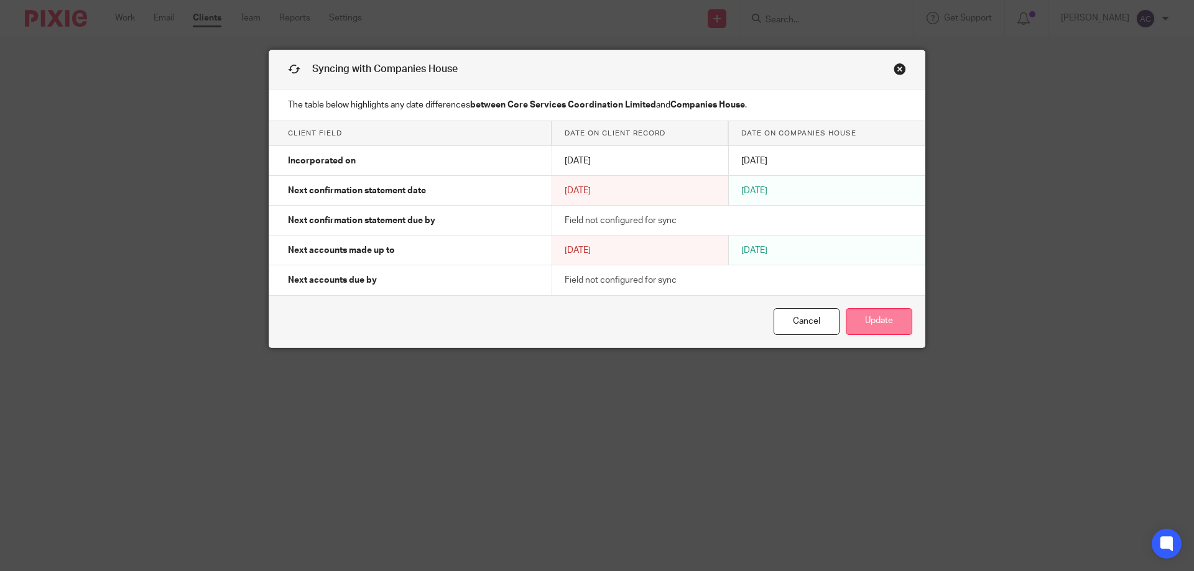
click at [888, 315] on button "Update" at bounding box center [879, 321] width 67 height 27
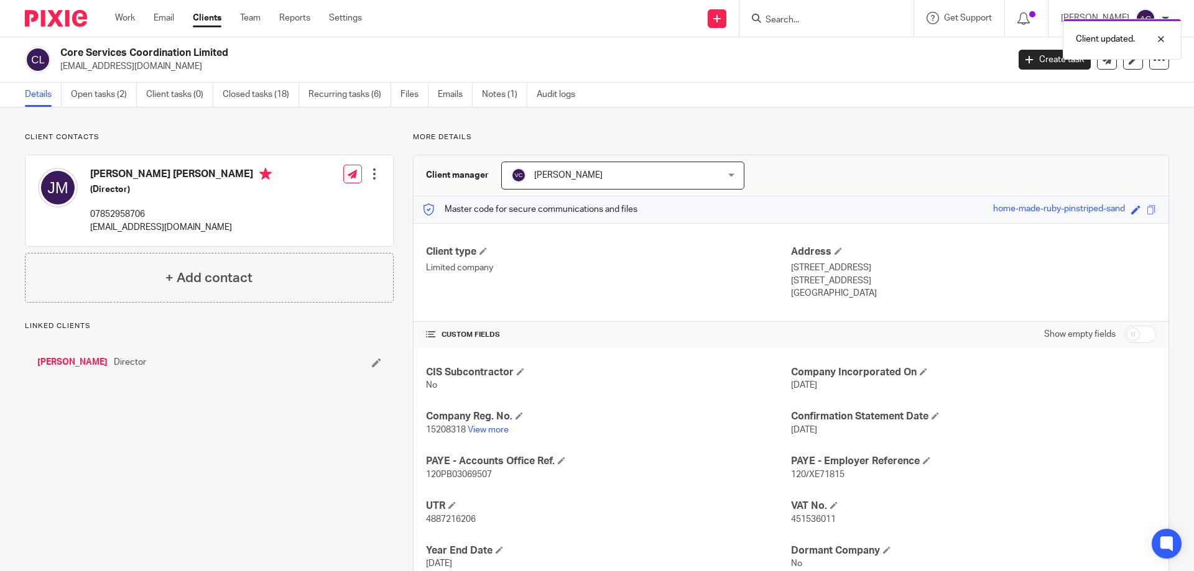
scroll to position [88, 0]
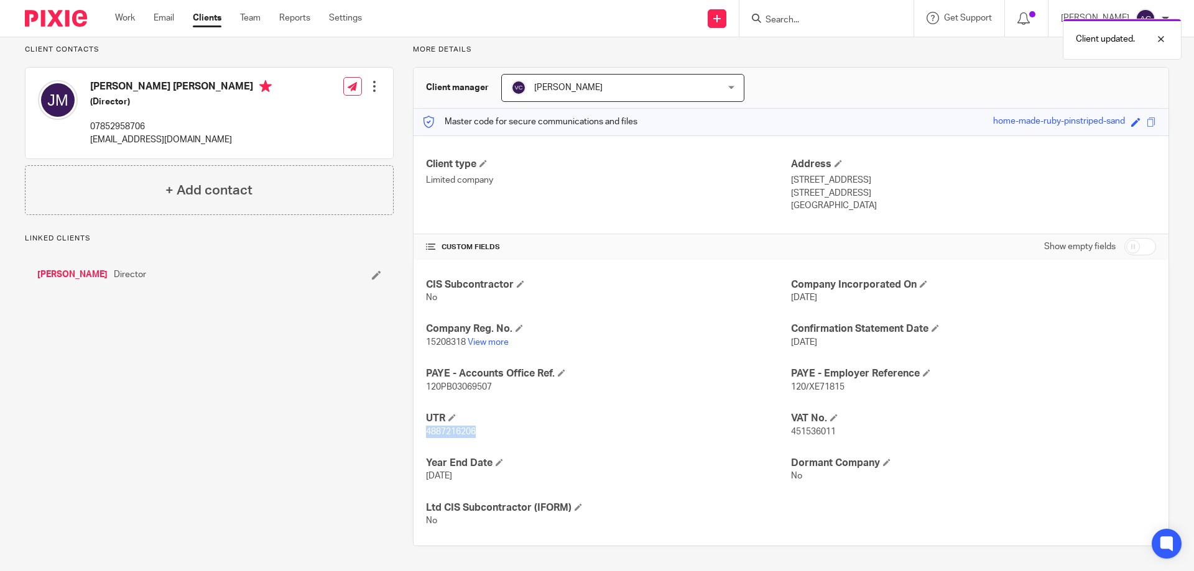
drag, startPoint x: 490, startPoint y: 432, endPoint x: 430, endPoint y: 431, distance: 59.7
click at [420, 431] on div "CIS Subcontractor No Company Incorporated On 12 Oct 2023 Company Reg. No. 15208…" at bounding box center [790, 403] width 755 height 287
copy span "4887216206"
click at [738, 372] on h4 "PAYE - Accounts Office Ref." at bounding box center [608, 373] width 365 height 13
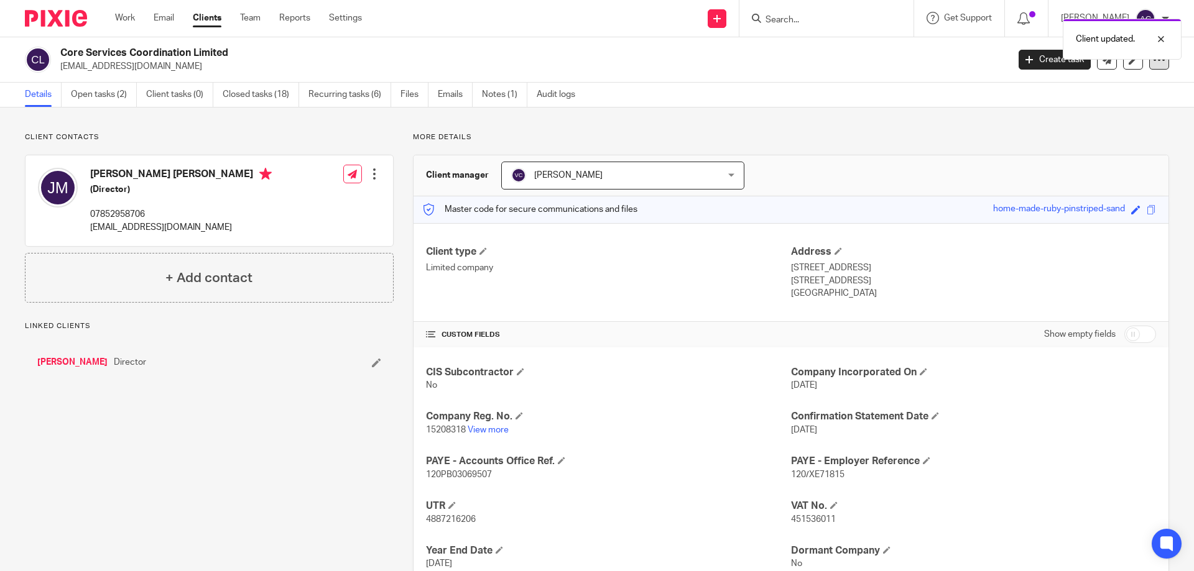
click at [1149, 68] on div at bounding box center [1159, 60] width 20 height 20
click at [1128, 89] on link "Update from Companies House" at bounding box center [1081, 91] width 137 height 18
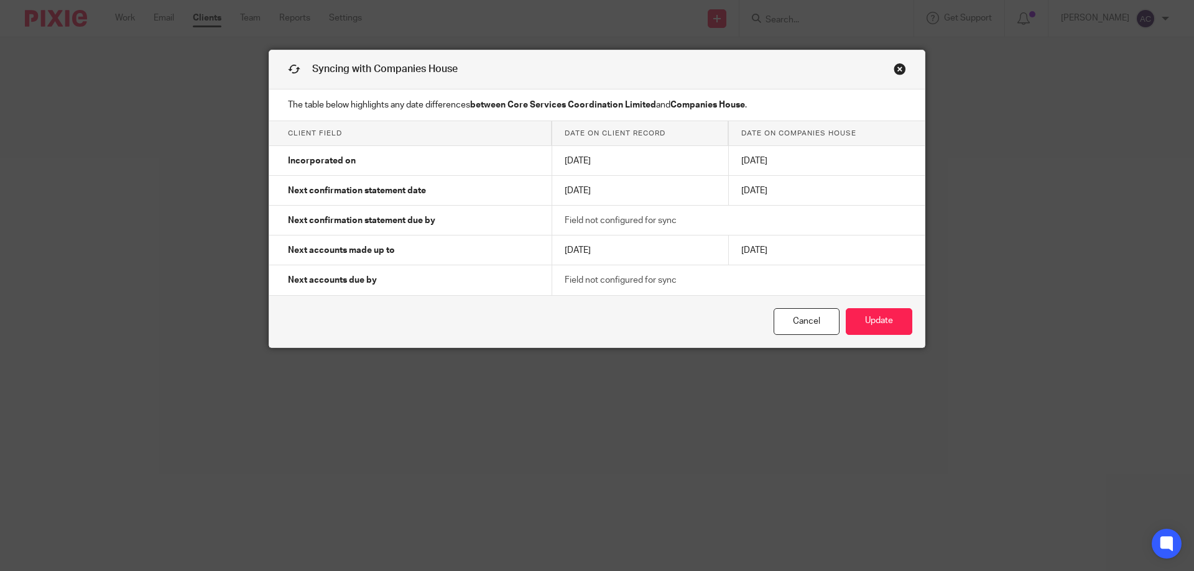
click at [749, 279] on td "Field not configured for sync" at bounding box center [738, 280] width 372 height 30
click at [799, 324] on link "Cancel" at bounding box center [806, 321] width 66 height 27
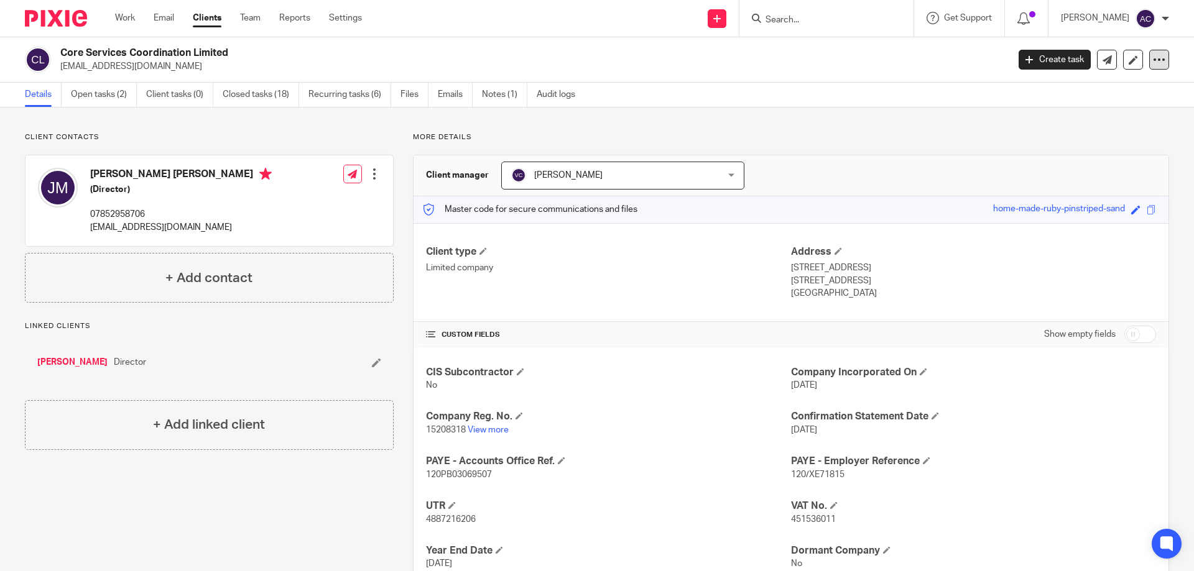
click at [1153, 65] on icon at bounding box center [1159, 59] width 12 height 12
click at [1127, 85] on link "Update from Companies House" at bounding box center [1081, 91] width 137 height 18
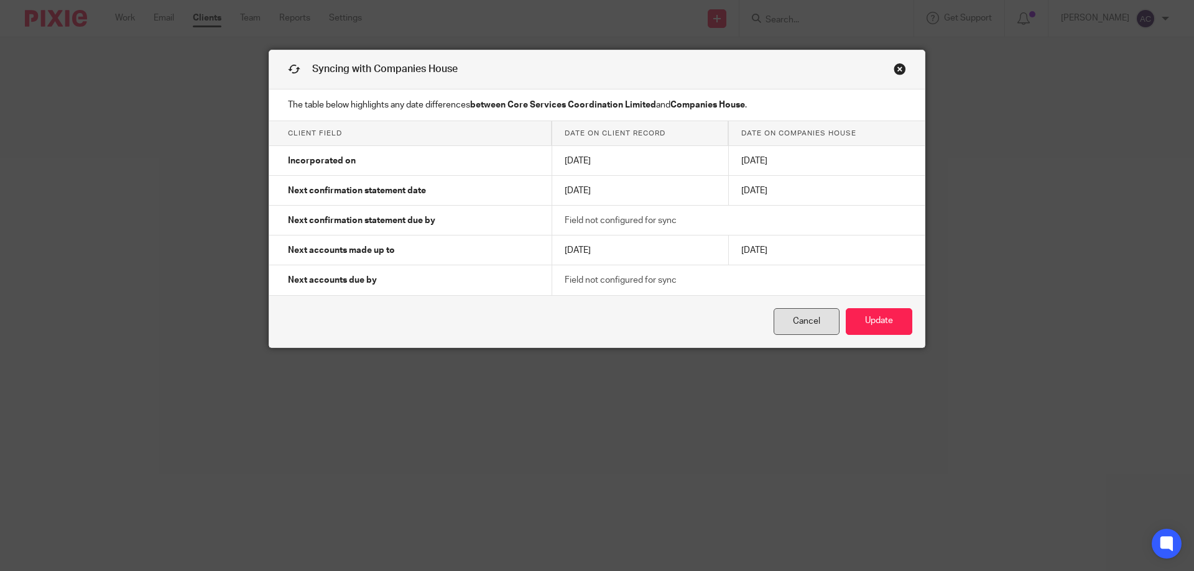
click at [811, 318] on link "Cancel" at bounding box center [806, 321] width 66 height 27
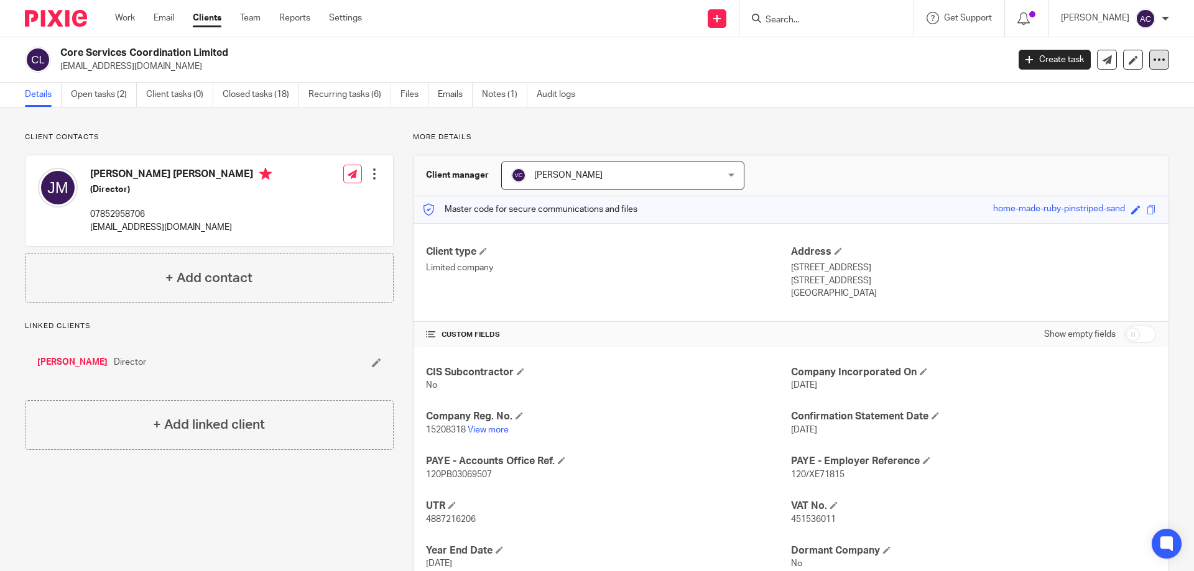
click at [1156, 61] on div at bounding box center [1159, 60] width 20 height 20
click at [1110, 88] on link "Update from Companies House" at bounding box center [1081, 91] width 137 height 18
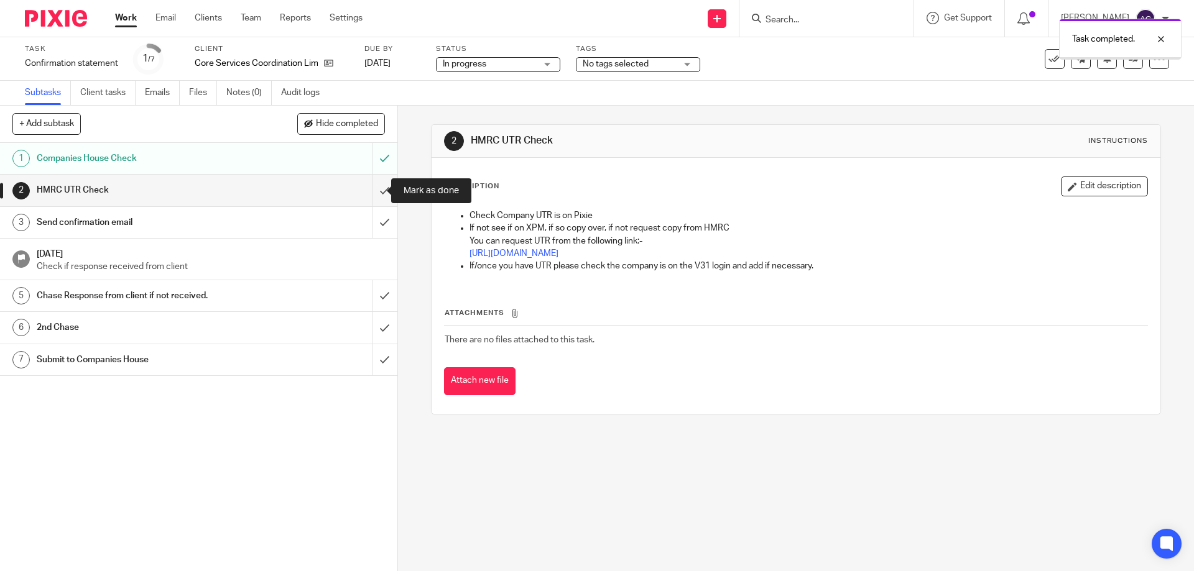
click at [377, 188] on input "submit" at bounding box center [198, 190] width 397 height 31
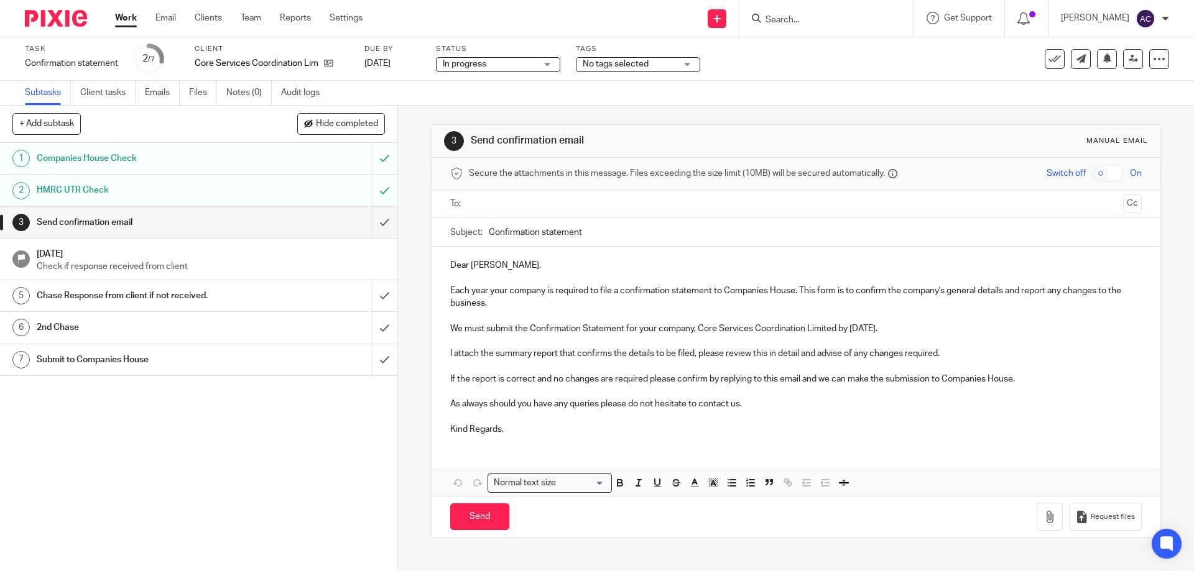
click at [817, 16] on input "Search" at bounding box center [820, 20] width 112 height 11
type input "mayfair bes"
click at [821, 45] on link at bounding box center [847, 48] width 170 height 19
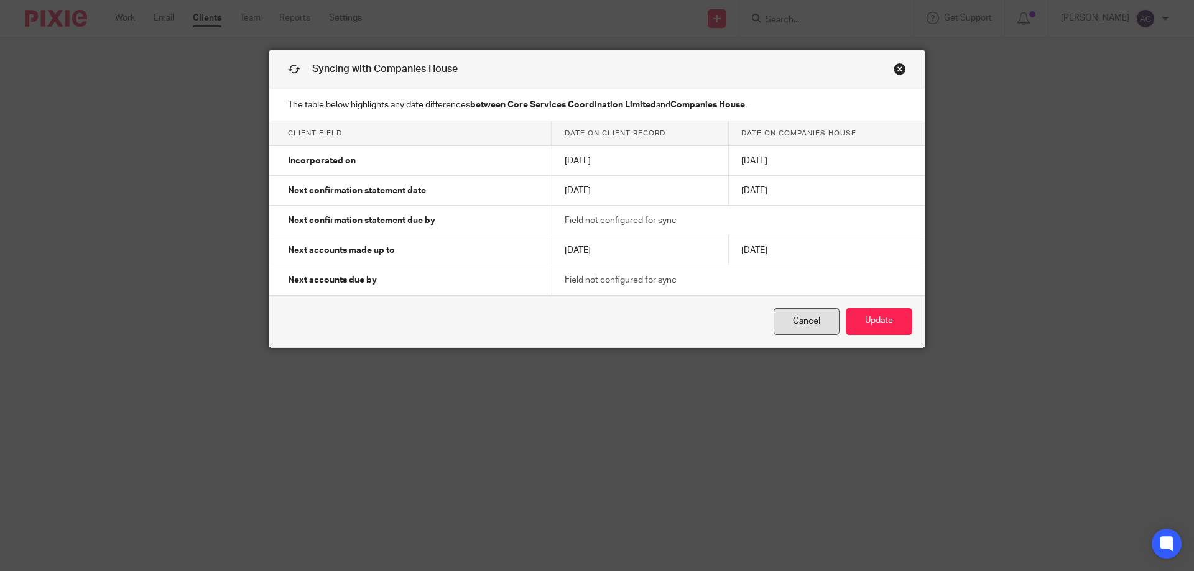
click at [794, 321] on link "Cancel" at bounding box center [806, 321] width 66 height 27
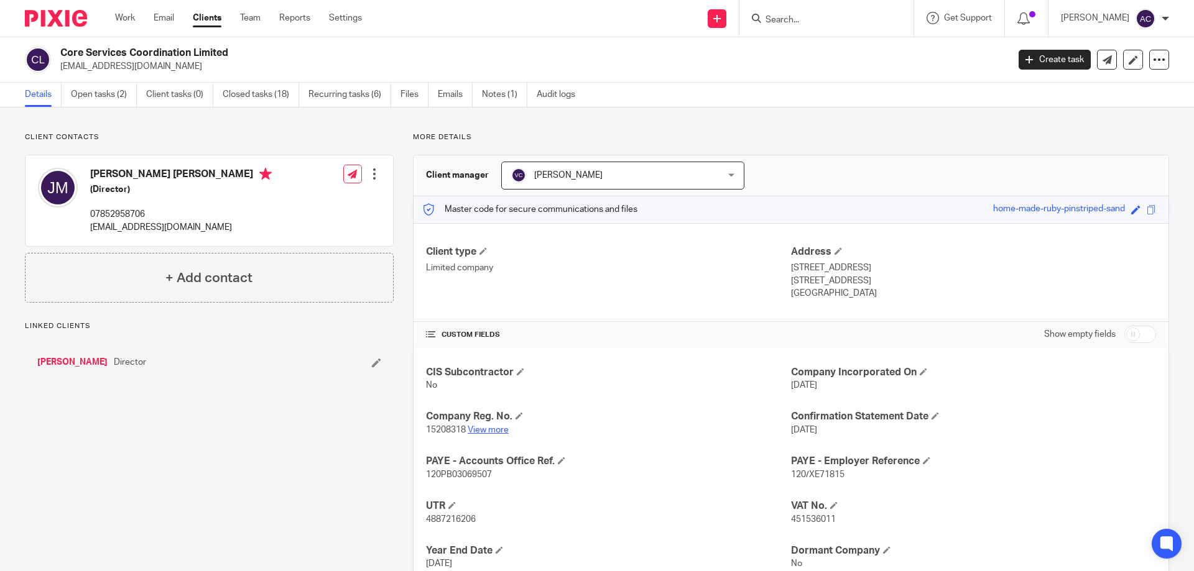
click at [503, 429] on link "View more" at bounding box center [488, 430] width 41 height 9
drag, startPoint x: 183, startPoint y: 73, endPoint x: 62, endPoint y: 67, distance: 122.0
click at [62, 67] on div "Core Services Coordination Limited cscjakemarshall@gmail.com Create task Update…" at bounding box center [597, 59] width 1194 height 45
click at [369, 50] on h2 "Core Services Coordination Limited" at bounding box center [436, 53] width 752 height 13
drag, startPoint x: 197, startPoint y: 73, endPoint x: 65, endPoint y: 67, distance: 132.6
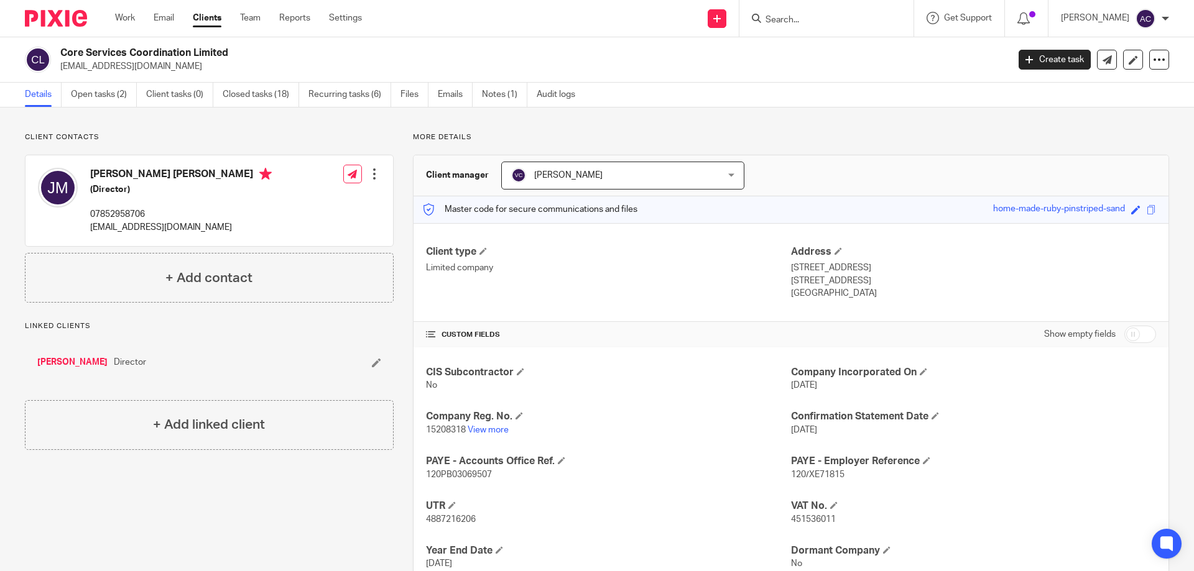
click at [65, 67] on div "Core Services Coordination Limited cscjakemarshall@gmail.com Create task Update…" at bounding box center [597, 59] width 1194 height 45
click at [228, 195] on div "Jake Lee Marshall (Director) 07852958706 jakemarshall91@googlemail.com Edit con…" at bounding box center [208, 200] width 367 height 91
drag, startPoint x: 180, startPoint y: 68, endPoint x: 58, endPoint y: 68, distance: 121.2
click at [58, 68] on div "Core Services Coordination Limited cscjakemarshall@gmail.com" at bounding box center [512, 60] width 975 height 26
copy p "cscjakemarshall@gmail.com"
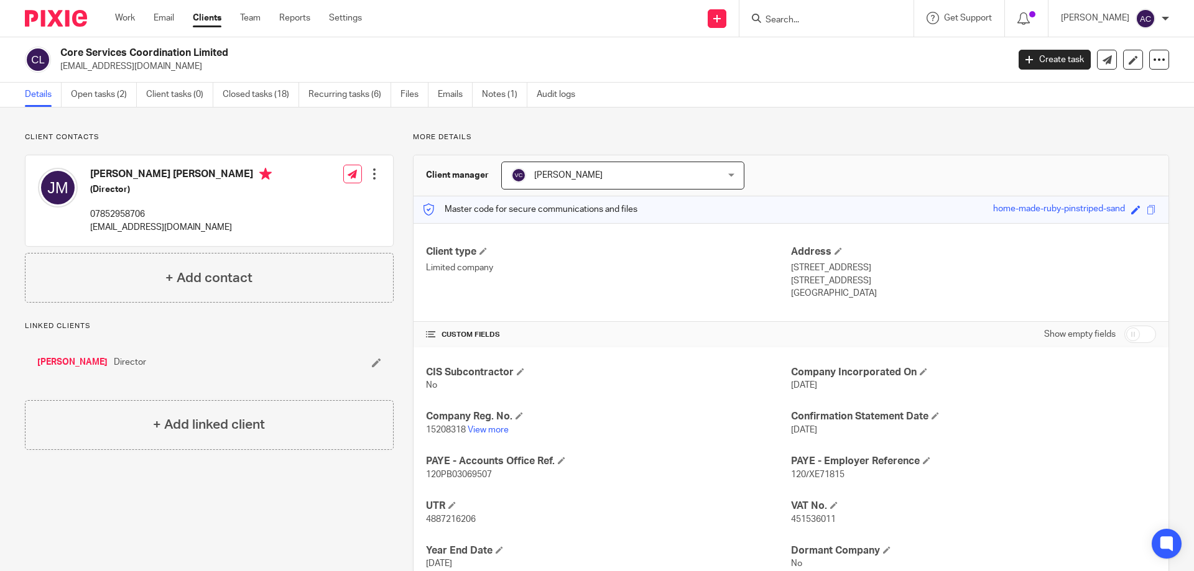
drag, startPoint x: 247, startPoint y: 229, endPoint x: 88, endPoint y: 226, distance: 159.2
click at [88, 226] on div "Jake Lee Marshall (Director) 07852958706 jakemarshall91@googlemail.com Edit con…" at bounding box center [208, 200] width 367 height 91
copy p "jakemarshall91@googlemail.com"
click at [228, 209] on div "Jake Lee Marshall (Director) 07852958706 jakemarshall91@googlemail.com Edit con…" at bounding box center [208, 200] width 367 height 91
click at [1153, 62] on icon at bounding box center [1159, 59] width 12 height 12
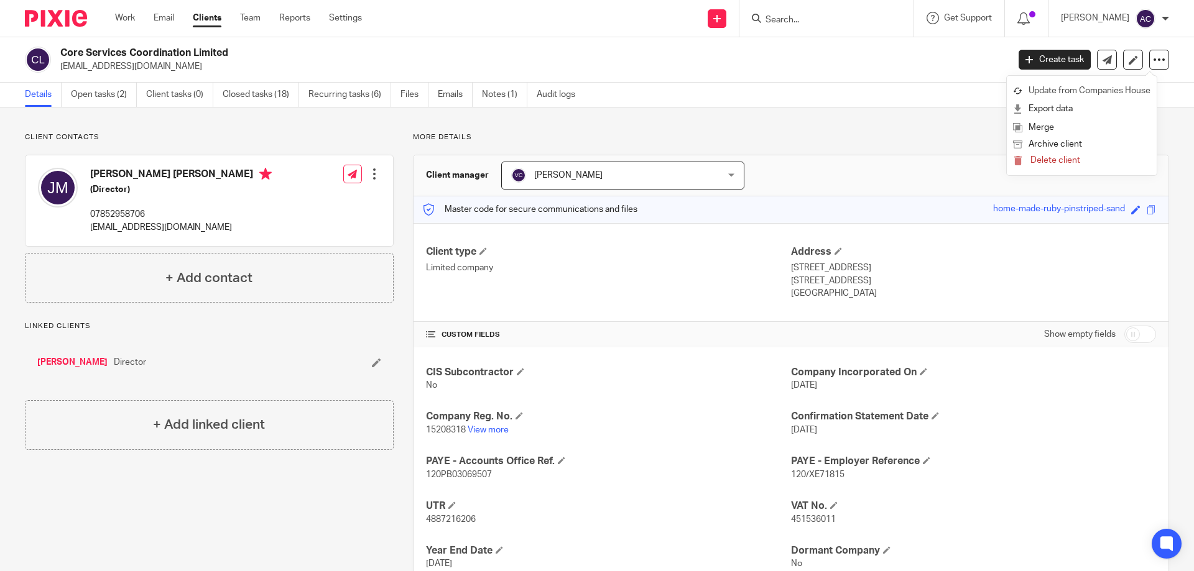
click at [1118, 89] on link "Update from Companies House" at bounding box center [1081, 91] width 137 height 18
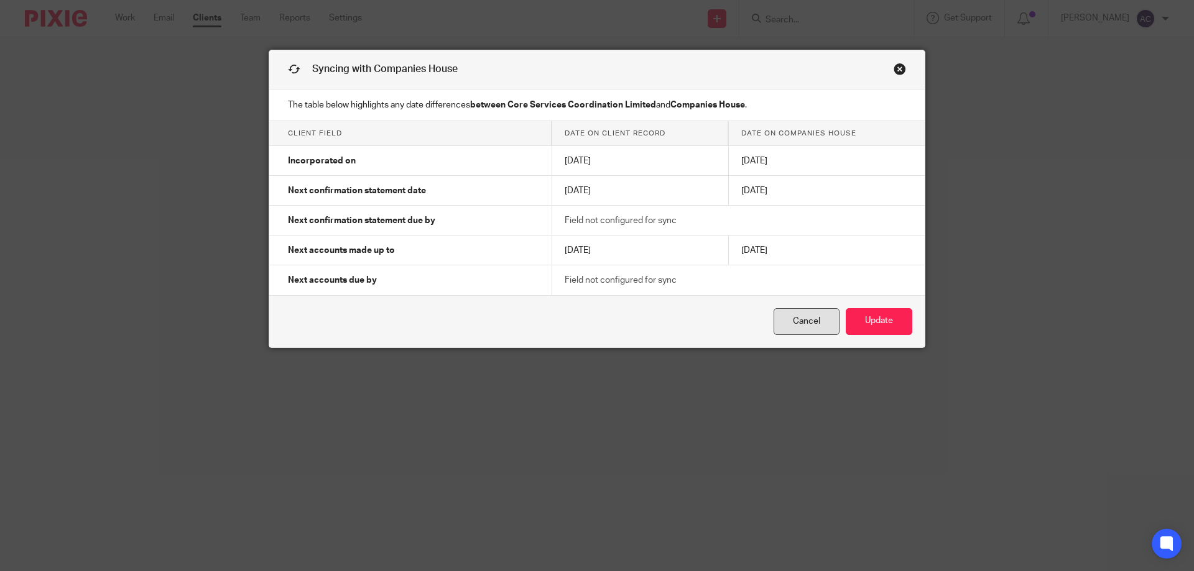
click at [801, 321] on link "Cancel" at bounding box center [806, 321] width 66 height 27
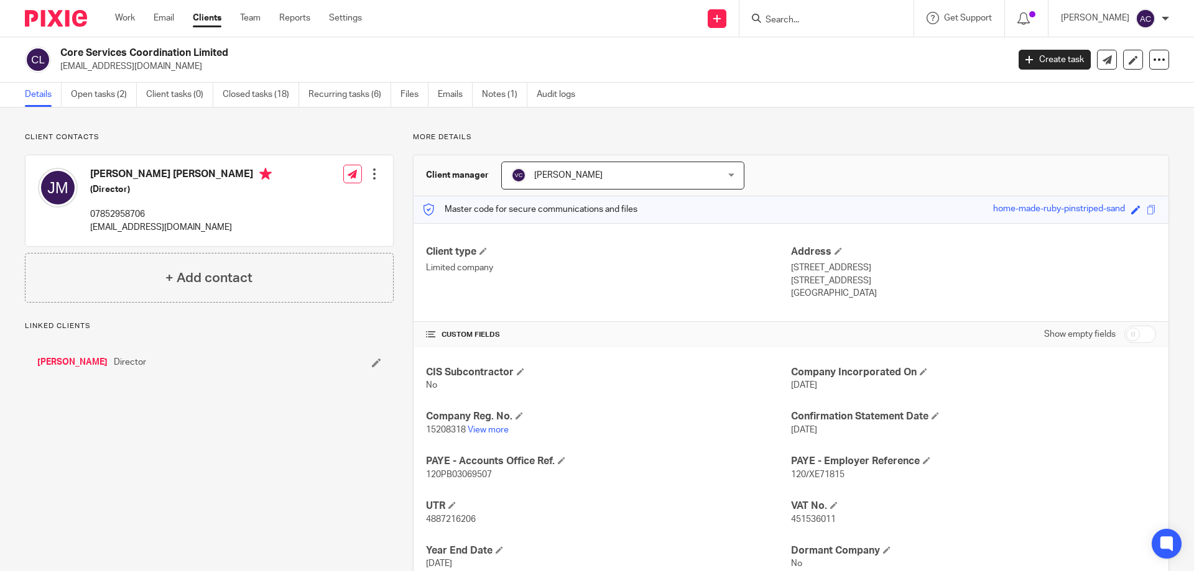
click at [136, 11] on div "Work Email Clients Team Reports Settings Work Email Clients Team Reports Settin…" at bounding box center [242, 18] width 278 height 37
click at [122, 12] on link "Work" at bounding box center [125, 18] width 20 height 12
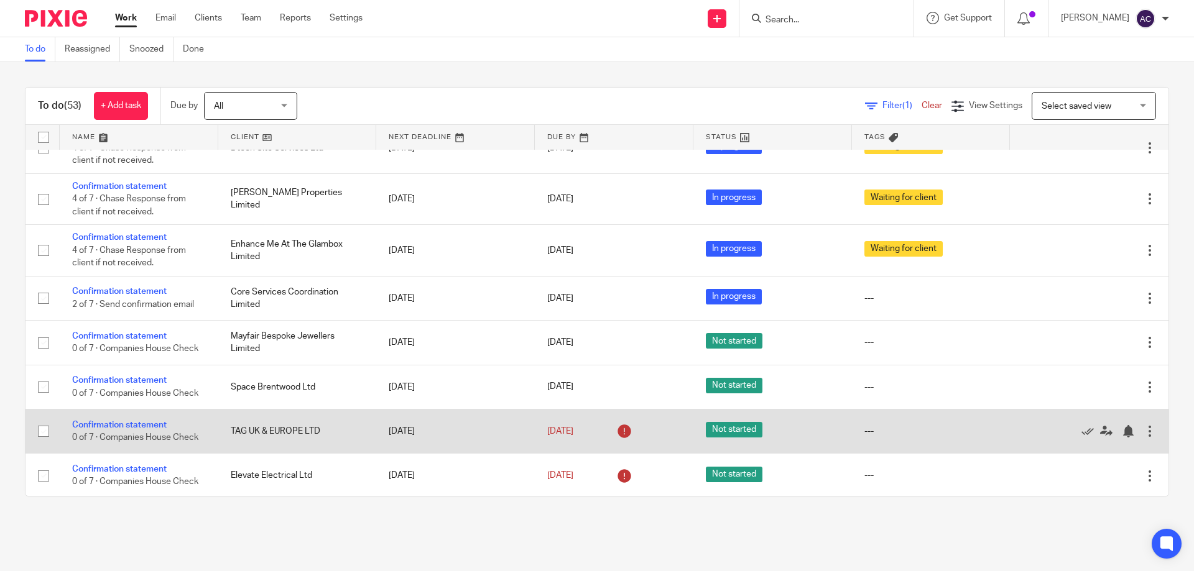
scroll to position [2240, 0]
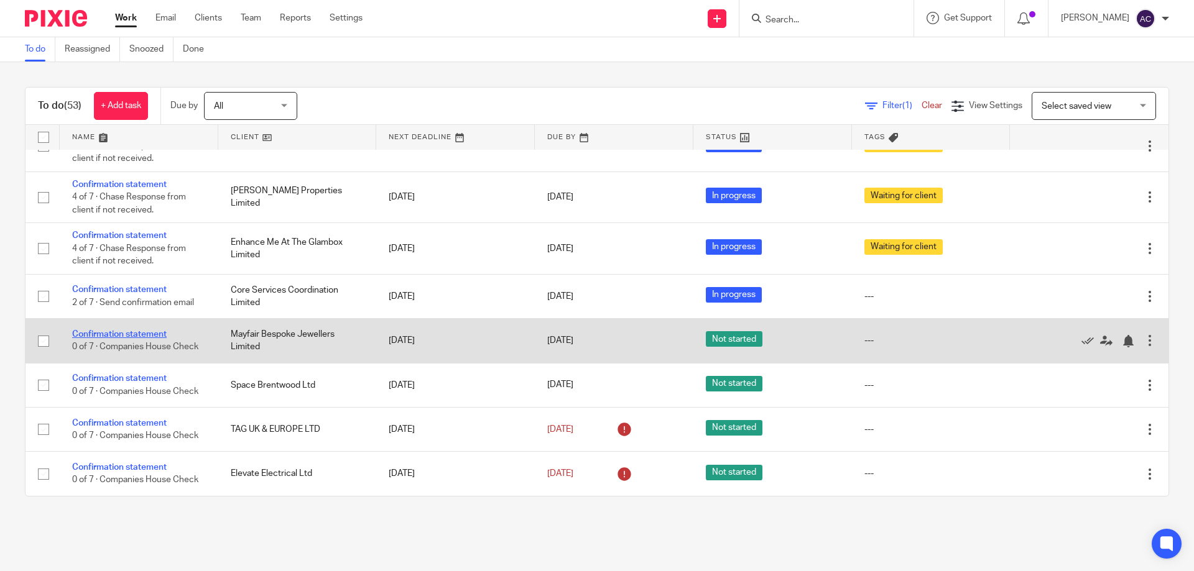
click at [112, 335] on link "Confirmation statement" at bounding box center [119, 334] width 95 height 9
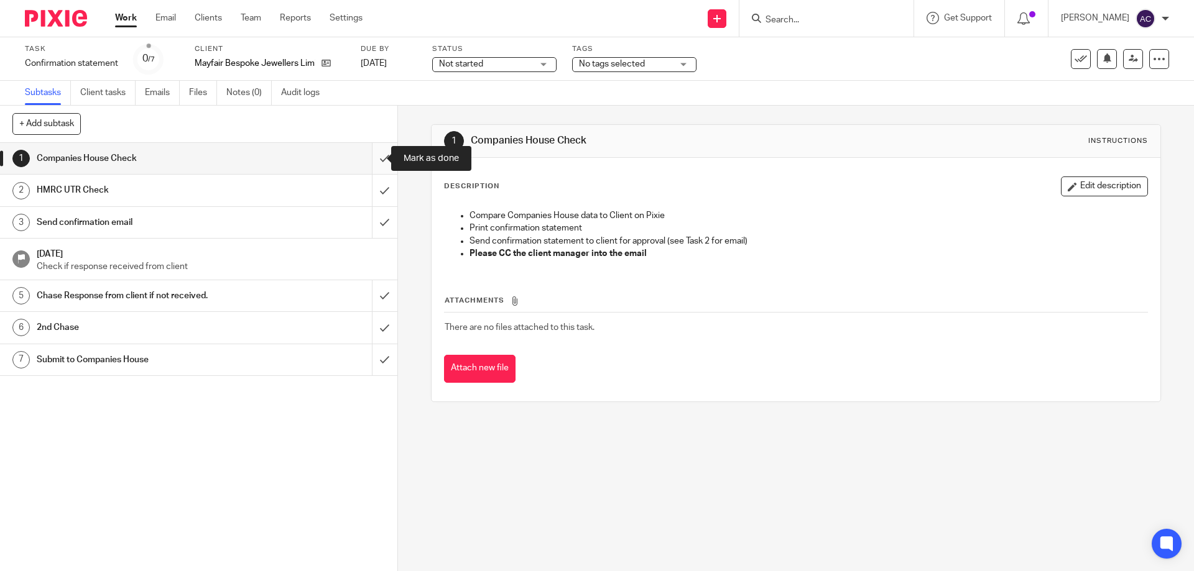
click at [372, 152] on input "submit" at bounding box center [198, 158] width 397 height 31
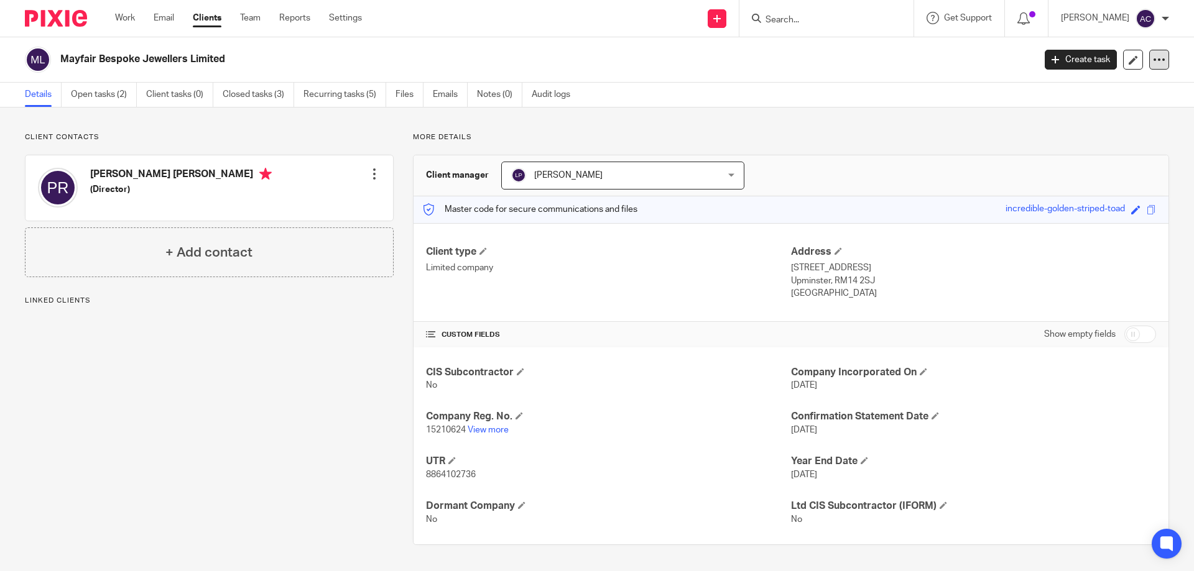
click at [1153, 55] on icon at bounding box center [1159, 59] width 12 height 12
click at [1119, 89] on link "Update from Companies House" at bounding box center [1081, 91] width 137 height 18
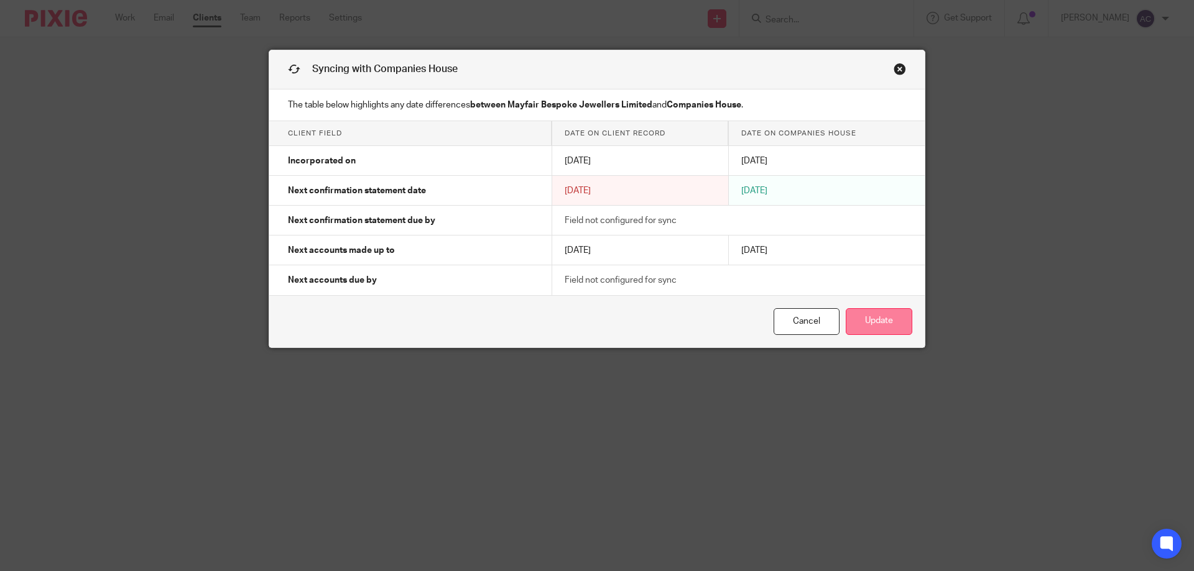
click at [879, 323] on button "Update" at bounding box center [879, 321] width 67 height 27
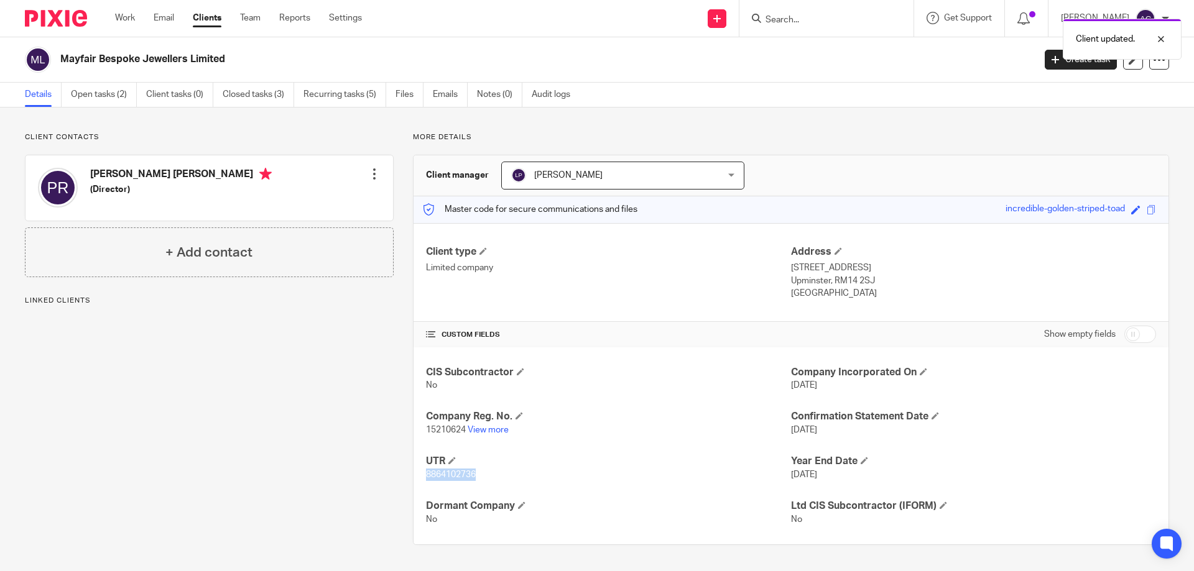
drag, startPoint x: 490, startPoint y: 474, endPoint x: 423, endPoint y: 479, distance: 66.7
click at [426, 479] on p "8864102736" at bounding box center [608, 475] width 365 height 12
copy span "8864102736"
click at [1156, 61] on div at bounding box center [1159, 60] width 20 height 20
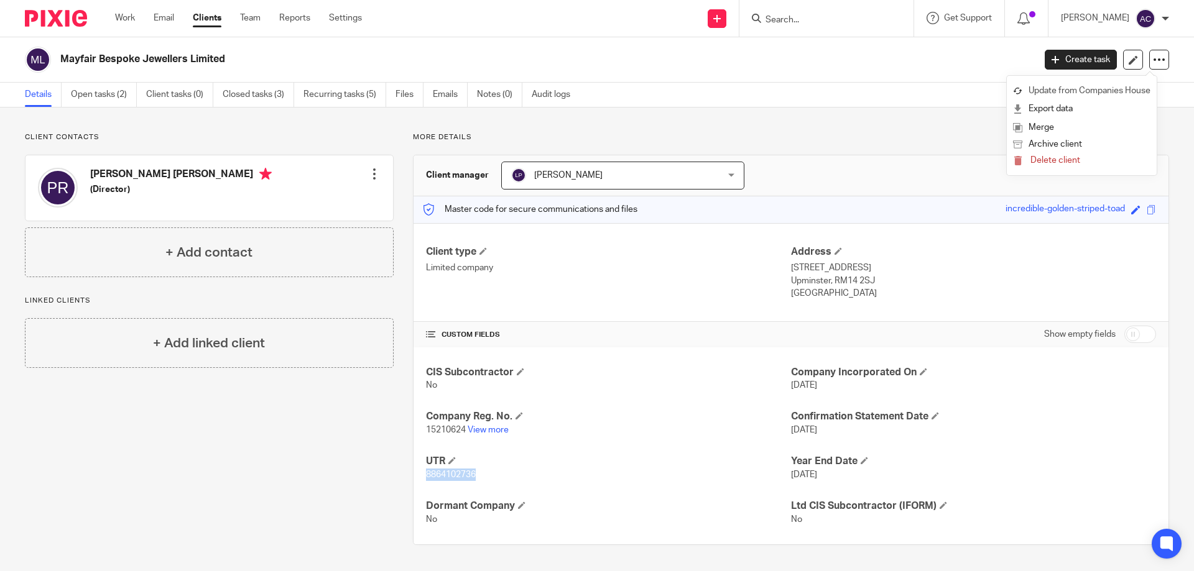
click at [1115, 87] on link "Update from Companies House" at bounding box center [1081, 91] width 137 height 18
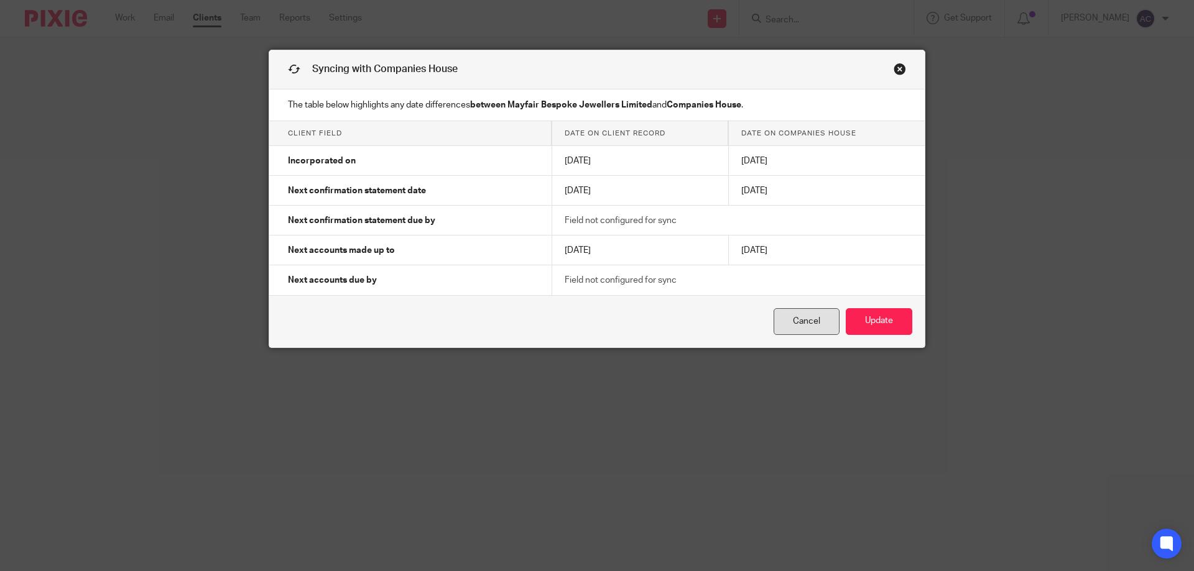
click at [795, 321] on link "Cancel" at bounding box center [806, 321] width 66 height 27
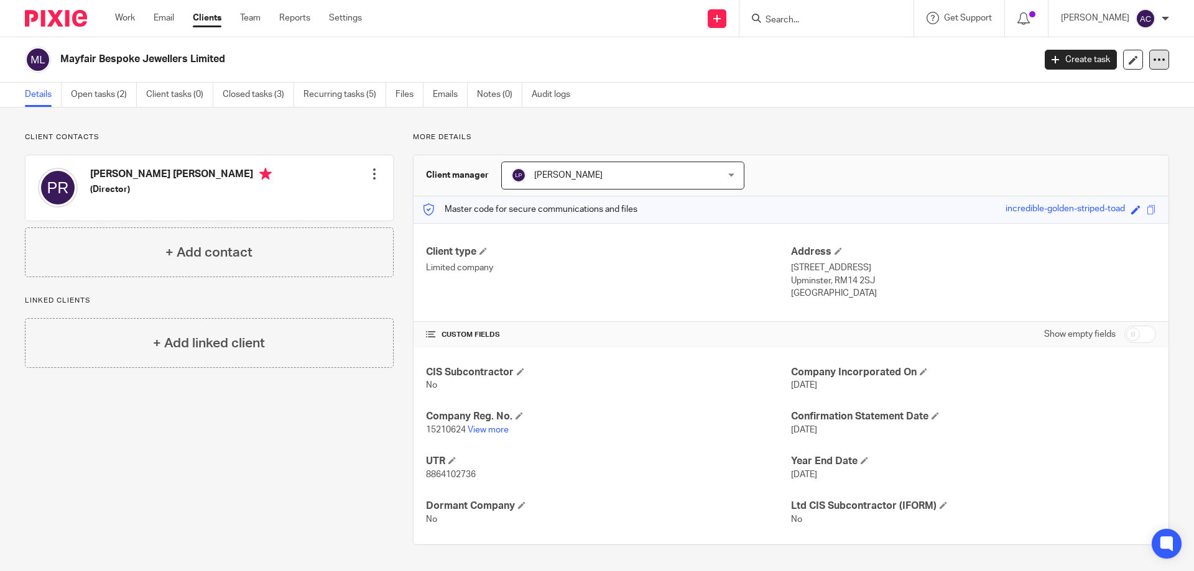
click at [1153, 60] on icon at bounding box center [1159, 59] width 12 height 12
click at [1113, 87] on link "Update from Companies House" at bounding box center [1081, 91] width 137 height 18
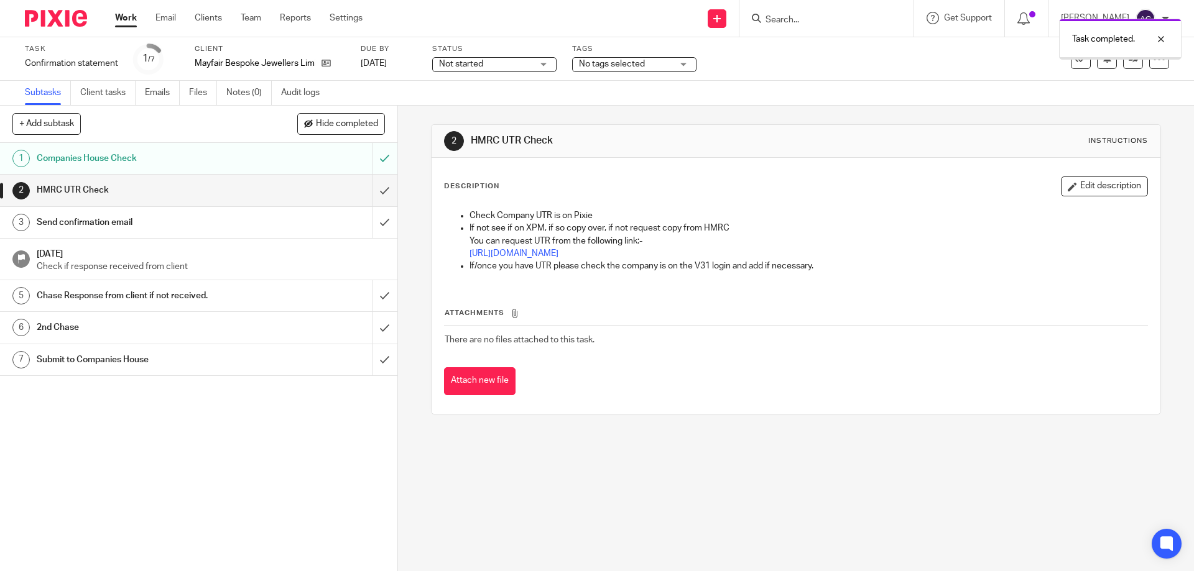
click at [364, 196] on input "submit" at bounding box center [198, 190] width 397 height 31
click at [479, 68] on span "Not started" at bounding box center [485, 64] width 93 height 13
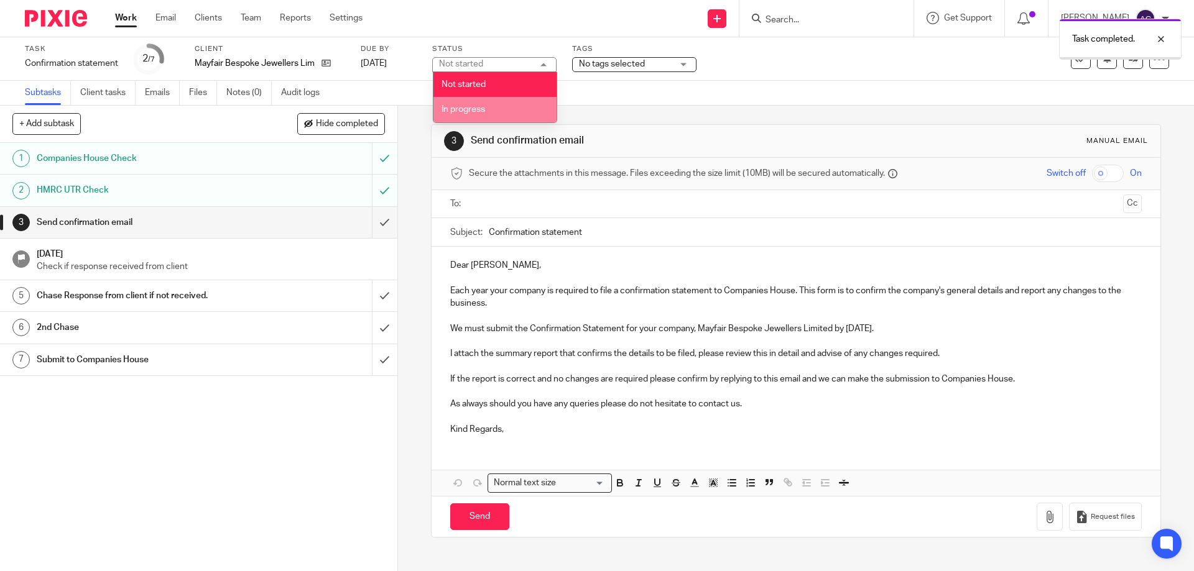
click at [479, 108] on span "In progress" at bounding box center [463, 109] width 44 height 9
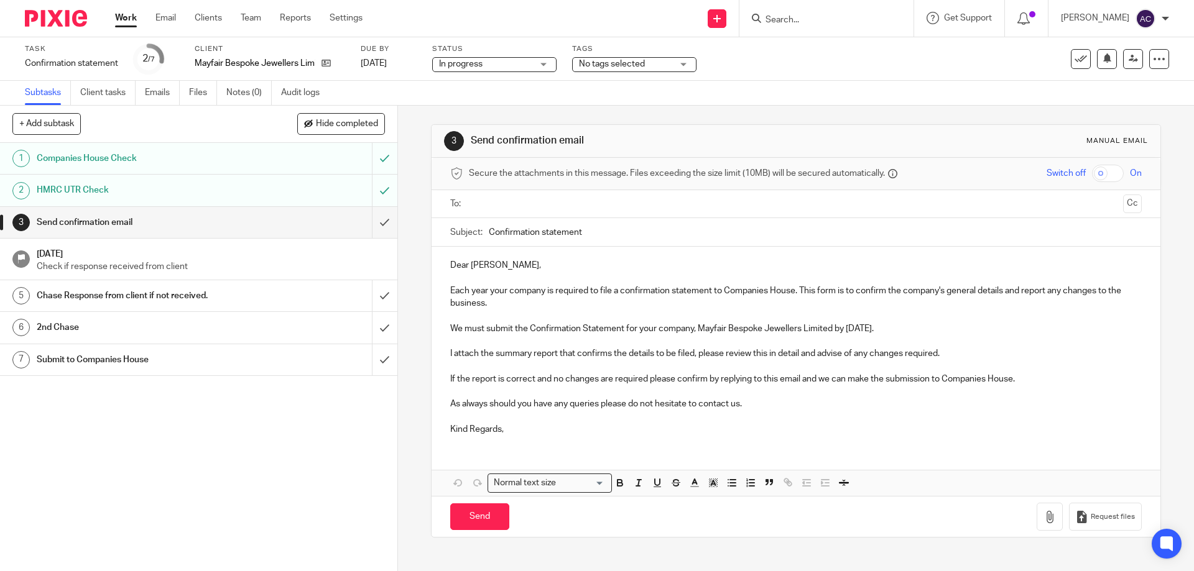
click at [119, 12] on link "Work" at bounding box center [126, 18] width 22 height 12
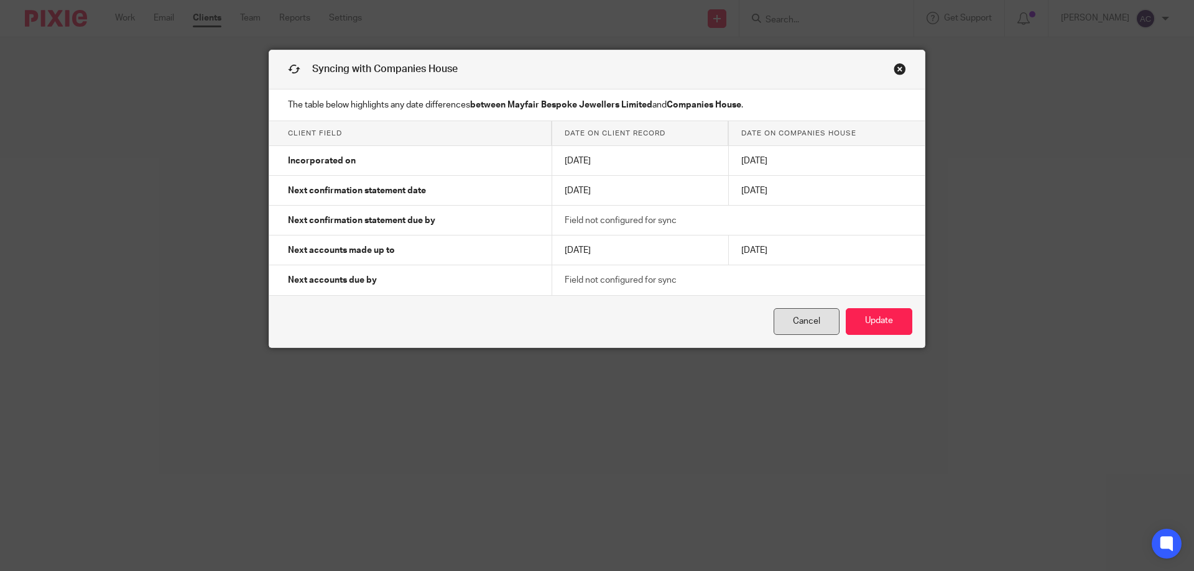
click at [796, 316] on link "Cancel" at bounding box center [806, 321] width 66 height 27
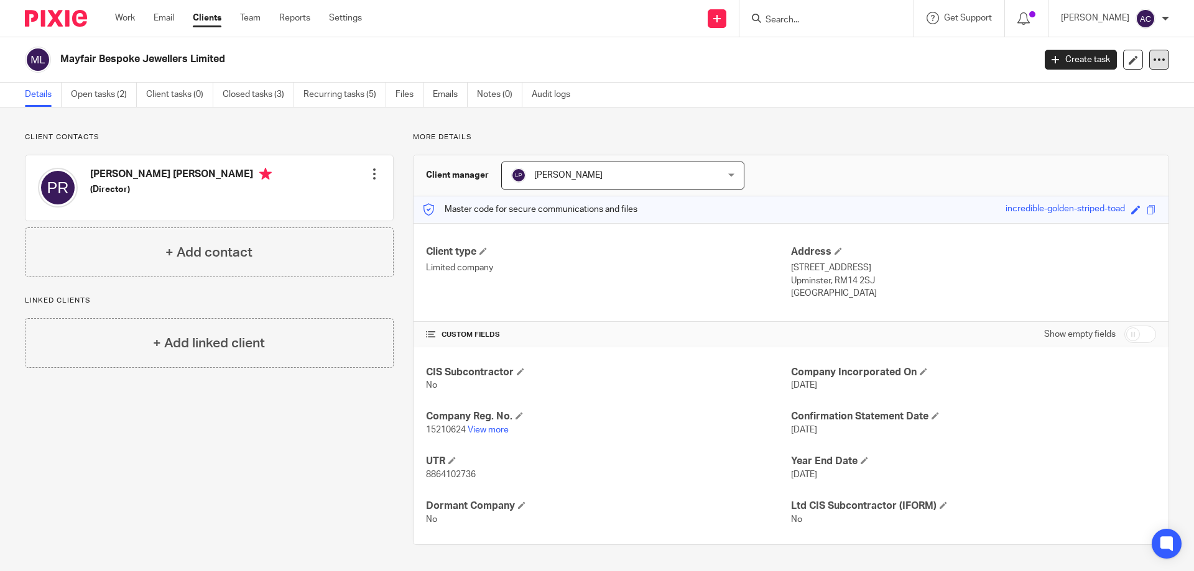
click at [1153, 60] on icon at bounding box center [1159, 59] width 12 height 12
click at [1137, 86] on link "Update from Companies House" at bounding box center [1081, 91] width 137 height 18
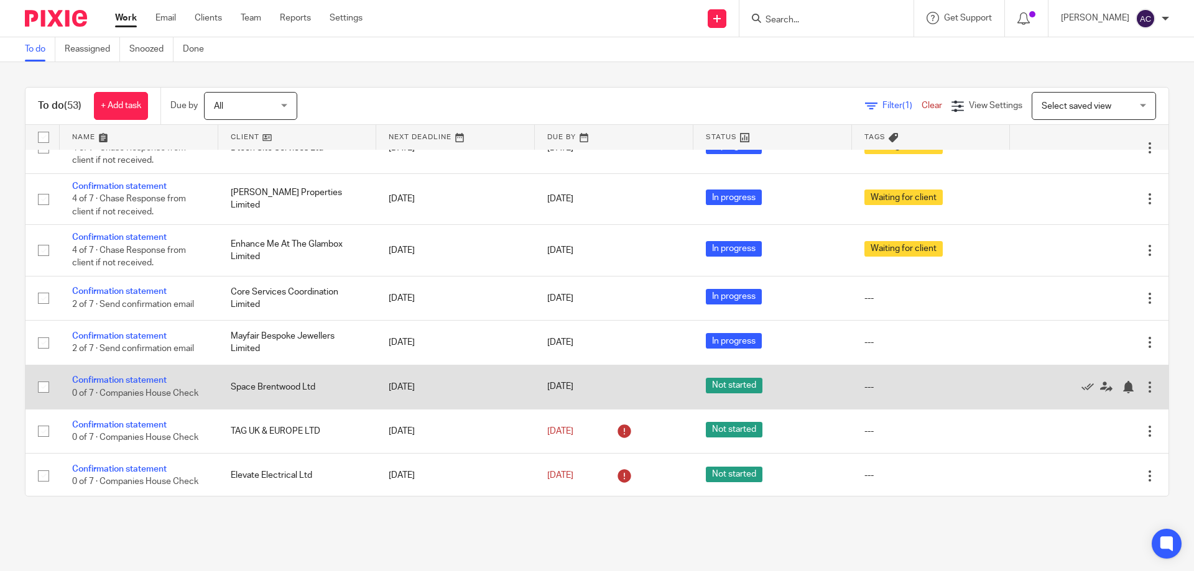
scroll to position [2240, 0]
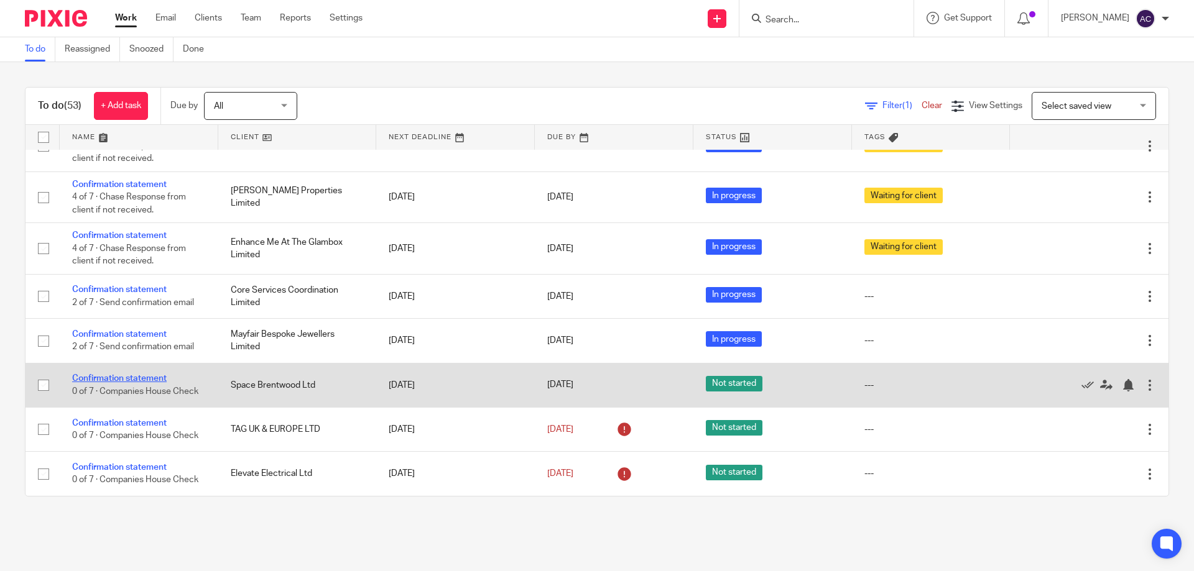
click at [137, 378] on link "Confirmation statement" at bounding box center [119, 378] width 95 height 9
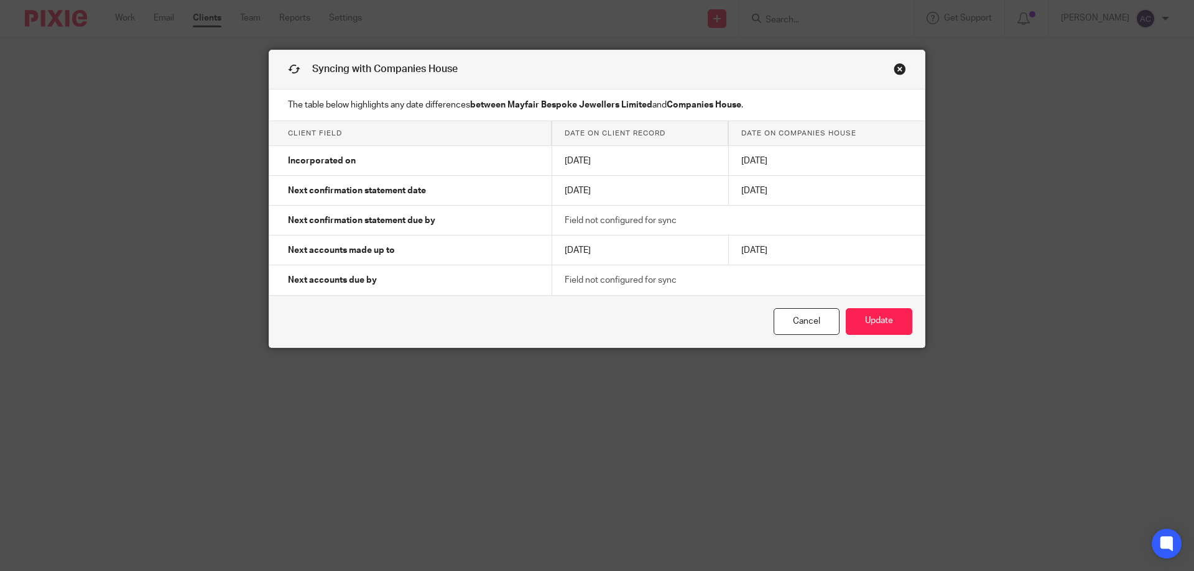
click at [791, 340] on div "Cancel Update" at bounding box center [596, 321] width 655 height 52
click at [789, 319] on link "Cancel" at bounding box center [806, 321] width 66 height 27
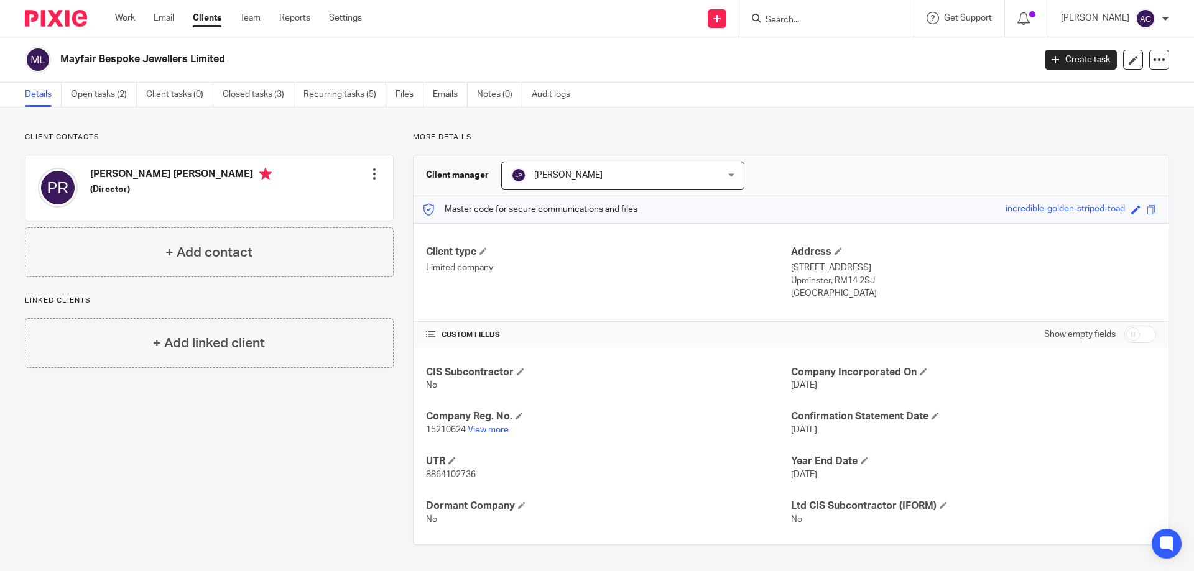
click at [801, 17] on input "Search" at bounding box center [820, 20] width 112 height 11
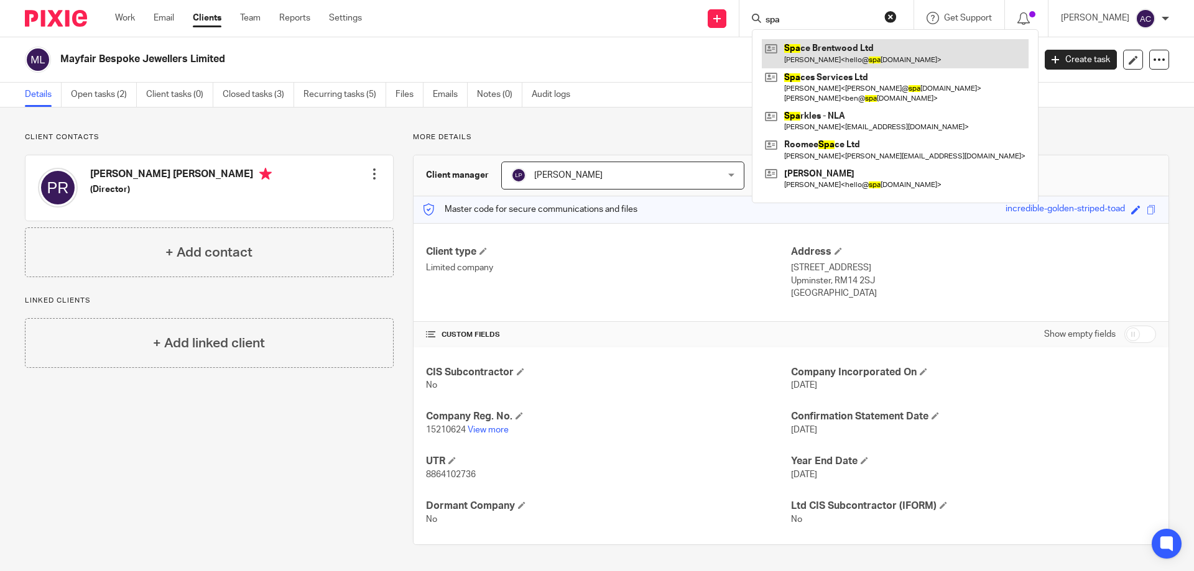
type input "spa"
click at [791, 46] on link at bounding box center [895, 53] width 267 height 29
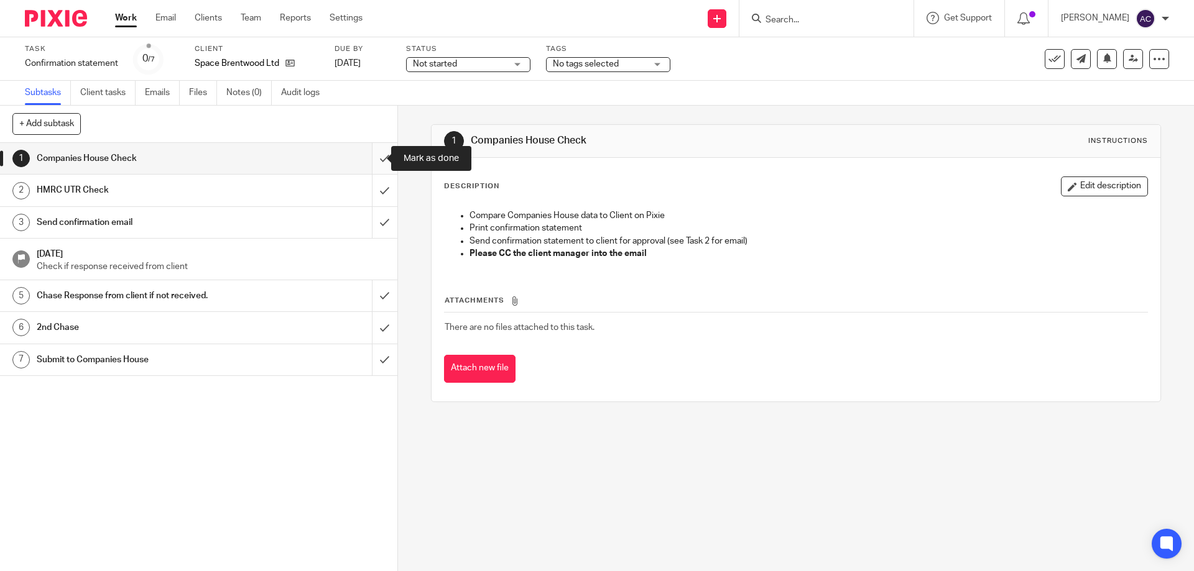
click at [364, 146] on input "submit" at bounding box center [198, 158] width 397 height 31
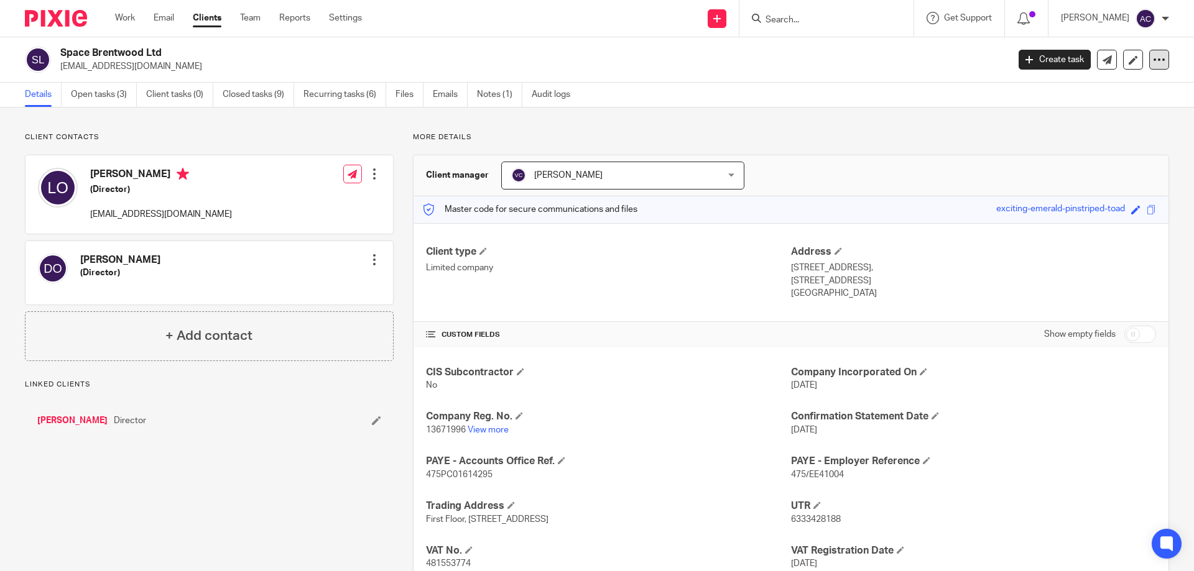
click at [1158, 64] on div at bounding box center [1159, 60] width 20 height 20
click at [1095, 88] on link "Update from Companies House" at bounding box center [1081, 91] width 137 height 18
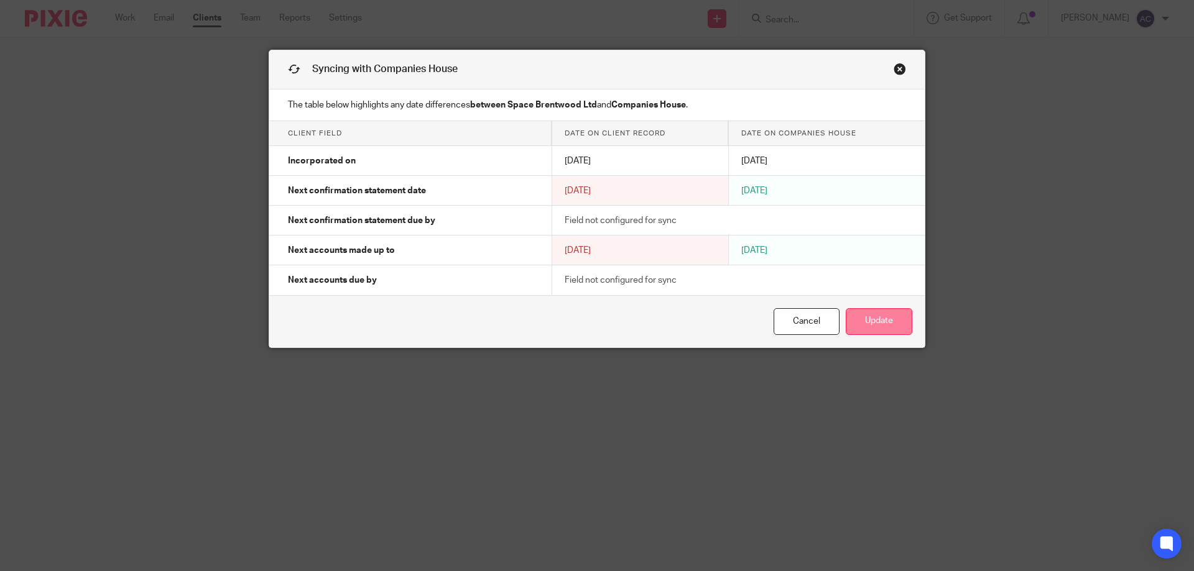
click at [875, 325] on button "Update" at bounding box center [879, 321] width 67 height 27
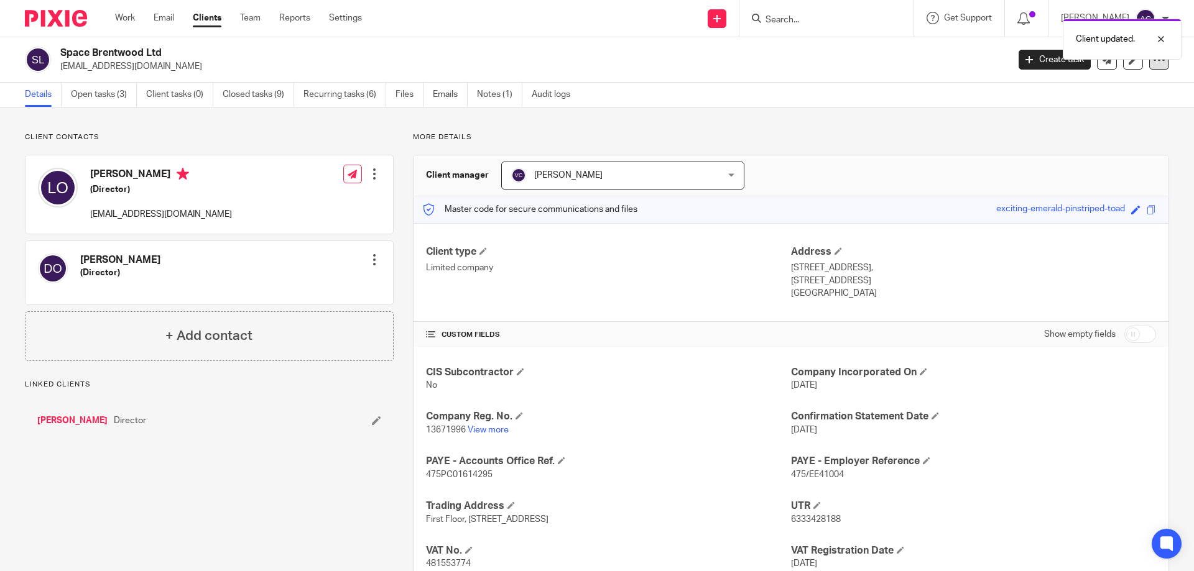
click at [1153, 65] on icon at bounding box center [1159, 59] width 12 height 12
click at [1130, 88] on link "Update from Companies House" at bounding box center [1081, 91] width 137 height 18
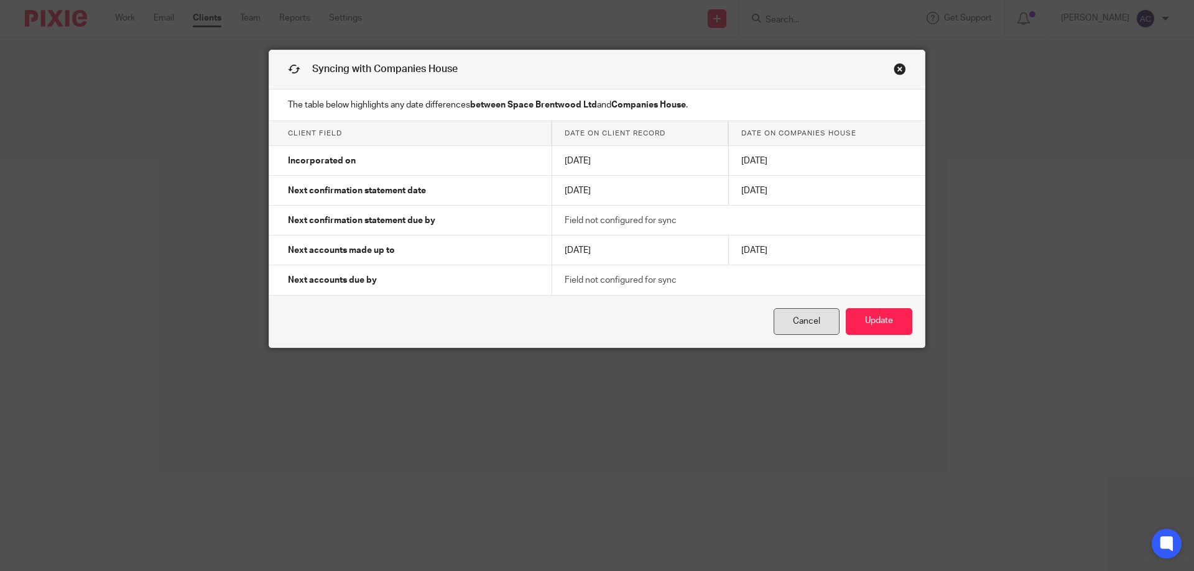
click at [818, 320] on link "Cancel" at bounding box center [806, 321] width 66 height 27
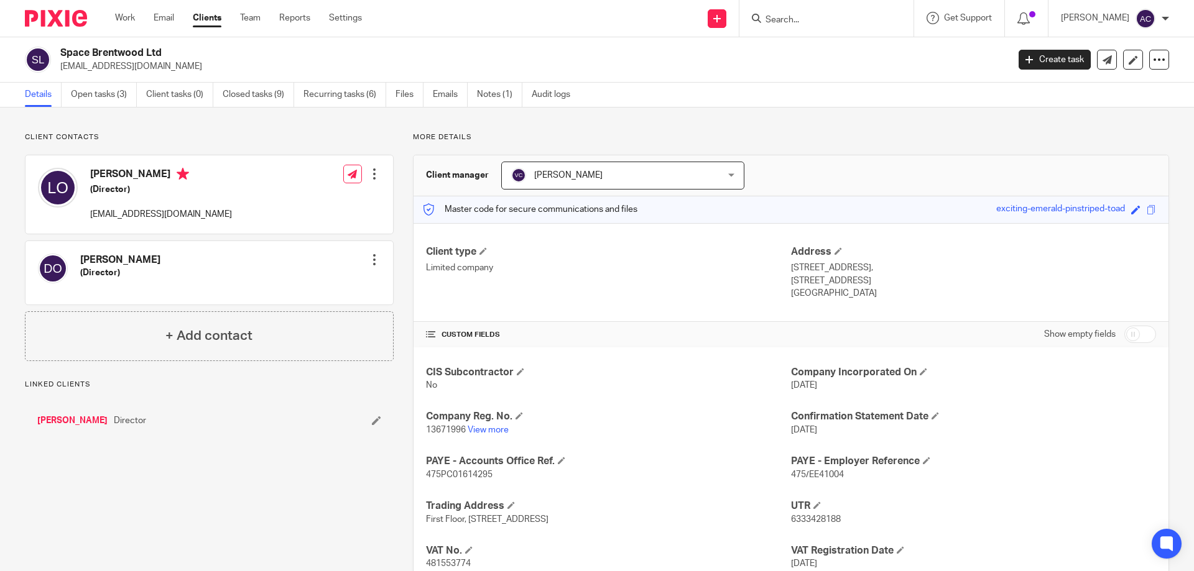
scroll to position [132, 0]
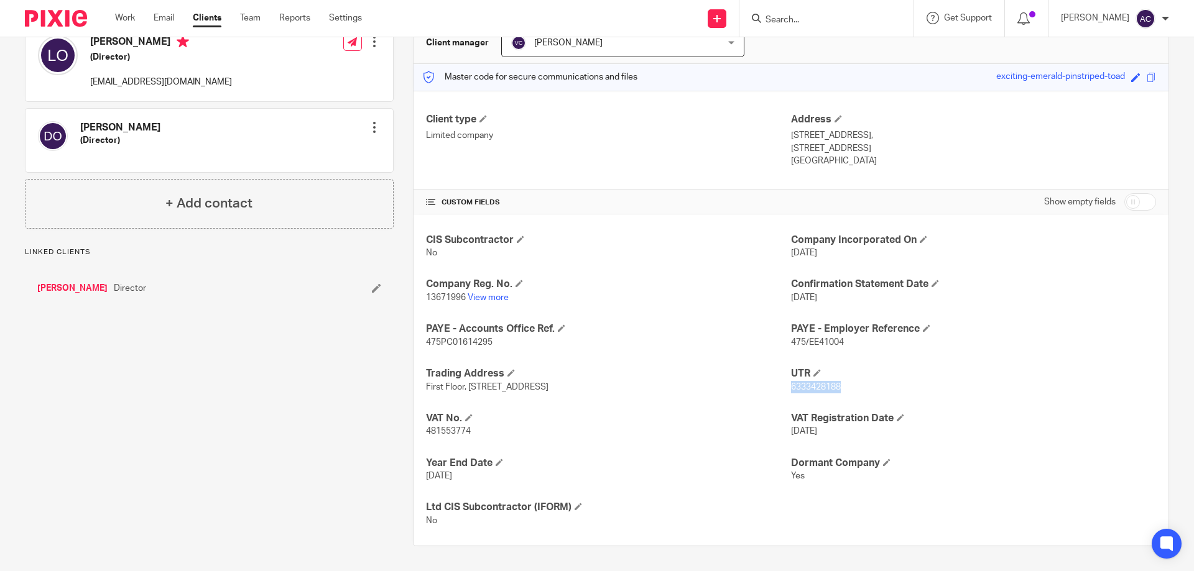
drag, startPoint x: 839, startPoint y: 384, endPoint x: 786, endPoint y: 388, distance: 52.4
click at [791, 388] on p "6333428188" at bounding box center [973, 387] width 365 height 12
copy span "6333428188"
click at [923, 396] on div "CIS Subcontractor No Company Incorporated On [DATE] Company Reg. No. 13671996 V…" at bounding box center [790, 380] width 755 height 331
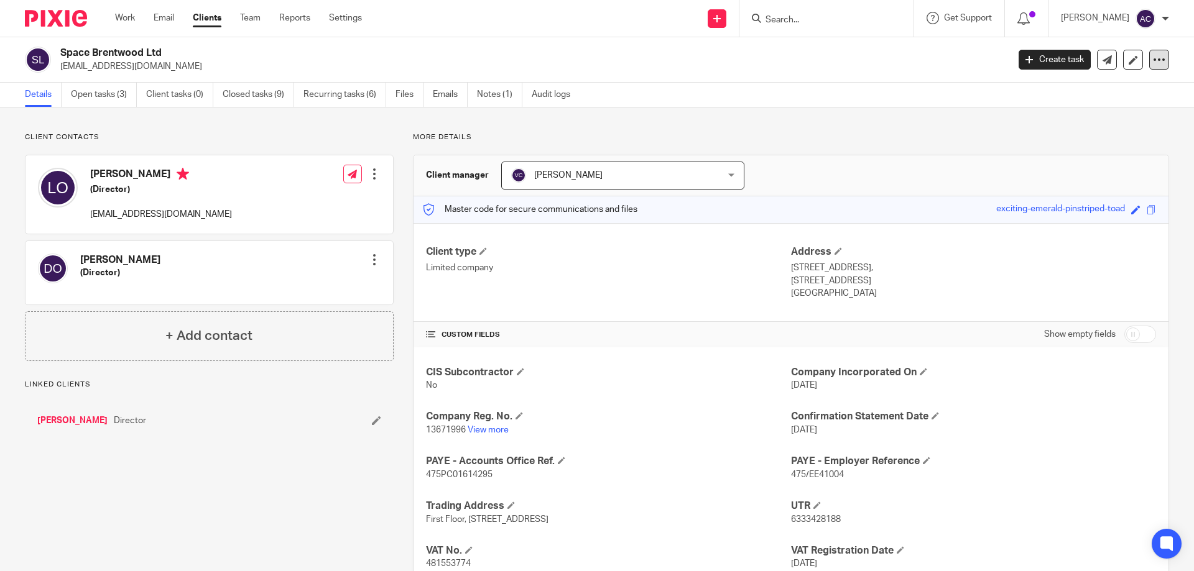
click at [1155, 66] on div at bounding box center [1159, 60] width 20 height 20
click at [1103, 86] on link "Update from Companies House" at bounding box center [1081, 91] width 137 height 18
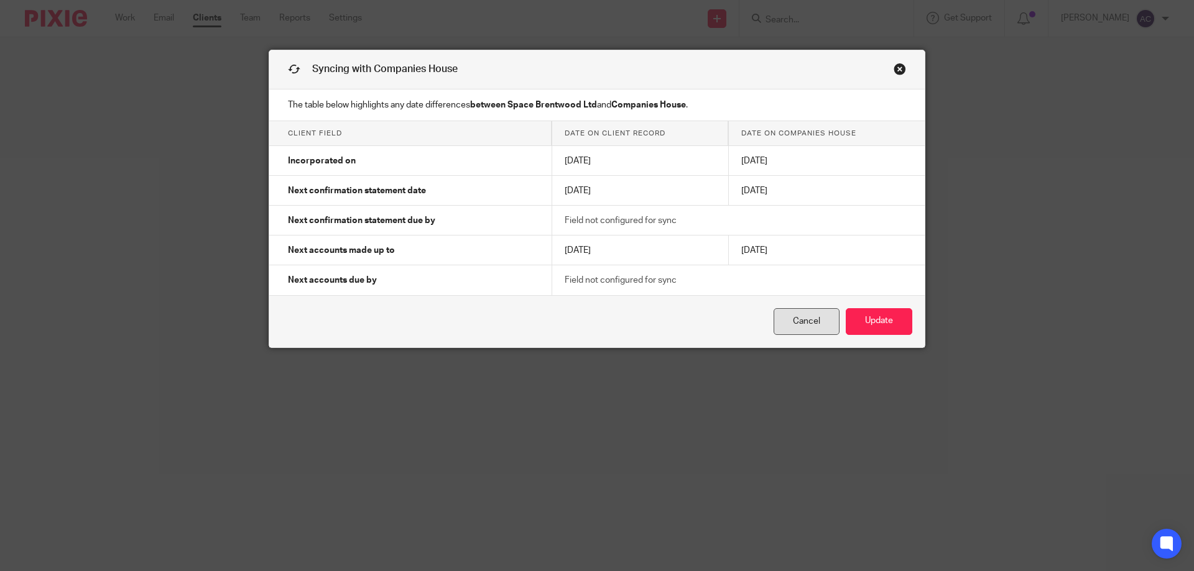
click at [815, 322] on link "Cancel" at bounding box center [806, 321] width 66 height 27
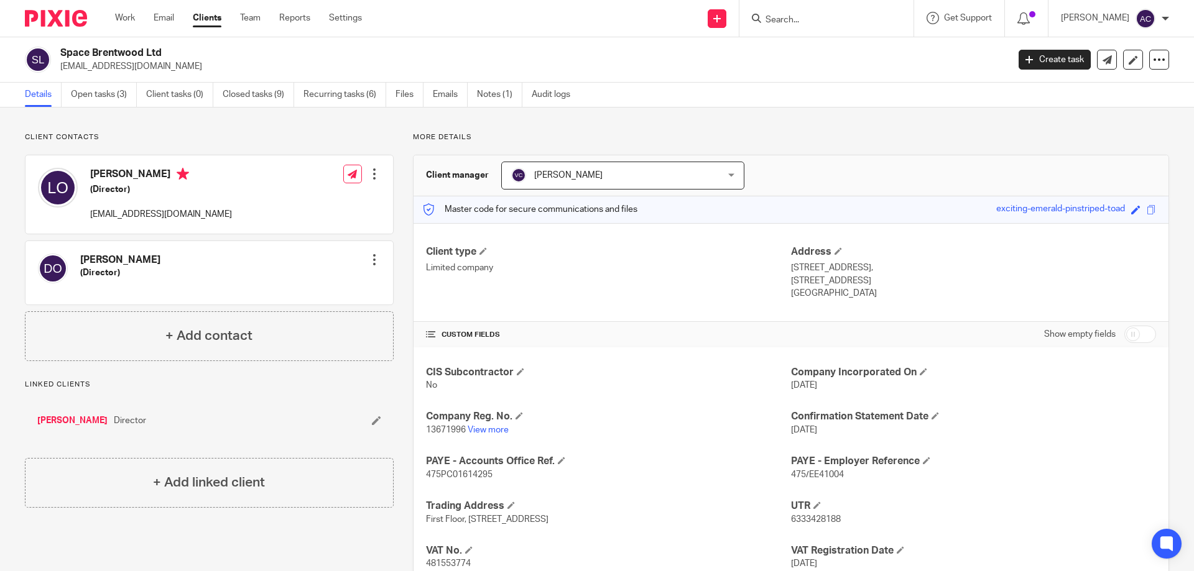
scroll to position [132, 0]
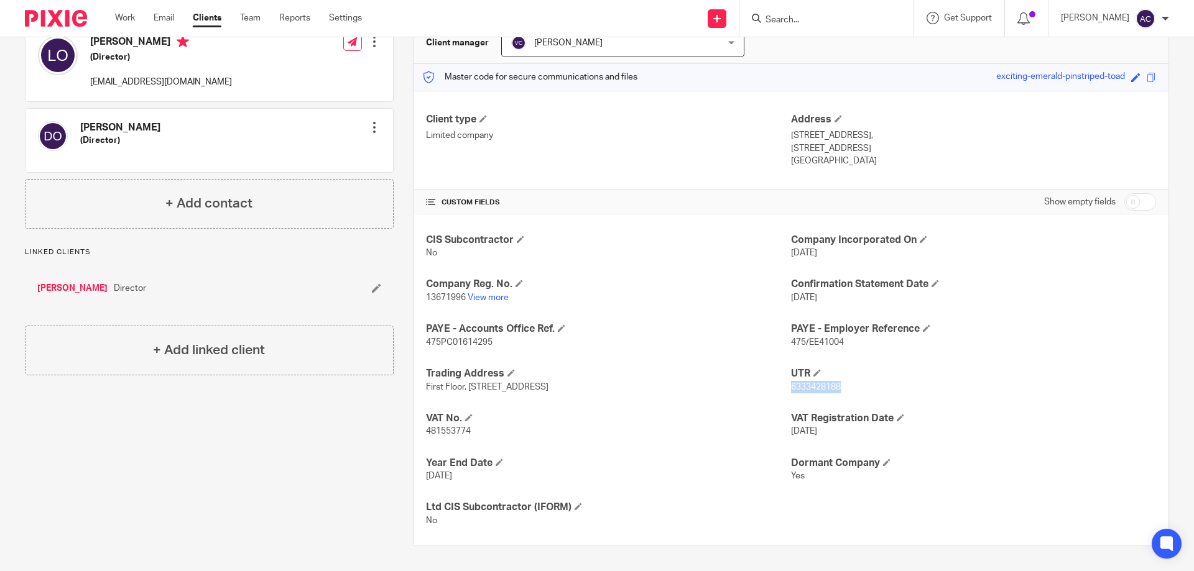
drag, startPoint x: 834, startPoint y: 389, endPoint x: 786, endPoint y: 389, distance: 48.5
click at [791, 389] on p "6333428188" at bounding box center [973, 387] width 365 height 12
copy span "6333428188"
click at [936, 351] on div "CIS Subcontractor No Company Incorporated On 11 Oct 2021 Company Reg. No. 13671…" at bounding box center [790, 380] width 755 height 331
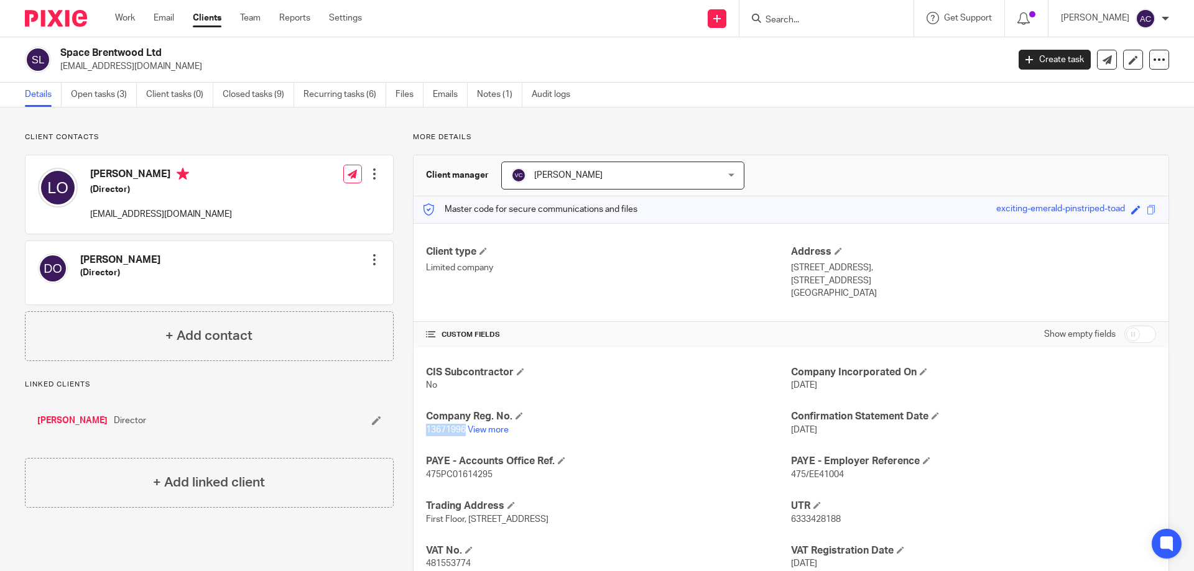
drag, startPoint x: 463, startPoint y: 433, endPoint x: 415, endPoint y: 426, distance: 48.4
click at [415, 426] on div "CIS Subcontractor No Company Incorporated On 11 Oct 2021 Company Reg. No. 13671…" at bounding box center [790, 513] width 755 height 331
copy span "13671996"
click at [475, 428] on link "View more" at bounding box center [488, 430] width 41 height 9
click at [244, 63] on p "hello@spacebrentwood.co.uk" at bounding box center [529, 66] width 939 height 12
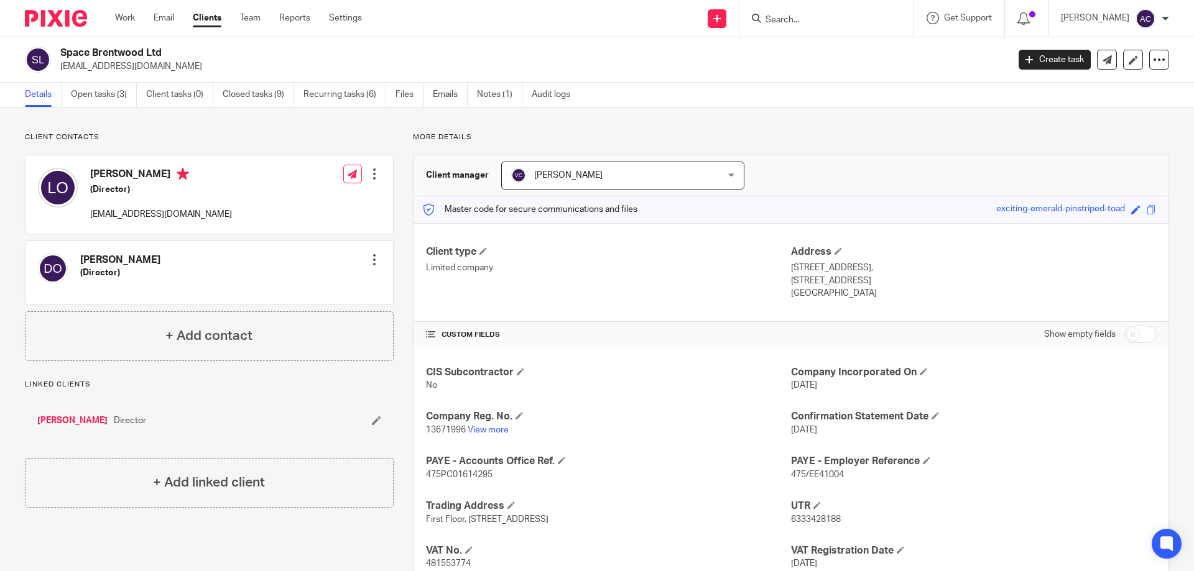
drag, startPoint x: 197, startPoint y: 68, endPoint x: 58, endPoint y: 68, distance: 139.3
click at [58, 68] on div "Space Brentwood Ltd hello@spacebrentwood.co.uk" at bounding box center [512, 60] width 975 height 26
copy p "hello@spacebrentwood.co.uk"
click at [261, 50] on h2 "Space Brentwood Ltd" at bounding box center [436, 53] width 752 height 13
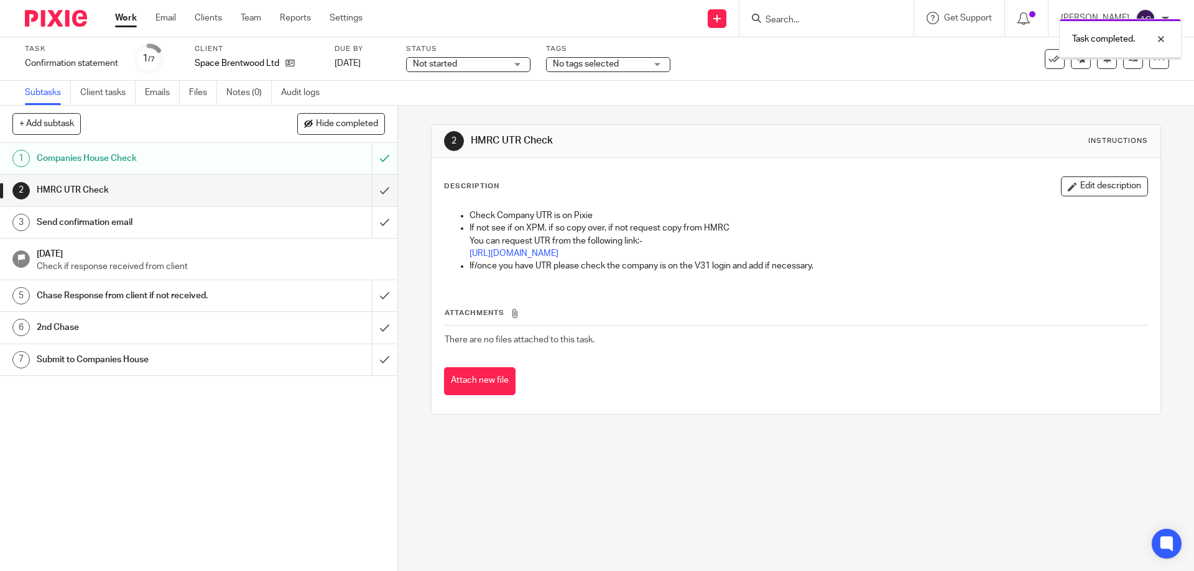
click at [376, 185] on input "submit" at bounding box center [198, 190] width 397 height 31
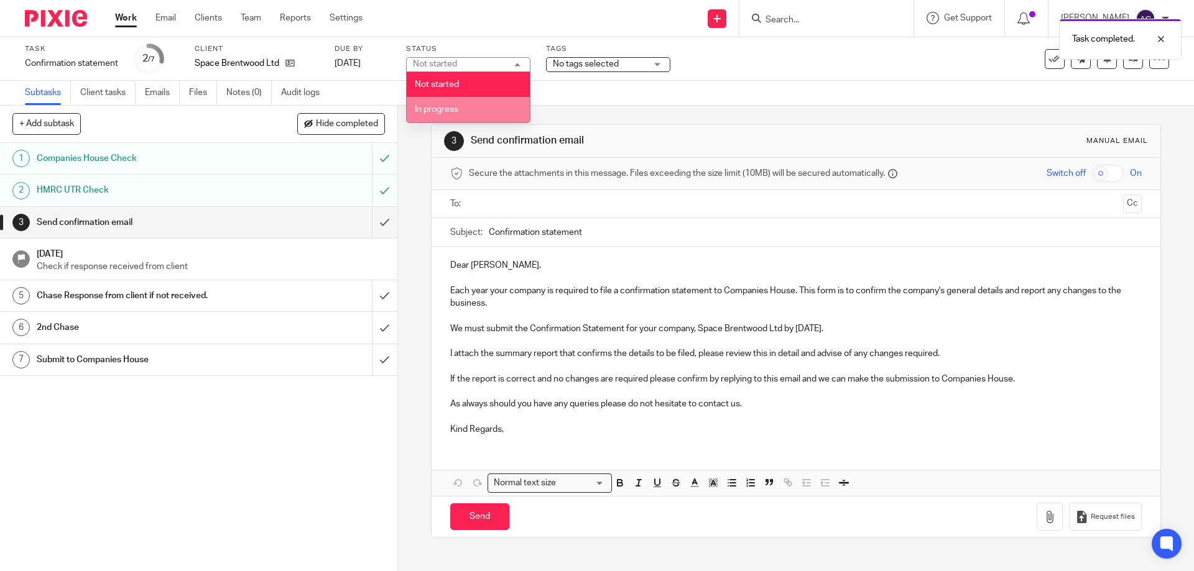
click at [447, 109] on span "In progress" at bounding box center [437, 109] width 44 height 9
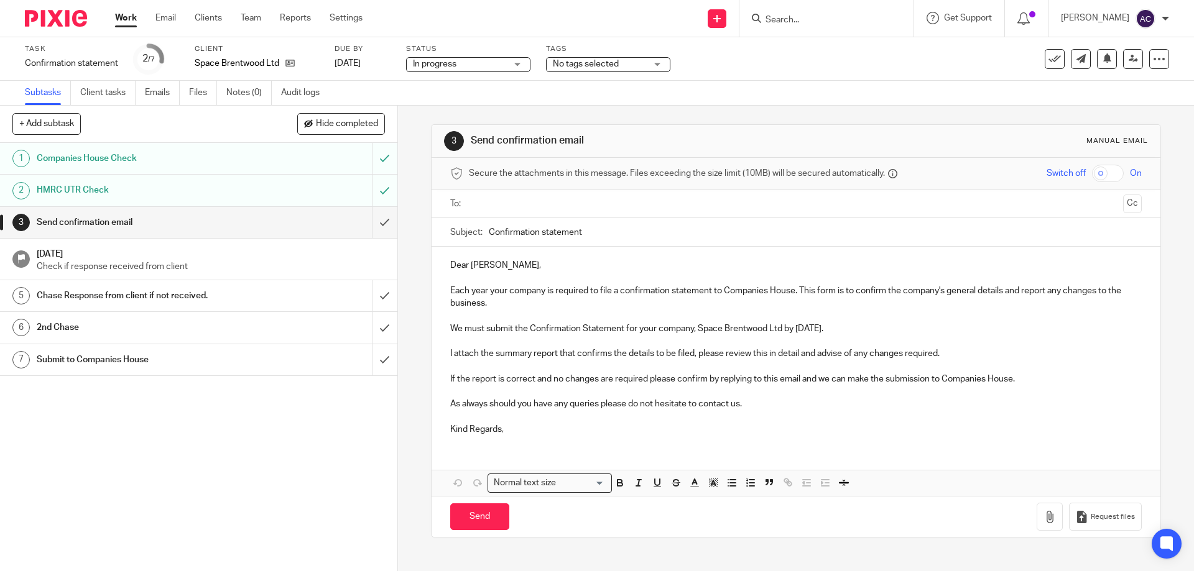
paste input "hello@spacebrentwood.co.uk"
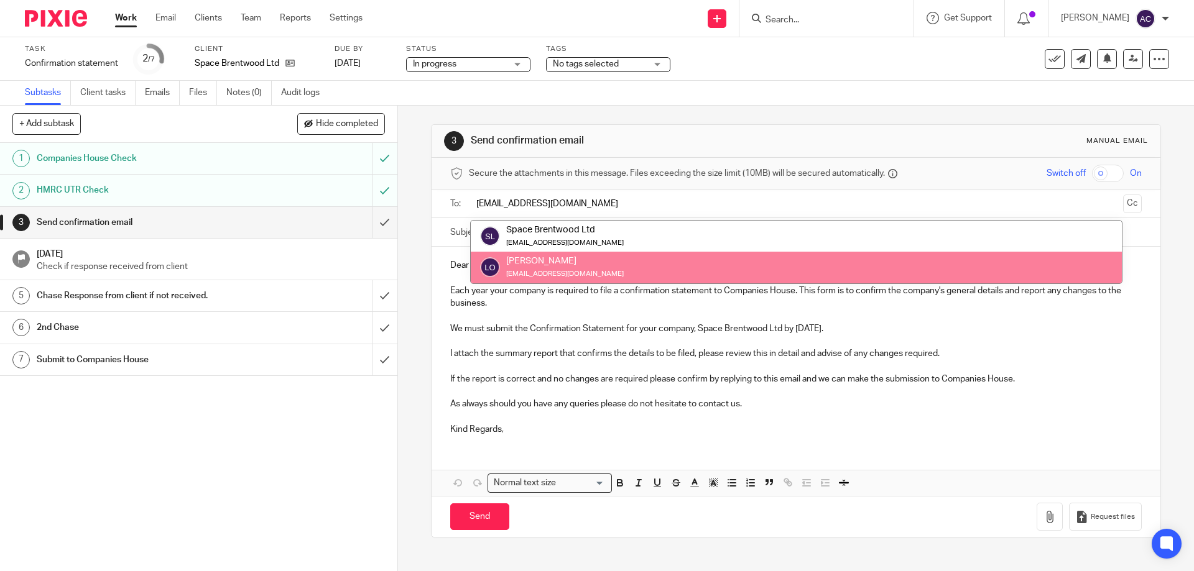
type input "hello@spacebrentwood.co.uk"
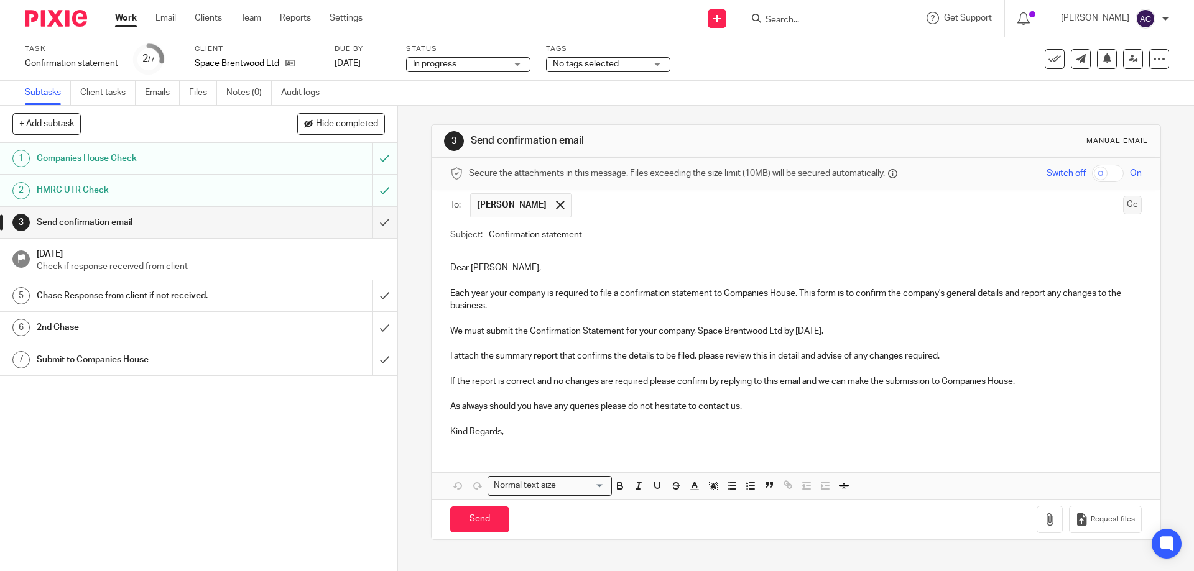
click at [1123, 205] on button "Cc" at bounding box center [1132, 205] width 19 height 19
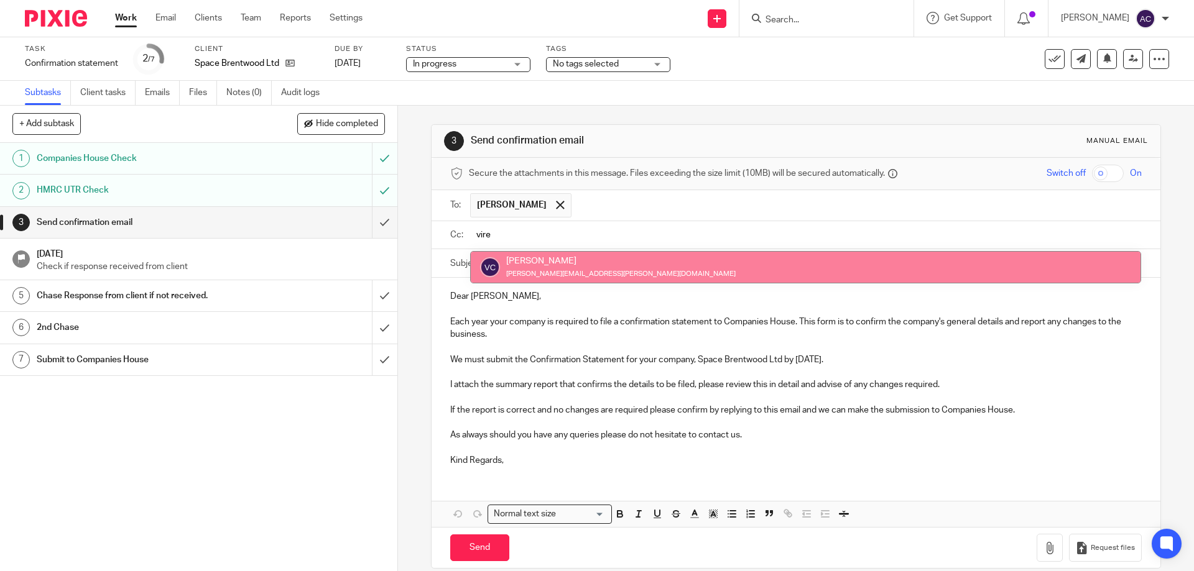
type input "vire"
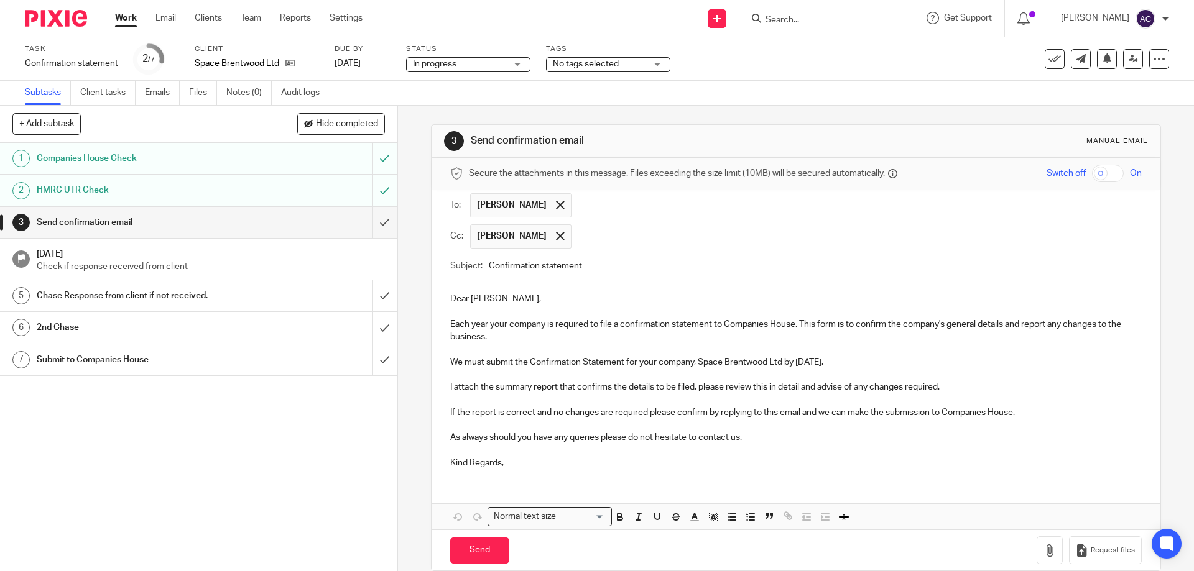
click at [802, 361] on p "We must submit the Confirmation Statement for your company, Space Brentwood Ltd…" at bounding box center [795, 362] width 691 height 12
click at [1043, 547] on icon "button" at bounding box center [1049, 551] width 12 height 12
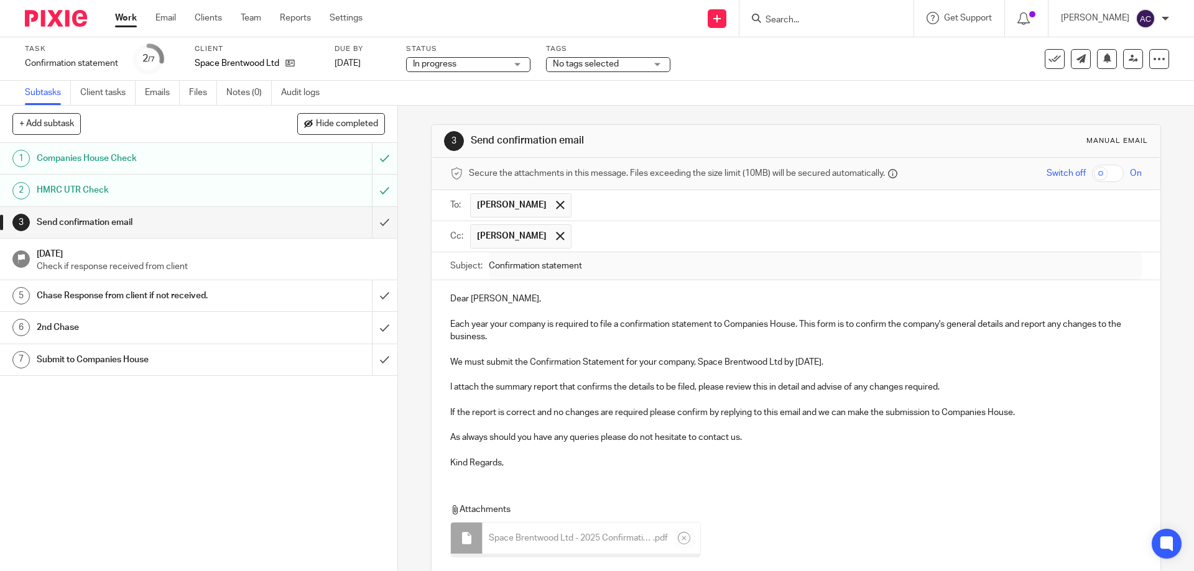
scroll to position [89, 0]
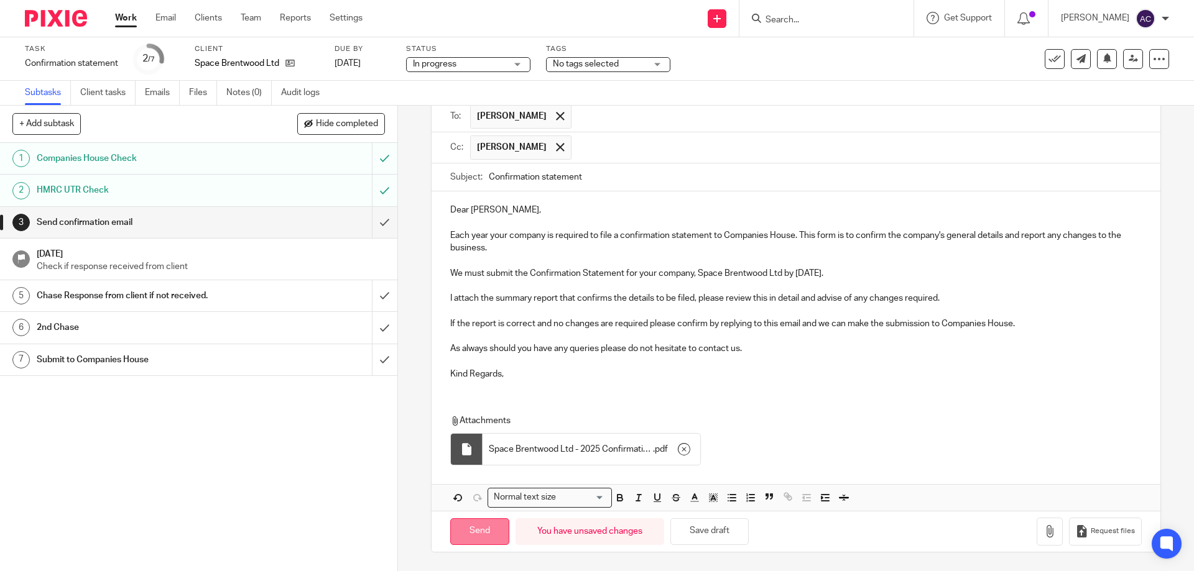
click at [476, 540] on input "Send" at bounding box center [479, 532] width 59 height 27
click at [606, 62] on span "No tags selected" at bounding box center [586, 64] width 66 height 9
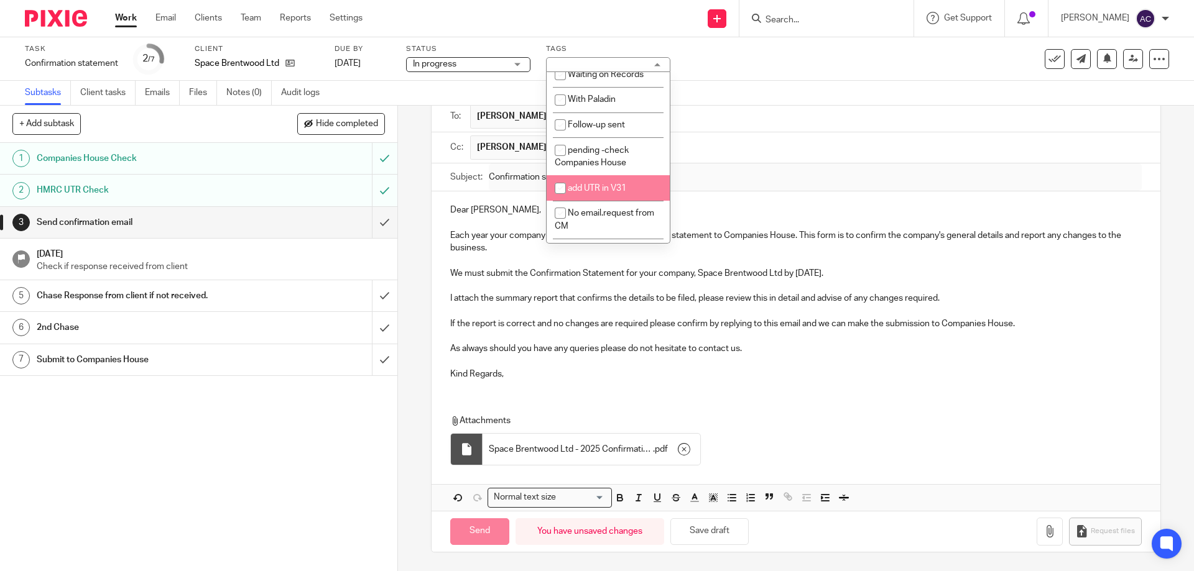
type input "Sent"
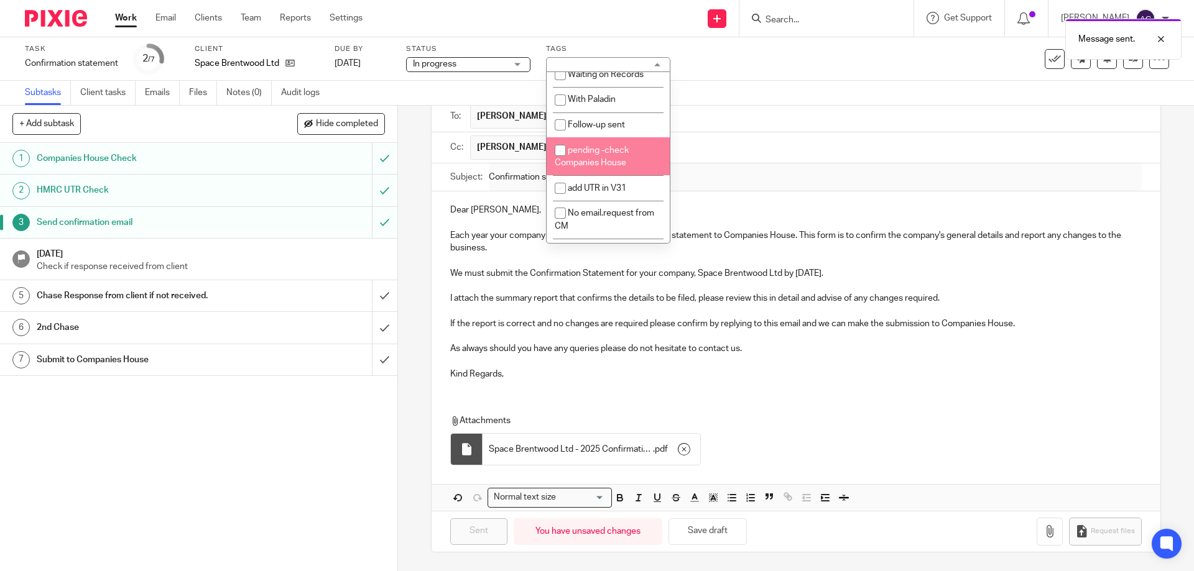
scroll to position [62, 0]
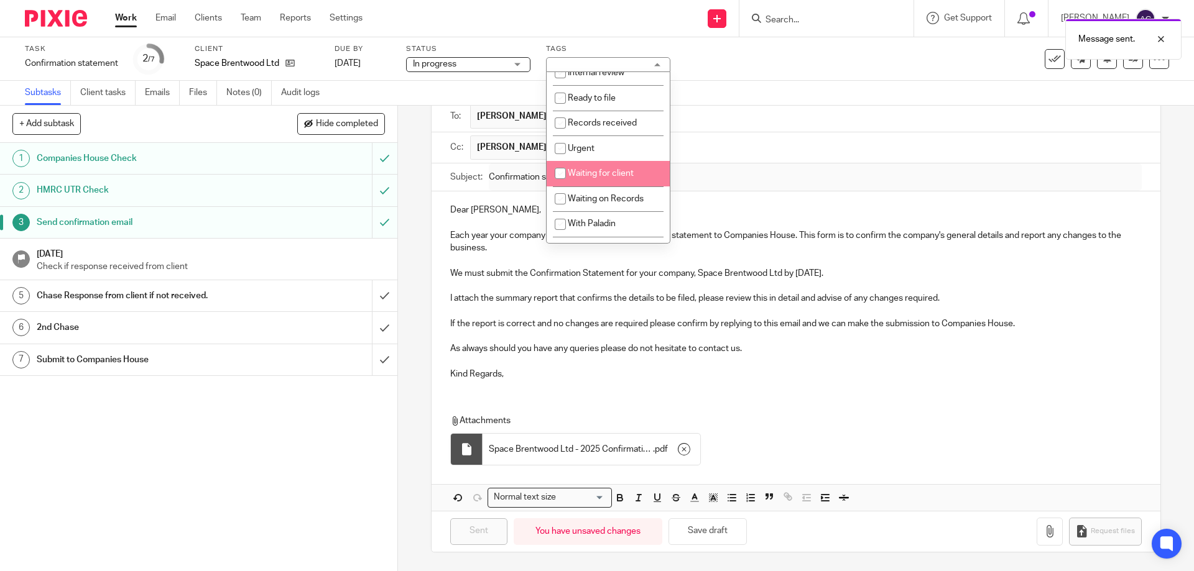
drag, startPoint x: 614, startPoint y: 180, endPoint x: 714, endPoint y: 97, distance: 130.2
click at [616, 178] on li "Waiting for client" at bounding box center [608, 173] width 123 height 25
checkbox input "true"
click at [744, 76] on div "Task Confirmation statement Save Confirmation statement 2 /7 Client Space Brent…" at bounding box center [597, 59] width 1194 height 44
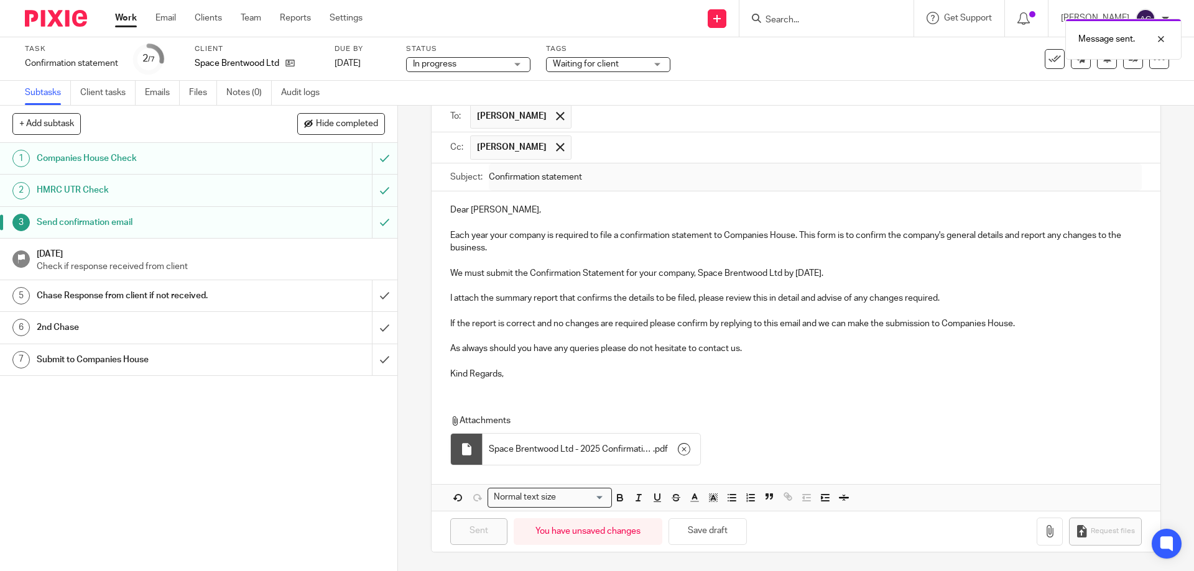
click at [127, 22] on link "Work" at bounding box center [126, 18] width 22 height 12
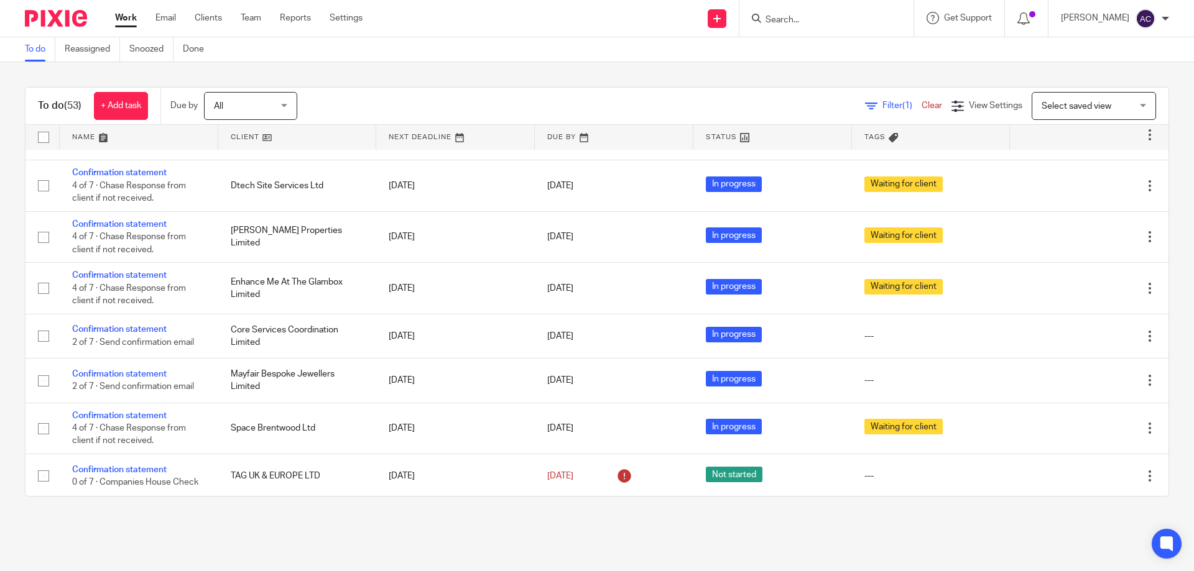
scroll to position [2247, 0]
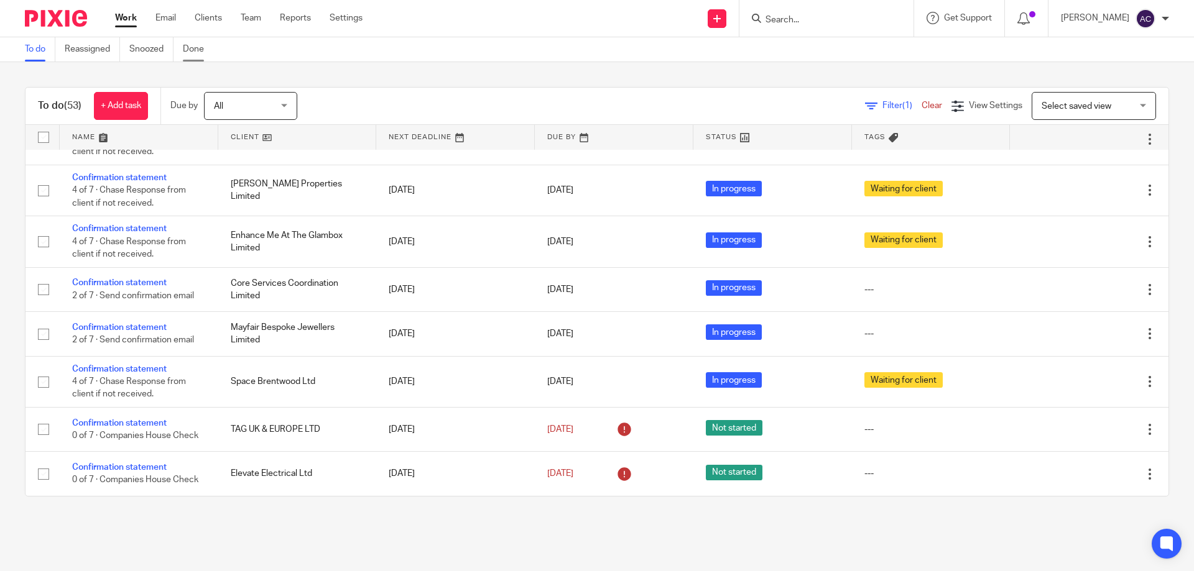
click at [195, 42] on link "Done" at bounding box center [198, 49] width 30 height 24
